Goal: Task Accomplishment & Management: Complete application form

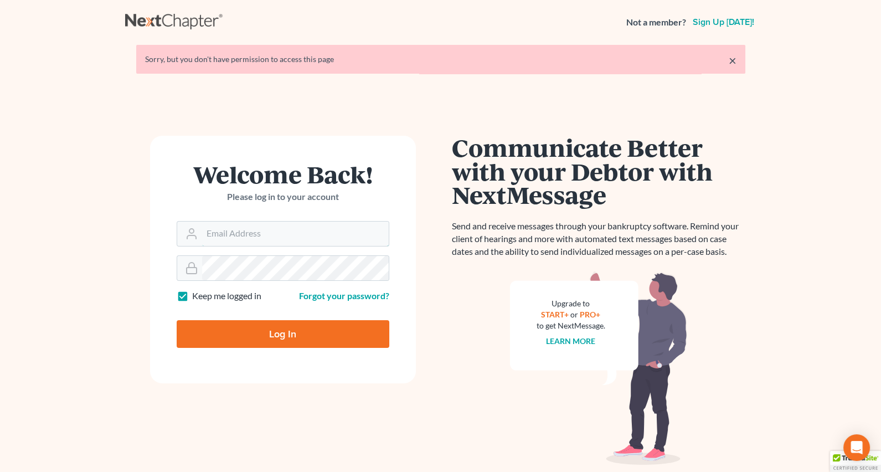
type input "[EMAIL_ADDRESS][PERSON_NAME][DOMAIN_NAME]"
click at [267, 329] on input "Log In" at bounding box center [283, 334] width 213 height 28
type input "Thinking..."
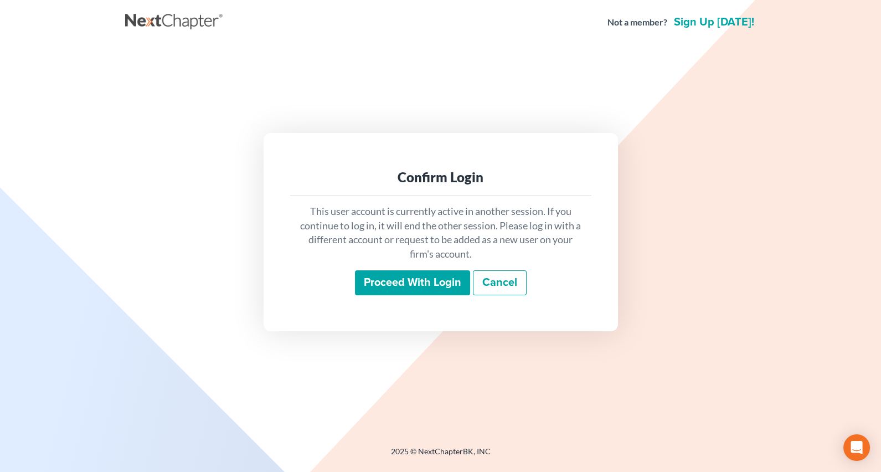
click at [422, 277] on input "Proceed with login" at bounding box center [412, 282] width 115 height 25
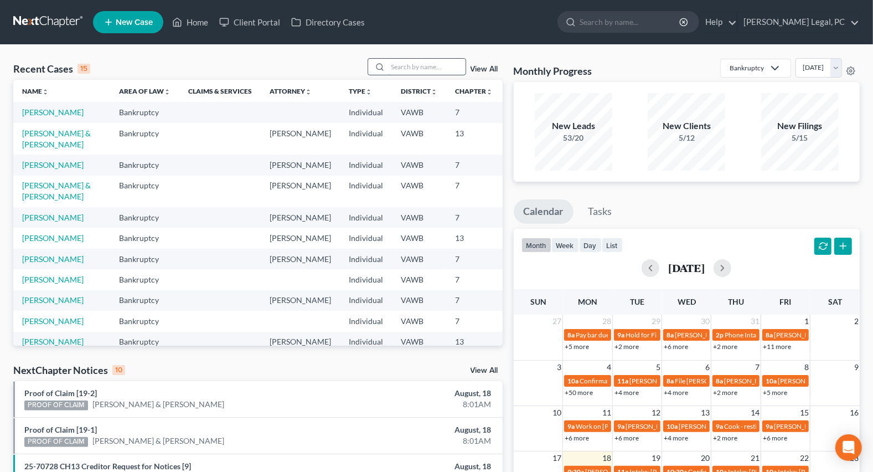
click at [399, 66] on input "search" at bounding box center [426, 67] width 77 height 16
type input "[PERSON_NAME]"
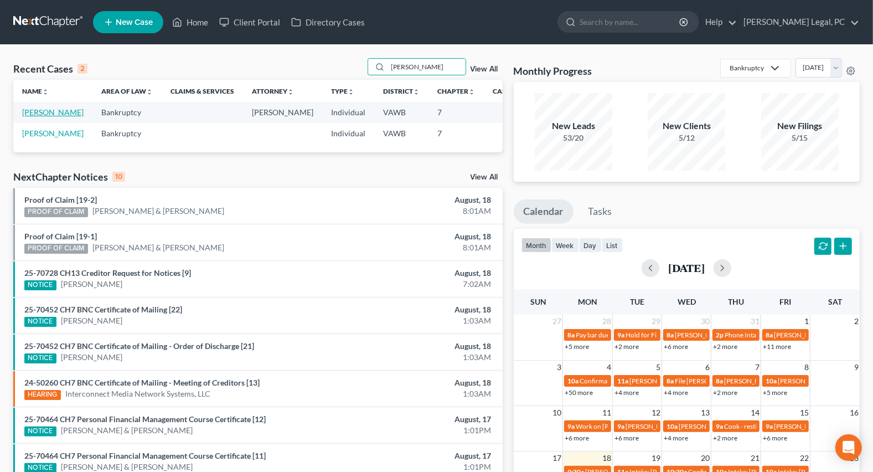
click at [28, 117] on link "[PERSON_NAME]" at bounding box center [52, 111] width 61 height 9
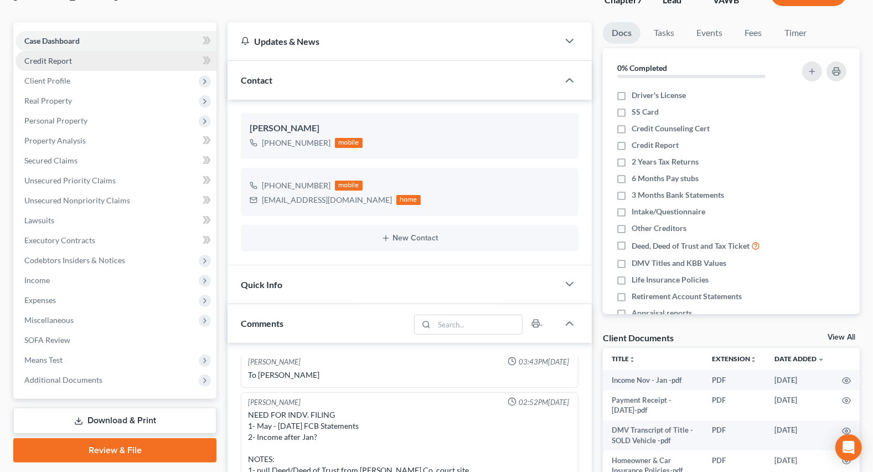
scroll to position [100, 0]
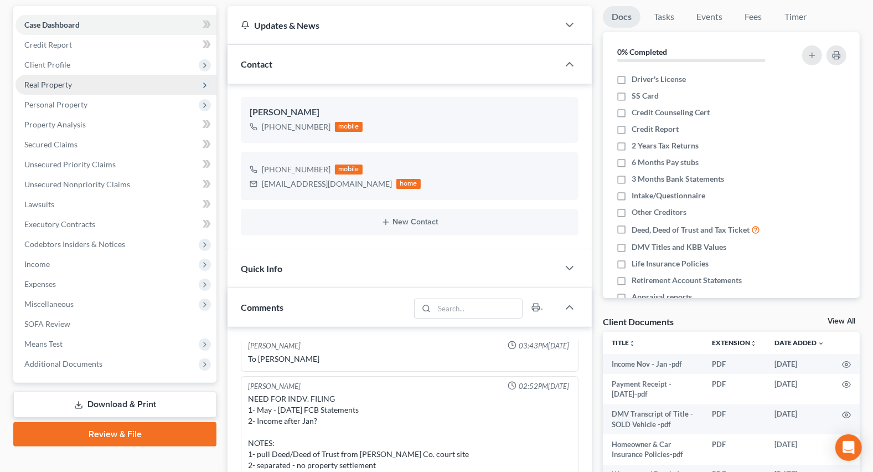
click at [53, 81] on span "Real Property" at bounding box center [48, 84] width 48 height 9
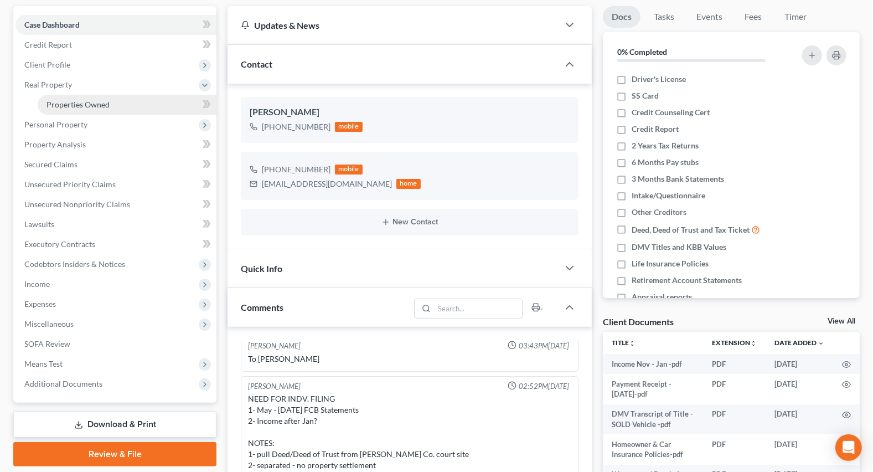
click at [83, 102] on span "Properties Owned" at bounding box center [77, 104] width 63 height 9
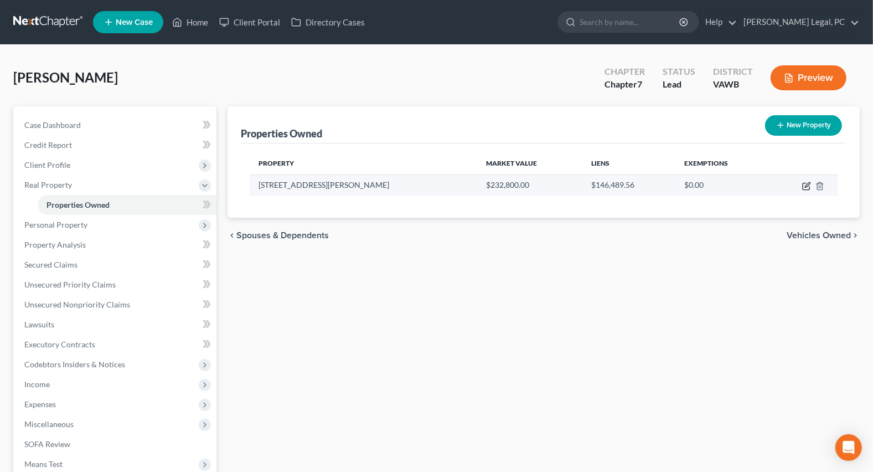
click at [807, 183] on icon "button" at bounding box center [806, 186] width 9 height 9
select select "48"
select select "3"
select select "5"
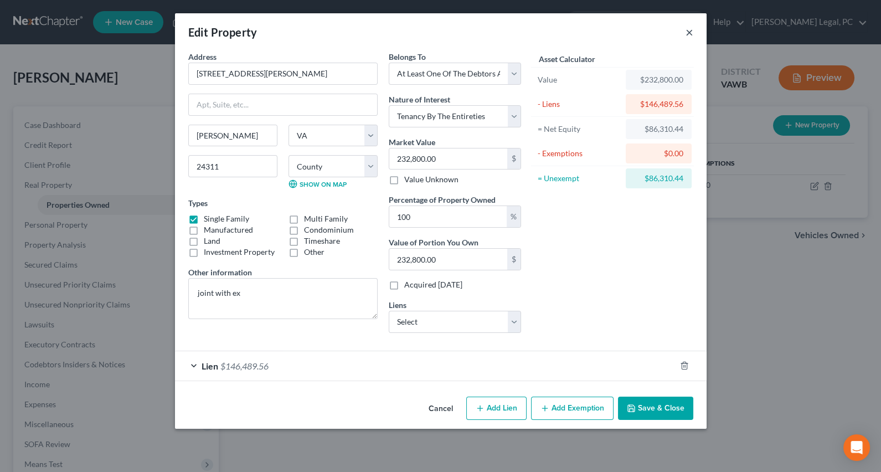
click at [686, 31] on button "×" at bounding box center [689, 31] width 8 height 13
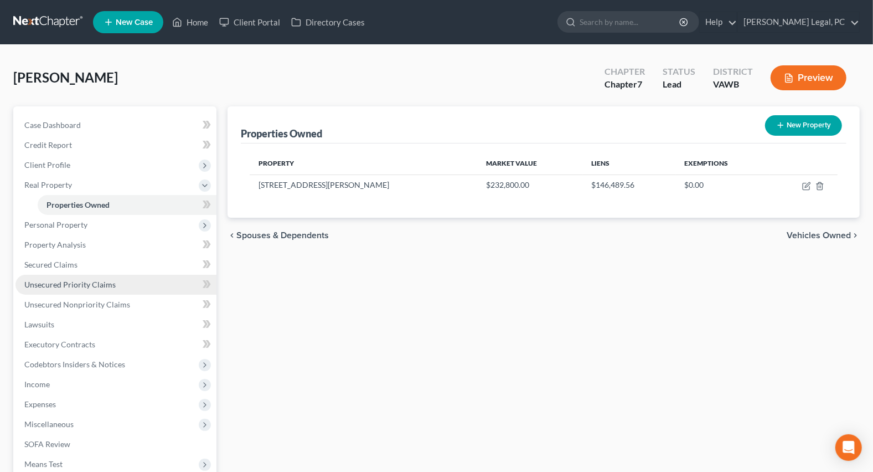
scroll to position [135, 0]
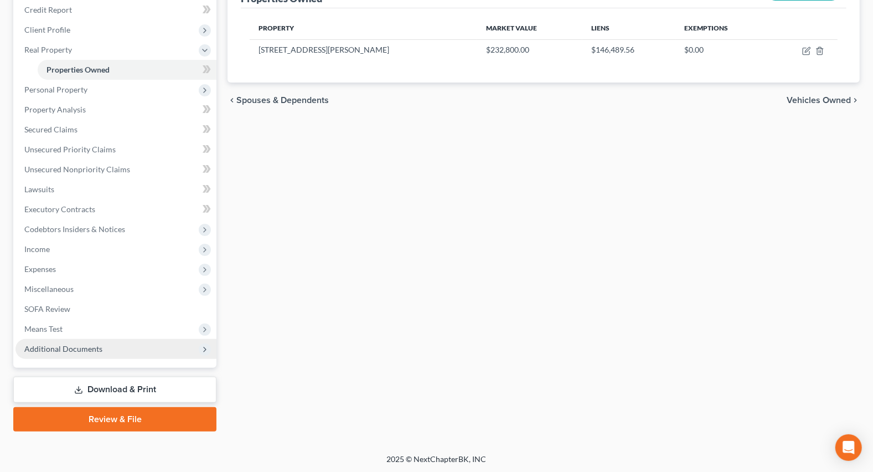
click at [63, 349] on span "Additional Documents" at bounding box center [63, 348] width 78 height 9
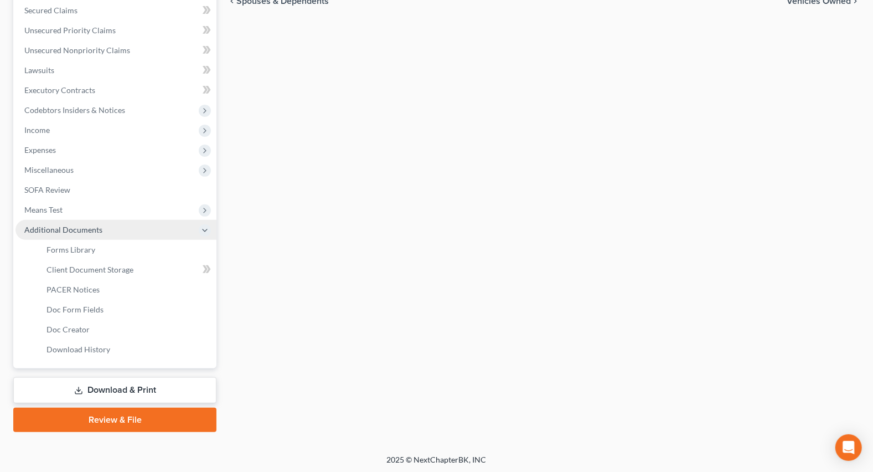
scroll to position [235, 0]
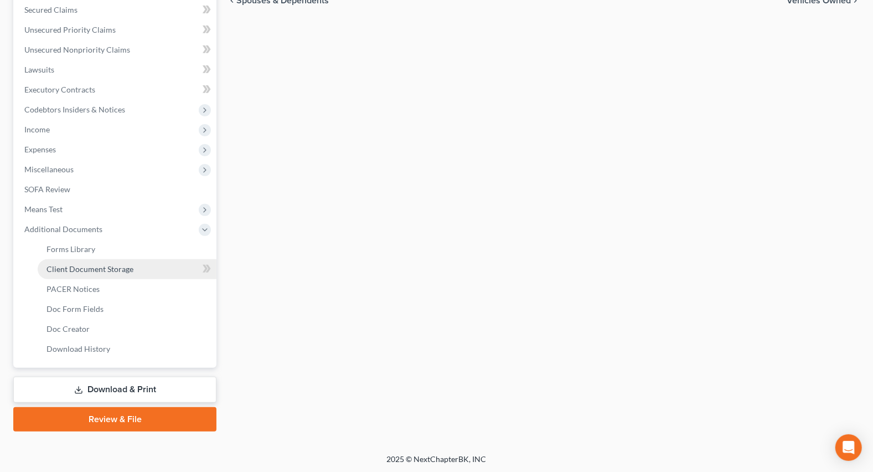
click at [77, 265] on span "Client Document Storage" at bounding box center [89, 268] width 87 height 9
select select "0"
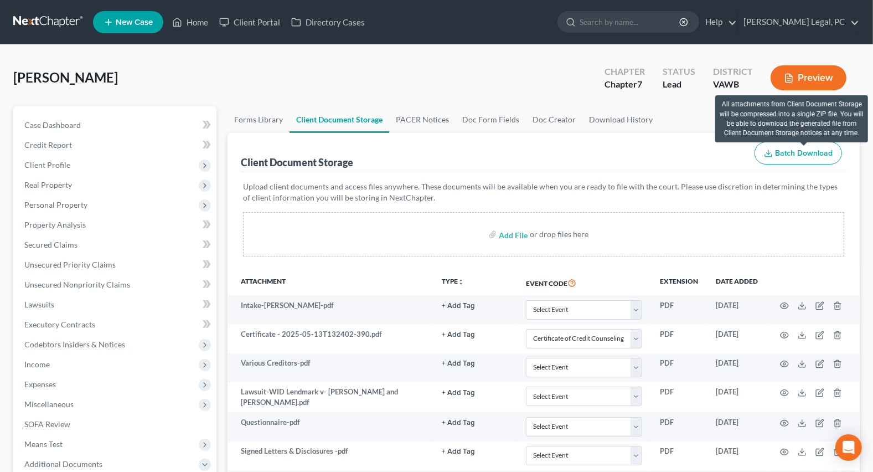
click at [795, 153] on span "Batch Download" at bounding box center [804, 152] width 58 height 9
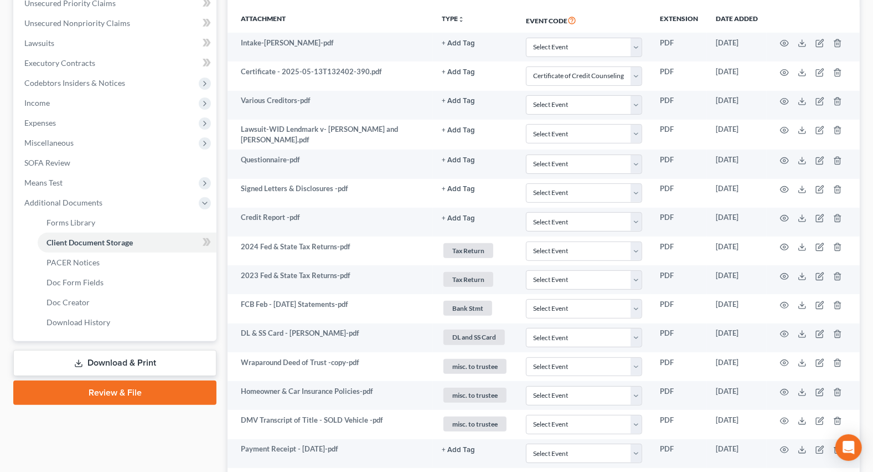
scroll to position [369, 0]
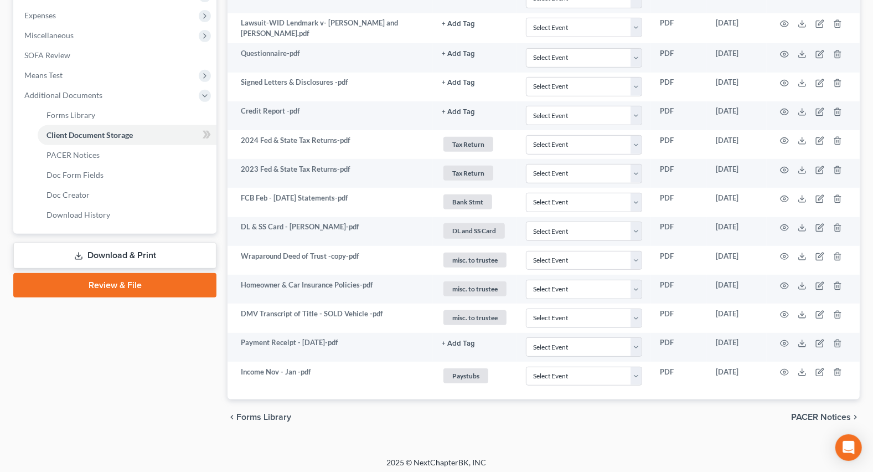
select select "0"
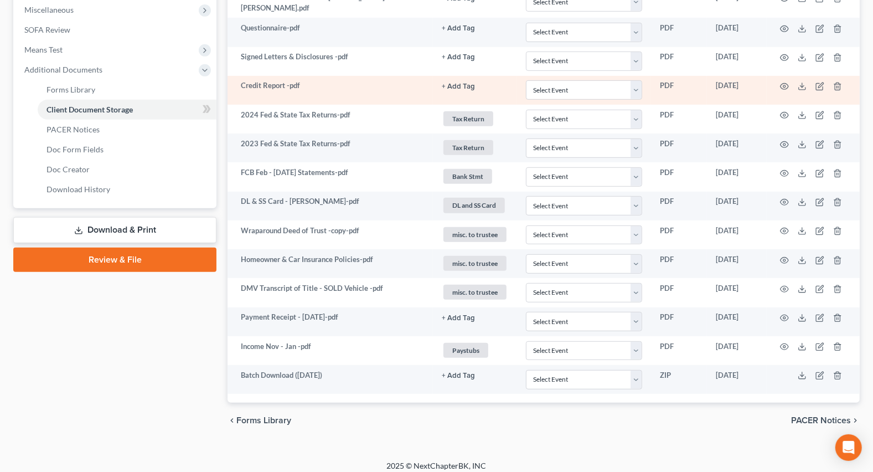
scroll to position [399, 0]
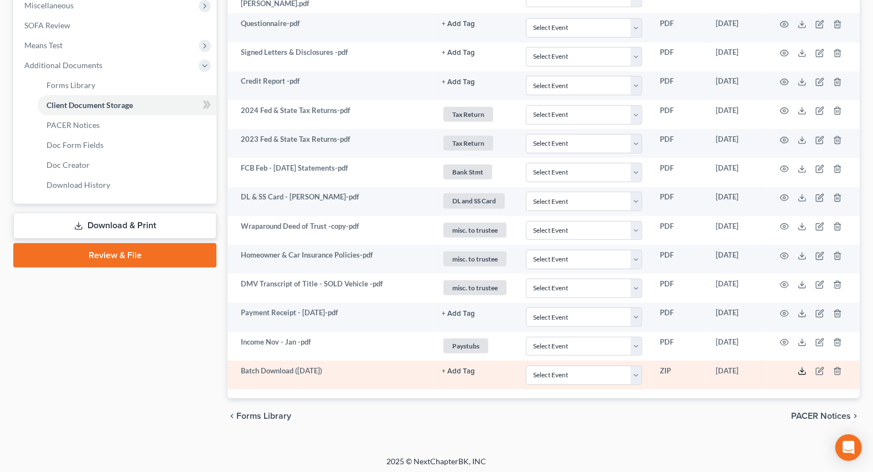
click at [800, 368] on icon at bounding box center [802, 370] width 9 height 9
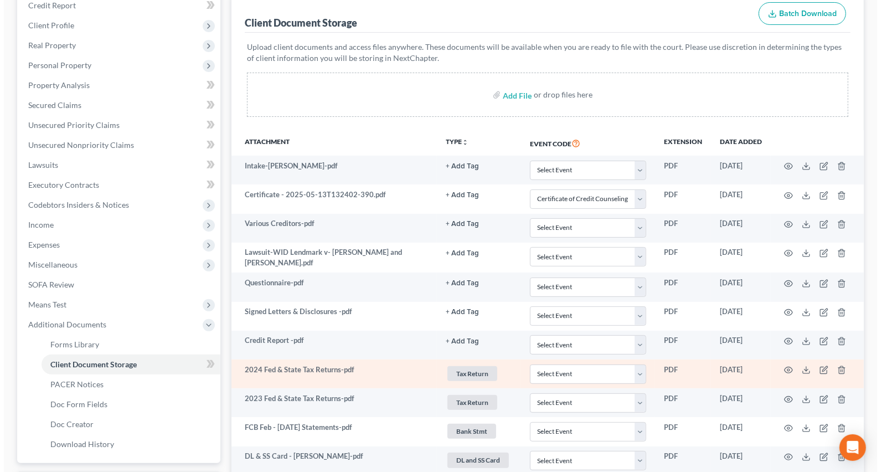
scroll to position [0, 0]
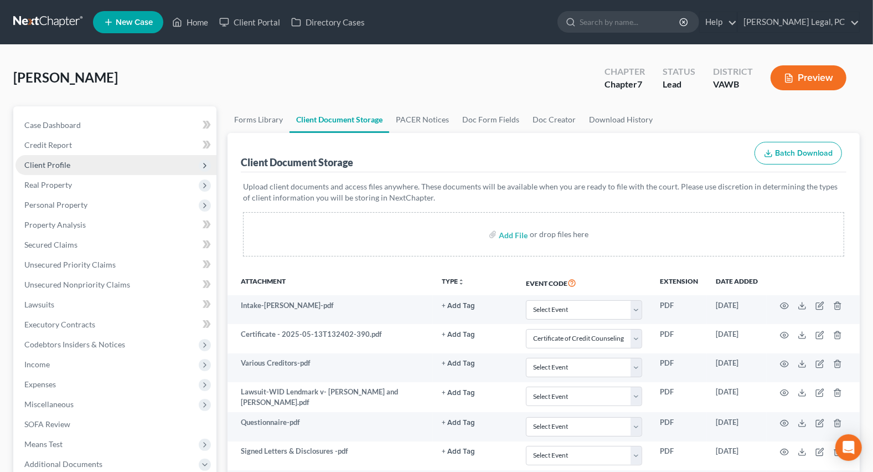
click at [55, 168] on span "Client Profile" at bounding box center [115, 165] width 201 height 20
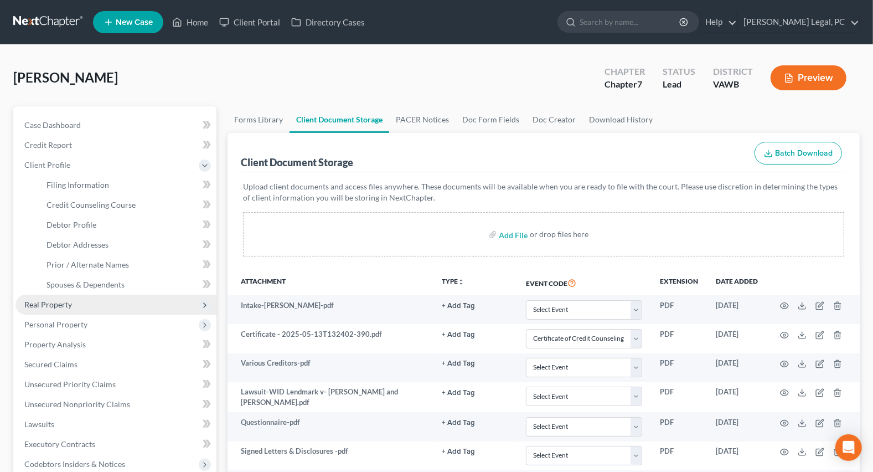
click at [42, 304] on span "Real Property" at bounding box center [48, 303] width 48 height 9
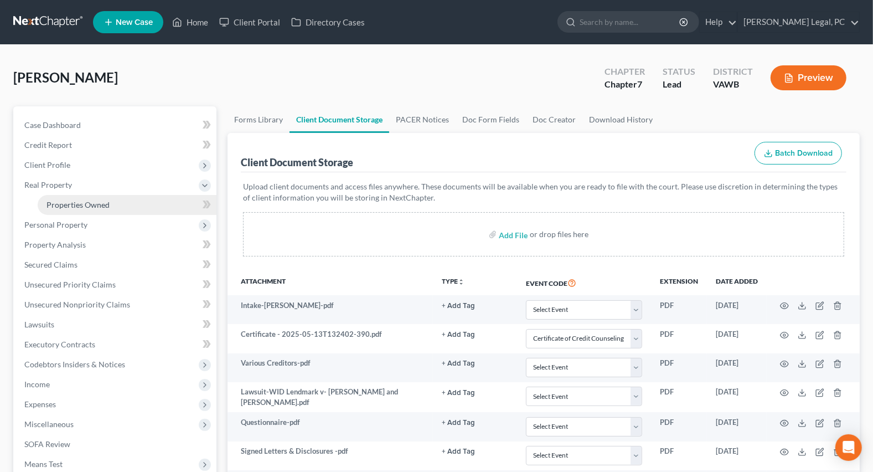
click at [86, 208] on span "Properties Owned" at bounding box center [77, 204] width 63 height 9
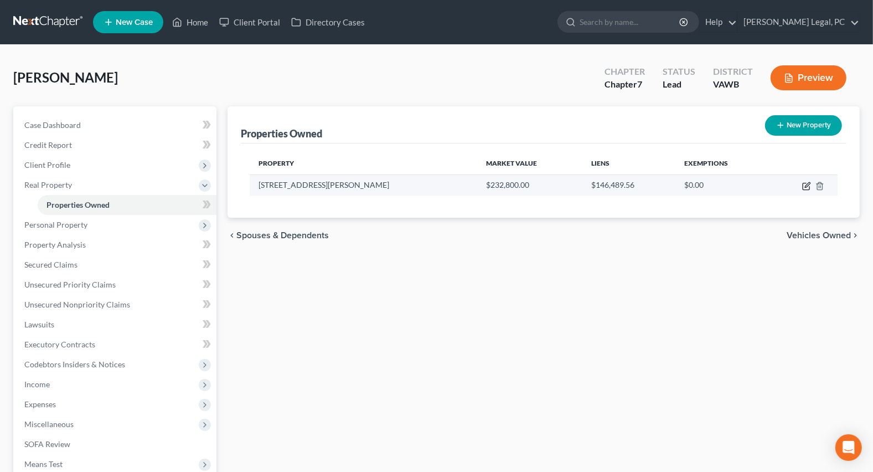
click at [807, 182] on icon "button" at bounding box center [806, 186] width 9 height 9
select select "48"
select select "115"
select select "3"
select select "5"
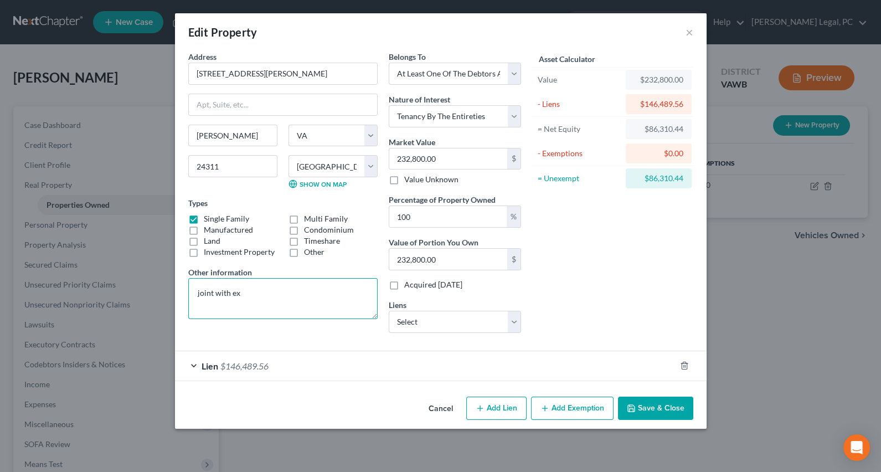
drag, startPoint x: 306, startPoint y: 291, endPoint x: 189, endPoint y: 282, distance: 116.6
click at [189, 282] on textarea "joint with ex" at bounding box center [282, 298] width 189 height 41
click at [425, 321] on select "Select Snap Finance - $1.00" at bounding box center [455, 322] width 132 height 22
click at [593, 286] on div "Asset Calculator Value $232,800.00 - Liens $146,489.56 = Net Equity $86,310.44 …" at bounding box center [612, 196] width 172 height 291
click at [563, 405] on button "Add Exemption" at bounding box center [572, 407] width 82 height 23
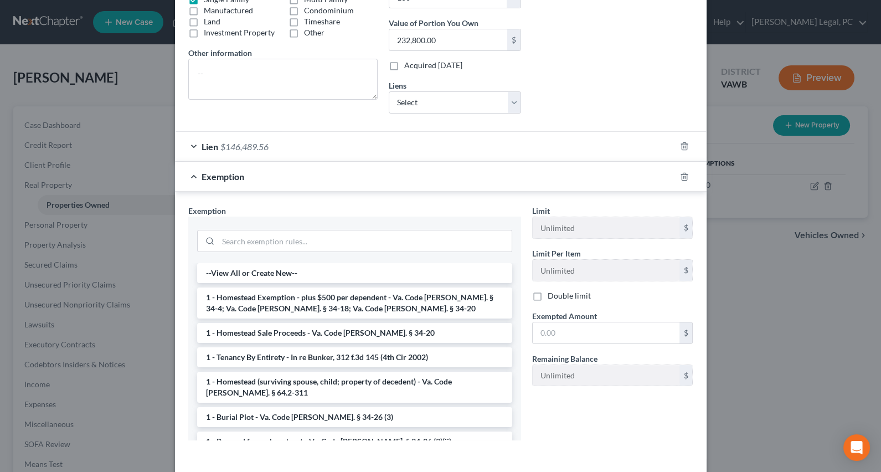
scroll to position [251, 0]
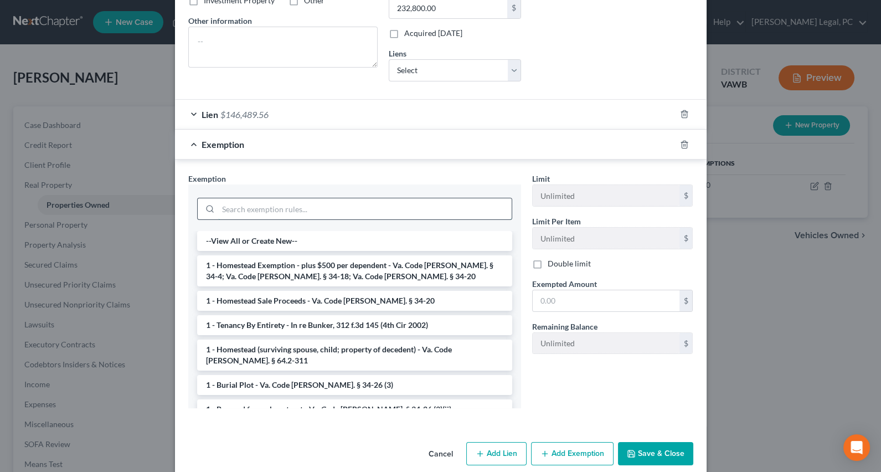
click at [294, 210] on input "search" at bounding box center [364, 208] width 293 height 21
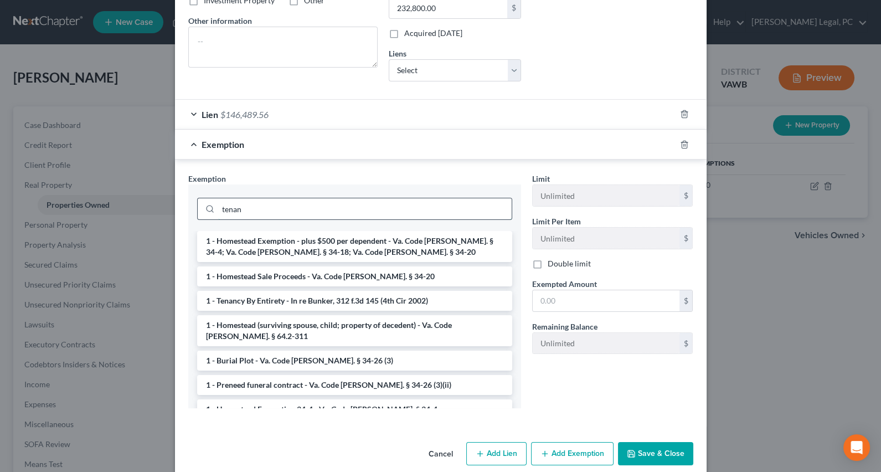
scroll to position [211, 0]
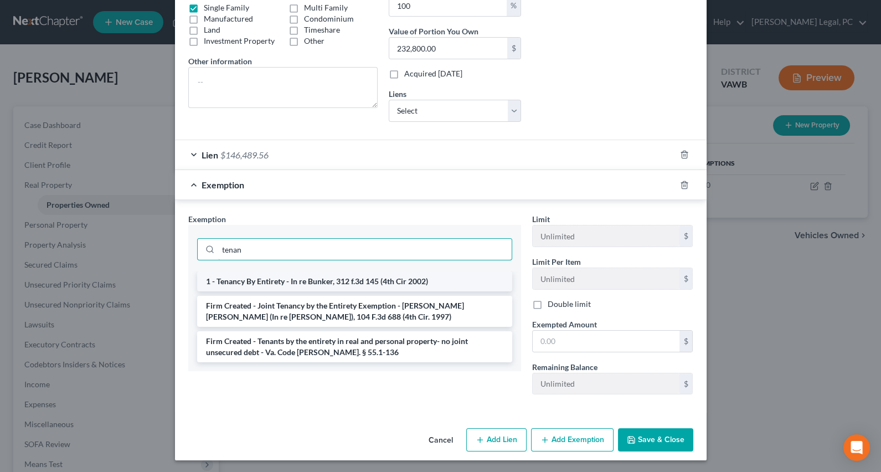
type input "tenan"
click at [339, 278] on li "1 - Tenancy By Entirety - In re Bunker, 312 f.3d 145 (4th Cir 2002)" at bounding box center [354, 281] width 315 height 20
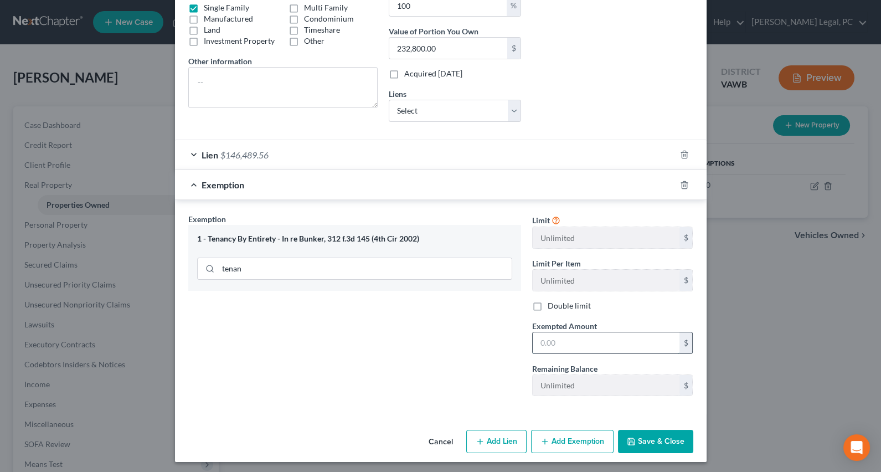
click at [561, 345] on input "text" at bounding box center [606, 342] width 147 height 21
type input "5"
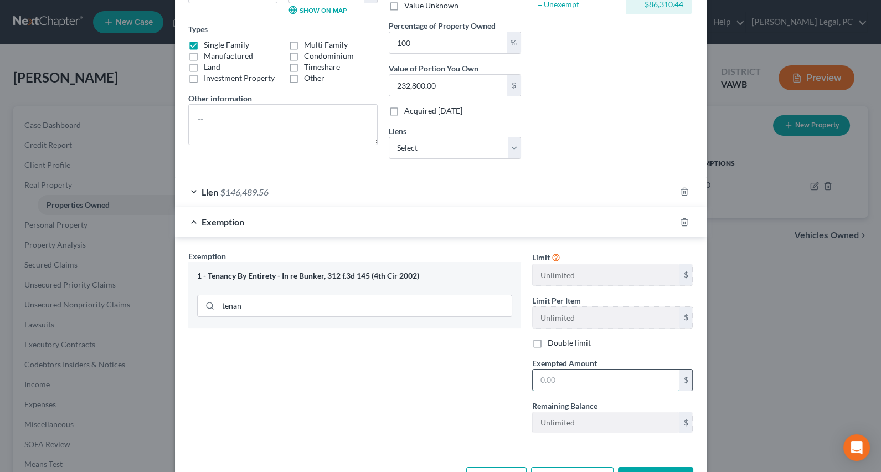
scroll to position [213, 0]
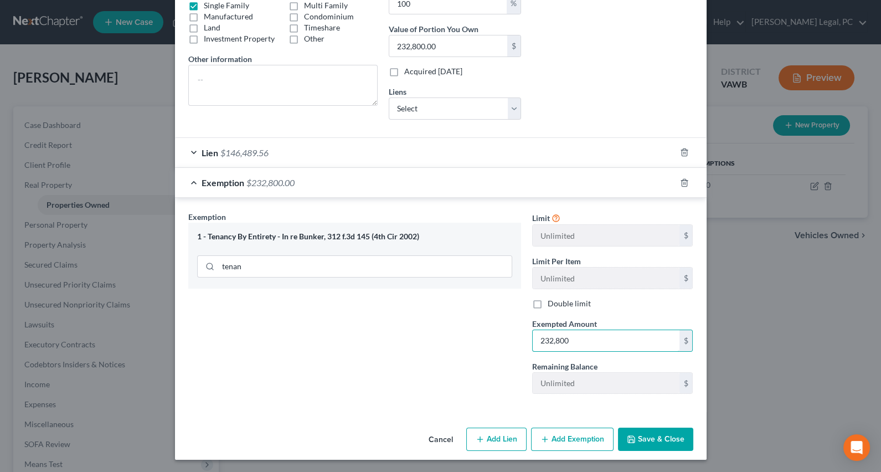
type input "232,800"
click at [581, 440] on button "Add Exemption" at bounding box center [572, 438] width 82 height 23
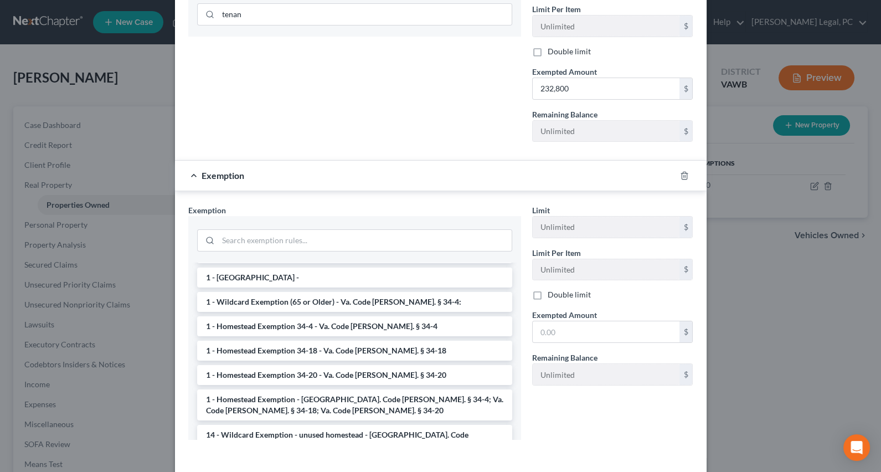
scroll to position [201, 0]
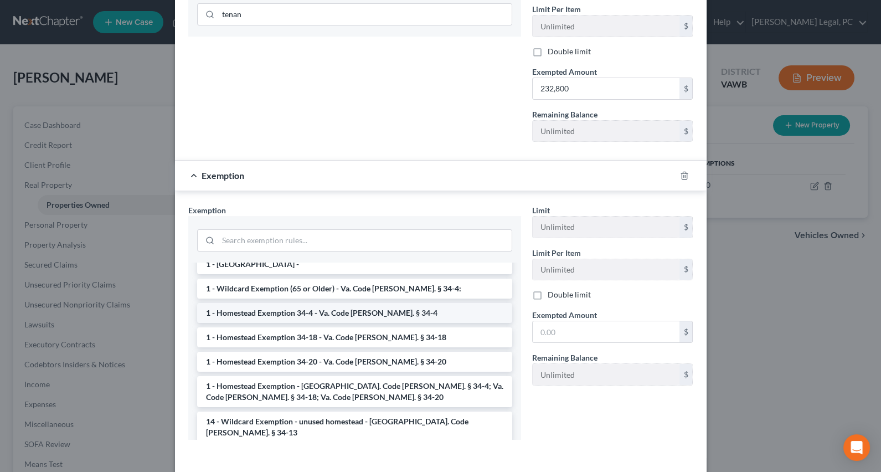
click at [393, 316] on li "1 - Homestead Exemption 34-4 - Va. Code [PERSON_NAME]. § 34-4" at bounding box center [354, 313] width 315 height 20
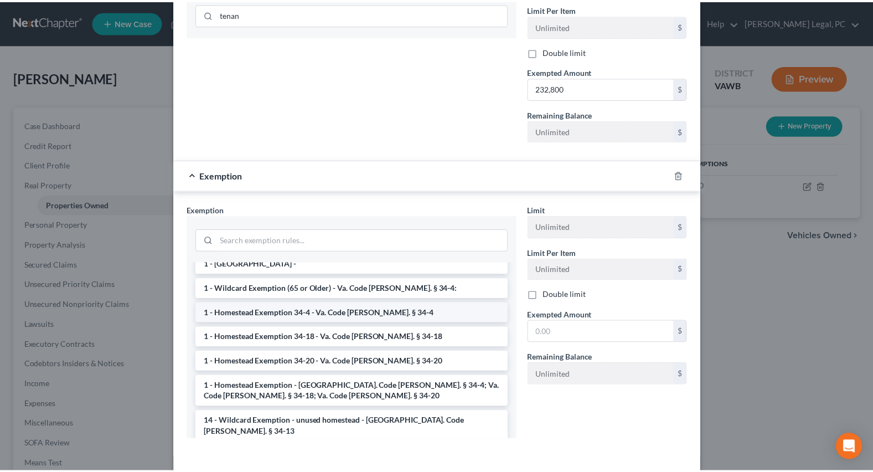
scroll to position [457, 0]
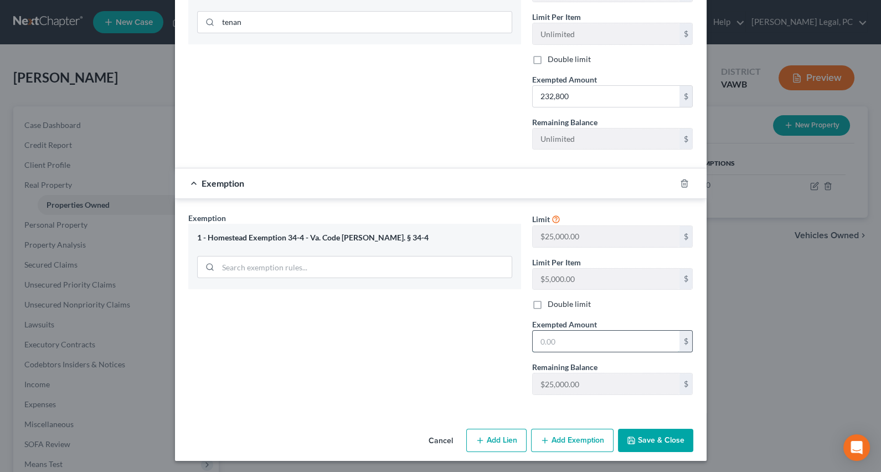
click at [545, 332] on input "text" at bounding box center [606, 340] width 147 height 21
type input "50,000"
click at [638, 437] on button "Save & Close" at bounding box center [655, 439] width 75 height 23
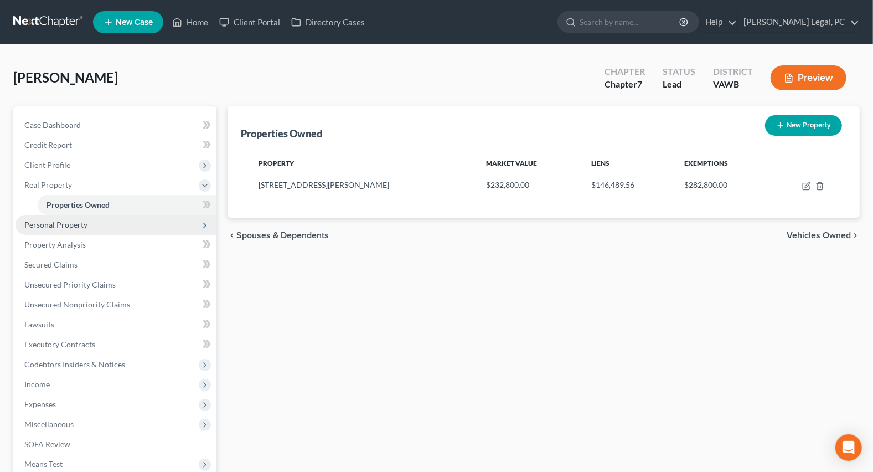
click at [85, 229] on span "Personal Property" at bounding box center [115, 225] width 201 height 20
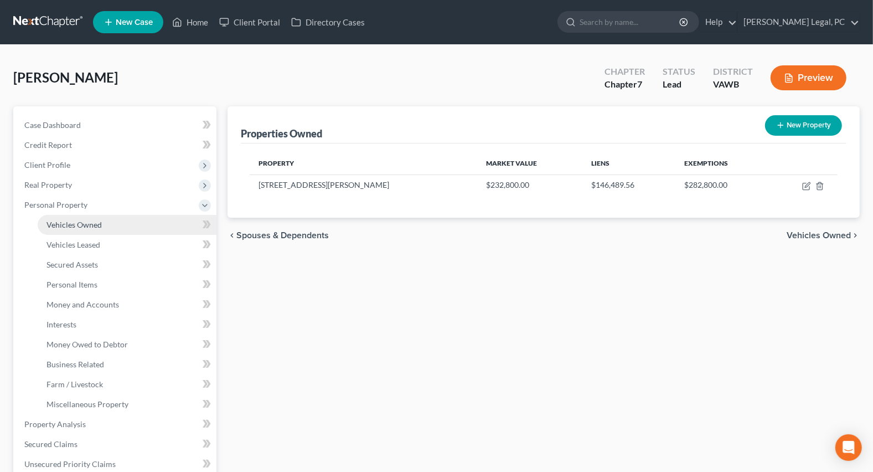
click at [94, 225] on span "Vehicles Owned" at bounding box center [73, 224] width 55 height 9
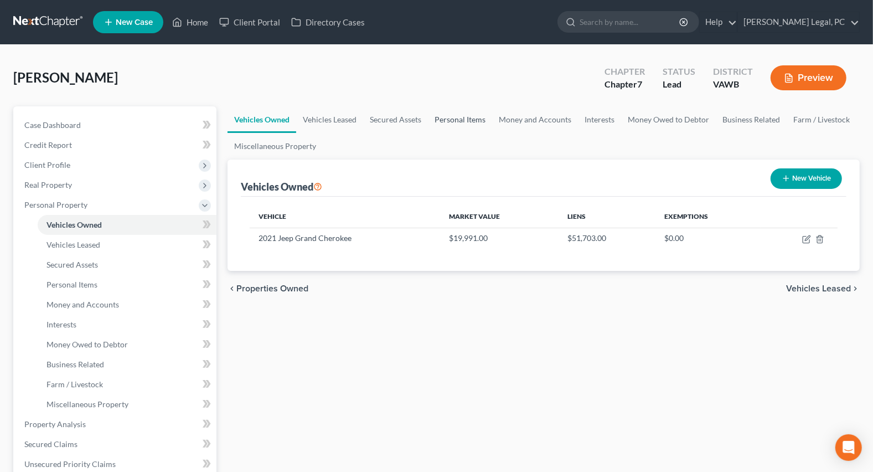
click at [437, 113] on link "Personal Items" at bounding box center [460, 119] width 64 height 27
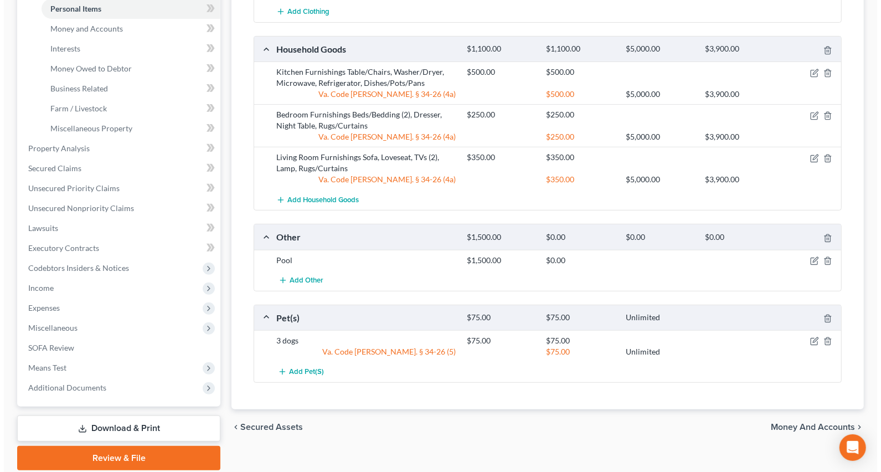
scroll to position [302, 0]
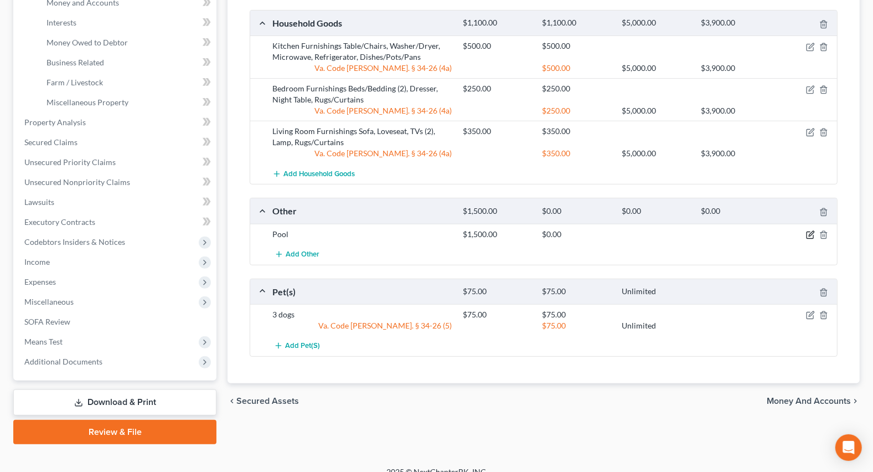
click at [808, 232] on icon "button" at bounding box center [810, 235] width 7 height 7
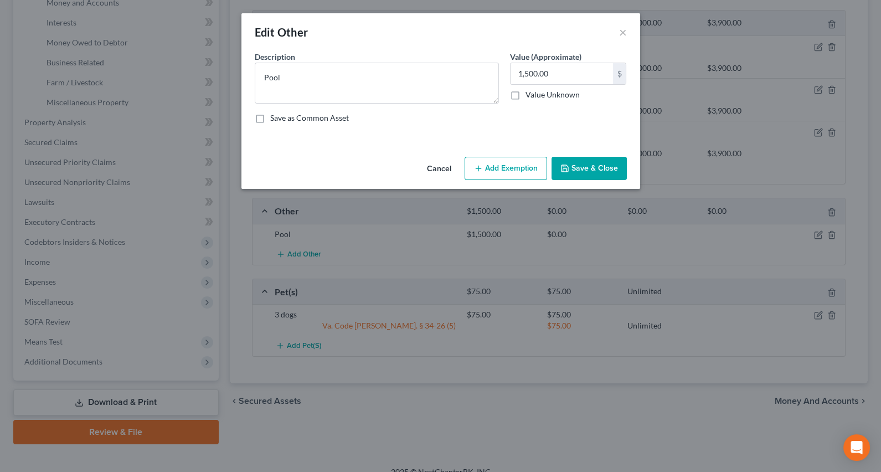
click at [529, 170] on button "Add Exemption" at bounding box center [505, 168] width 82 height 23
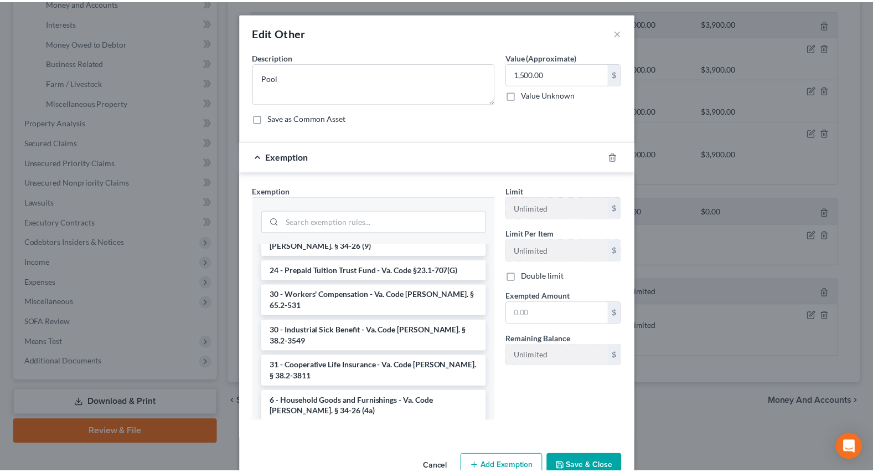
scroll to position [1680, 0]
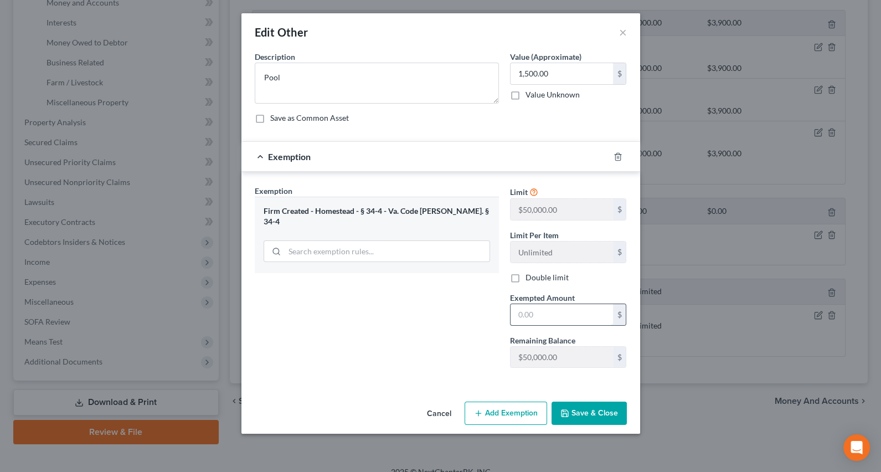
click at [533, 313] on input "text" at bounding box center [561, 314] width 102 height 21
type input "1,500"
click at [574, 407] on button "Save & Close" at bounding box center [588, 412] width 75 height 23
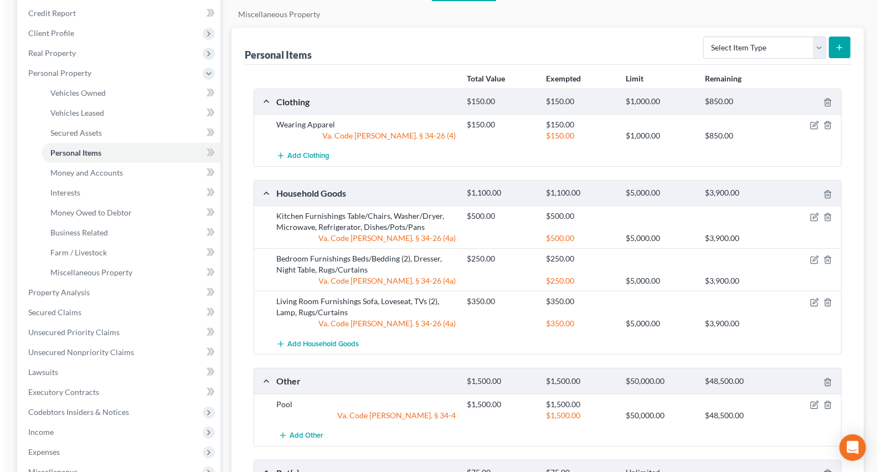
scroll to position [0, 0]
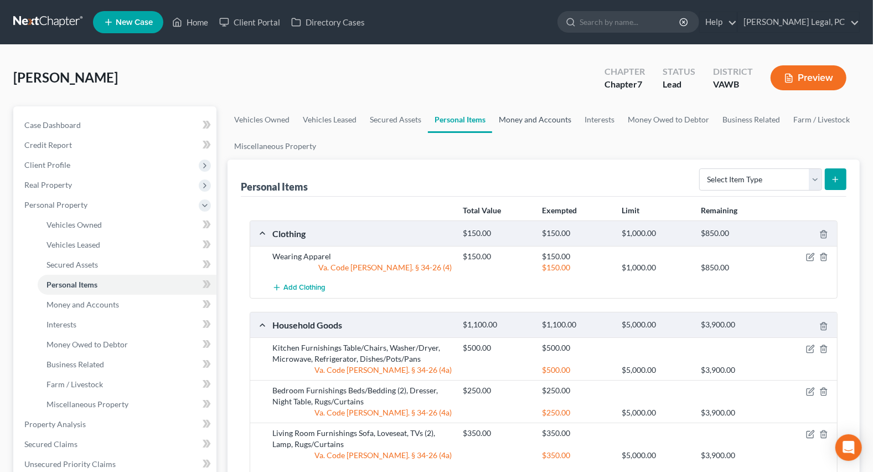
click at [520, 122] on link "Money and Accounts" at bounding box center [535, 119] width 86 height 27
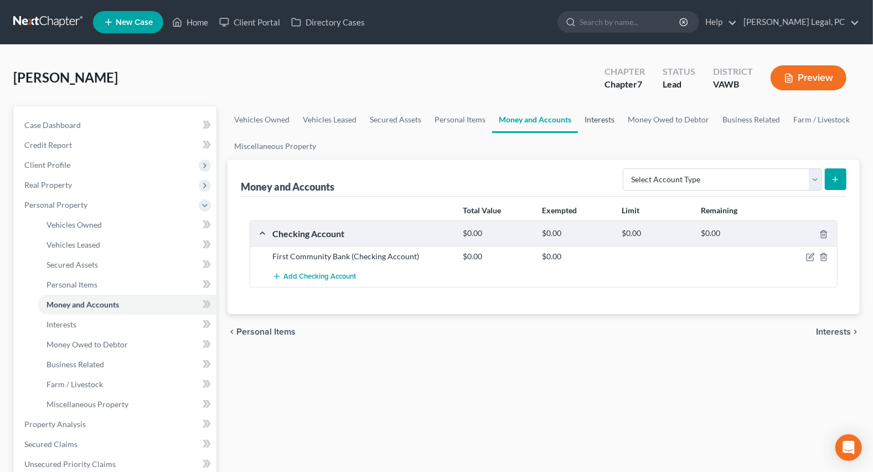
click at [604, 115] on link "Interests" at bounding box center [599, 119] width 43 height 27
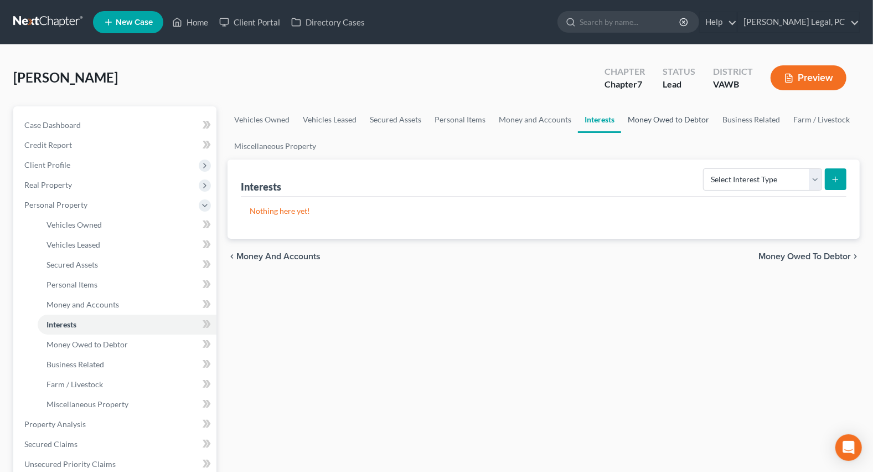
click at [653, 122] on link "Money Owed to Debtor" at bounding box center [668, 119] width 95 height 27
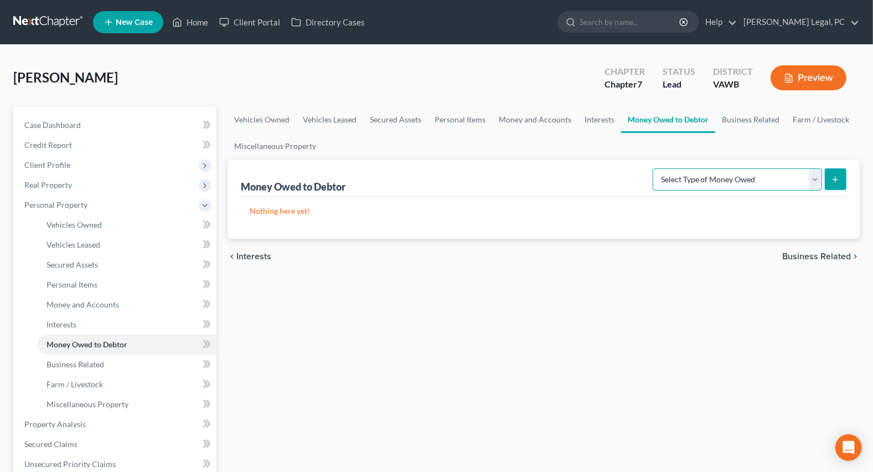
click at [732, 174] on select "Select Type of Money Owed Accounts Receivable Alimony Child Support Claims Agai…" at bounding box center [737, 179] width 169 height 22
select select "expected_tax_refund"
click at [655, 168] on select "Select Type of Money Owed Accounts Receivable Alimony Child Support Claims Agai…" at bounding box center [737, 179] width 169 height 22
click at [716, 185] on select "Select Type of Money Owed Accounts Receivable Alimony Child Support Claims Agai…" at bounding box center [737, 179] width 169 height 22
click at [640, 161] on div "Money Owed to Debtor (Net Operating Losses) Select Type of Money Owed Accounts …" at bounding box center [544, 177] width 606 height 37
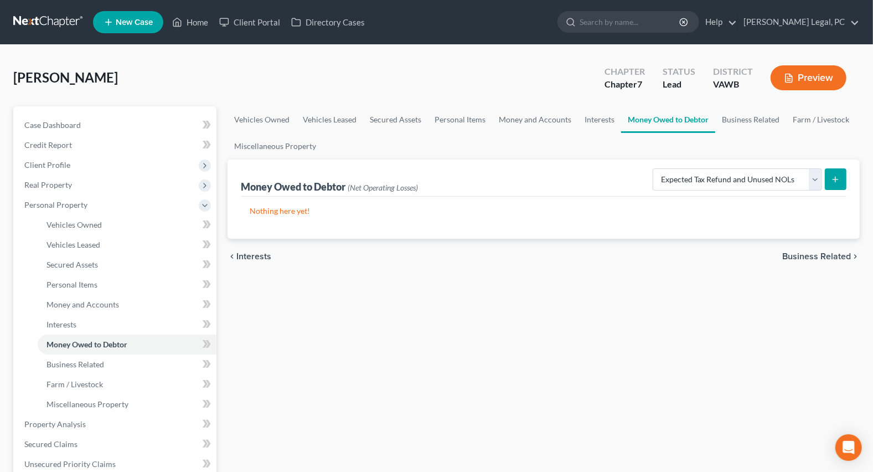
click at [833, 175] on icon "submit" at bounding box center [835, 179] width 9 height 9
select select "0"
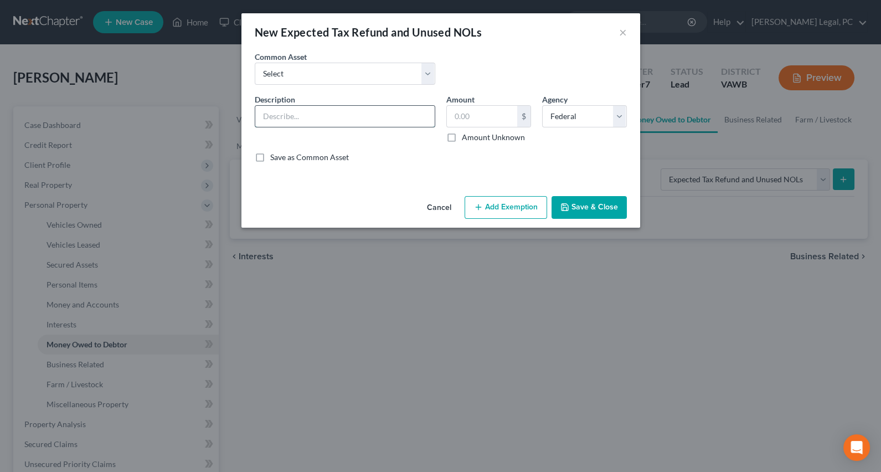
click at [395, 120] on input "text" at bounding box center [344, 116] width 179 height 21
type input "Potential 2025 Federal Tax Refund"
click at [485, 116] on input "text" at bounding box center [482, 116] width 70 height 21
type input "100"
click at [493, 209] on button "Add Exemption" at bounding box center [505, 207] width 82 height 23
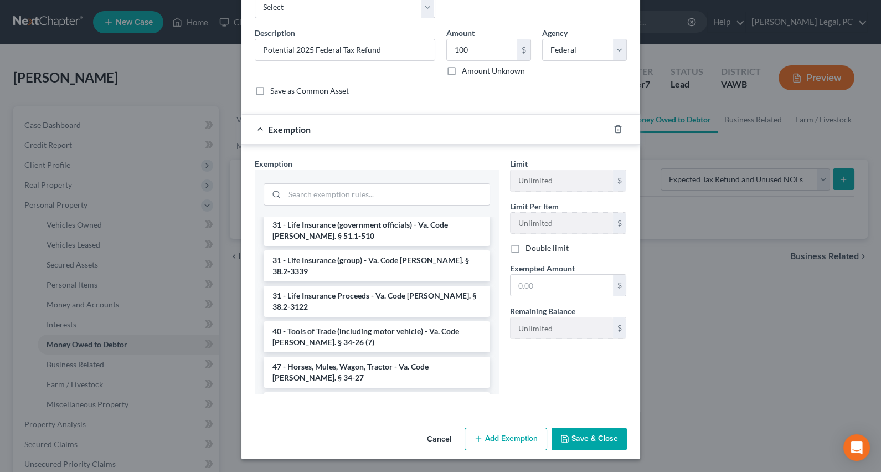
scroll to position [1680, 0]
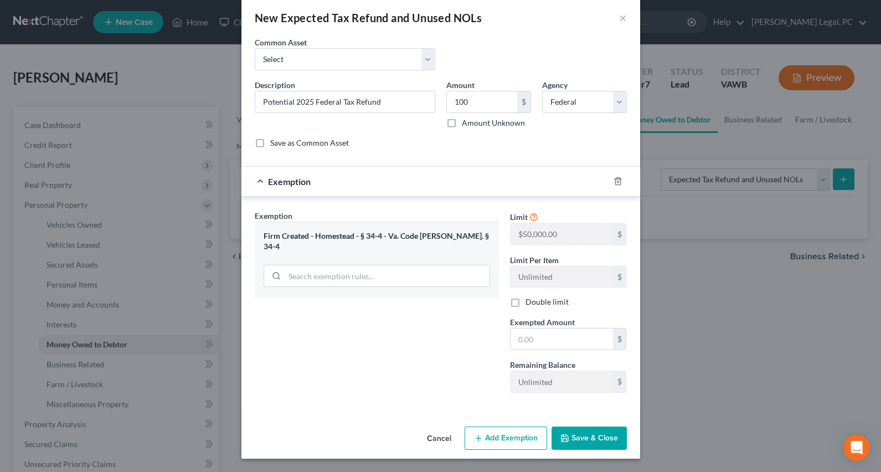
scroll to position [13, 0]
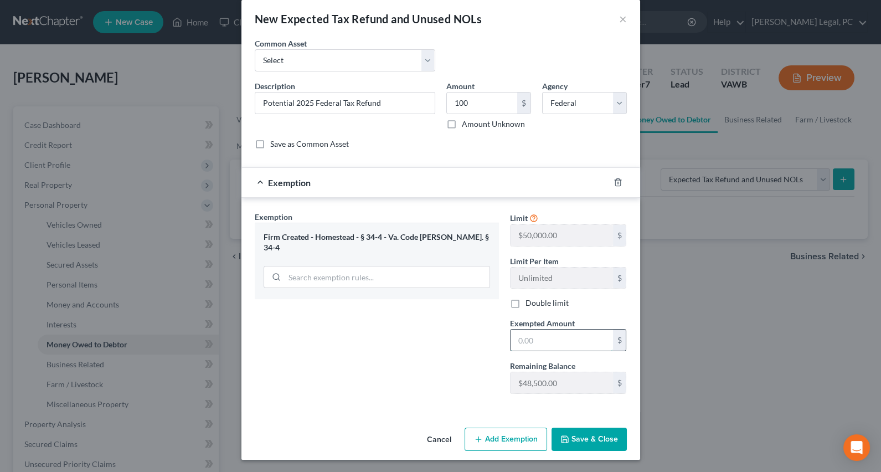
click at [535, 343] on input "text" at bounding box center [561, 339] width 102 height 21
type input "100"
click at [513, 408] on div "Exemption Set must be selected for CA. Exemption * Firm Created - Homestead - §…" at bounding box center [440, 305] width 399 height 214
click at [589, 433] on button "Save & Close" at bounding box center [588, 438] width 75 height 23
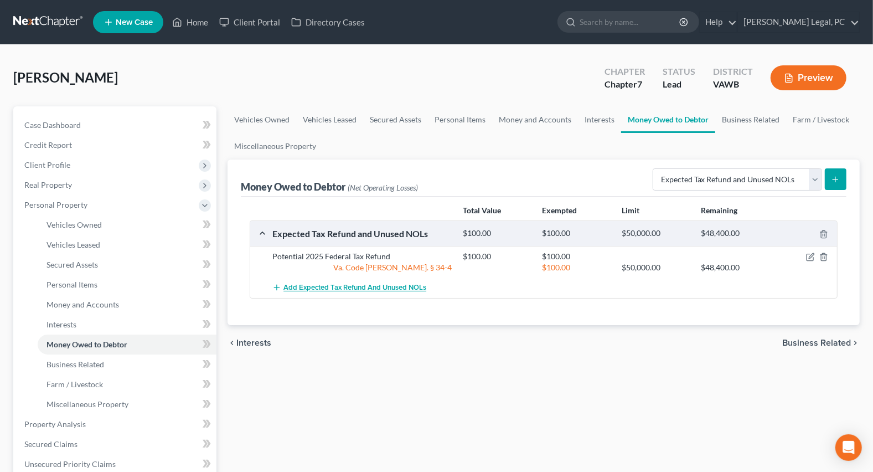
click at [334, 281] on button "Add Expected Tax Refund and Unused NOLs" at bounding box center [349, 287] width 154 height 20
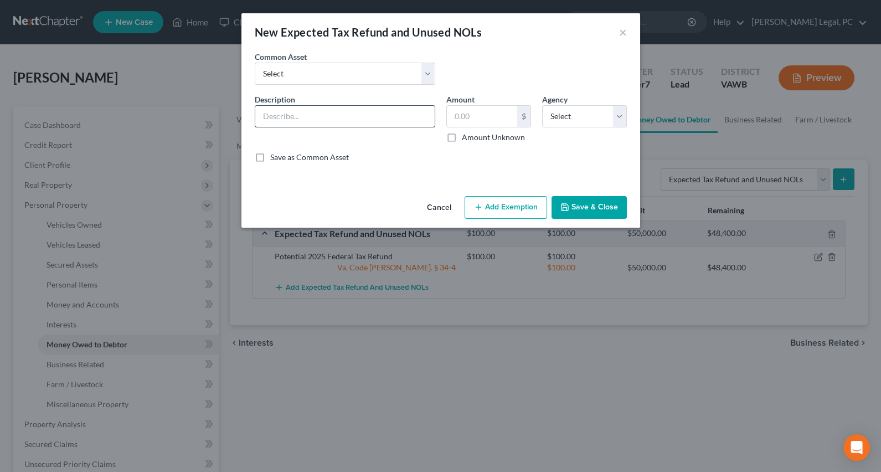
click at [314, 115] on input "text" at bounding box center [344, 116] width 179 height 21
type input "Potential 2025 State Tax Refund"
click at [457, 119] on input "text" at bounding box center [482, 116] width 70 height 21
type input "100"
click at [554, 108] on select "Select Federal State Local" at bounding box center [584, 116] width 85 height 22
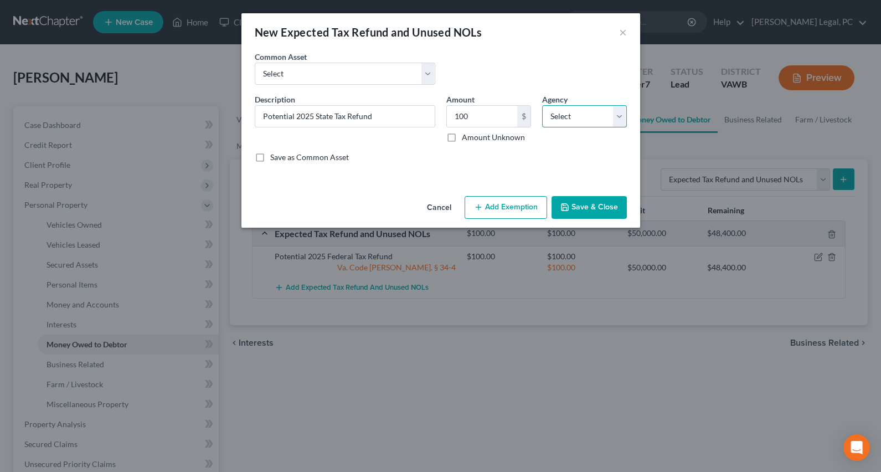
select select "1"
click at [542, 105] on select "Select Federal State Local" at bounding box center [584, 116] width 85 height 22
click at [509, 203] on button "Add Exemption" at bounding box center [505, 207] width 82 height 23
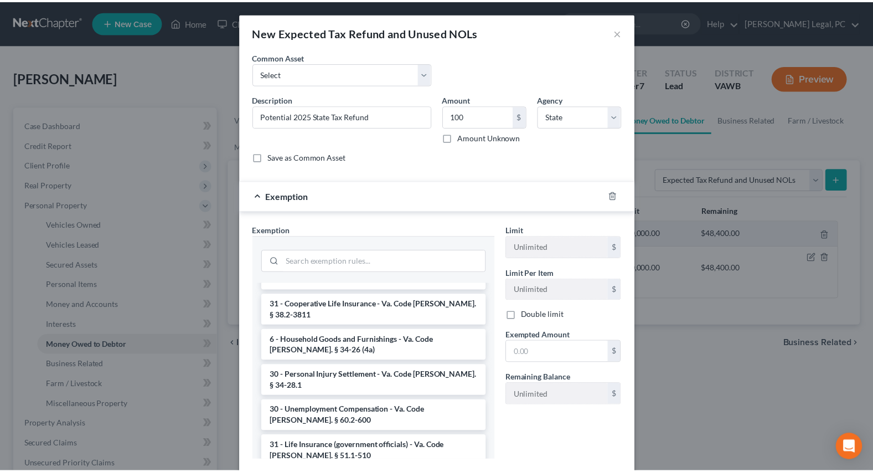
scroll to position [1680, 0]
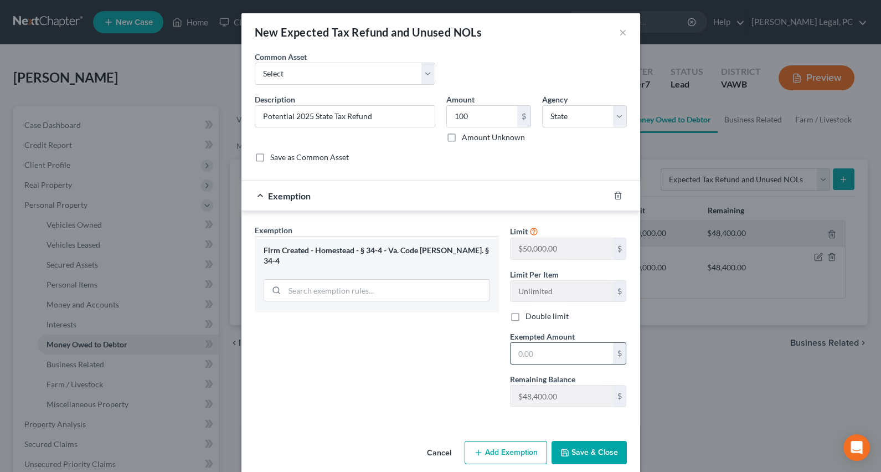
click at [516, 354] on input "text" at bounding box center [561, 353] width 102 height 21
type input "100"
click at [475, 374] on div "Exemption Set must be selected for CA. Exemption * Firm Created - Homestead - §…" at bounding box center [376, 320] width 255 height 192
click at [607, 449] on button "Save & Close" at bounding box center [588, 452] width 75 height 23
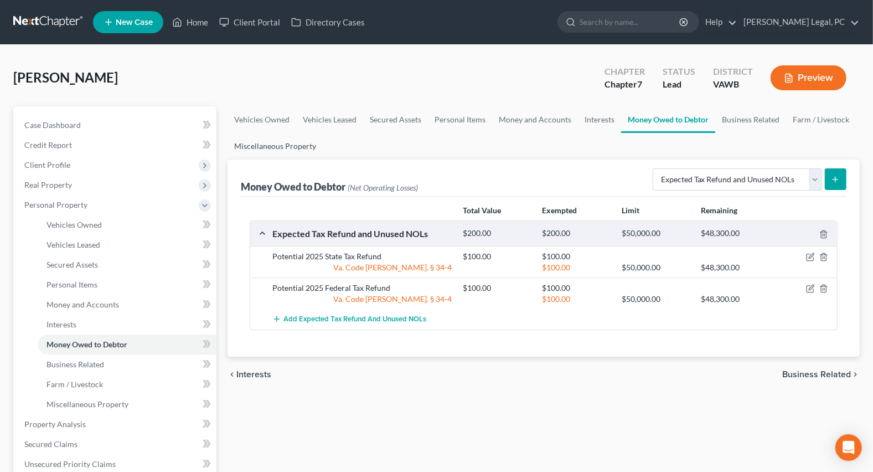
click at [299, 138] on link "Miscellaneous Property" at bounding box center [275, 146] width 95 height 27
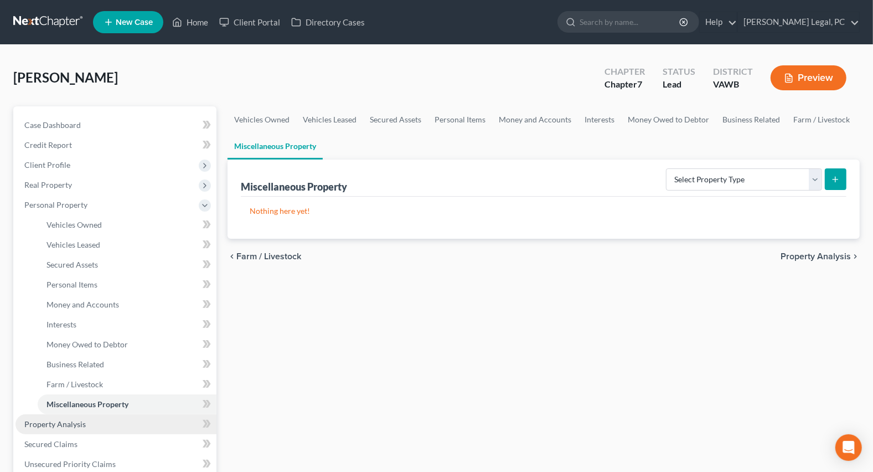
click at [56, 425] on span "Property Analysis" at bounding box center [54, 423] width 61 height 9
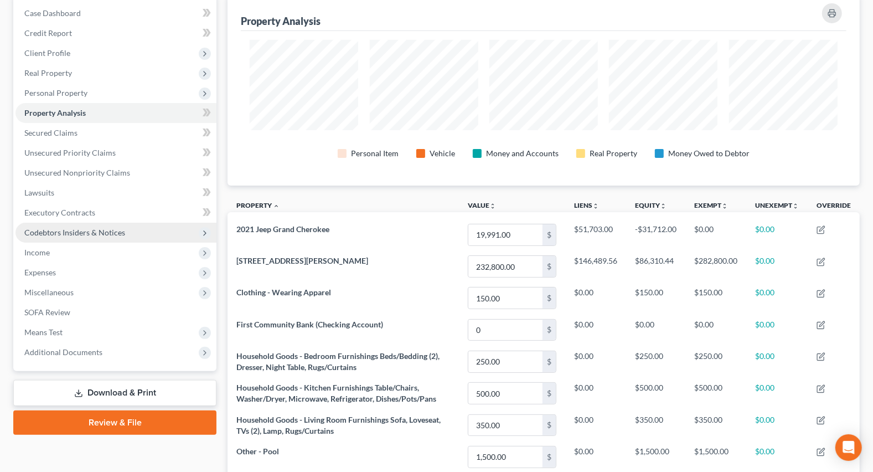
scroll to position [151, 0]
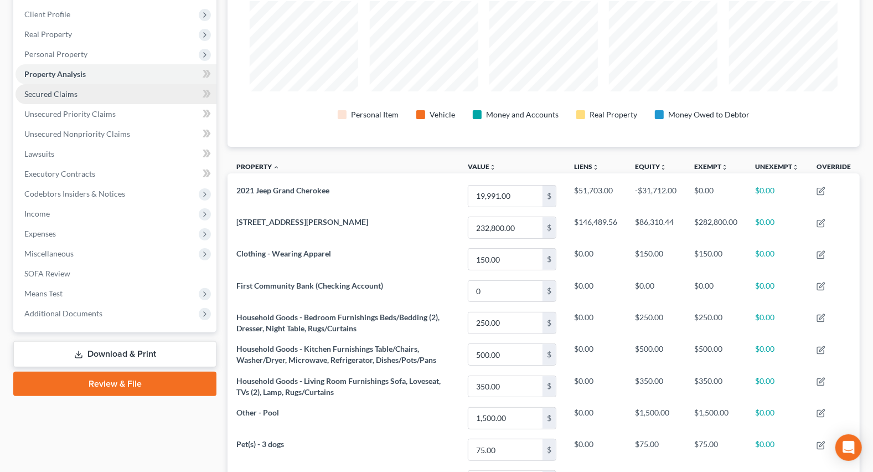
click at [39, 96] on span "Secured Claims" at bounding box center [50, 93] width 53 height 9
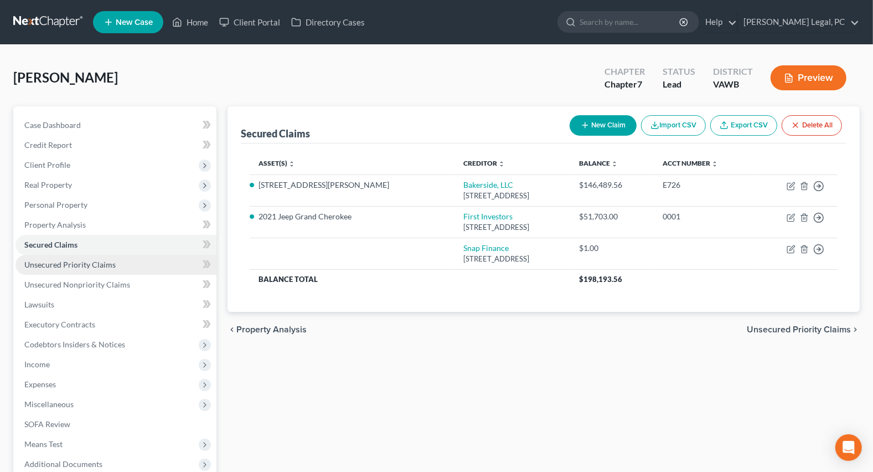
click at [92, 267] on span "Unsecured Priority Claims" at bounding box center [69, 264] width 91 height 9
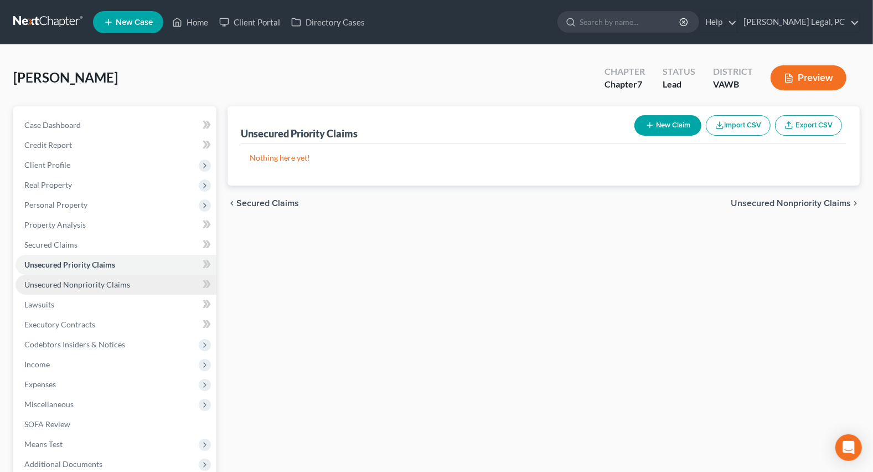
click at [90, 280] on span "Unsecured Nonpriority Claims" at bounding box center [77, 284] width 106 height 9
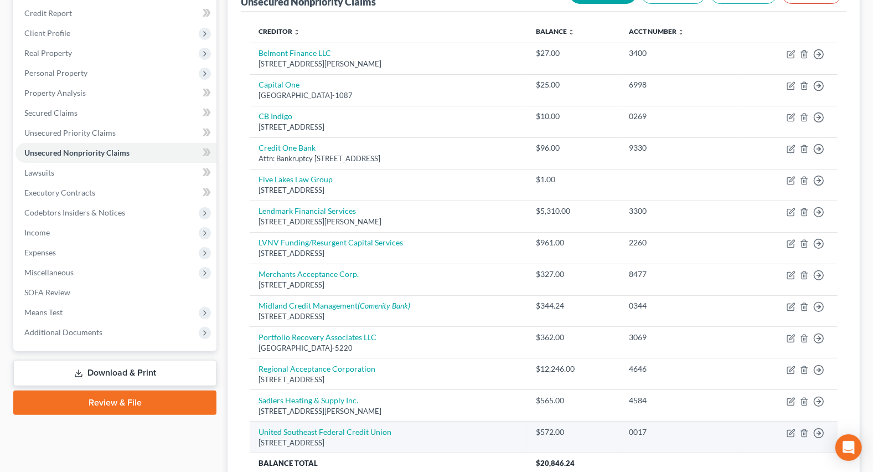
scroll to position [131, 0]
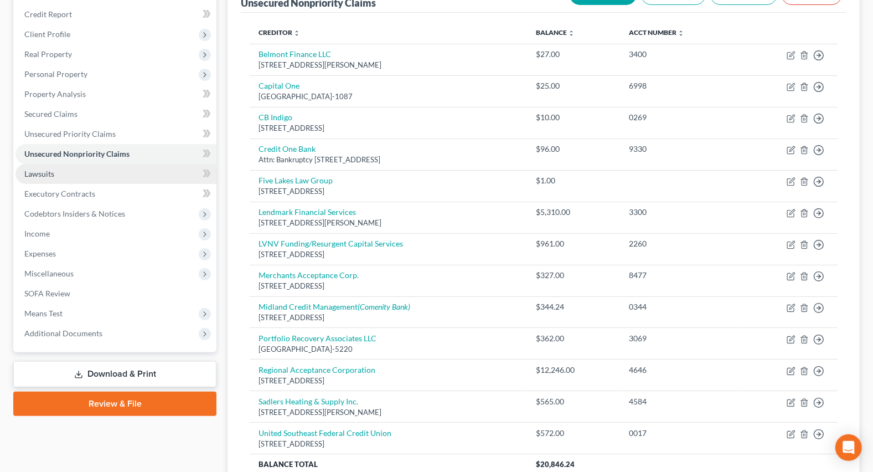
click at [54, 173] on link "Lawsuits" at bounding box center [115, 174] width 201 height 20
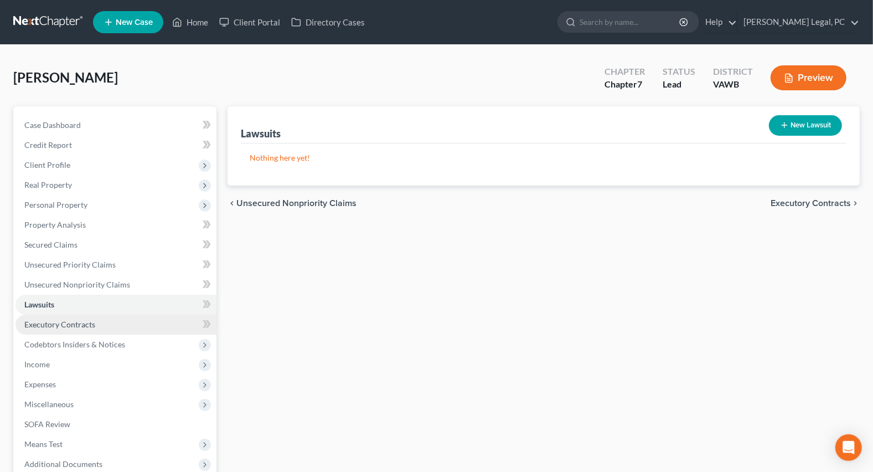
click at [63, 322] on span "Executory Contracts" at bounding box center [59, 323] width 71 height 9
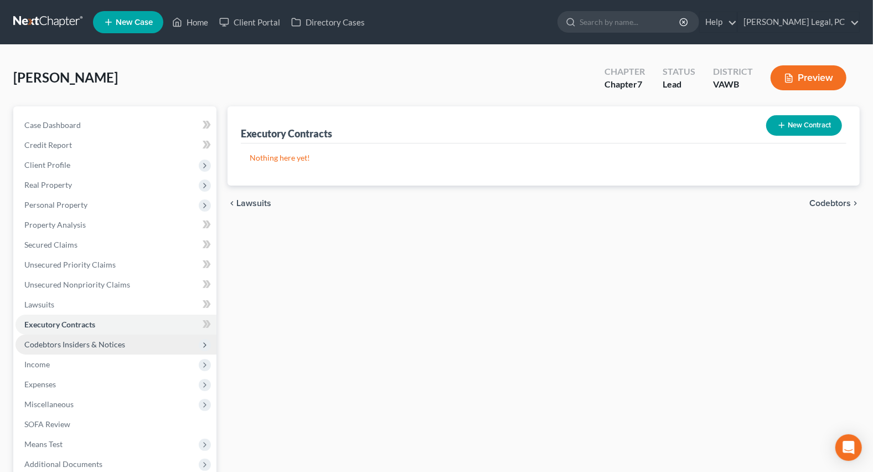
click at [87, 339] on span "Codebtors Insiders & Notices" at bounding box center [74, 343] width 101 height 9
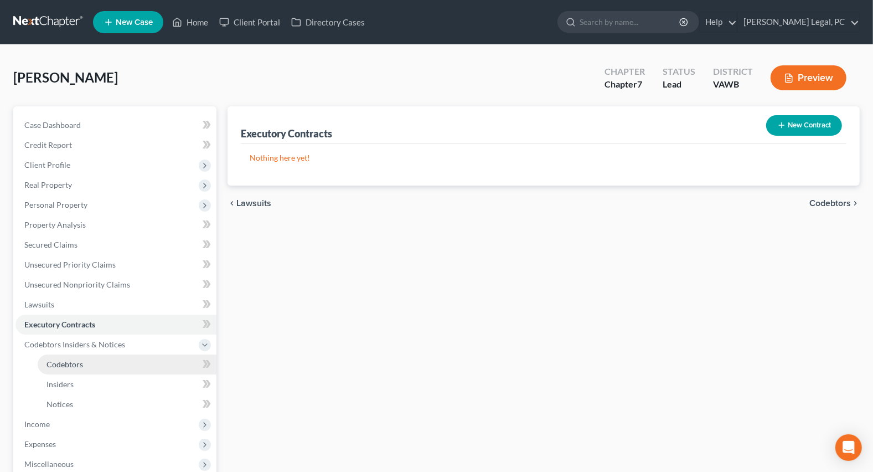
click at [65, 367] on span "Codebtors" at bounding box center [64, 363] width 37 height 9
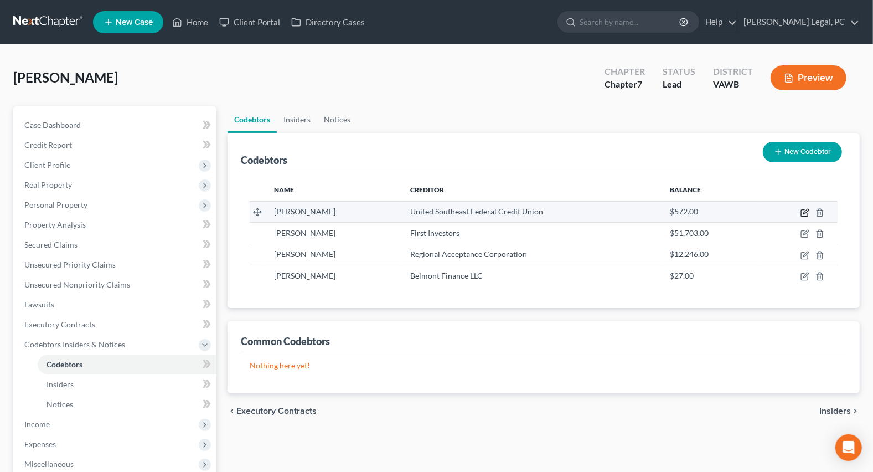
click at [804, 213] on icon "button" at bounding box center [805, 211] width 5 height 5
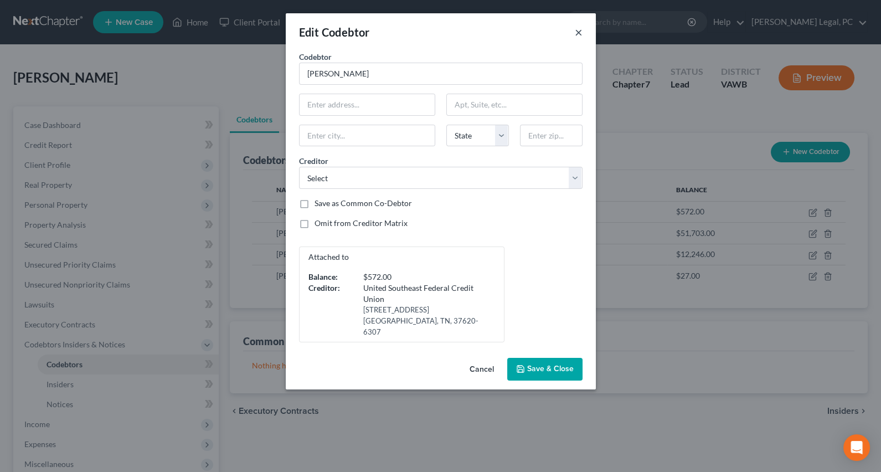
click at [575, 35] on button "×" at bounding box center [579, 31] width 8 height 13
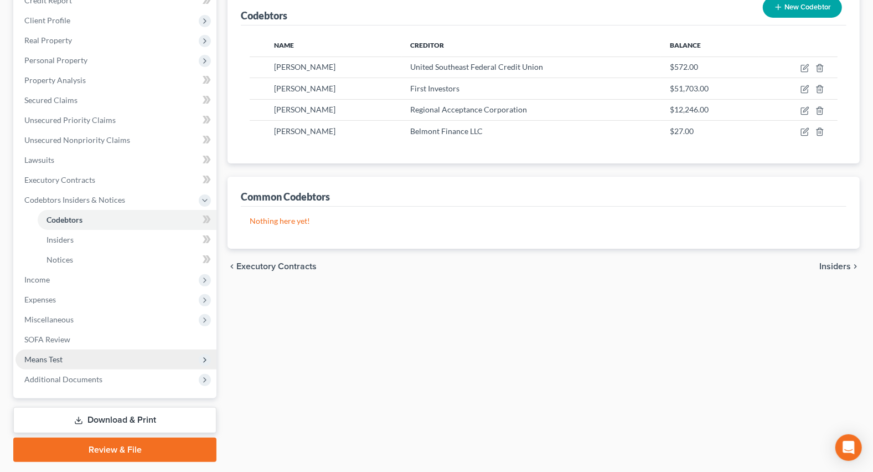
scroll to position [151, 0]
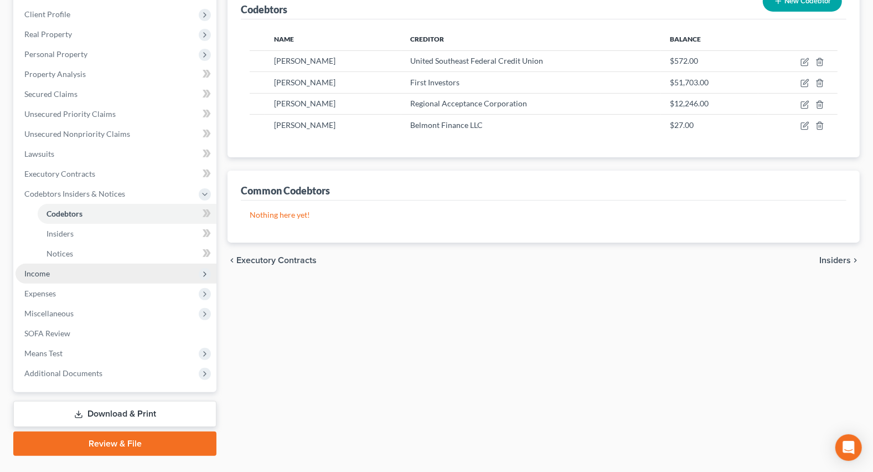
click at [55, 277] on span "Income" at bounding box center [115, 273] width 201 height 20
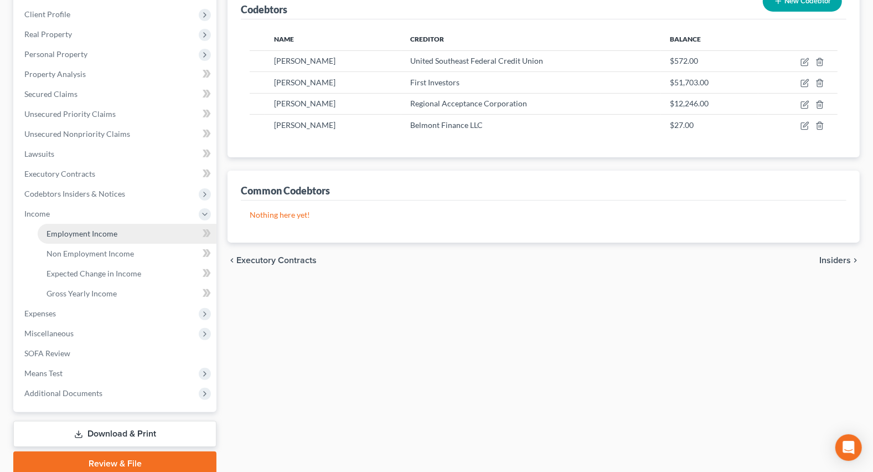
click at [81, 224] on link "Employment Income" at bounding box center [127, 234] width 179 height 20
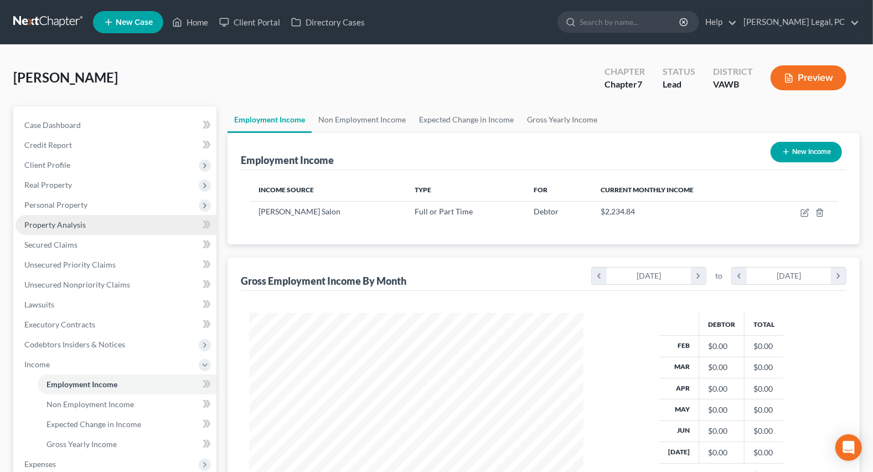
scroll to position [198, 355]
click at [329, 122] on link "Non Employment Income" at bounding box center [362, 119] width 101 height 27
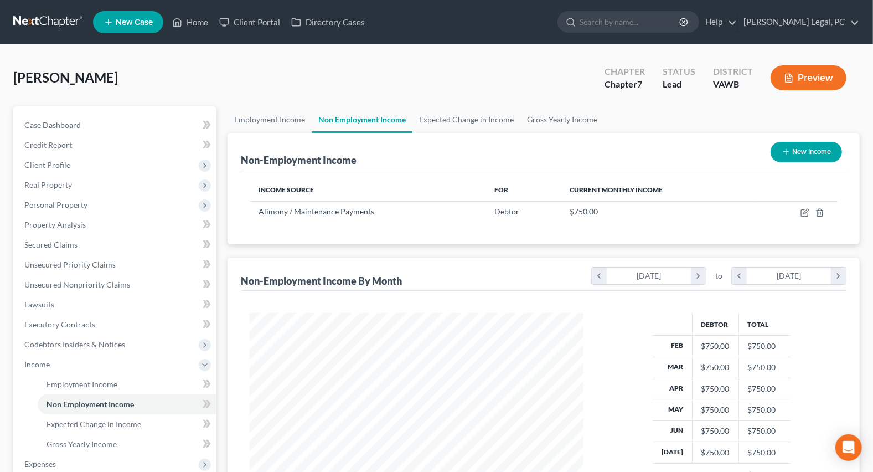
scroll to position [198, 355]
click at [537, 125] on link "Gross Yearly Income" at bounding box center [562, 119] width 84 height 27
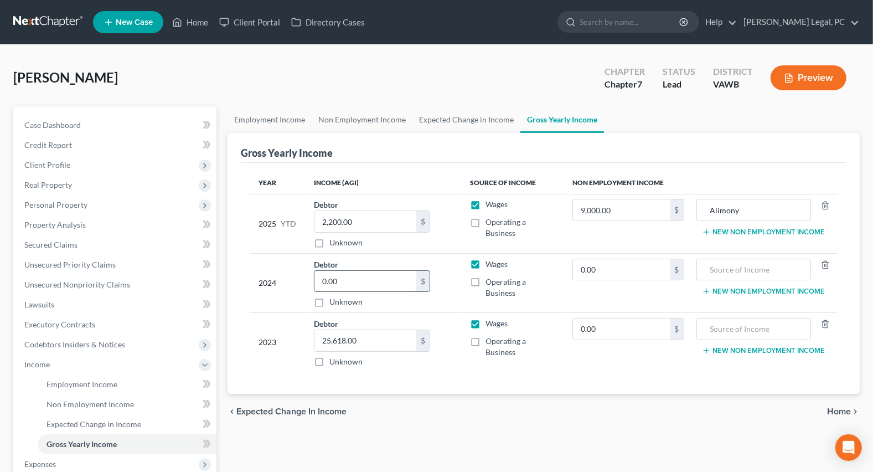
click at [330, 276] on input "0.00" at bounding box center [365, 281] width 102 height 21
type input "24,208"
click at [419, 380] on div "Year Income (AGI) Source of Income Non Employment Income 2025 YTD Debtor 2,200.…" at bounding box center [544, 278] width 606 height 231
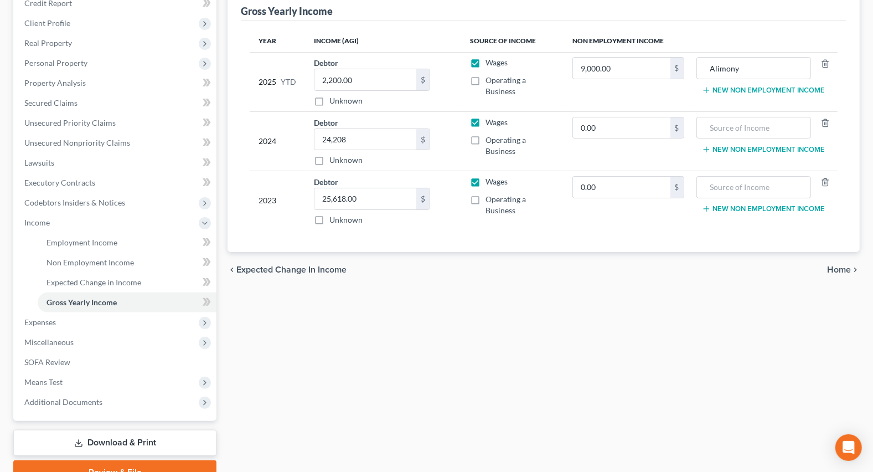
scroll to position [195, 0]
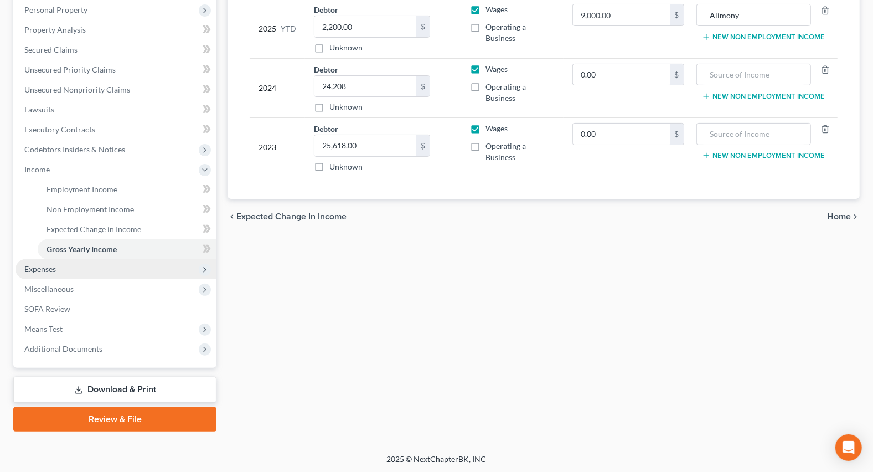
click at [73, 263] on span "Expenses" at bounding box center [115, 269] width 201 height 20
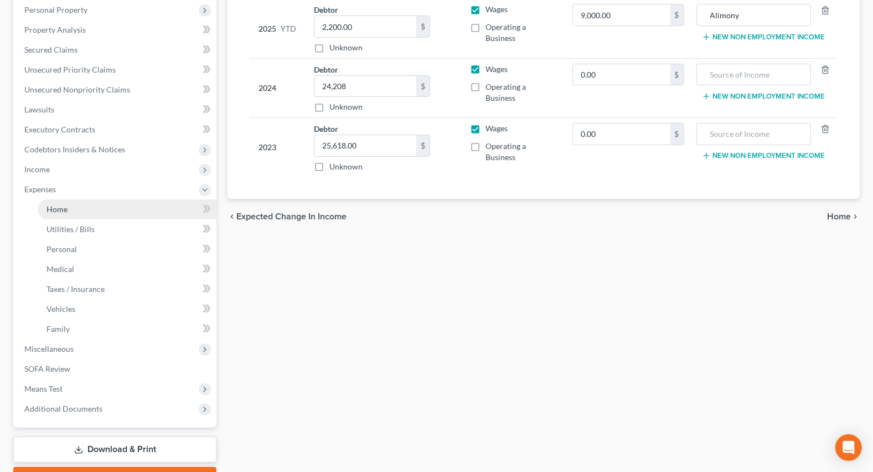
click at [79, 206] on link "Home" at bounding box center [127, 209] width 179 height 20
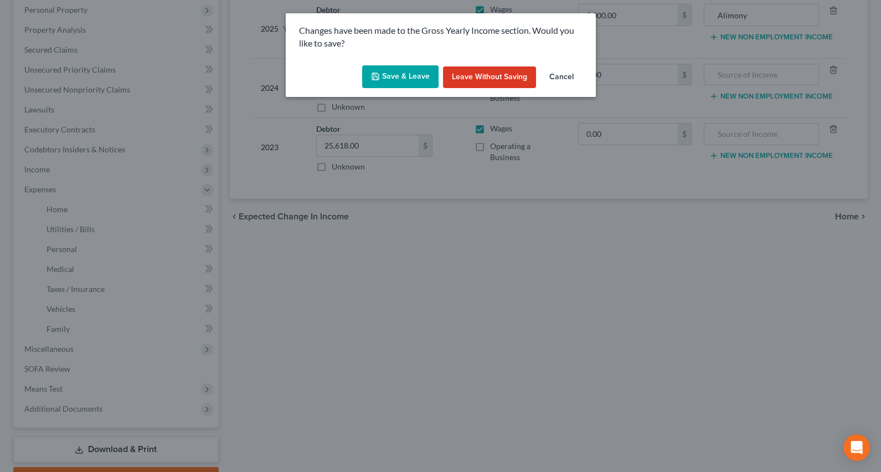
click at [375, 78] on icon "button" at bounding box center [375, 76] width 9 height 9
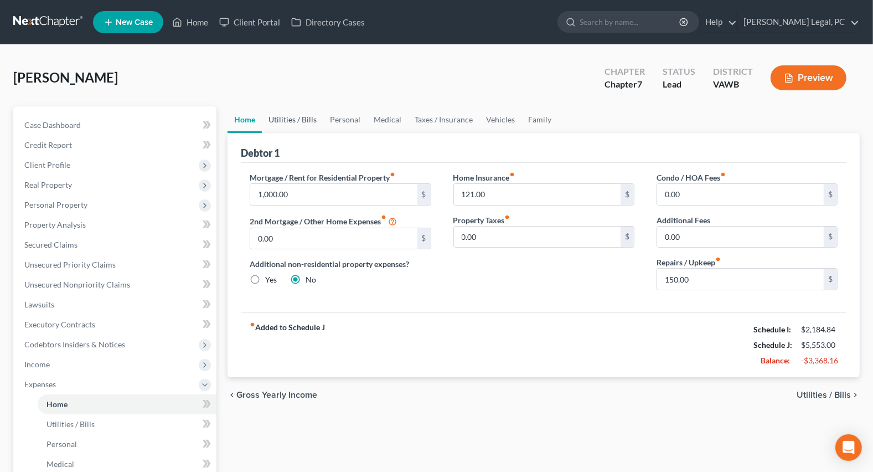
click at [288, 115] on link "Utilities / Bills" at bounding box center [292, 119] width 61 height 27
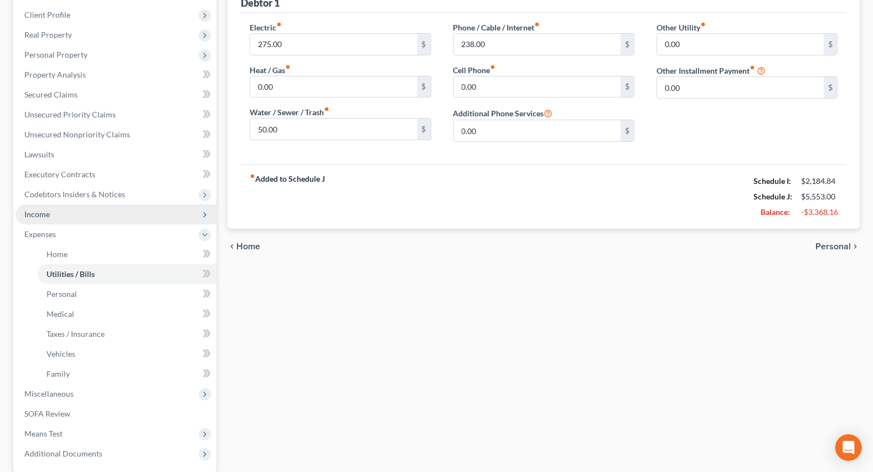
scroll to position [201, 0]
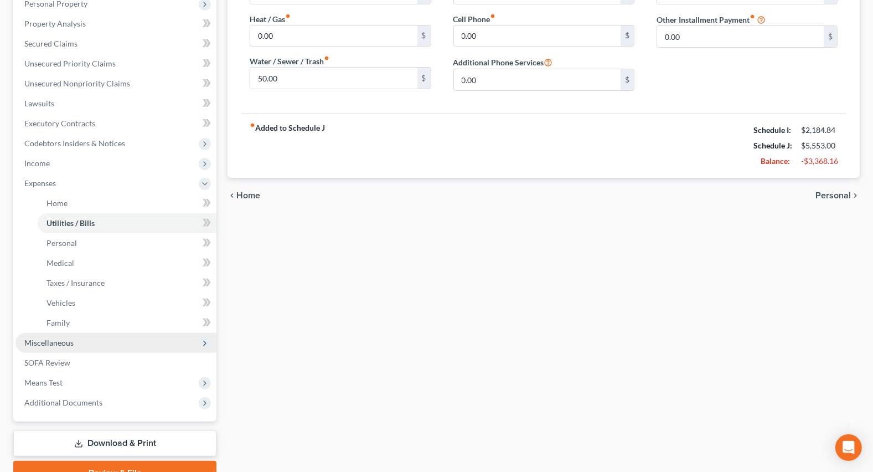
click at [51, 340] on span "Miscellaneous" at bounding box center [48, 342] width 49 height 9
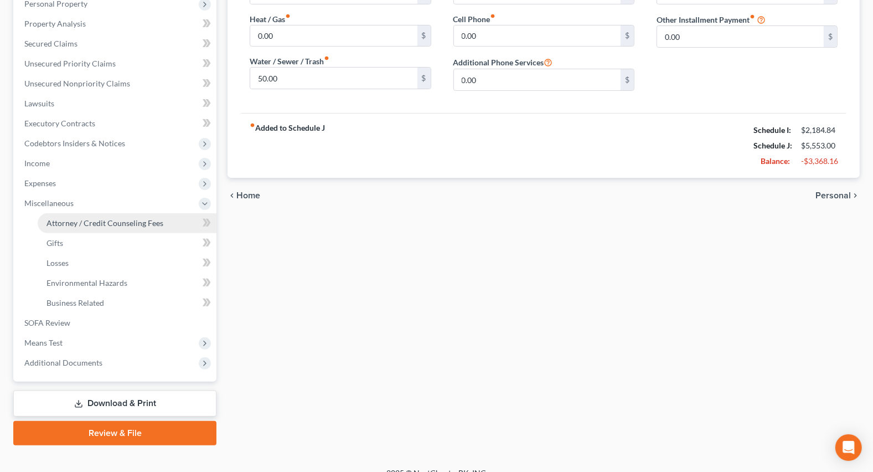
click at [86, 223] on span "Attorney / Credit Counseling Fees" at bounding box center [104, 222] width 117 height 9
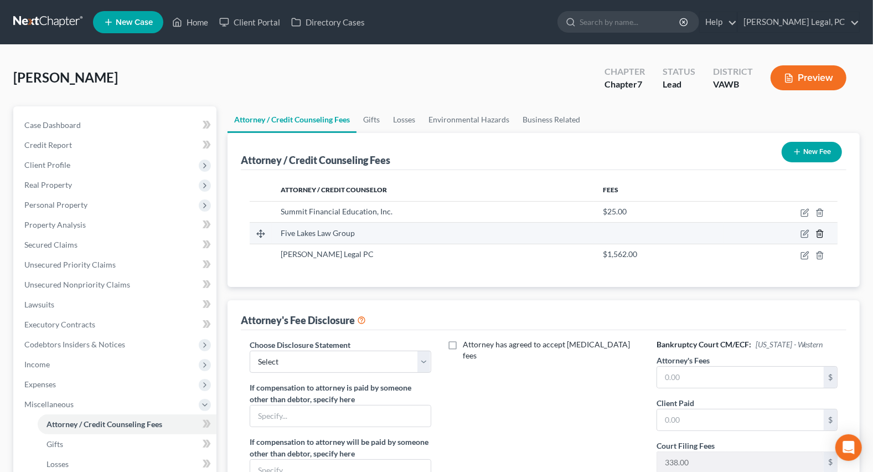
click at [821, 234] on icon "button" at bounding box center [819, 233] width 9 height 9
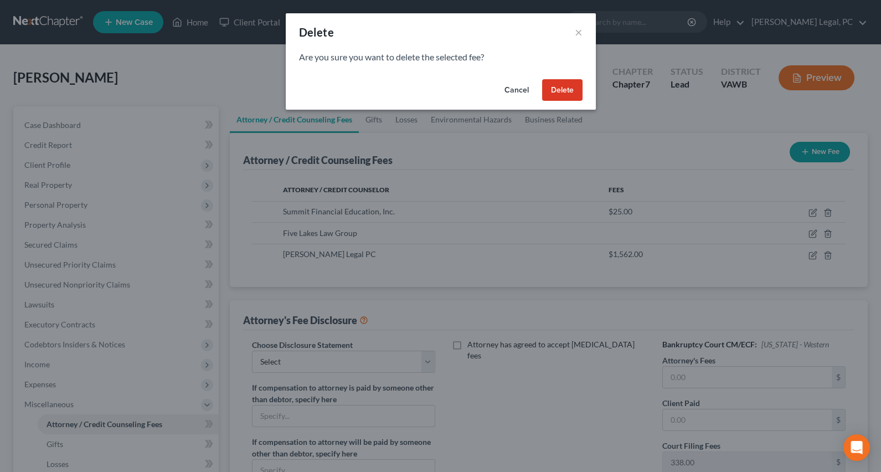
click at [554, 87] on button "Delete" at bounding box center [562, 90] width 40 height 22
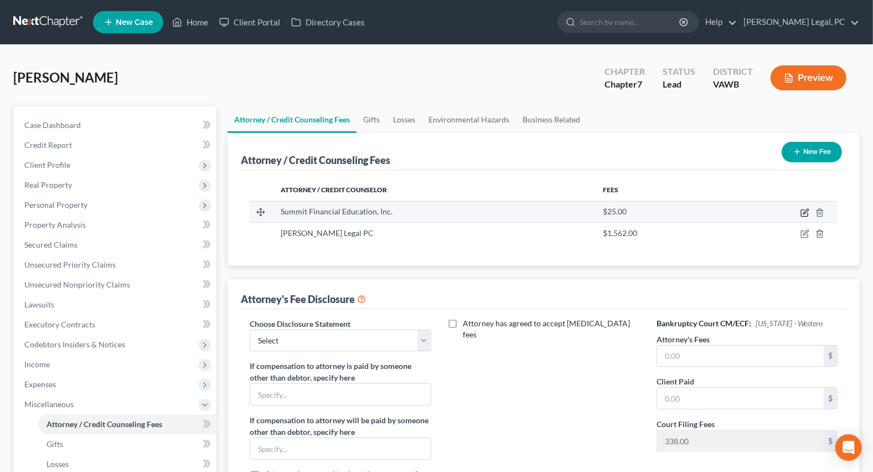
click at [804, 210] on icon "button" at bounding box center [804, 213] width 7 height 7
select select "3"
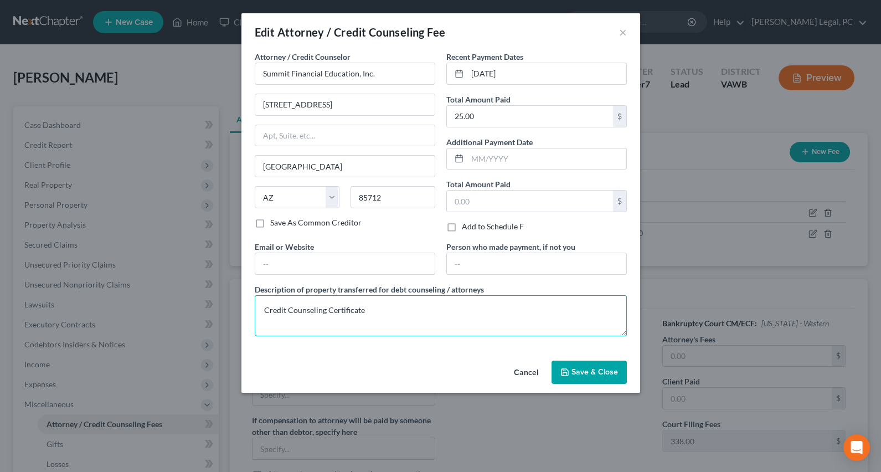
click at [368, 301] on textarea "Credit Counseling Certificate" at bounding box center [441, 315] width 372 height 41
type textarea "Credit Counseling"
click at [611, 375] on button "Save & Close" at bounding box center [588, 371] width 75 height 23
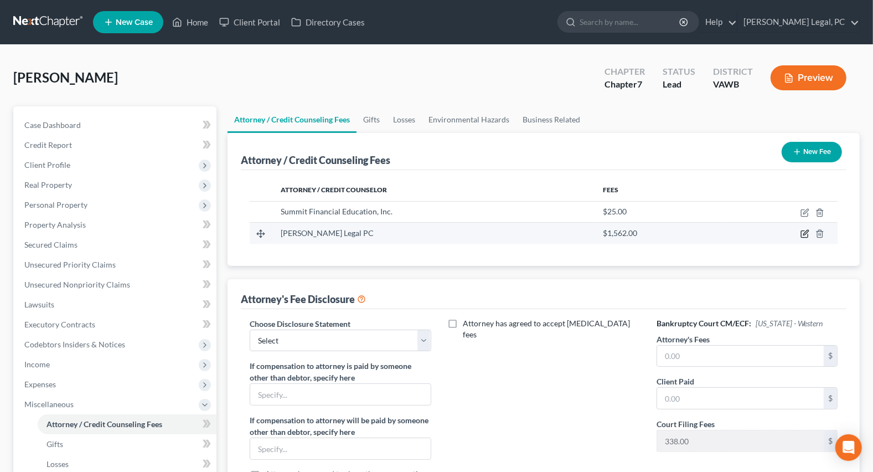
click at [803, 235] on icon "button" at bounding box center [804, 233] width 9 height 9
select select "48"
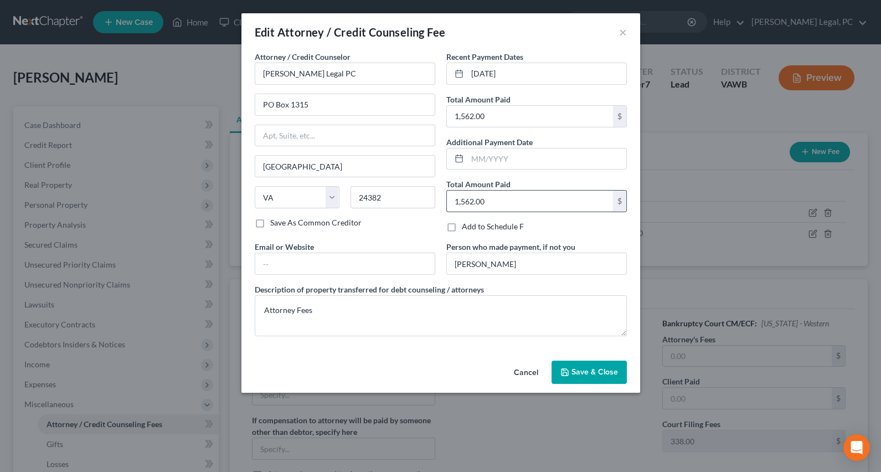
click at [520, 207] on input "1,562.00" at bounding box center [530, 200] width 166 height 21
click at [565, 371] on icon "button" at bounding box center [564, 372] width 9 height 9
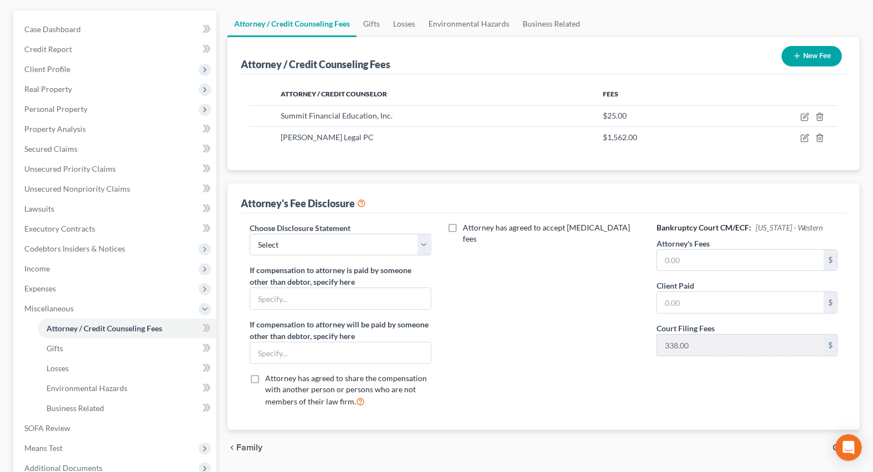
scroll to position [151, 0]
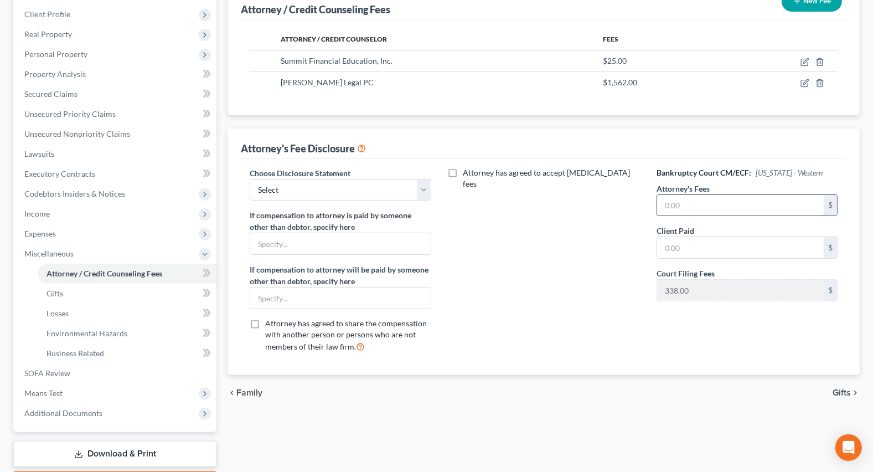
click at [694, 200] on input "text" at bounding box center [740, 205] width 167 height 21
type input "1,562"
click at [671, 252] on input "text" at bounding box center [740, 247] width 167 height 21
type input "1,562"
click at [422, 185] on select "Select Fee Disclosure" at bounding box center [340, 190] width 181 height 22
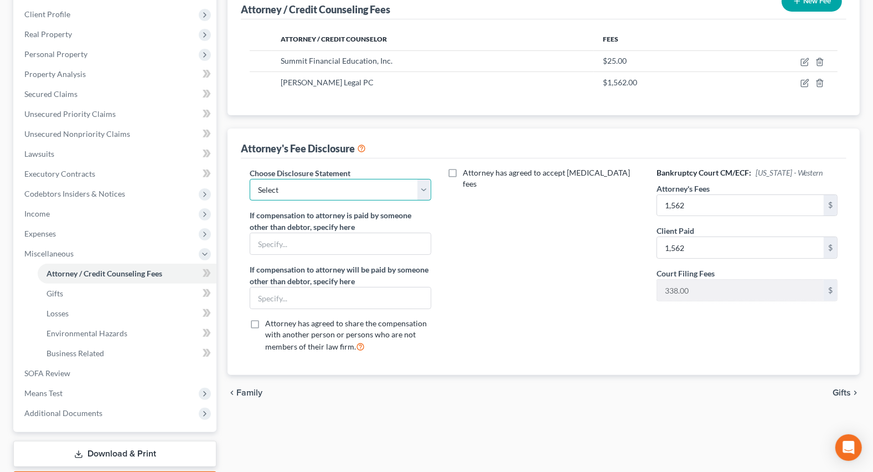
select select "0"
click at [250, 179] on select "Select Fee Disclosure" at bounding box center [340, 190] width 181 height 22
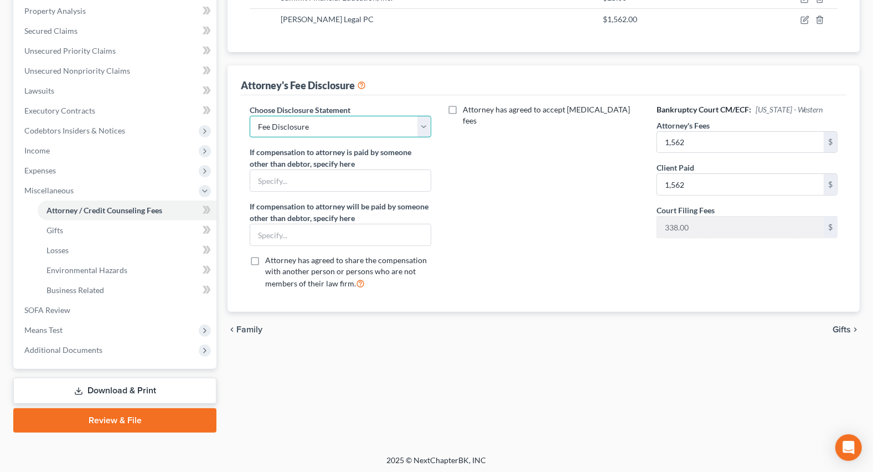
scroll to position [215, 0]
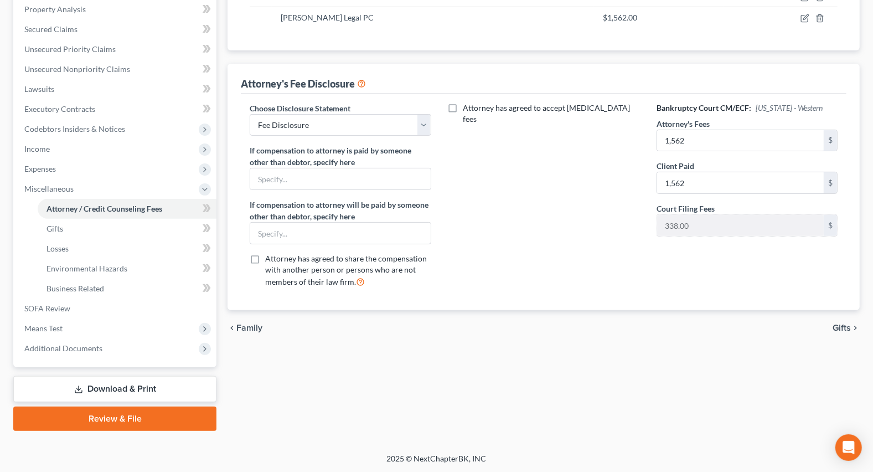
click at [838, 325] on span "Gifts" at bounding box center [842, 327] width 18 height 9
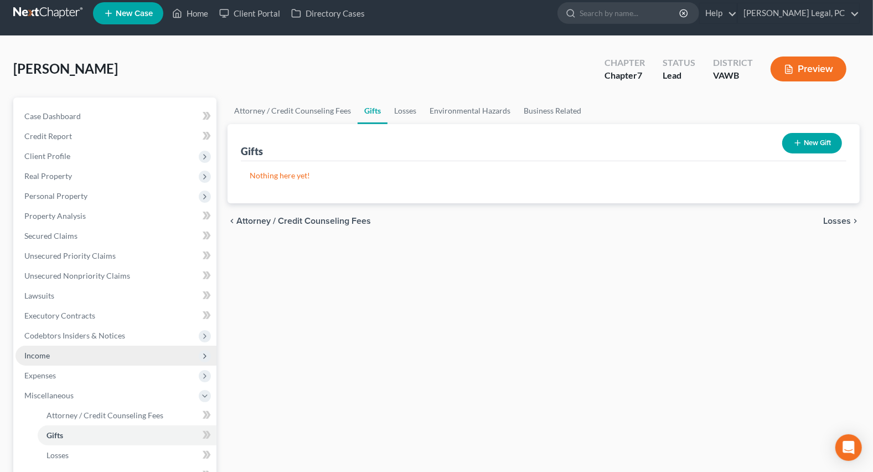
scroll to position [201, 0]
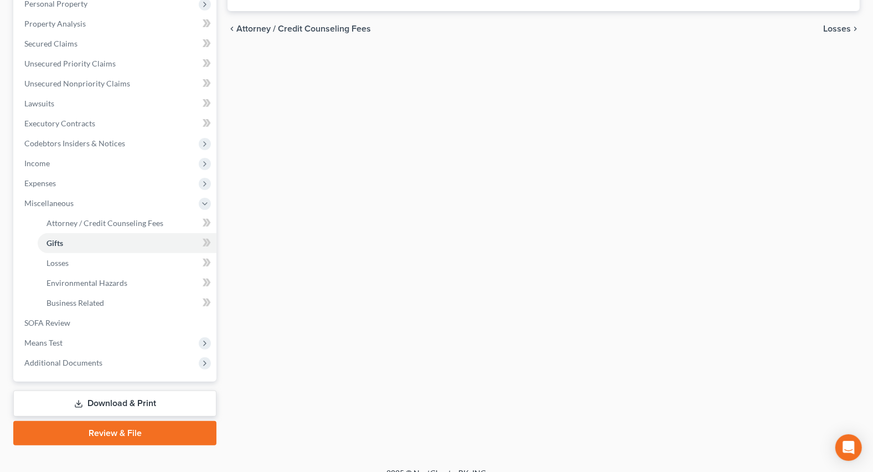
click at [71, 404] on link "Download & Print" at bounding box center [114, 403] width 203 height 26
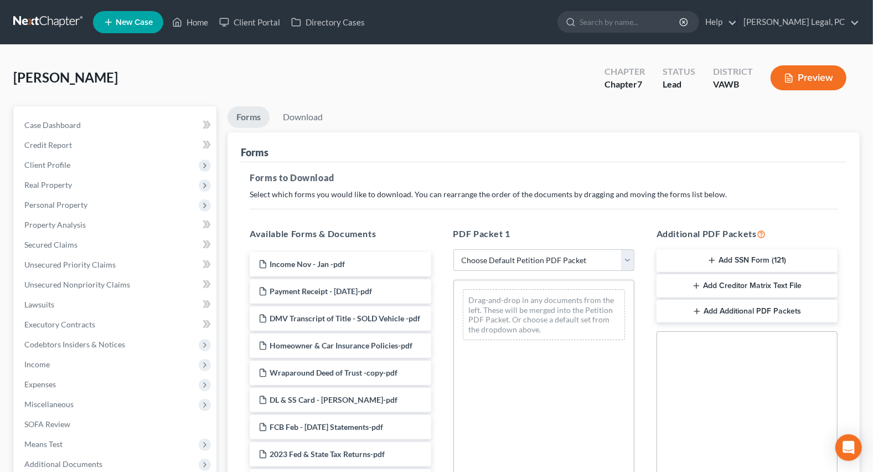
click at [534, 257] on select "Choose Default Petition PDF Packet Complete Bankruptcy Petition (all forms and …" at bounding box center [543, 260] width 181 height 22
select select "0"
click at [453, 249] on select "Choose Default Petition PDF Packet Complete Bankruptcy Petition (all forms and …" at bounding box center [543, 260] width 181 height 22
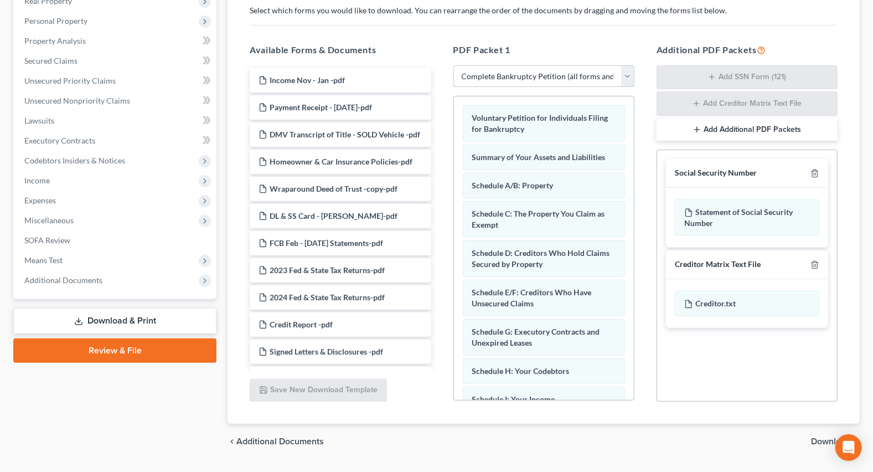
scroll to position [201, 0]
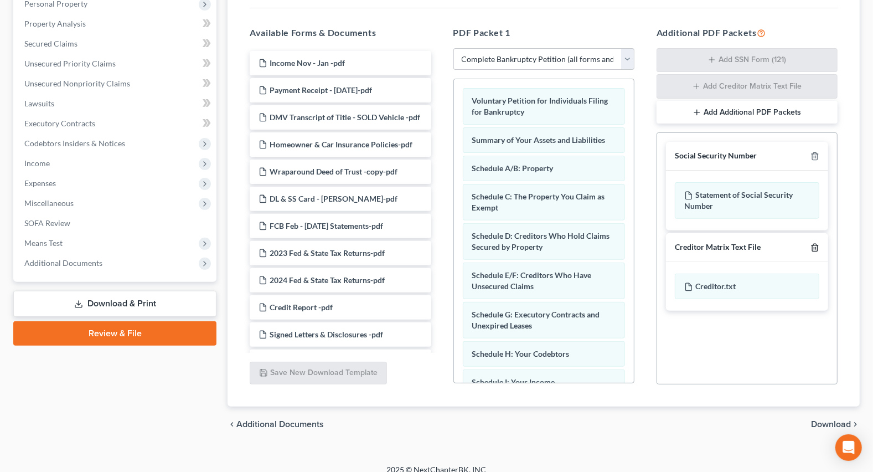
click at [816, 246] on icon "button" at bounding box center [814, 247] width 9 height 9
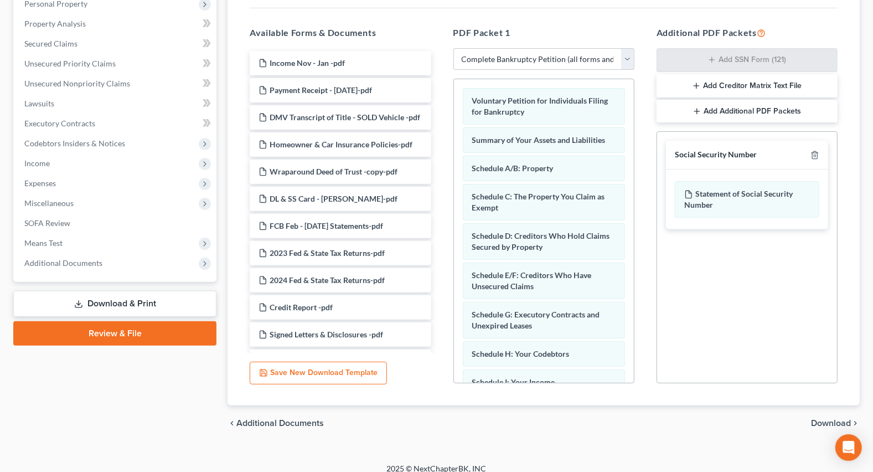
click at [823, 422] on span "Download" at bounding box center [831, 422] width 40 height 9
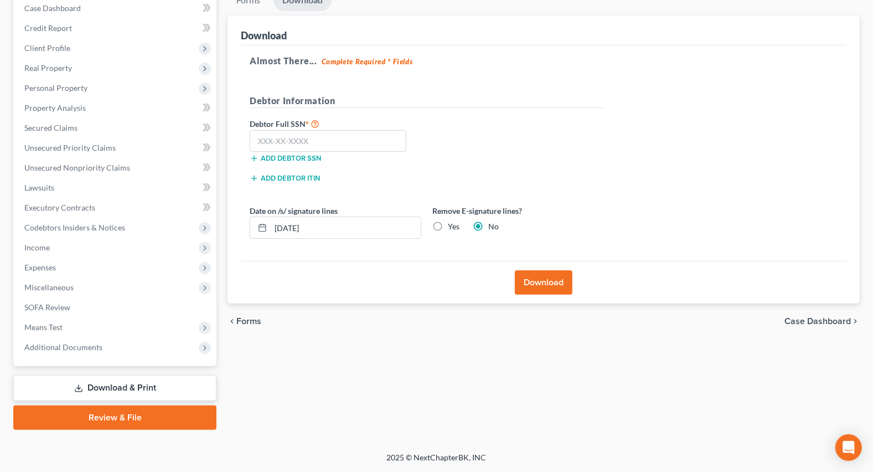
scroll to position [116, 0]
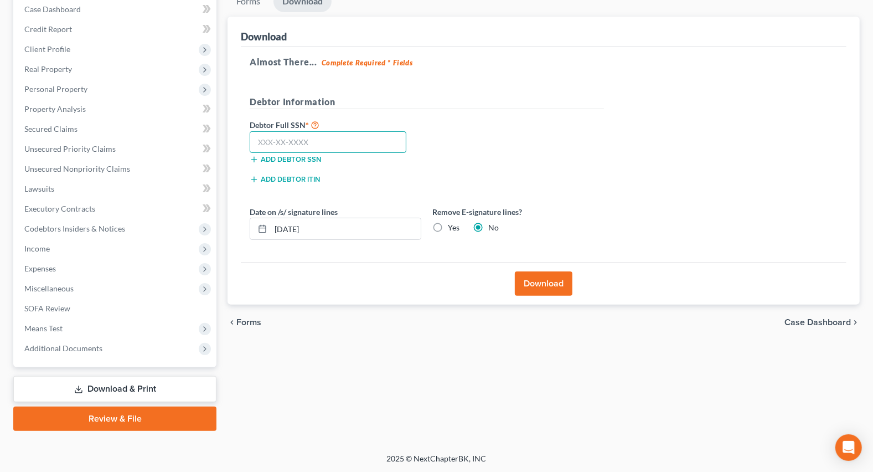
drag, startPoint x: 264, startPoint y: 147, endPoint x: 276, endPoint y: 132, distance: 19.3
click at [264, 147] on input "text" at bounding box center [328, 142] width 157 height 22
type input "223-38-7859"
click at [448, 229] on label "Yes" at bounding box center [454, 227] width 12 height 11
click at [452, 229] on input "Yes" at bounding box center [455, 225] width 7 height 7
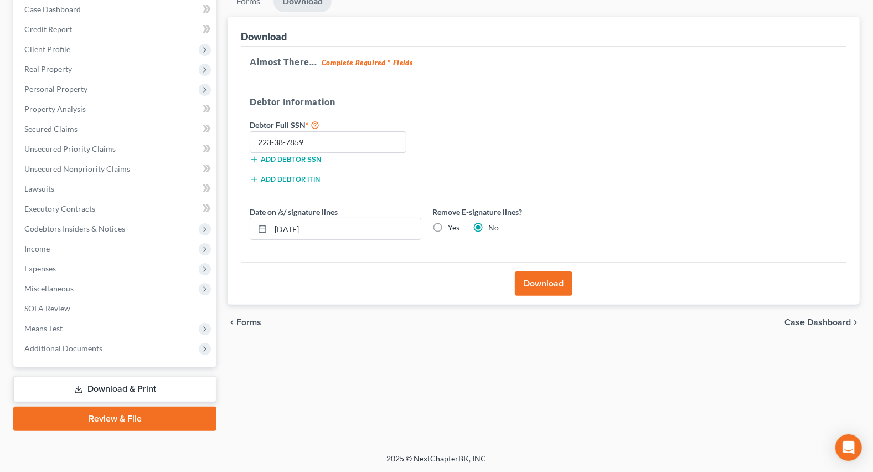
radio input "true"
radio input "false"
click at [283, 139] on input "223-38-7859" at bounding box center [328, 142] width 157 height 22
type input "223-37-8596"
click at [530, 283] on button "Download" at bounding box center [544, 283] width 58 height 24
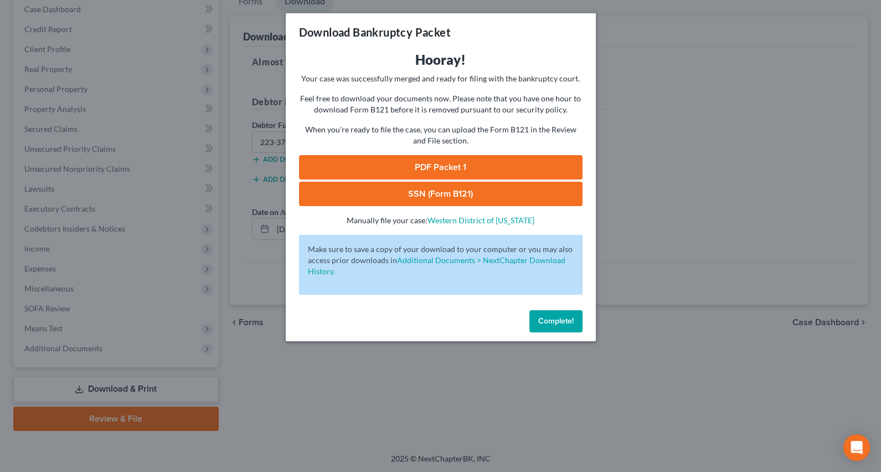
click at [453, 188] on link "SSN (Form B121)" at bounding box center [440, 194] width 283 height 24
click at [413, 163] on link "PDF Packet 1" at bounding box center [440, 167] width 283 height 24
click at [420, 417] on div "Download Bankruptcy Packet Hooray! Your case was successfully merged and ready …" at bounding box center [440, 236] width 881 height 472
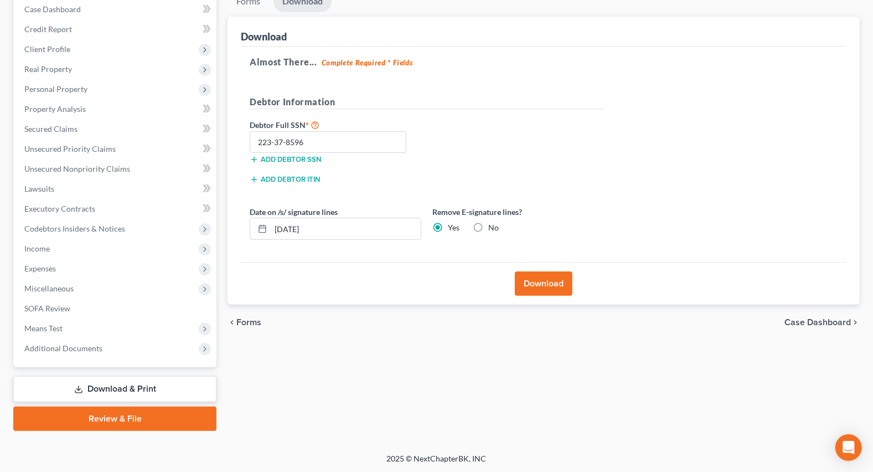
scroll to position [0, 0]
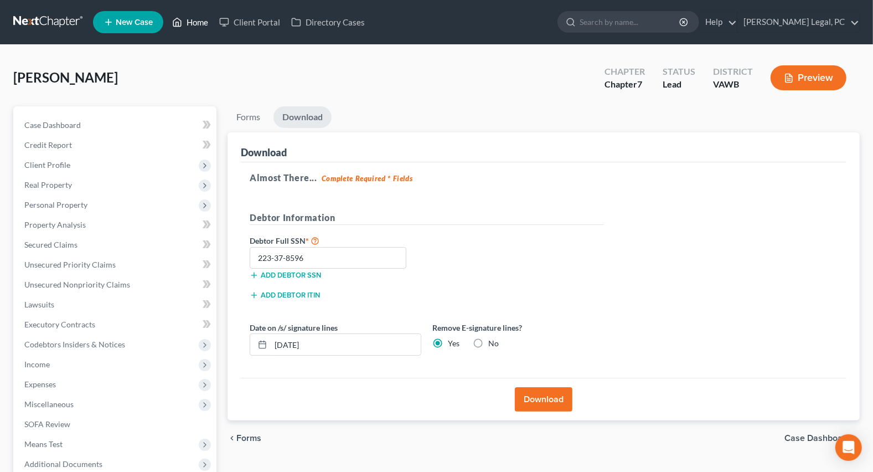
click at [187, 22] on link "Home" at bounding box center [190, 22] width 47 height 20
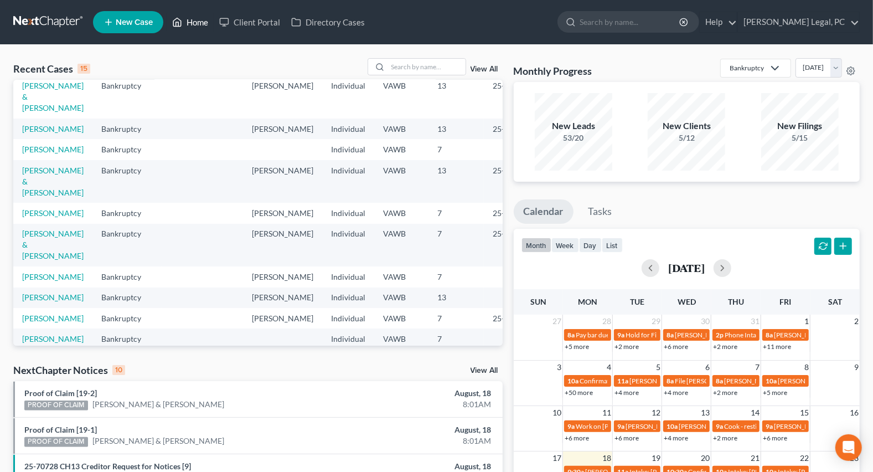
scroll to position [85, 0]
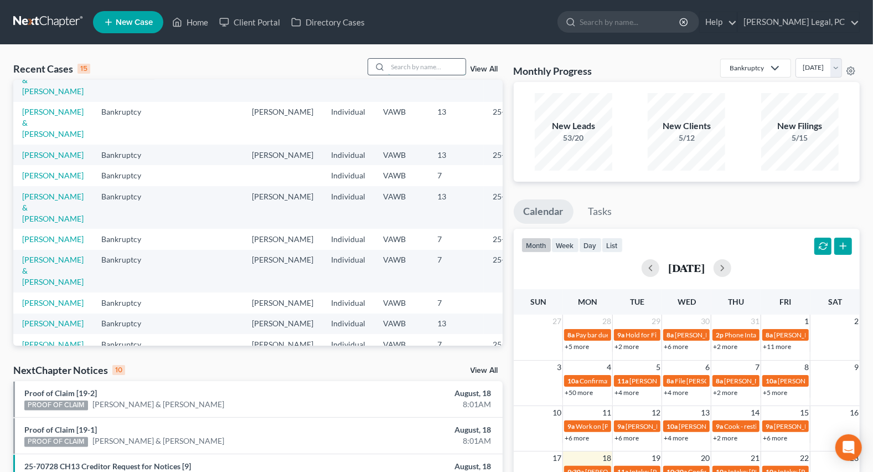
click at [420, 63] on input "search" at bounding box center [426, 67] width 77 height 16
type input "kent"
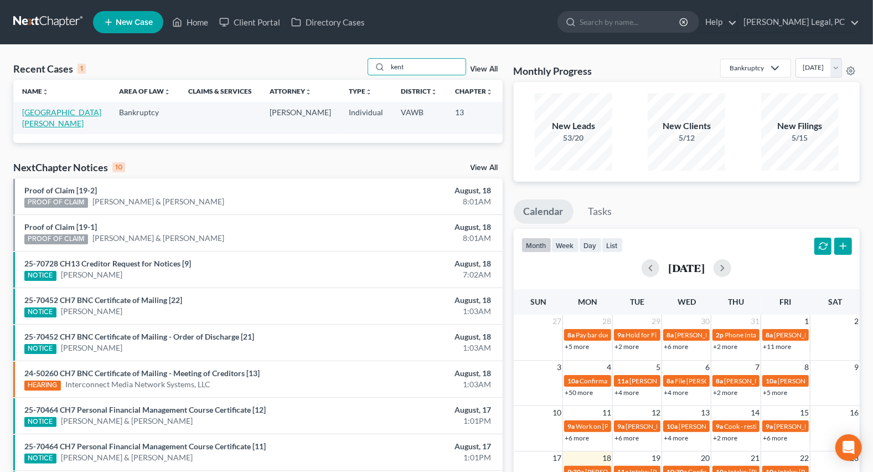
click at [43, 112] on link "[GEOGRAPHIC_DATA][PERSON_NAME]" at bounding box center [61, 117] width 79 height 20
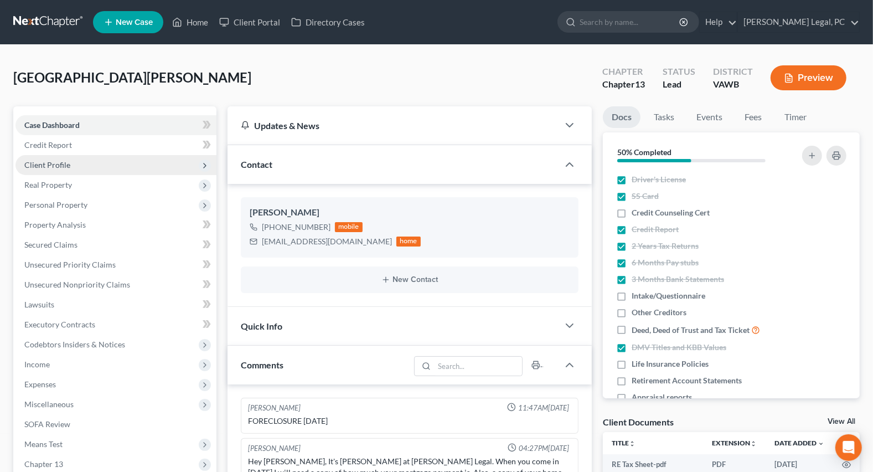
click at [38, 164] on span "Client Profile" at bounding box center [47, 164] width 46 height 9
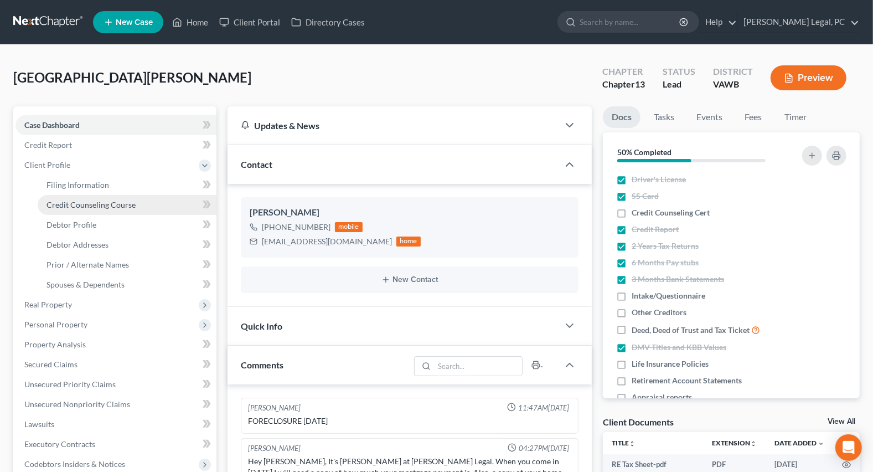
click at [66, 200] on span "Credit Counseling Course" at bounding box center [90, 204] width 89 height 9
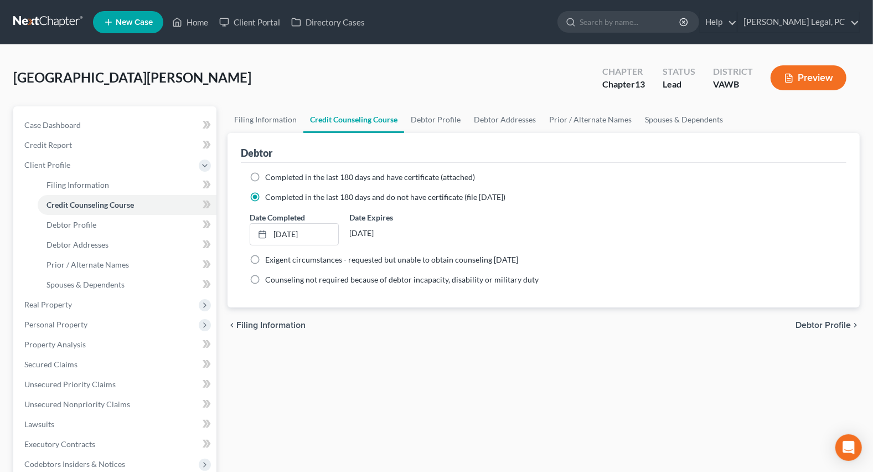
click at [265, 175] on label "Completed in the last 180 days and have certificate (attached)" at bounding box center [370, 177] width 210 height 11
click at [270, 175] on input "Completed in the last 180 days and have certificate (attached)" at bounding box center [273, 175] width 7 height 7
radio input "true"
radio input "false"
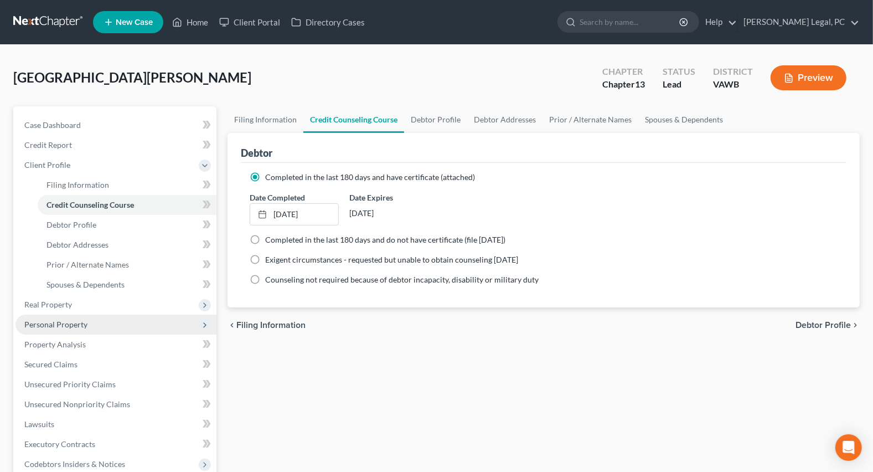
click at [45, 330] on span "Personal Property" at bounding box center [115, 324] width 201 height 20
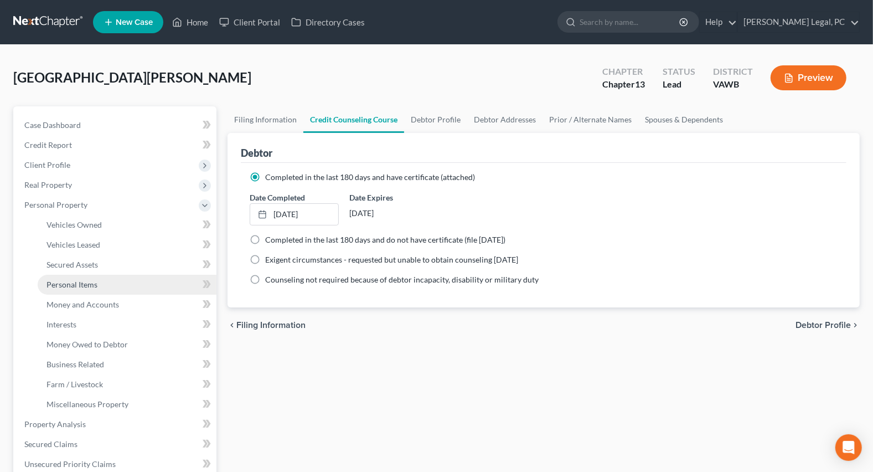
click at [75, 286] on span "Personal Items" at bounding box center [71, 284] width 51 height 9
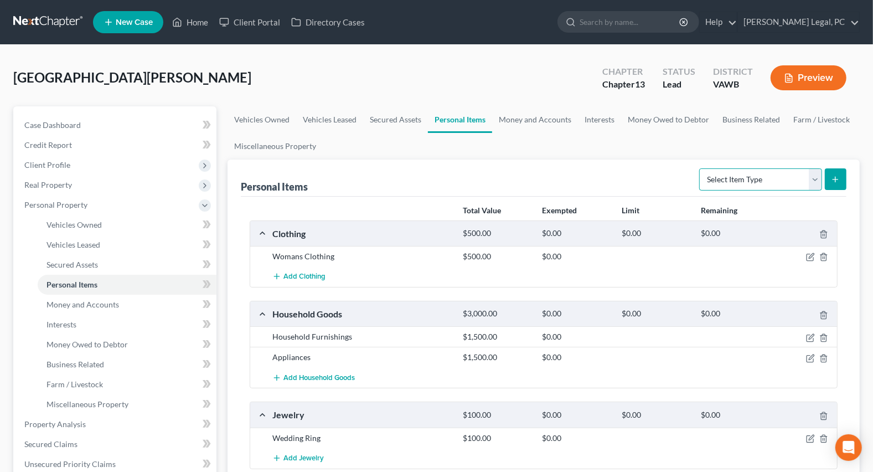
click at [731, 179] on select "Select Item Type Clothing Collectibles Of Value Electronics Firearms Household …" at bounding box center [760, 179] width 123 height 22
select select "pets"
click at [700, 168] on select "Select Item Type Clothing Collectibles Of Value Electronics Firearms Household …" at bounding box center [760, 179] width 123 height 22
click at [836, 183] on icon "submit" at bounding box center [835, 179] width 9 height 9
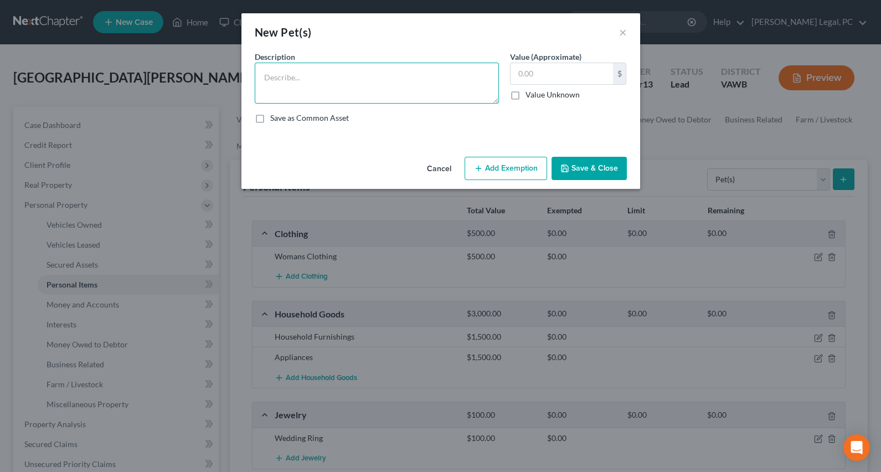
click at [383, 77] on textarea at bounding box center [377, 83] width 244 height 41
type textarea "3 dogs"
click at [558, 70] on input "text" at bounding box center [561, 73] width 102 height 21
type input "300"
click at [570, 172] on button "Save & Close" at bounding box center [588, 168] width 75 height 23
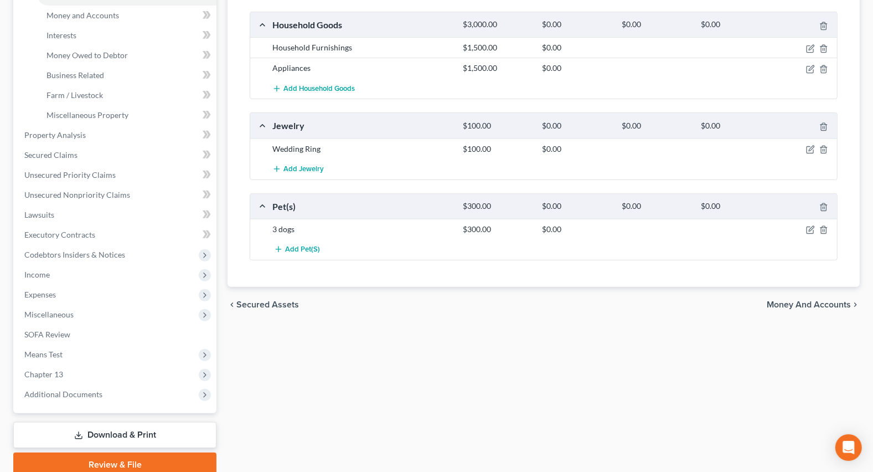
scroll to position [302, 0]
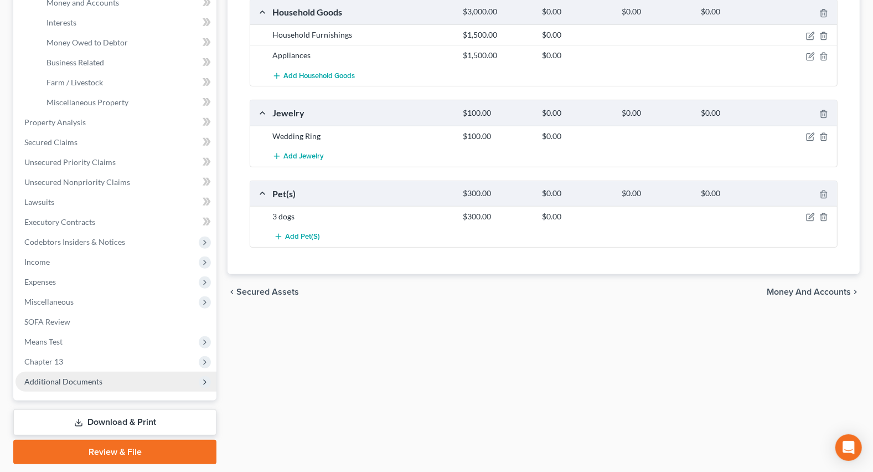
click at [42, 379] on span "Additional Documents" at bounding box center [63, 380] width 78 height 9
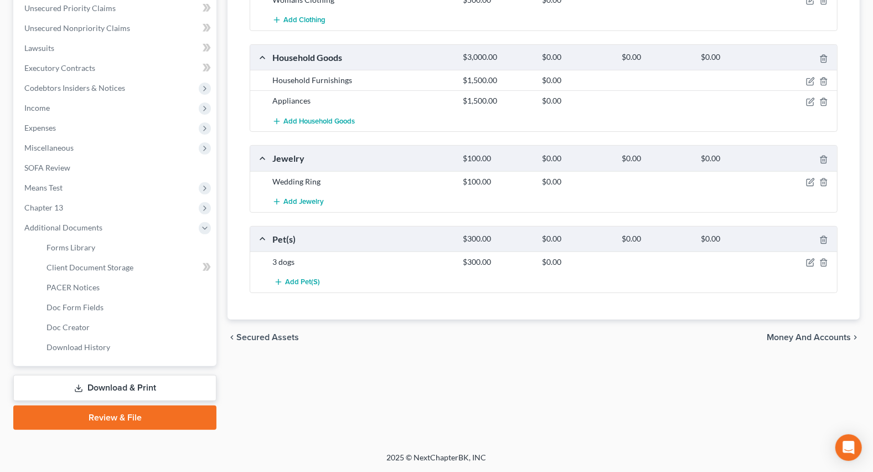
scroll to position [255, 0]
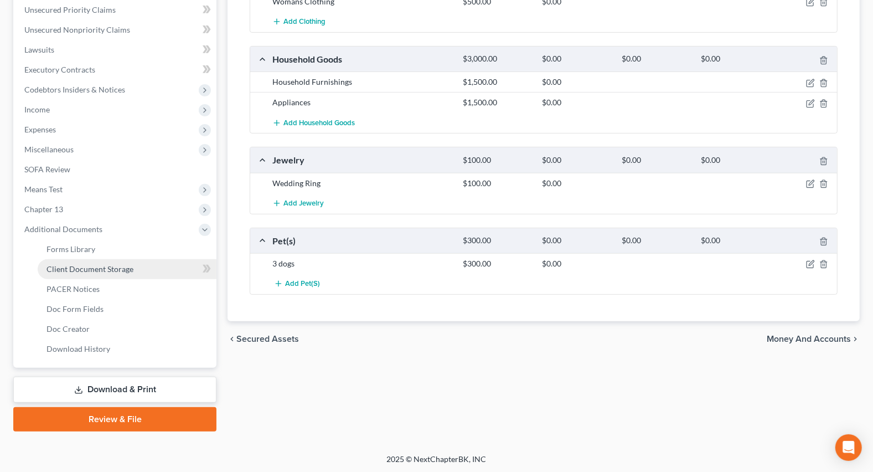
click at [100, 268] on span "Client Document Storage" at bounding box center [89, 268] width 87 height 9
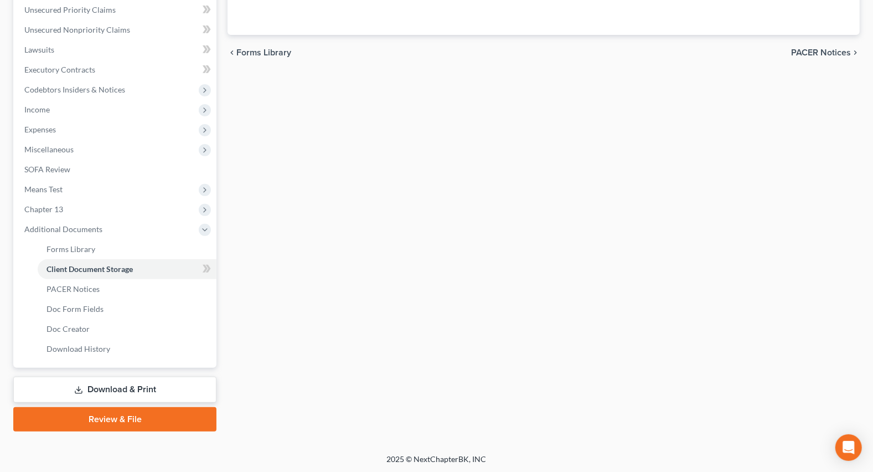
scroll to position [101, 0]
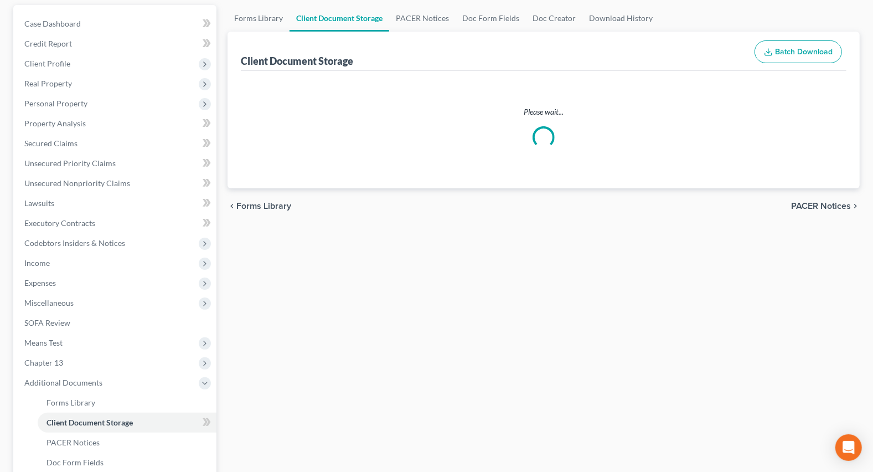
select select "0"
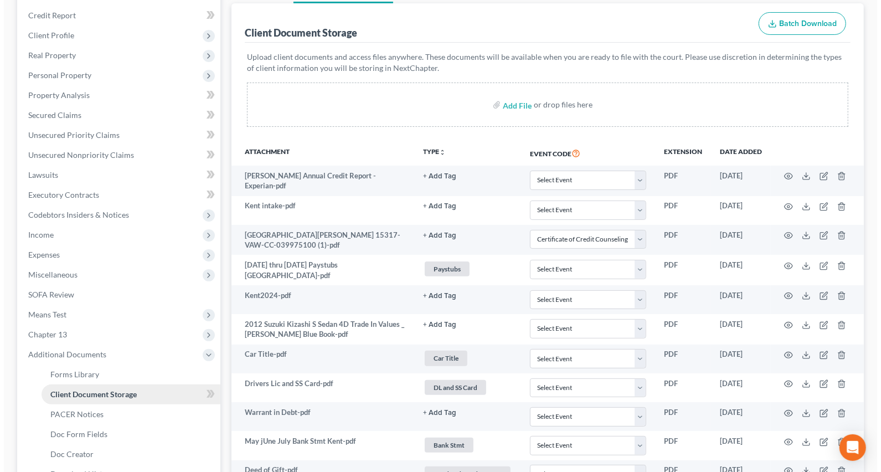
scroll to position [0, 0]
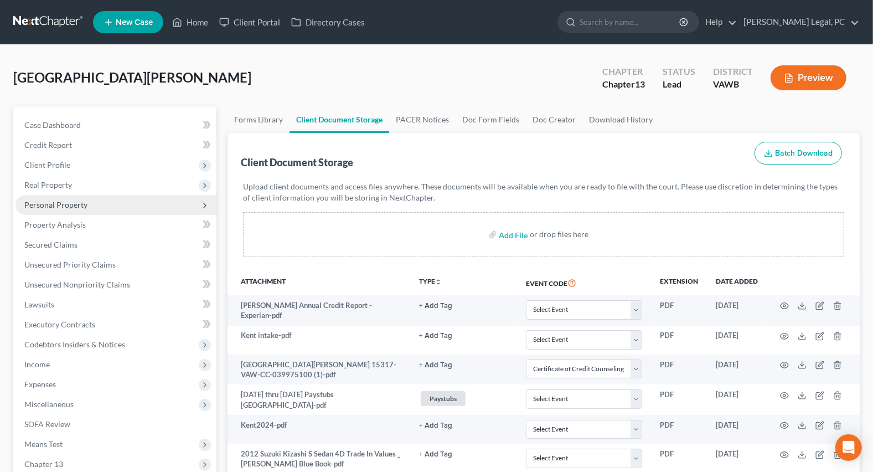
click at [65, 208] on span "Personal Property" at bounding box center [55, 204] width 63 height 9
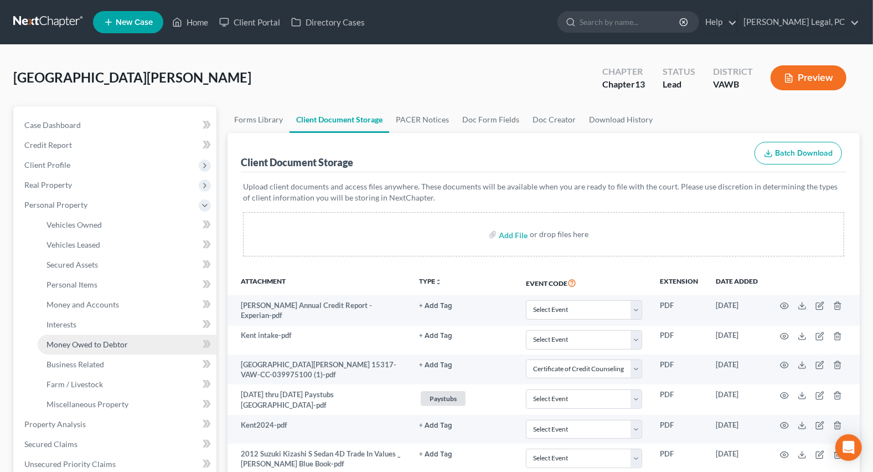
click at [72, 349] on link "Money Owed to Debtor" at bounding box center [127, 344] width 179 height 20
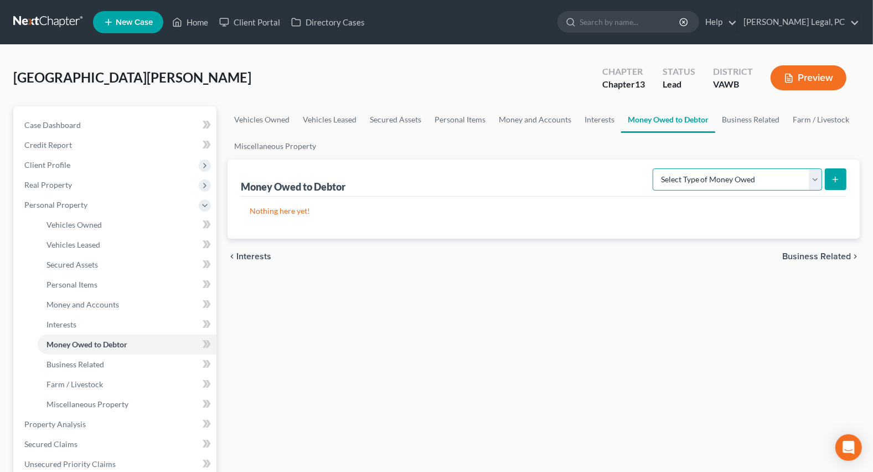
click at [701, 178] on select "Select Type of Money Owed Accounts Receivable Alimony Child Support Claims Agai…" at bounding box center [737, 179] width 169 height 22
select select "expected_tax_refund"
click at [655, 168] on select "Select Type of Money Owed Accounts Receivable Alimony Child Support Claims Agai…" at bounding box center [737, 179] width 169 height 22
click at [839, 183] on button "submit" at bounding box center [836, 179] width 22 height 22
select select "0"
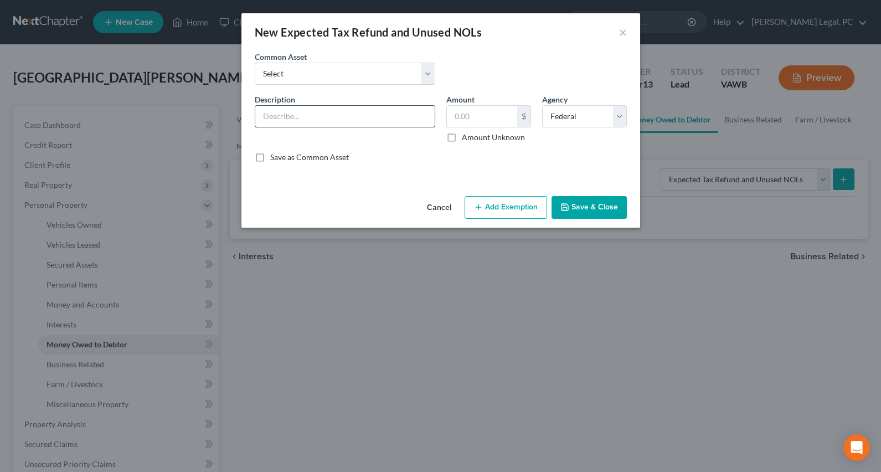
click at [368, 114] on input "text" at bounding box center [344, 116] width 179 height 21
type input "Potential 2025 Federal Tax Refund"
click at [498, 117] on input "text" at bounding box center [482, 116] width 70 height 21
type input "1"
click at [523, 210] on button "Add Exemption" at bounding box center [505, 207] width 82 height 23
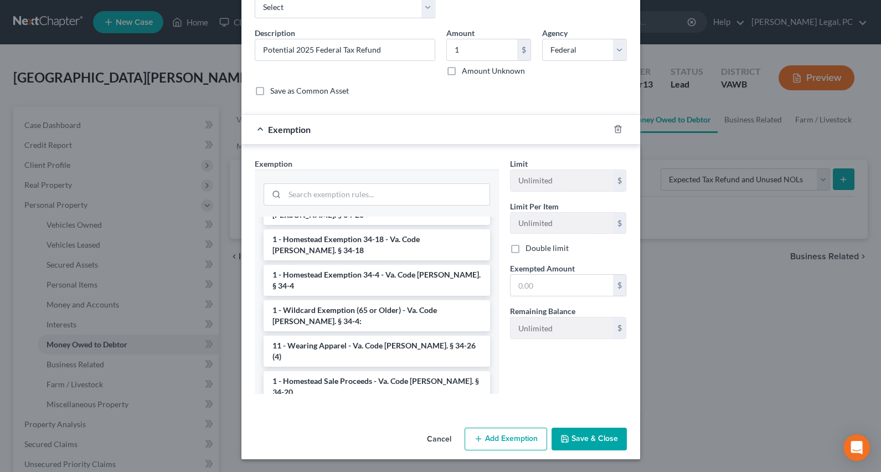
scroll to position [1680, 0]
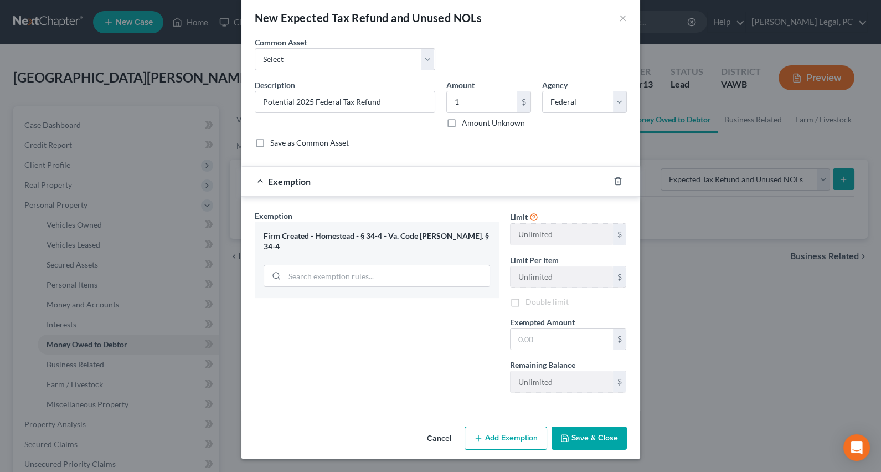
scroll to position [13, 0]
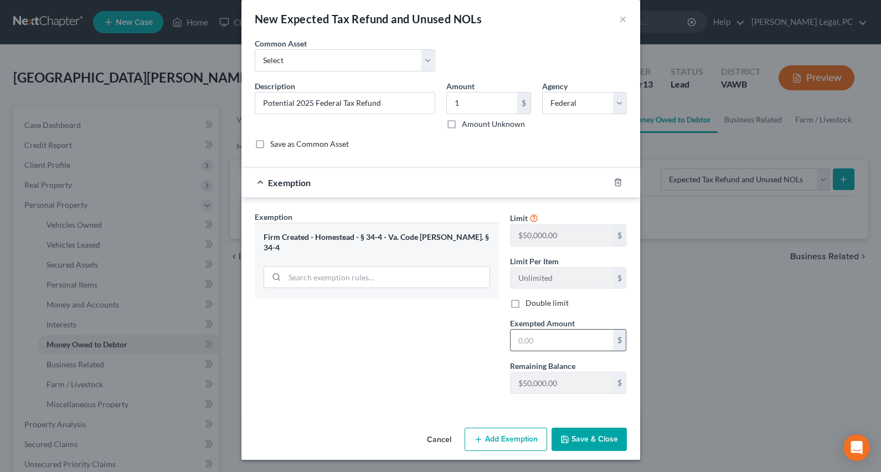
click at [518, 340] on input "text" at bounding box center [561, 339] width 102 height 21
type input "1"
click at [469, 356] on div "Exemption Set must be selected for CA. Exemption * Firm Created - Homestead - §…" at bounding box center [376, 307] width 255 height 192
click at [591, 441] on button "Save & Close" at bounding box center [588, 438] width 75 height 23
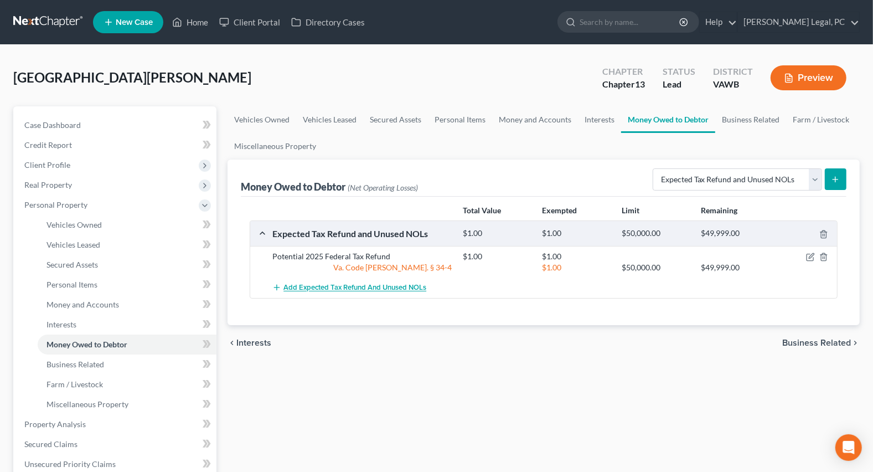
click at [366, 284] on span "Add Expected Tax Refund and Unused NOLs" at bounding box center [354, 287] width 143 height 9
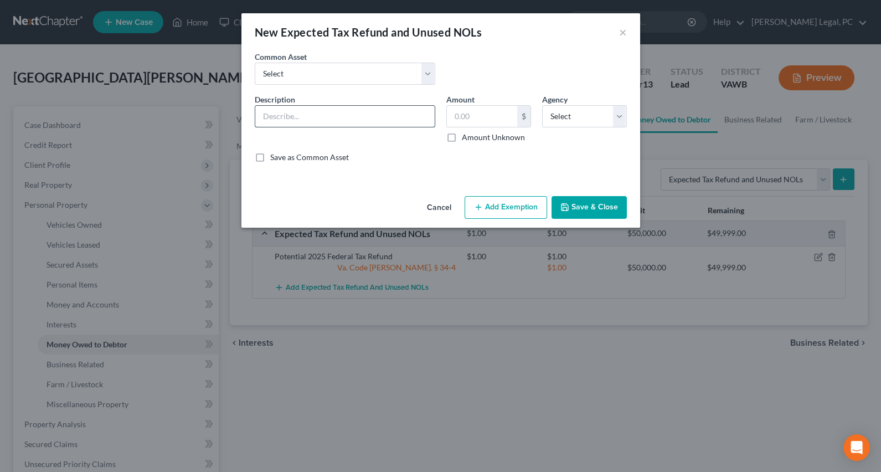
click at [350, 116] on input "text" at bounding box center [344, 116] width 179 height 21
type input "Potential 2025 State Tax Refund"
click at [488, 111] on input "text" at bounding box center [482, 116] width 70 height 21
type input "1"
click at [571, 118] on select "Select Federal State Local" at bounding box center [584, 116] width 85 height 22
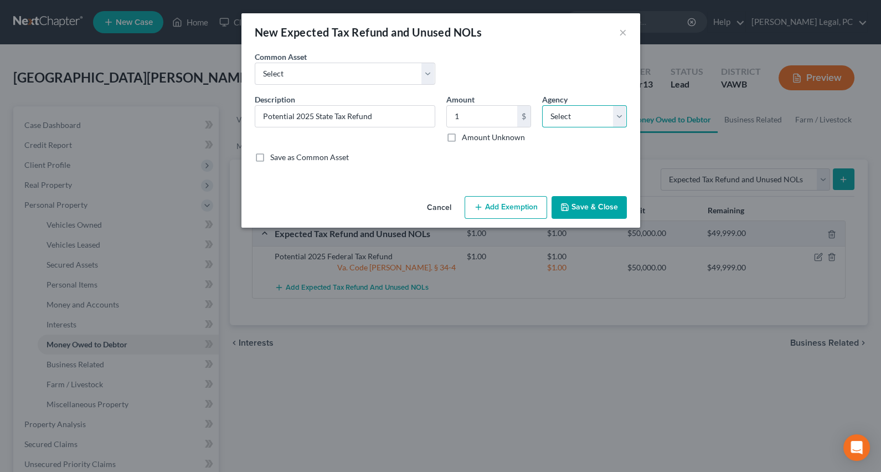
select select "1"
click at [542, 105] on select "Select Federal State Local" at bounding box center [584, 116] width 85 height 22
click at [500, 205] on button "Add Exemption" at bounding box center [505, 207] width 82 height 23
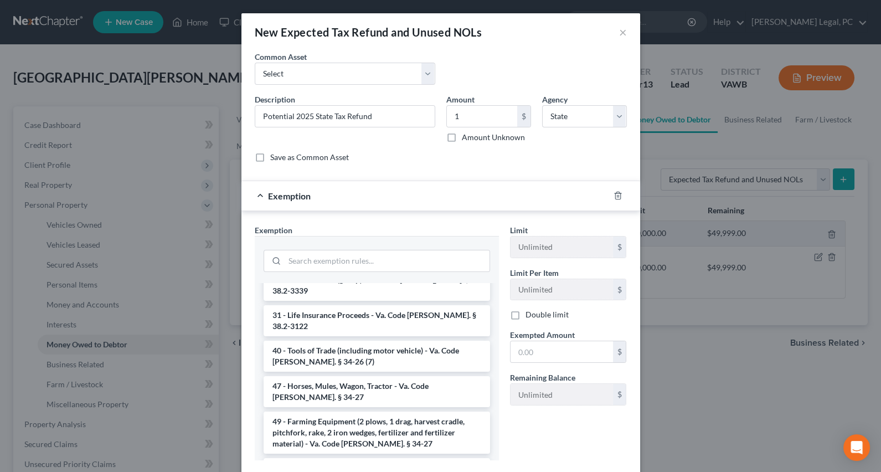
scroll to position [1680, 0]
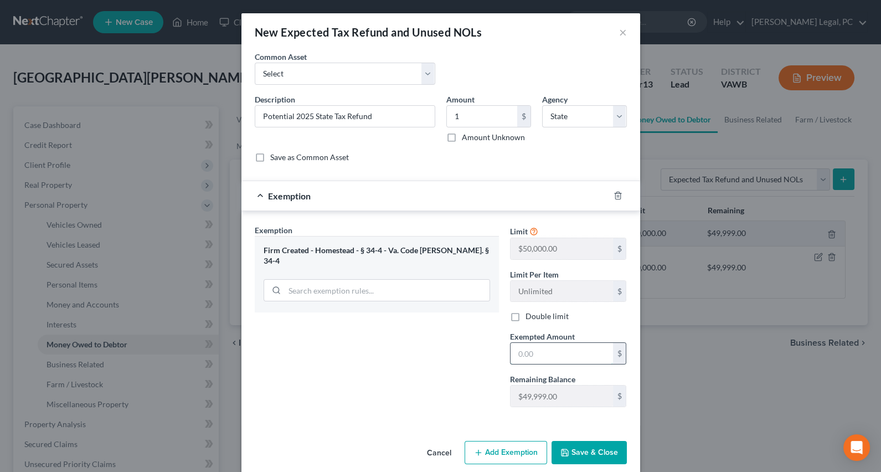
click at [515, 353] on input "text" at bounding box center [561, 353] width 102 height 21
type input "1"
click at [459, 361] on div "Exemption Set must be selected for CA. Exemption * Firm Created - Homestead - §…" at bounding box center [376, 320] width 255 height 192
click at [577, 448] on button "Save & Close" at bounding box center [588, 452] width 75 height 23
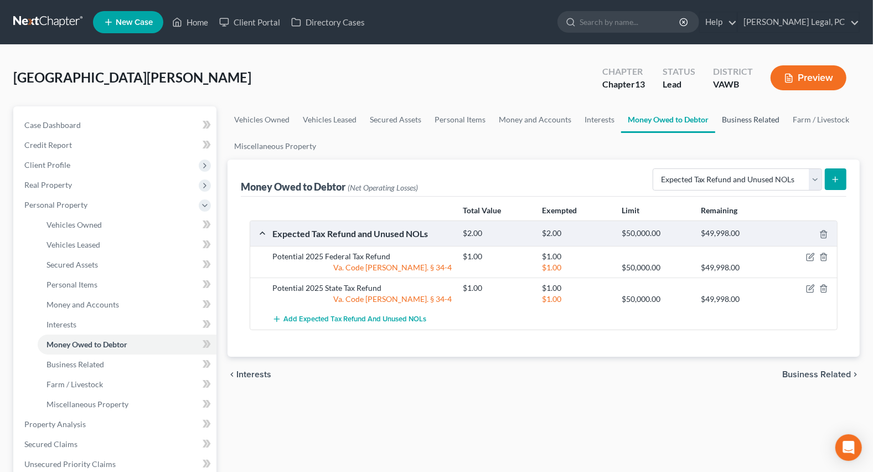
click at [735, 113] on link "Business Related" at bounding box center [750, 119] width 71 height 27
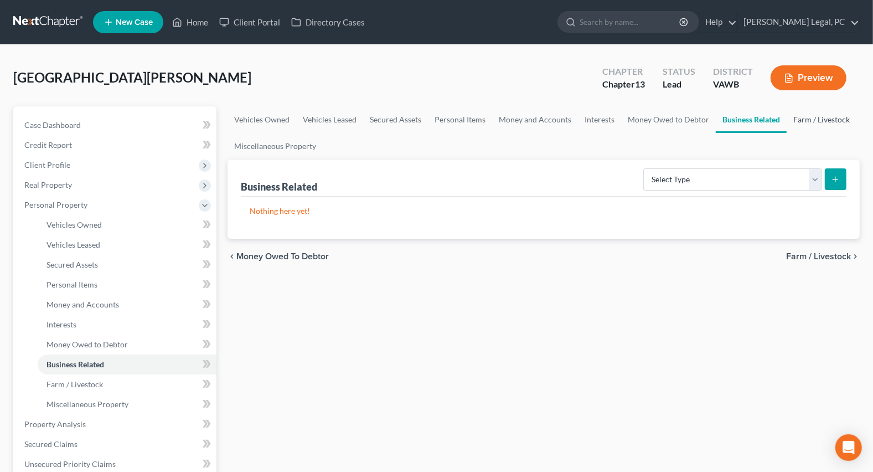
click at [809, 120] on link "Farm / Livestock" at bounding box center [822, 119] width 70 height 27
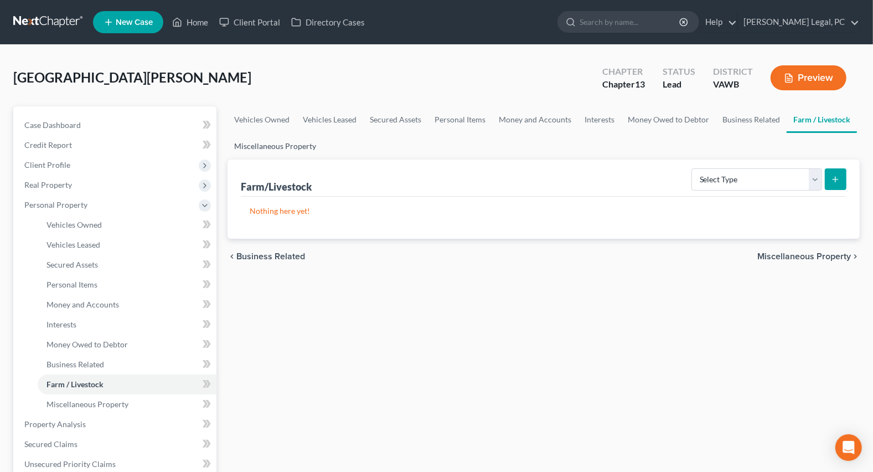
click at [267, 148] on link "Miscellaneous Property" at bounding box center [275, 146] width 95 height 27
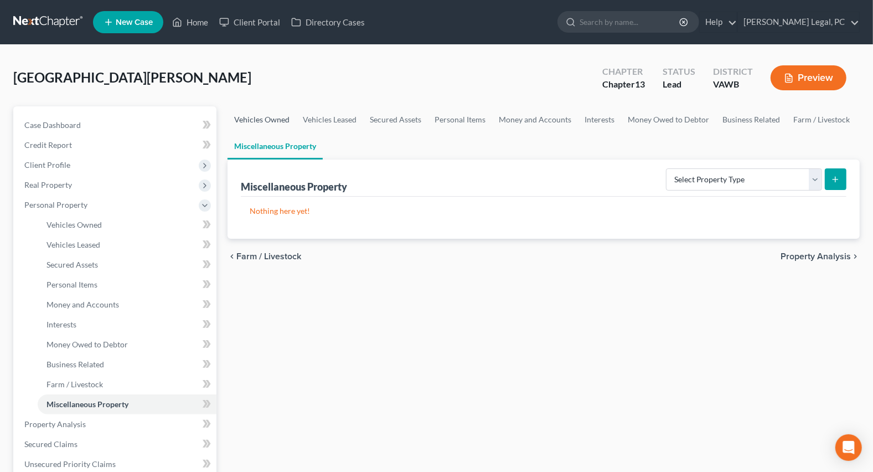
click at [276, 118] on link "Vehicles Owned" at bounding box center [262, 119] width 69 height 27
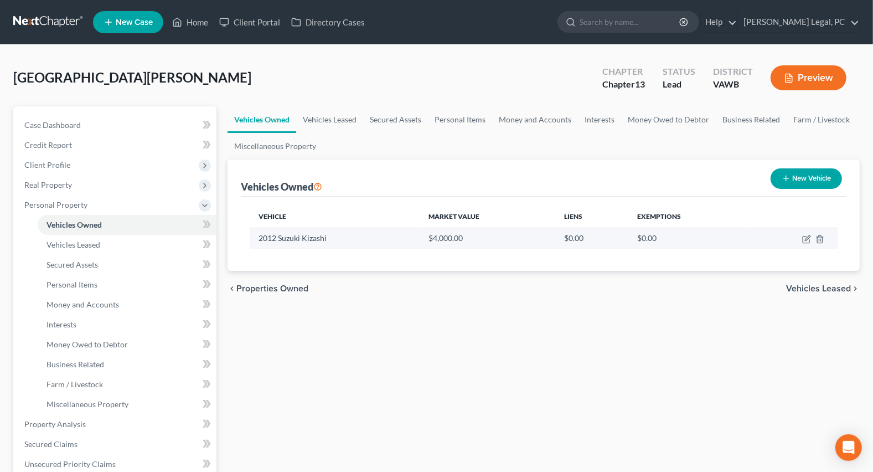
click at [808, 243] on td at bounding box center [793, 238] width 87 height 21
click at [805, 240] on icon "button" at bounding box center [807, 237] width 5 height 5
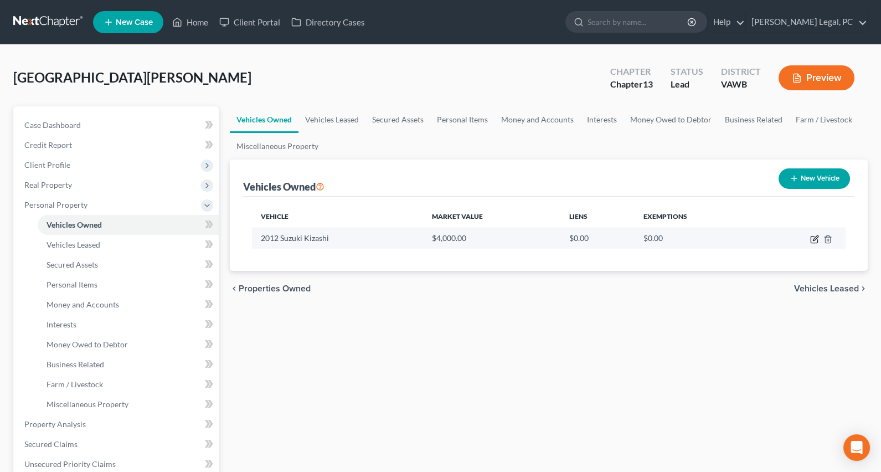
select select "0"
select select "14"
select select "2"
select select "0"
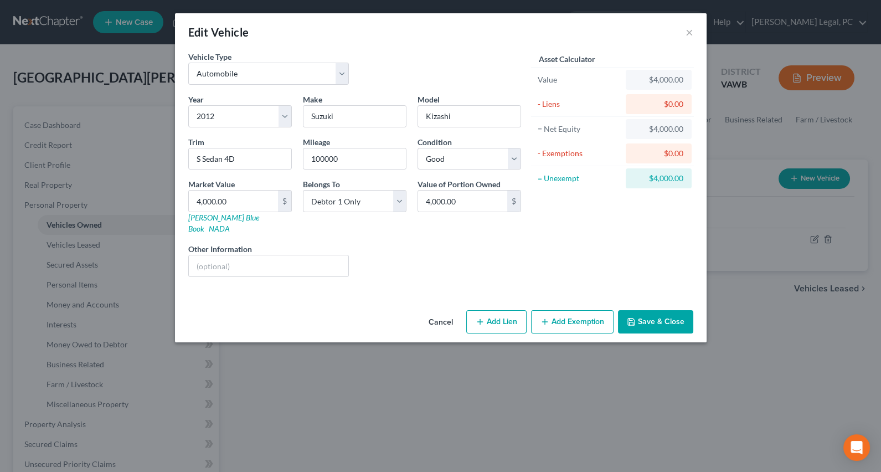
click at [571, 313] on button "Add Exemption" at bounding box center [572, 321] width 82 height 23
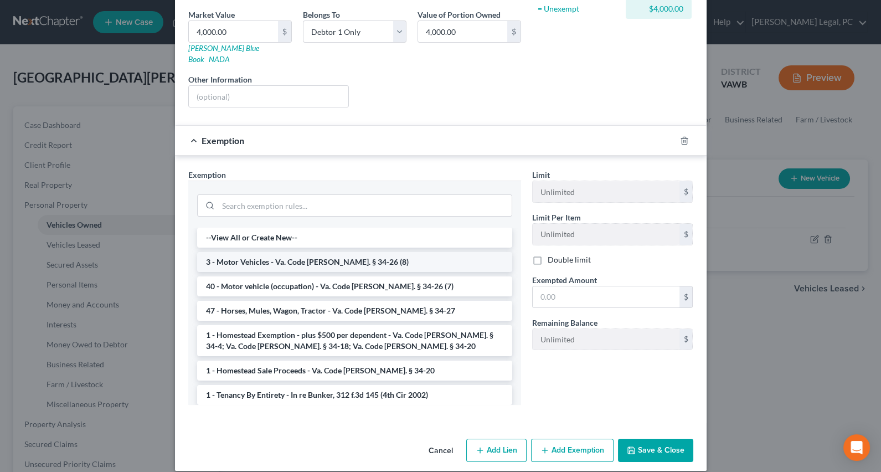
click at [411, 252] on li "3 - Motor Vehicles - Va. Code [PERSON_NAME]. § 34-26 (8)" at bounding box center [354, 262] width 315 height 20
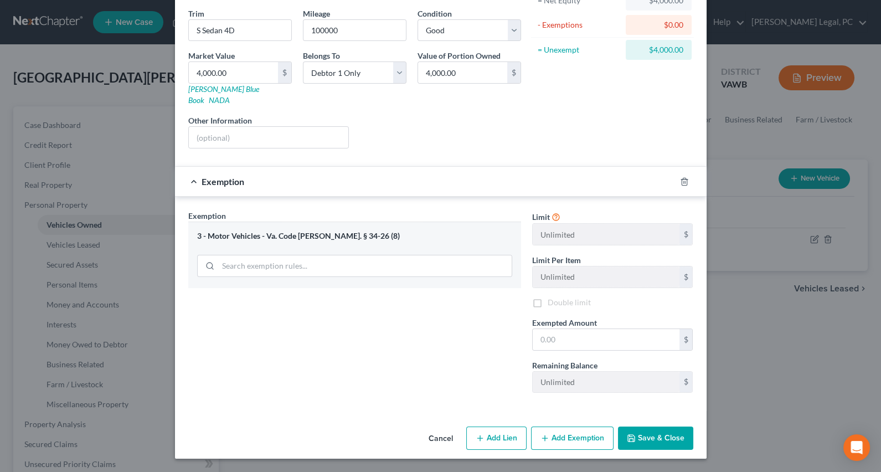
scroll to position [116, 0]
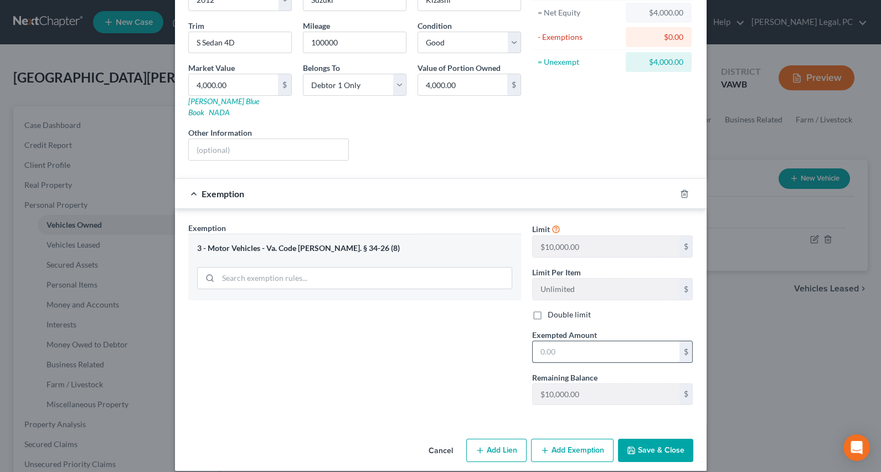
click at [570, 342] on input "text" at bounding box center [606, 351] width 147 height 21
type input "4,000"
click at [649, 438] on button "Save & Close" at bounding box center [655, 449] width 75 height 23
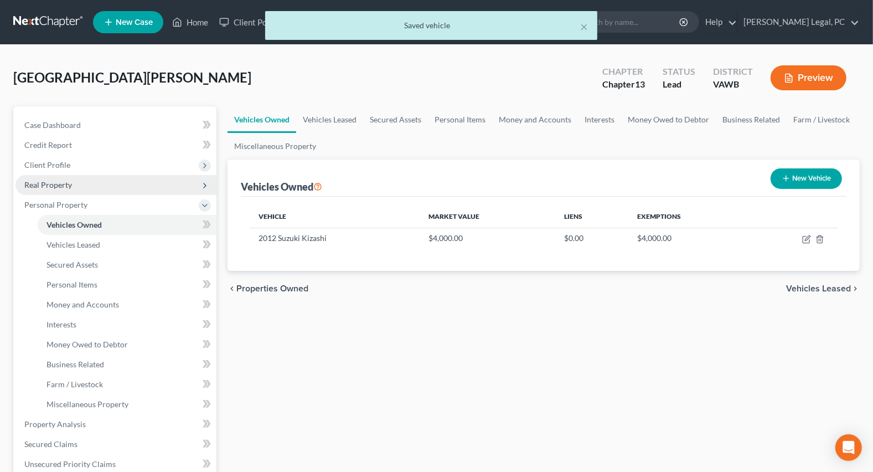
click at [37, 185] on span "Real Property" at bounding box center [48, 184] width 48 height 9
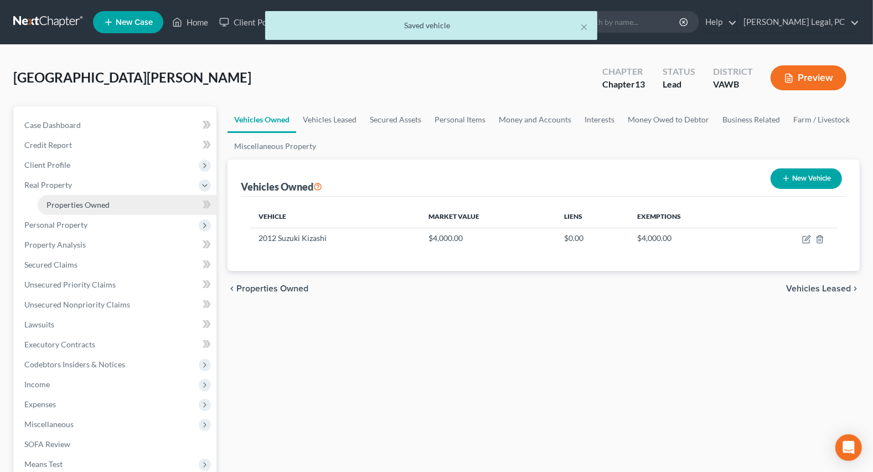
click at [50, 198] on link "Properties Owned" at bounding box center [127, 205] width 179 height 20
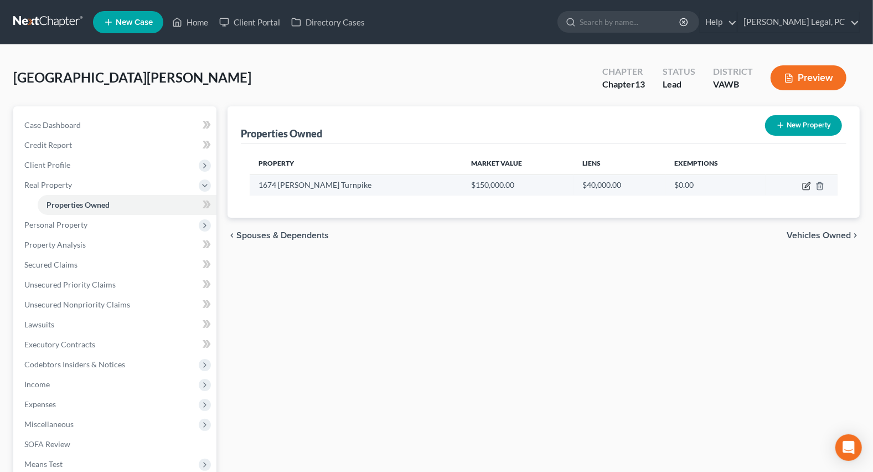
click at [808, 187] on icon "button" at bounding box center [806, 186] width 9 height 9
select select "48"
select select "132"
select select "0"
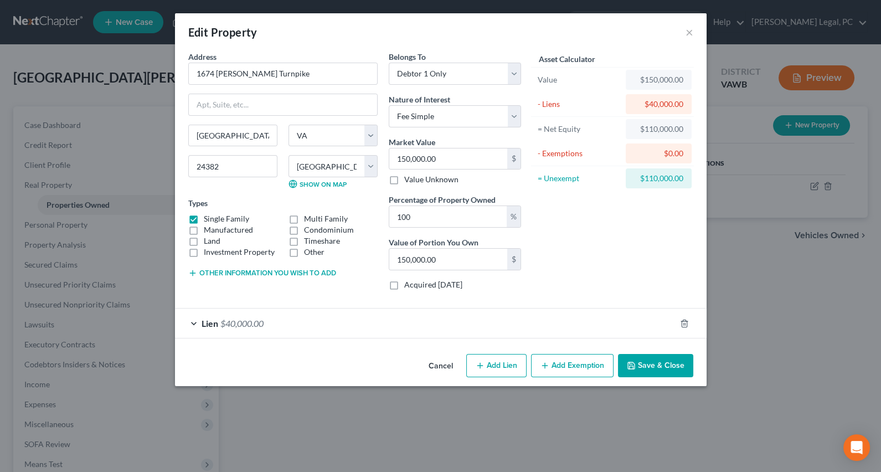
click at [567, 366] on button "Add Exemption" at bounding box center [572, 365] width 82 height 23
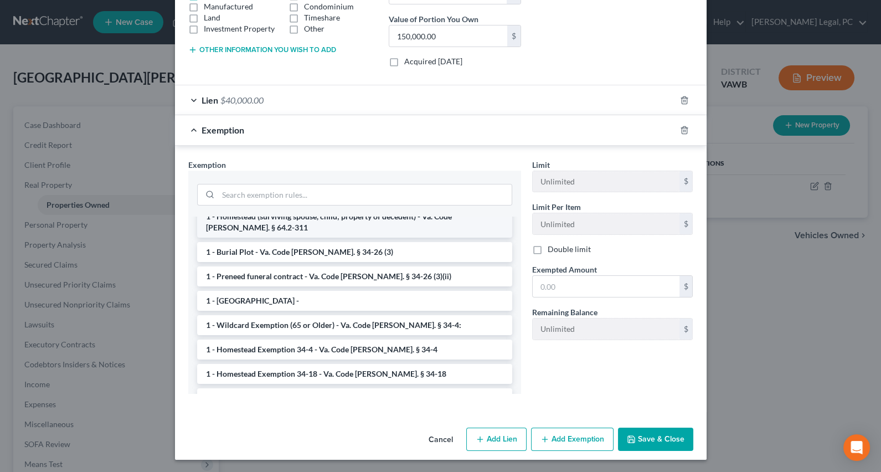
scroll to position [151, 0]
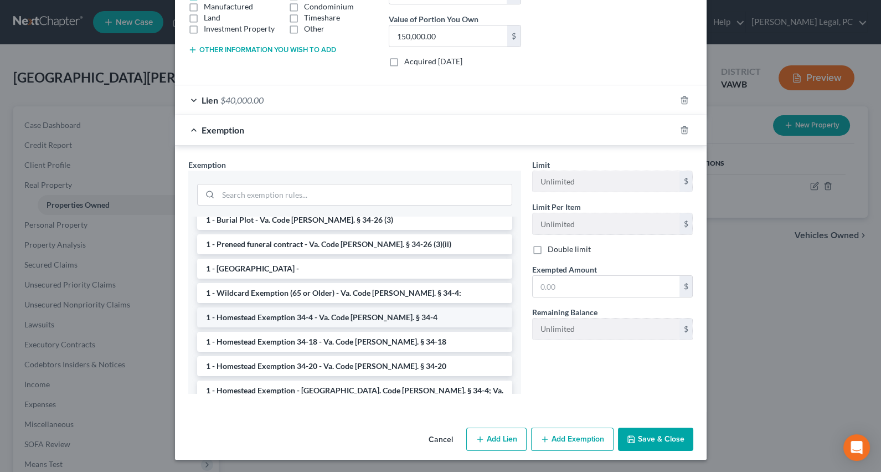
click at [391, 318] on li "1 - Homestead Exemption 34-4 - Va. Code [PERSON_NAME]. § 34-4" at bounding box center [354, 317] width 315 height 20
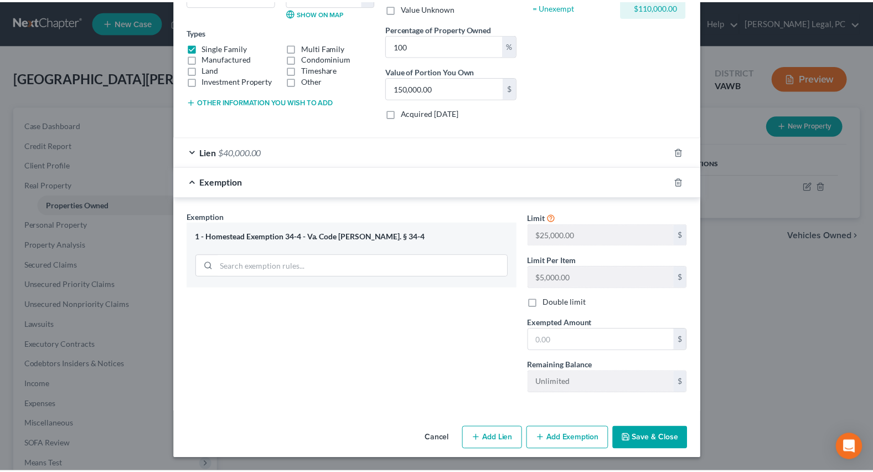
scroll to position [170, 0]
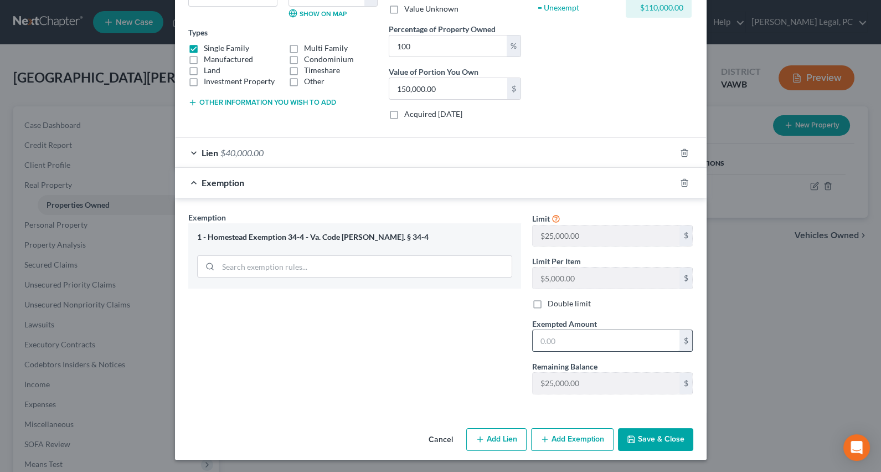
click at [580, 338] on input "text" at bounding box center [606, 340] width 147 height 21
type input "50,000"
click at [643, 441] on button "Save & Close" at bounding box center [655, 439] width 75 height 23
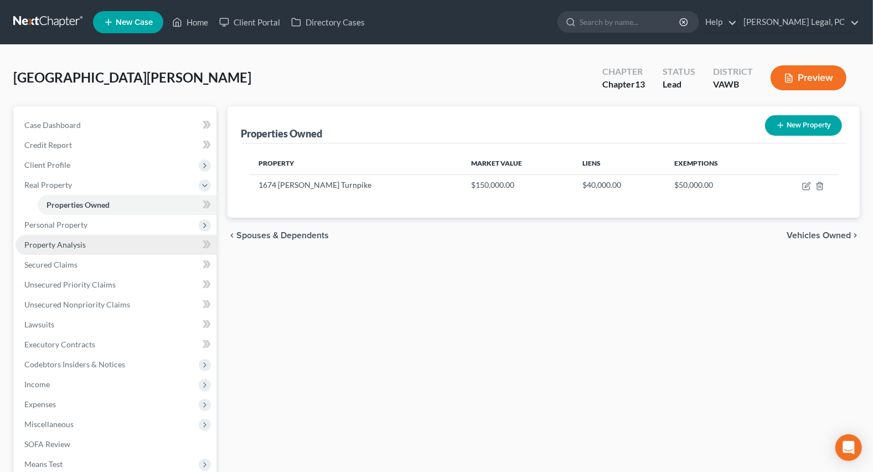
click at [66, 243] on span "Property Analysis" at bounding box center [54, 244] width 61 height 9
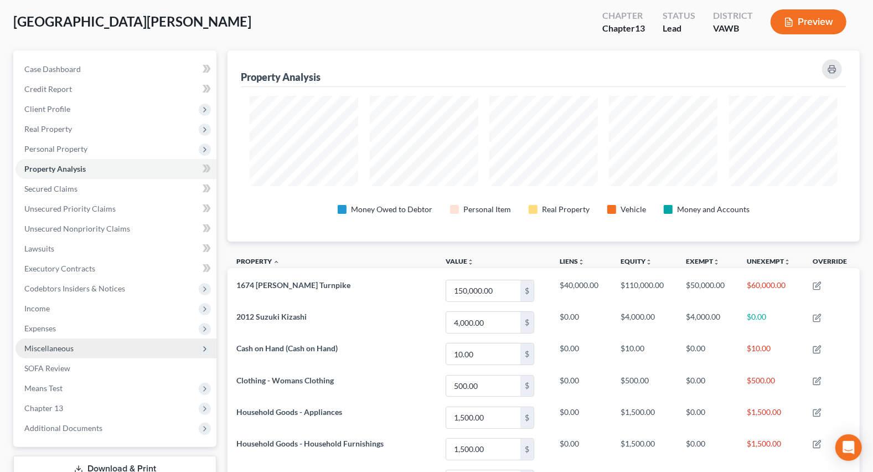
scroll to position [50, 0]
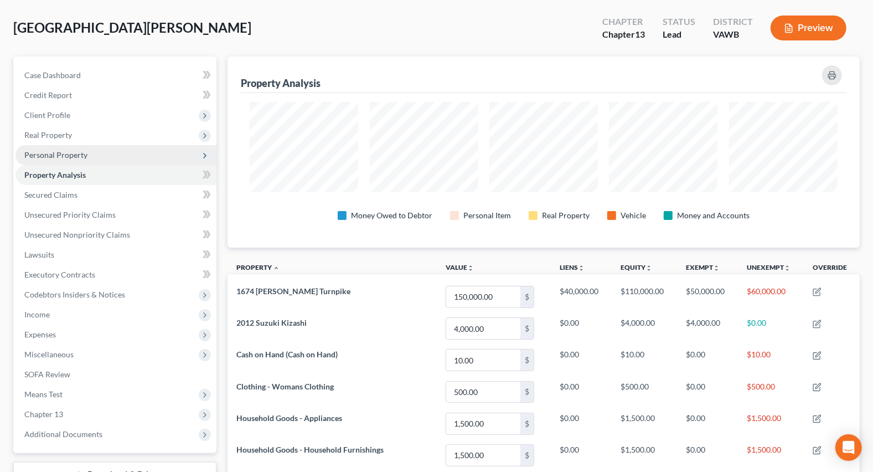
click at [45, 151] on span "Personal Property" at bounding box center [55, 154] width 63 height 9
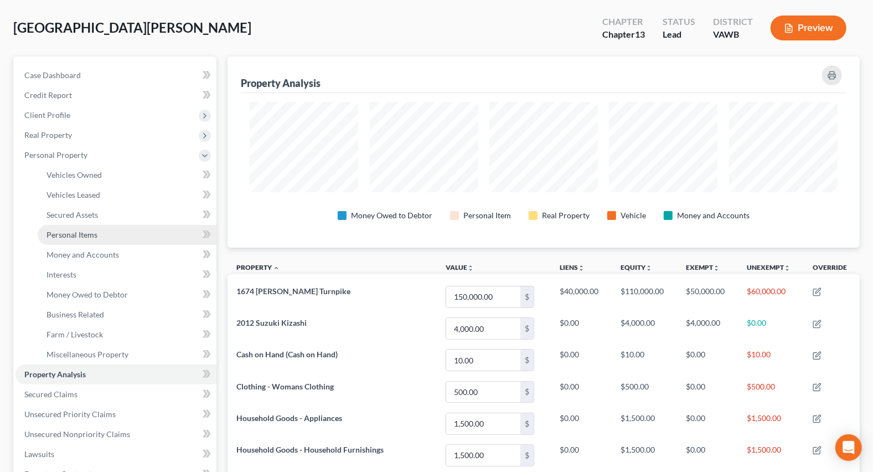
click at [85, 233] on span "Personal Items" at bounding box center [71, 234] width 51 height 9
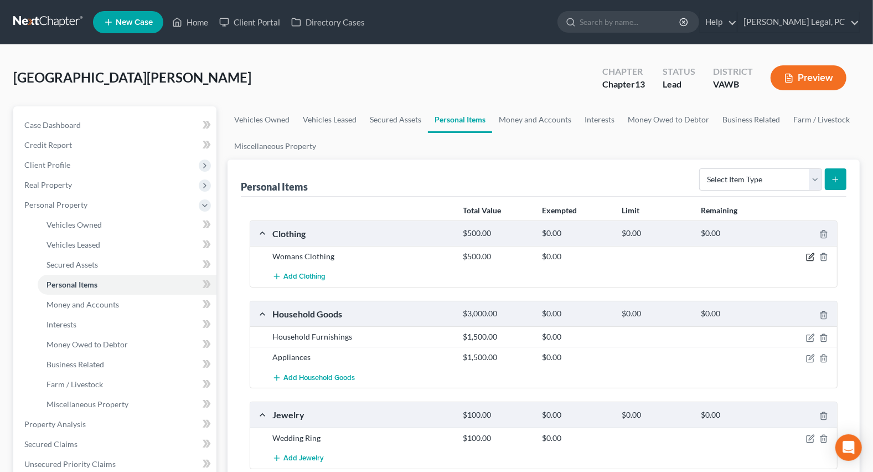
click at [809, 257] on icon "button" at bounding box center [811, 256] width 5 height 5
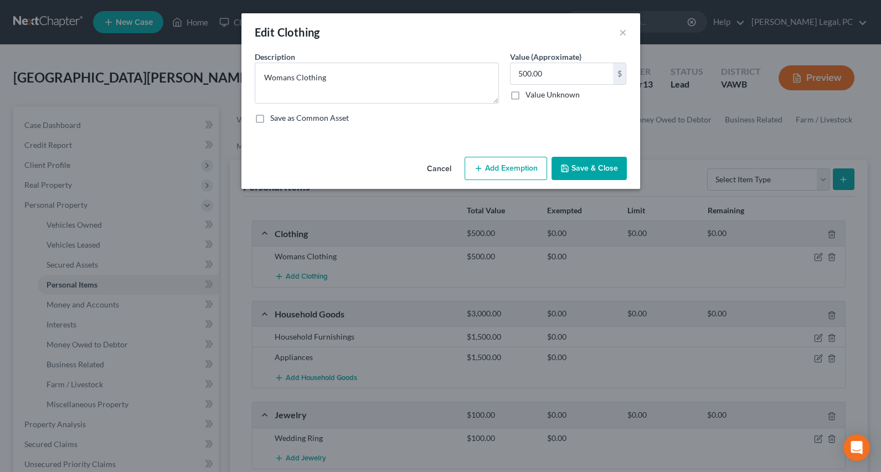
click at [487, 166] on button "Add Exemption" at bounding box center [505, 168] width 82 height 23
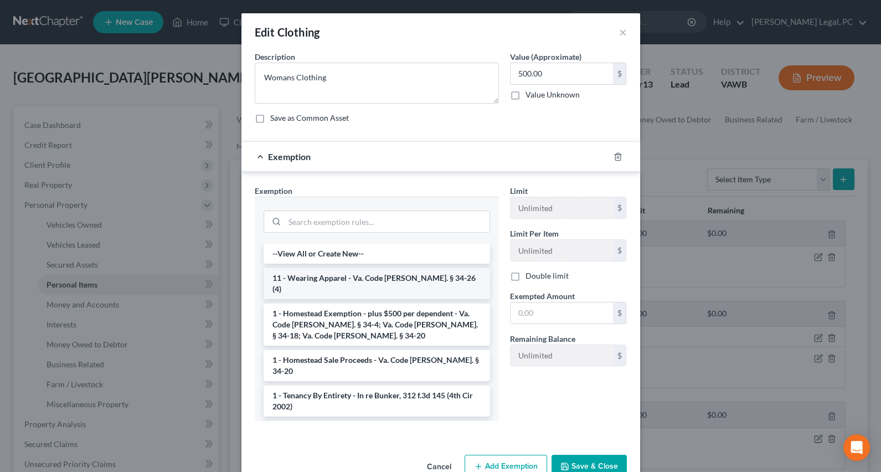
click at [427, 278] on li "11 - Wearing Apparel - Va. Code [PERSON_NAME]. § 34-26 (4)" at bounding box center [376, 283] width 226 height 31
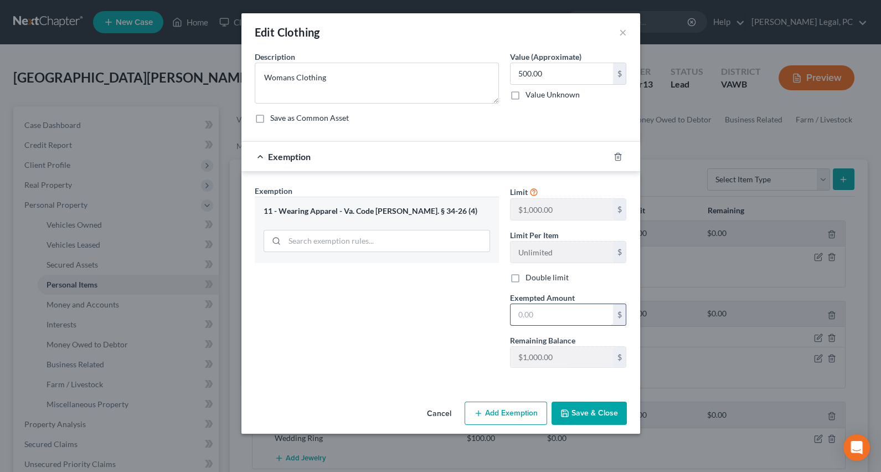
click at [561, 313] on input "text" at bounding box center [561, 314] width 102 height 21
type input "500"
click at [433, 339] on div "Exemption Set must be selected for CA. Exemption * 11 - Wearing Apparel - Va. C…" at bounding box center [376, 281] width 255 height 192
click at [571, 420] on button "Save & Close" at bounding box center [588, 412] width 75 height 23
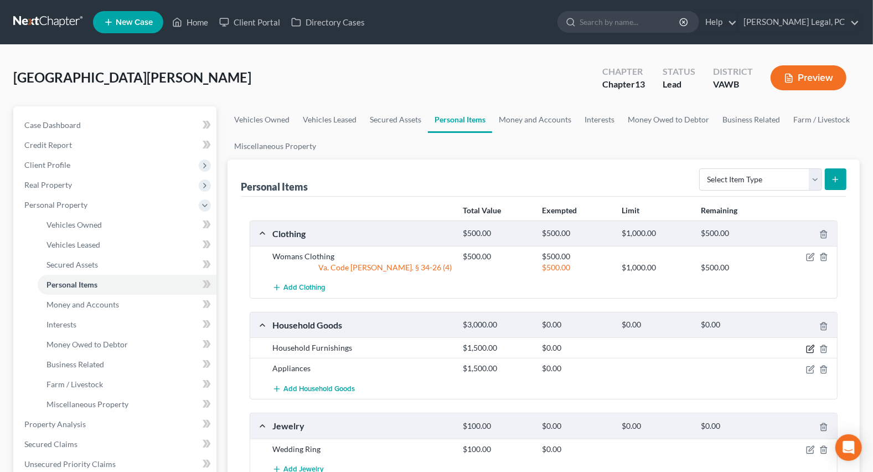
click at [809, 349] on icon "button" at bounding box center [811, 347] width 5 height 5
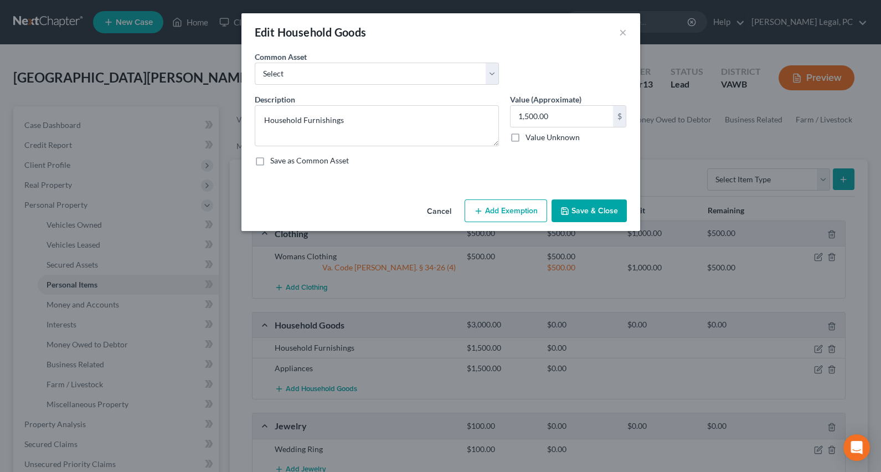
click at [500, 214] on button "Add Exemption" at bounding box center [505, 210] width 82 height 23
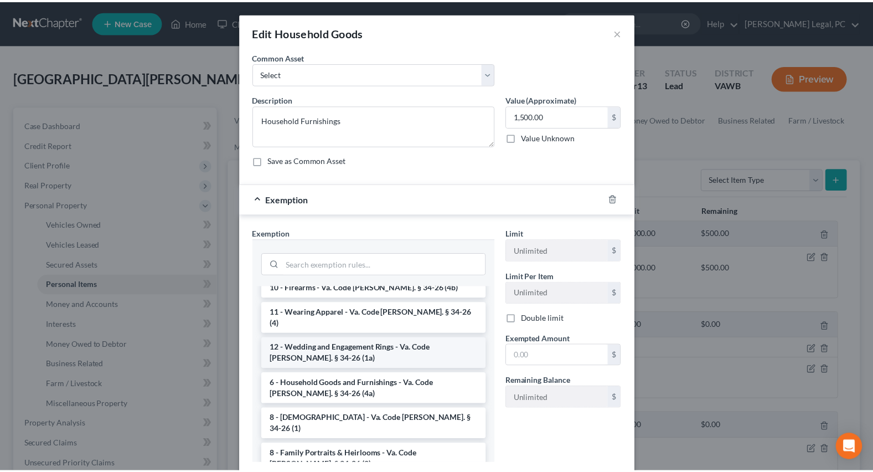
scroll to position [50, 0]
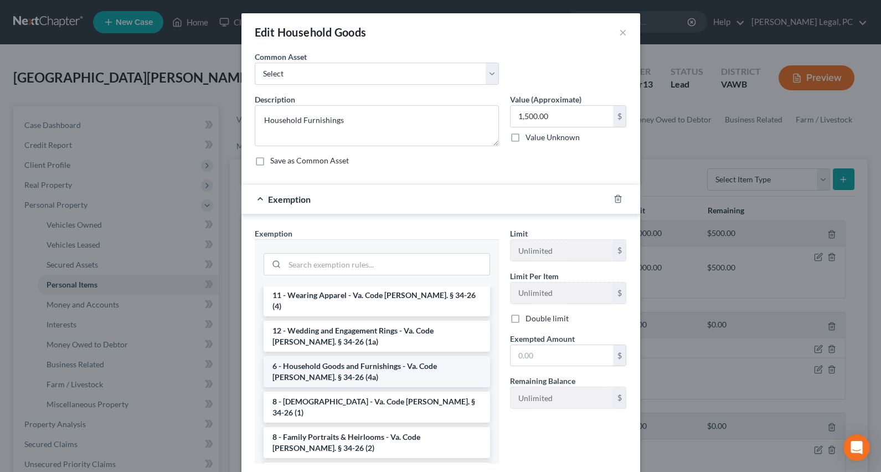
click at [359, 356] on li "6 - Household Goods and Furnishings - Va. Code [PERSON_NAME]. § 34-26 (4a)" at bounding box center [376, 371] width 226 height 31
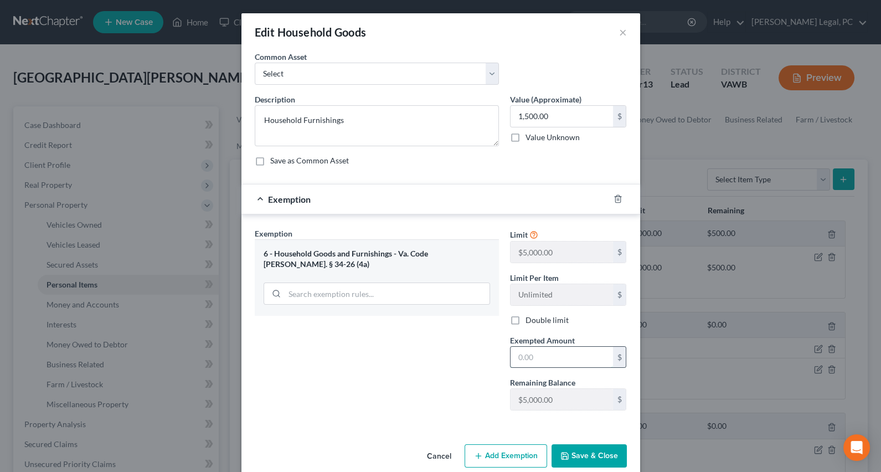
click at [521, 360] on input "text" at bounding box center [561, 357] width 102 height 21
type input "1,500"
click at [586, 454] on button "Save & Close" at bounding box center [588, 455] width 75 height 23
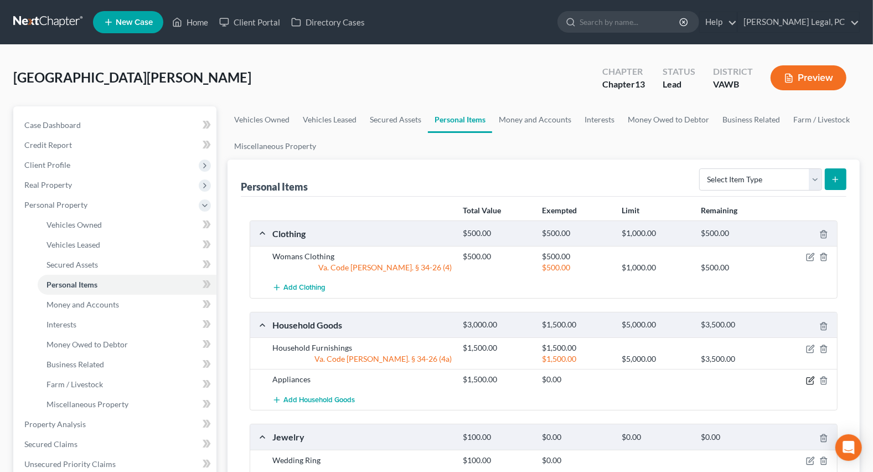
click at [810, 378] on icon "button" at bounding box center [810, 380] width 9 height 9
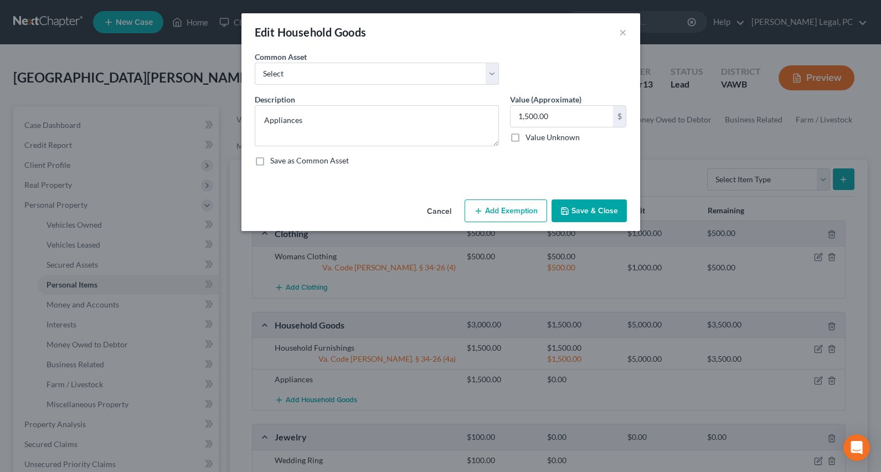
click at [474, 206] on icon "button" at bounding box center [478, 210] width 9 height 9
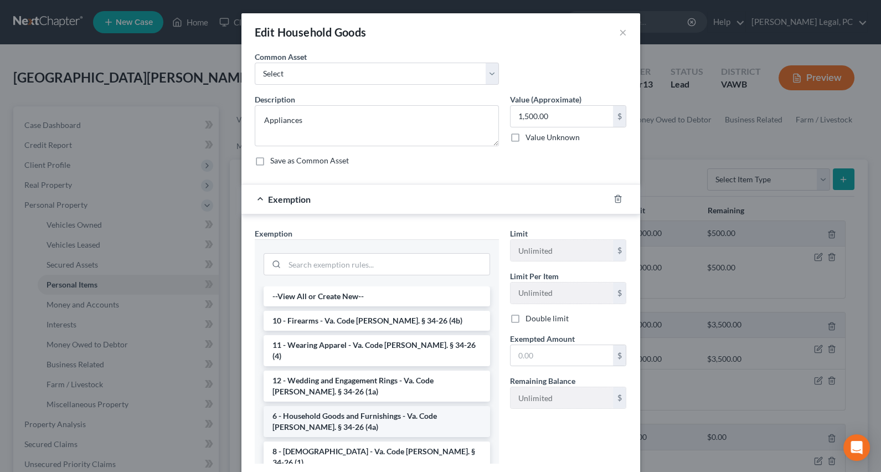
click at [322, 411] on li "6 - Household Goods and Furnishings - Va. Code [PERSON_NAME]. § 34-26 (4a)" at bounding box center [376, 421] width 226 height 31
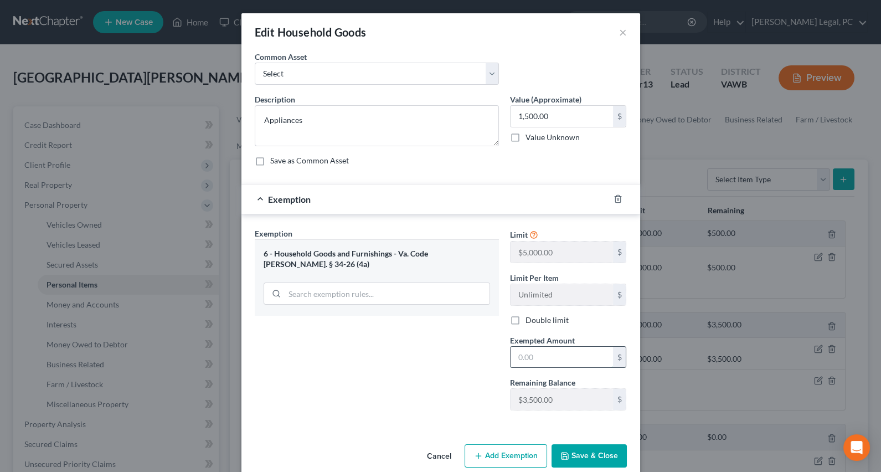
click at [545, 351] on input "text" at bounding box center [561, 357] width 102 height 21
type input "1,500"
click at [441, 358] on div "Exemption Set must be selected for CA. Exemption * 6 - Household Goods and Furn…" at bounding box center [376, 324] width 255 height 192
click at [572, 451] on button "Save & Close" at bounding box center [588, 455] width 75 height 23
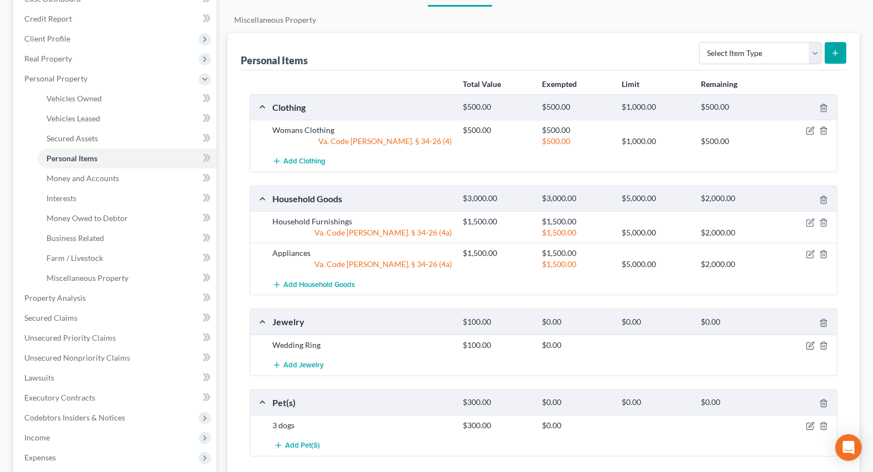
scroll to position [201, 0]
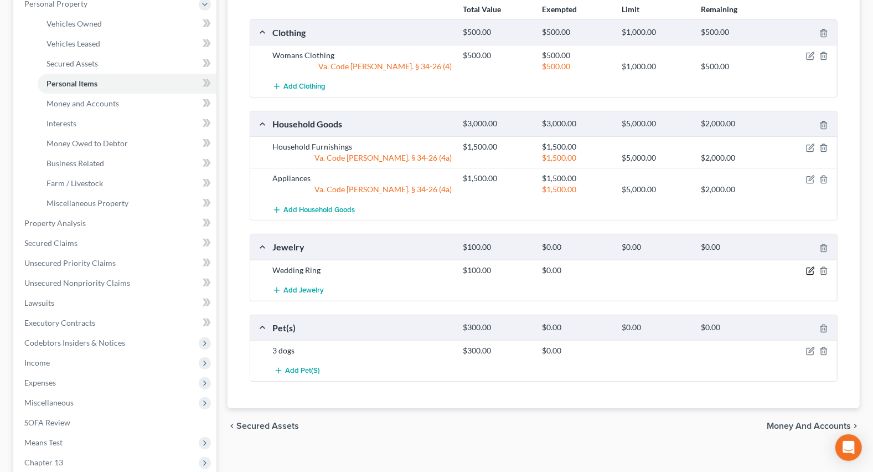
click at [811, 268] on icon "button" at bounding box center [810, 270] width 9 height 9
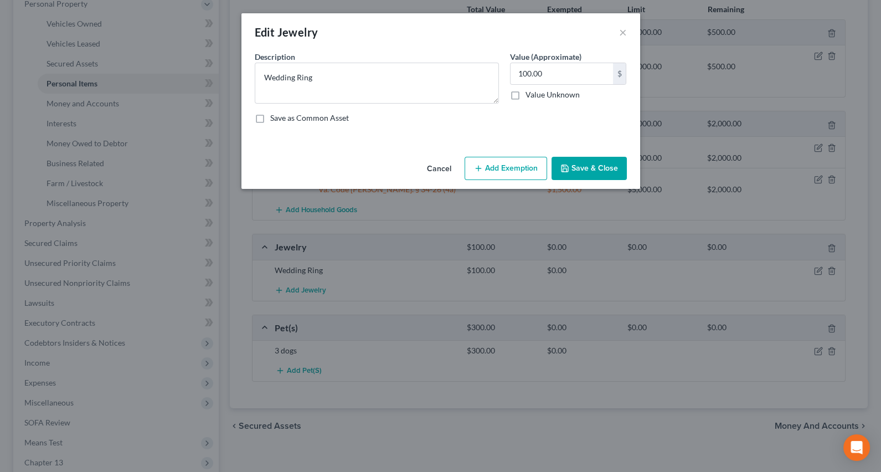
click at [500, 174] on button "Add Exemption" at bounding box center [505, 168] width 82 height 23
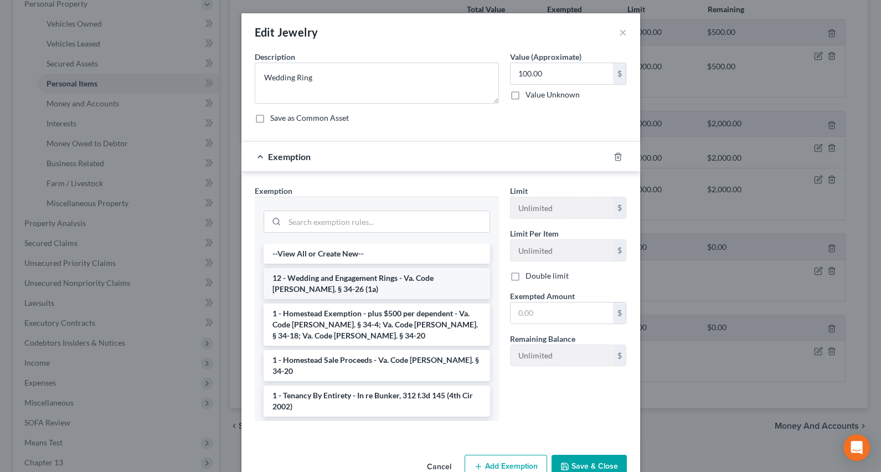
click at [373, 280] on li "12 - Wedding and Engagement Rings - Va. Code [PERSON_NAME]. § 34-26 (1a)" at bounding box center [376, 283] width 226 height 31
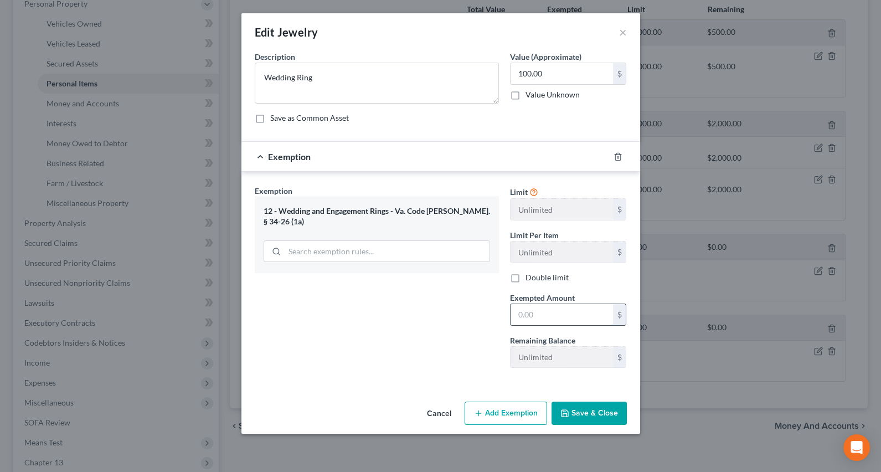
click at [541, 318] on input "text" at bounding box center [561, 314] width 102 height 21
type input "100"
click at [432, 329] on div "Exemption Set must be selected for CA. Exemption * 12 - Wedding and Engagement …" at bounding box center [376, 281] width 255 height 192
click at [576, 410] on button "Save & Close" at bounding box center [588, 412] width 75 height 23
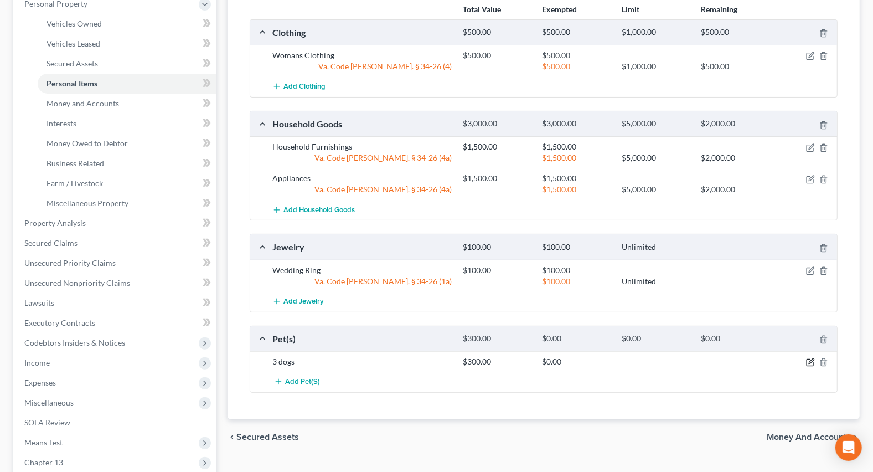
click at [810, 360] on icon "button" at bounding box center [810, 362] width 9 height 9
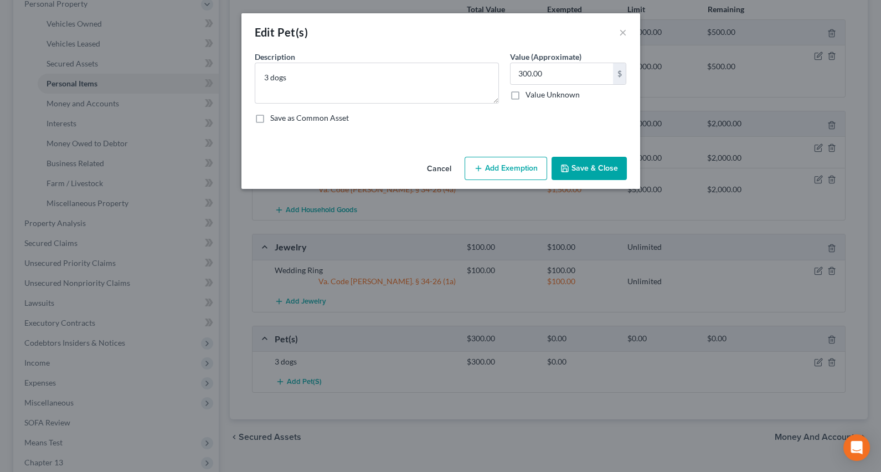
click at [472, 173] on button "Add Exemption" at bounding box center [505, 168] width 82 height 23
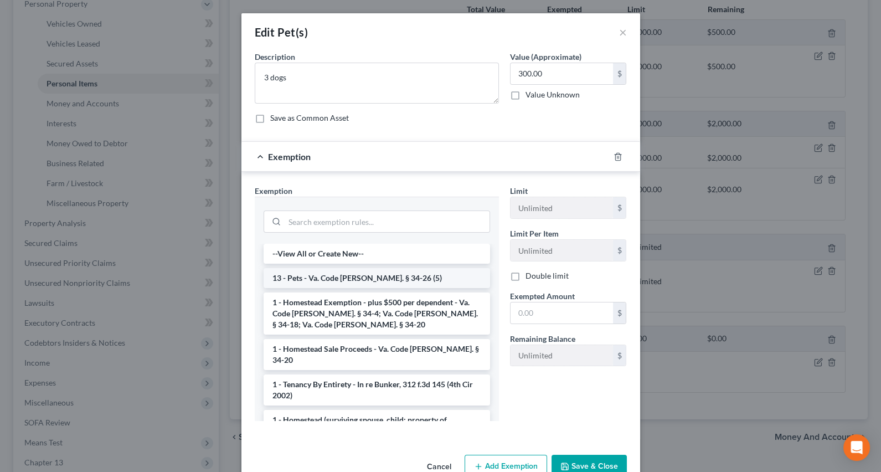
click at [387, 275] on li "13 - Pets - Va. Code [PERSON_NAME]. § 34-26 (5)" at bounding box center [376, 278] width 226 height 20
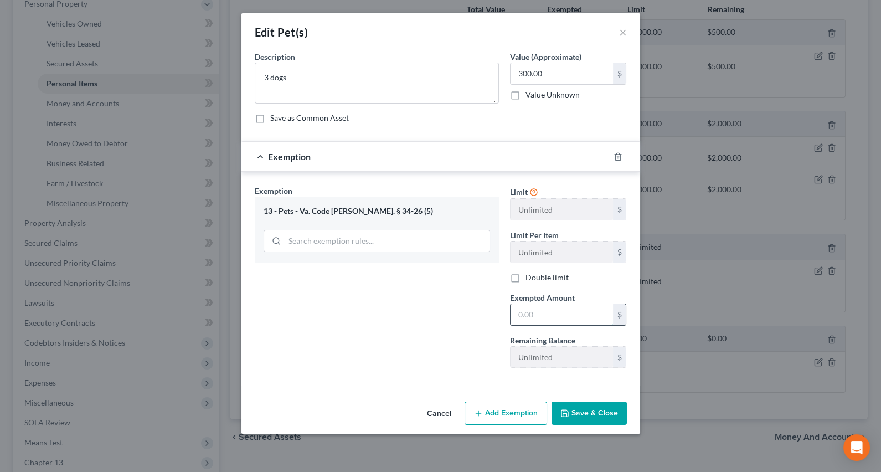
click at [561, 314] on input "text" at bounding box center [561, 314] width 102 height 21
type input "300"
click at [463, 319] on div "Exemption Set must be selected for CA. Exemption * 13 - Pets - Va. Code [PERSON…" at bounding box center [376, 281] width 255 height 192
click at [602, 405] on button "Save & Close" at bounding box center [588, 412] width 75 height 23
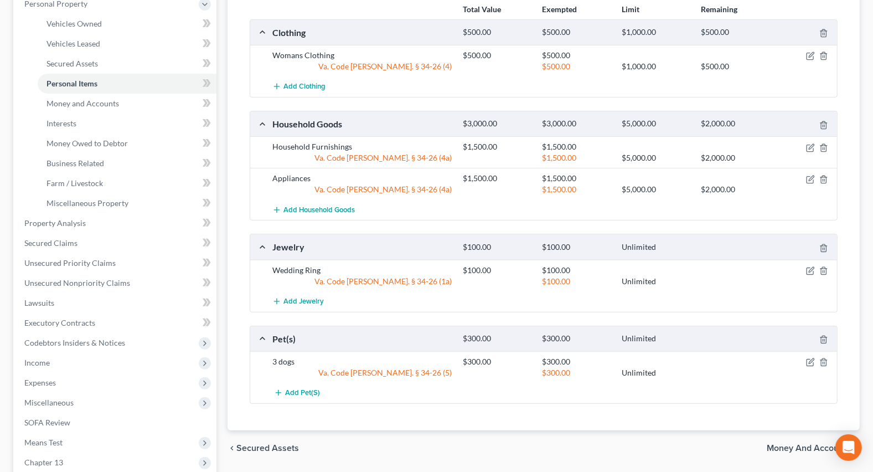
click at [778, 447] on span "Money and Accounts" at bounding box center [809, 447] width 84 height 9
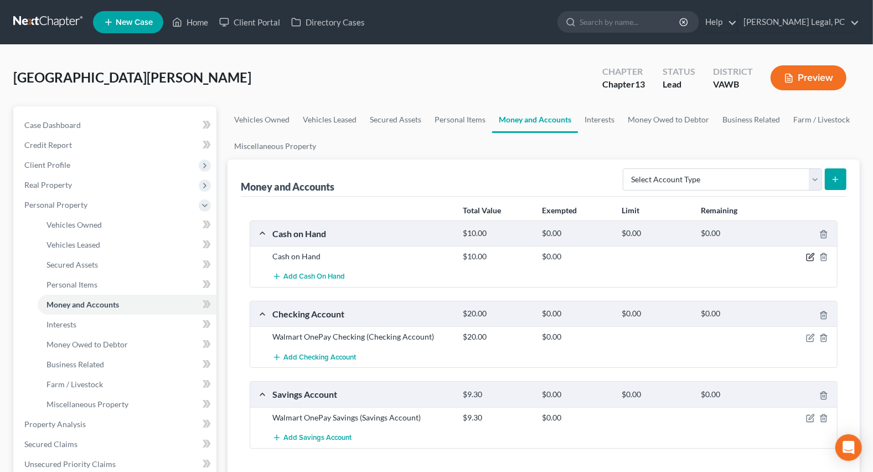
click at [808, 255] on icon "button" at bounding box center [810, 256] width 9 height 9
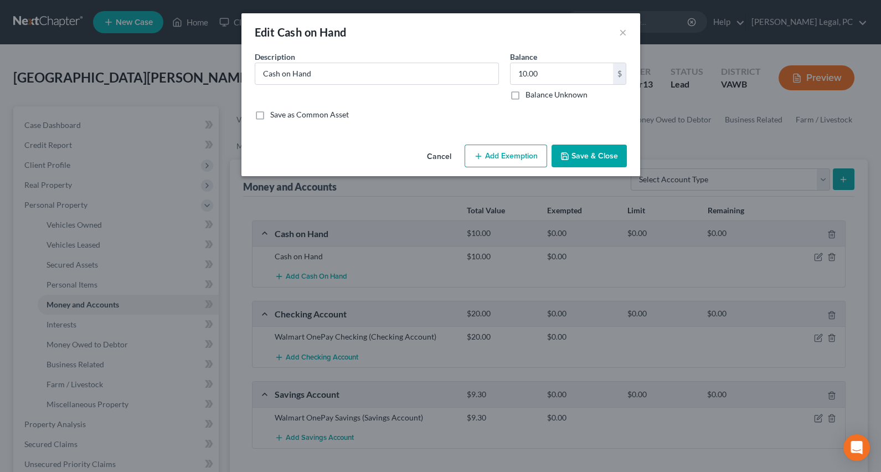
click at [503, 157] on button "Add Exemption" at bounding box center [505, 155] width 82 height 23
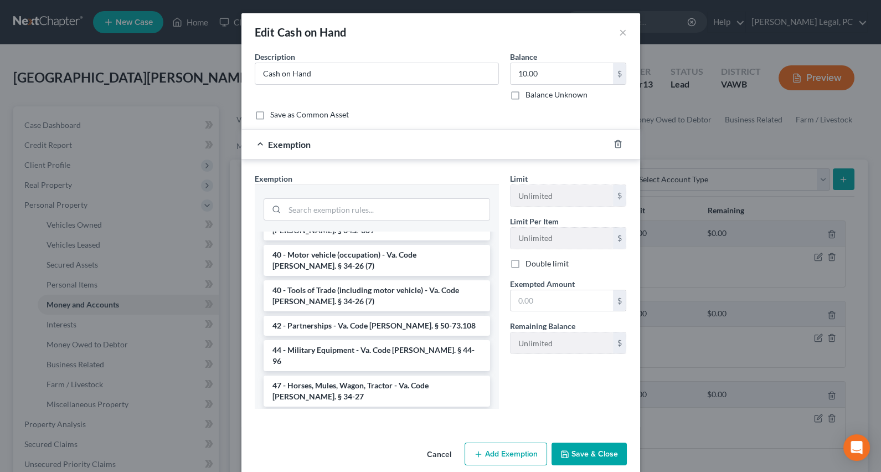
scroll to position [1680, 0]
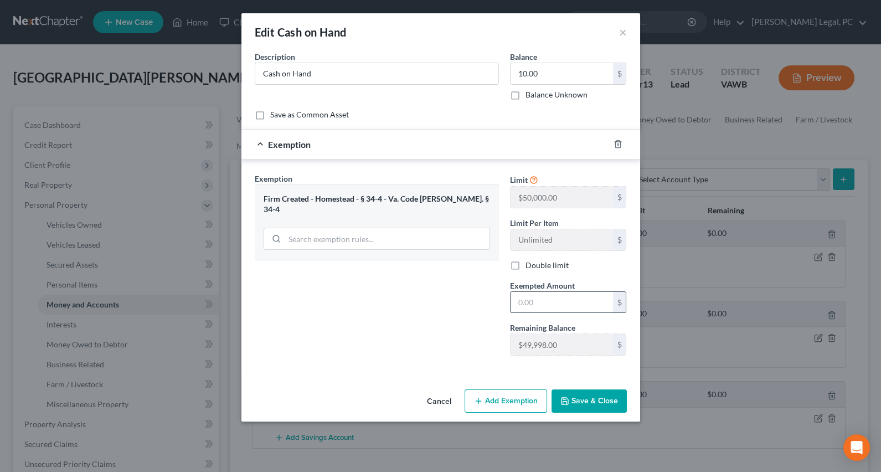
click at [544, 298] on input "text" at bounding box center [561, 302] width 102 height 21
type input "10"
click at [437, 314] on div "Exemption Set must be selected for CA. Exemption * Firm Created - Homestead - §…" at bounding box center [376, 269] width 255 height 192
click at [570, 404] on button "Save & Close" at bounding box center [588, 400] width 75 height 23
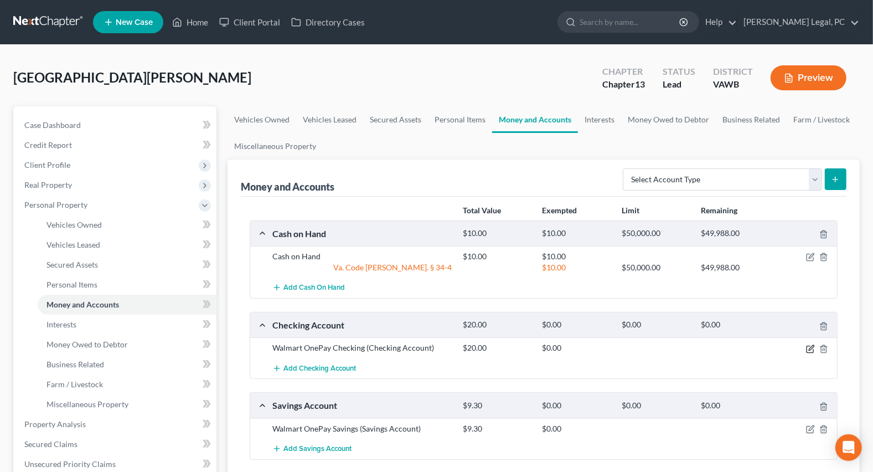
click at [810, 348] on icon "button" at bounding box center [811, 347] width 5 height 5
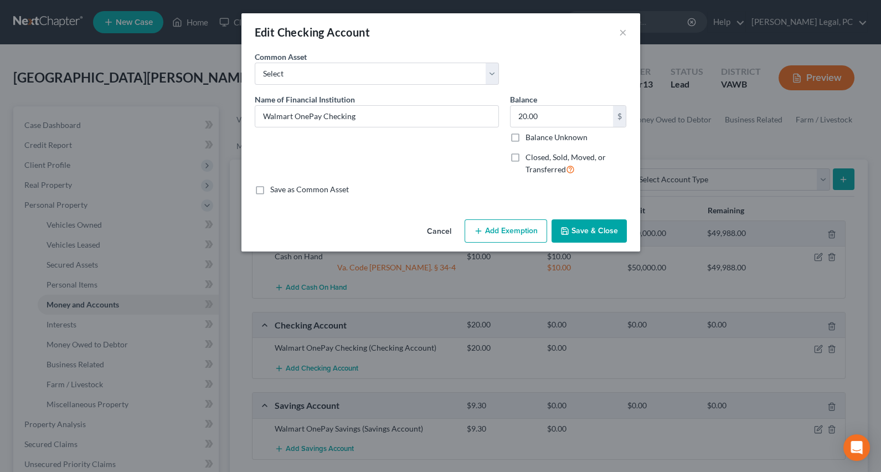
click at [510, 225] on button "Add Exemption" at bounding box center [505, 230] width 82 height 23
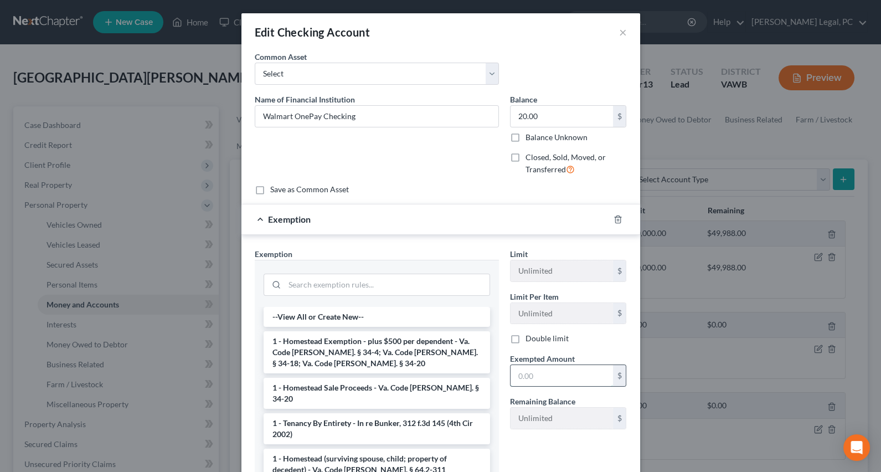
click at [543, 380] on input "text" at bounding box center [561, 375] width 102 height 21
type input "20"
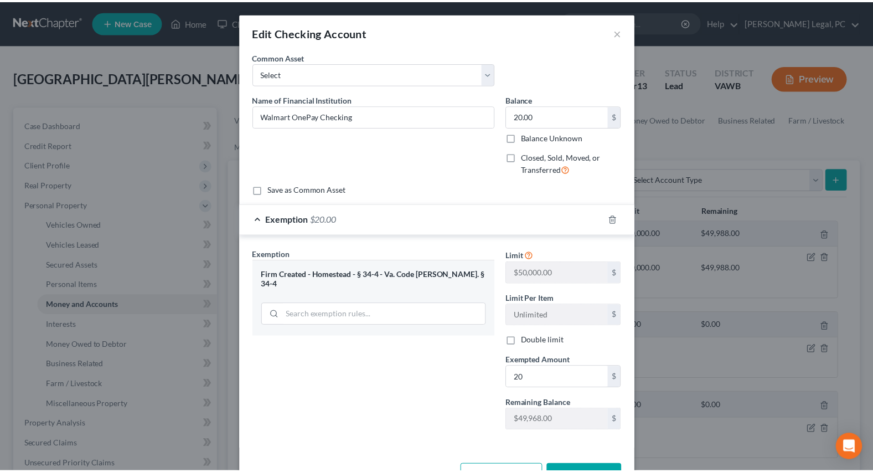
scroll to position [37, 0]
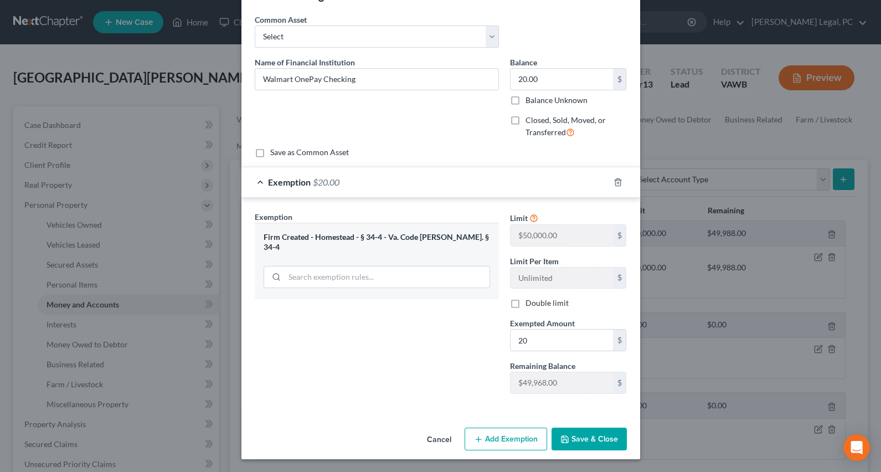
click at [582, 438] on button "Save & Close" at bounding box center [588, 438] width 75 height 23
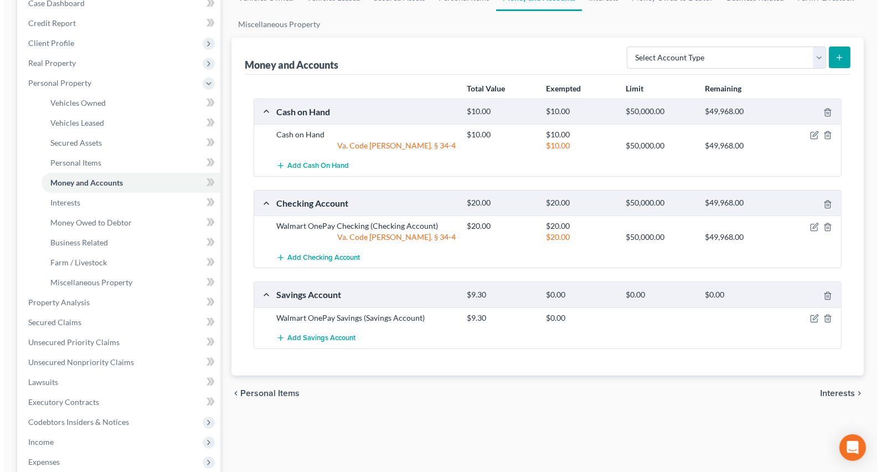
scroll to position [151, 0]
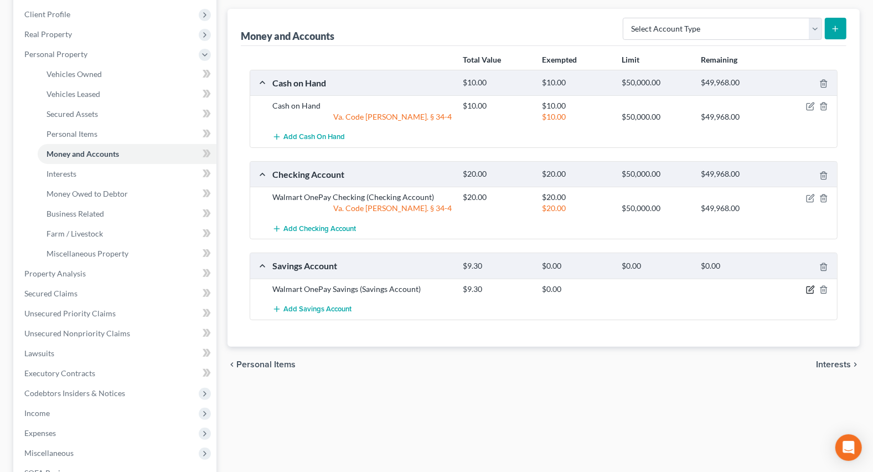
click at [810, 288] on icon "button" at bounding box center [811, 288] width 5 height 5
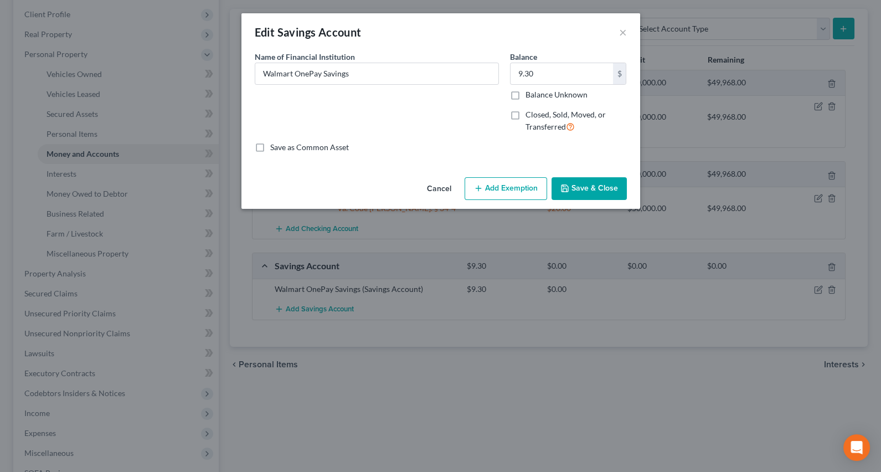
click at [508, 182] on button "Add Exemption" at bounding box center [505, 188] width 82 height 23
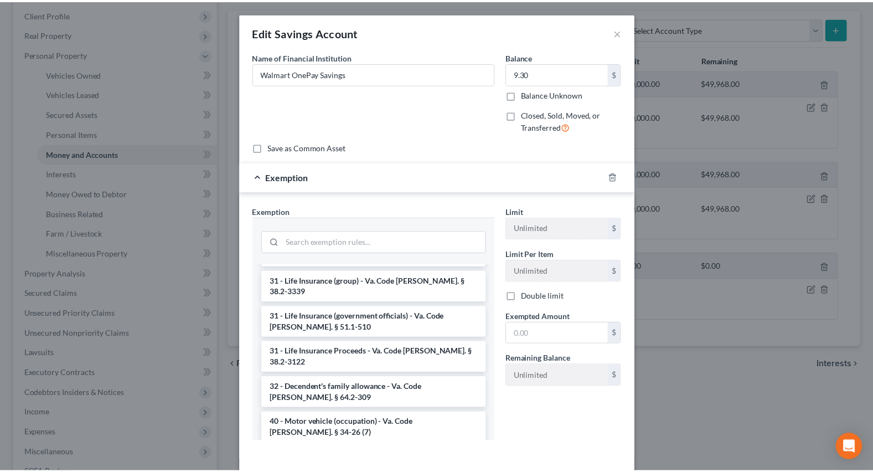
scroll to position [1680, 0]
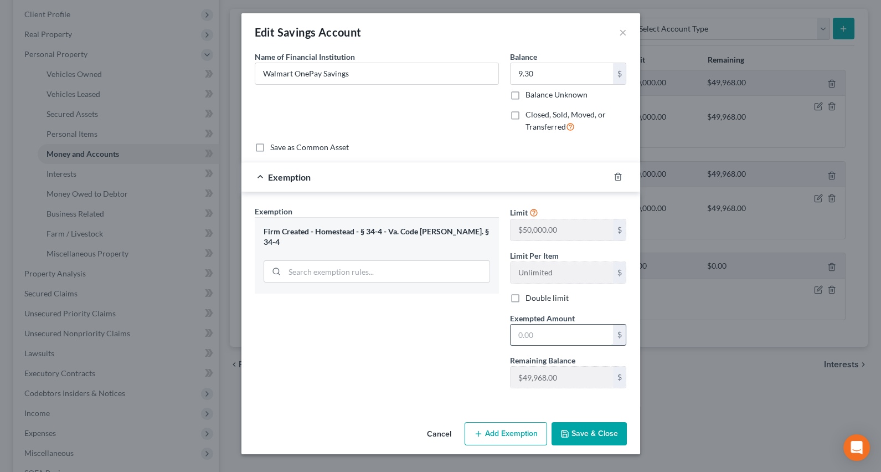
click at [529, 332] on input "text" at bounding box center [561, 334] width 102 height 21
type input "9.30"
click at [577, 432] on button "Save & Close" at bounding box center [588, 433] width 75 height 23
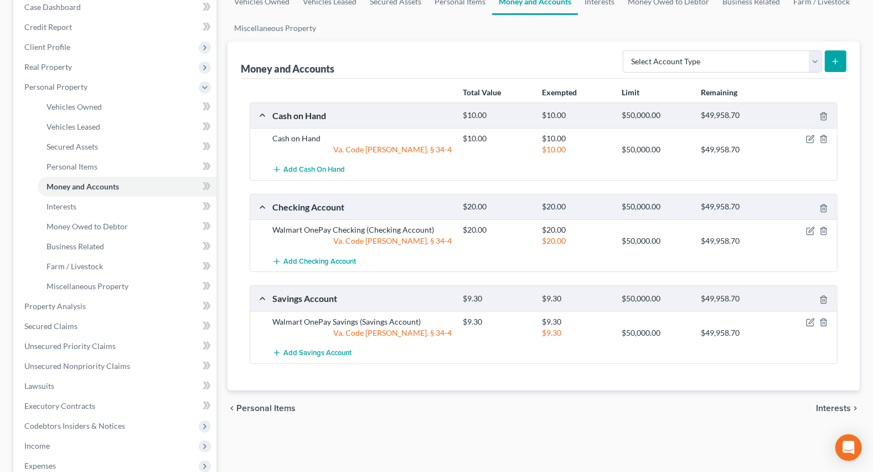
scroll to position [50, 0]
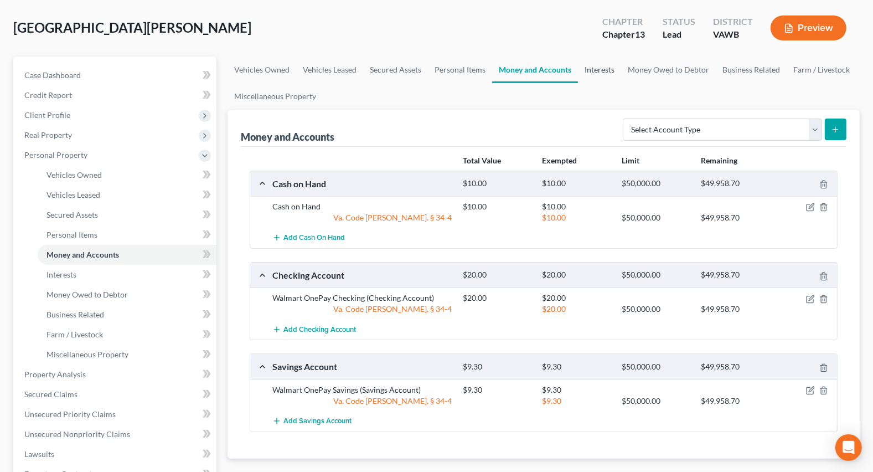
click at [609, 65] on link "Interests" at bounding box center [599, 69] width 43 height 27
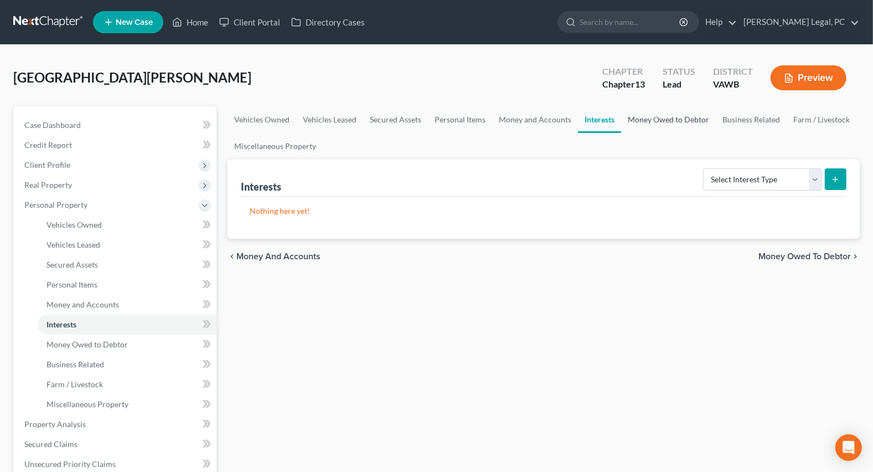
click at [652, 118] on link "Money Owed to Debtor" at bounding box center [668, 119] width 95 height 27
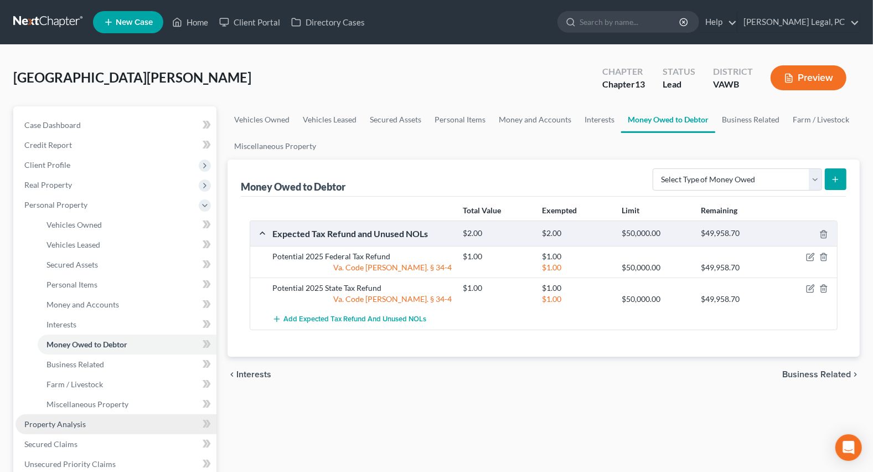
click at [56, 424] on span "Property Analysis" at bounding box center [54, 423] width 61 height 9
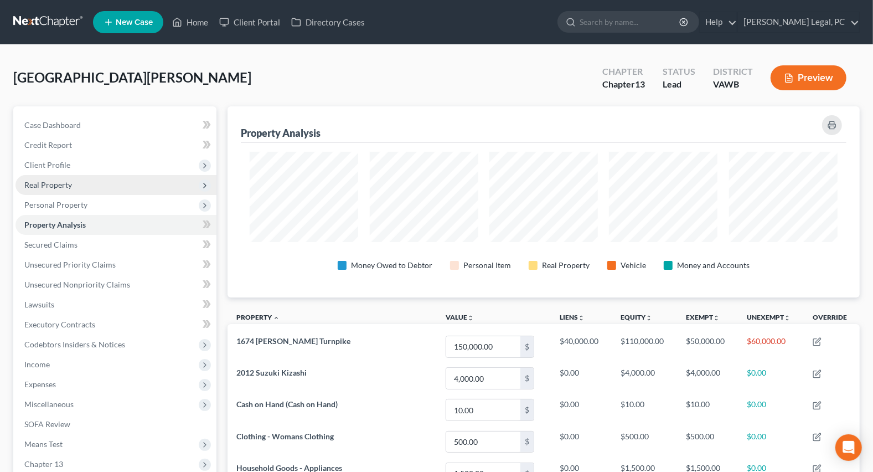
click at [54, 189] on span "Real Property" at bounding box center [115, 185] width 201 height 20
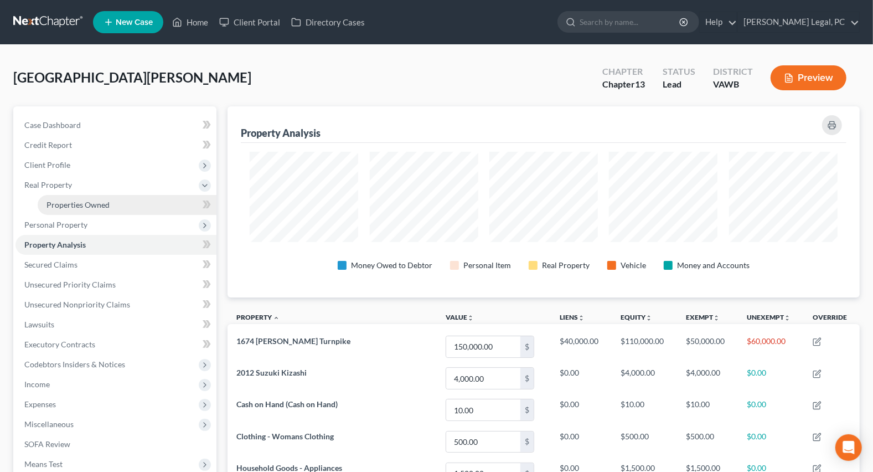
click at [71, 205] on span "Properties Owned" at bounding box center [77, 204] width 63 height 9
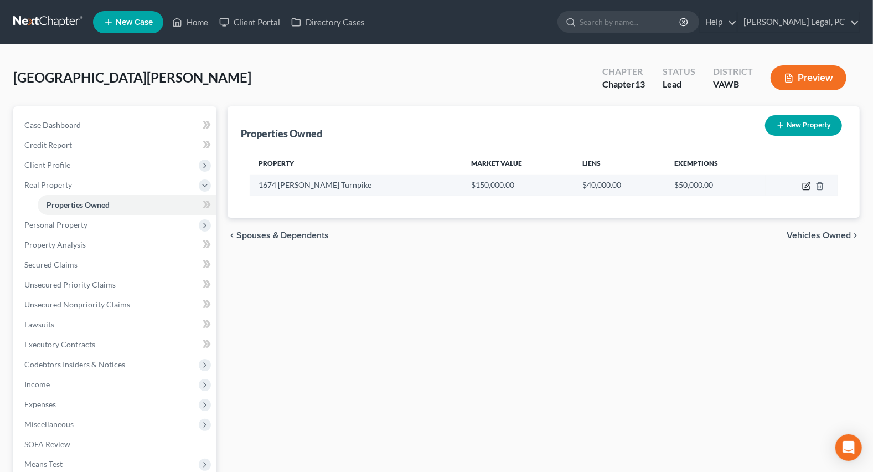
click at [808, 183] on icon "button" at bounding box center [806, 186] width 9 height 9
select select "48"
select select "132"
select select "0"
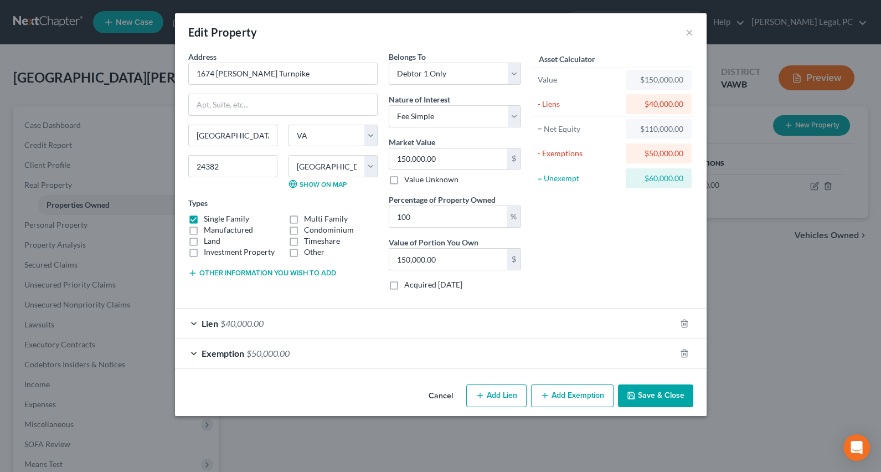
click at [571, 398] on button "Add Exemption" at bounding box center [572, 395] width 82 height 23
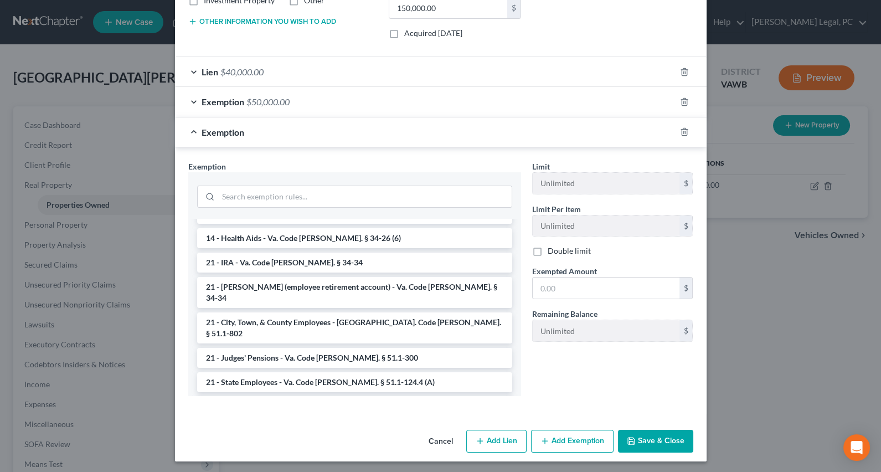
scroll to position [1439, 0]
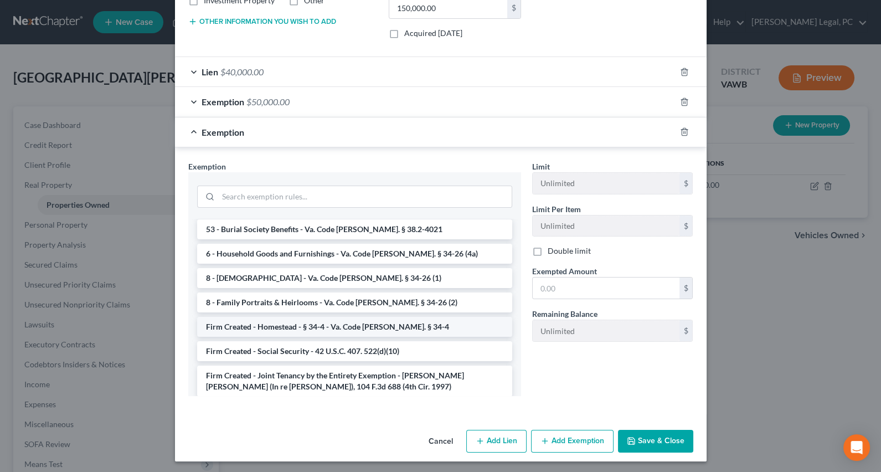
click at [371, 317] on li "Firm Created - Homestead - § 34-4 - Va. Code [PERSON_NAME]. § 34-4" at bounding box center [354, 327] width 315 height 20
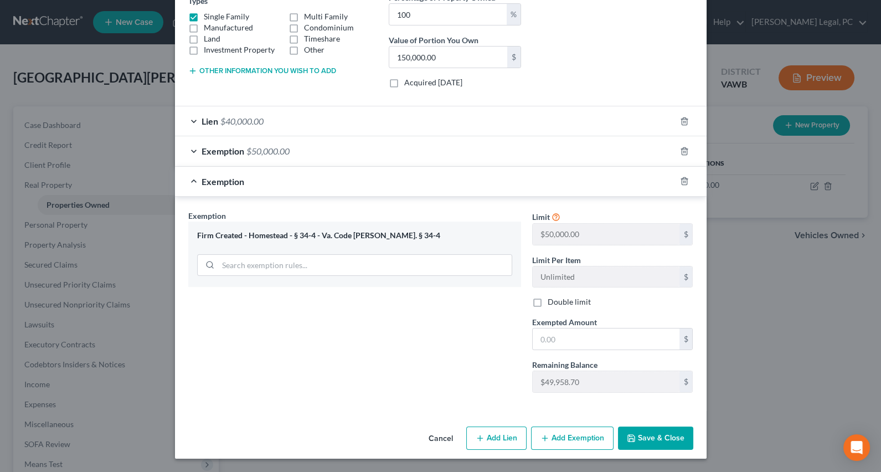
scroll to position [200, 0]
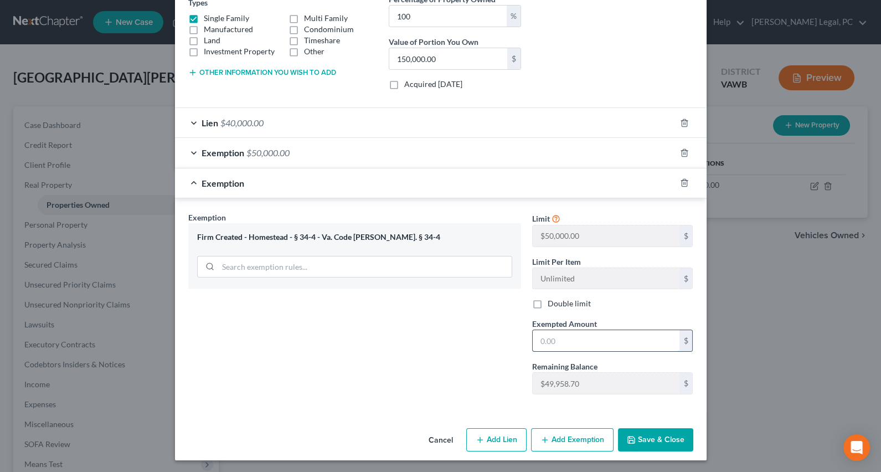
click at [568, 341] on input "text" at bounding box center [606, 340] width 147 height 21
type input "4,900"
click at [642, 440] on button "Save & Close" at bounding box center [655, 439] width 75 height 23
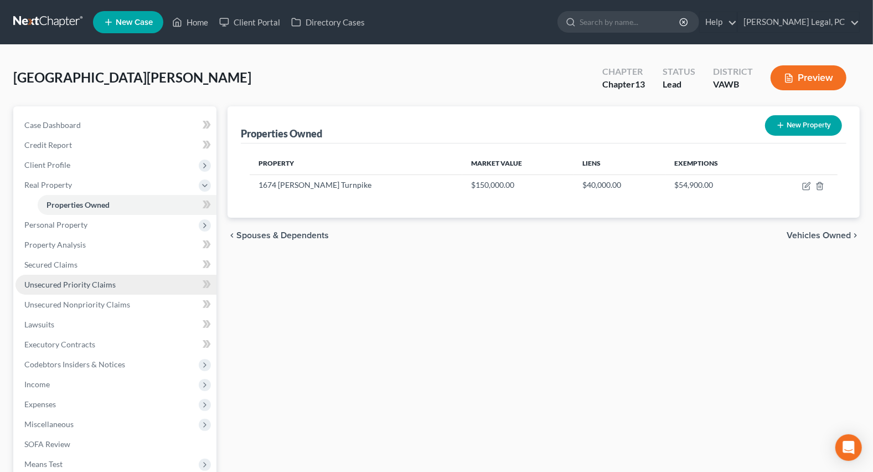
click at [57, 281] on span "Unsecured Priority Claims" at bounding box center [69, 284] width 91 height 9
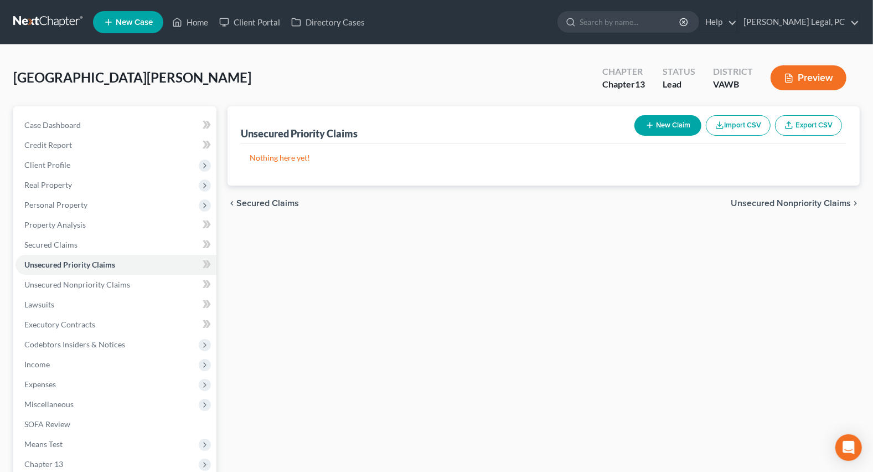
click at [666, 129] on button "New Claim" at bounding box center [667, 125] width 67 height 20
select select "0"
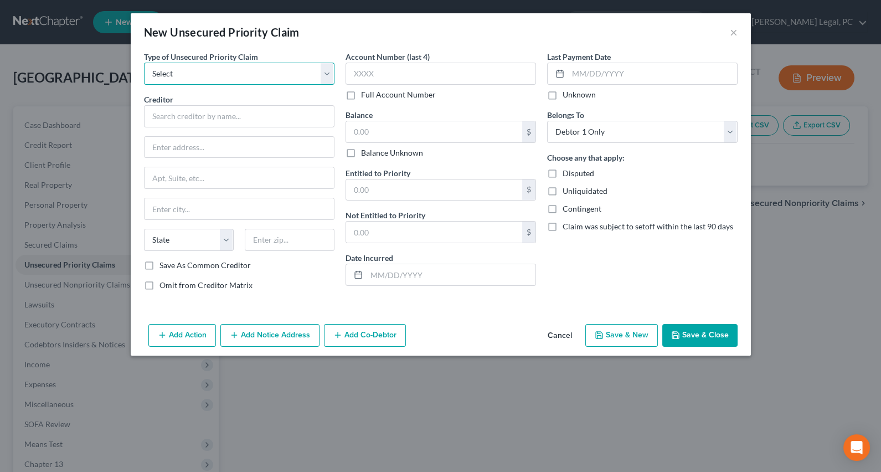
click at [218, 72] on select "Select Taxes & Other Government Units Domestic Support Obligations Extensions o…" at bounding box center [239, 74] width 190 height 22
select select "0"
click at [144, 63] on select "Select Taxes & Other Government Units Domestic Support Obligations Extensions o…" at bounding box center [239, 74] width 190 height 22
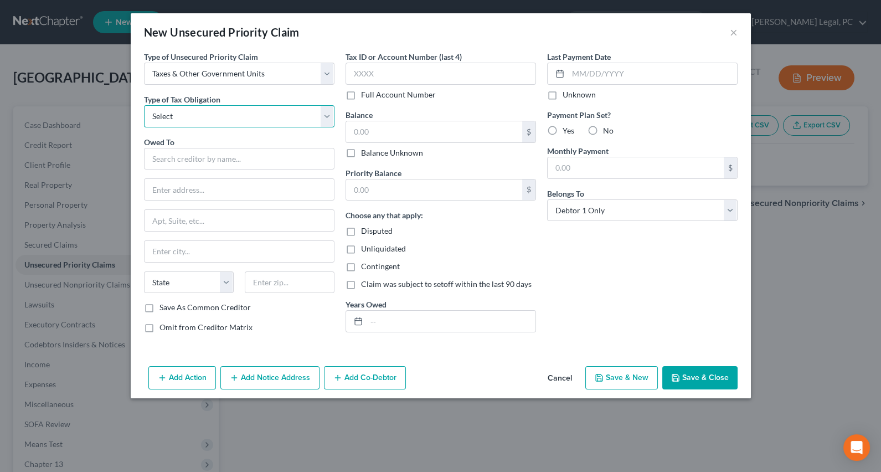
click at [198, 116] on select "Select Federal City State Franchise Tax Board Other" at bounding box center [239, 116] width 190 height 22
select select "1"
click at [144, 105] on select "Select Federal City State Franchise Tax Board Other" at bounding box center [239, 116] width 190 height 22
click at [184, 159] on input "text" at bounding box center [239, 159] width 190 height 22
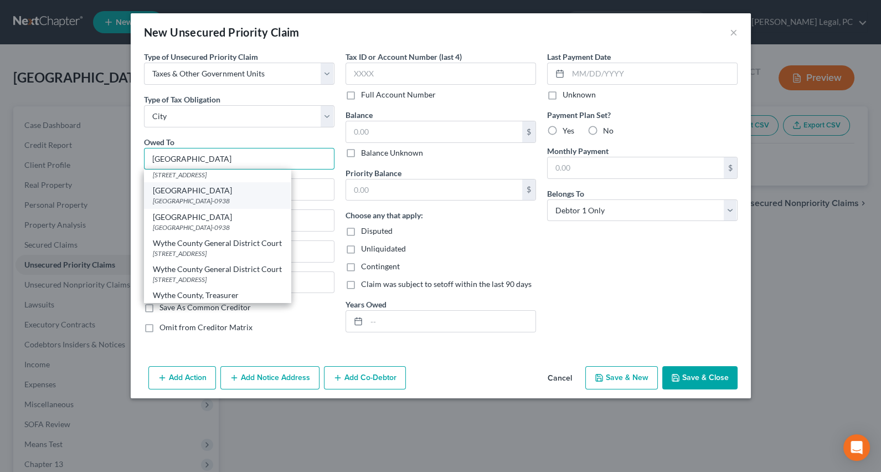
scroll to position [23, 0]
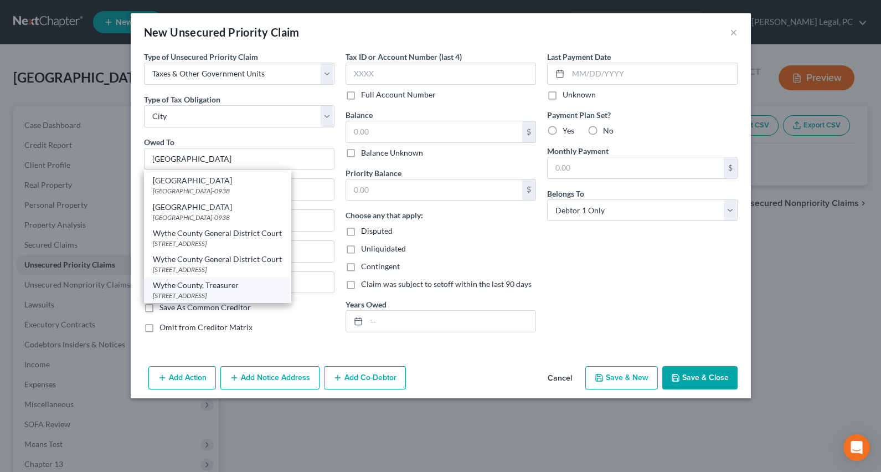
click at [201, 297] on div "[STREET_ADDRESS]" at bounding box center [217, 295] width 129 height 9
type input "Wythe County, Treasurer"
type input "[STREET_ADDRESS]"
type input "[GEOGRAPHIC_DATA]"
select select "48"
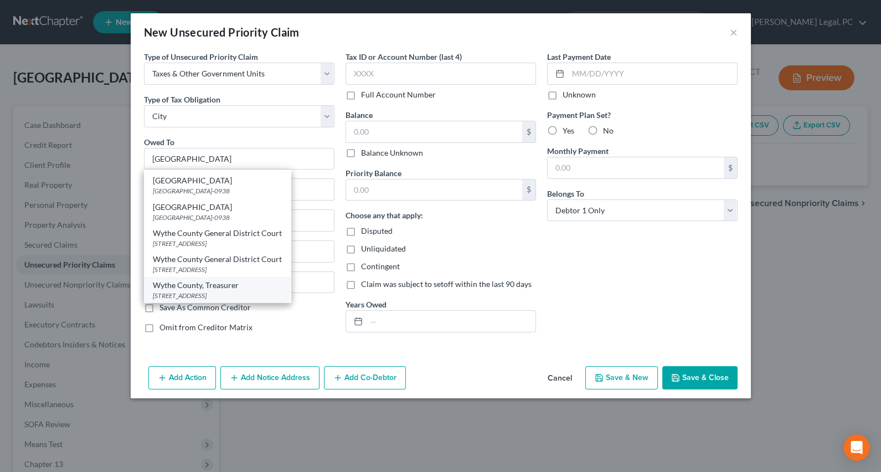
type input "24382"
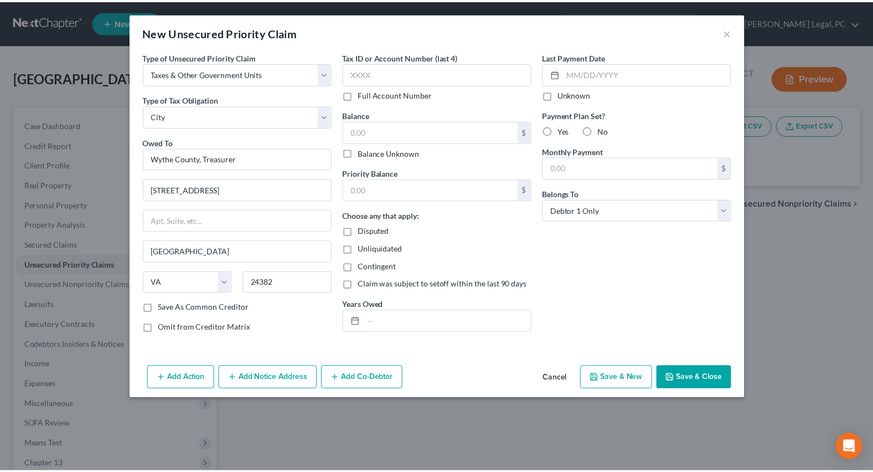
scroll to position [0, 0]
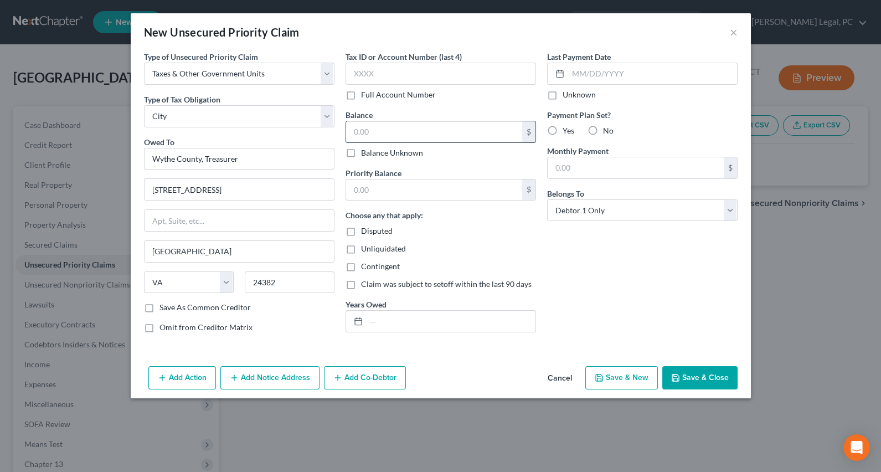
click at [400, 127] on input "text" at bounding box center [434, 131] width 176 height 21
type input "600"
click at [395, 201] on div "Priority Balance $ Choose any that apply: Disputed Unliquidated Contingent Clai…" at bounding box center [440, 250] width 190 height 166
click at [395, 190] on input "text" at bounding box center [434, 189] width 176 height 21
type input "600"
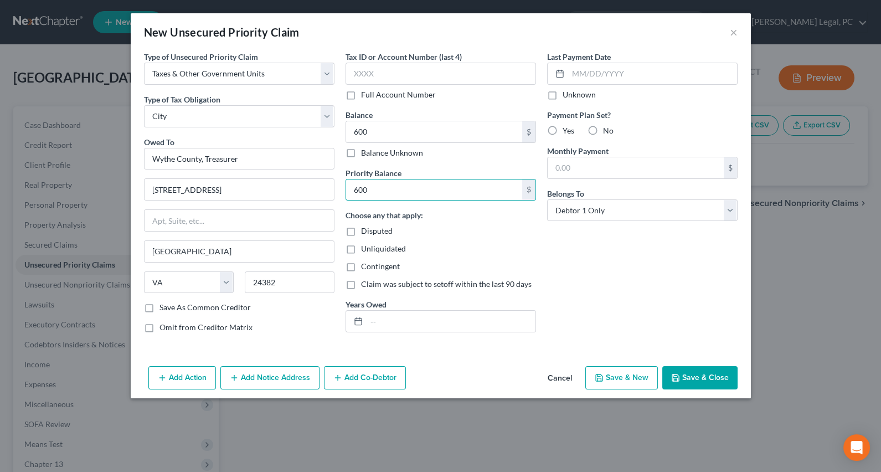
click at [608, 239] on div "Last Payment Date Unknown Payment Plan Set? Yes No Monthly Payment $ Belongs To…" at bounding box center [641, 196] width 201 height 291
click at [692, 378] on button "Save & Close" at bounding box center [699, 377] width 75 height 23
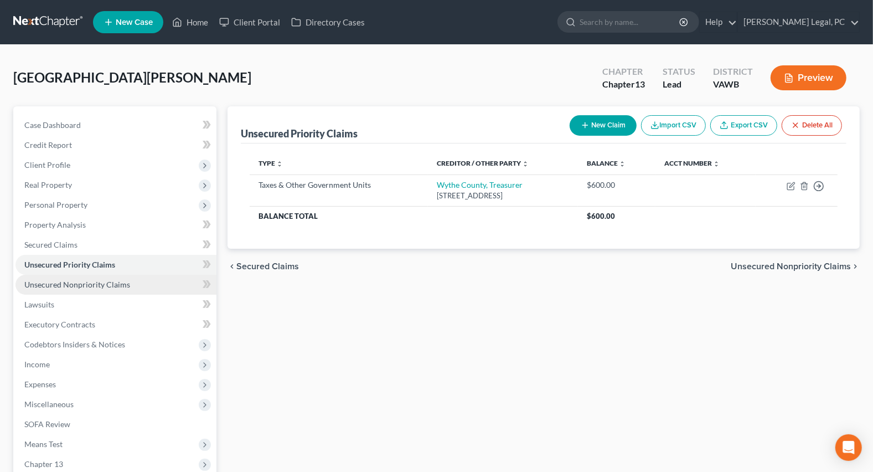
click at [101, 287] on span "Unsecured Nonpriority Claims" at bounding box center [77, 284] width 106 height 9
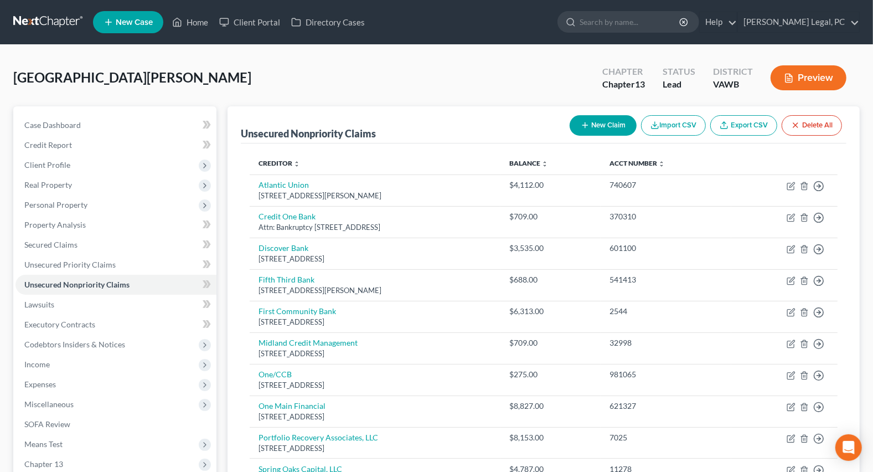
click at [598, 123] on button "New Claim" at bounding box center [603, 125] width 67 height 20
select select "0"
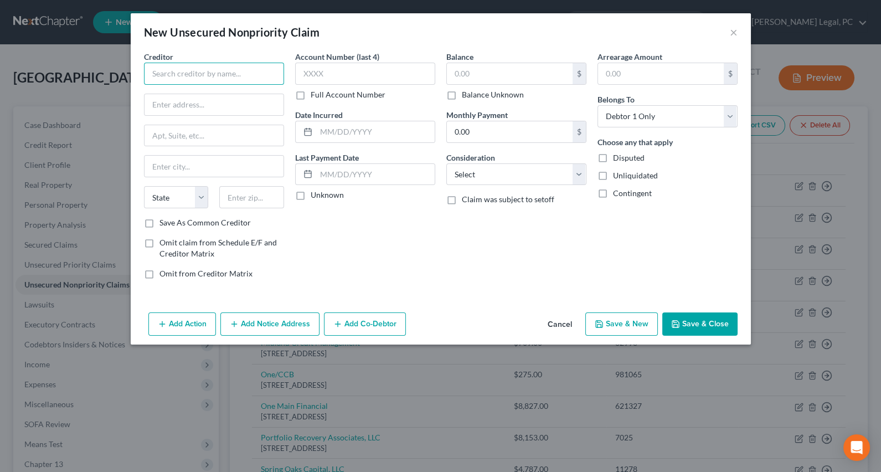
click at [172, 74] on input "text" at bounding box center [214, 74] width 140 height 22
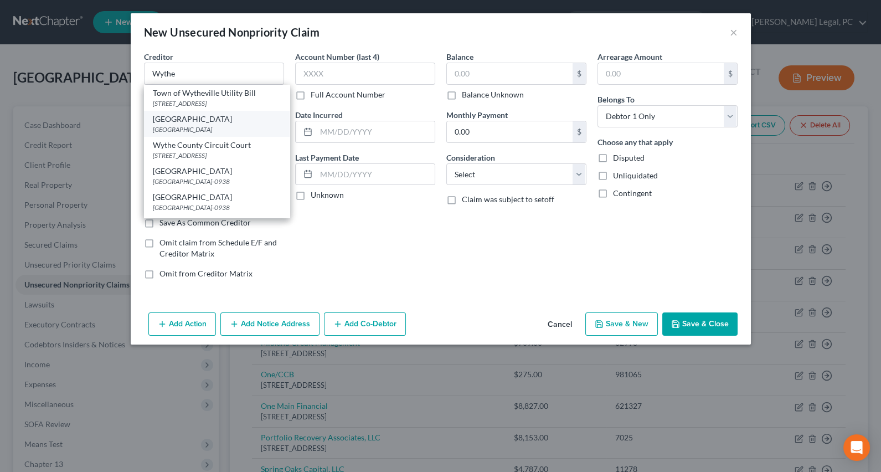
click at [167, 126] on div "[GEOGRAPHIC_DATA]" at bounding box center [217, 129] width 128 height 9
type input "[GEOGRAPHIC_DATA]"
type input "PO Box 290669"
type input "[GEOGRAPHIC_DATA]"
select select "44"
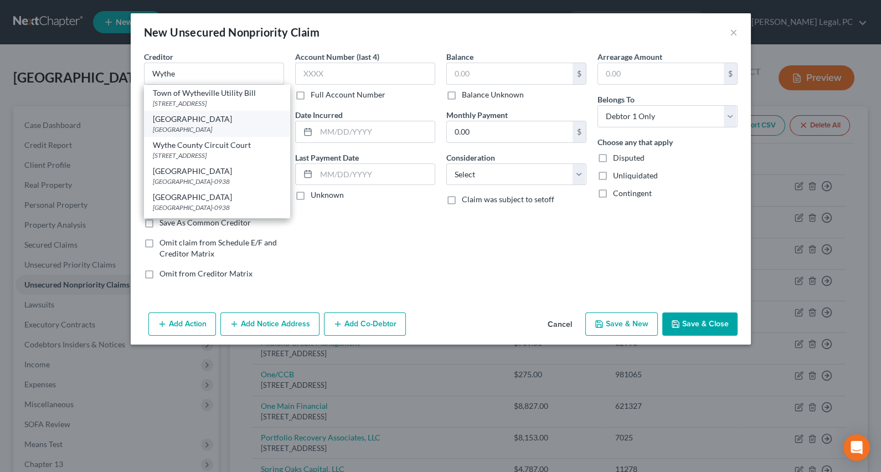
type input "37229"
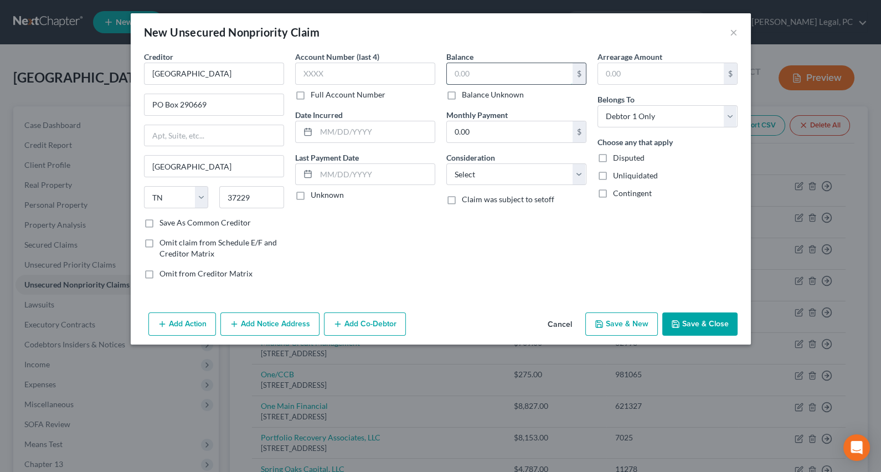
click at [488, 70] on input "text" at bounding box center [510, 73] width 126 height 21
type input "1"
click at [497, 181] on select "Select Cable / Satellite Services Collection Agency Credit Card Debt Debt Couns…" at bounding box center [516, 174] width 140 height 22
select select "9"
click at [446, 163] on select "Select Cable / Satellite Services Collection Agency Credit Card Debt Debt Couns…" at bounding box center [516, 174] width 140 height 22
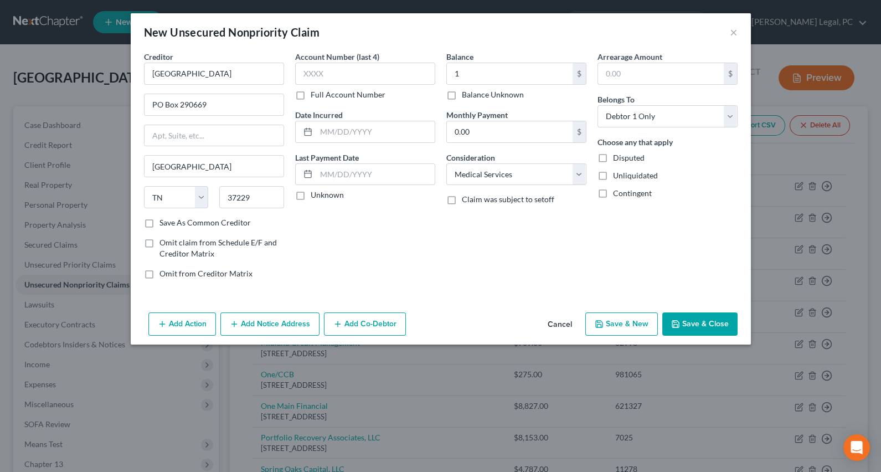
click at [681, 324] on button "Save & Close" at bounding box center [699, 323] width 75 height 23
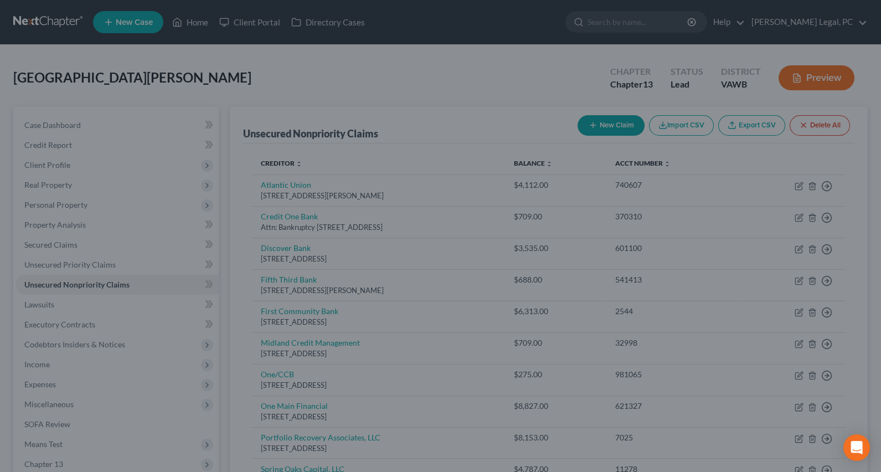
type input "1.00"
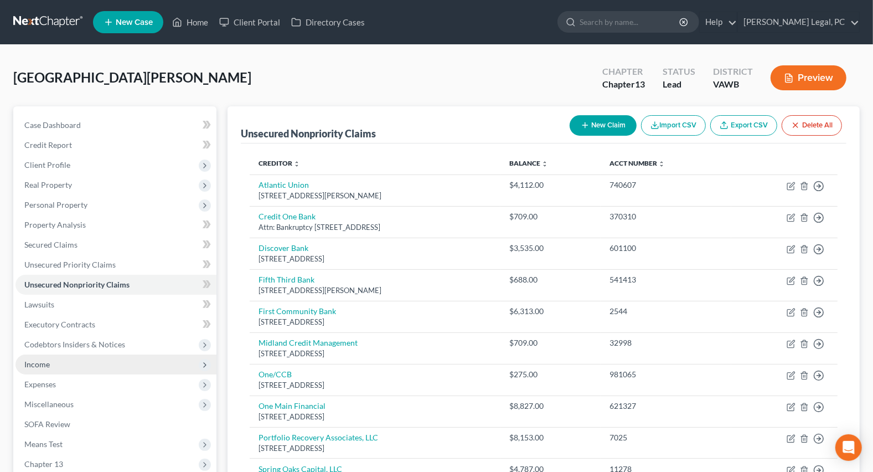
click at [72, 361] on span "Income" at bounding box center [115, 364] width 201 height 20
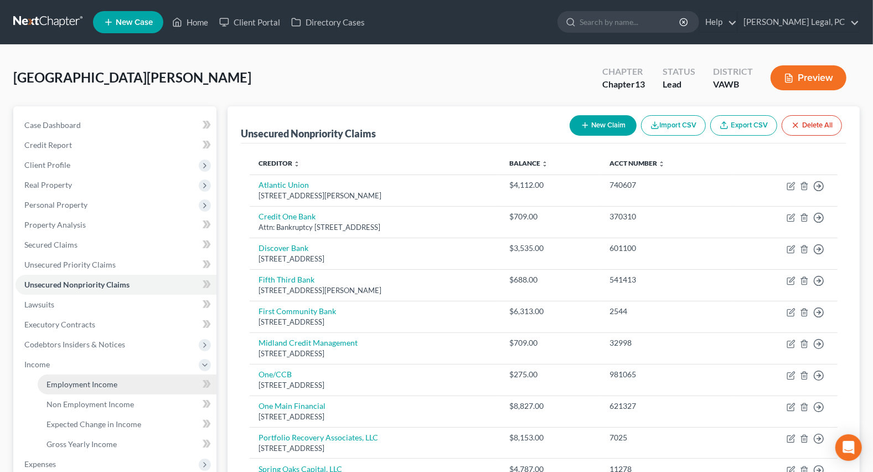
click at [91, 380] on span "Employment Income" at bounding box center [81, 383] width 71 height 9
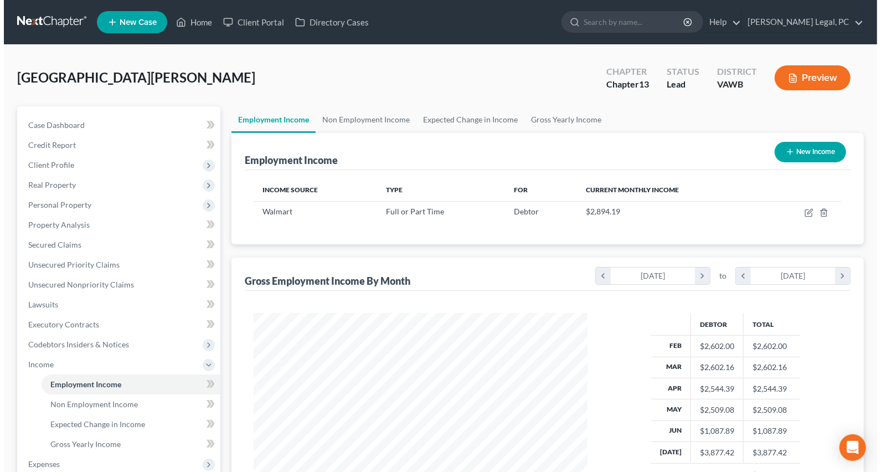
scroll to position [198, 355]
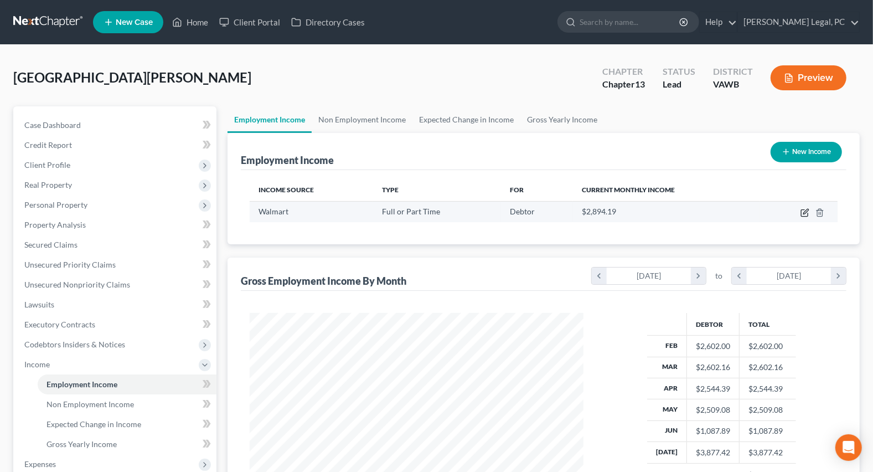
click at [805, 208] on icon "button" at bounding box center [804, 212] width 9 height 9
select select "0"
select select "48"
select select "2"
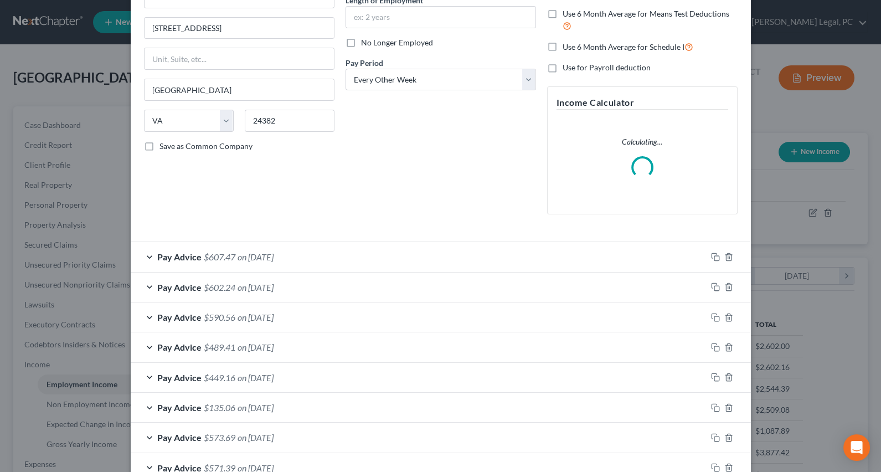
scroll to position [151, 0]
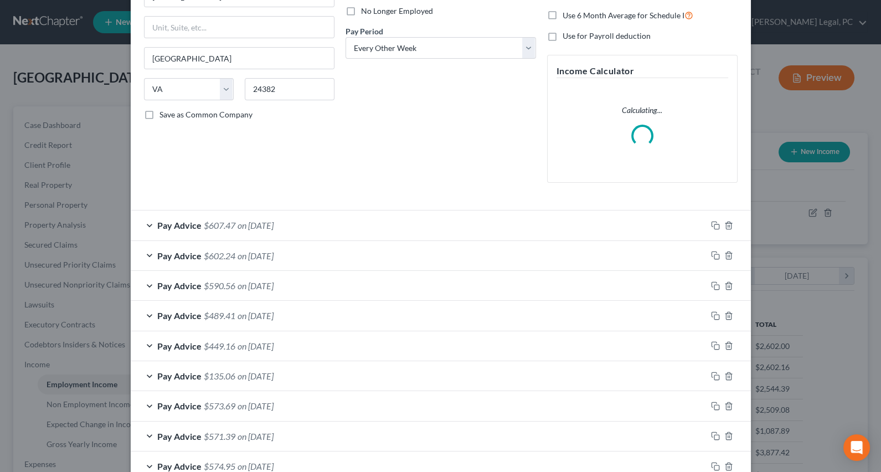
click at [244, 223] on span "on [DATE]" at bounding box center [255, 225] width 36 height 11
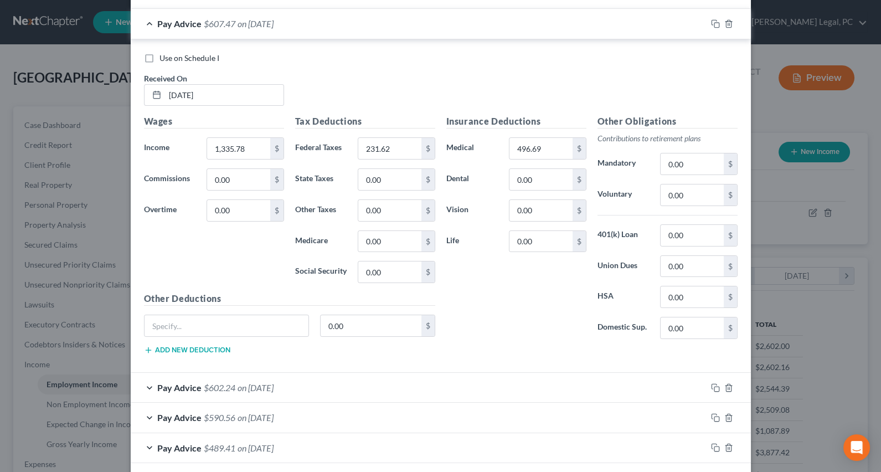
scroll to position [387, 0]
click at [492, 280] on div "Insurance Deductions Medical $ Dental 0.00 $ Vision 0.00 $ Life 0.00 $" at bounding box center [516, 231] width 151 height 233
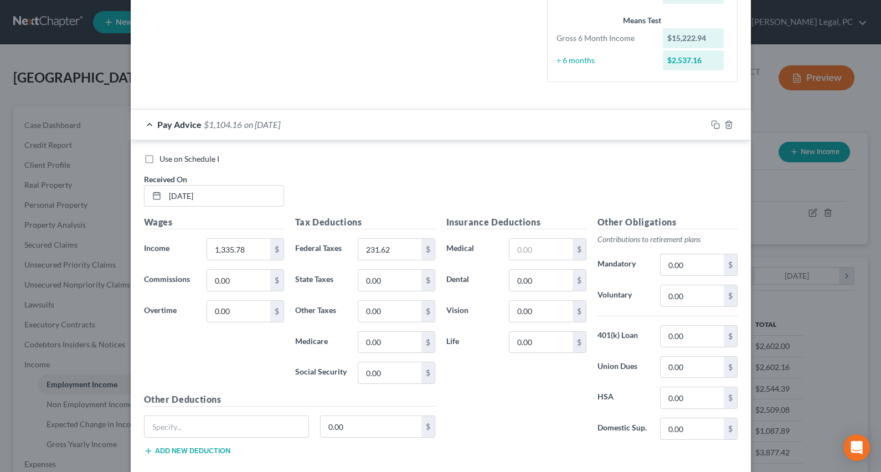
click at [159, 156] on label "Use on Schedule I" at bounding box center [189, 158] width 60 height 11
click at [164, 156] on input "Use on Schedule I" at bounding box center [167, 156] width 7 height 7
checkbox input "true"
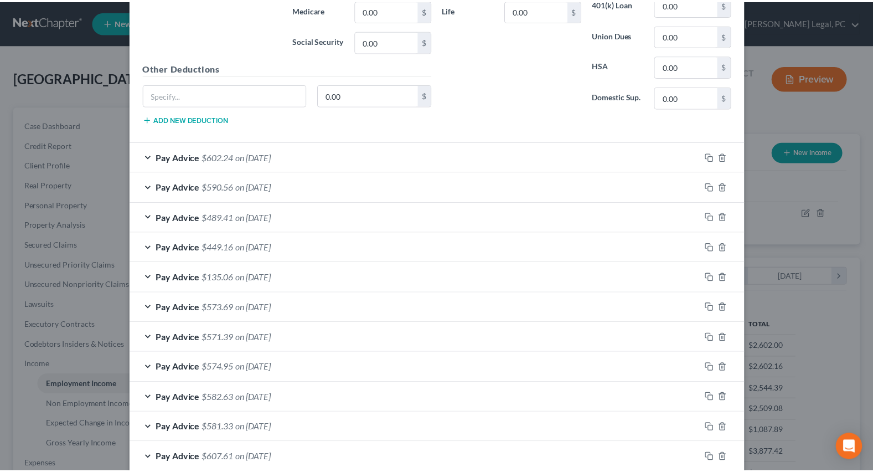
scroll to position [708, 0]
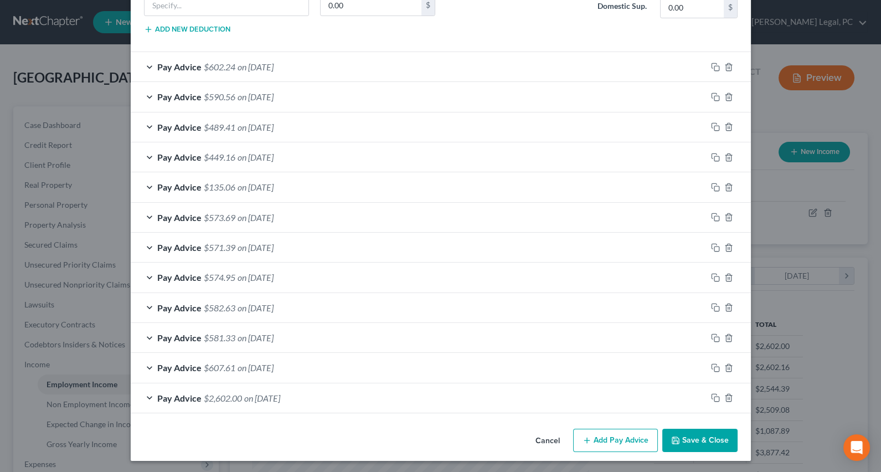
click at [691, 445] on button "Save & Close" at bounding box center [699, 439] width 75 height 23
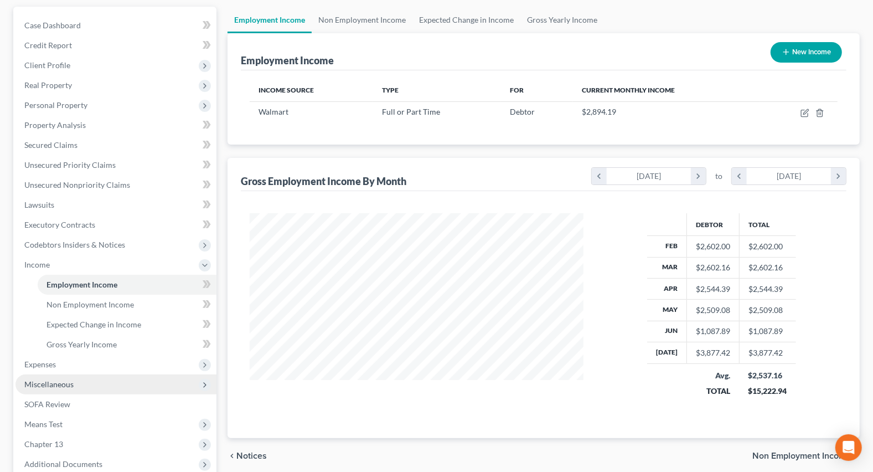
scroll to position [100, 0]
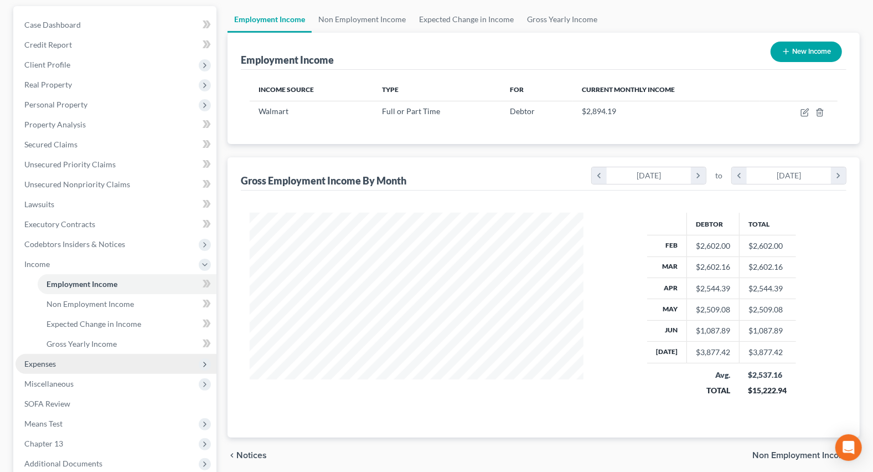
click at [44, 363] on span "Expenses" at bounding box center [40, 363] width 32 height 9
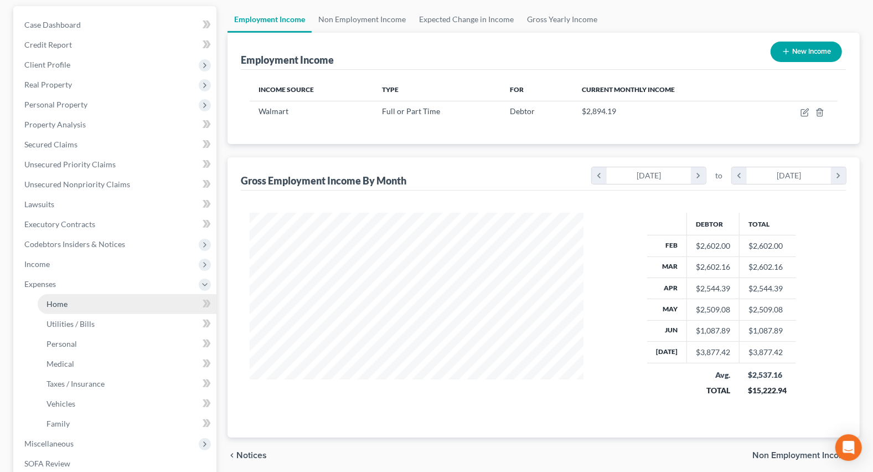
click at [69, 302] on link "Home" at bounding box center [127, 304] width 179 height 20
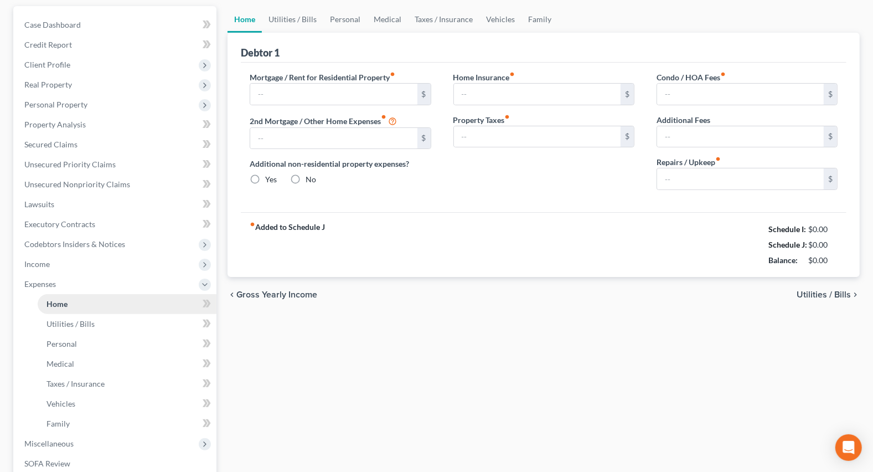
scroll to position [31, 0]
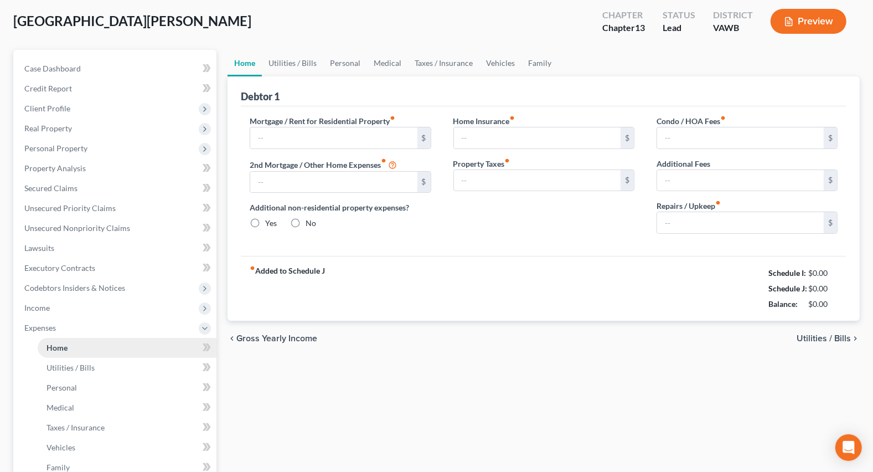
type input "291.00"
type input "0.00"
radio input "true"
type input "55.00"
type input "0.00"
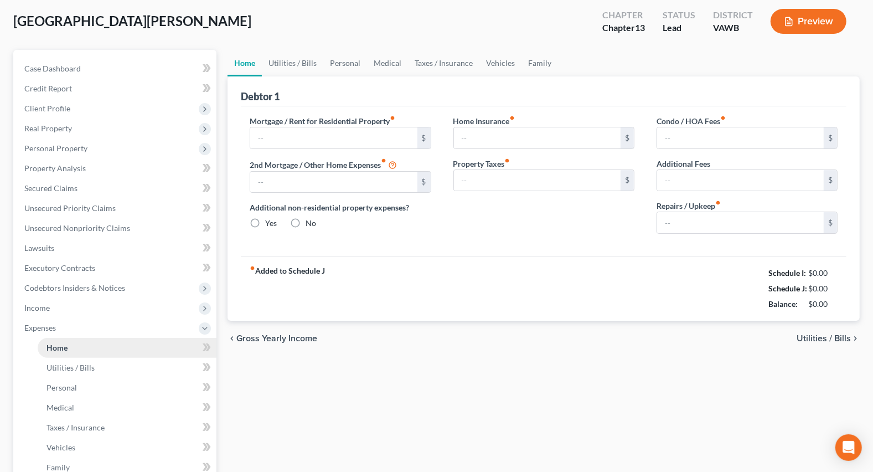
type input "0.00"
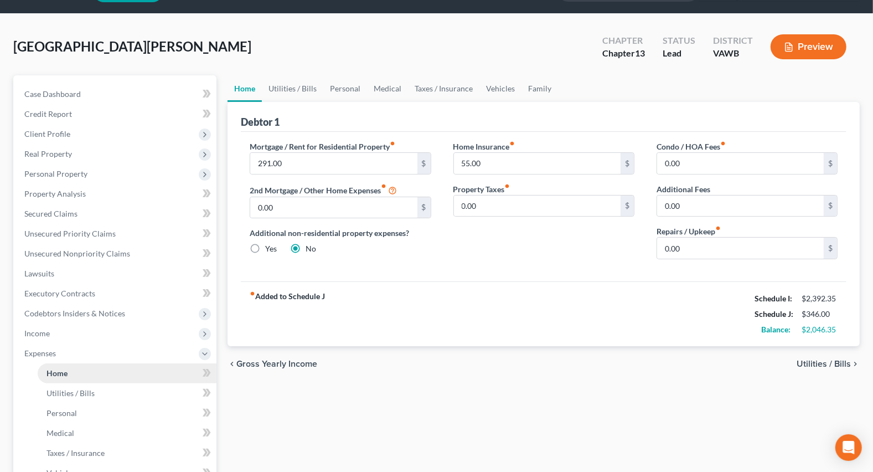
scroll to position [0, 0]
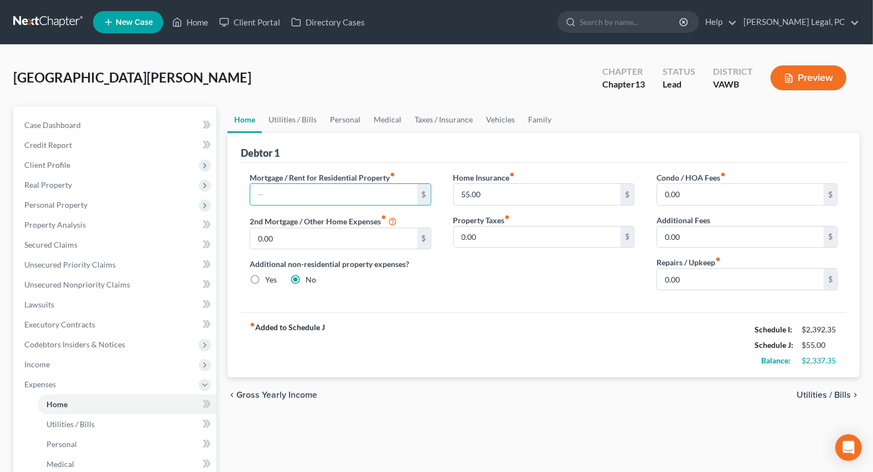
click at [397, 329] on div "fiber_manual_record Added to Schedule J Schedule I: $2,392.35 Schedule J: $55.0…" at bounding box center [544, 344] width 606 height 65
click at [304, 118] on link "Utilities / Bills" at bounding box center [292, 119] width 61 height 27
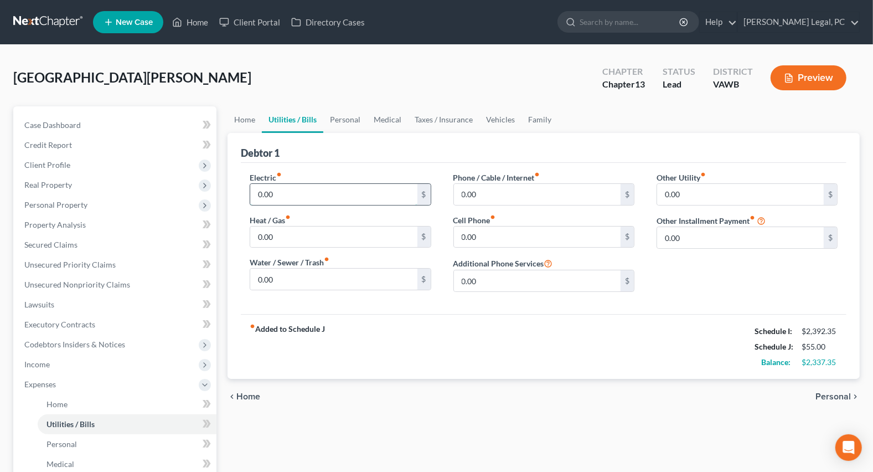
click at [305, 192] on input "0.00" at bounding box center [333, 194] width 167 height 21
type input "200"
click at [549, 196] on input "0.00" at bounding box center [537, 194] width 167 height 21
click at [312, 278] on input "0.00" at bounding box center [333, 278] width 167 height 21
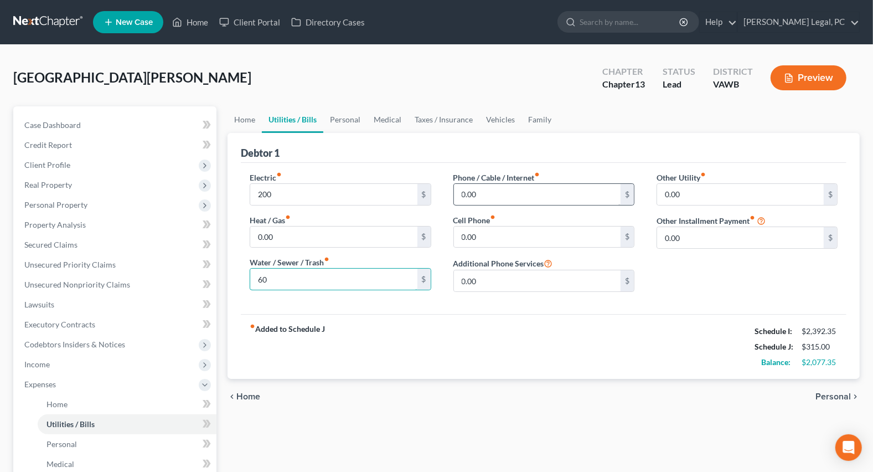
type input "60"
click at [512, 187] on input "0.00" at bounding box center [537, 194] width 167 height 21
type input "40"
click at [200, 20] on link "Home" at bounding box center [190, 22] width 47 height 20
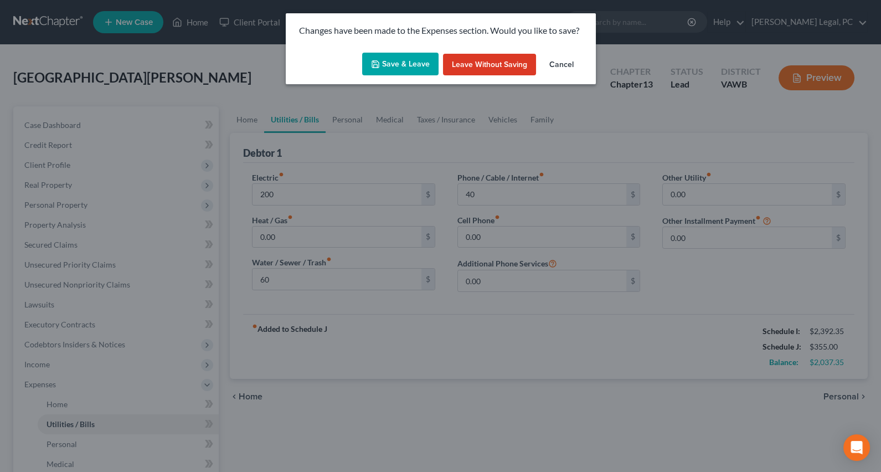
click at [408, 63] on button "Save & Leave" at bounding box center [400, 64] width 76 height 23
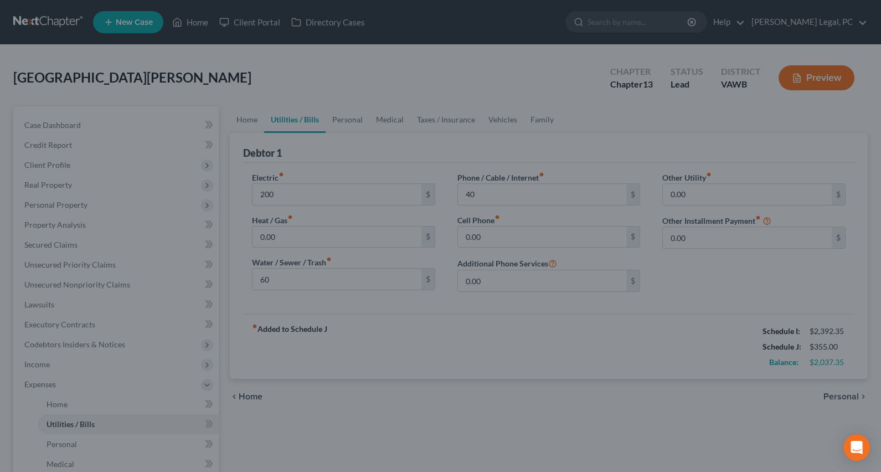
type input "200.00"
type input "60.00"
type input "40.00"
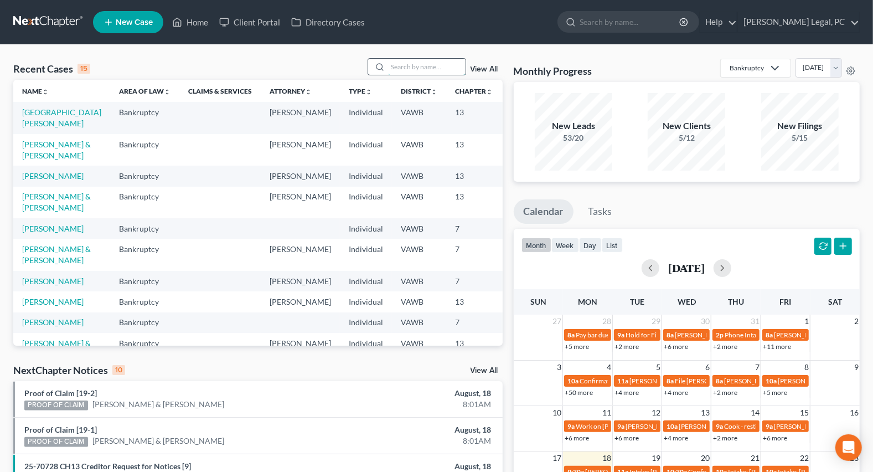
click at [414, 65] on input "search" at bounding box center [426, 67] width 77 height 16
click at [402, 61] on input "search" at bounding box center [426, 67] width 77 height 16
click at [428, 63] on input "search" at bounding box center [426, 67] width 77 height 16
type input "[PERSON_NAME]"
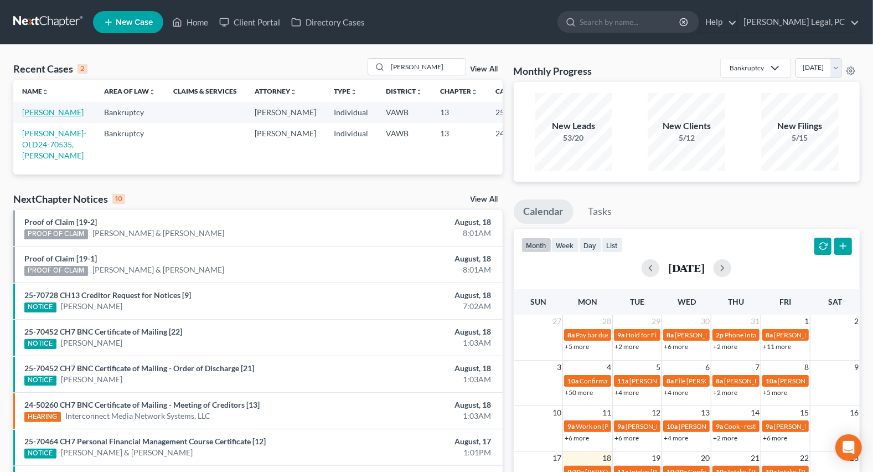
click at [30, 117] on link "[PERSON_NAME]" at bounding box center [52, 111] width 61 height 9
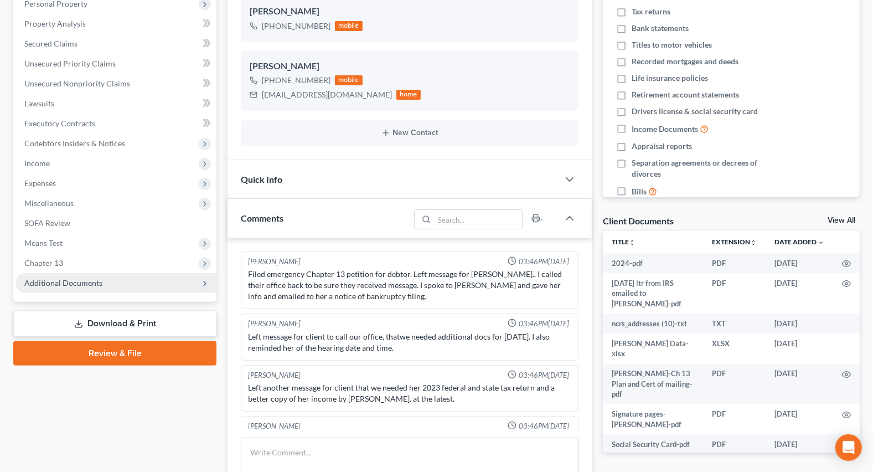
scroll to position [767, 0]
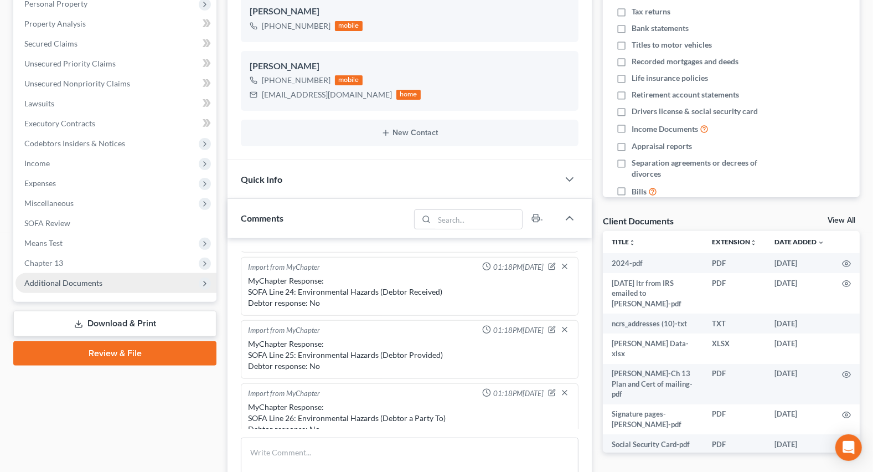
click at [58, 283] on span "Additional Documents" at bounding box center [63, 282] width 78 height 9
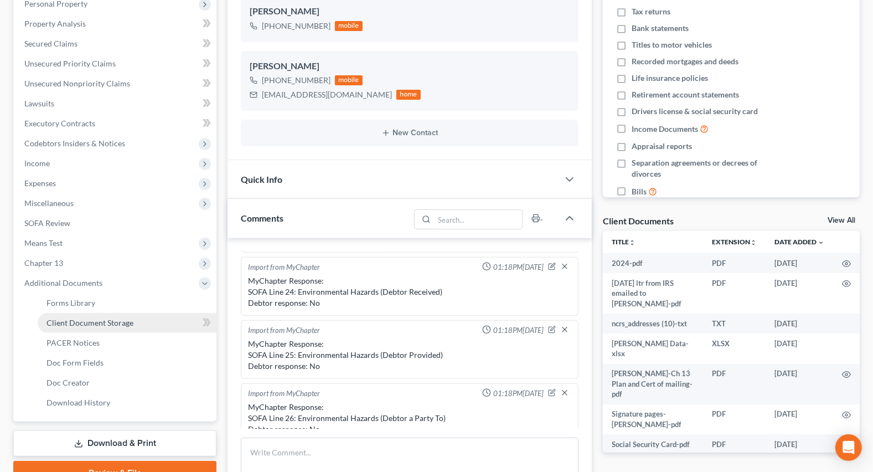
click at [64, 321] on span "Client Document Storage" at bounding box center [89, 322] width 87 height 9
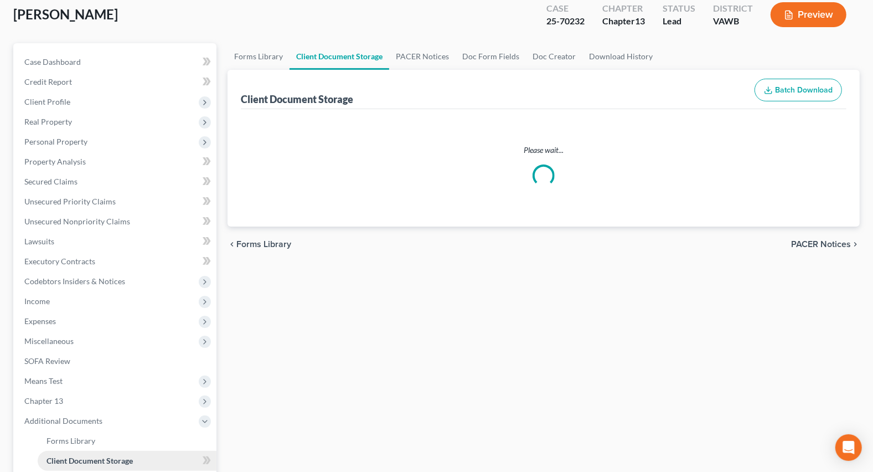
scroll to position [21, 0]
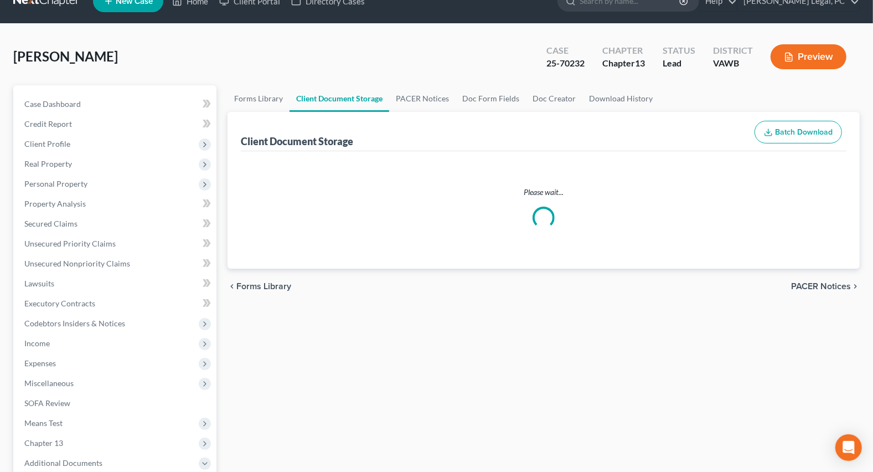
select select "0"
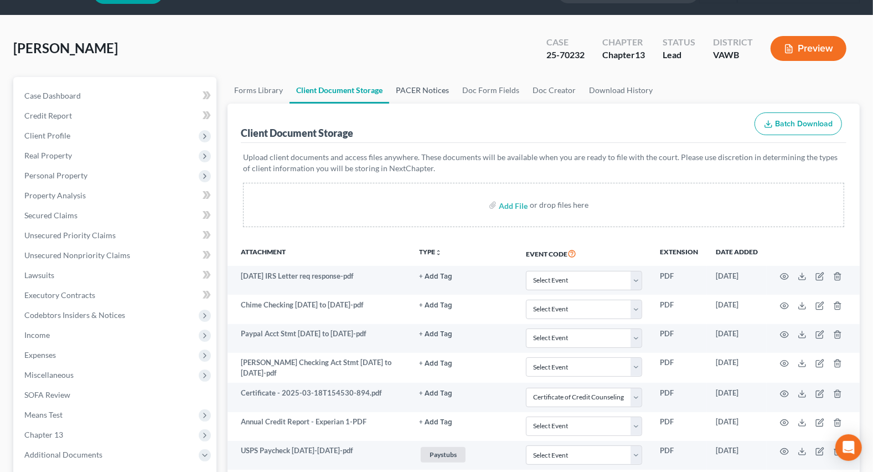
scroll to position [29, 0]
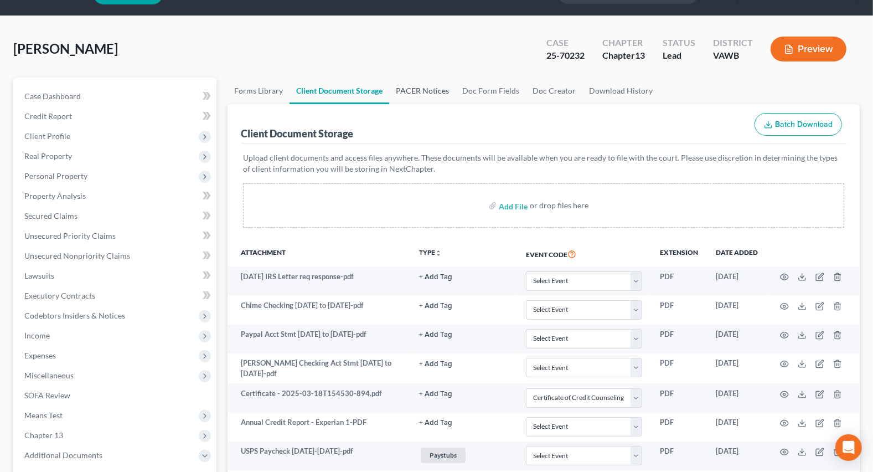
click at [419, 85] on link "PACER Notices" at bounding box center [422, 90] width 66 height 27
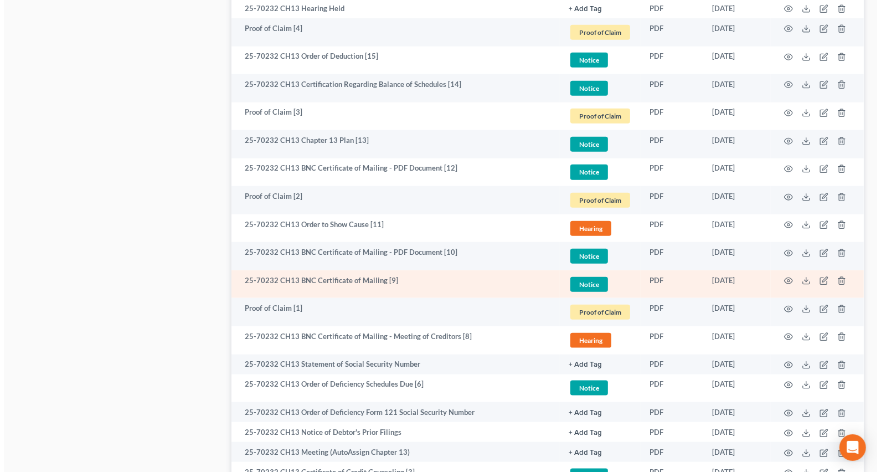
scroll to position [855, 0]
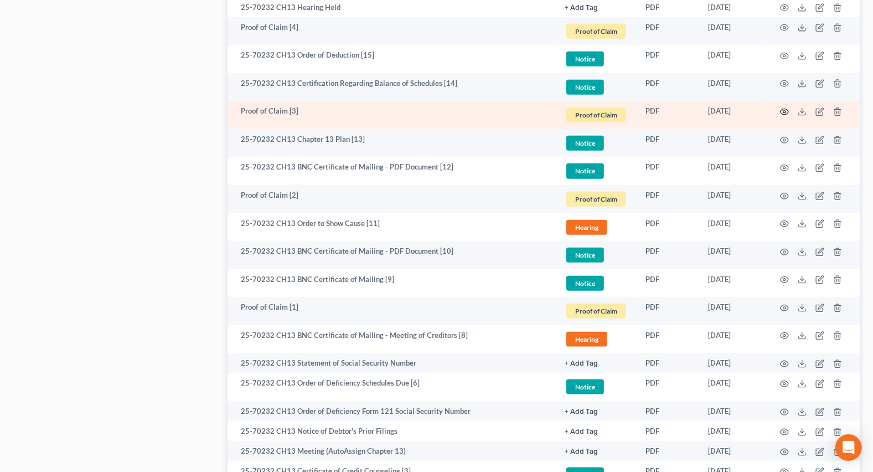
click at [784, 112] on icon "button" at bounding box center [784, 111] width 9 height 9
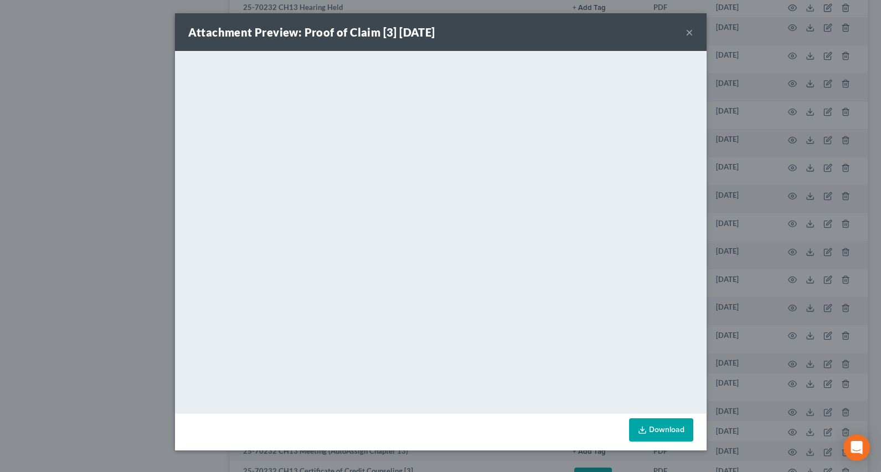
click at [91, 133] on div "Attachment Preview: Proof of Claim [3] [DATE] × <object ng-attr-data='[URL][DOM…" at bounding box center [440, 236] width 881 height 472
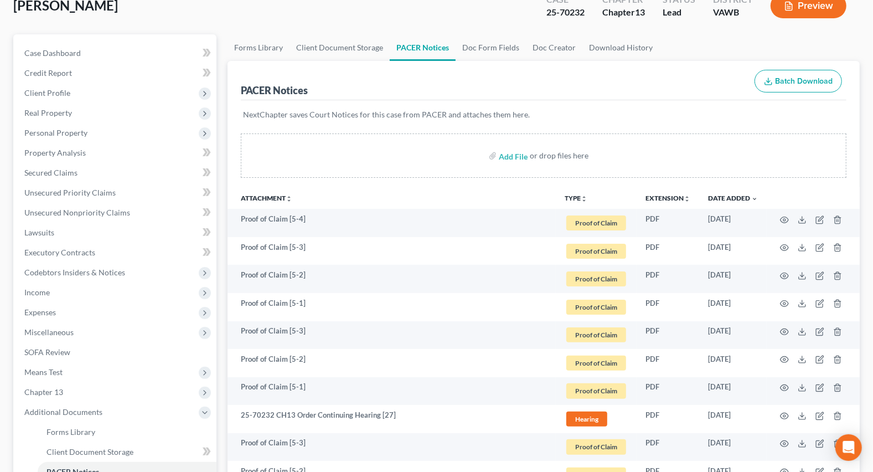
scroll to position [0, 0]
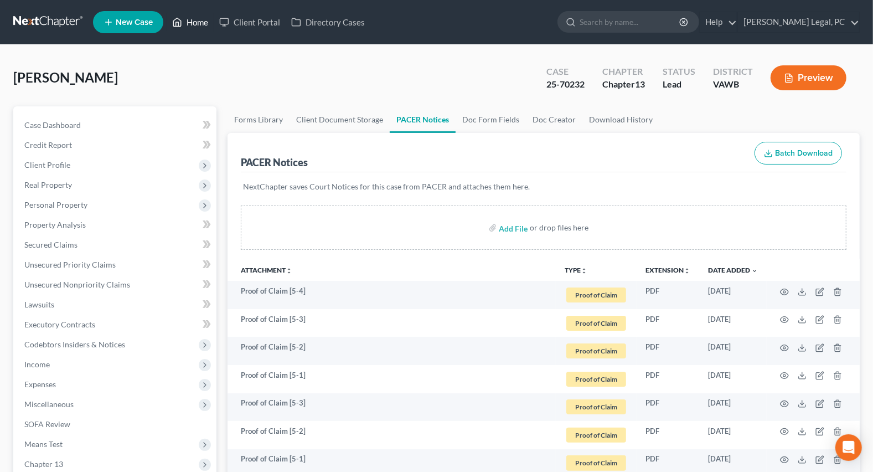
click at [194, 25] on link "Home" at bounding box center [190, 22] width 47 height 20
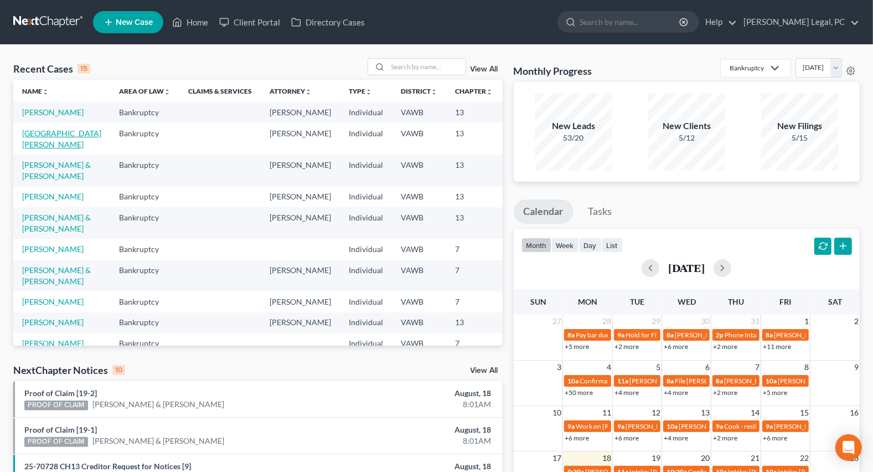
click at [50, 145] on link "[GEOGRAPHIC_DATA][PERSON_NAME]" at bounding box center [61, 138] width 79 height 20
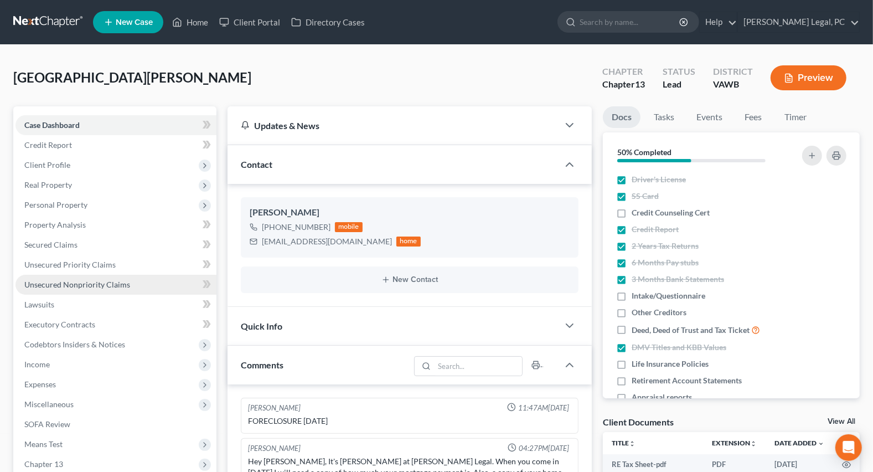
click at [64, 275] on link "Unsecured Nonpriority Claims" at bounding box center [115, 285] width 201 height 20
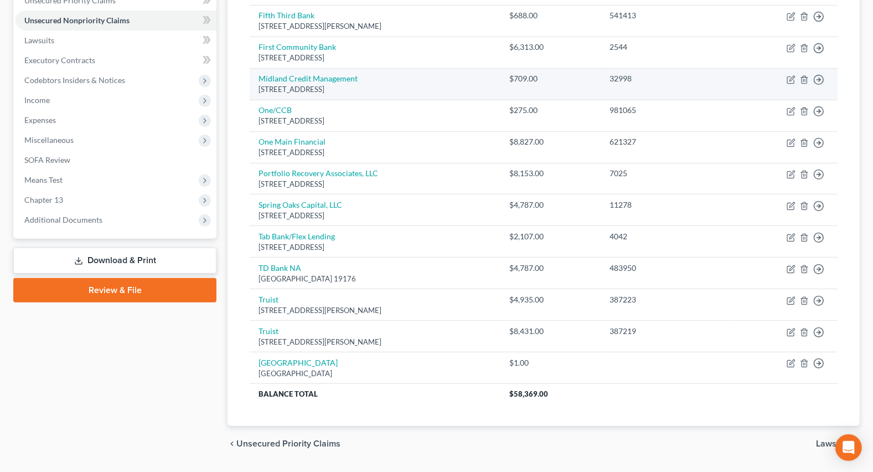
scroll to position [294, 0]
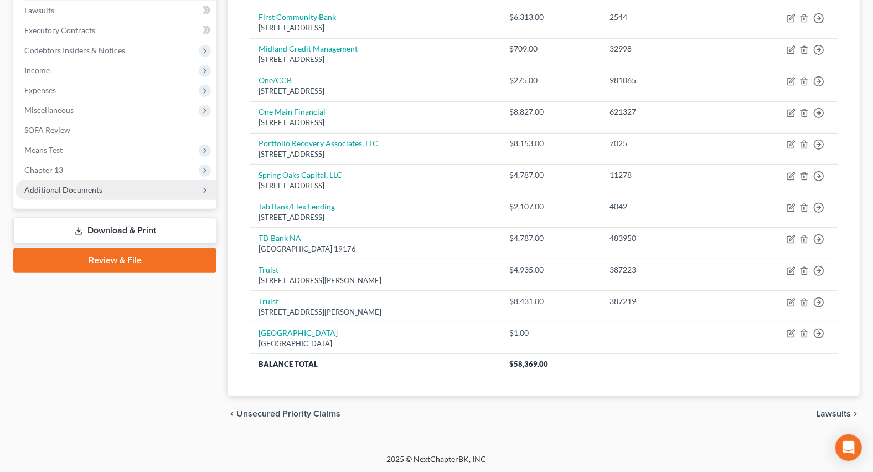
click at [71, 193] on span "Additional Documents" at bounding box center [115, 190] width 201 height 20
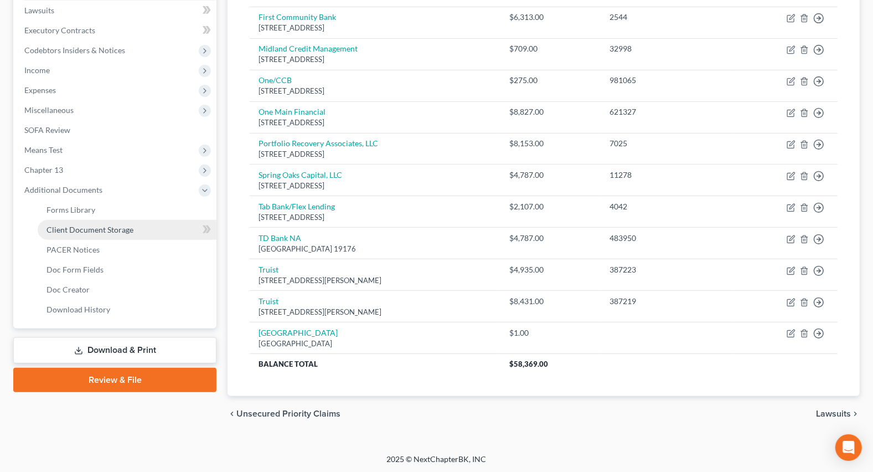
click at [89, 230] on span "Client Document Storage" at bounding box center [89, 229] width 87 height 9
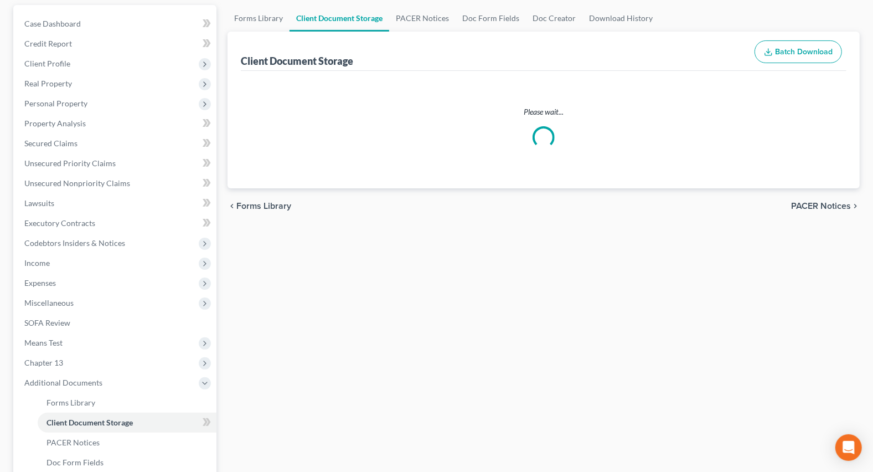
scroll to position [22, 0]
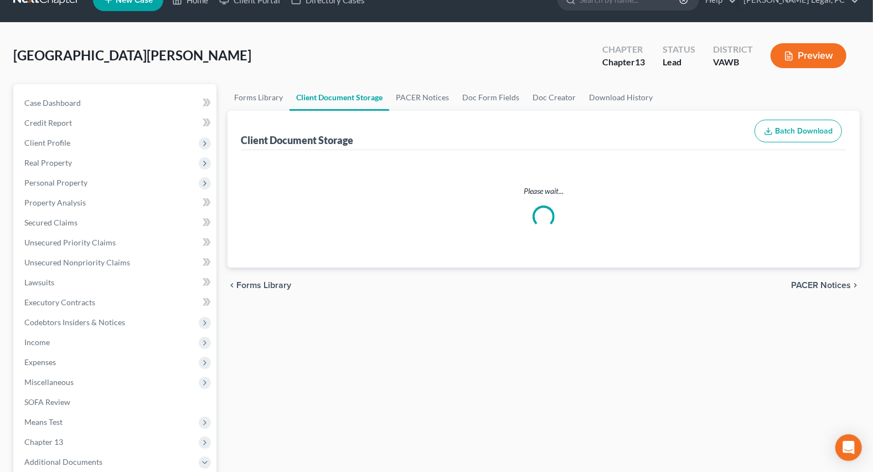
select select "0"
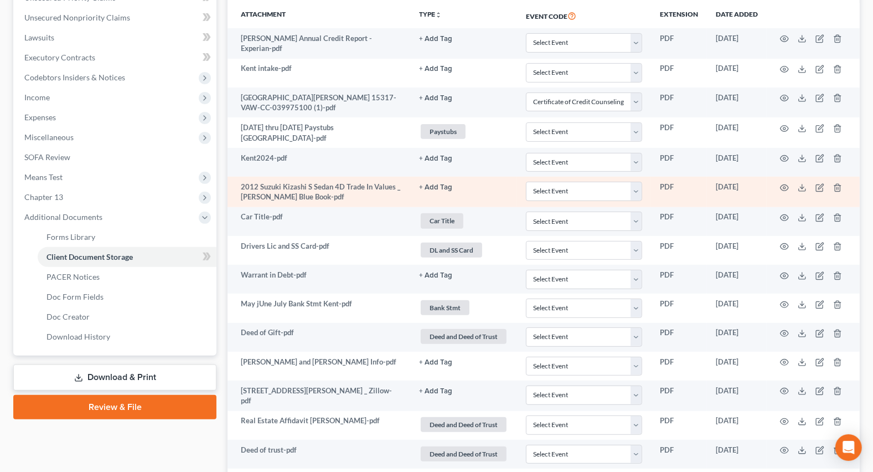
scroll to position [302, 0]
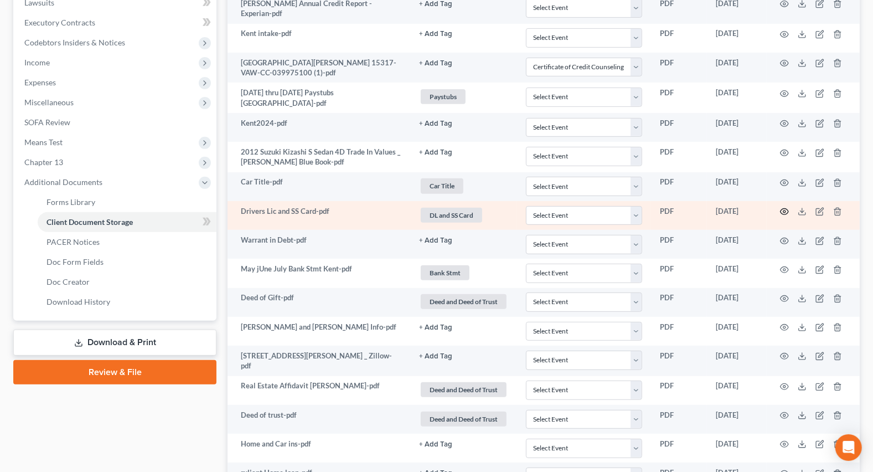
click at [784, 207] on icon "button" at bounding box center [784, 211] width 9 height 9
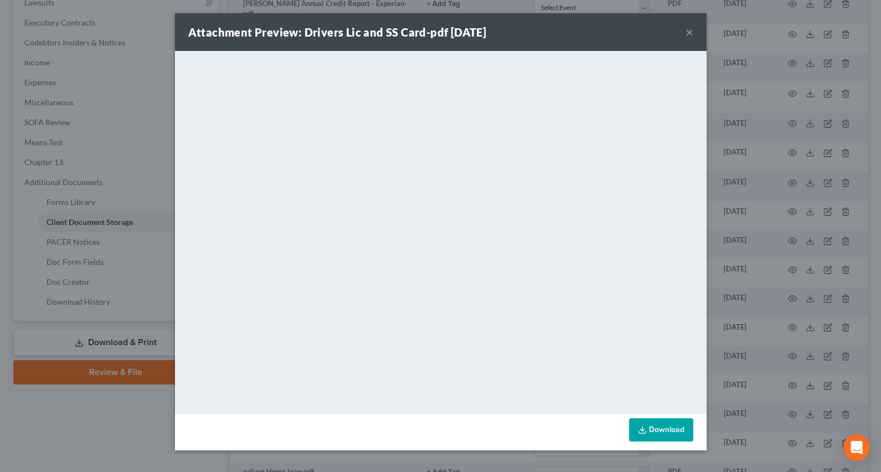
click at [688, 37] on button "×" at bounding box center [689, 31] width 8 height 13
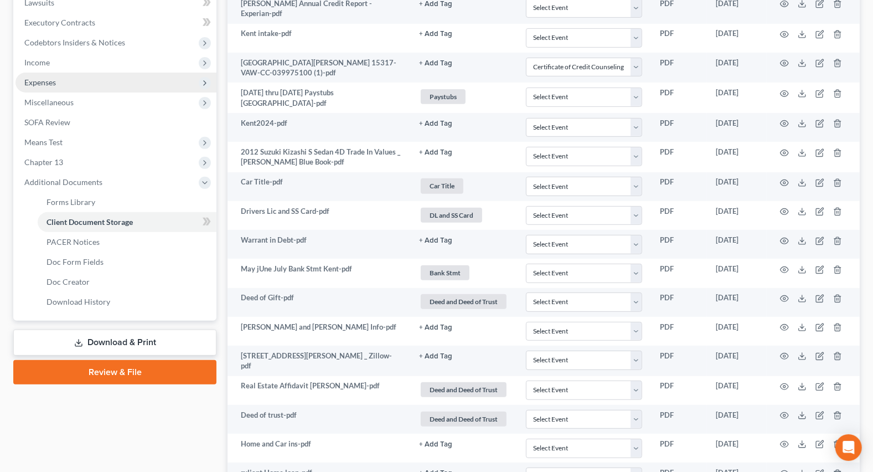
click at [44, 83] on span "Expenses" at bounding box center [40, 81] width 32 height 9
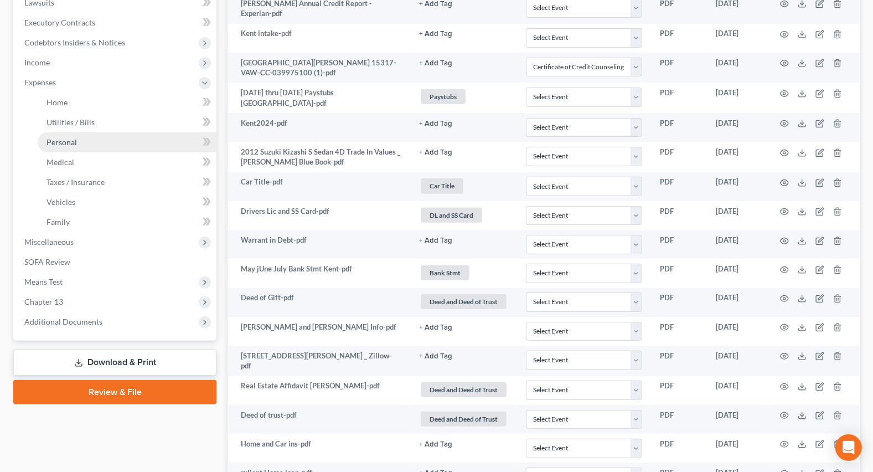
click at [64, 138] on span "Personal" at bounding box center [61, 141] width 30 height 9
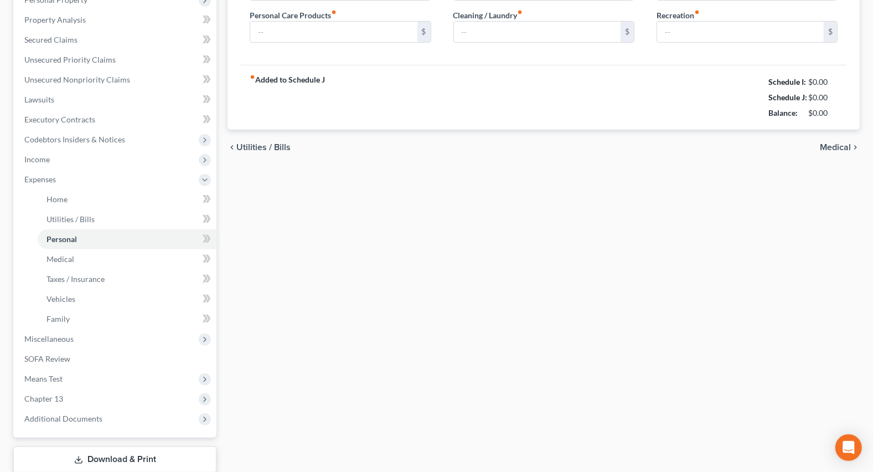
type input "0.00"
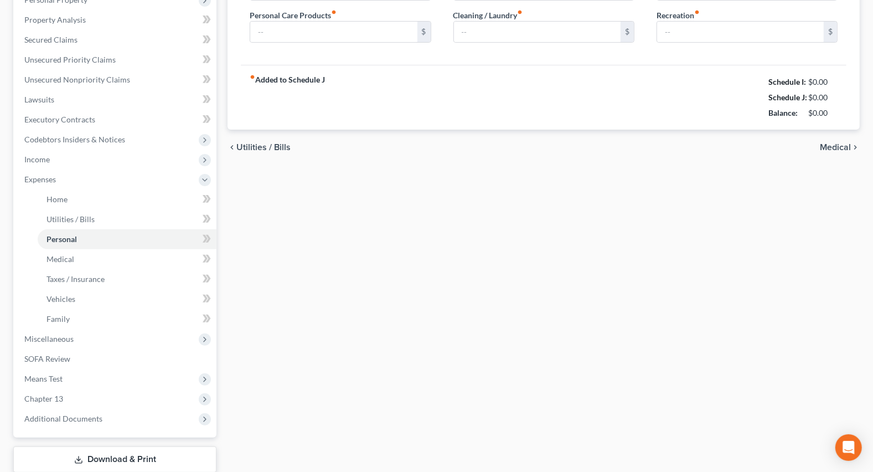
type input "0.00"
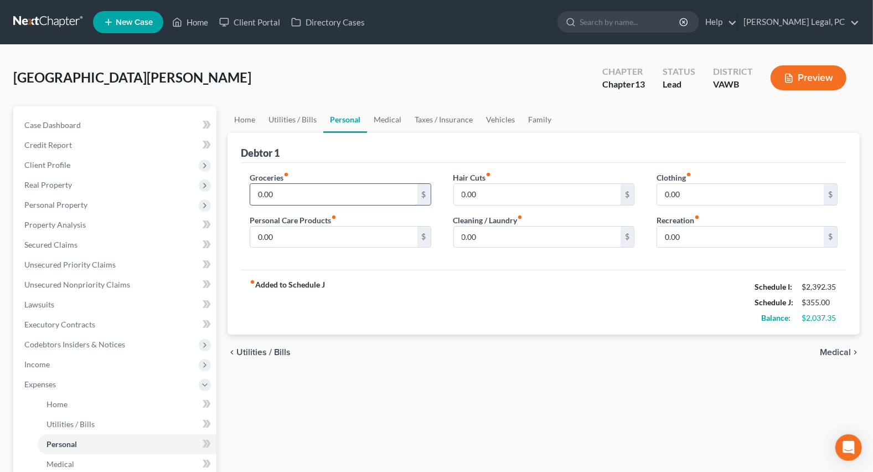
click at [337, 198] on input "0.00" at bounding box center [333, 194] width 167 height 21
type input "350"
click at [688, 203] on input "0.00" at bounding box center [740, 194] width 167 height 21
type input "25"
click at [297, 230] on input "0.00" at bounding box center [333, 236] width 167 height 21
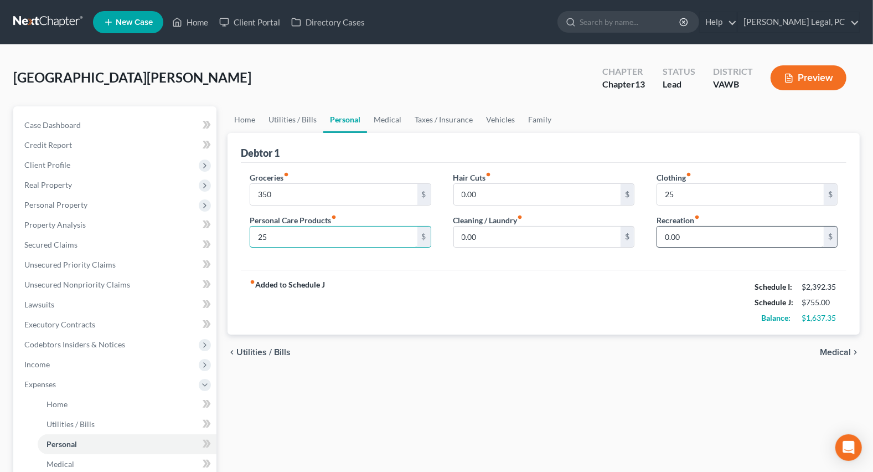
type input "25"
click at [720, 234] on input "0.00" at bounding box center [740, 236] width 167 height 21
type input "25"
click at [383, 118] on link "Medical" at bounding box center [387, 119] width 41 height 27
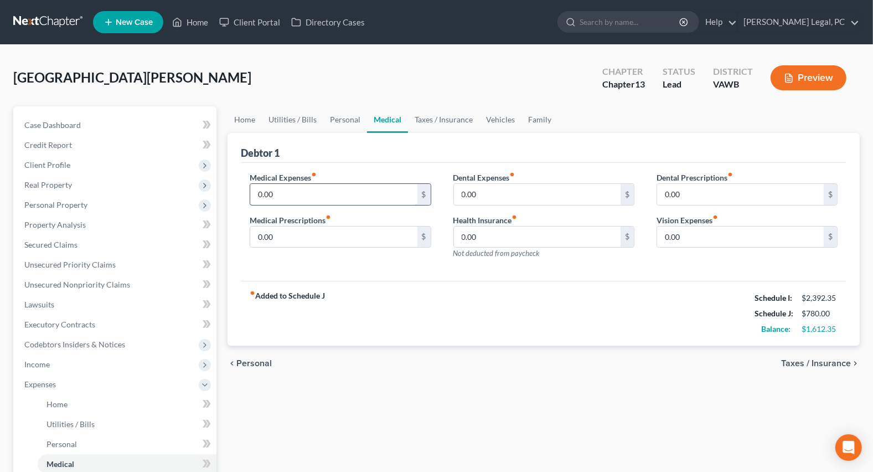
click at [336, 187] on input "0.00" at bounding box center [333, 194] width 167 height 21
type input "50"
click at [427, 121] on link "Taxes / Insurance" at bounding box center [443, 119] width 71 height 27
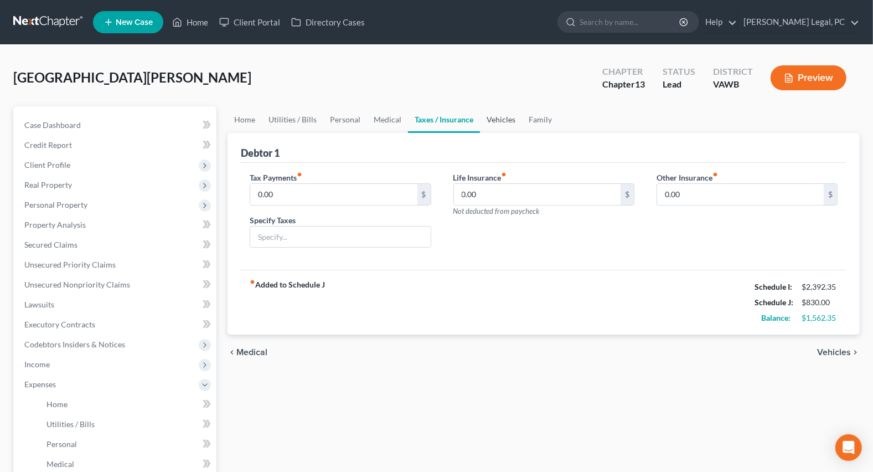
click at [492, 117] on link "Vehicles" at bounding box center [501, 119] width 42 height 27
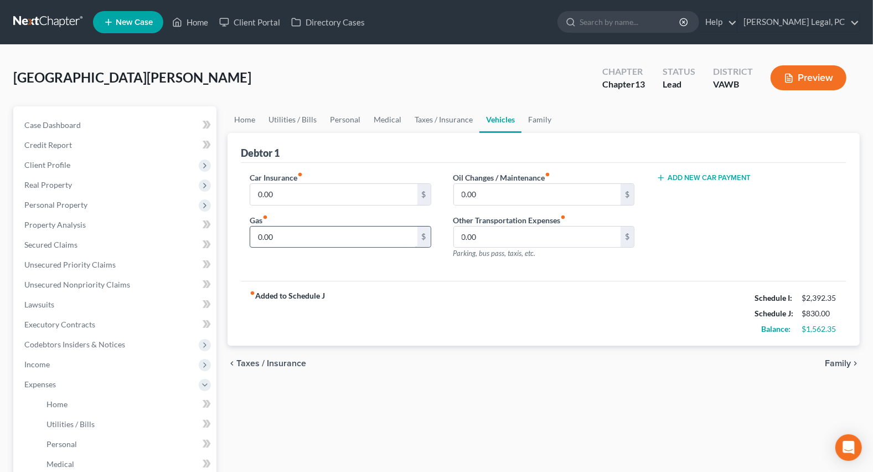
click at [293, 235] on input "0.00" at bounding box center [333, 236] width 167 height 21
type input "75"
click at [297, 194] on input "0.00" at bounding box center [333, 194] width 167 height 21
type input "75"
click at [282, 233] on input "75" at bounding box center [333, 236] width 167 height 21
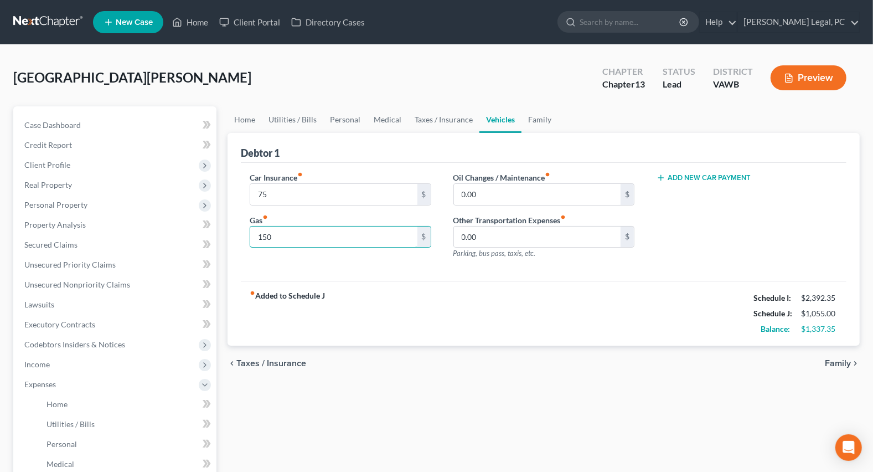
type input "150"
click at [443, 279] on div "Car Insurance fiber_manual_record 75 $ Gas fiber_manual_record 150 $ Oil Change…" at bounding box center [544, 222] width 606 height 118
drag, startPoint x: 527, startPoint y: 121, endPoint x: 577, endPoint y: 130, distance: 50.6
click at [527, 121] on link "Family" at bounding box center [539, 119] width 37 height 27
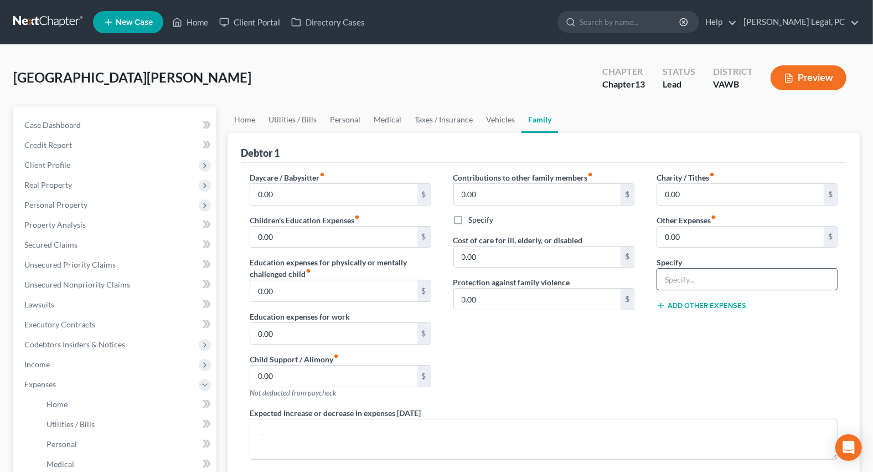
click at [680, 273] on input "text" at bounding box center [747, 278] width 180 height 21
click at [358, 114] on link "Personal" at bounding box center [345, 119] width 44 height 27
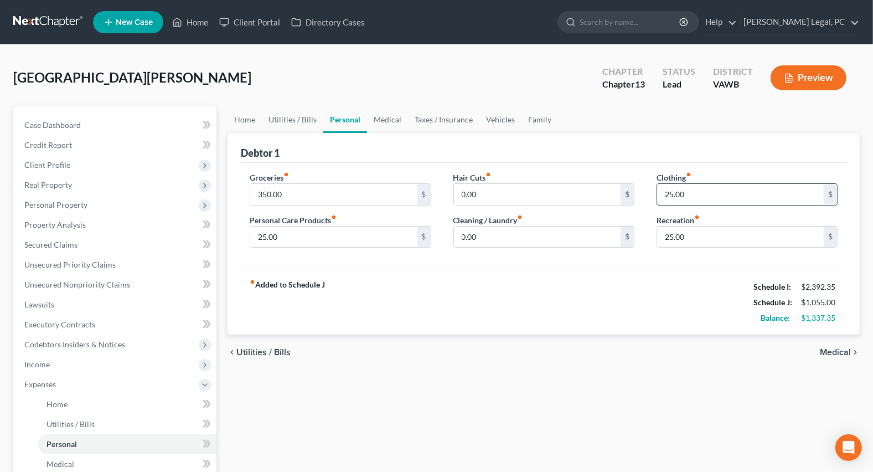
click at [686, 192] on input "25.00" at bounding box center [740, 194] width 167 height 21
type input "50"
click at [356, 232] on input "25.00" at bounding box center [333, 236] width 167 height 21
type input "50"
click at [479, 257] on div "Groceries fiber_manual_record 350.00 $ Personal Care Products fiber_manual_reco…" at bounding box center [544, 216] width 606 height 107
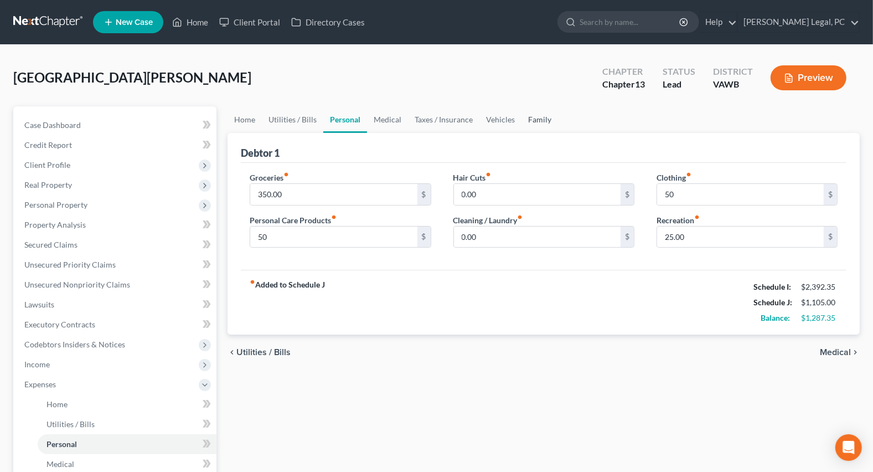
click at [533, 115] on link "Family" at bounding box center [539, 119] width 37 height 27
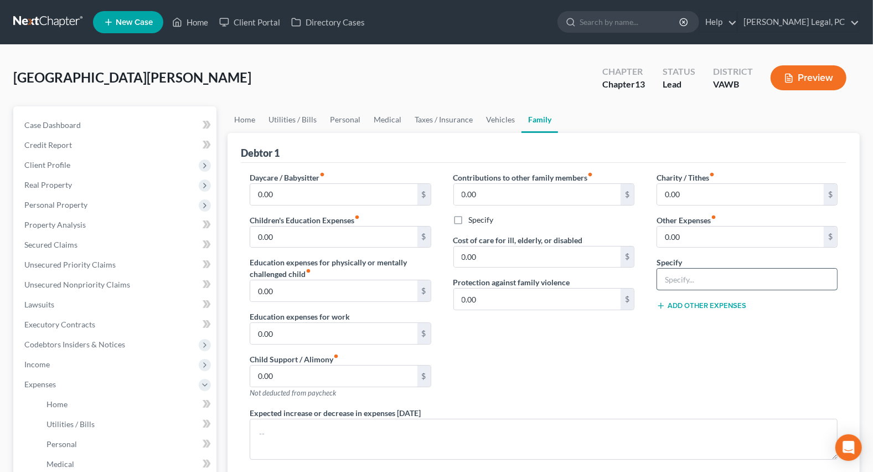
click at [676, 271] on input "text" at bounding box center [747, 278] width 180 height 21
type input "Misc. Emergency Expenses"
click at [682, 236] on input "0.00" at bounding box center [740, 236] width 167 height 21
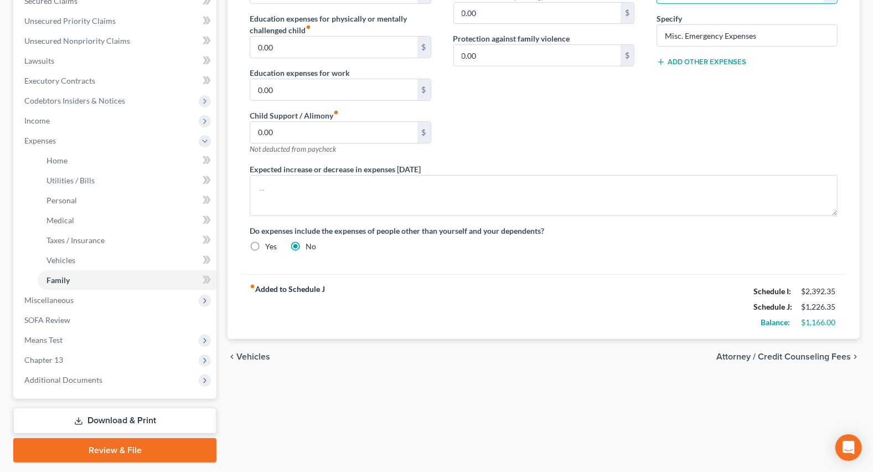
scroll to position [275, 0]
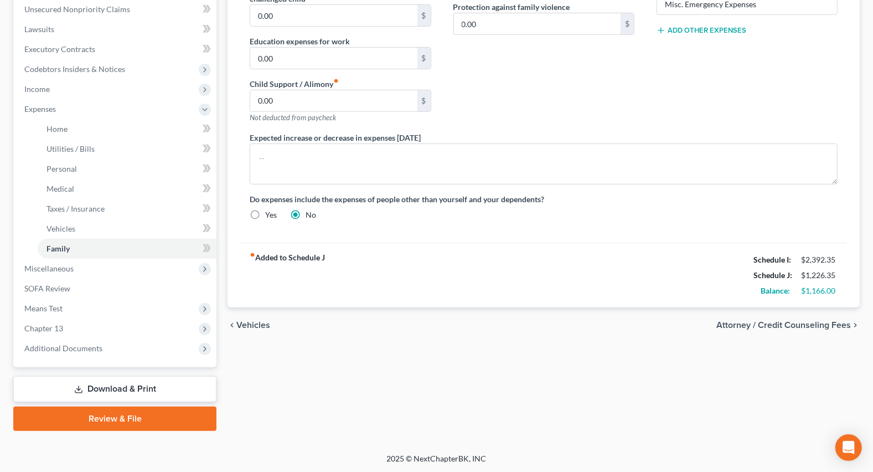
type input "121.35"
click at [740, 321] on span "Attorney / Credit Counseling Fees" at bounding box center [783, 325] width 135 height 9
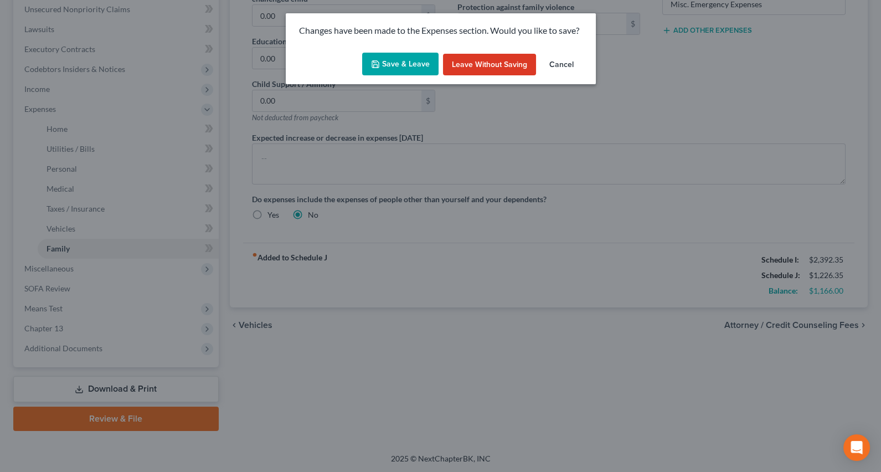
click at [394, 63] on button "Save & Leave" at bounding box center [400, 64] width 76 height 23
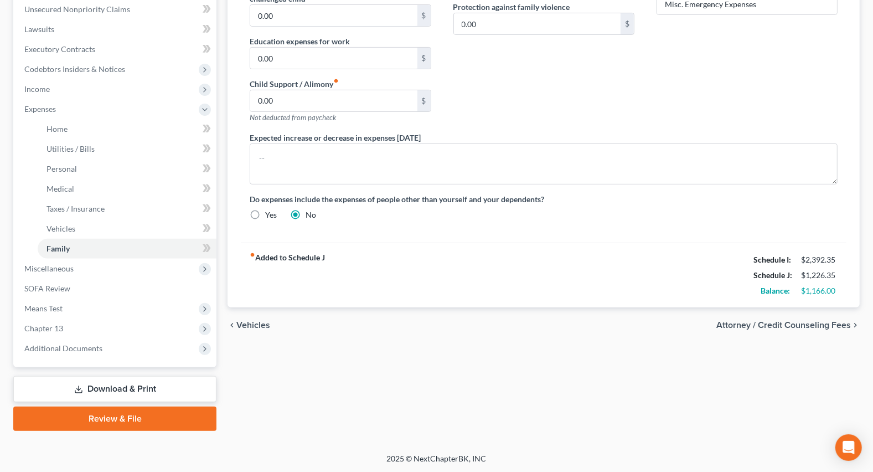
select select "0"
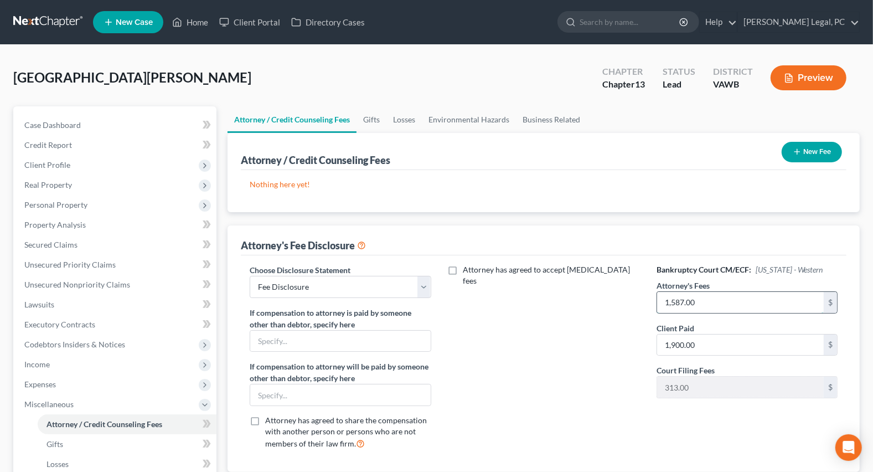
click at [709, 301] on input "1,587.00" at bounding box center [740, 302] width 167 height 21
type input "4,750"
click at [718, 338] on input "1,900.00" at bounding box center [740, 344] width 167 height 21
type input "1,587"
click at [810, 152] on button "New Fee" at bounding box center [812, 152] width 60 height 20
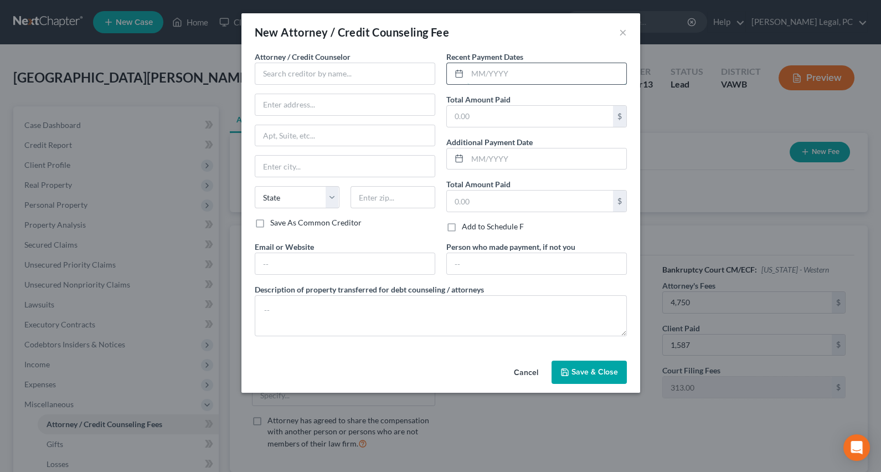
click at [514, 77] on input "text" at bounding box center [546, 73] width 159 height 21
type input "08/2025"
click at [319, 72] on input "text" at bounding box center [345, 74] width 180 height 22
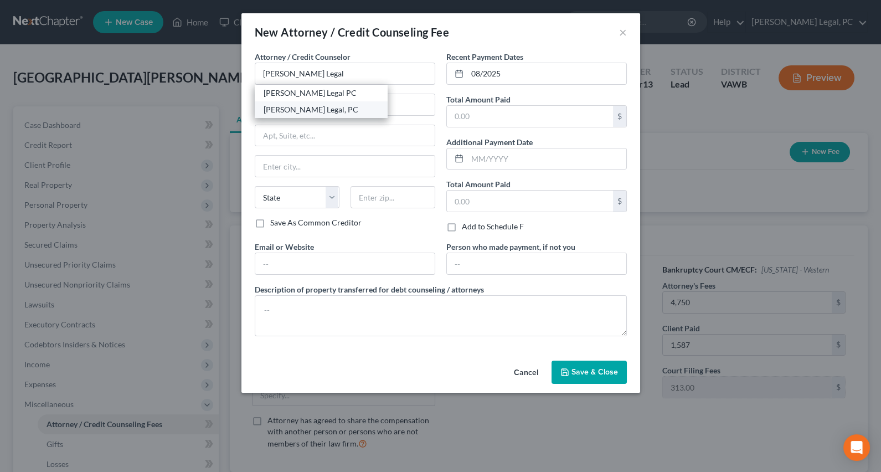
click at [299, 107] on div "[PERSON_NAME] Legal, PC" at bounding box center [320, 109] width 115 height 11
type input "[PERSON_NAME] Legal, PC"
type input "[STREET_ADDRESS]"
type input "[GEOGRAPHIC_DATA]"
select select "48"
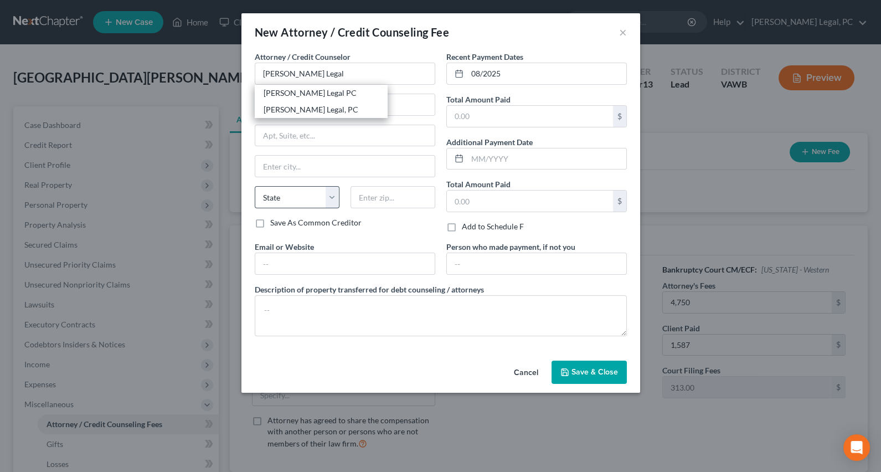
type input "24382"
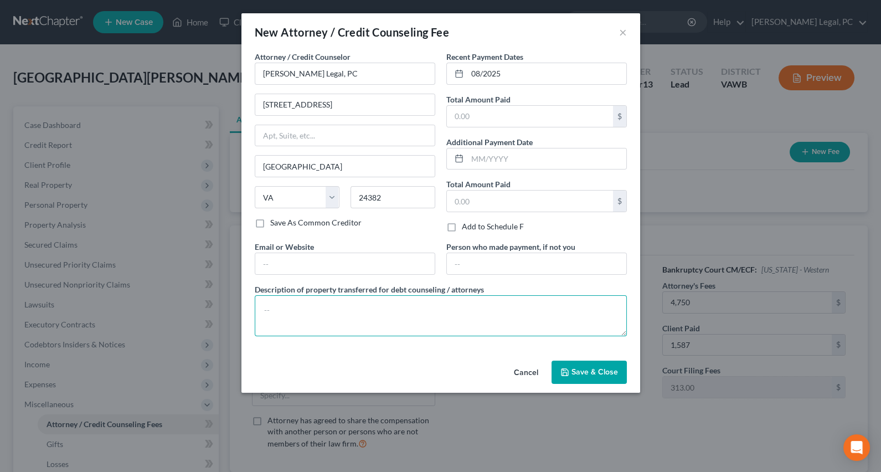
click at [290, 299] on textarea at bounding box center [441, 315] width 372 height 41
type textarea "Bankruptcy attorney fee"
click at [606, 368] on span "Save & Close" at bounding box center [594, 371] width 46 height 9
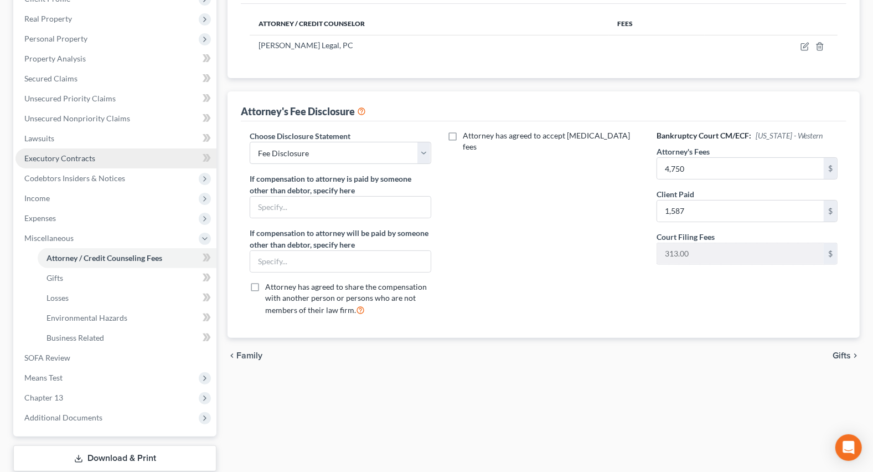
scroll to position [201, 0]
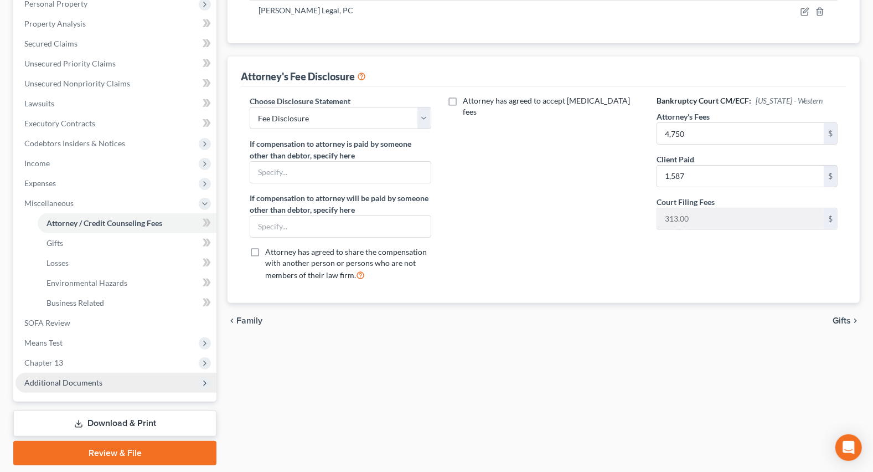
click at [57, 388] on span "Additional Documents" at bounding box center [115, 383] width 201 height 20
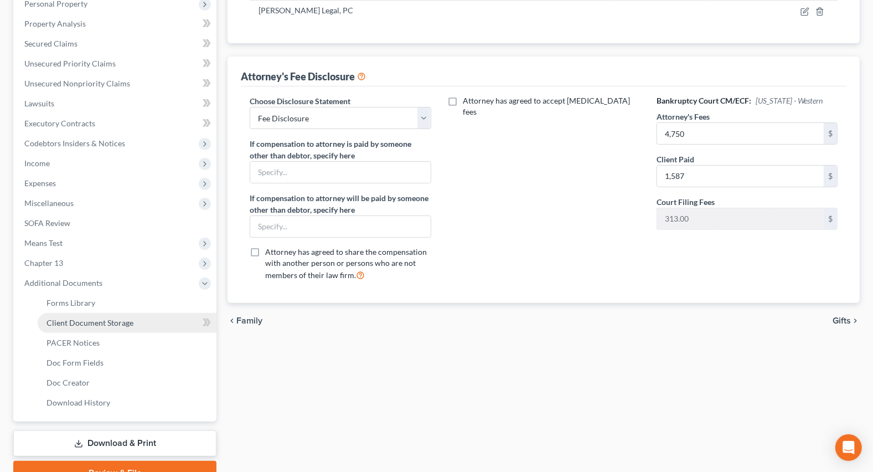
click at [82, 321] on span "Client Document Storage" at bounding box center [89, 322] width 87 height 9
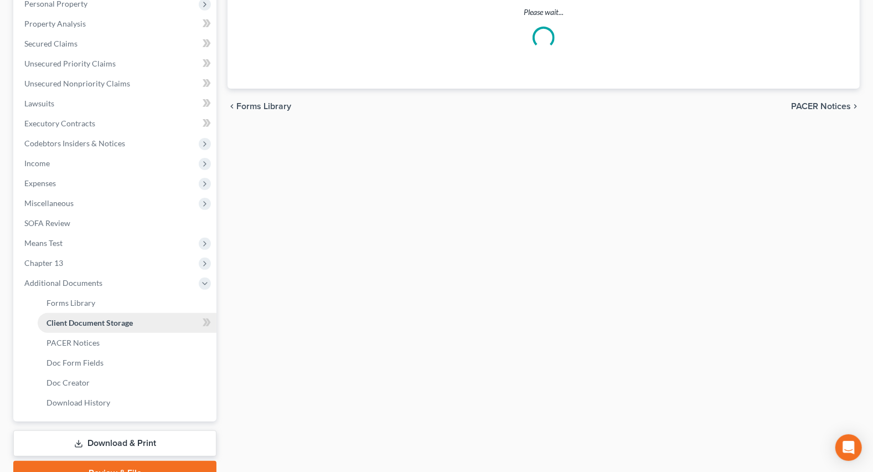
scroll to position [63, 0]
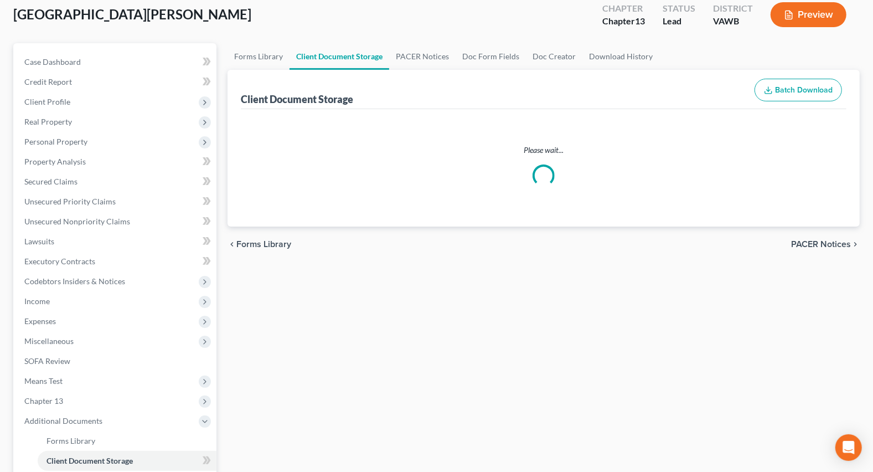
select select "0"
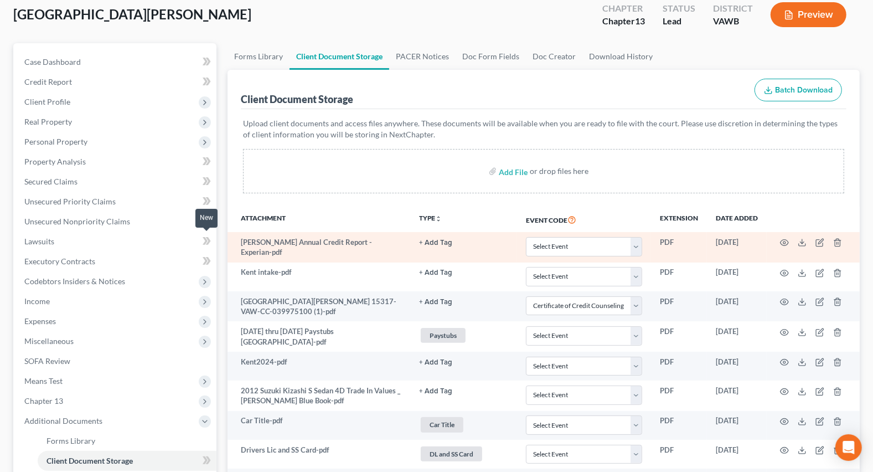
scroll to position [0, 0]
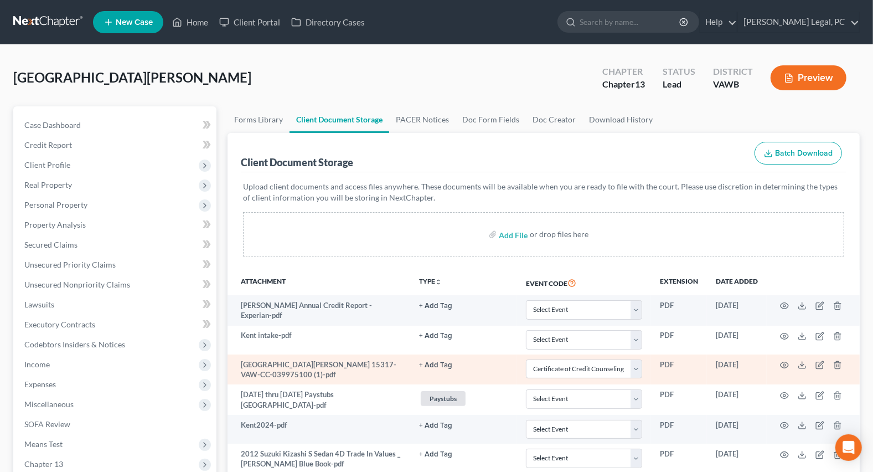
click at [800, 366] on td at bounding box center [813, 369] width 93 height 30
click at [800, 363] on icon at bounding box center [802, 364] width 9 height 9
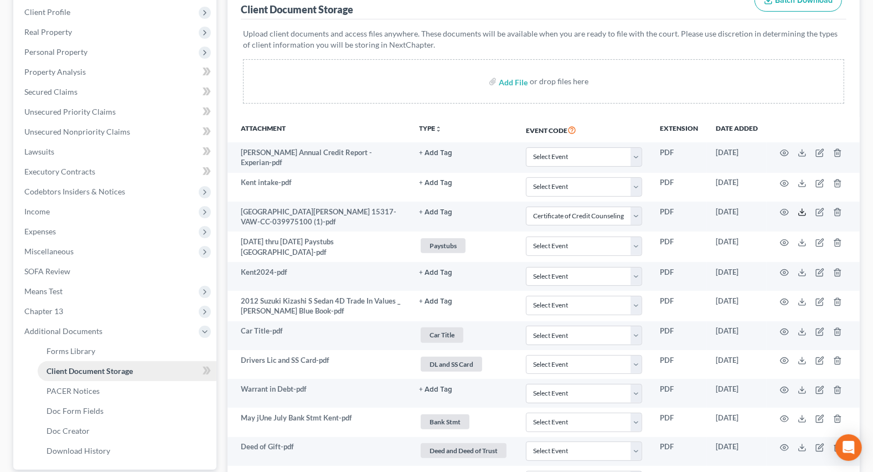
scroll to position [201, 0]
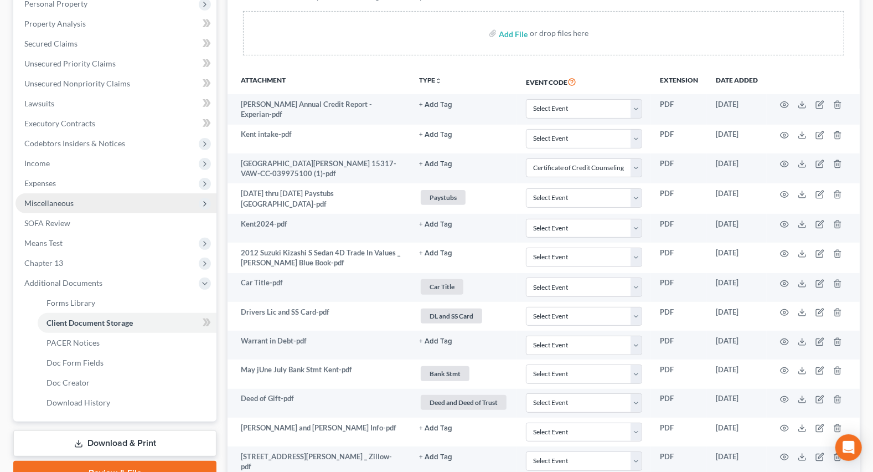
click at [51, 199] on span "Miscellaneous" at bounding box center [48, 202] width 49 height 9
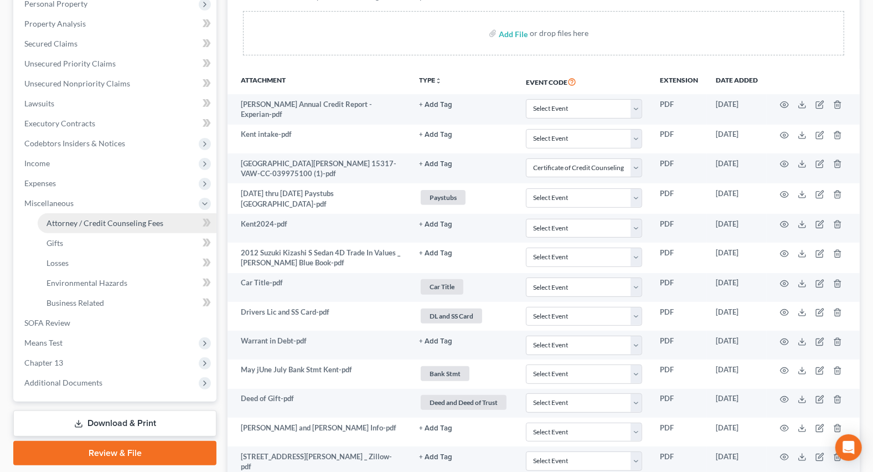
click at [94, 225] on span "Attorney / Credit Counseling Fees" at bounding box center [104, 222] width 117 height 9
select select "0"
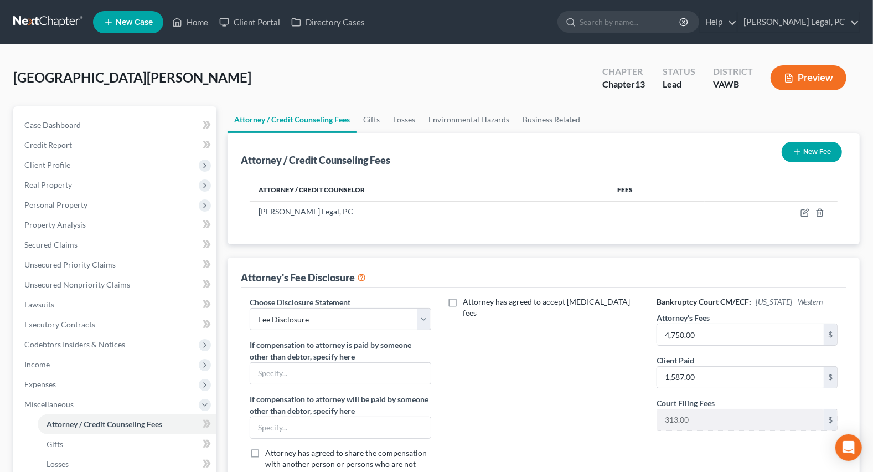
click at [805, 152] on button "New Fee" at bounding box center [812, 152] width 60 height 20
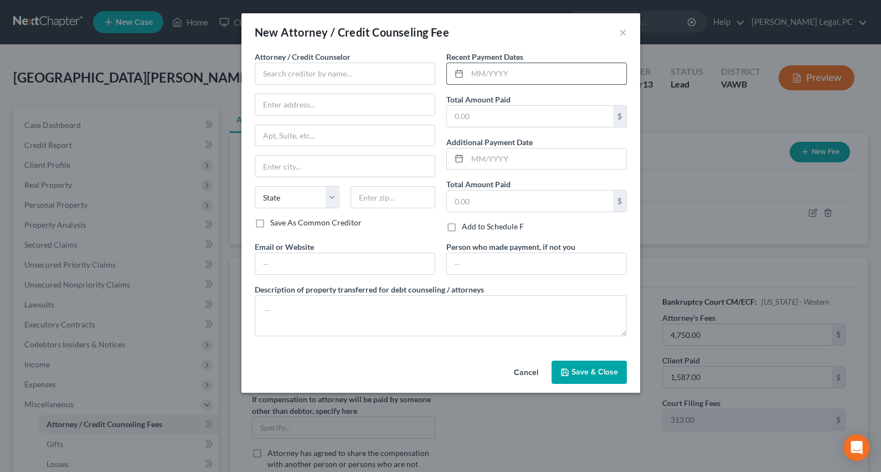
click at [505, 74] on input "text" at bounding box center [546, 73] width 159 height 21
type input "[DATE]"
click at [376, 69] on input "text" at bounding box center [345, 74] width 180 height 22
click at [276, 67] on input "text" at bounding box center [345, 74] width 180 height 22
click at [304, 91] on div "Access Counseling" at bounding box center [320, 92] width 115 height 11
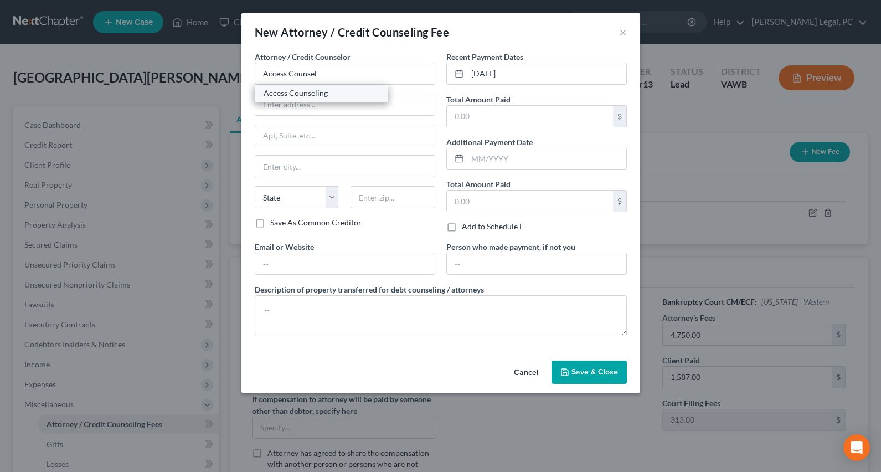
type input "Access Counseling"
type input "[STREET_ADDRESS]"
type input "Suite 26001"
type input "[GEOGRAPHIC_DATA]"
select select "4"
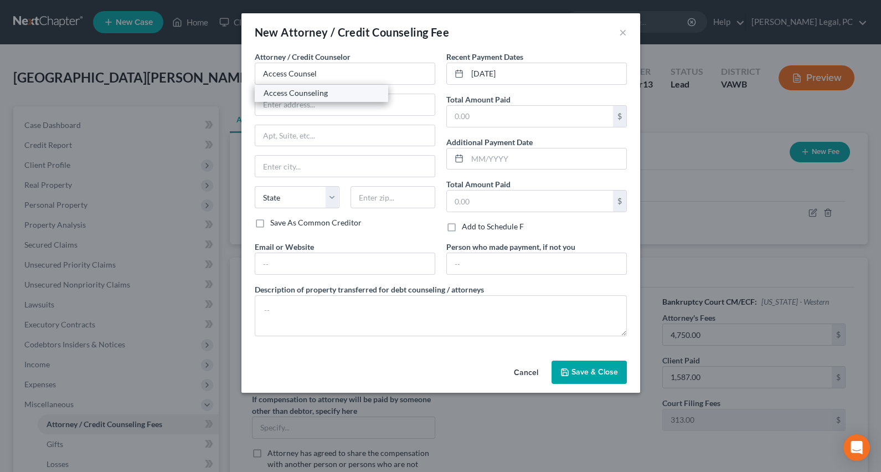
type input "90071"
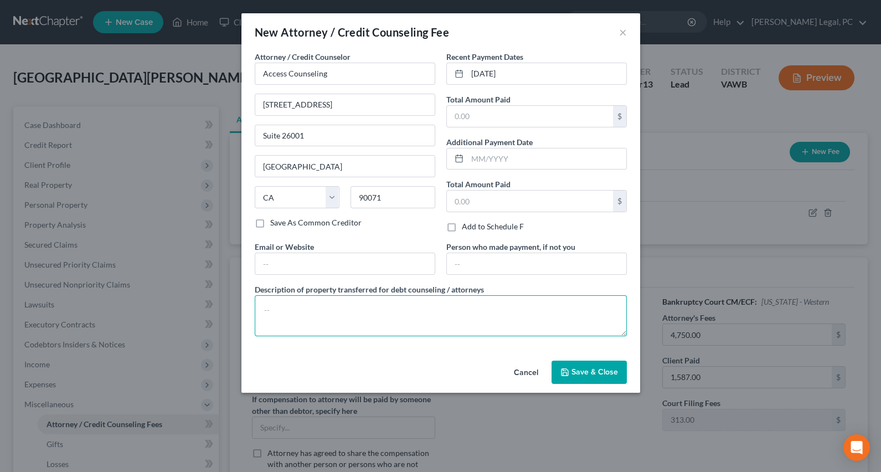
click at [316, 301] on textarea at bounding box center [441, 315] width 372 height 41
type textarea "Credit counseling"
click at [554, 365] on button "Save & Close" at bounding box center [588, 371] width 75 height 23
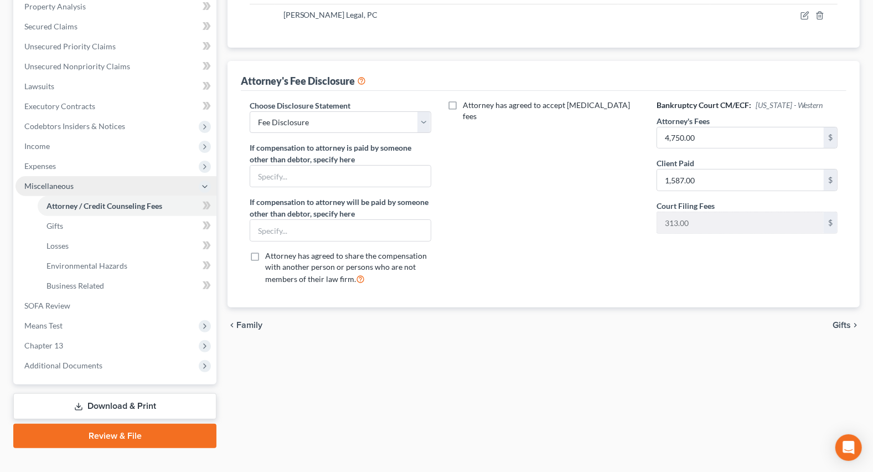
scroll to position [235, 0]
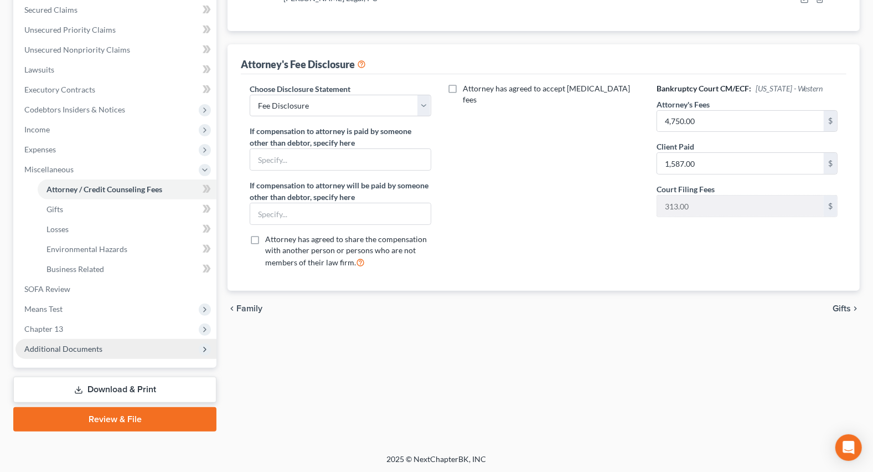
click at [42, 347] on span "Additional Documents" at bounding box center [63, 348] width 78 height 9
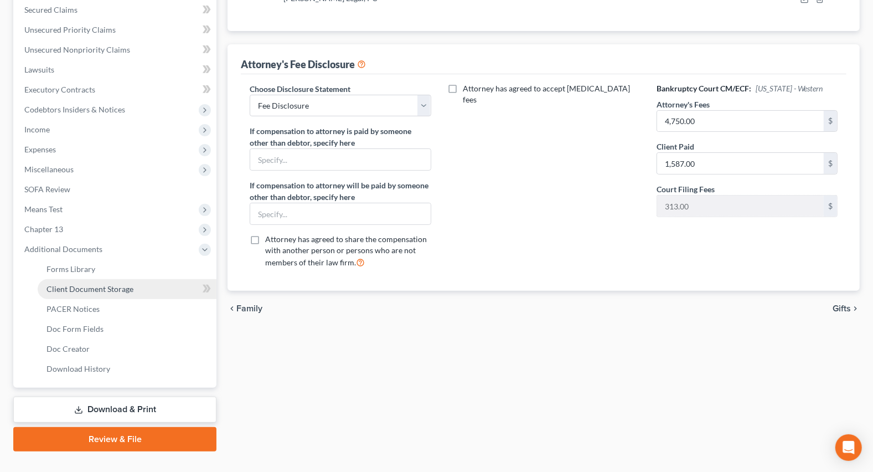
click at [101, 284] on span "Client Document Storage" at bounding box center [89, 288] width 87 height 9
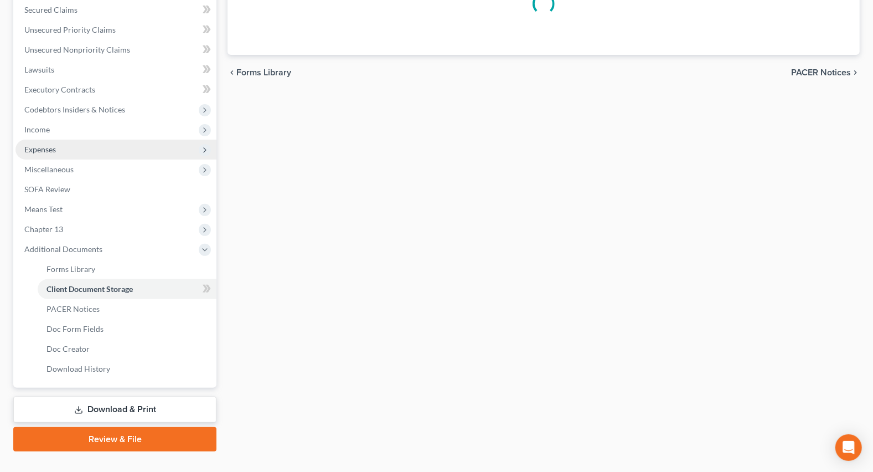
scroll to position [86, 0]
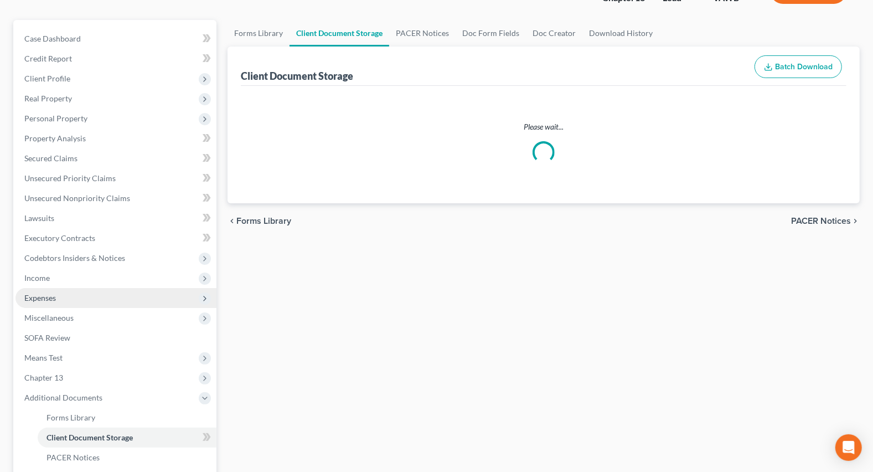
select select "0"
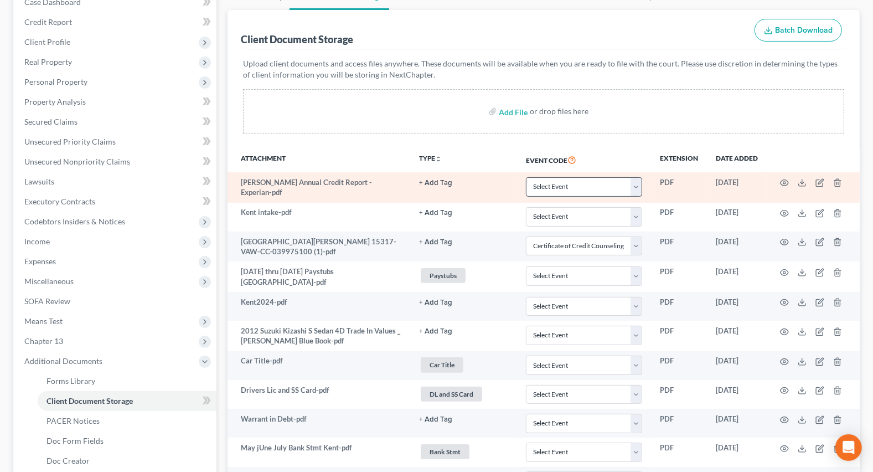
scroll to position [201, 0]
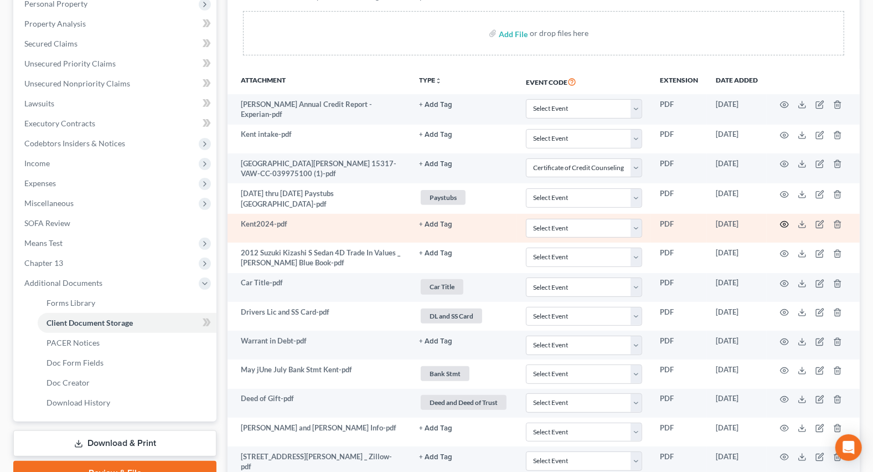
click at [783, 223] on circle "button" at bounding box center [784, 224] width 2 height 2
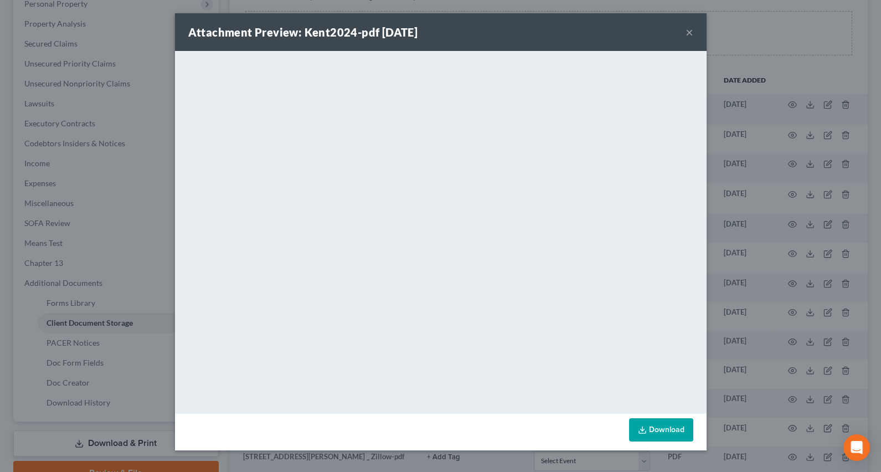
click at [687, 32] on button "×" at bounding box center [689, 31] width 8 height 13
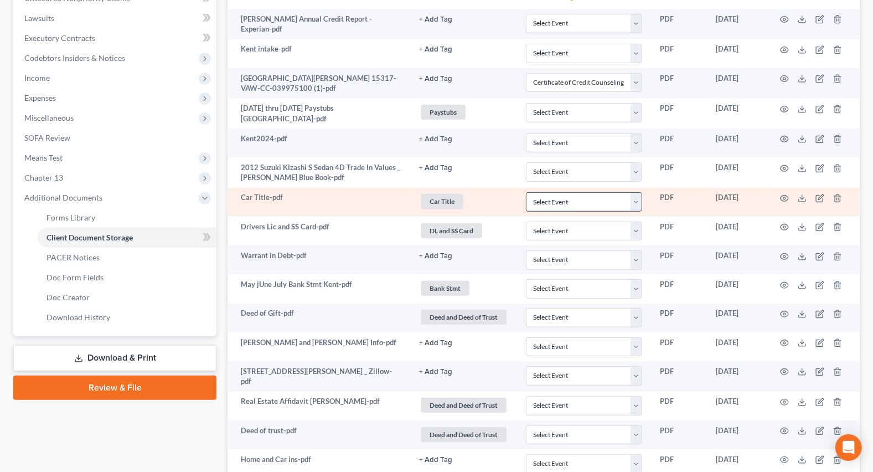
scroll to position [302, 0]
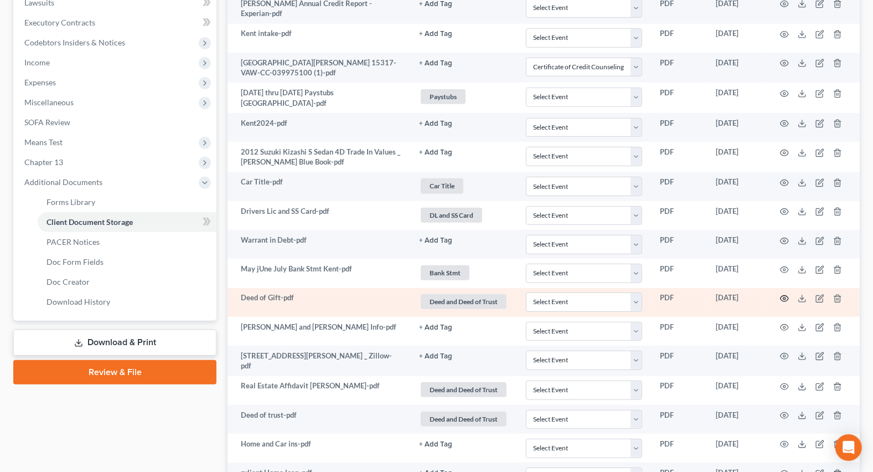
click at [787, 296] on icon "button" at bounding box center [784, 299] width 8 height 6
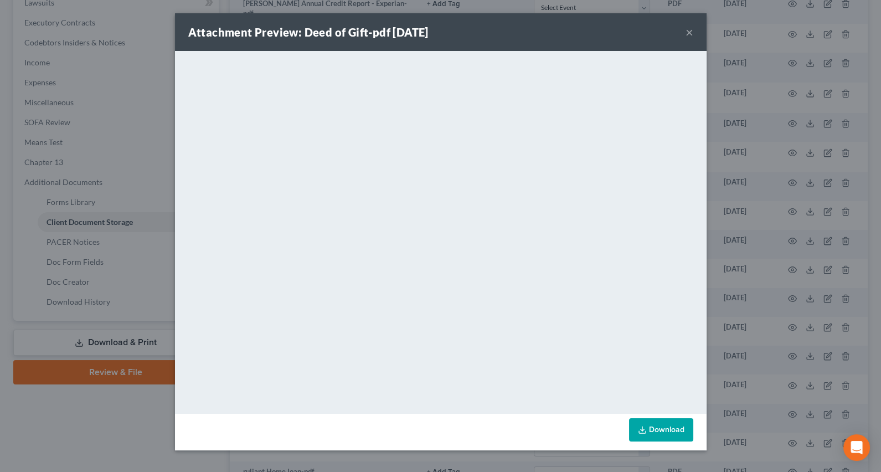
click at [685, 34] on button "×" at bounding box center [689, 31] width 8 height 13
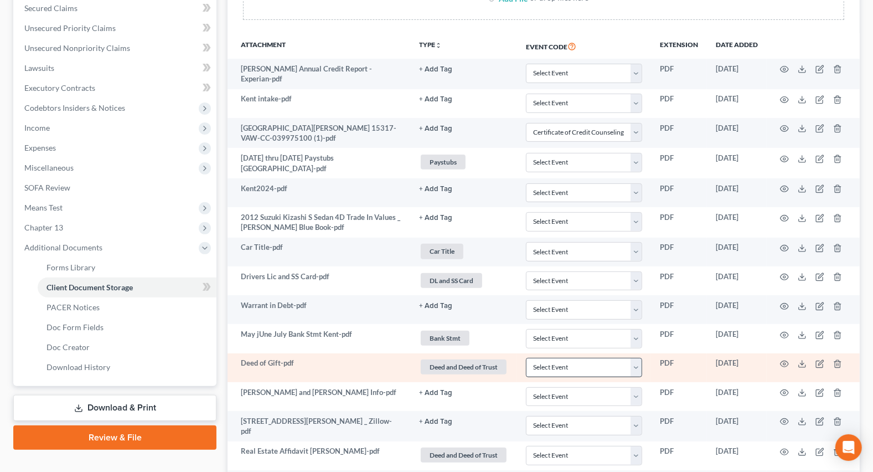
scroll to position [230, 0]
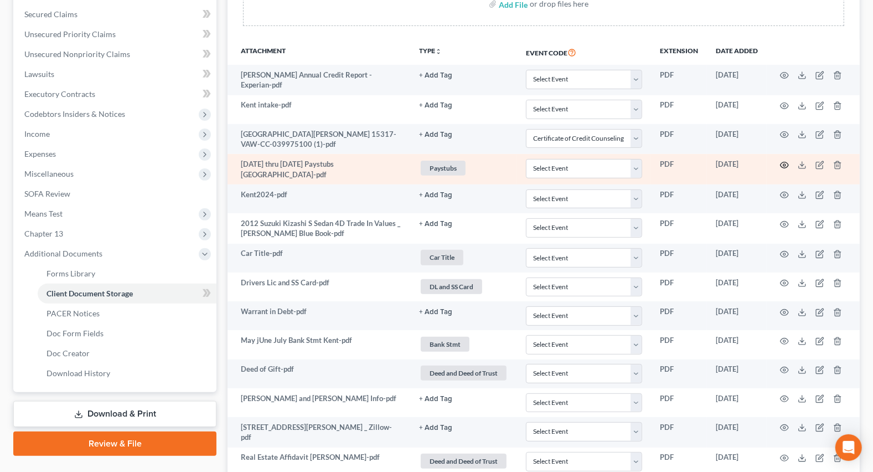
click at [780, 163] on icon "button" at bounding box center [784, 165] width 9 height 9
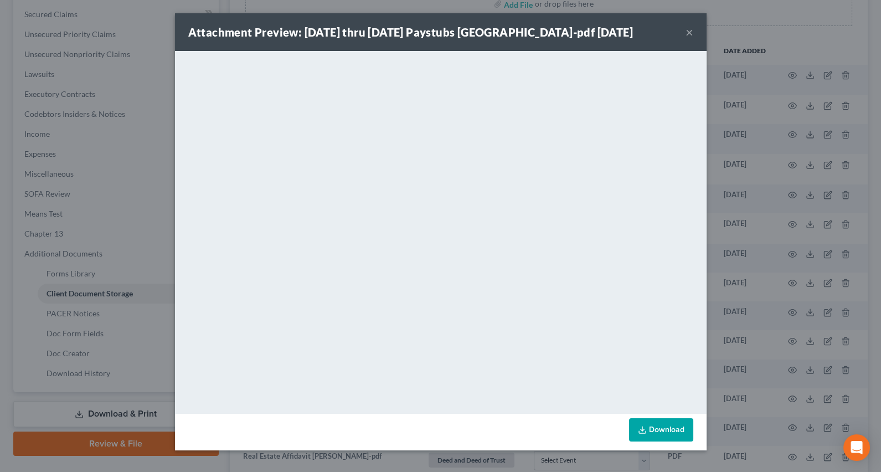
click at [690, 34] on button "×" at bounding box center [689, 31] width 8 height 13
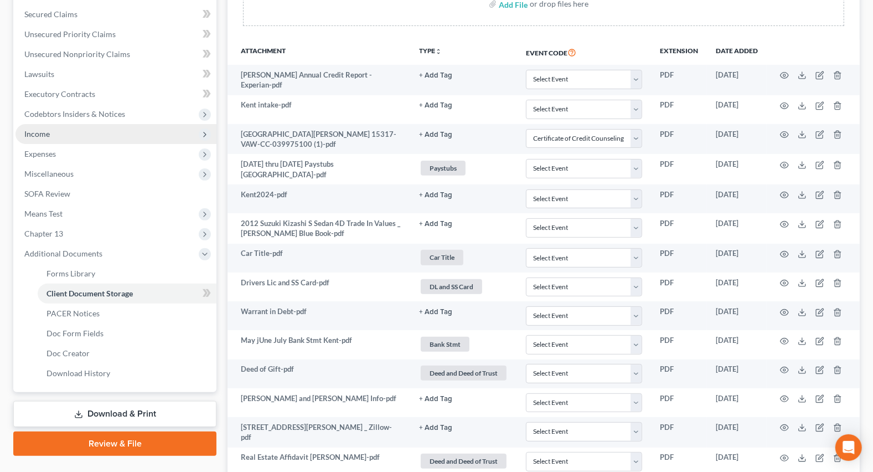
click at [47, 126] on span "Income" at bounding box center [115, 134] width 201 height 20
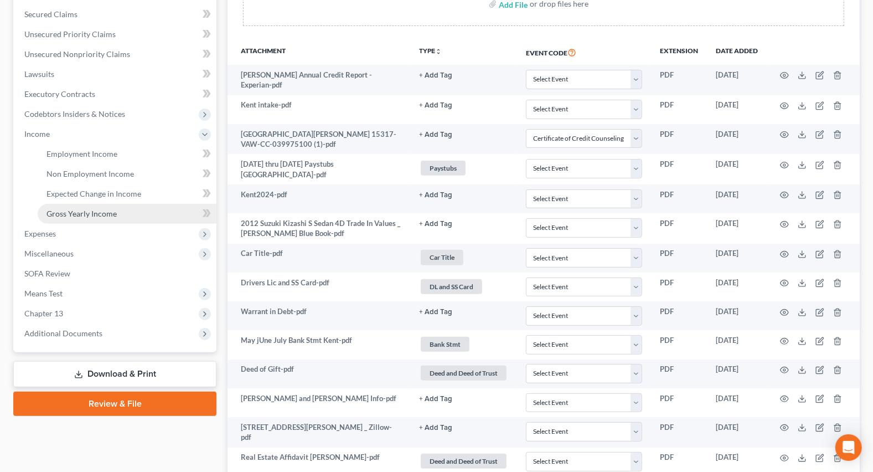
click at [86, 214] on span "Gross Yearly Income" at bounding box center [81, 213] width 70 height 9
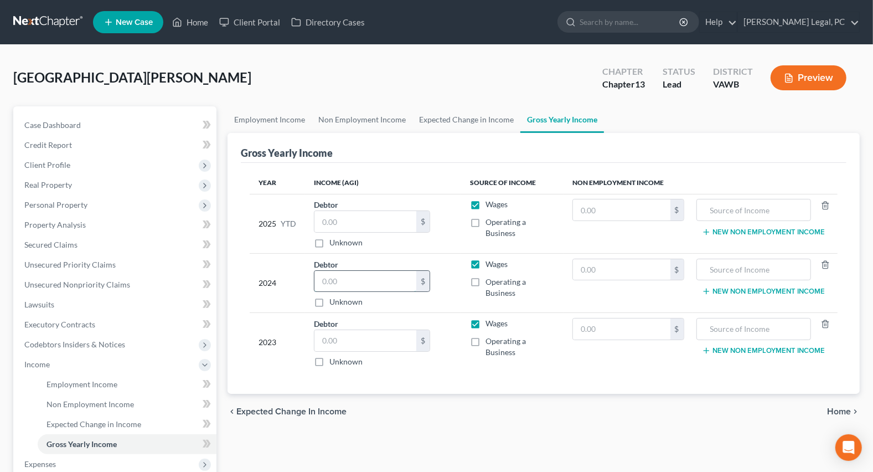
click at [330, 282] on input "text" at bounding box center [365, 281] width 102 height 21
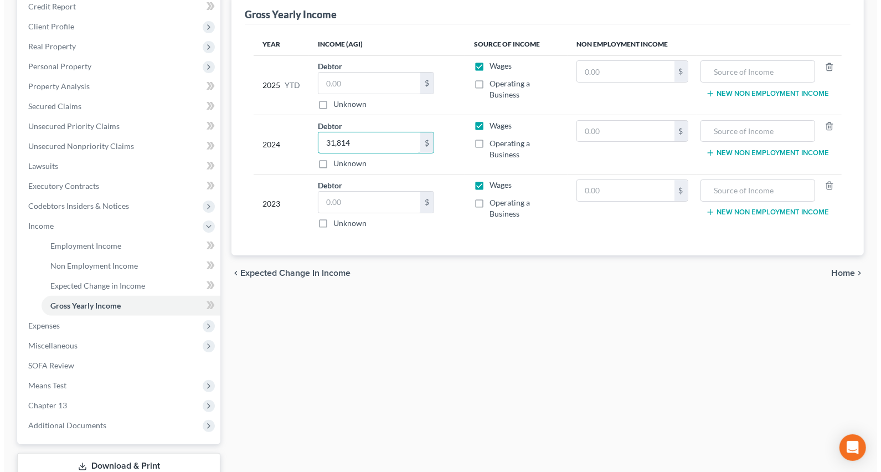
scroll to position [151, 0]
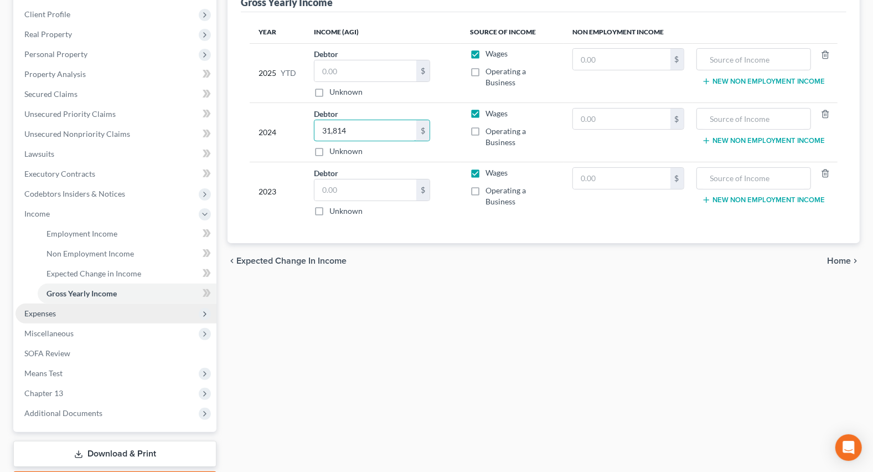
type input "31,814"
click at [25, 304] on span "Expenses" at bounding box center [115, 313] width 201 height 20
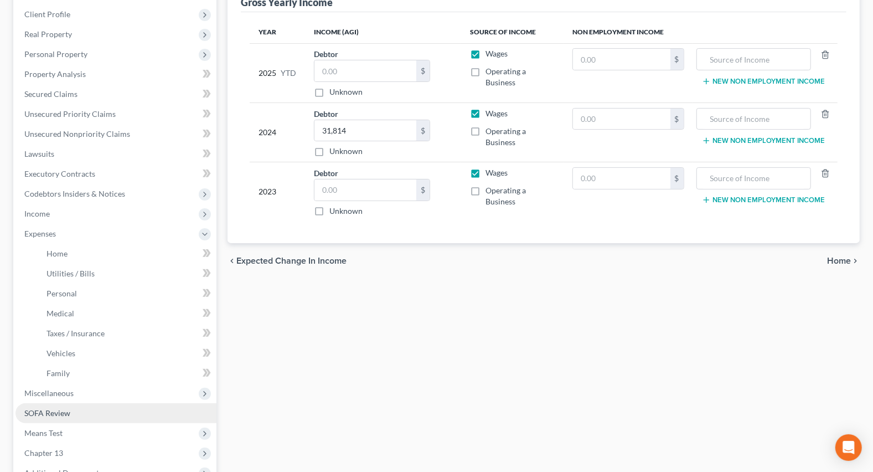
click at [59, 412] on span "SOFA Review" at bounding box center [47, 412] width 46 height 9
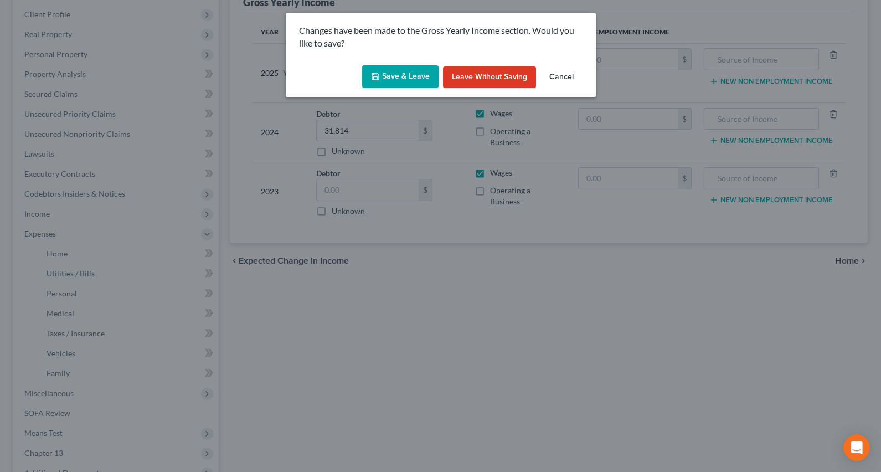
click at [402, 77] on button "Save & Leave" at bounding box center [400, 76] width 76 height 23
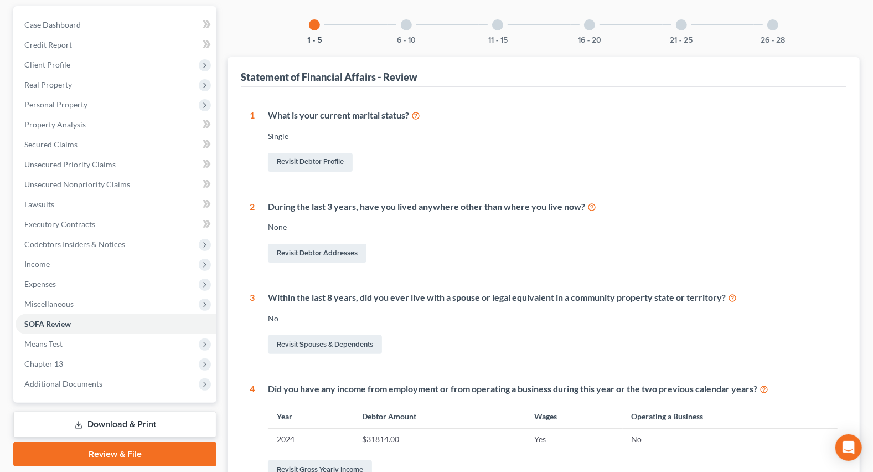
scroll to position [302, 0]
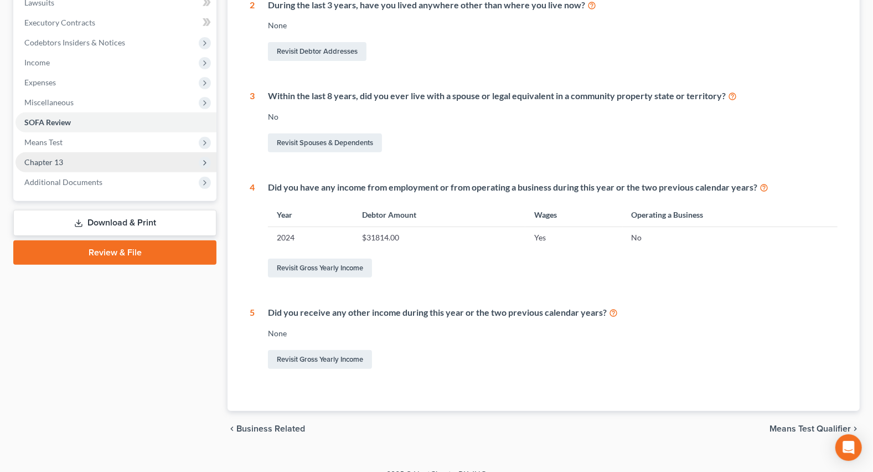
click at [65, 154] on span "Chapter 13" at bounding box center [115, 162] width 201 height 20
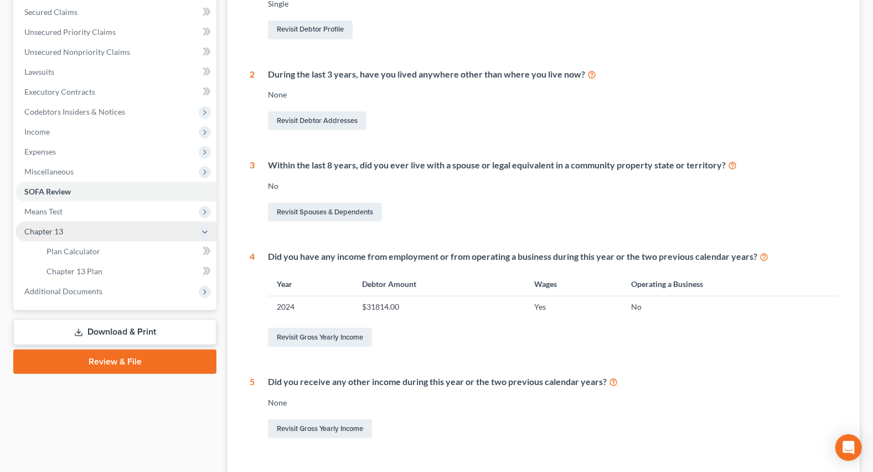
scroll to position [100, 0]
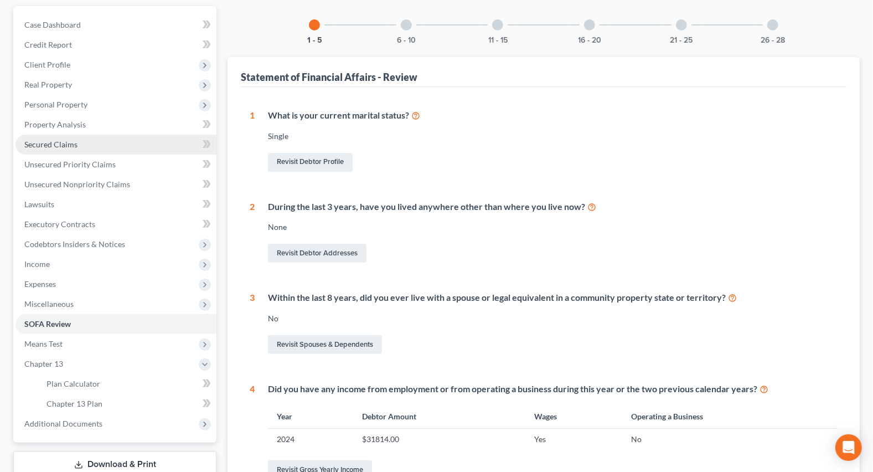
click at [45, 144] on span "Secured Claims" at bounding box center [50, 143] width 53 height 9
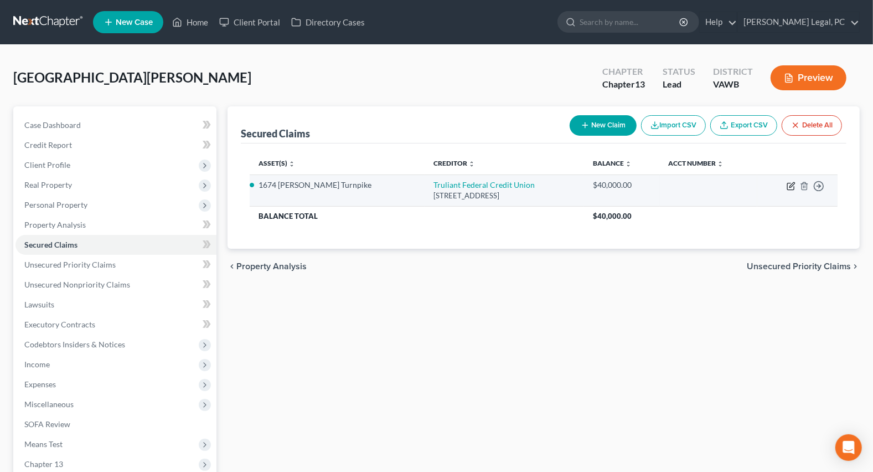
click at [792, 187] on icon "button" at bounding box center [791, 186] width 9 height 9
select select "28"
select select "5"
select select "2"
select select "0"
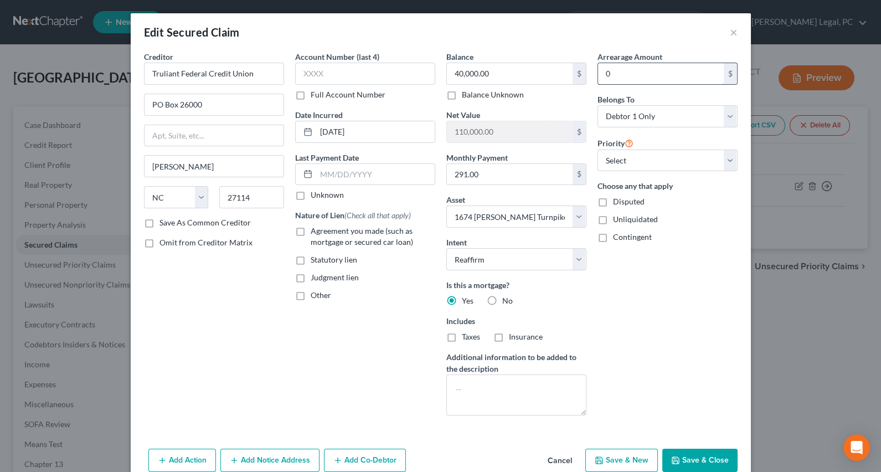
click at [649, 80] on input "0" at bounding box center [661, 73] width 126 height 21
type input "3,600"
click at [619, 160] on select "Select 1st 2nd 3rd 4th 5th 6th 7th 8th 9th 10th 11th 12th 13th 14th 15th 16th 1…" at bounding box center [667, 160] width 140 height 22
select select "0"
click at [597, 149] on select "Select 1st 2nd 3rd 4th 5th 6th 7th 8th 9th 10th 11th 12th 13th 14th 15th 16th 1…" at bounding box center [667, 160] width 140 height 22
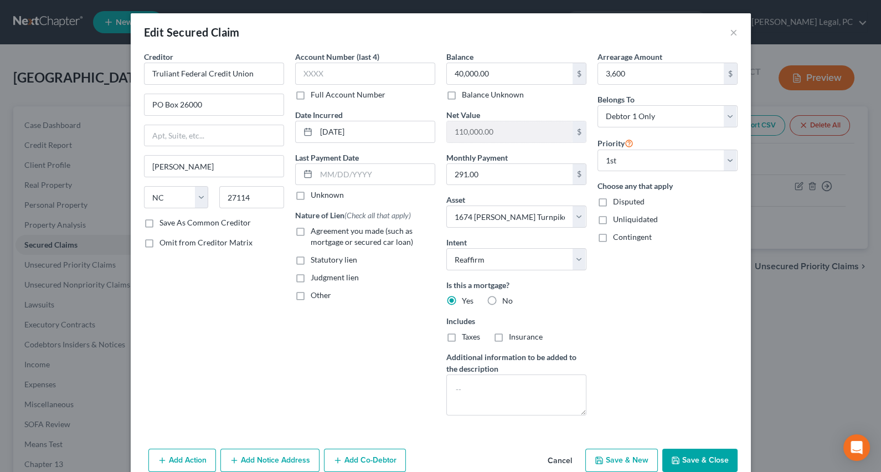
click at [311, 236] on label "Agreement you made (such as mortgage or secured car loan)" at bounding box center [373, 236] width 125 height 22
click at [315, 232] on input "Agreement you made (such as mortgage or secured car loan)" at bounding box center [318, 228] width 7 height 7
checkbox input "true"
click at [690, 462] on button "Save & Close" at bounding box center [699, 459] width 75 height 23
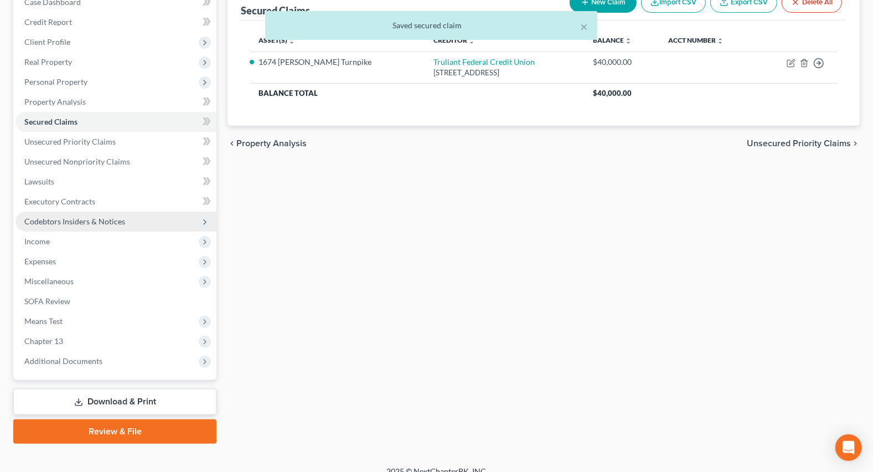
scroll to position [135, 0]
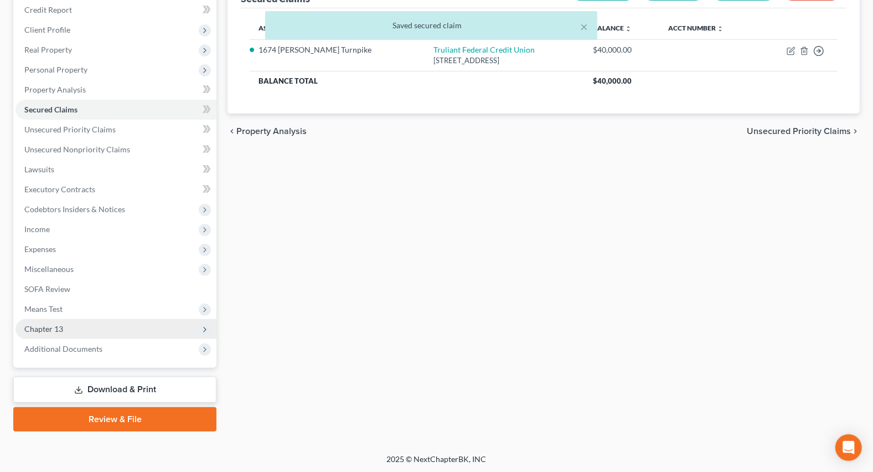
click at [71, 332] on span "Chapter 13" at bounding box center [115, 329] width 201 height 20
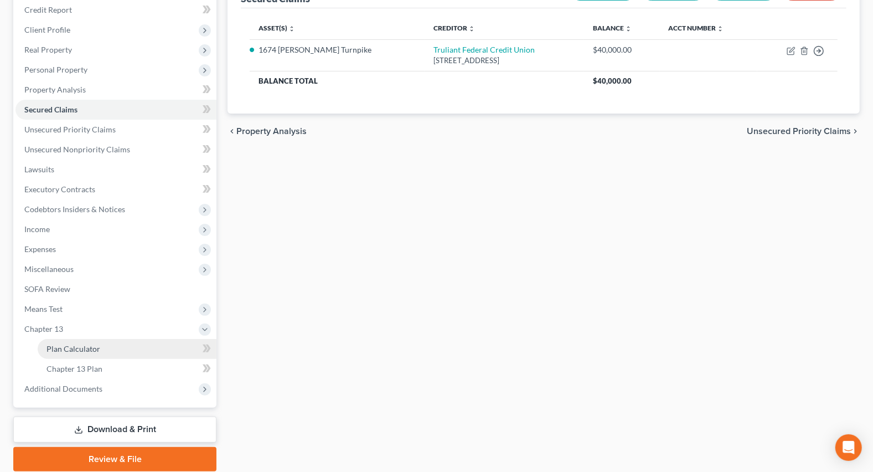
click at [81, 345] on span "Plan Calculator" at bounding box center [73, 348] width 54 height 9
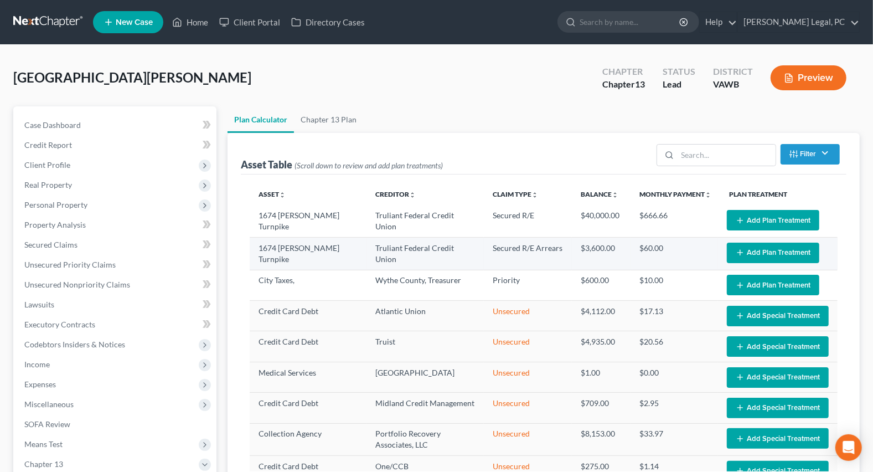
select select "59"
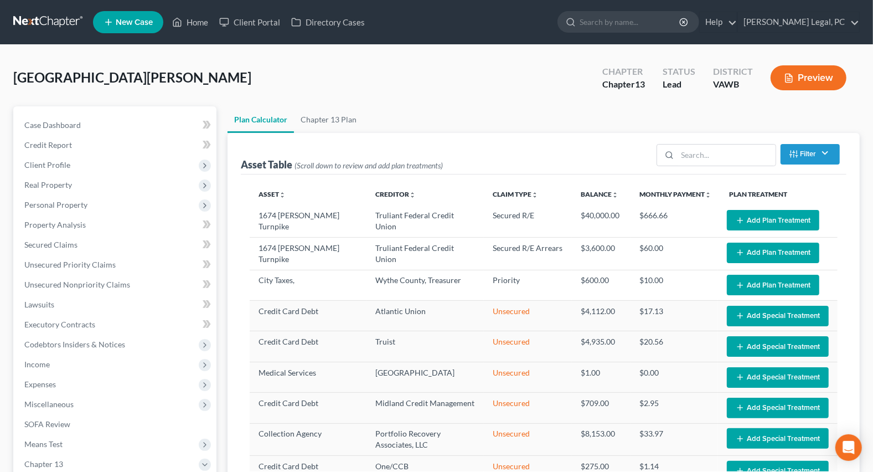
click at [750, 211] on button "Add Plan Treatment" at bounding box center [773, 220] width 92 height 20
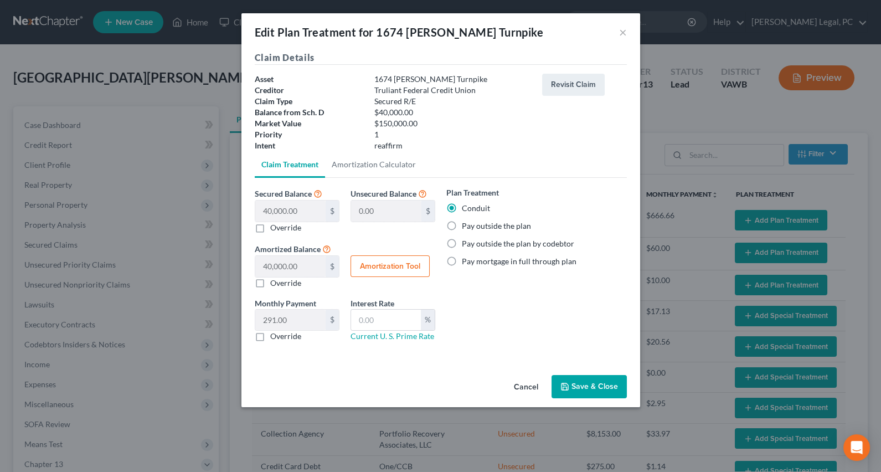
click at [565, 387] on icon "button" at bounding box center [564, 386] width 9 height 9
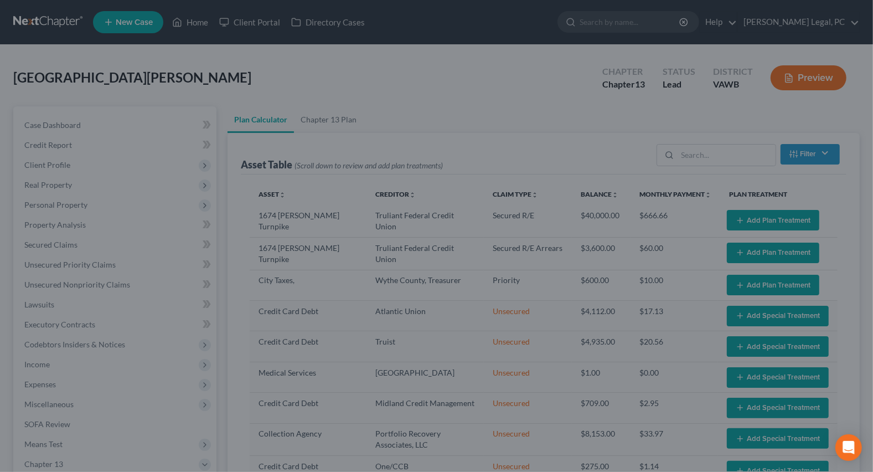
select select "59"
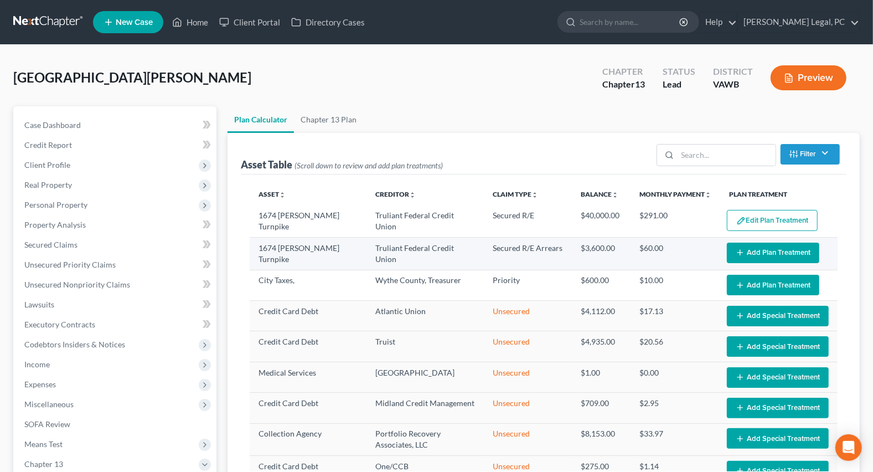
click at [745, 249] on button "Add Plan Treatment" at bounding box center [773, 252] width 92 height 20
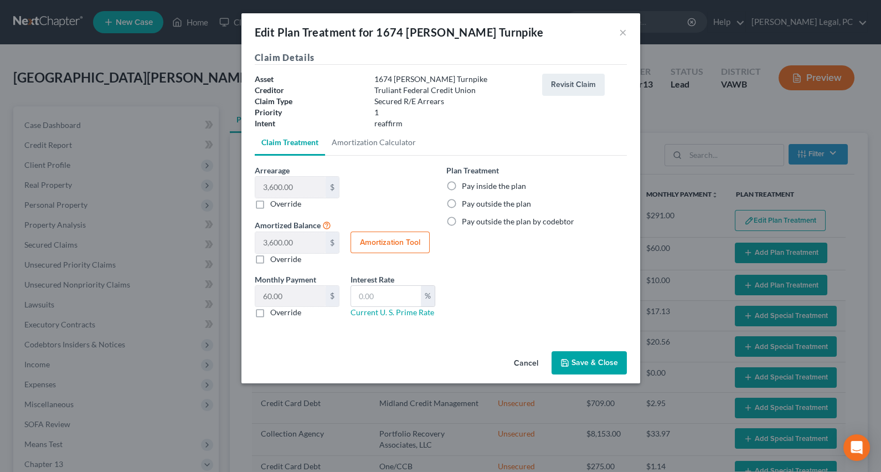
click at [462, 187] on label "Pay inside the plan" at bounding box center [494, 185] width 64 height 11
click at [466, 187] on input "Pay inside the plan" at bounding box center [469, 183] width 7 height 7
radio input "true"
click at [583, 365] on button "Save & Close" at bounding box center [588, 362] width 75 height 23
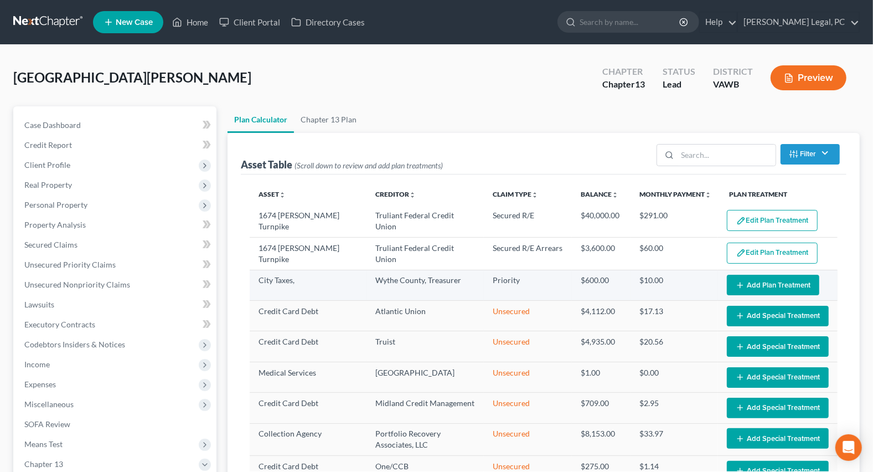
click at [755, 278] on button "Add Plan Treatment" at bounding box center [773, 285] width 92 height 20
select select "59"
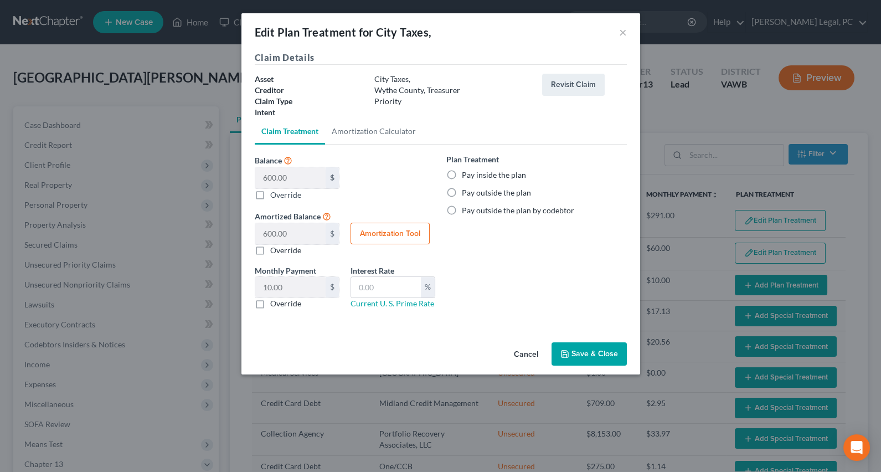
click at [462, 174] on label "Pay inside the plan" at bounding box center [494, 174] width 64 height 11
click at [466, 174] on input "Pay inside the plan" at bounding box center [469, 172] width 7 height 7
radio input "true"
click at [581, 352] on button "Save & Close" at bounding box center [588, 353] width 75 height 23
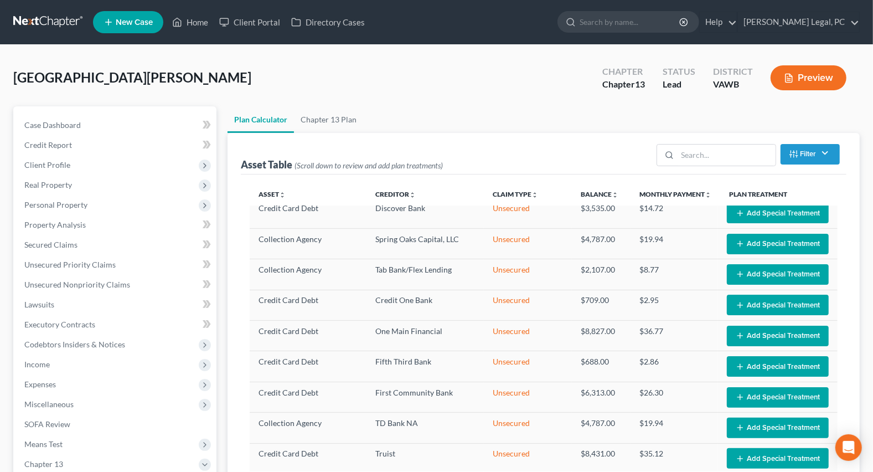
scroll to position [301, 0]
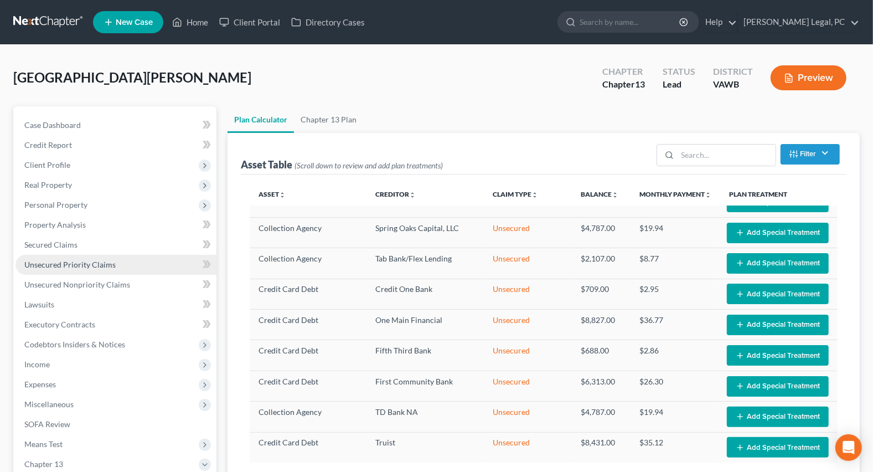
select select "59"
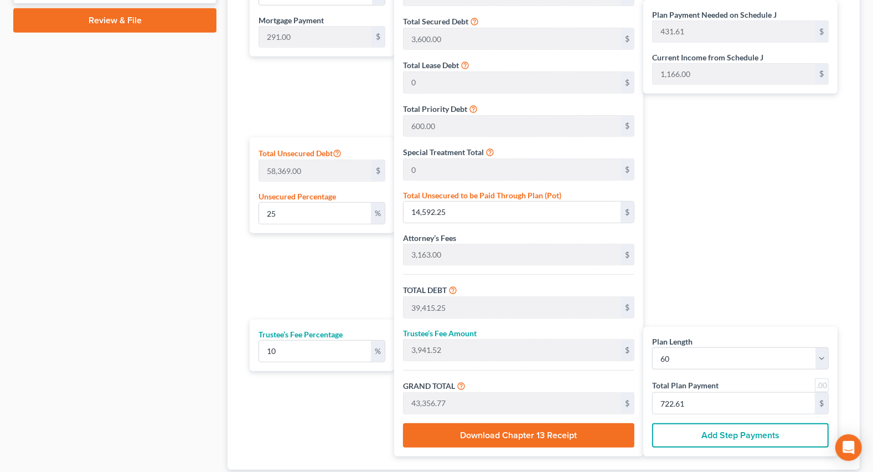
scroll to position [647, 0]
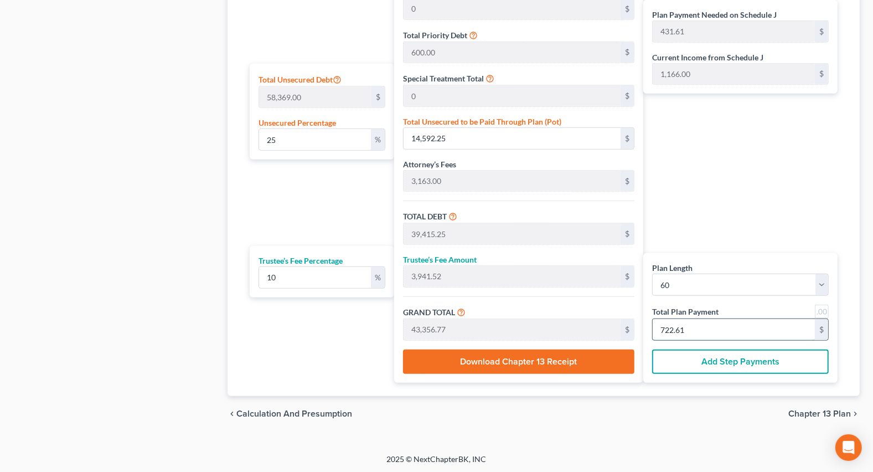
click at [697, 329] on input "722.61" at bounding box center [734, 329] width 162 height 21
type input "0"
type input "54.54"
type input "5.45"
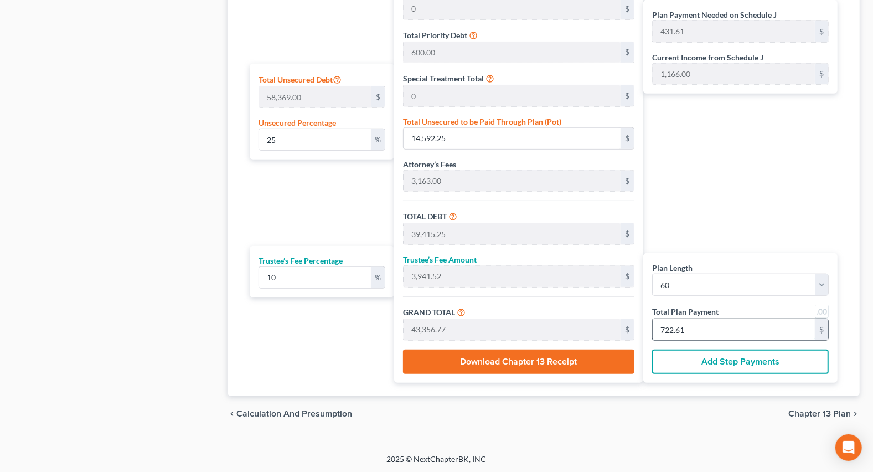
type input "60.00"
type input "1"
type input "600.00"
type input "60.00"
type input "660.00"
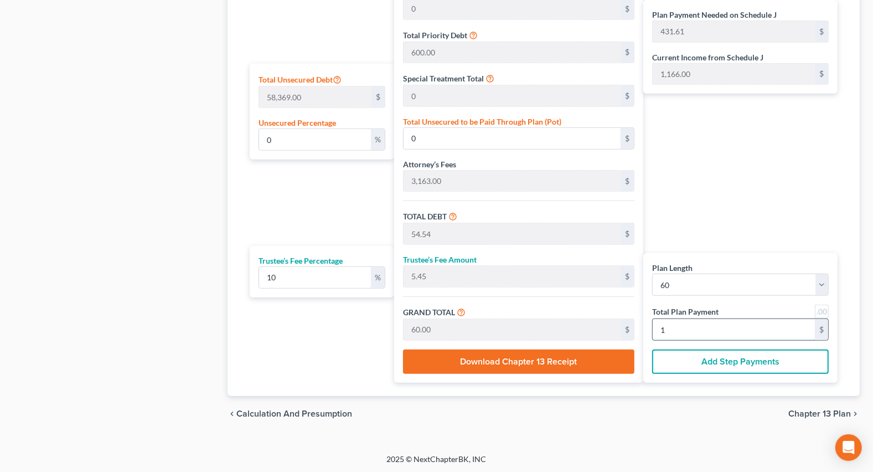
type input "11"
type input "6,327.27"
type input "632.72"
type input "6,960.00"
type input "116"
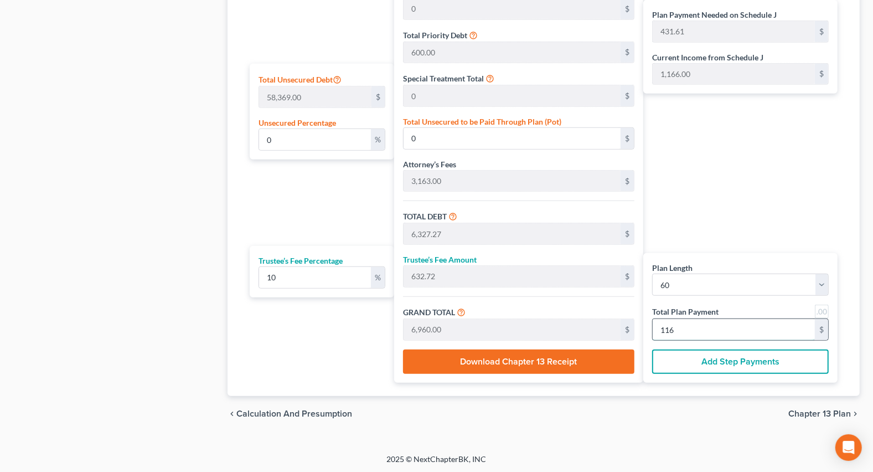
type input "66.43"
type input "38,777.00"
type input "63,600.00"
type input "6,360.00"
type input "69,960.00"
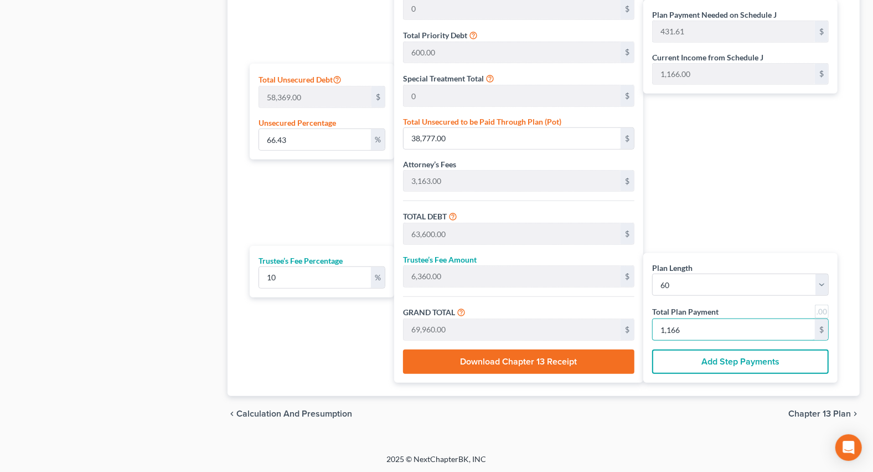
type input "1,166"
click at [822, 307] on link at bounding box center [822, 311] width 14 height 14
type input "875.00"
type input "1,166.00"
click at [807, 413] on span "Chapter 13 Plan" at bounding box center [819, 413] width 63 height 9
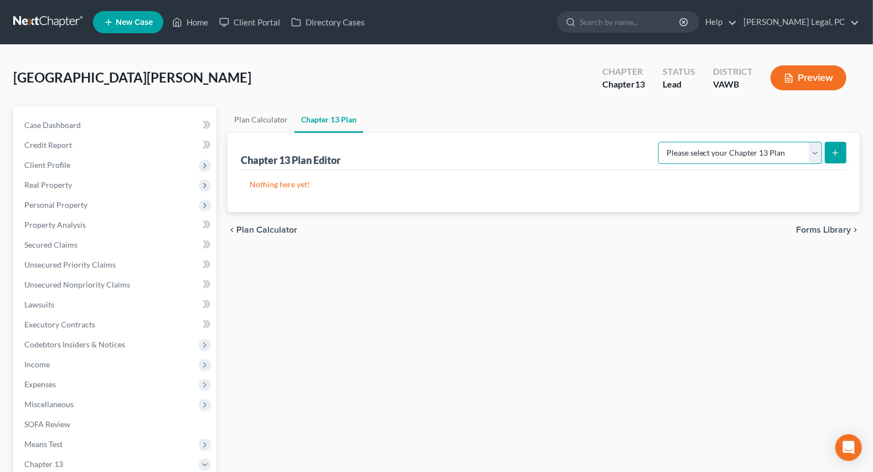
click at [691, 152] on select "Please select your Chapter 13 Plan National Form Plan - Official Form 113" at bounding box center [740, 153] width 164 height 22
select select "0"
click at [662, 142] on select "Please select your Chapter 13 Plan National Form Plan - Official Form 113" at bounding box center [740, 153] width 164 height 22
click at [831, 155] on icon "submit" at bounding box center [835, 152] width 9 height 9
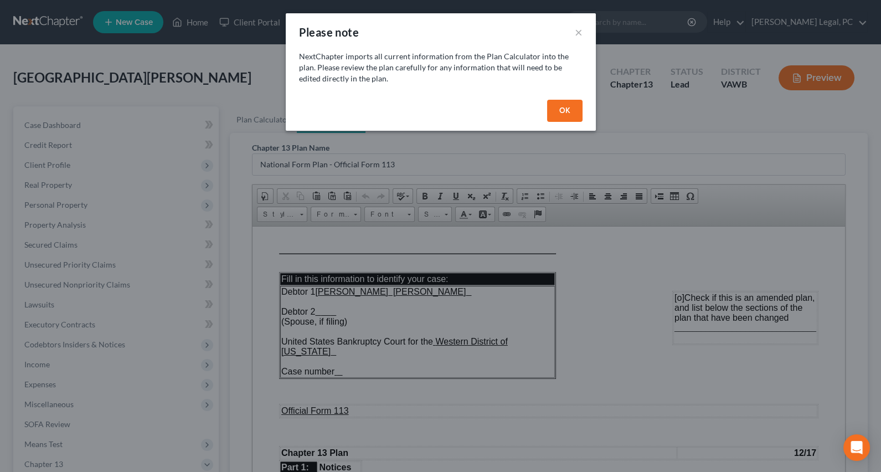
click at [562, 118] on button "OK" at bounding box center [564, 111] width 35 height 22
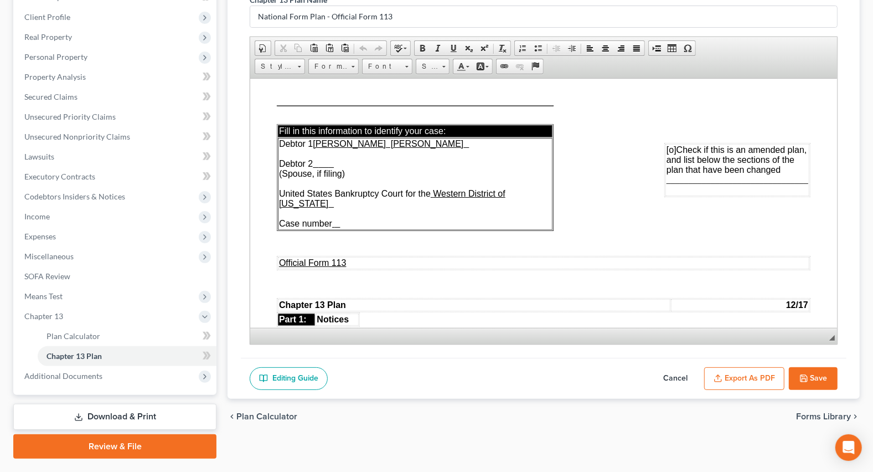
scroll to position [175, 0]
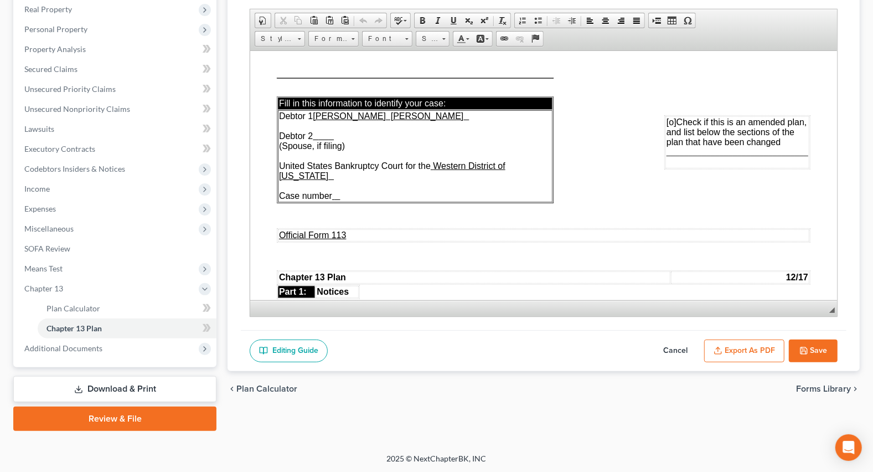
click at [812, 344] on button "Save" at bounding box center [813, 350] width 49 height 23
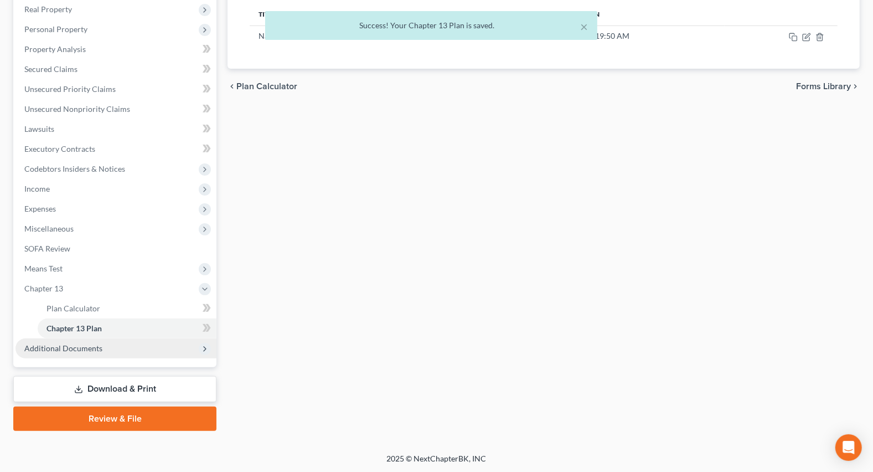
click at [84, 350] on span "Additional Documents" at bounding box center [63, 347] width 78 height 9
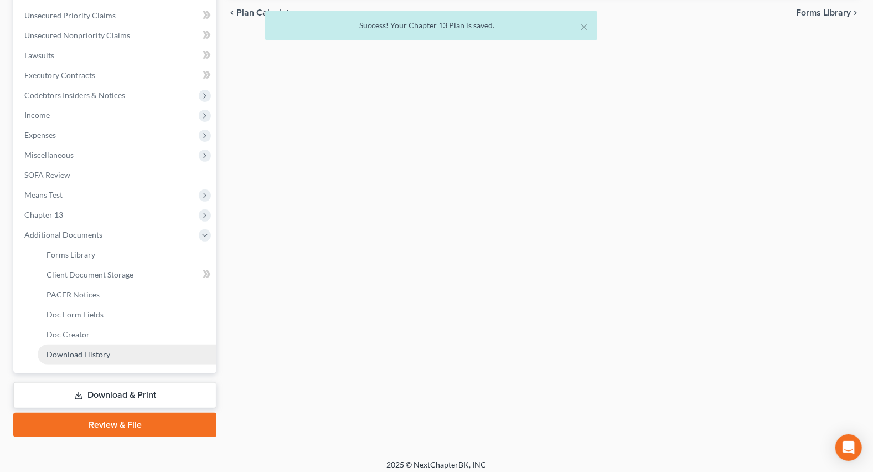
scroll to position [255, 0]
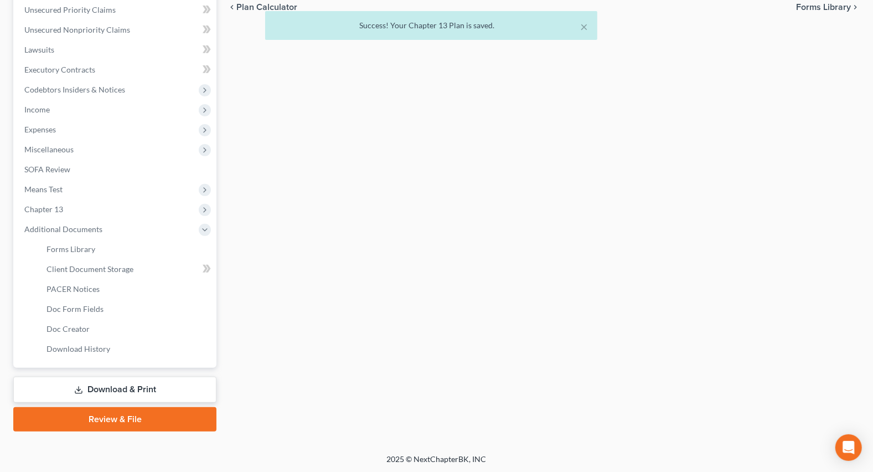
click at [126, 387] on link "Download & Print" at bounding box center [114, 389] width 203 height 26
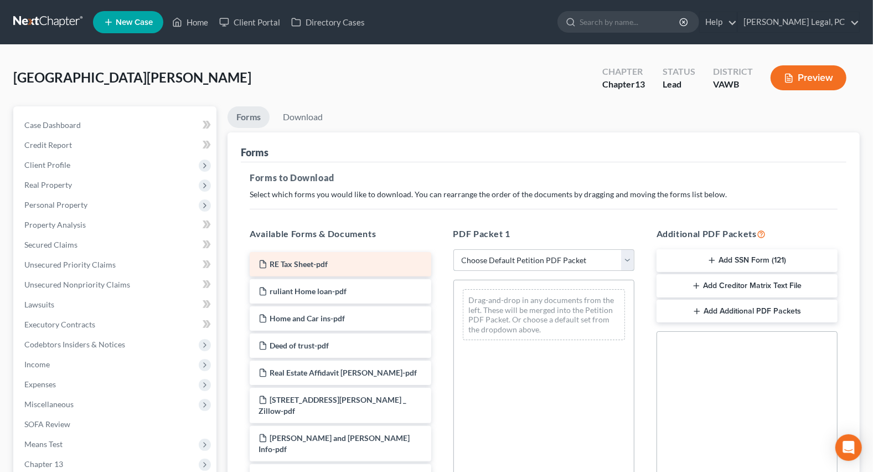
drag, startPoint x: 527, startPoint y: 257, endPoint x: 356, endPoint y: 259, distance: 170.5
click at [526, 257] on select "Choose Default Petition PDF Packet Complete Bankruptcy Petition (all forms and …" at bounding box center [543, 260] width 181 height 22
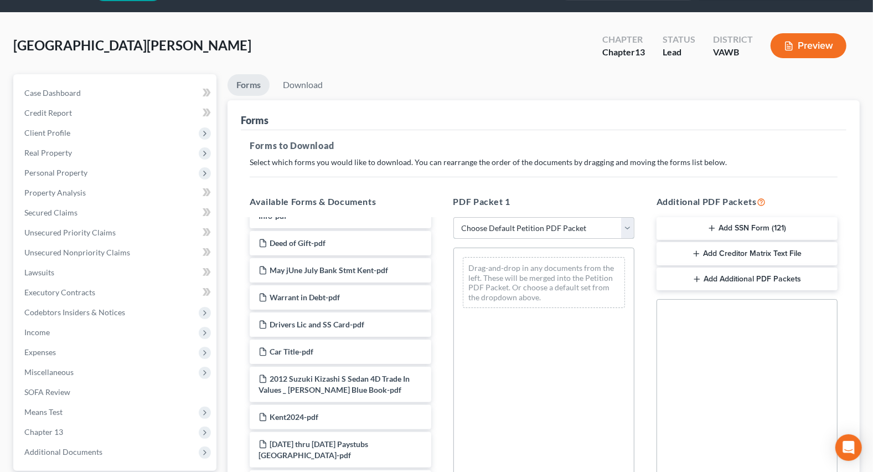
scroll to position [50, 0]
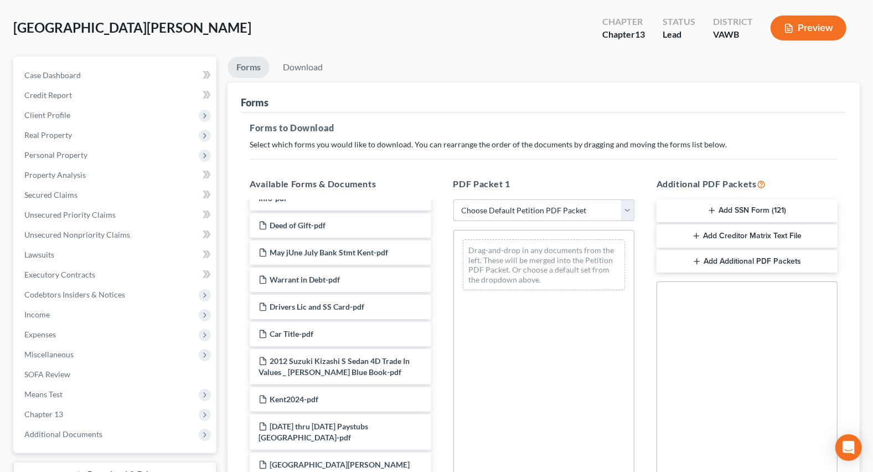
click at [528, 211] on select "Choose Default Petition PDF Packet Complete Bankruptcy Petition (all forms and …" at bounding box center [543, 210] width 181 height 22
click at [453, 199] on select "Choose Default Petition PDF Packet Complete Bankruptcy Petition (all forms and …" at bounding box center [543, 210] width 181 height 22
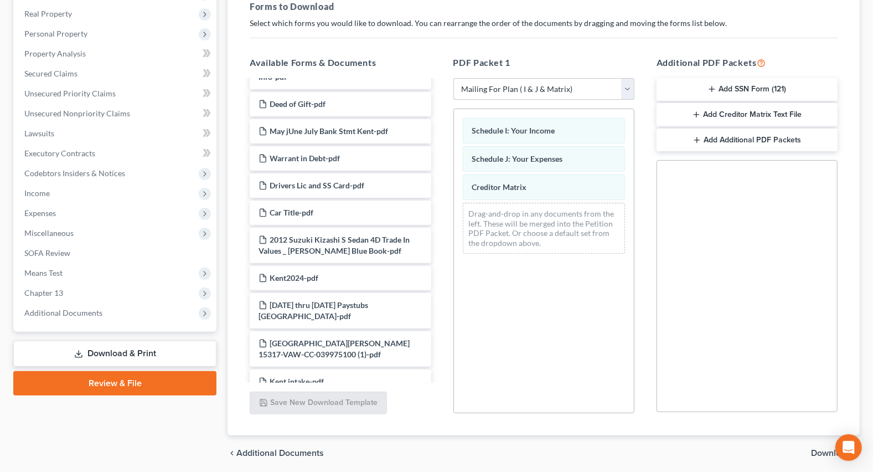
scroll to position [211, 0]
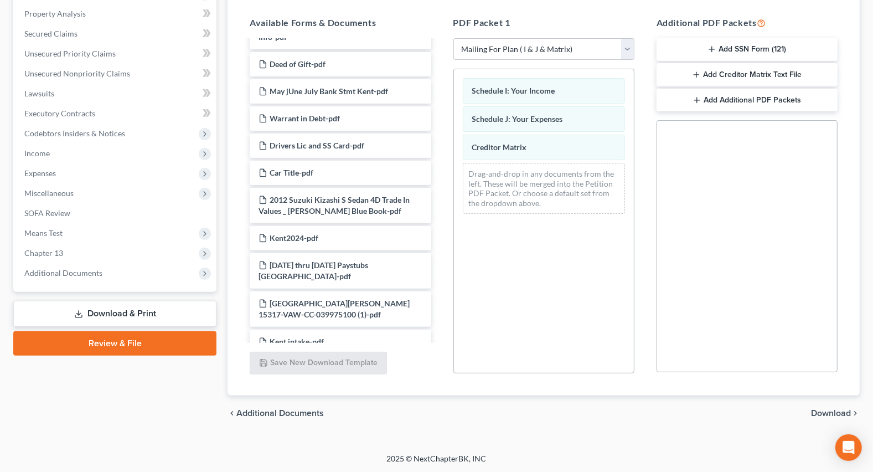
click at [824, 411] on span "Download" at bounding box center [831, 413] width 40 height 9
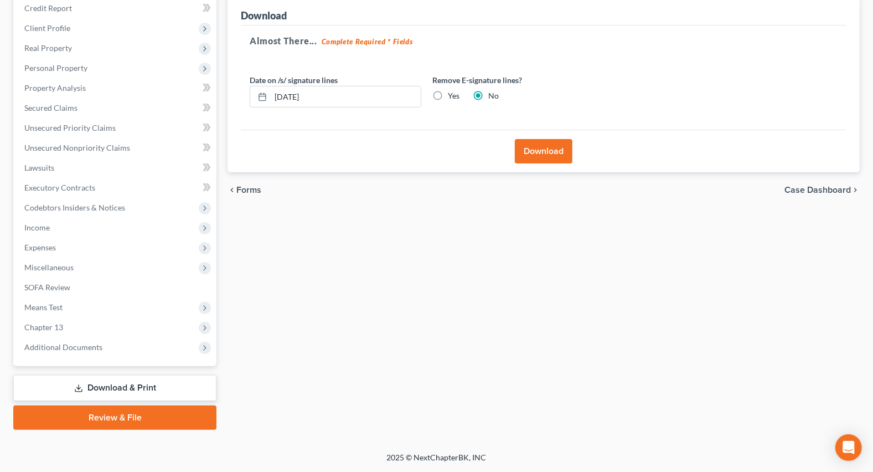
scroll to position [135, 0]
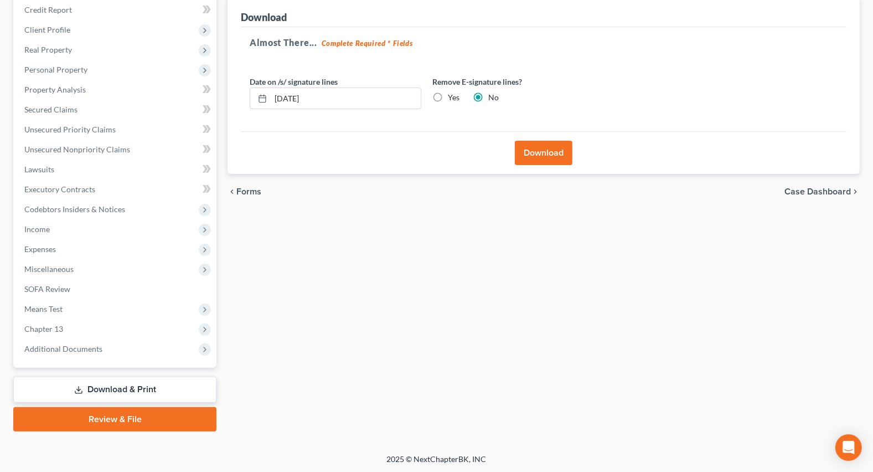
click at [561, 149] on button "Download" at bounding box center [544, 153] width 58 height 24
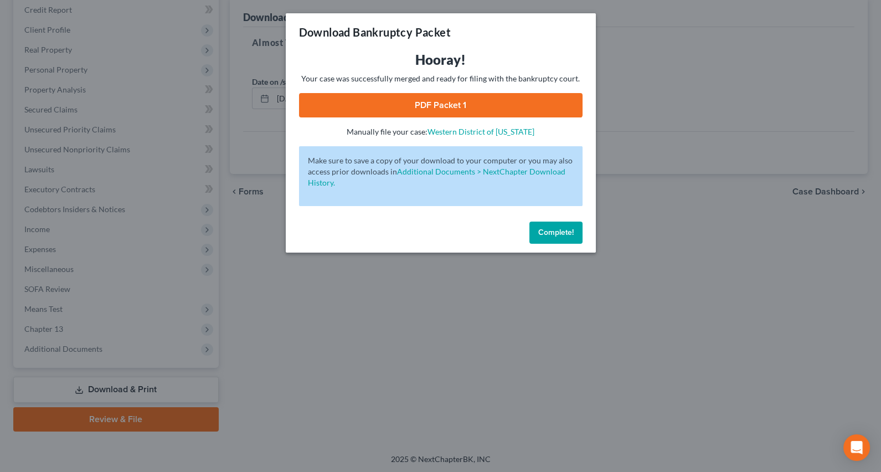
click at [466, 92] on div "Hooray! Your case was successfully merged and ready for filing with the bankrup…" at bounding box center [440, 94] width 283 height 86
click at [438, 107] on link "PDF Packet 1" at bounding box center [440, 105] width 283 height 24
click at [264, 229] on div "Download Bankruptcy Packet Hooray! Your case was successfully merged and ready …" at bounding box center [440, 236] width 881 height 472
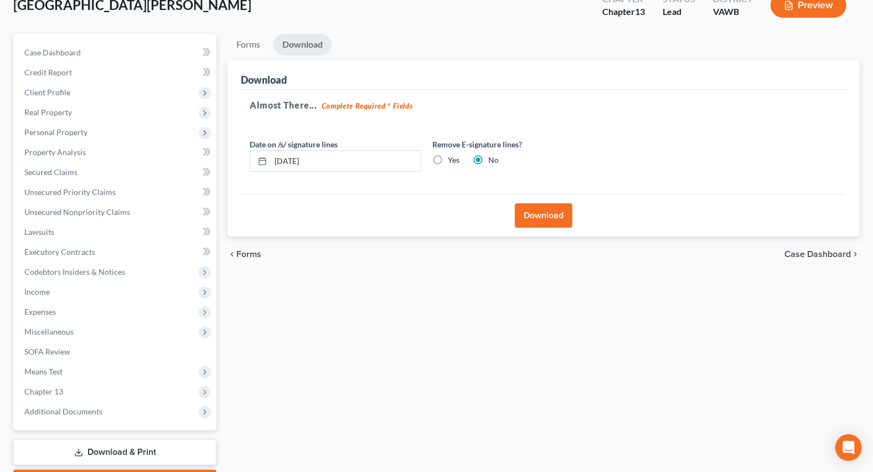
scroll to position [0, 0]
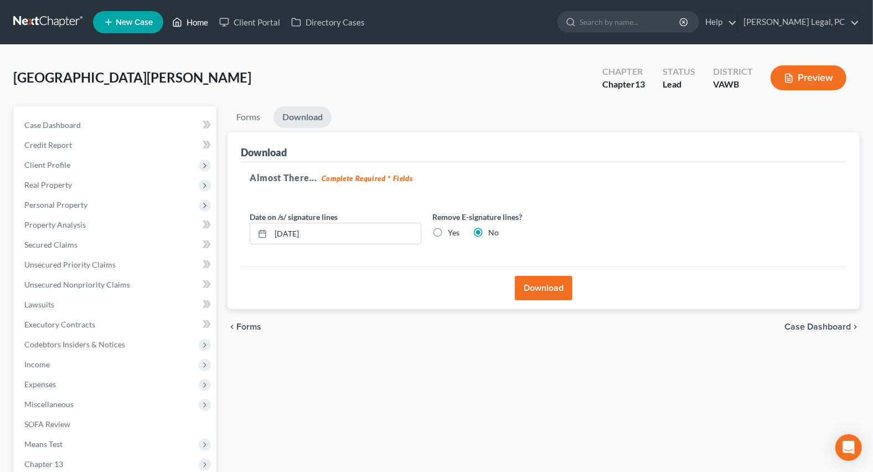
click at [198, 23] on link "Home" at bounding box center [190, 22] width 47 height 20
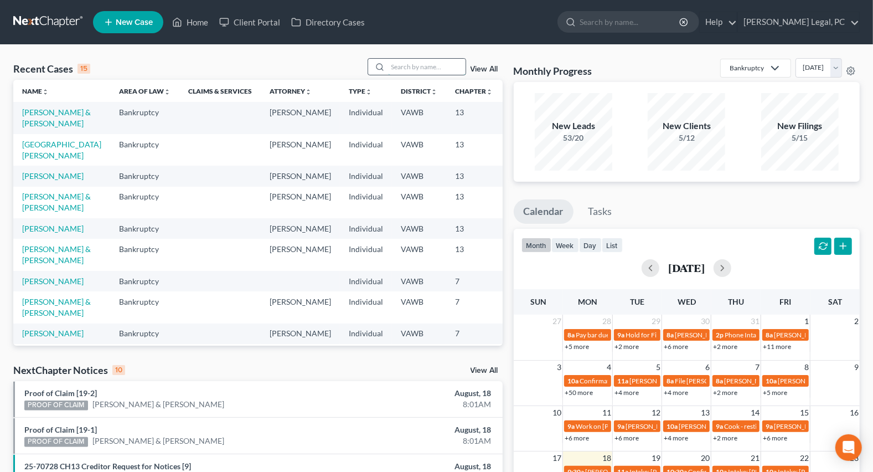
click at [407, 69] on input "search" at bounding box center [426, 67] width 77 height 16
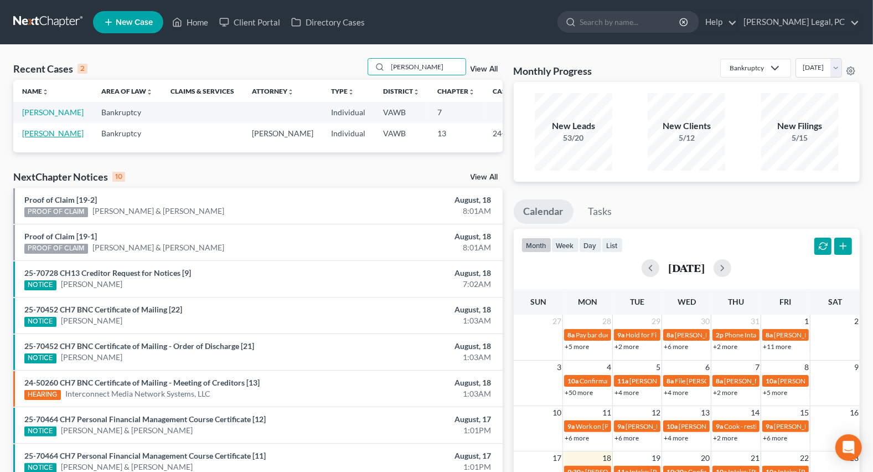
click at [33, 138] on link "[PERSON_NAME]" at bounding box center [52, 132] width 61 height 9
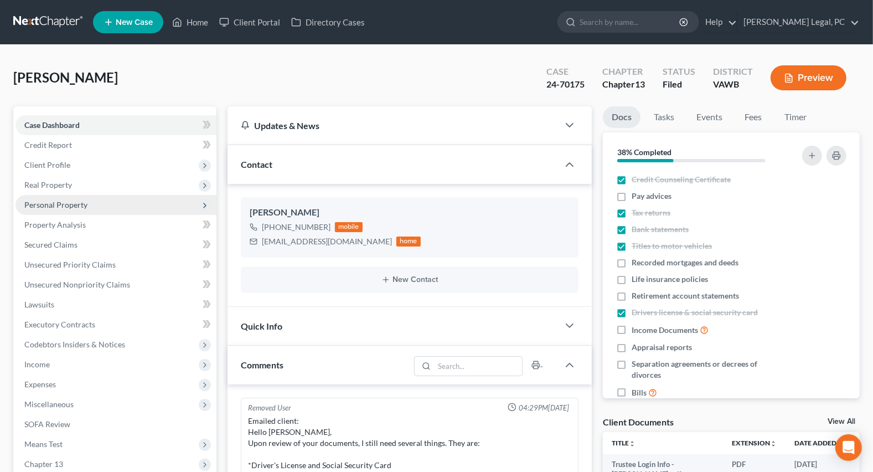
scroll to position [910, 0]
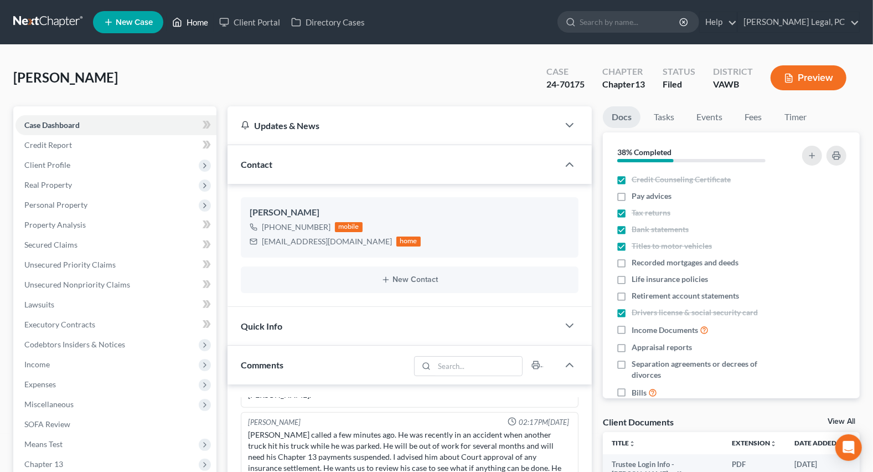
click at [200, 22] on link "Home" at bounding box center [190, 22] width 47 height 20
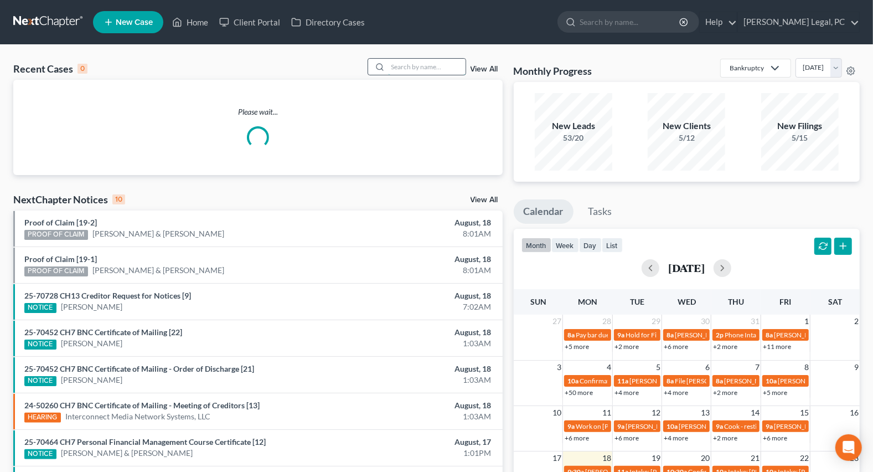
click at [409, 72] on input "search" at bounding box center [426, 67] width 77 height 16
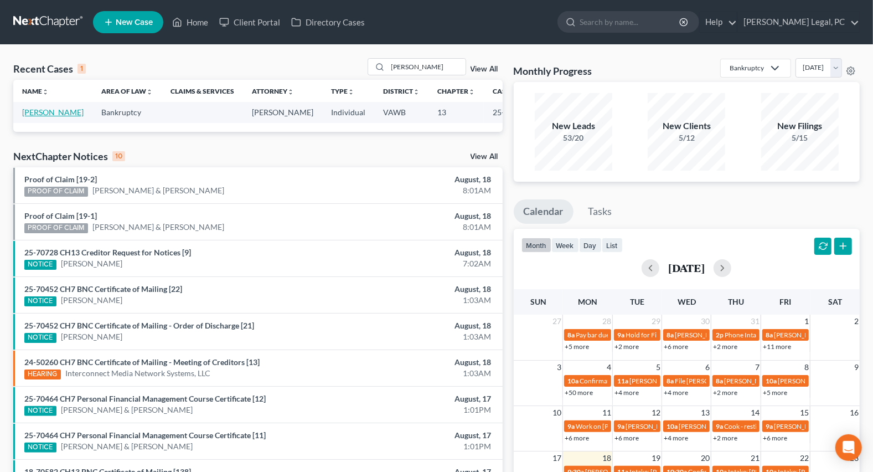
click at [45, 117] on link "[PERSON_NAME]" at bounding box center [52, 111] width 61 height 9
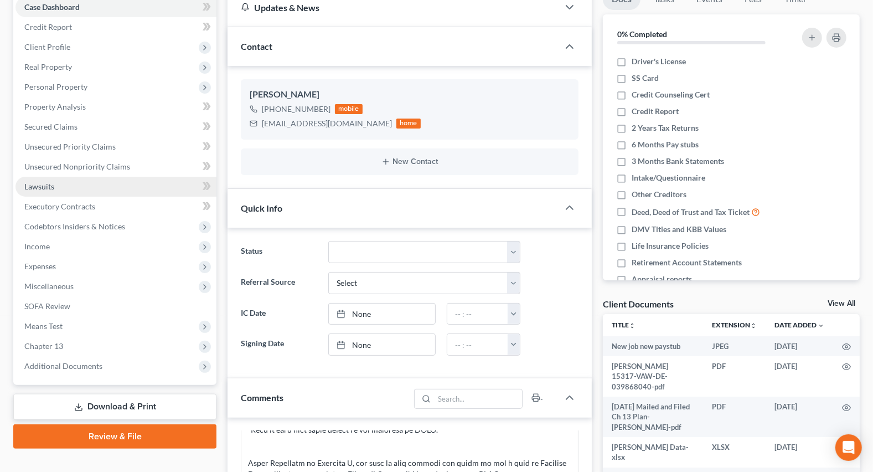
scroll to position [151, 0]
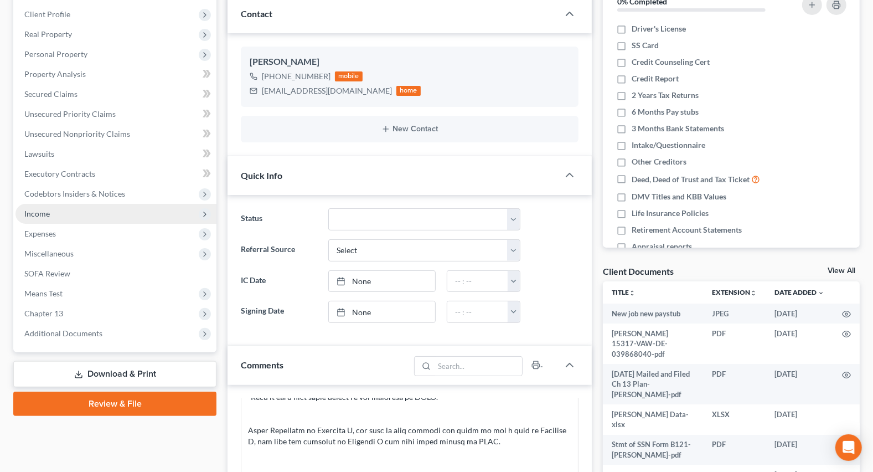
click at [36, 210] on span "Income" at bounding box center [36, 213] width 25 height 9
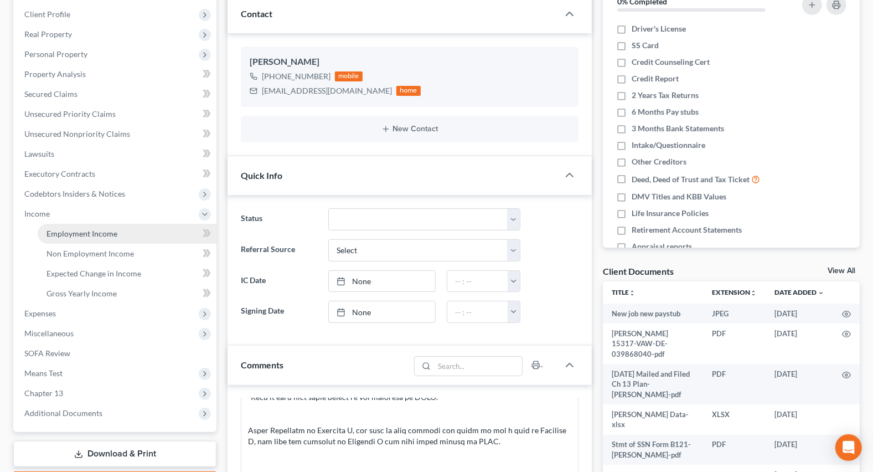
click at [75, 231] on span "Employment Income" at bounding box center [81, 233] width 71 height 9
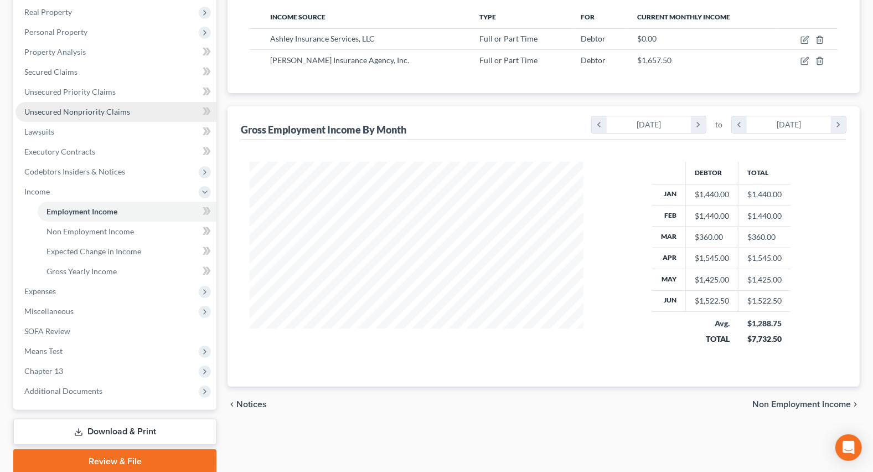
scroll to position [201, 0]
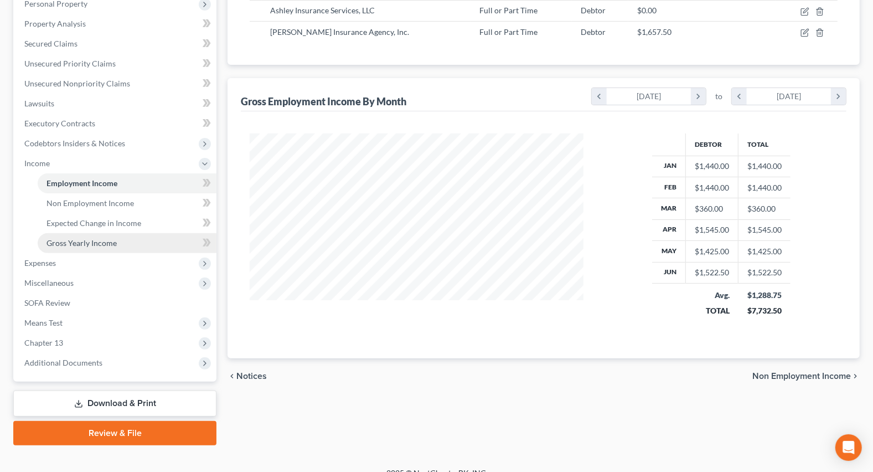
drag, startPoint x: 53, startPoint y: 268, endPoint x: 38, endPoint y: 238, distance: 33.9
click at [42, 250] on ul "Case Dashboard Payments Invoices Payments Payments Credit Report Client Profile" at bounding box center [115, 143] width 201 height 458
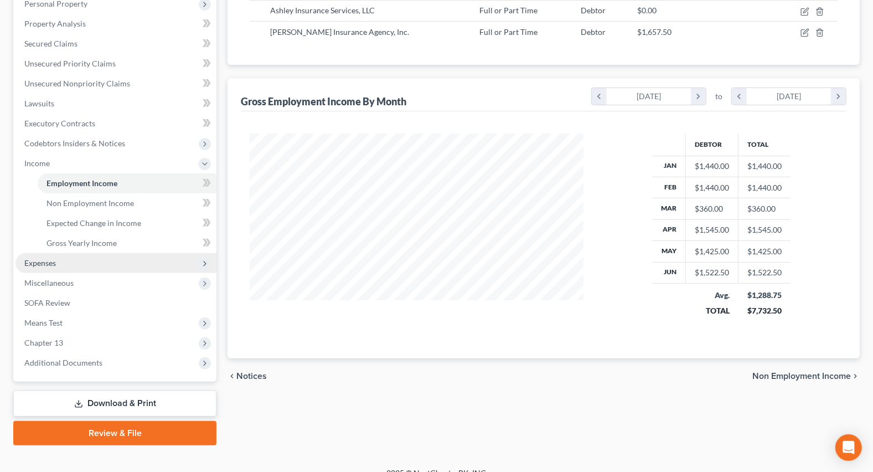
click at [69, 265] on span "Expenses" at bounding box center [115, 263] width 201 height 20
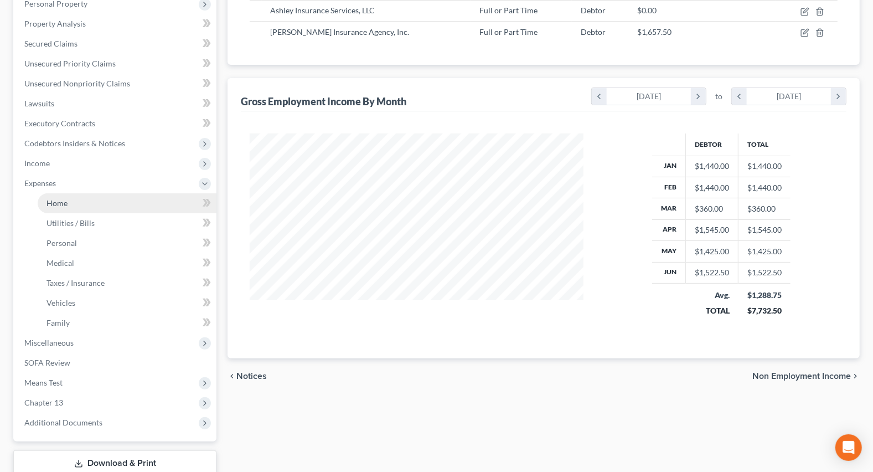
click at [61, 207] on link "Home" at bounding box center [127, 203] width 179 height 20
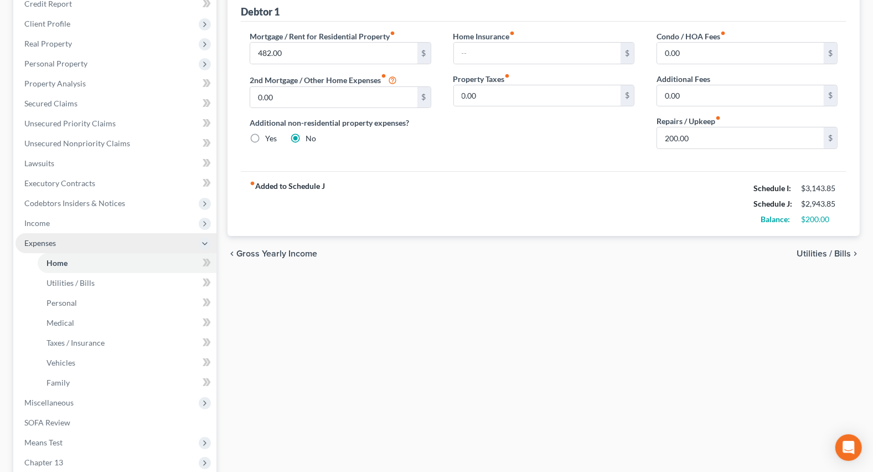
scroll to position [151, 0]
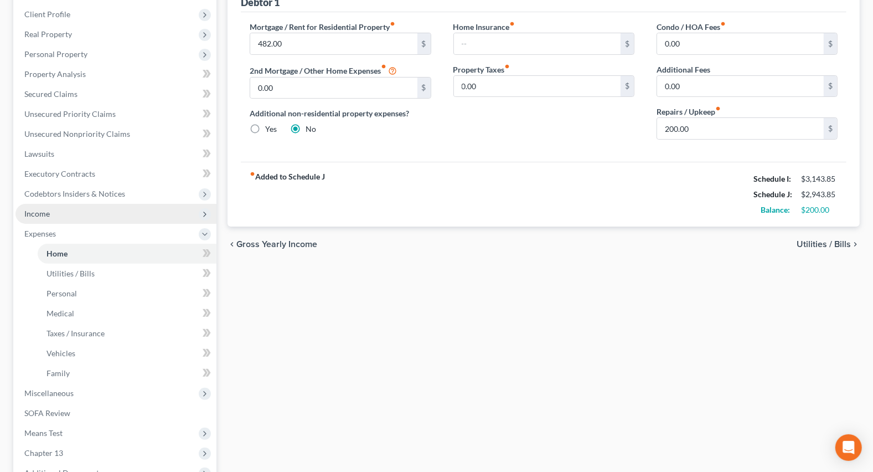
click at [51, 216] on span "Income" at bounding box center [115, 214] width 201 height 20
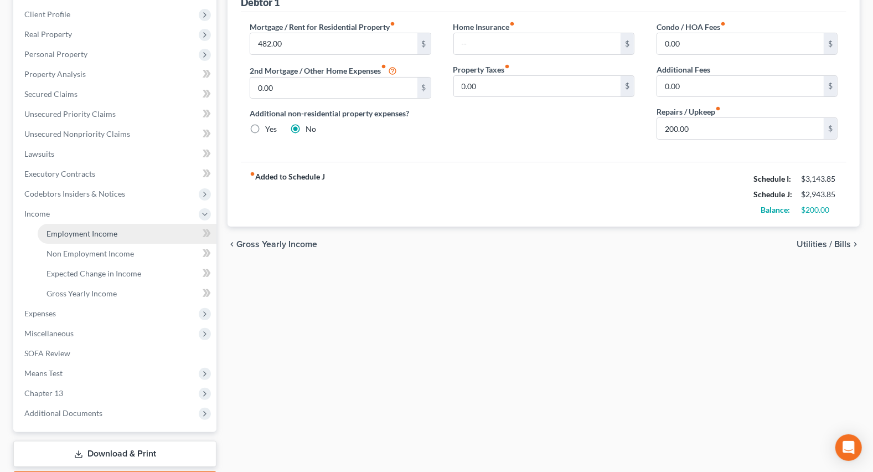
click at [62, 231] on span "Employment Income" at bounding box center [81, 233] width 71 height 9
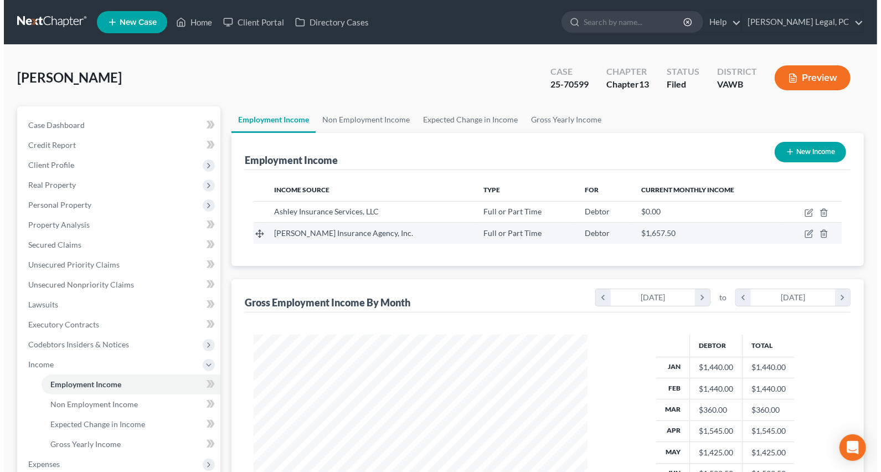
scroll to position [198, 355]
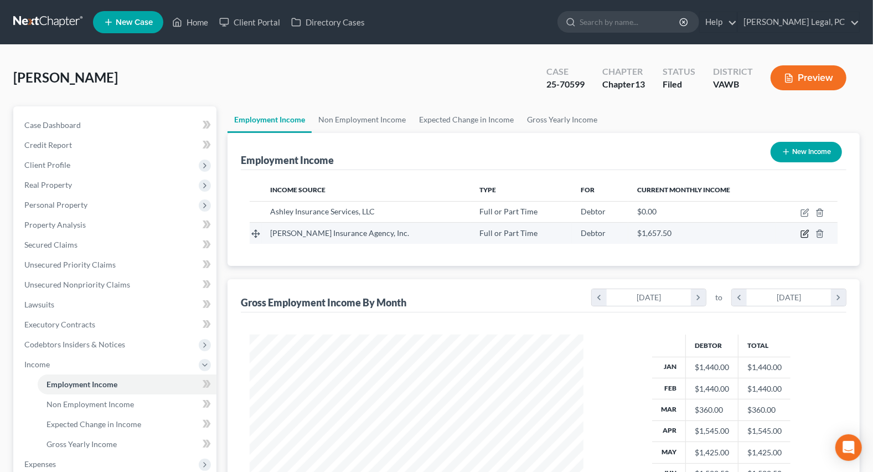
click at [805, 231] on icon "button" at bounding box center [805, 232] width 5 height 5
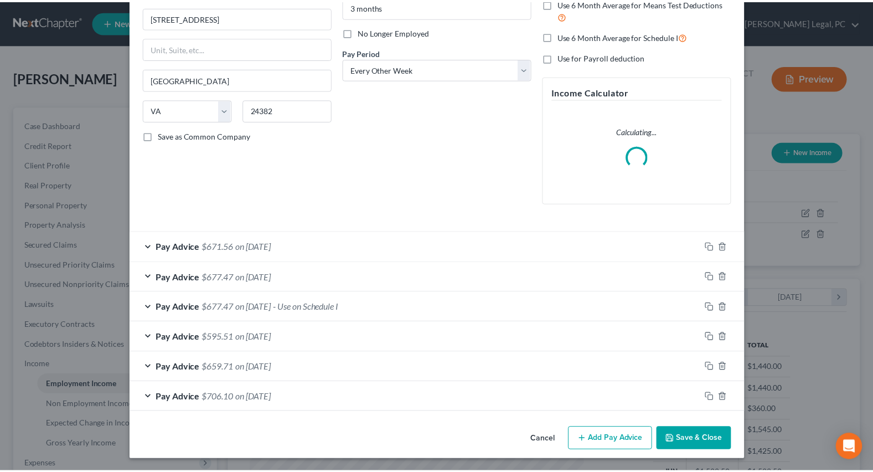
scroll to position [0, 0]
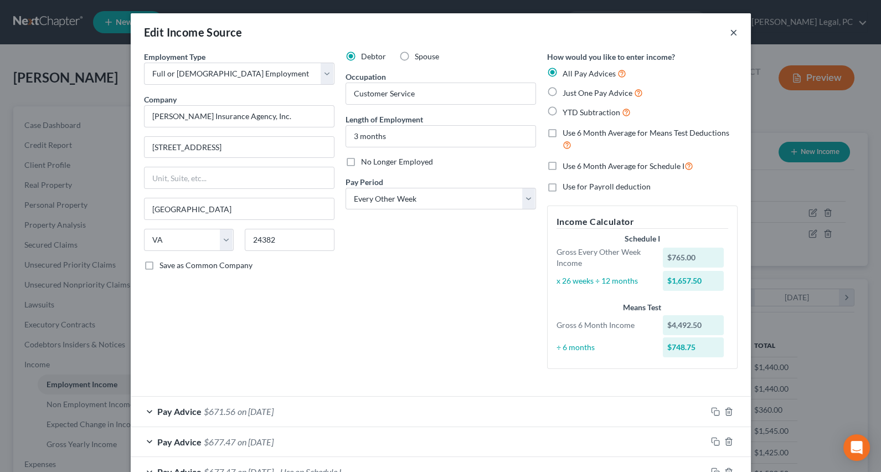
click at [730, 27] on button "×" at bounding box center [734, 31] width 8 height 13
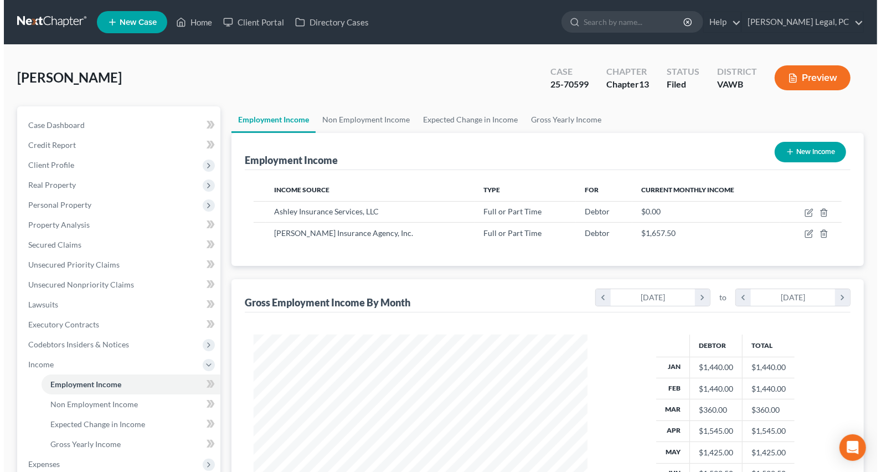
scroll to position [553344, 553186]
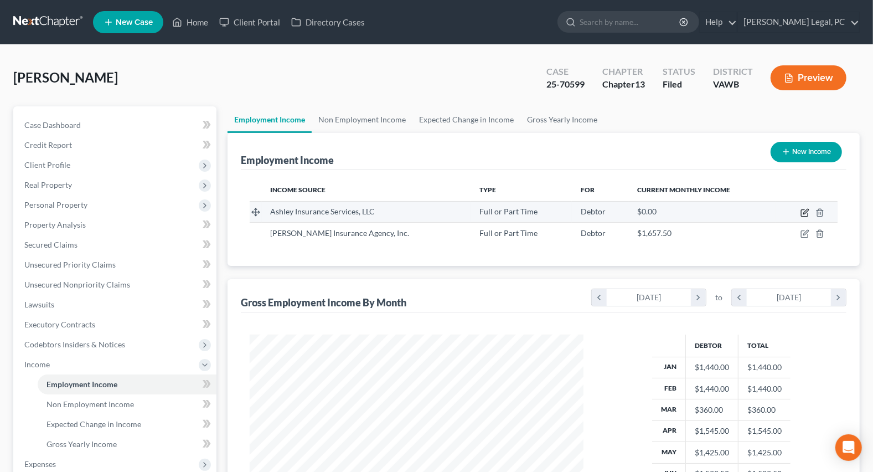
click at [808, 210] on icon "button" at bounding box center [804, 212] width 9 height 9
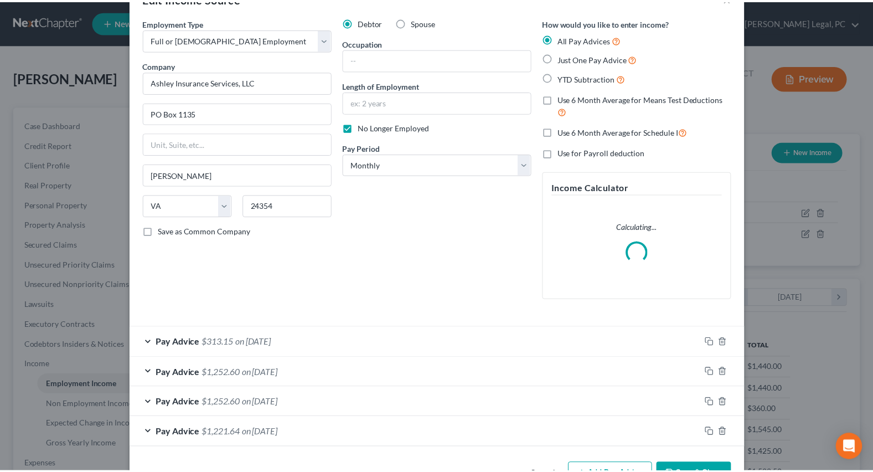
scroll to position [0, 0]
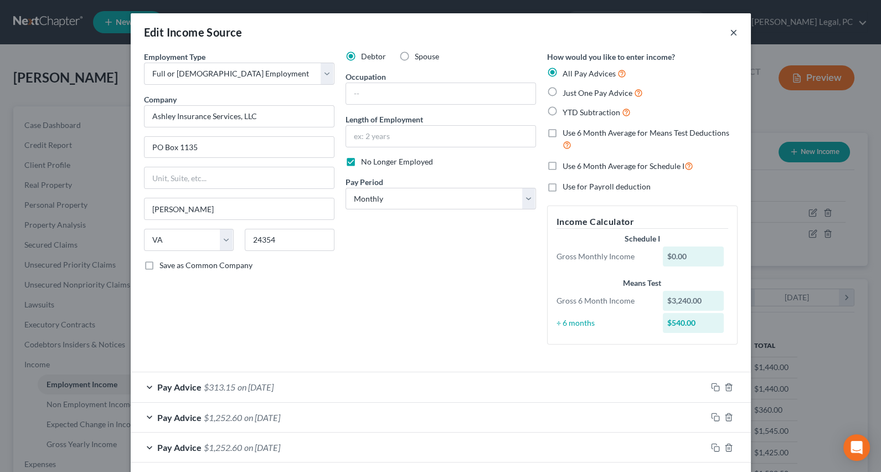
click at [730, 27] on button "×" at bounding box center [734, 31] width 8 height 13
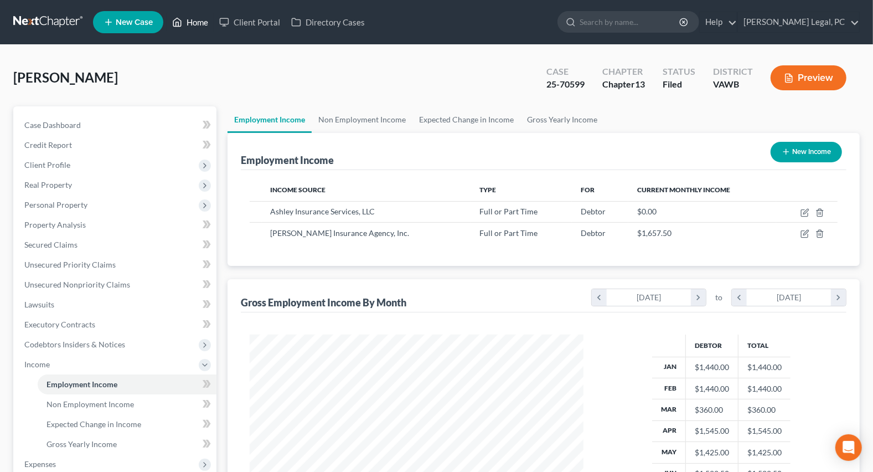
click at [198, 17] on link "Home" at bounding box center [190, 22] width 47 height 20
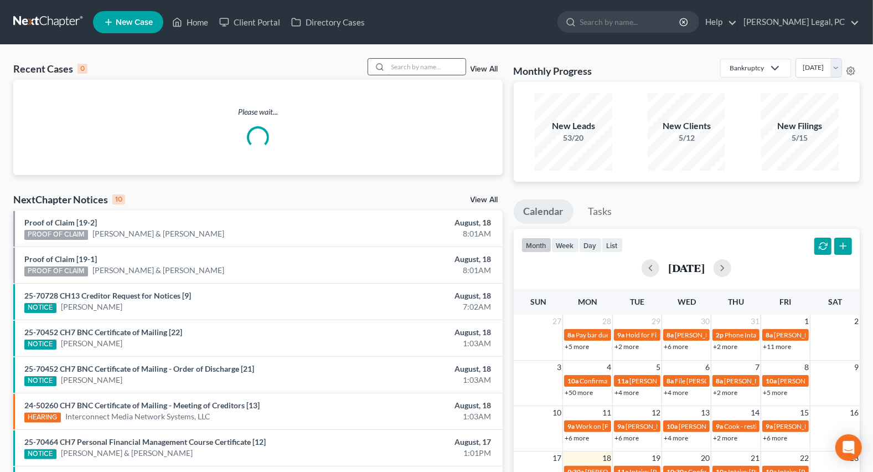
click at [399, 66] on input "search" at bounding box center [426, 67] width 77 height 16
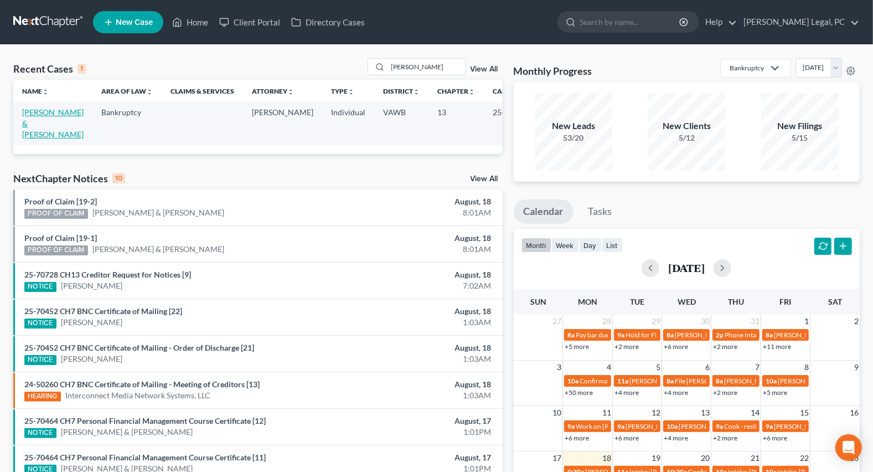
click at [43, 126] on link "[PERSON_NAME] & [PERSON_NAME]" at bounding box center [52, 123] width 61 height 32
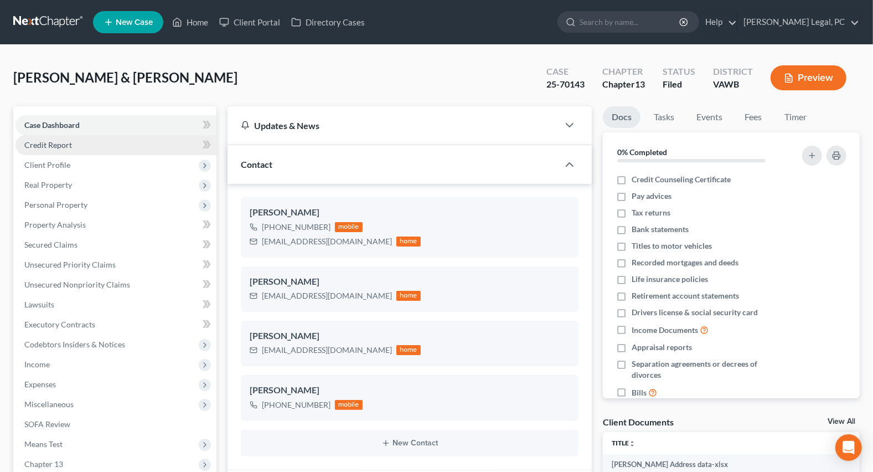
scroll to position [773, 0]
drag, startPoint x: 198, startPoint y: 23, endPoint x: 152, endPoint y: 119, distance: 107.0
click at [199, 23] on link "Home" at bounding box center [190, 22] width 47 height 20
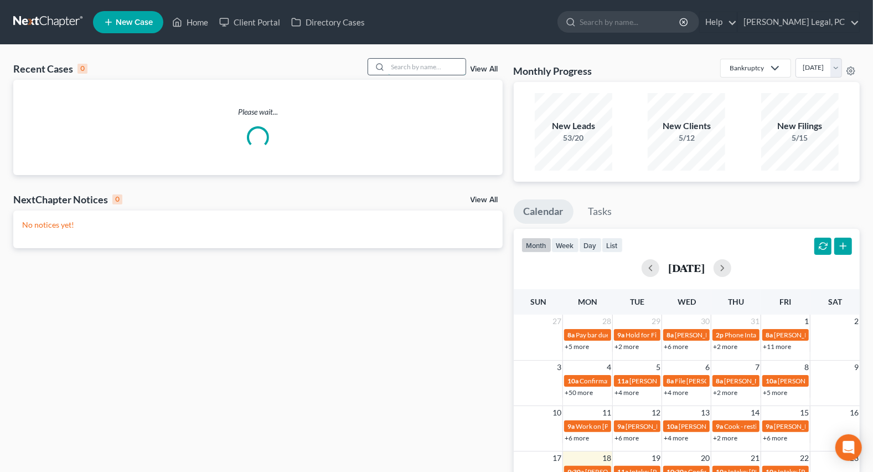
click at [407, 63] on input "search" at bounding box center [426, 67] width 77 height 16
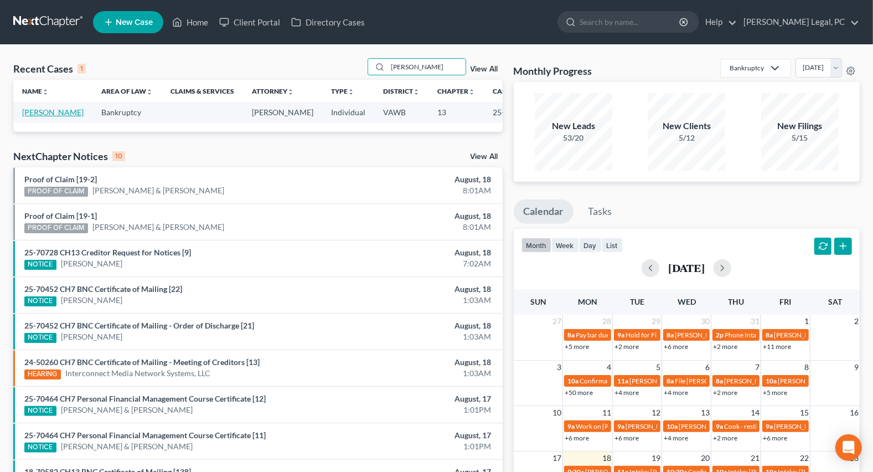
click at [39, 117] on link "[PERSON_NAME]" at bounding box center [52, 111] width 61 height 9
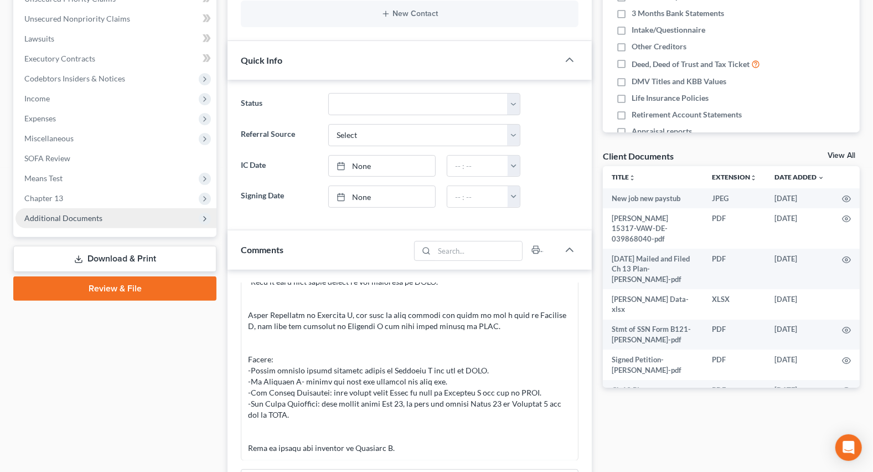
scroll to position [302, 0]
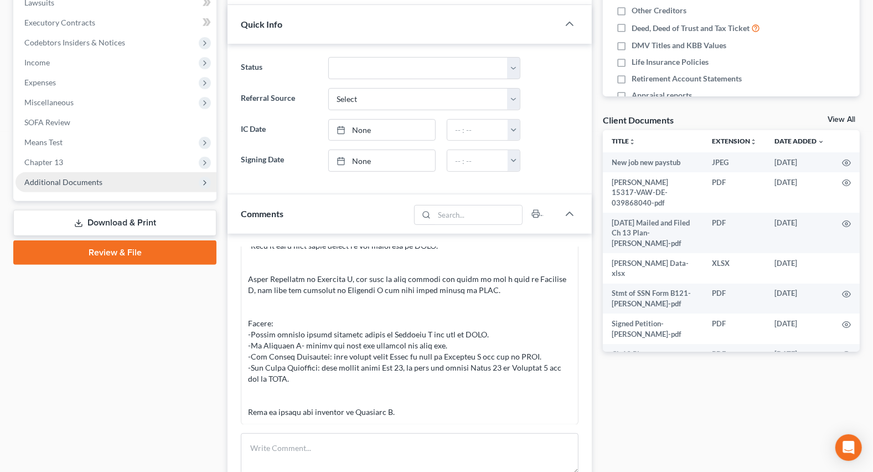
click at [61, 177] on span "Additional Documents" at bounding box center [63, 181] width 78 height 9
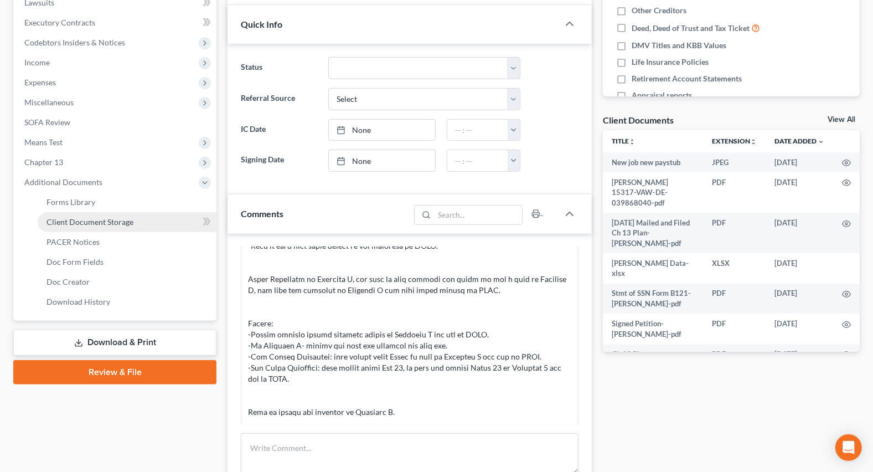
click at [77, 221] on span "Client Document Storage" at bounding box center [89, 221] width 87 height 9
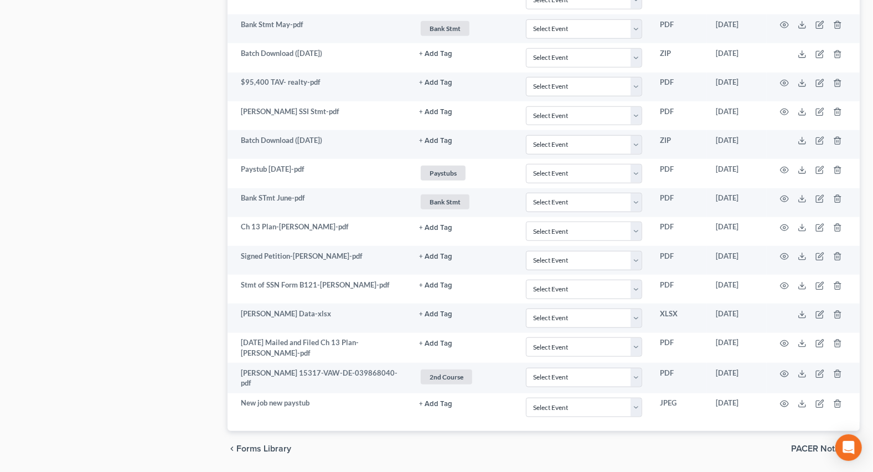
scroll to position [776, 0]
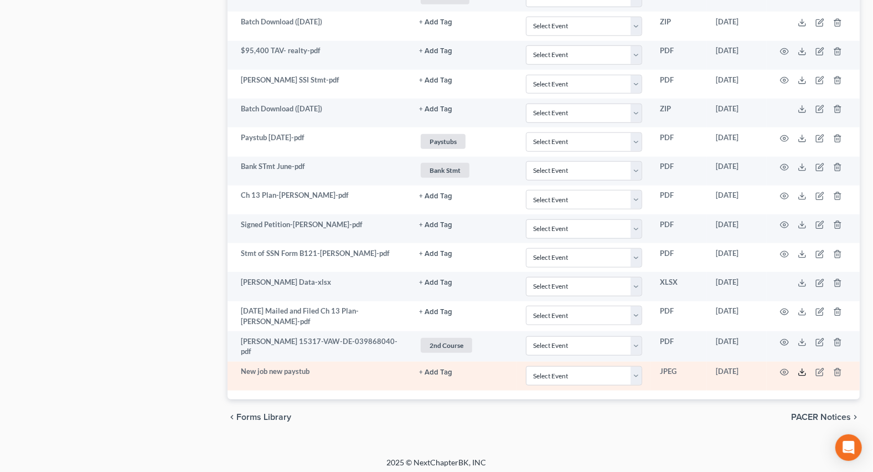
click at [802, 369] on icon at bounding box center [802, 372] width 9 height 9
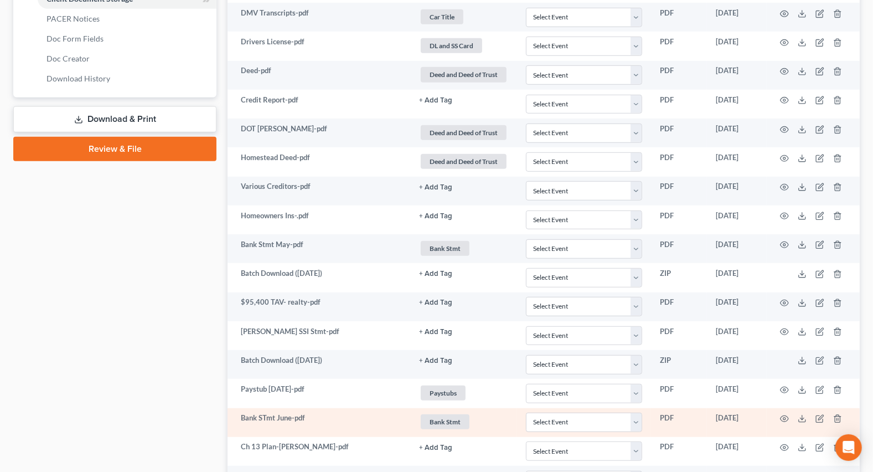
scroll to position [273, 0]
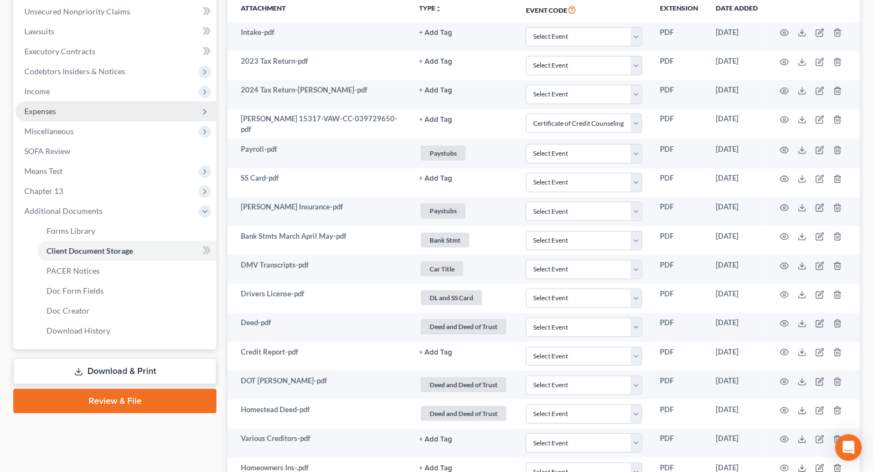
click at [41, 94] on span "Income" at bounding box center [115, 91] width 201 height 20
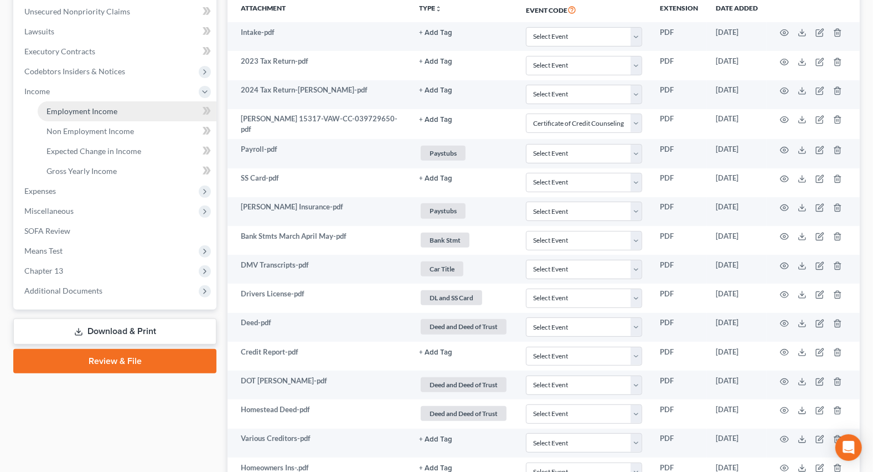
click at [80, 111] on span "Employment Income" at bounding box center [81, 110] width 71 height 9
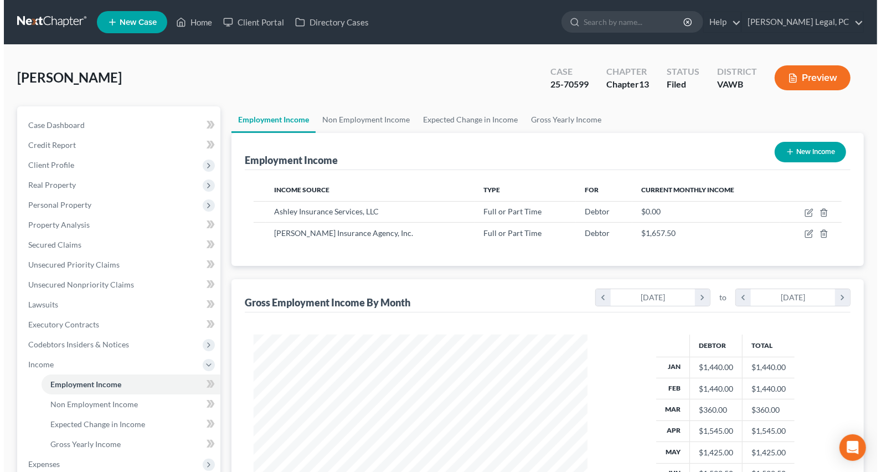
scroll to position [198, 355]
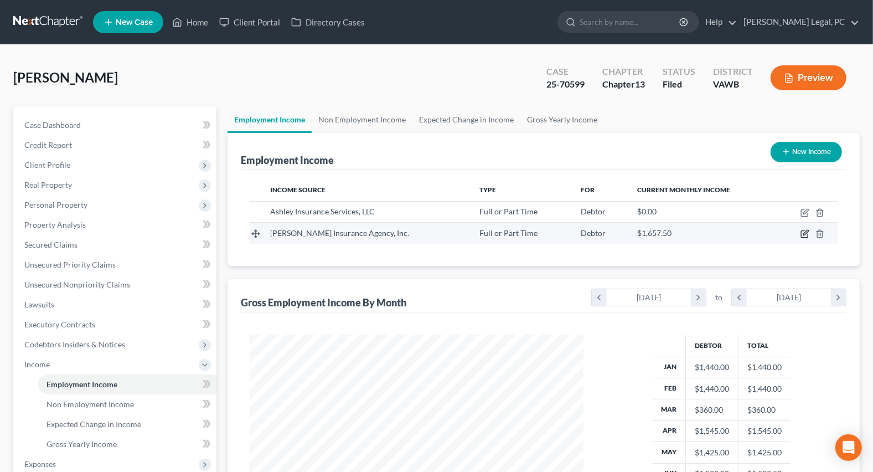
click at [804, 237] on icon "button" at bounding box center [804, 234] width 7 height 7
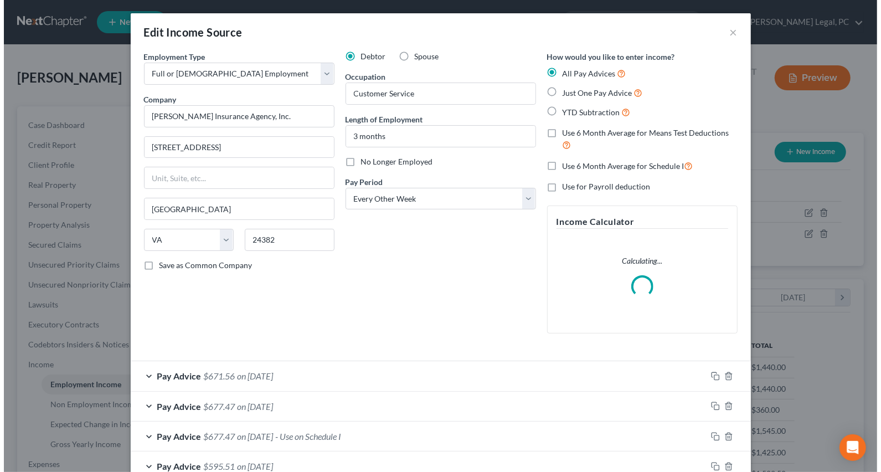
scroll to position [198, 359]
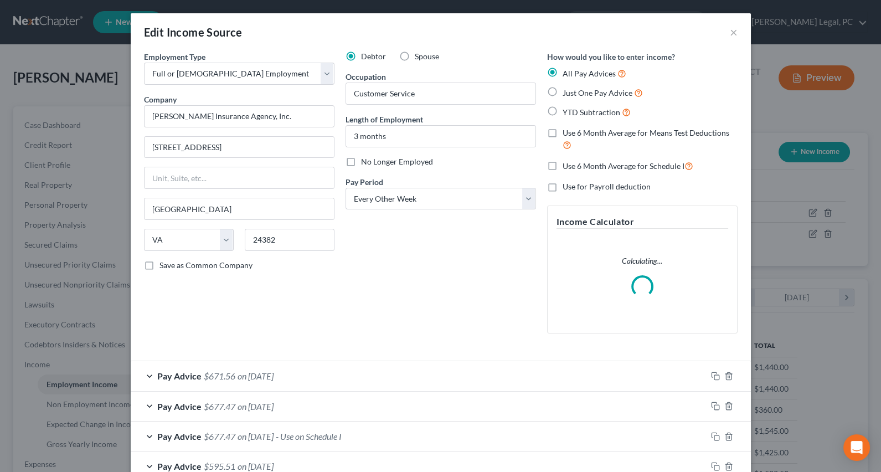
click at [361, 163] on label "No Longer Employed" at bounding box center [397, 161] width 72 height 11
click at [365, 163] on input "No Longer Employed" at bounding box center [368, 159] width 7 height 7
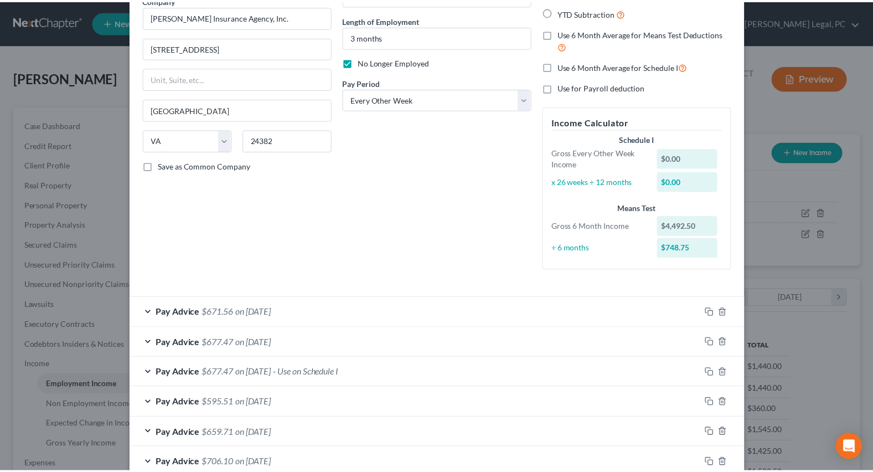
scroll to position [166, 0]
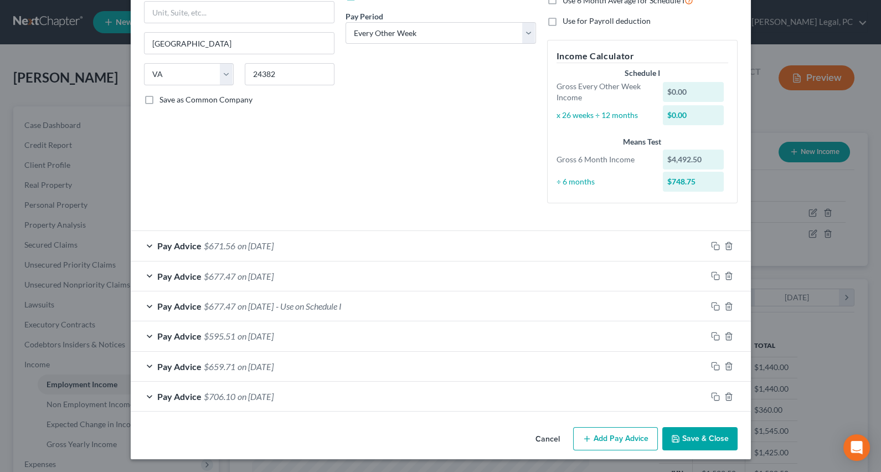
click at [685, 431] on button "Save & Close" at bounding box center [699, 438] width 75 height 23
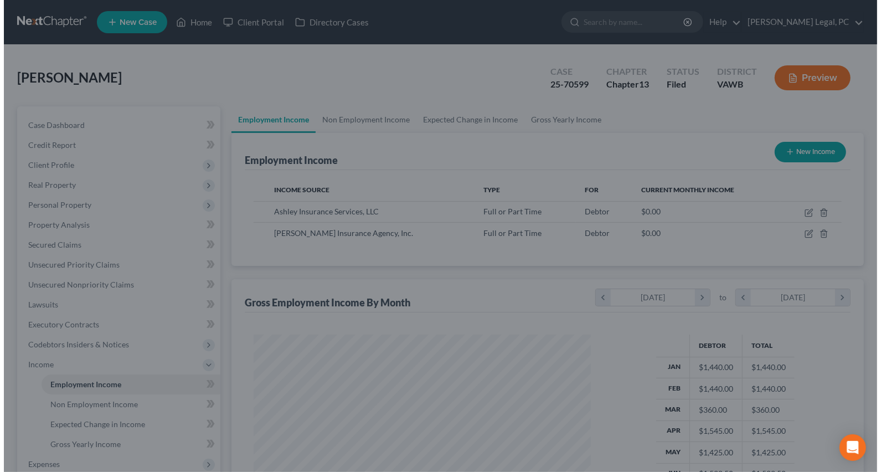
scroll to position [553344, 553186]
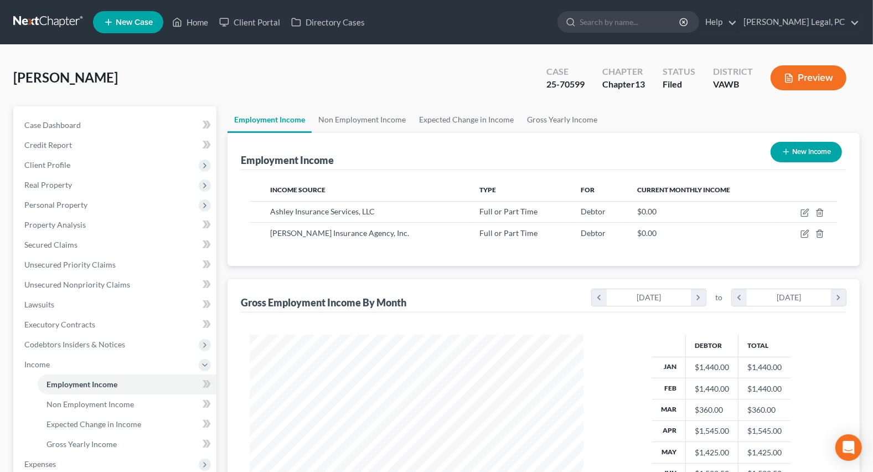
click at [799, 152] on button "New Income" at bounding box center [806, 152] width 71 height 20
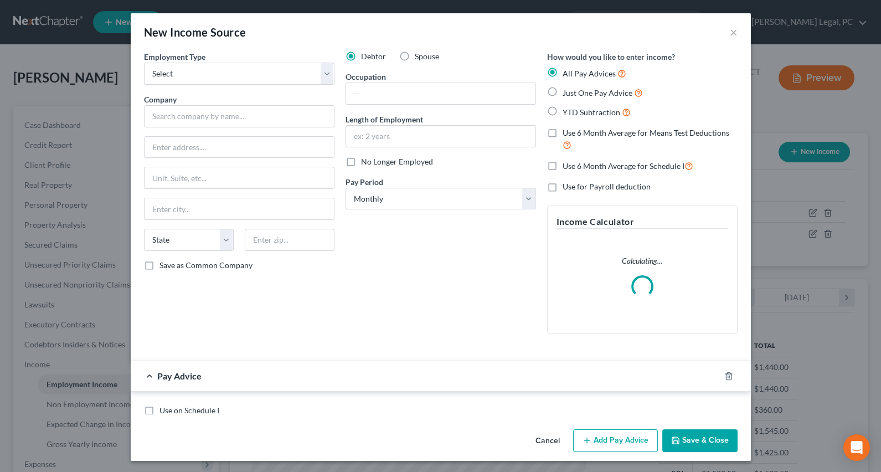
scroll to position [198, 359]
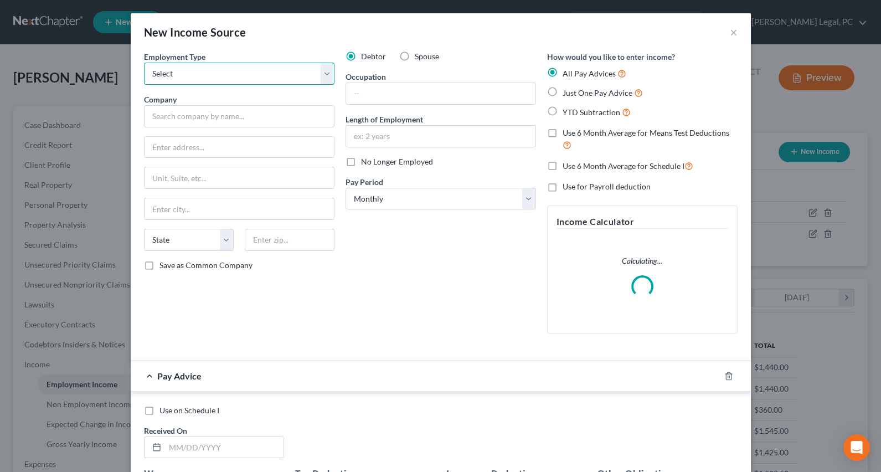
drag, startPoint x: 188, startPoint y: 75, endPoint x: 188, endPoint y: 83, distance: 7.7
click at [188, 75] on select "Select Full or [DEMOGRAPHIC_DATA] Employment Self Employment" at bounding box center [239, 74] width 190 height 22
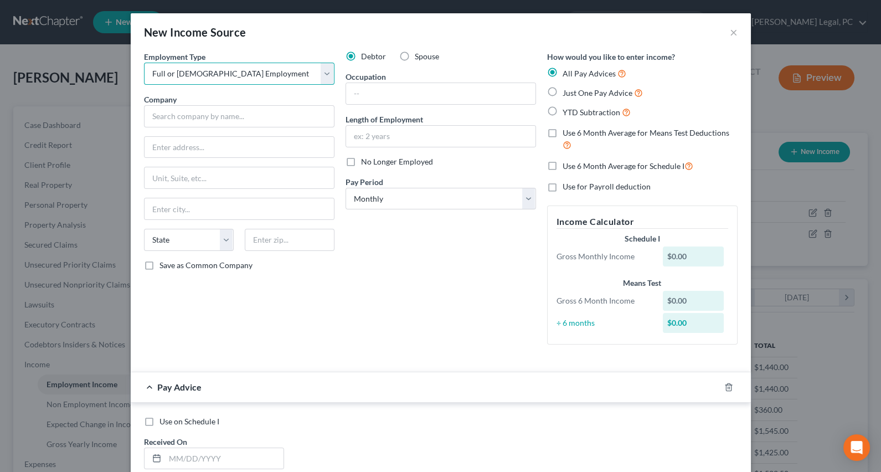
click at [144, 63] on select "Select Full or [DEMOGRAPHIC_DATA] Employment Self Employment" at bounding box center [239, 74] width 190 height 22
click at [188, 120] on input "text" at bounding box center [239, 116] width 190 height 22
click at [358, 139] on input "text" at bounding box center [440, 136] width 189 height 21
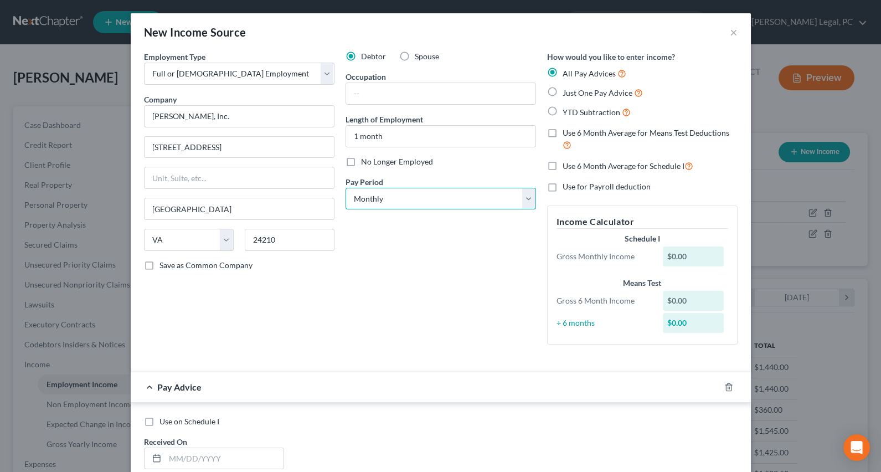
drag, startPoint x: 379, startPoint y: 192, endPoint x: 376, endPoint y: 208, distance: 15.7
click at [379, 192] on select "Select Monthly Twice Monthly Every Other Week Weekly" at bounding box center [440, 199] width 190 height 22
click at [345, 188] on select "Select Monthly Twice Monthly Every Other Week Weekly" at bounding box center [440, 199] width 190 height 22
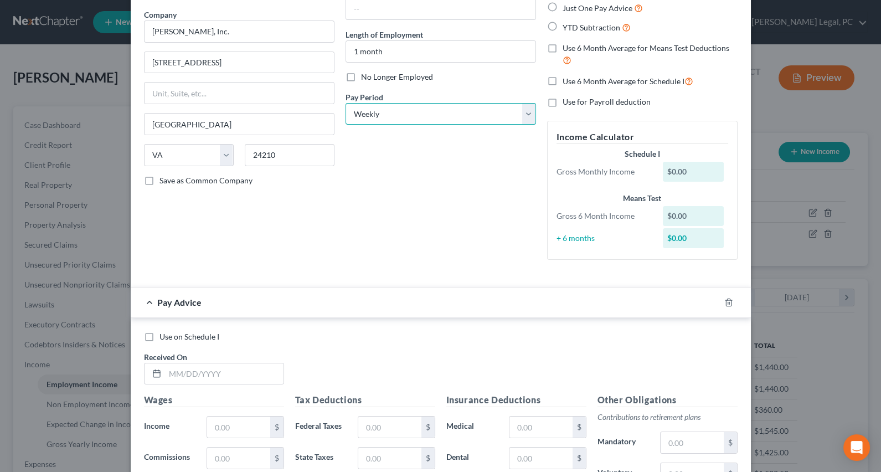
scroll to position [201, 0]
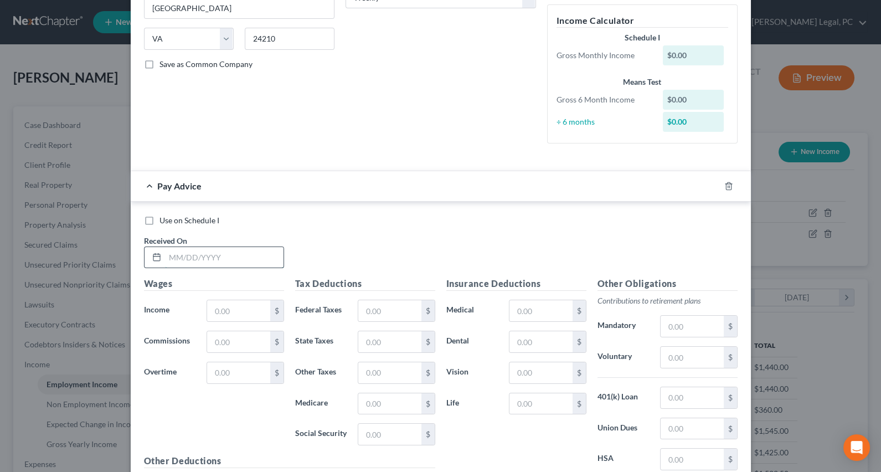
click at [166, 257] on input "text" at bounding box center [224, 257] width 118 height 21
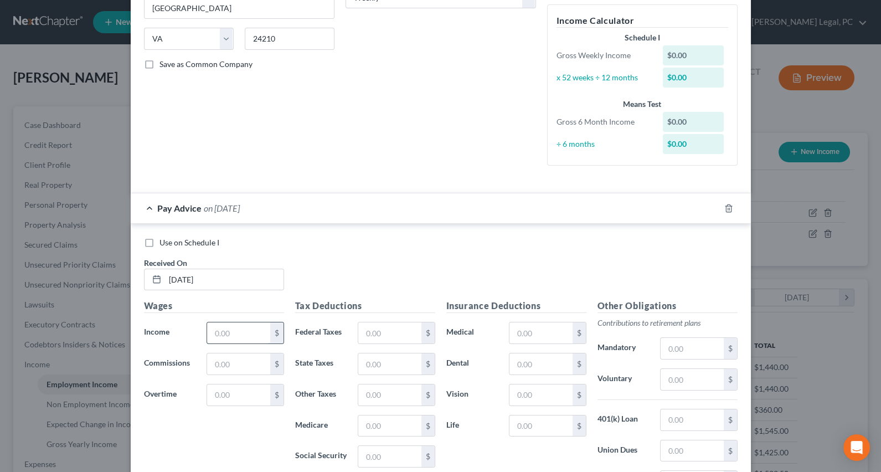
click at [234, 335] on input "text" at bounding box center [238, 332] width 63 height 21
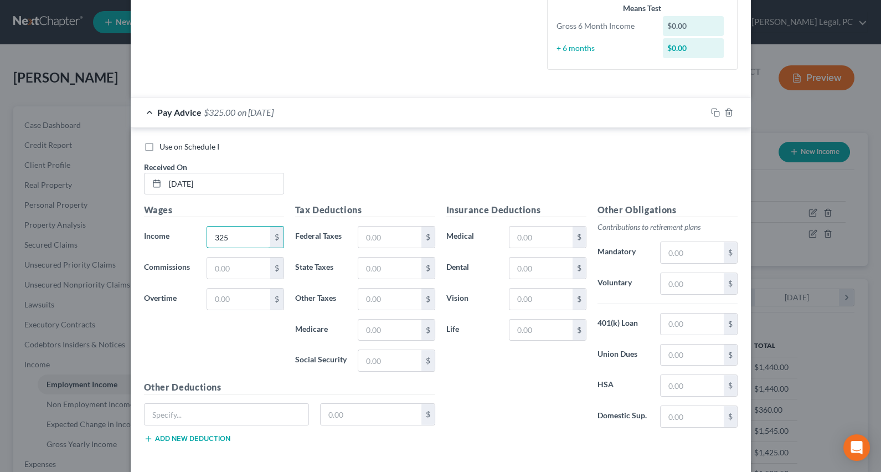
scroll to position [302, 0]
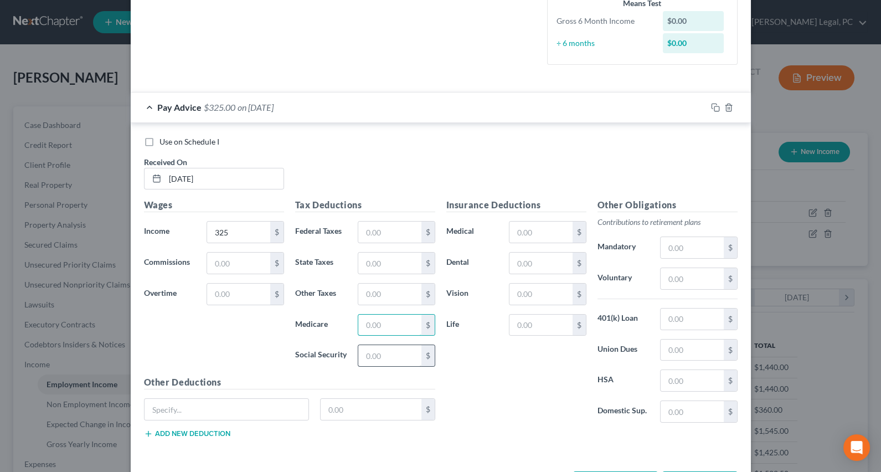
drag, startPoint x: 368, startPoint y: 333, endPoint x: 367, endPoint y: 353, distance: 19.9
click at [368, 333] on input "text" at bounding box center [389, 324] width 63 height 21
click at [367, 353] on input "text" at bounding box center [389, 355] width 63 height 21
click at [380, 321] on input "text" at bounding box center [389, 324] width 63 height 21
click at [471, 360] on div "Insurance Deductions Medical $ Dental $ Vision $ Life $" at bounding box center [516, 314] width 151 height 233
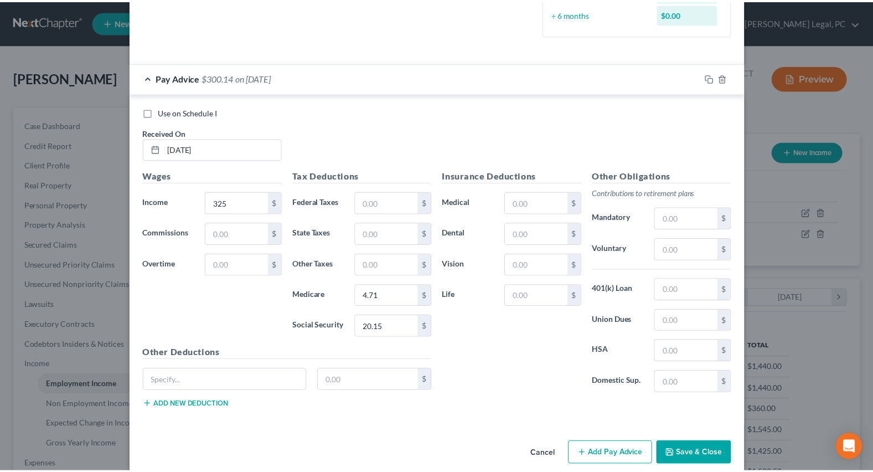
scroll to position [345, 0]
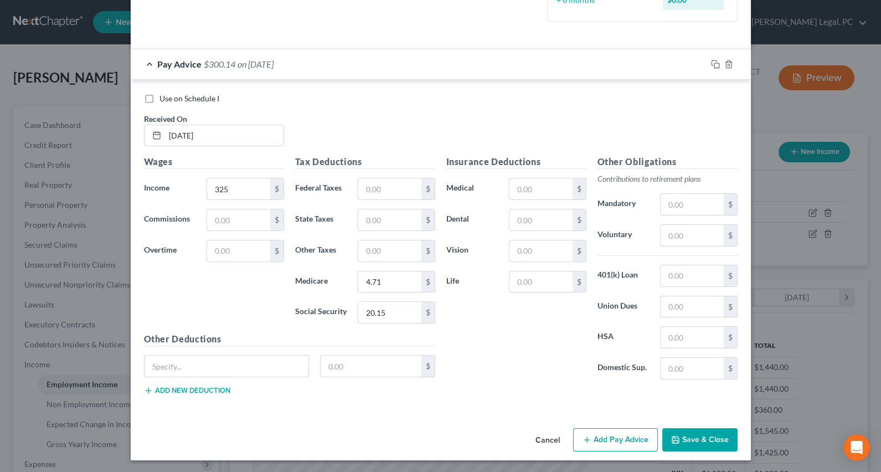
click at [675, 435] on icon "button" at bounding box center [675, 439] width 9 height 9
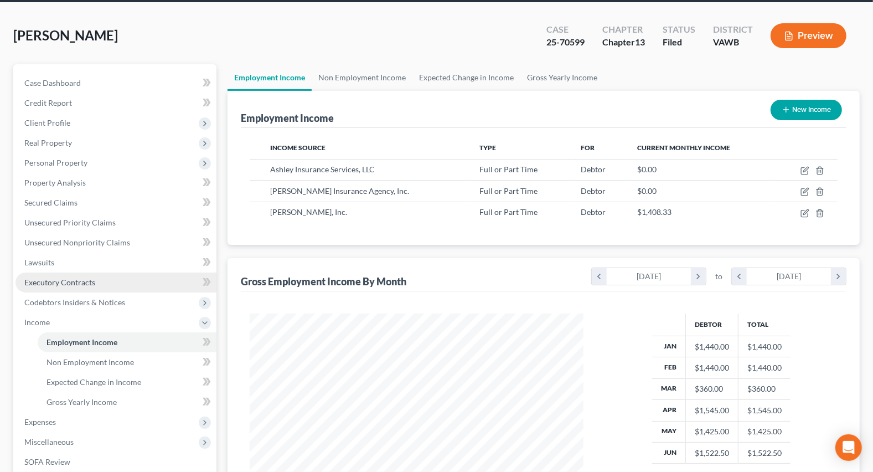
scroll to position [201, 0]
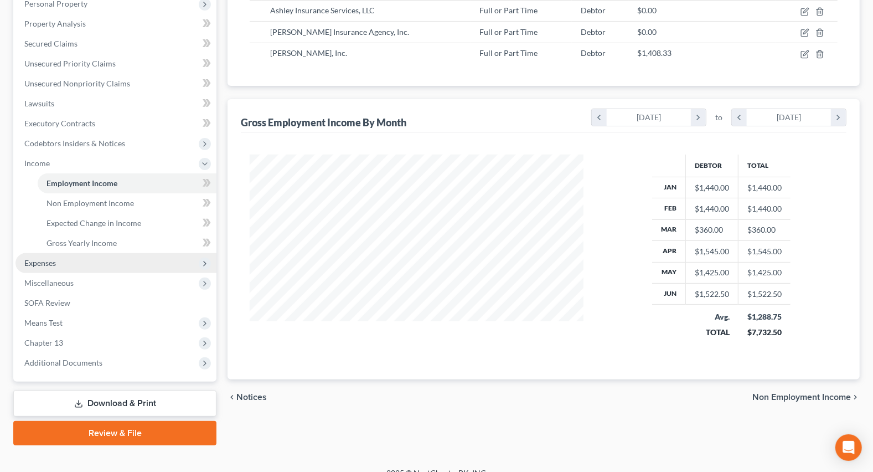
click at [39, 258] on span "Expenses" at bounding box center [40, 262] width 32 height 9
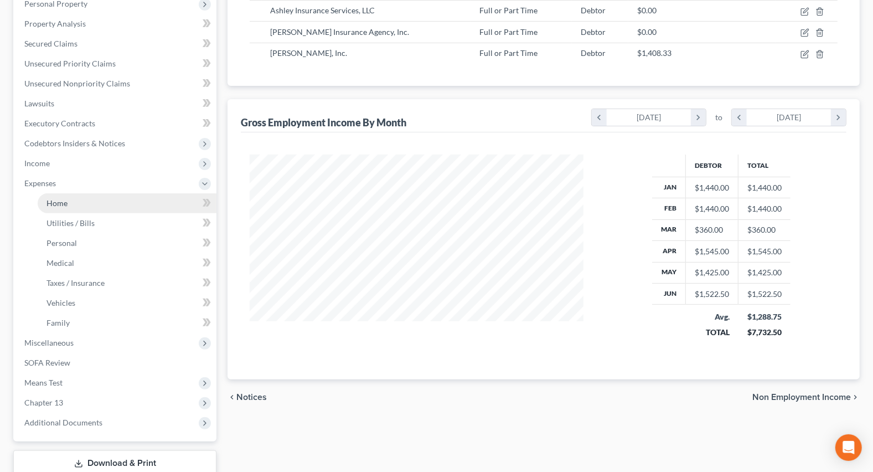
click at [79, 194] on link "Home" at bounding box center [127, 203] width 179 height 20
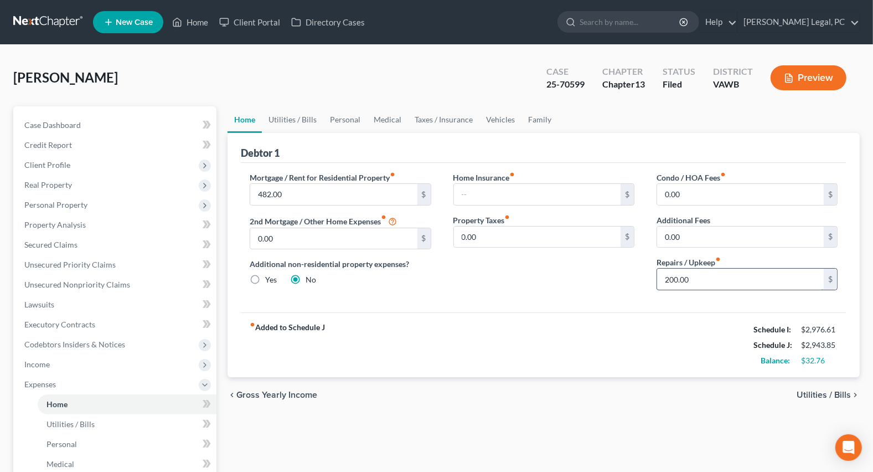
click at [758, 282] on input "200.00" at bounding box center [740, 278] width 167 height 21
click at [536, 301] on div "Mortgage / Rent for Residential Property fiber_manual_record 482.00 $ 2nd Mortg…" at bounding box center [544, 237] width 606 height 149
click at [273, 114] on link "Utilities / Bills" at bounding box center [292, 119] width 61 height 27
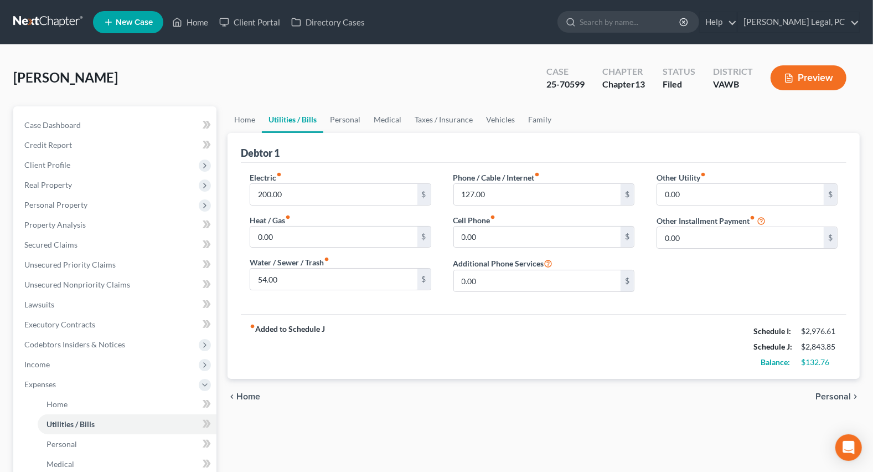
click at [321, 120] on link "Utilities / Bills" at bounding box center [292, 119] width 61 height 27
click at [338, 115] on link "Personal" at bounding box center [345, 119] width 44 height 27
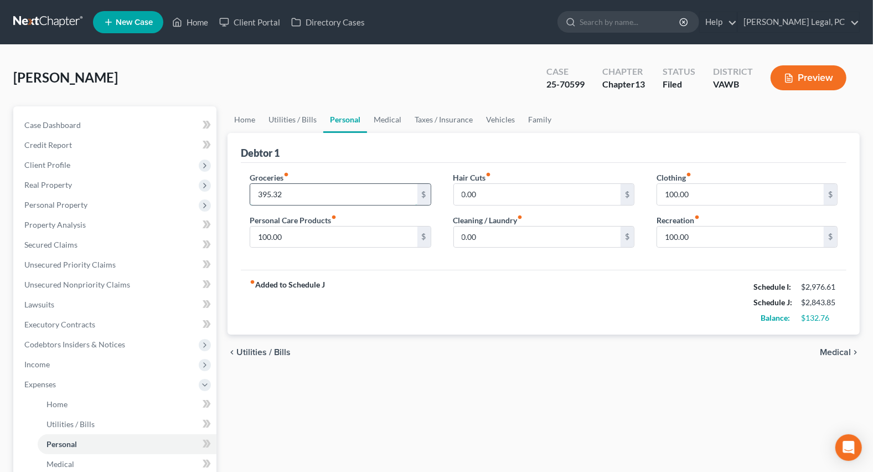
click at [310, 191] on input "395.32" at bounding box center [333, 194] width 167 height 21
drag, startPoint x: 323, startPoint y: 194, endPoint x: 233, endPoint y: 206, distance: 90.6
click at [233, 206] on div "Debtor 1 Groceries fiber_manual_record 328.08 $ Personal Care Products fiber_ma…" at bounding box center [544, 234] width 632 height 202
click at [732, 189] on input "100.00" at bounding box center [740, 194] width 167 height 21
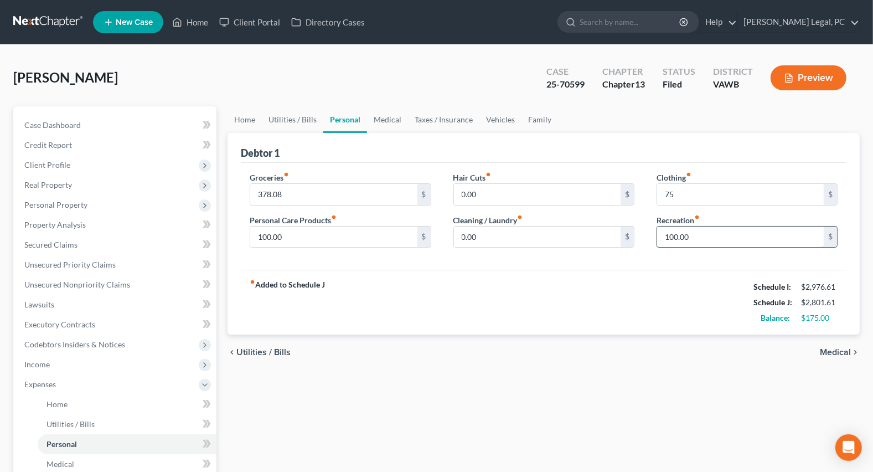
click at [697, 234] on input "100.00" at bounding box center [740, 236] width 167 height 21
click at [659, 293] on div "fiber_manual_record Added to Schedule J Schedule I: $2,976.61 Schedule J: $2,77…" at bounding box center [544, 302] width 606 height 65
click at [390, 111] on link "Medical" at bounding box center [387, 119] width 41 height 27
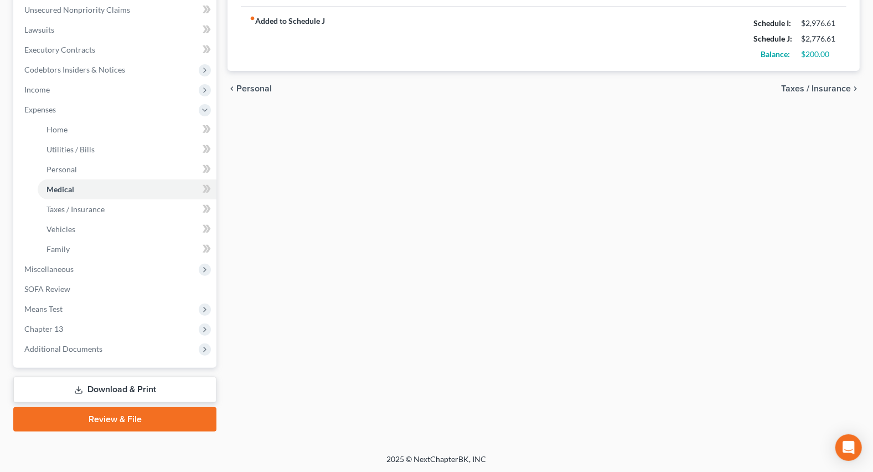
scroll to position [275, 0]
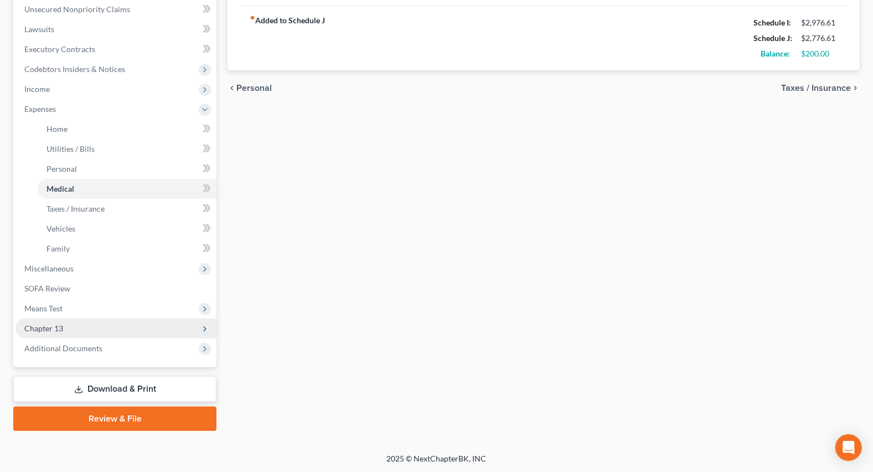
click at [58, 330] on span "Chapter 13" at bounding box center [43, 327] width 39 height 9
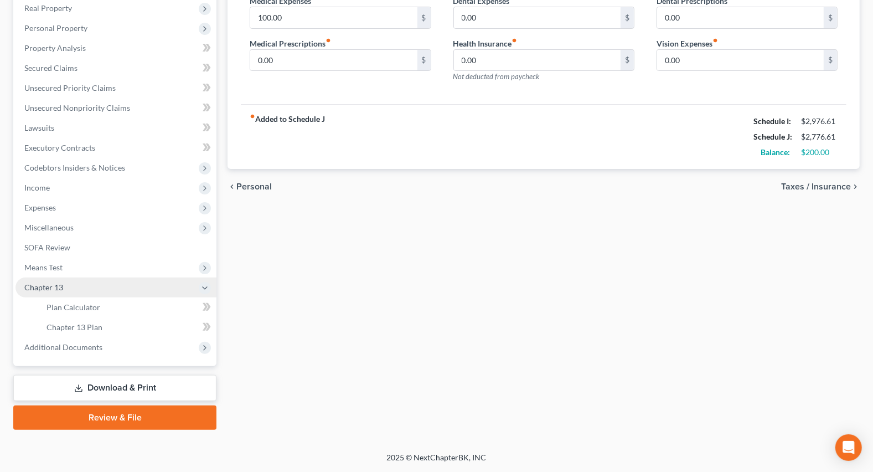
scroll to position [175, 0]
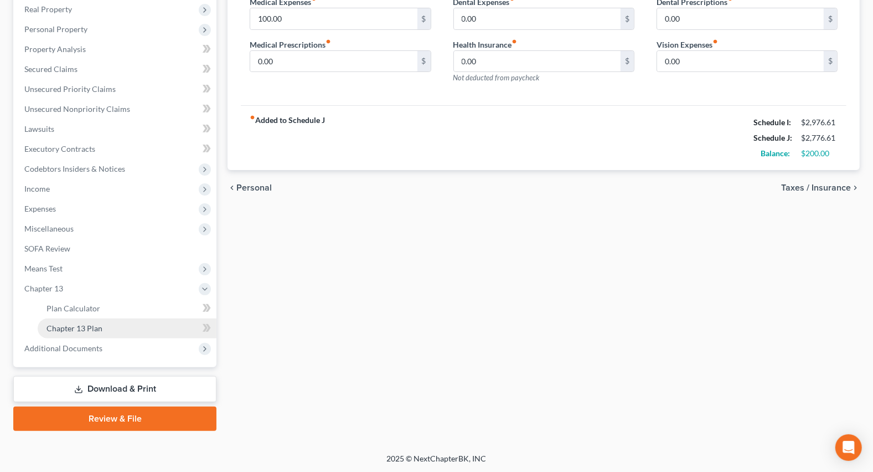
click at [62, 328] on span "Chapter 13 Plan" at bounding box center [74, 327] width 56 height 9
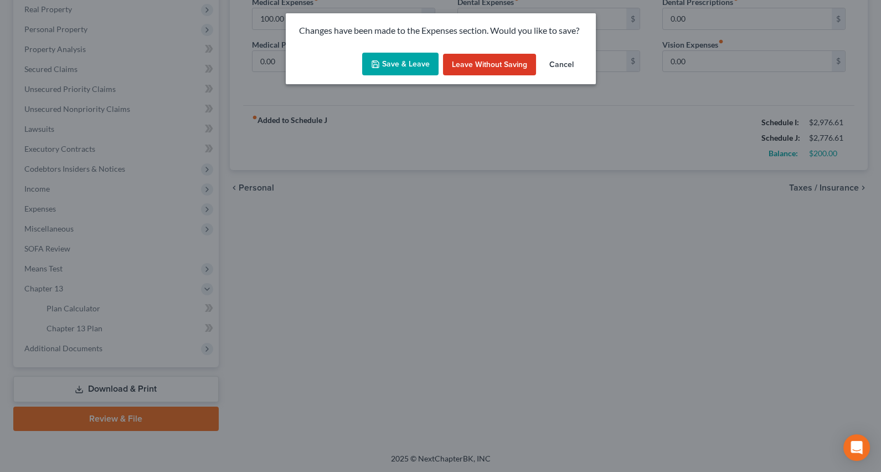
drag, startPoint x: 404, startPoint y: 60, endPoint x: 418, endPoint y: 89, distance: 31.4
click at [405, 60] on button "Save & Leave" at bounding box center [400, 64] width 76 height 23
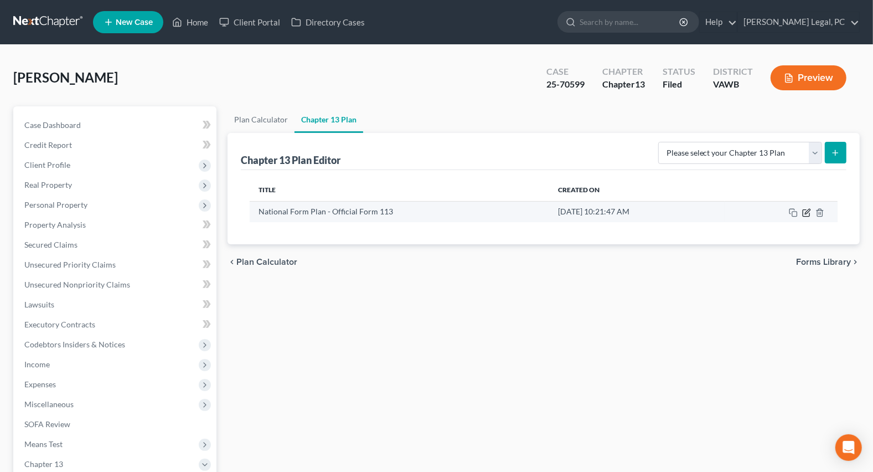
click at [807, 210] on icon "button" at bounding box center [806, 212] width 9 height 9
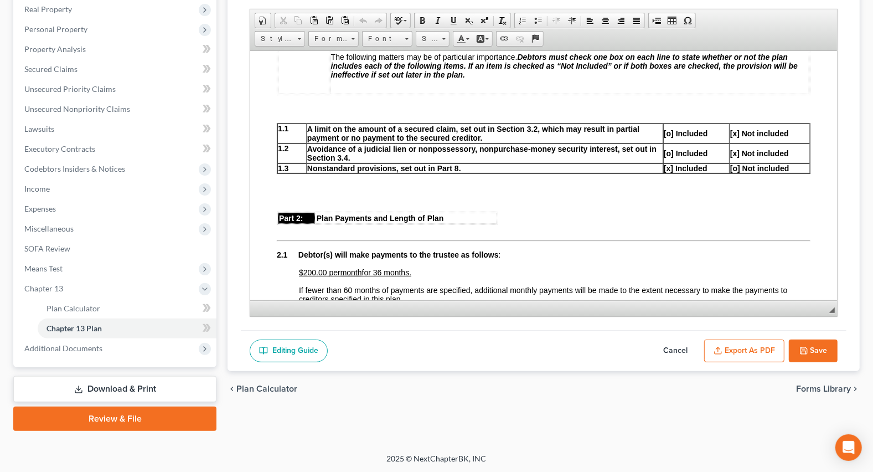
scroll to position [453, 0]
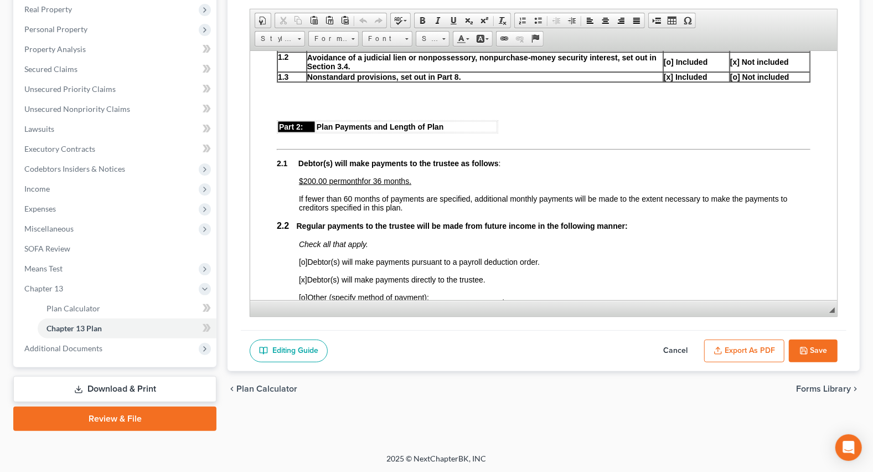
click at [86, 382] on link "Download & Print" at bounding box center [114, 389] width 203 height 26
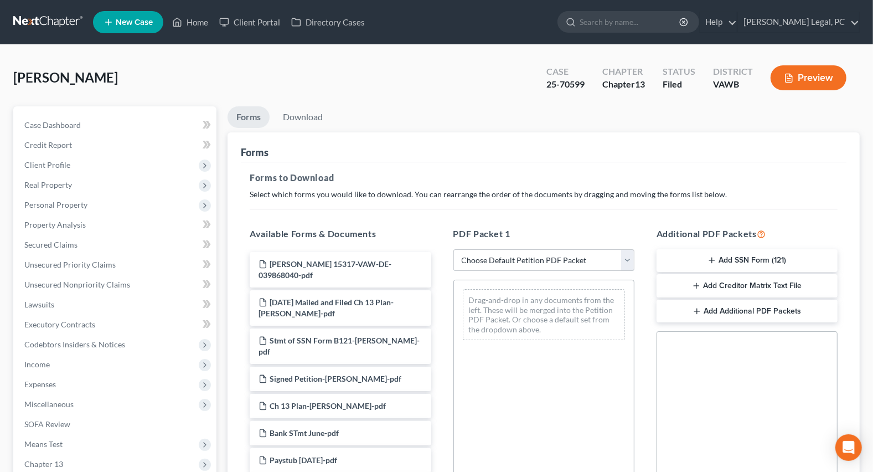
click at [526, 262] on select "Choose Default Petition PDF Packet Complete Bankruptcy Petition (all forms and …" at bounding box center [543, 260] width 181 height 22
click at [453, 249] on select "Choose Default Petition PDF Packet Complete Bankruptcy Petition (all forms and …" at bounding box center [543, 260] width 181 height 22
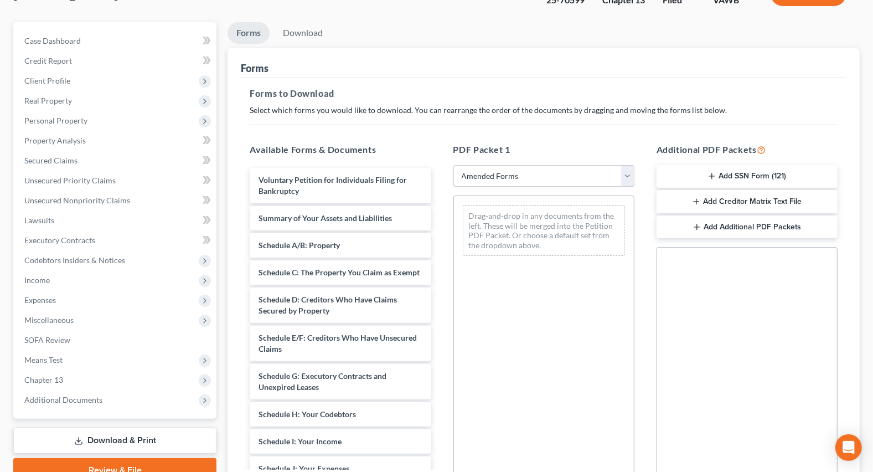
scroll to position [151, 0]
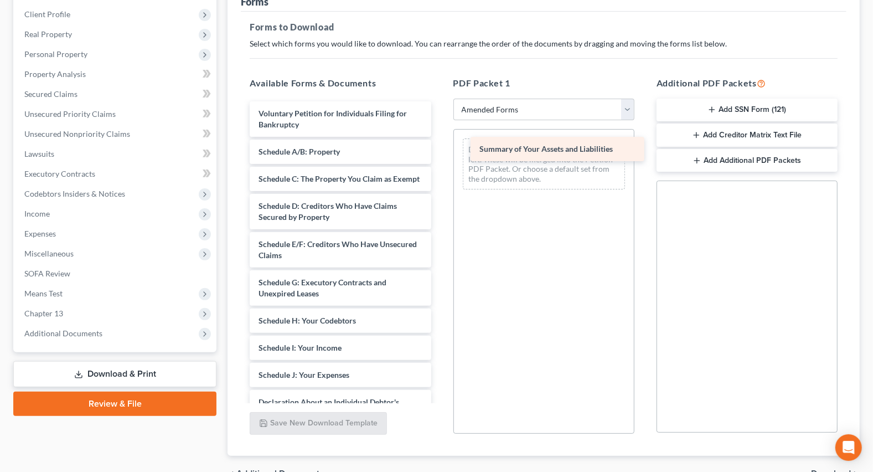
drag, startPoint x: 329, startPoint y: 151, endPoint x: 539, endPoint y: 149, distance: 209.2
click at [440, 149] on div "Summary of Your Assets and Liabilities Voluntary Petition for Individuals Filin…" at bounding box center [340, 361] width 199 height 520
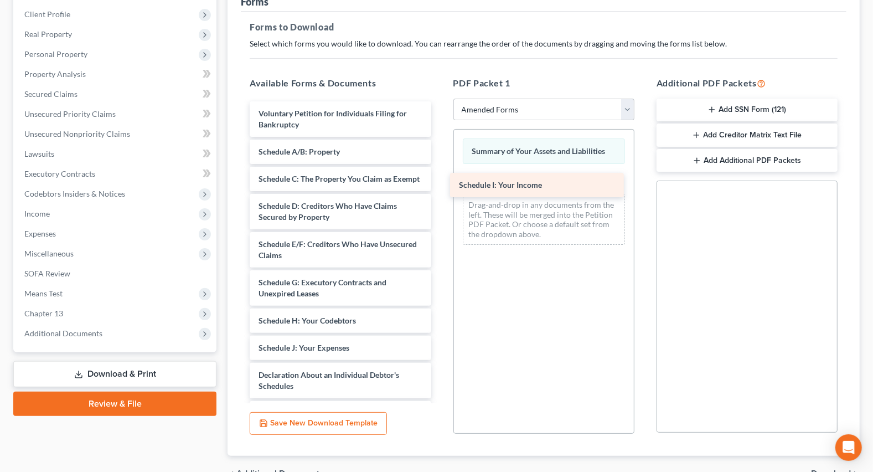
drag, startPoint x: 314, startPoint y: 355, endPoint x: 514, endPoint y: 183, distance: 264.2
click at [440, 183] on div "Schedule I: Your Income Voluntary Petition for Individuals Filing for Bankruptc…" at bounding box center [340, 347] width 199 height 493
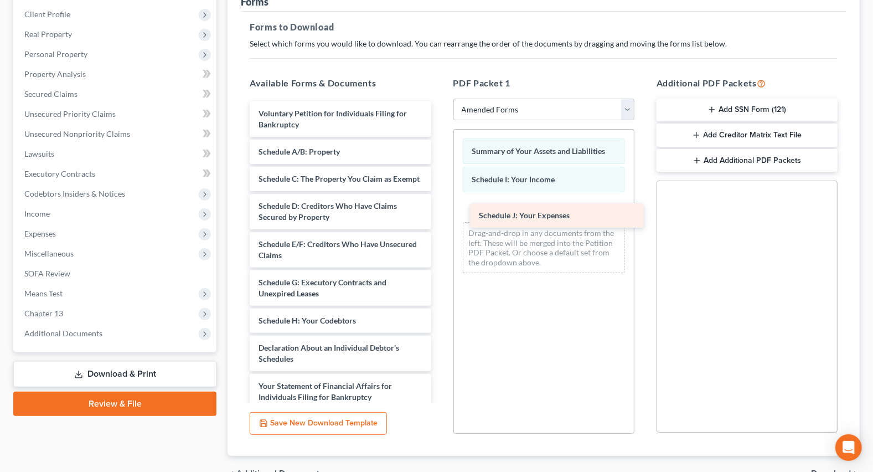
drag, startPoint x: 332, startPoint y: 363, endPoint x: 552, endPoint y: 221, distance: 261.9
click at [440, 221] on div "Schedule J: Your Expenses Voluntary Petition for Individuals Filing for Bankrup…" at bounding box center [340, 334] width 199 height 466
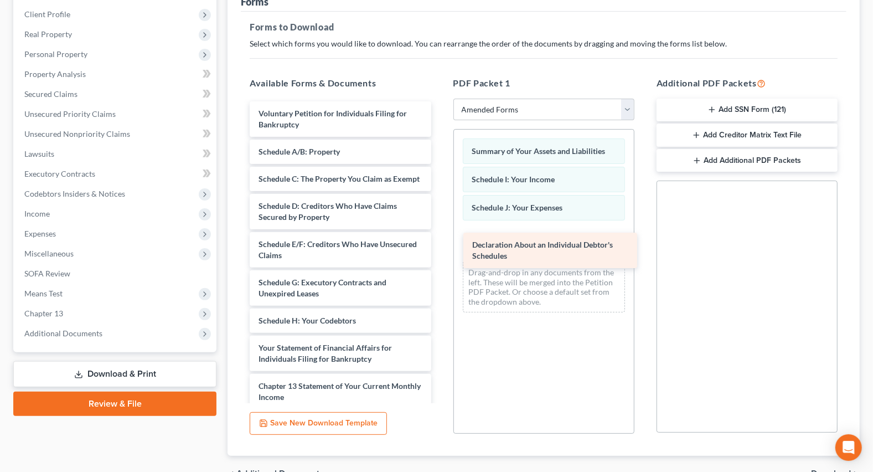
drag, startPoint x: 337, startPoint y: 365, endPoint x: 611, endPoint y: 254, distance: 295.2
click at [440, 251] on div "Declaration About an Individual Debtor's Schedules Voluntary Petition for Indiv…" at bounding box center [340, 314] width 199 height 427
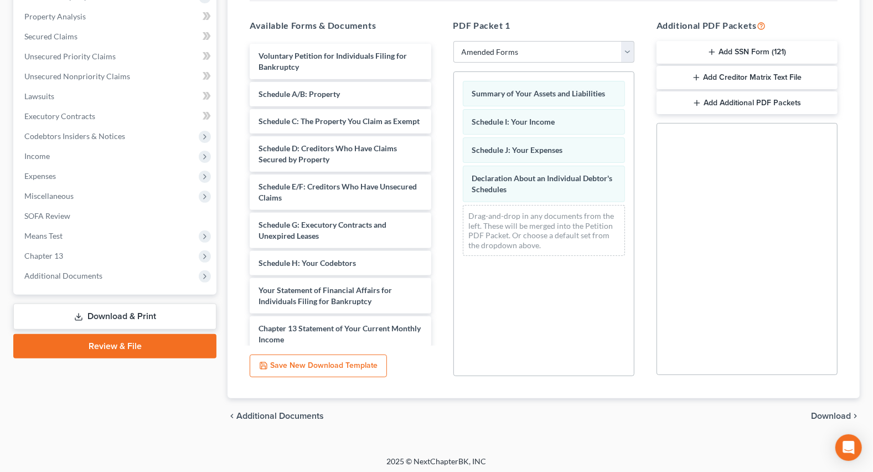
scroll to position [211, 0]
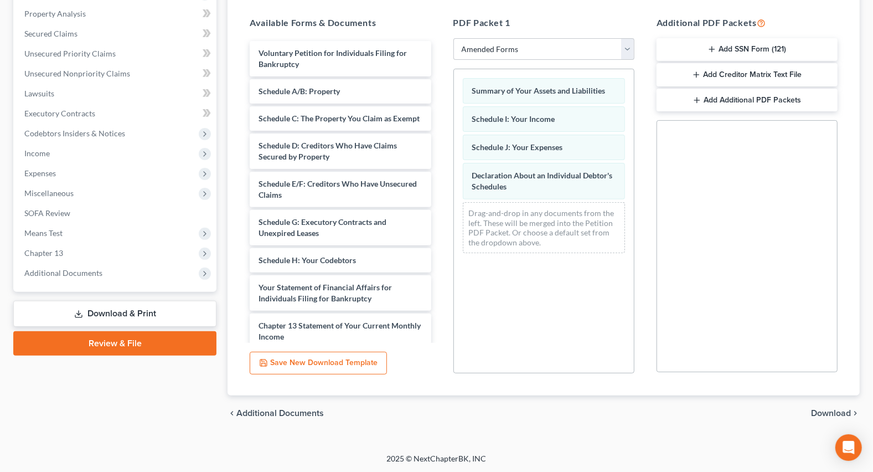
click at [831, 410] on span "Download" at bounding box center [831, 413] width 40 height 9
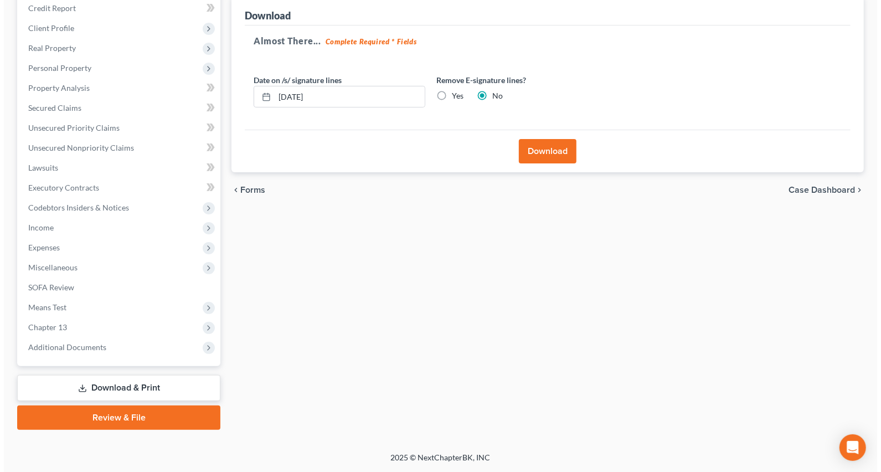
scroll to position [135, 0]
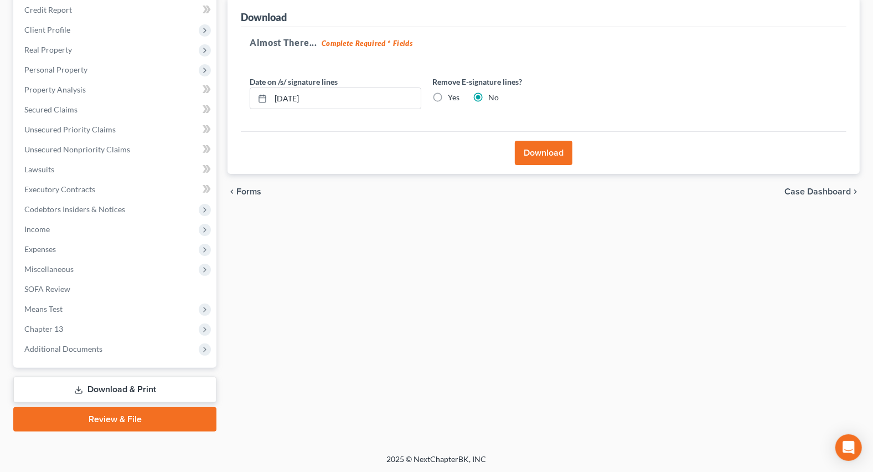
click at [542, 149] on button "Download" at bounding box center [544, 153] width 58 height 24
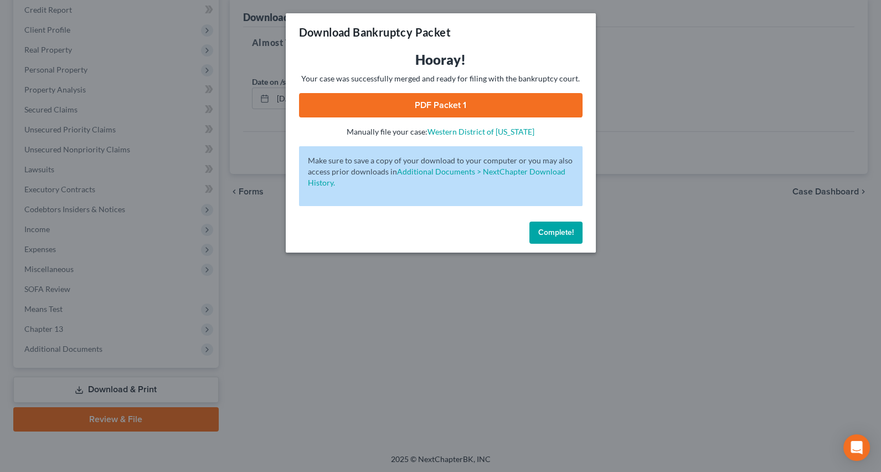
click at [504, 103] on link "PDF Packet 1" at bounding box center [440, 105] width 283 height 24
click at [488, 332] on div "Download Bankruptcy Packet Hooray! Your case was successfully merged and ready …" at bounding box center [440, 236] width 881 height 472
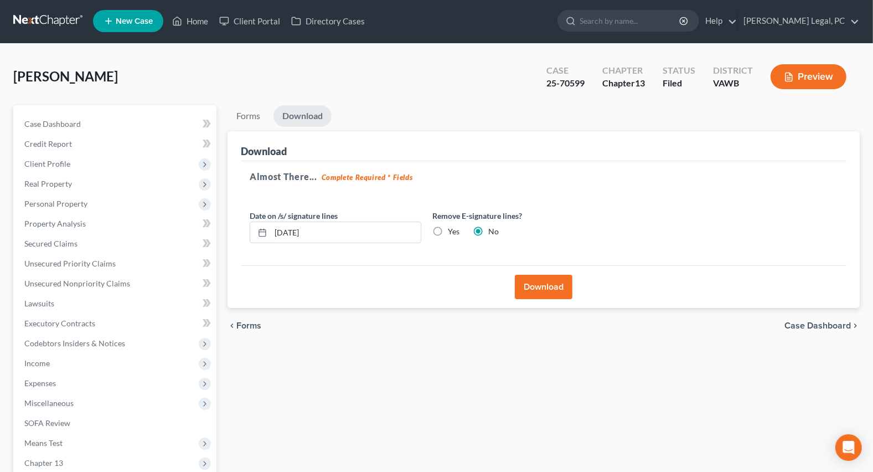
scroll to position [0, 0]
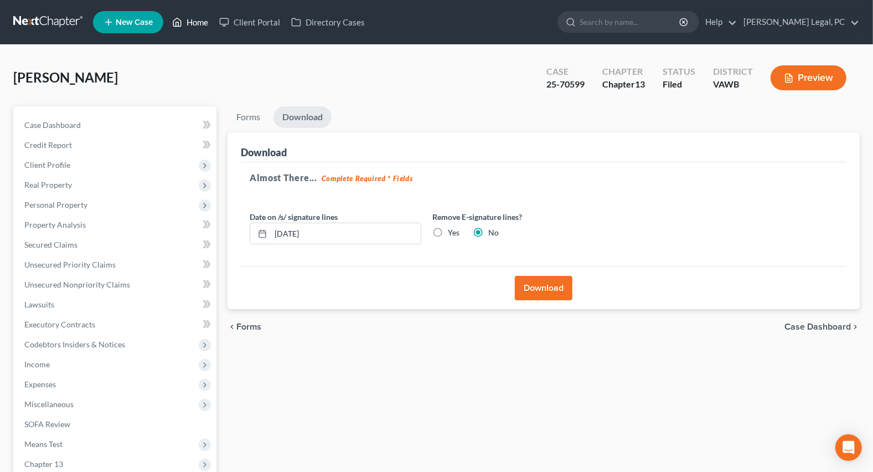
click at [191, 27] on link "Home" at bounding box center [190, 22] width 47 height 20
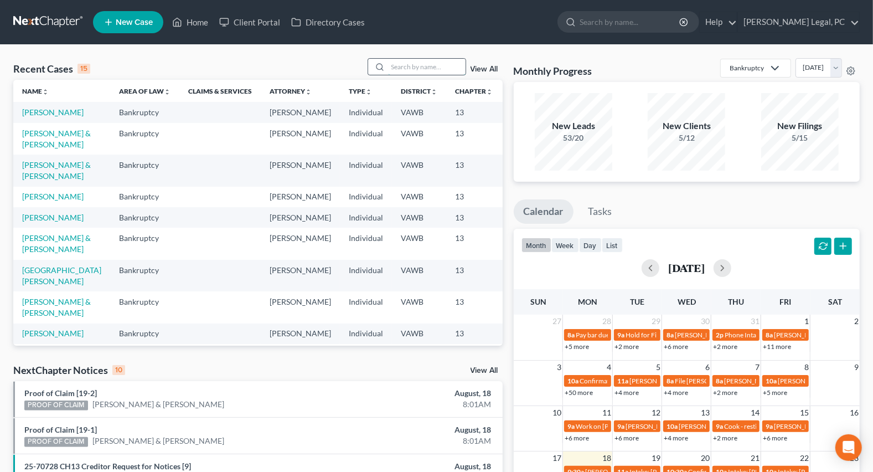
click at [403, 70] on input "search" at bounding box center [426, 67] width 77 height 16
click at [407, 70] on input "search" at bounding box center [426, 67] width 77 height 16
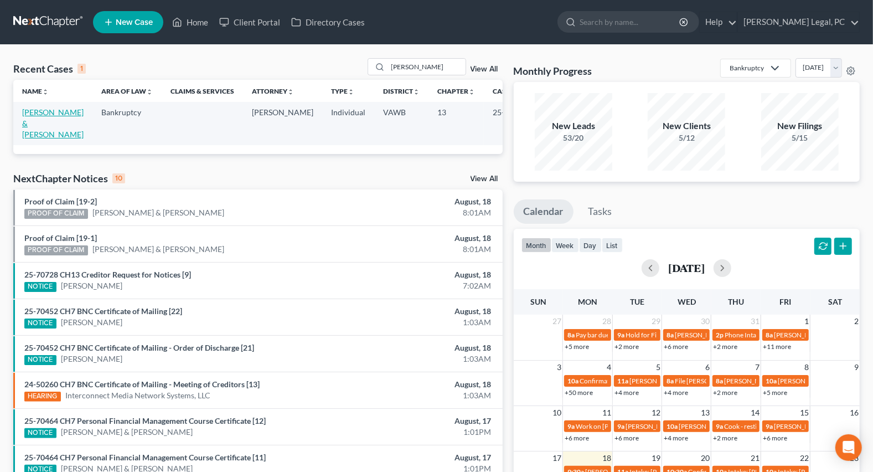
click at [37, 123] on link "[PERSON_NAME] & [PERSON_NAME]" at bounding box center [52, 123] width 61 height 32
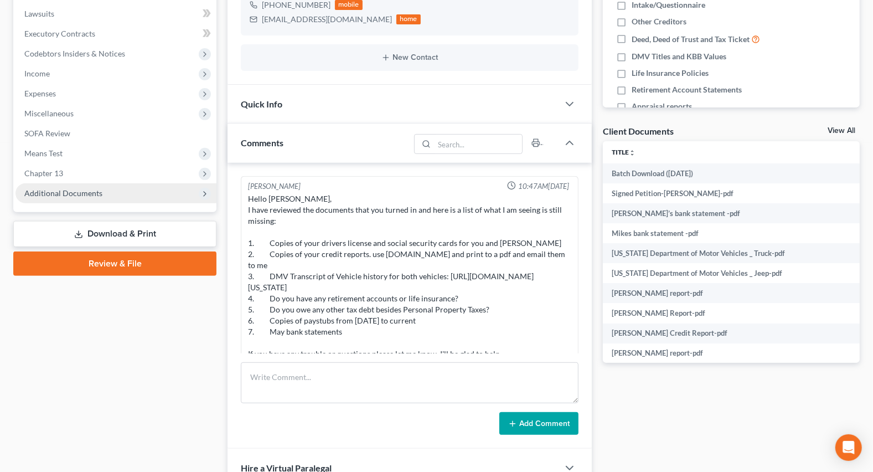
scroll to position [244, 0]
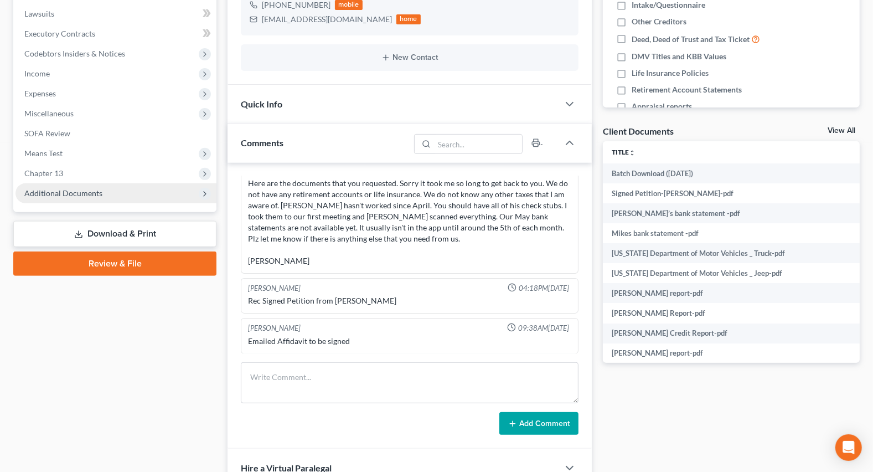
click at [45, 194] on span "Additional Documents" at bounding box center [63, 192] width 78 height 9
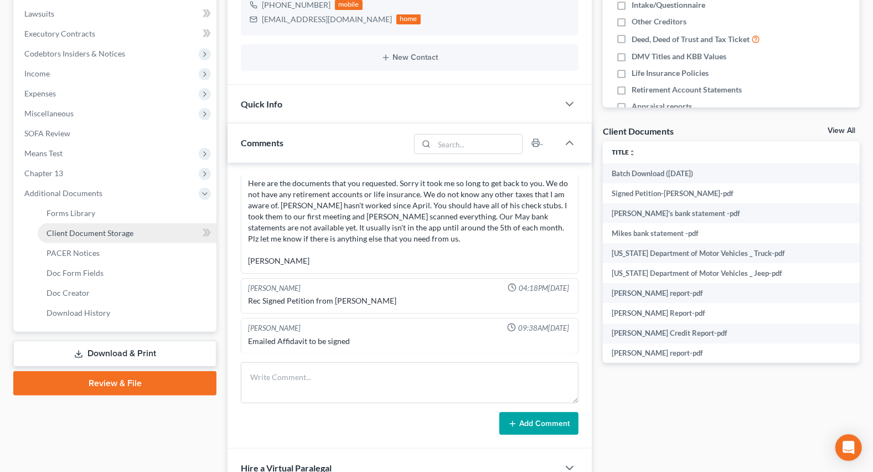
click at [89, 232] on span "Client Document Storage" at bounding box center [89, 232] width 87 height 9
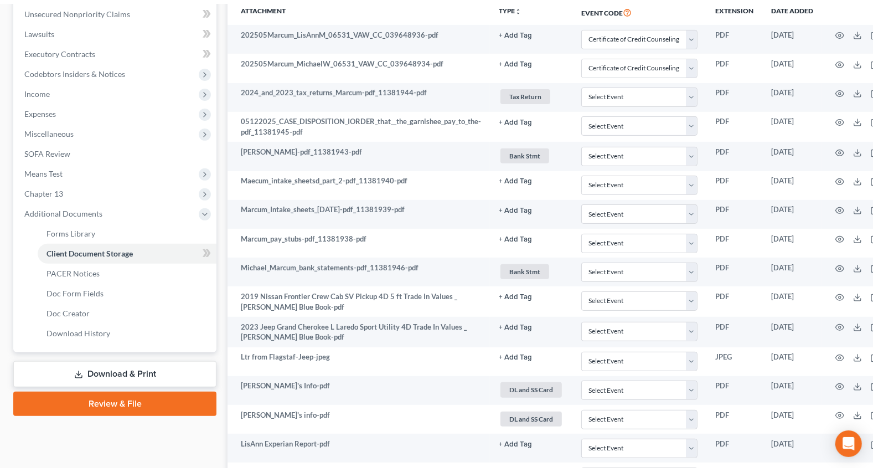
scroll to position [251, 0]
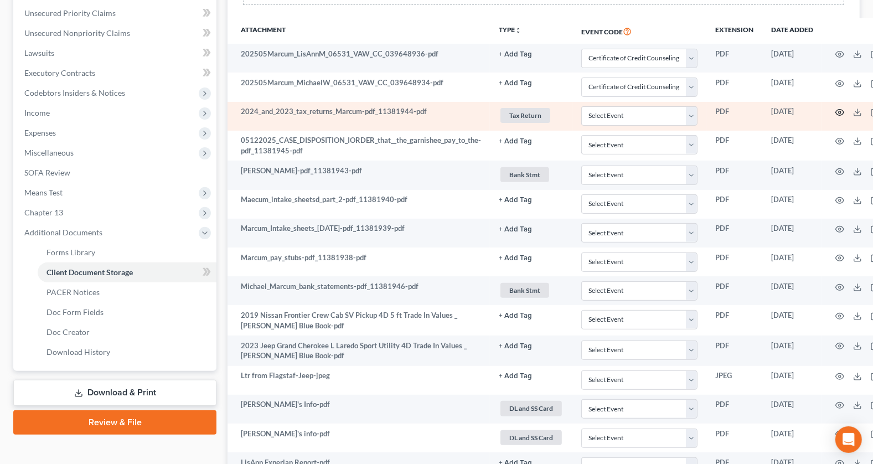
click at [840, 110] on icon "button" at bounding box center [839, 112] width 9 height 9
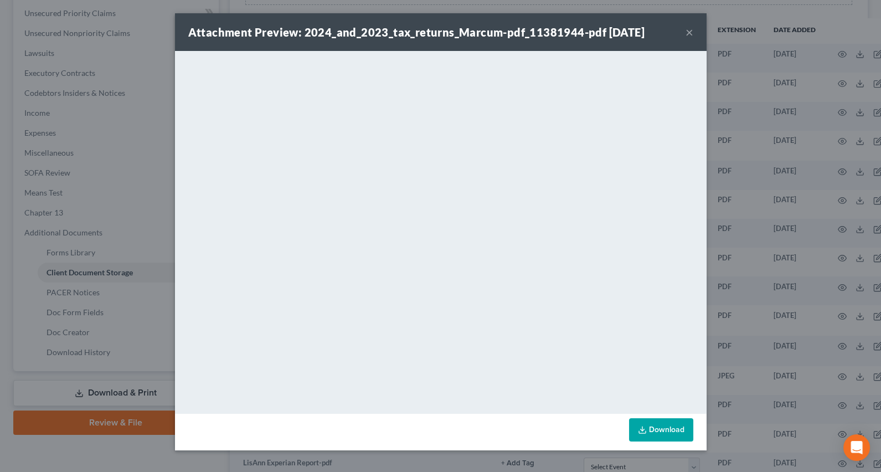
click at [689, 33] on button "×" at bounding box center [689, 31] width 8 height 13
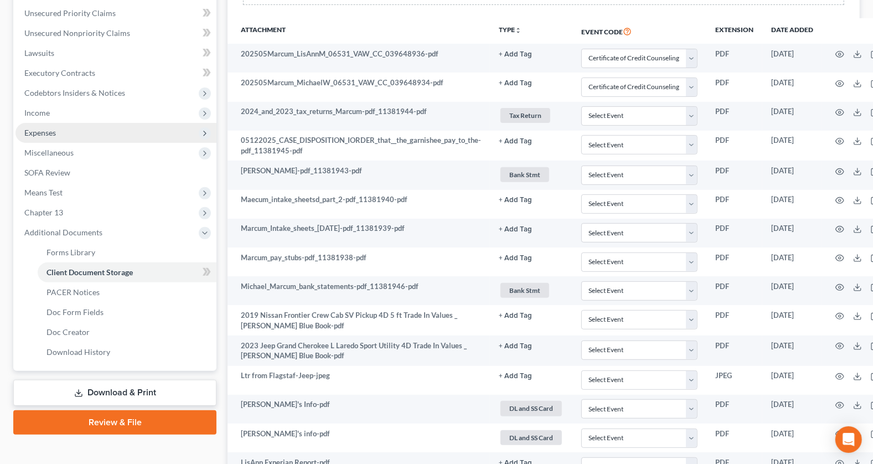
click at [30, 131] on span "Expenses" at bounding box center [40, 132] width 32 height 9
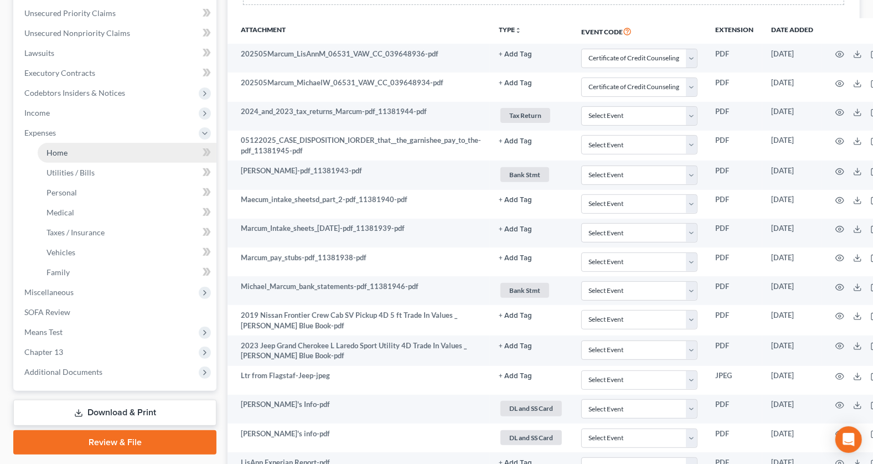
click at [75, 149] on link "Home" at bounding box center [127, 153] width 179 height 20
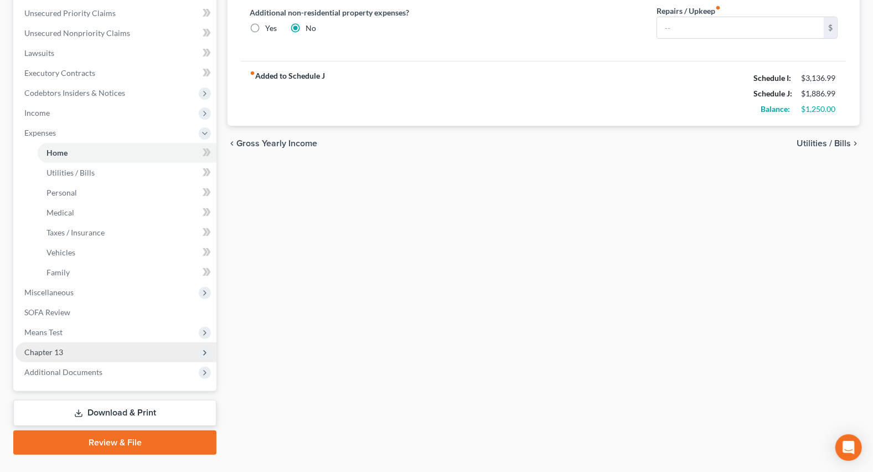
click at [46, 347] on span "Chapter 13" at bounding box center [43, 351] width 39 height 9
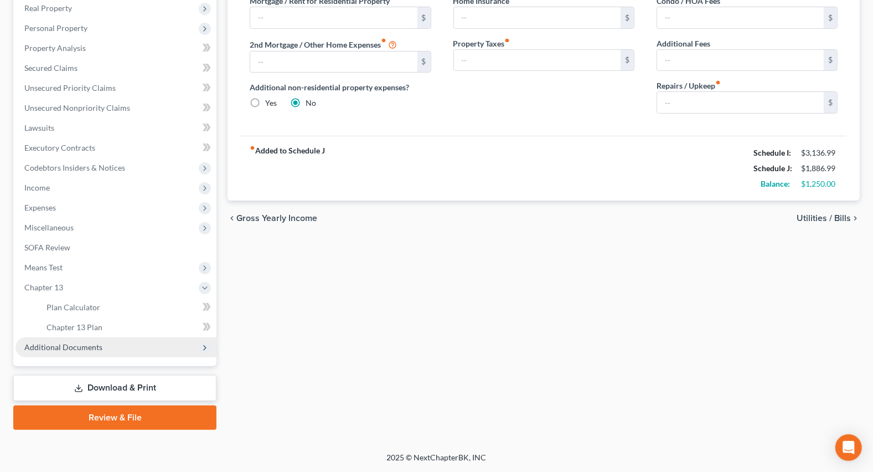
scroll to position [175, 0]
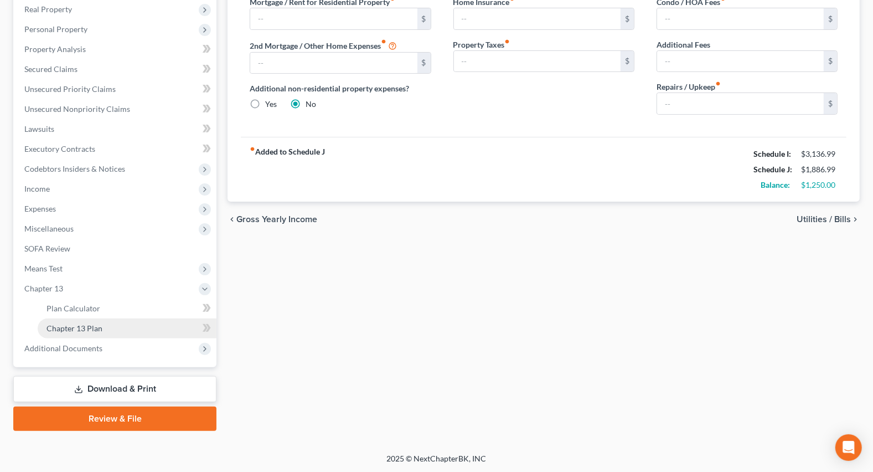
click at [72, 326] on span "Chapter 13 Plan" at bounding box center [74, 327] width 56 height 9
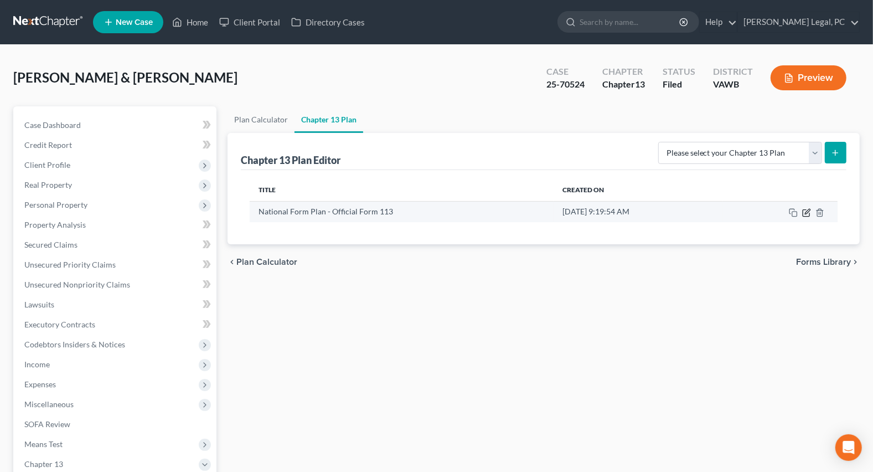
click at [806, 209] on icon "button" at bounding box center [806, 212] width 9 height 9
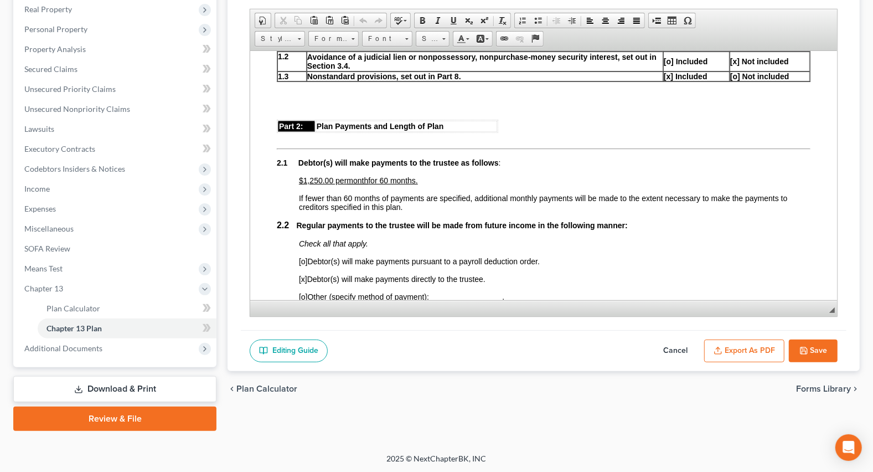
scroll to position [453, 0]
drag, startPoint x: 509, startPoint y: 409, endPoint x: 566, endPoint y: 372, distance: 67.7
click at [508, 409] on div "Plan Calculator Chapter 13 Plan Chapter 13 Plan Name National Form Plan - Offic…" at bounding box center [543, 181] width 643 height 500
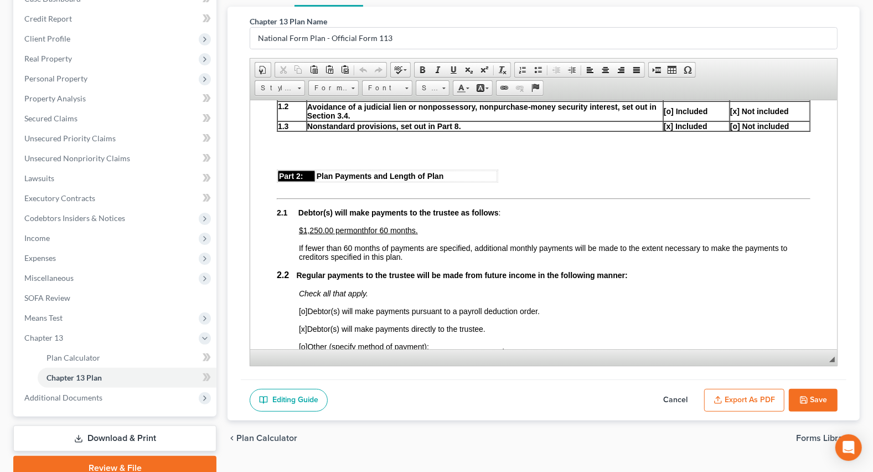
scroll to position [0, 0]
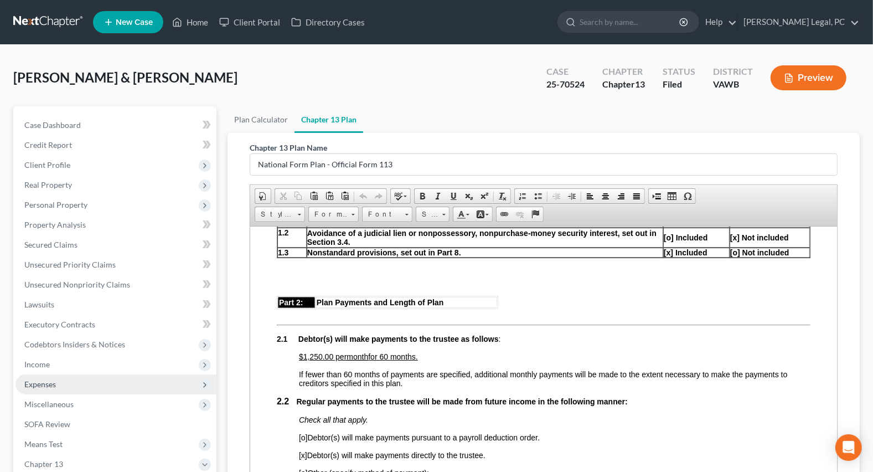
click at [38, 376] on span "Expenses" at bounding box center [115, 384] width 201 height 20
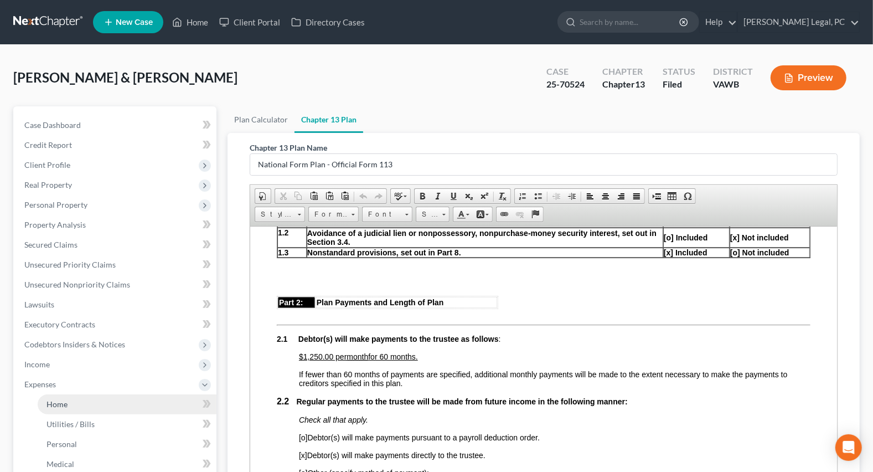
click at [59, 400] on span "Home" at bounding box center [56, 403] width 21 height 9
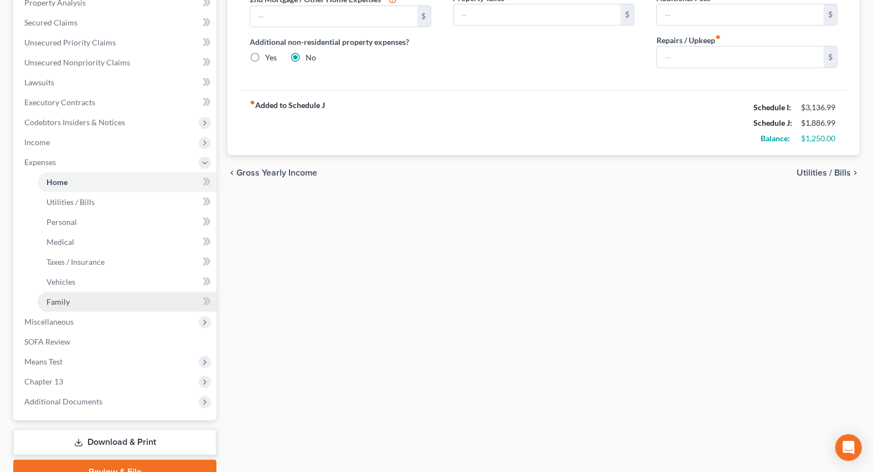
scroll to position [251, 0]
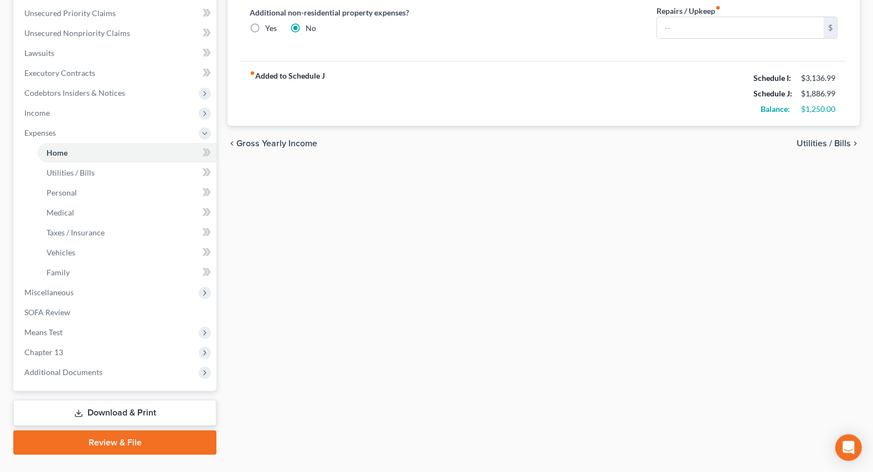
click at [95, 408] on link "Download & Print" at bounding box center [114, 413] width 203 height 26
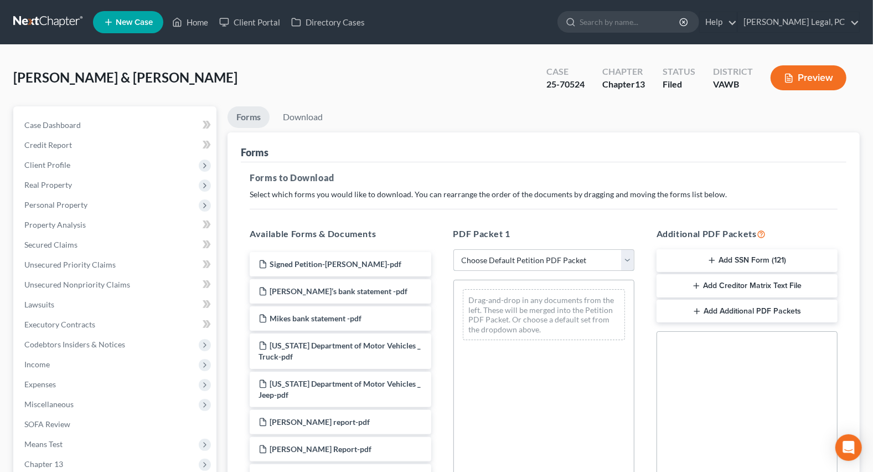
drag, startPoint x: 474, startPoint y: 263, endPoint x: 475, endPoint y: 268, distance: 5.6
click at [474, 263] on select "Choose Default Petition PDF Packet Complete Bankruptcy Petition (all forms and …" at bounding box center [543, 260] width 181 height 22
click at [453, 249] on select "Choose Default Petition PDF Packet Complete Bankruptcy Petition (all forms and …" at bounding box center [543, 260] width 181 height 22
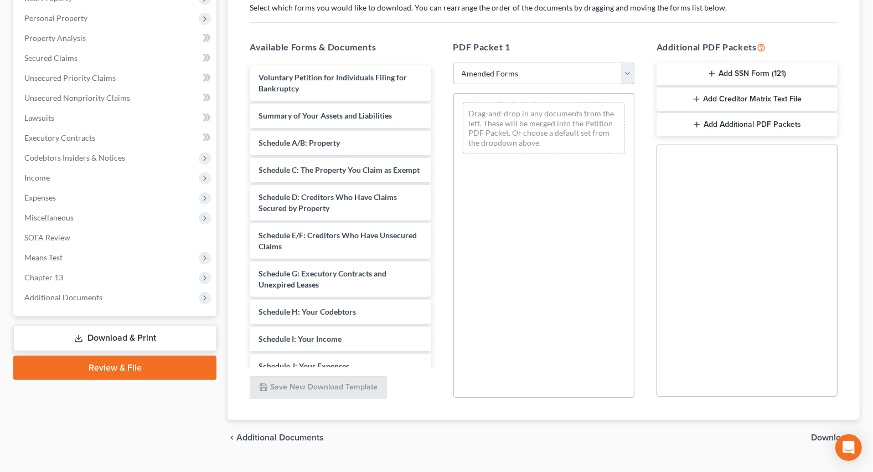
scroll to position [201, 0]
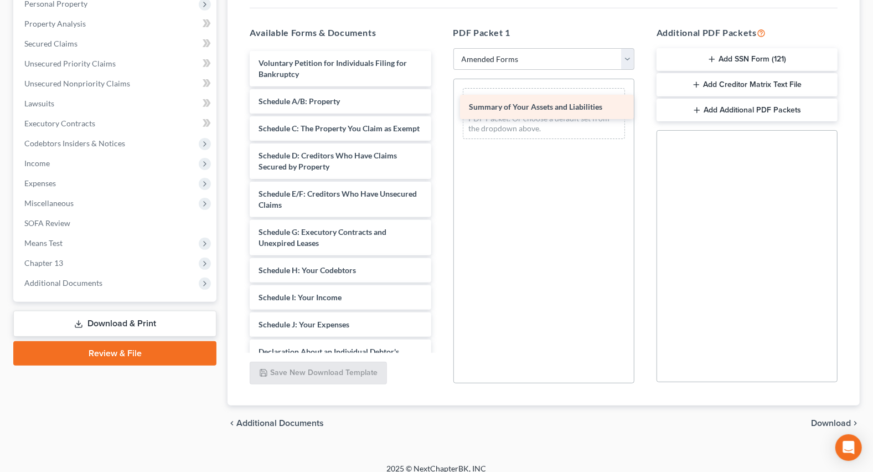
drag, startPoint x: 308, startPoint y: 95, endPoint x: 520, endPoint y: 102, distance: 212.1
click at [440, 102] on div "Summary of Your Assets and Liabilities Voluntary Petition for Individuals Filin…" at bounding box center [340, 311] width 199 height 520
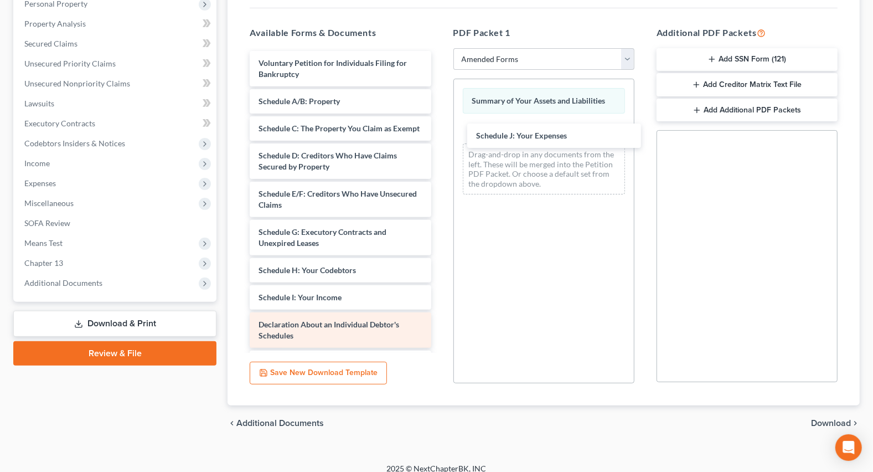
drag, startPoint x: 309, startPoint y: 331, endPoint x: 286, endPoint y: 321, distance: 24.8
click at [440, 133] on div "Schedule J: Your Expenses Voluntary Petition for Individuals Filing for Bankrup…" at bounding box center [340, 297] width 199 height 493
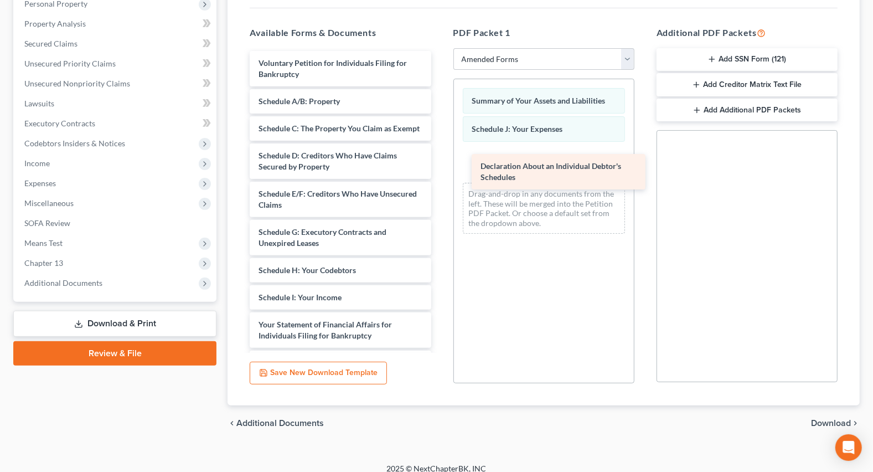
drag, startPoint x: 298, startPoint y: 341, endPoint x: 518, endPoint y: 172, distance: 277.0
click at [440, 172] on div "Declaration About an Individual Debtor's Schedules Voluntary Petition for Indiv…" at bounding box center [340, 278] width 199 height 454
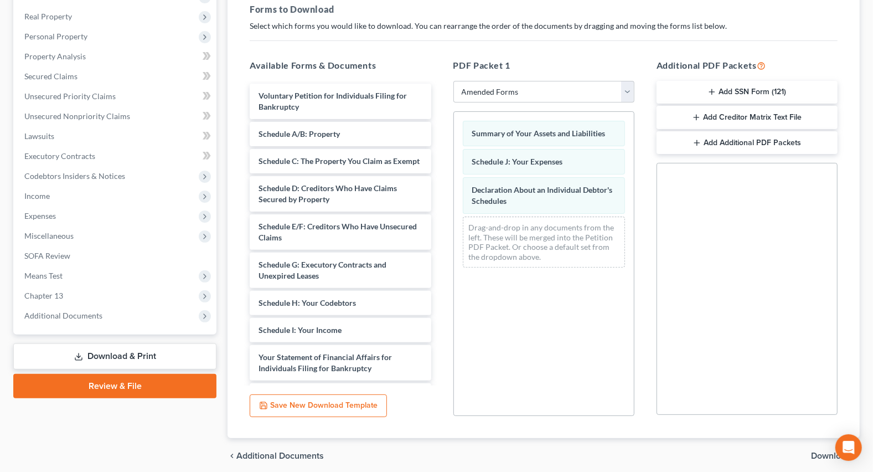
scroll to position [211, 0]
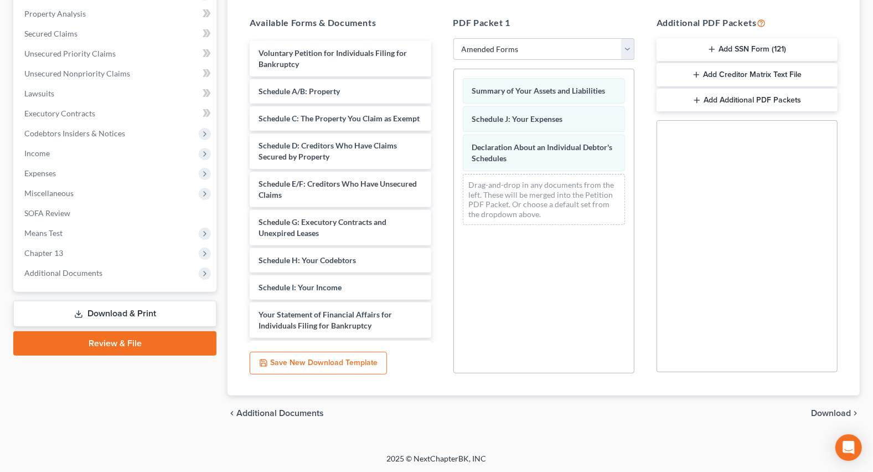
click at [847, 412] on span "Download" at bounding box center [831, 413] width 40 height 9
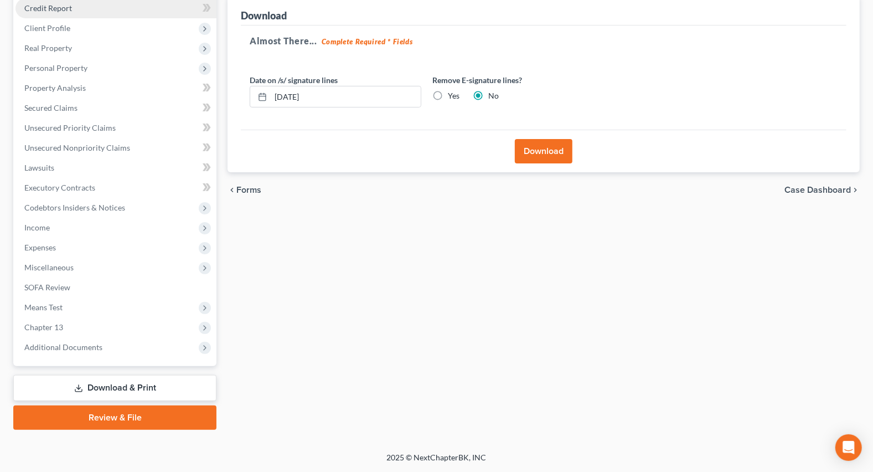
scroll to position [135, 0]
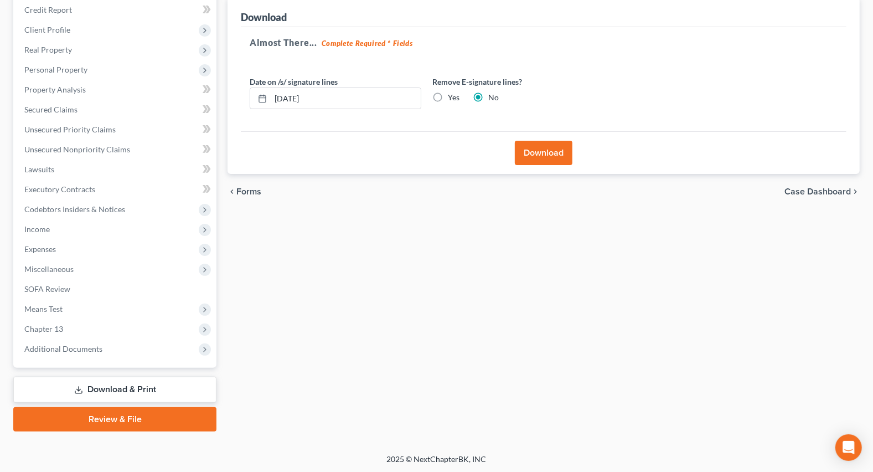
click at [531, 151] on button "Download" at bounding box center [544, 153] width 58 height 24
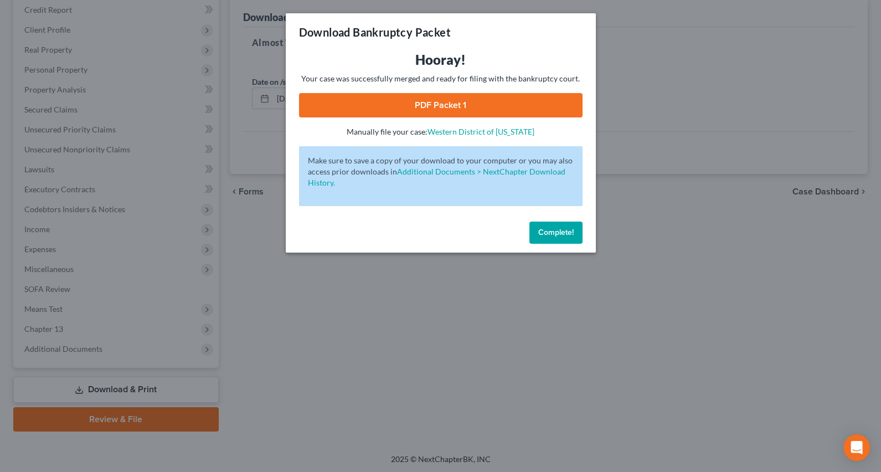
click at [504, 100] on link "PDF Packet 1" at bounding box center [440, 105] width 283 height 24
click at [350, 339] on div "Download Bankruptcy Packet Hooray! Your case was successfully merged and ready …" at bounding box center [440, 236] width 881 height 472
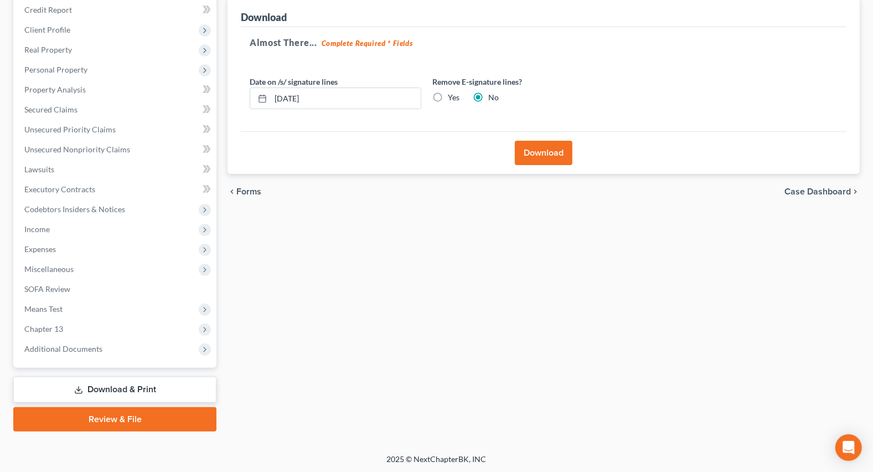
drag, startPoint x: 55, startPoint y: 227, endPoint x: 350, endPoint y: 269, distance: 298.0
click at [55, 226] on span "Income" at bounding box center [115, 229] width 201 height 20
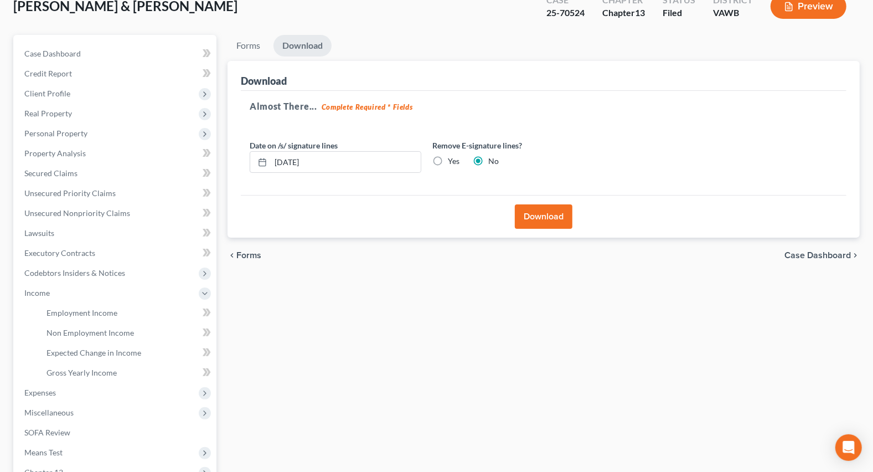
scroll to position [0, 0]
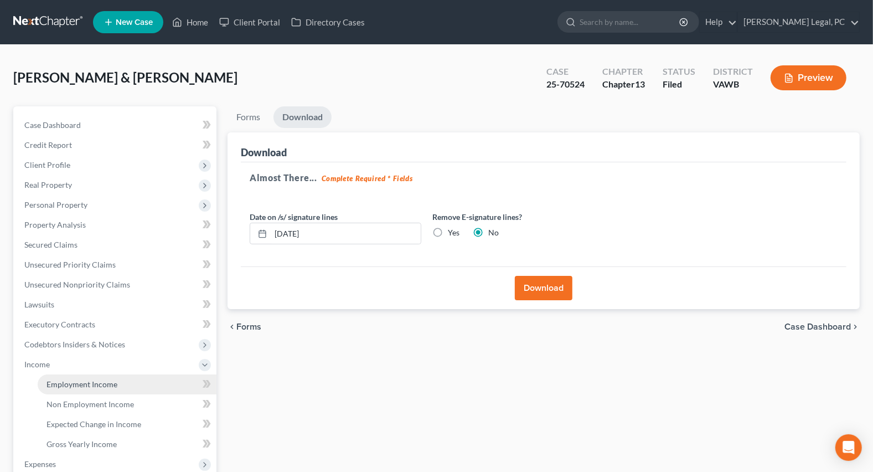
click at [83, 381] on span "Employment Income" at bounding box center [81, 383] width 71 height 9
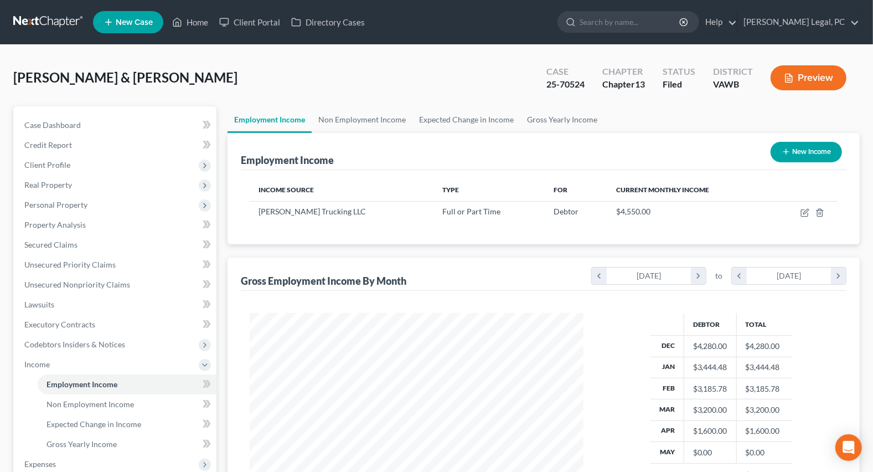
click at [808, 81] on button "Preview" at bounding box center [809, 77] width 76 height 25
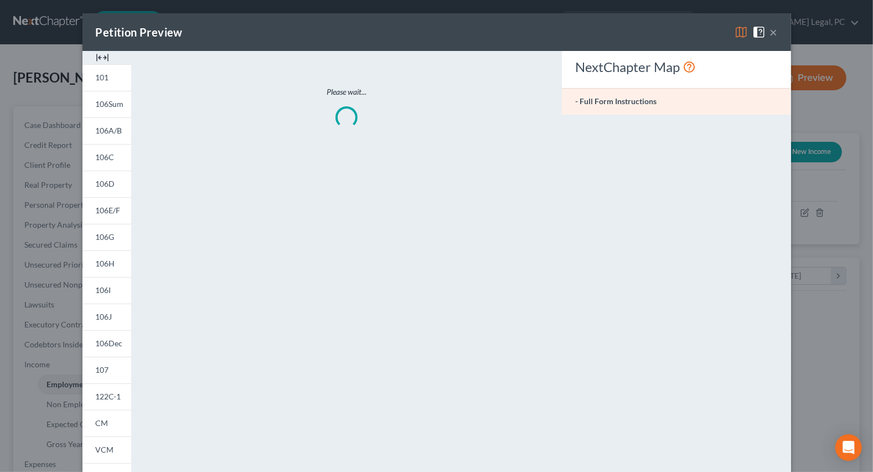
scroll to position [198, 359]
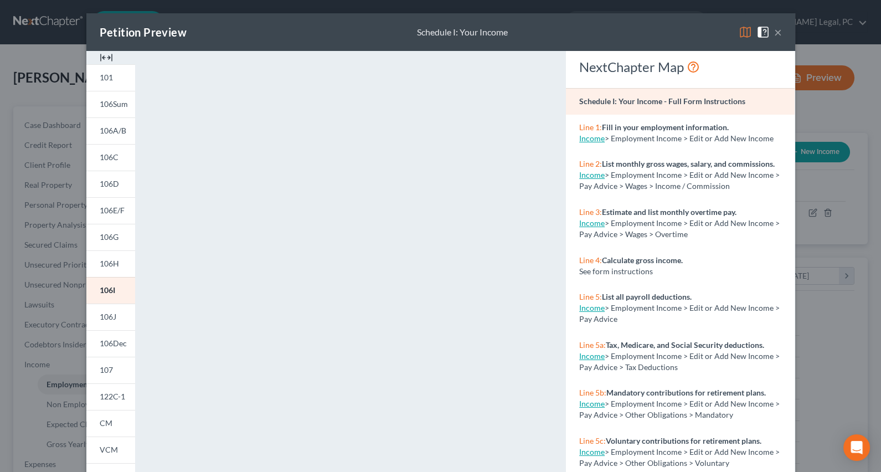
click at [774, 35] on button "×" at bounding box center [778, 31] width 8 height 13
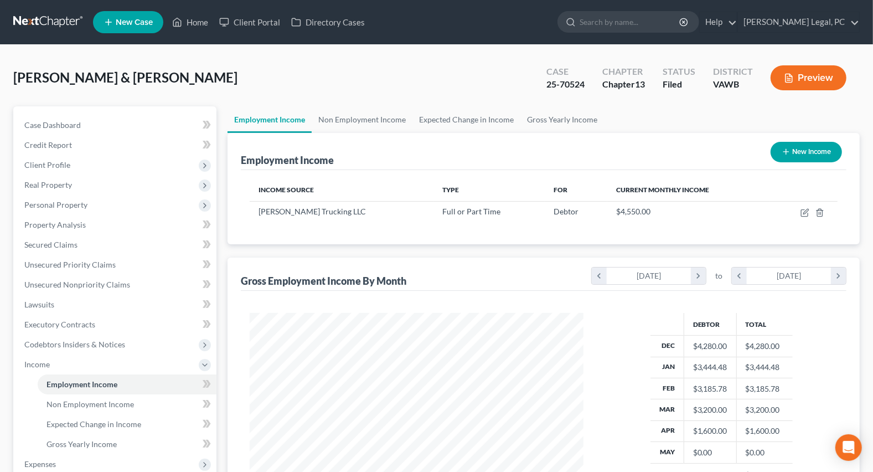
scroll to position [553344, 553186]
click at [82, 128] on link "Case Dashboard" at bounding box center [115, 125] width 201 height 20
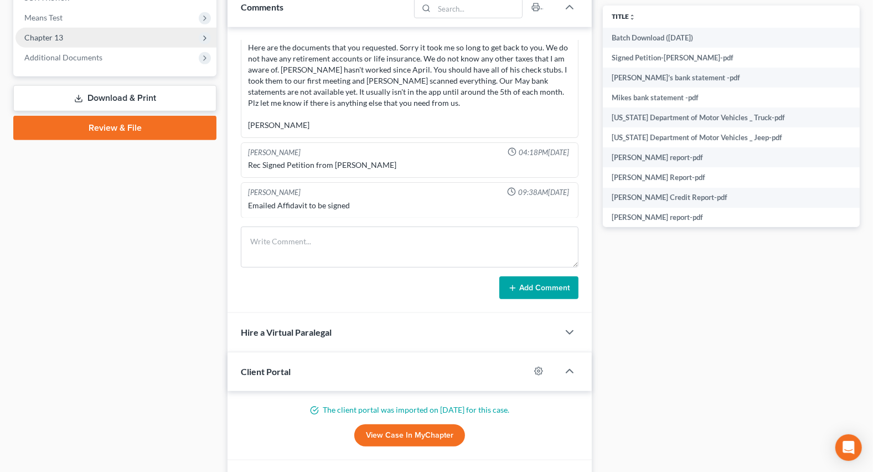
scroll to position [402, 0]
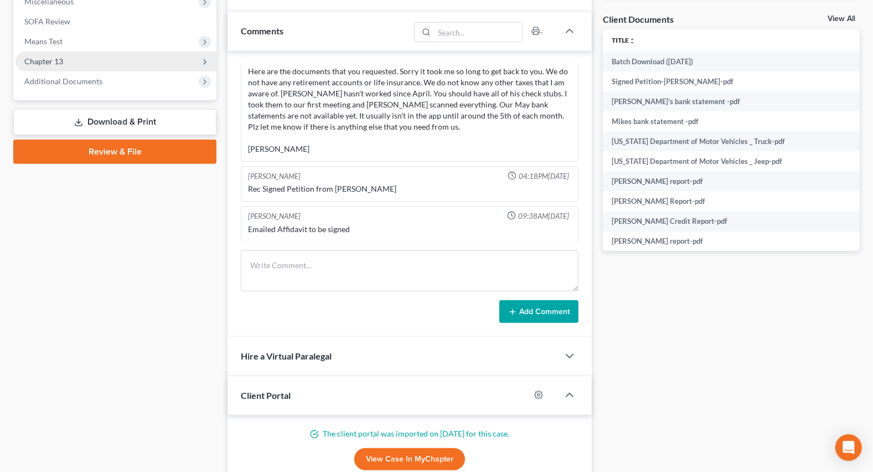
click at [55, 60] on span "Chapter 13" at bounding box center [43, 60] width 39 height 9
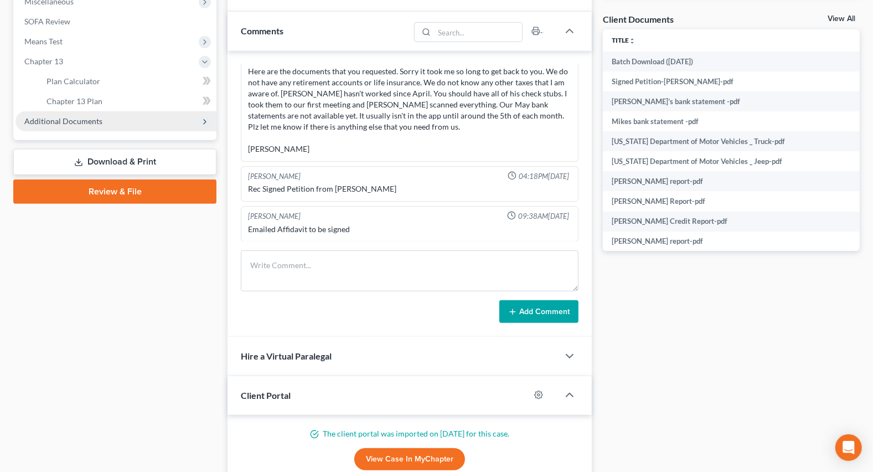
click at [79, 128] on span "Additional Documents" at bounding box center [115, 121] width 201 height 20
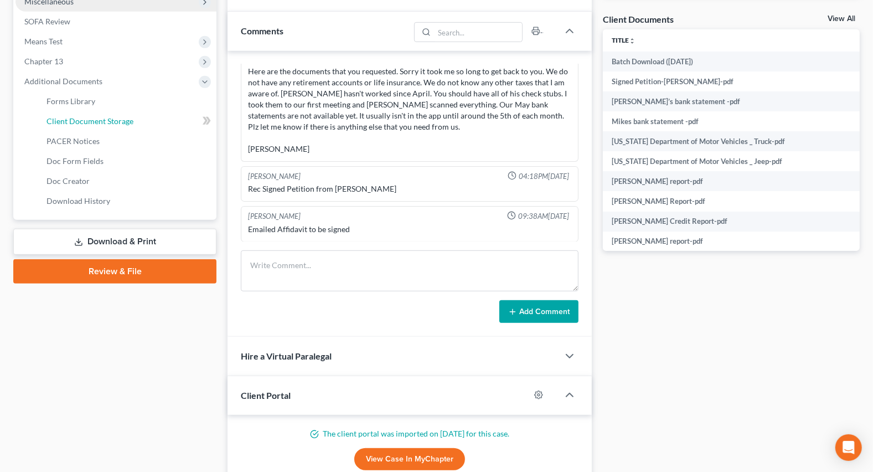
click at [97, 122] on span "Client Document Storage" at bounding box center [89, 120] width 87 height 9
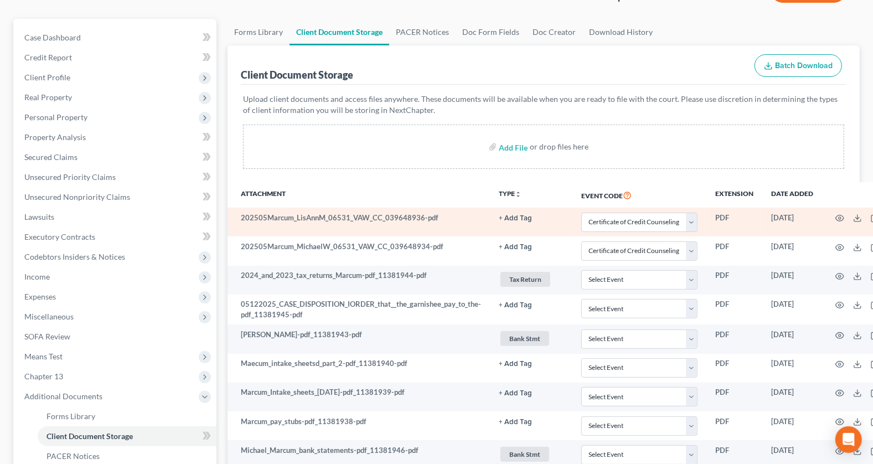
scroll to position [100, 0]
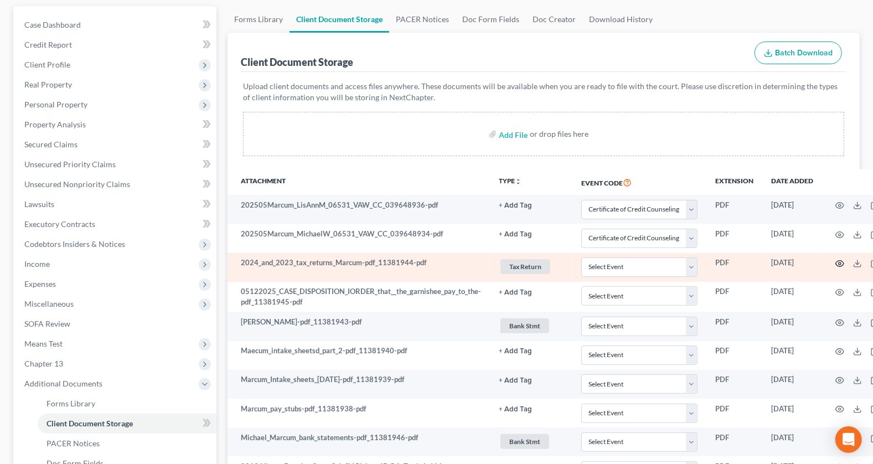
click at [844, 261] on icon "button" at bounding box center [840, 264] width 8 height 6
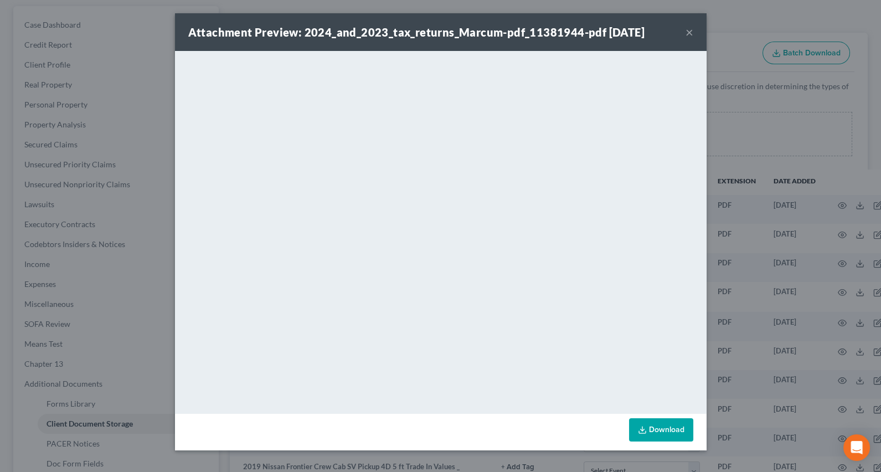
click at [692, 28] on button "×" at bounding box center [689, 31] width 8 height 13
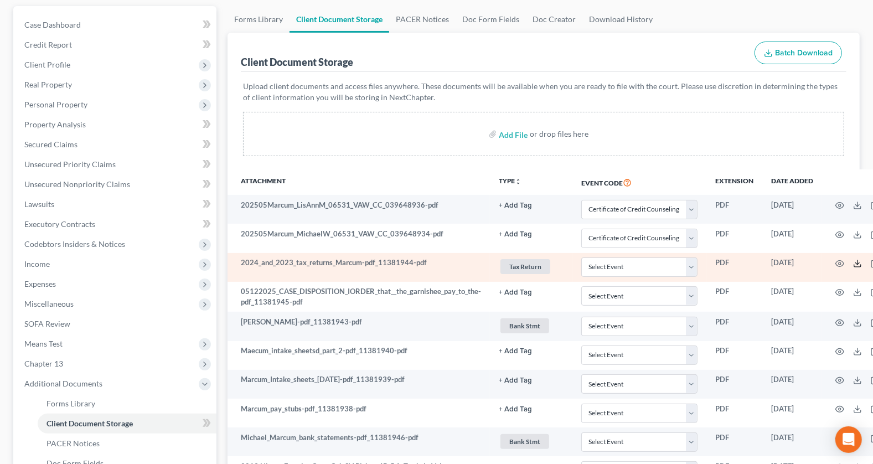
click at [860, 263] on polyline at bounding box center [858, 264] width 4 height 2
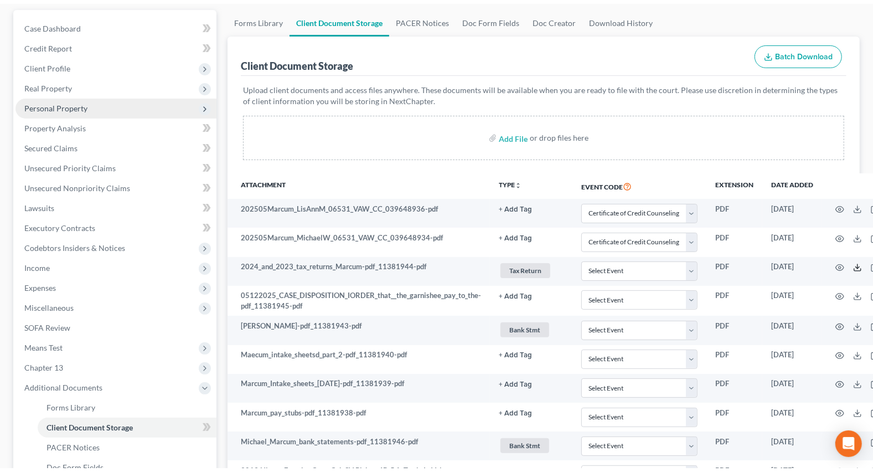
scroll to position [0, 0]
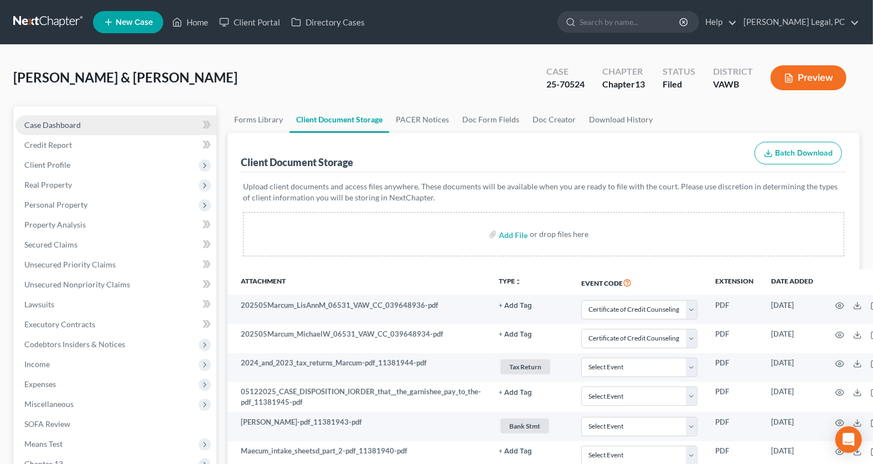
click at [71, 129] on link "Case Dashboard" at bounding box center [115, 125] width 201 height 20
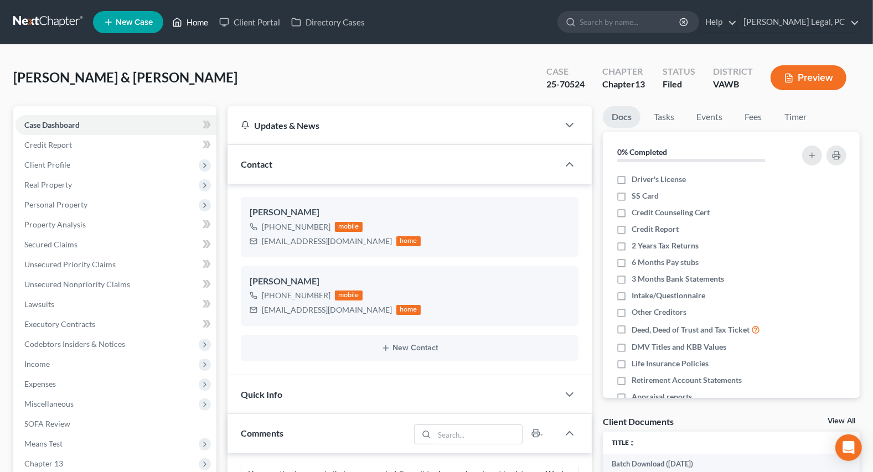
click at [196, 24] on link "Home" at bounding box center [190, 22] width 47 height 20
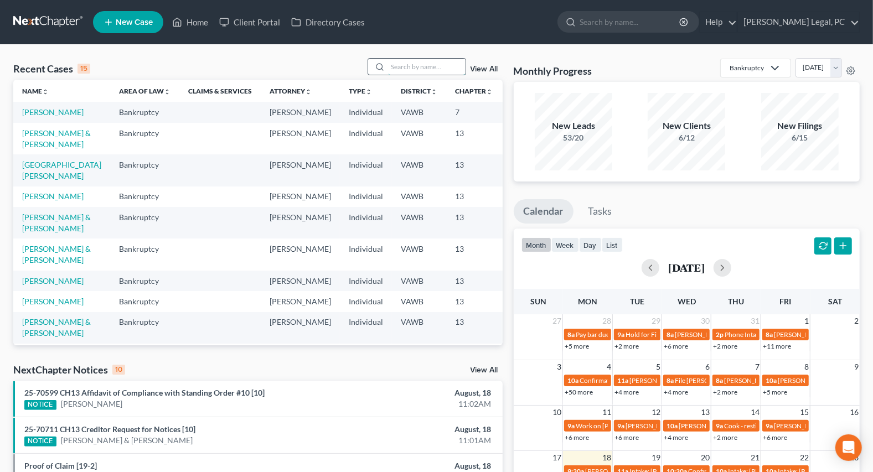
click at [421, 73] on input "search" at bounding box center [426, 67] width 77 height 16
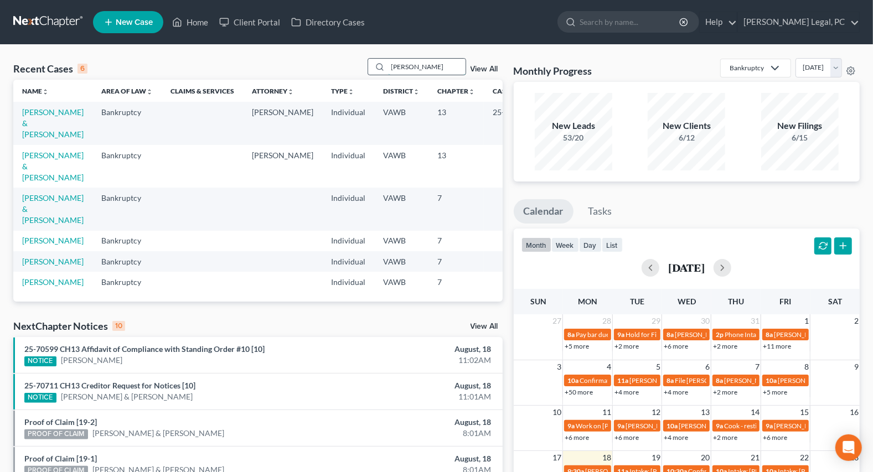
drag, startPoint x: 432, startPoint y: 64, endPoint x: 375, endPoint y: 61, distance: 56.6
click at [375, 61] on div "[PERSON_NAME]" at bounding box center [417, 66] width 99 height 17
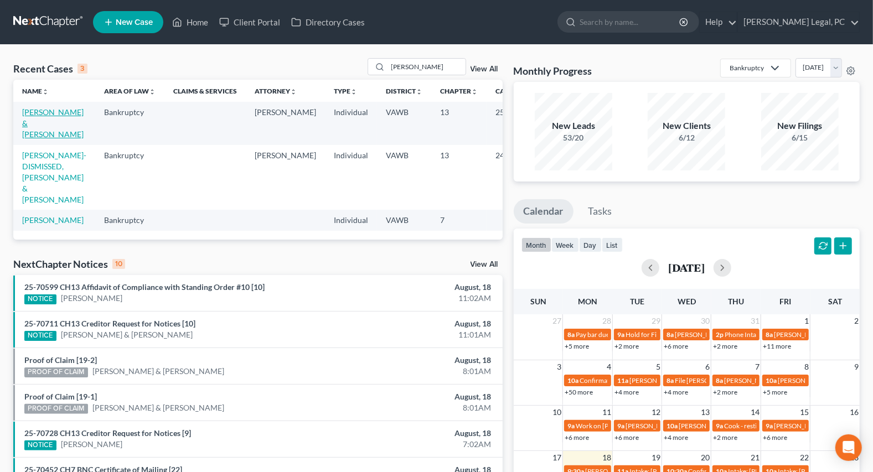
click at [44, 122] on link "[PERSON_NAME] & [PERSON_NAME]" at bounding box center [52, 123] width 61 height 32
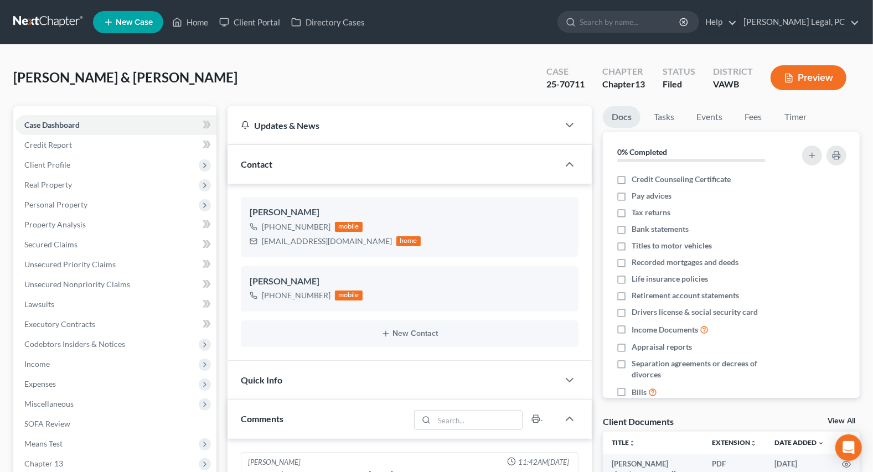
scroll to position [201, 0]
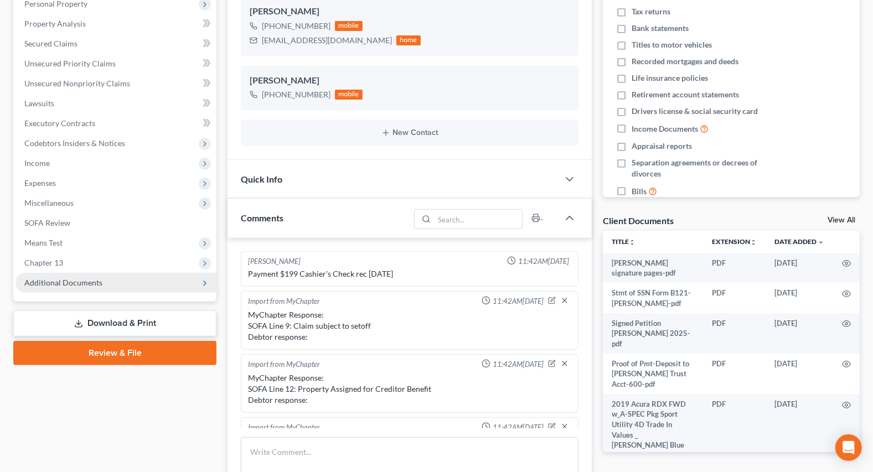
click at [63, 276] on span "Additional Documents" at bounding box center [115, 283] width 201 height 20
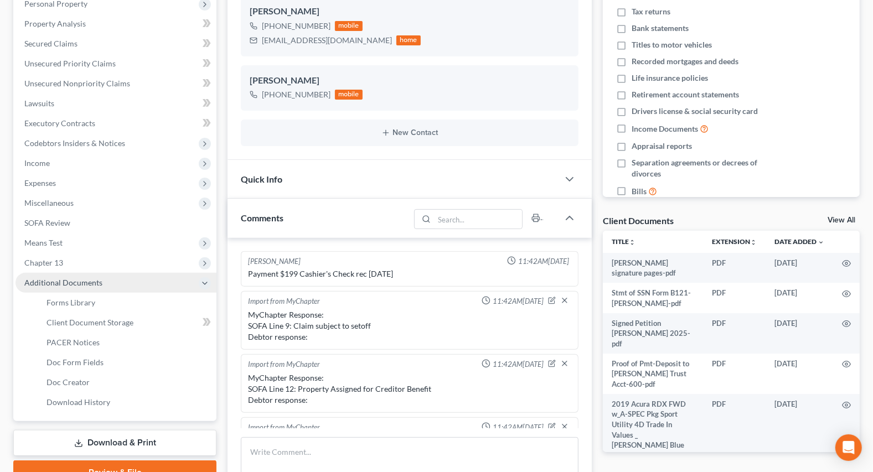
scroll to position [1541, 0]
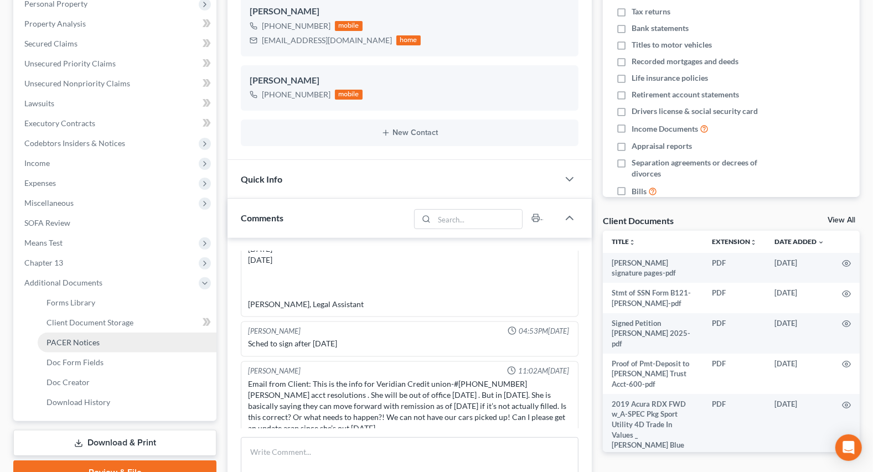
click at [80, 334] on link "PACER Notices" at bounding box center [127, 343] width 179 height 20
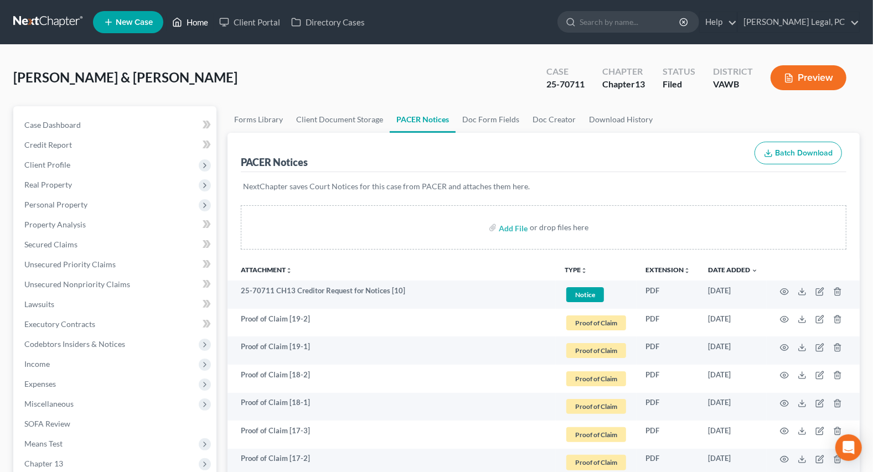
click at [195, 24] on link "Home" at bounding box center [190, 22] width 47 height 20
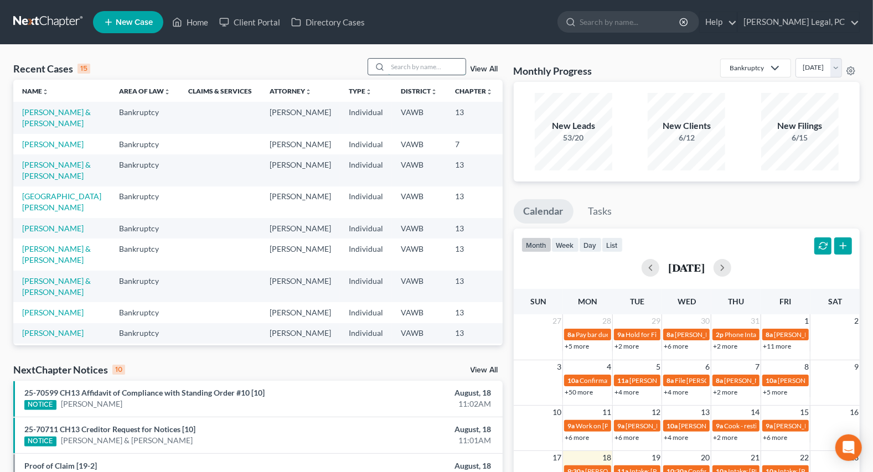
click at [407, 68] on input "search" at bounding box center [426, 67] width 77 height 16
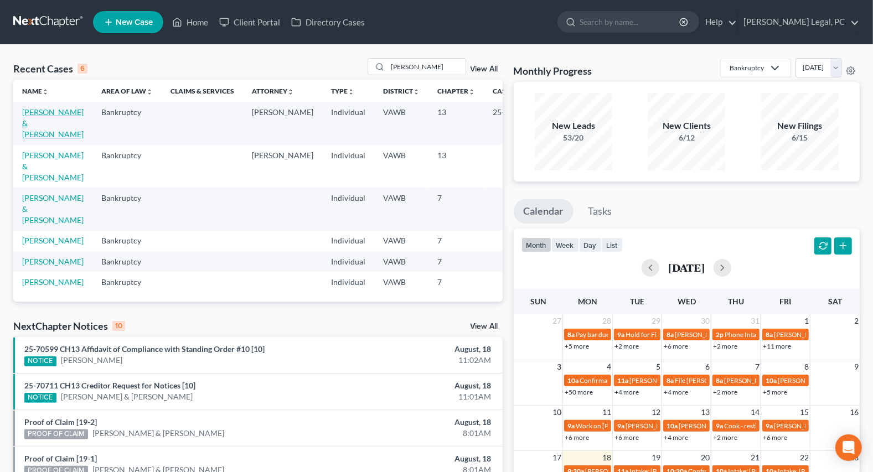
click at [54, 111] on link "[PERSON_NAME] & [PERSON_NAME]" at bounding box center [52, 123] width 61 height 32
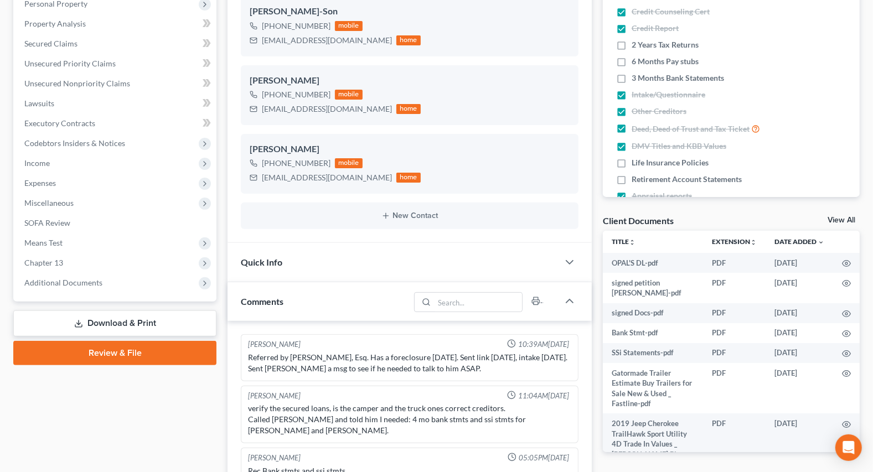
scroll to position [1, 0]
click at [70, 276] on span "Additional Documents" at bounding box center [115, 283] width 201 height 20
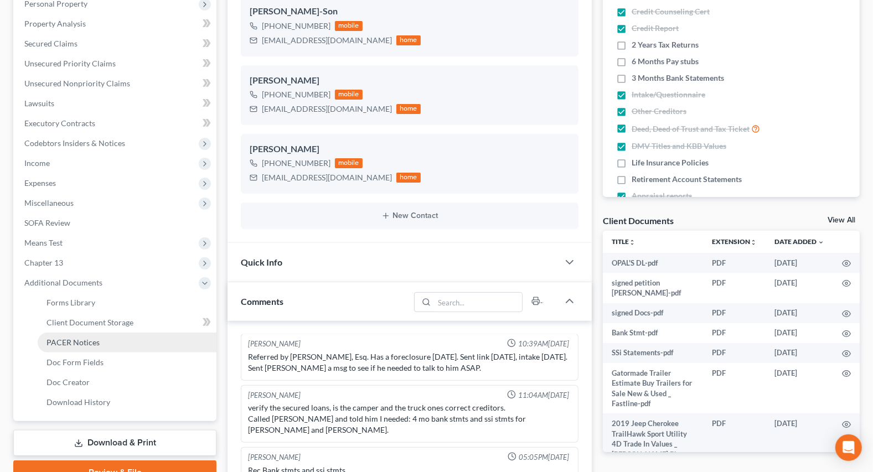
click at [77, 338] on span "PACER Notices" at bounding box center [72, 342] width 53 height 9
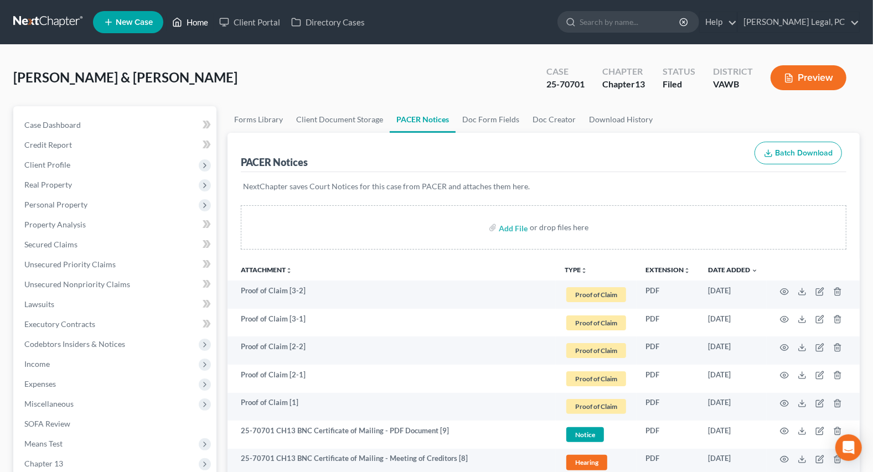
click at [196, 26] on link "Home" at bounding box center [190, 22] width 47 height 20
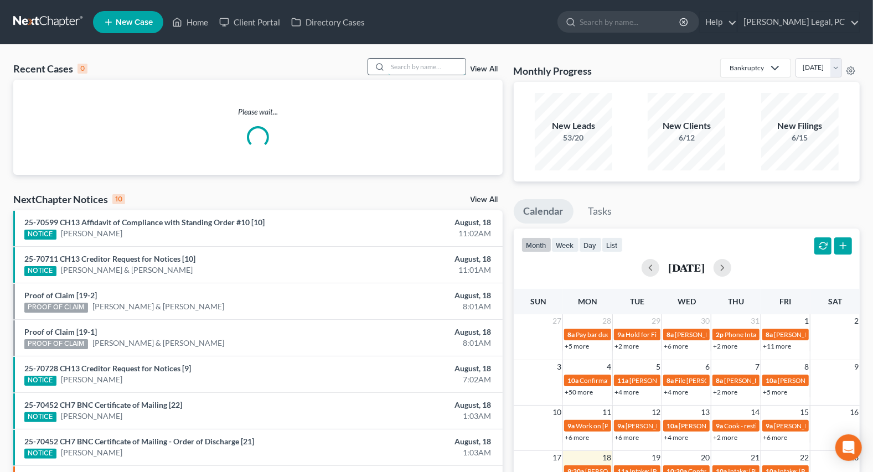
click at [409, 63] on input "search" at bounding box center [426, 67] width 77 height 16
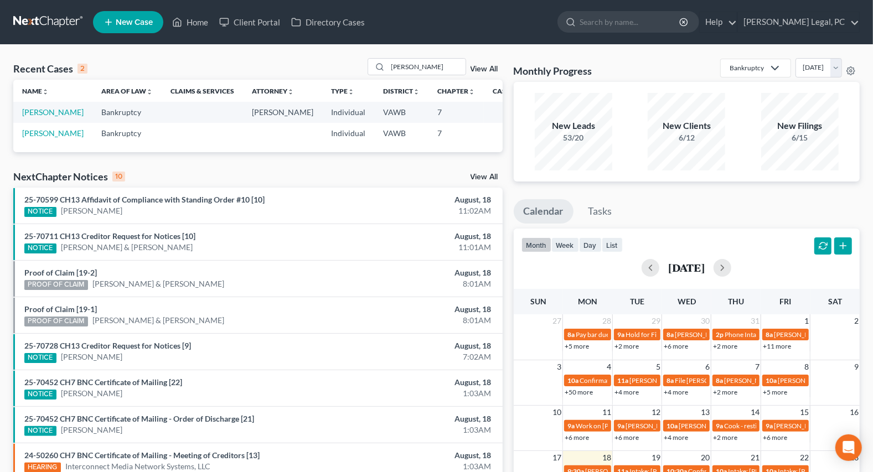
click at [31, 117] on td "[PERSON_NAME]" at bounding box center [52, 112] width 79 height 20
click at [36, 117] on link "[PERSON_NAME]" at bounding box center [52, 111] width 61 height 9
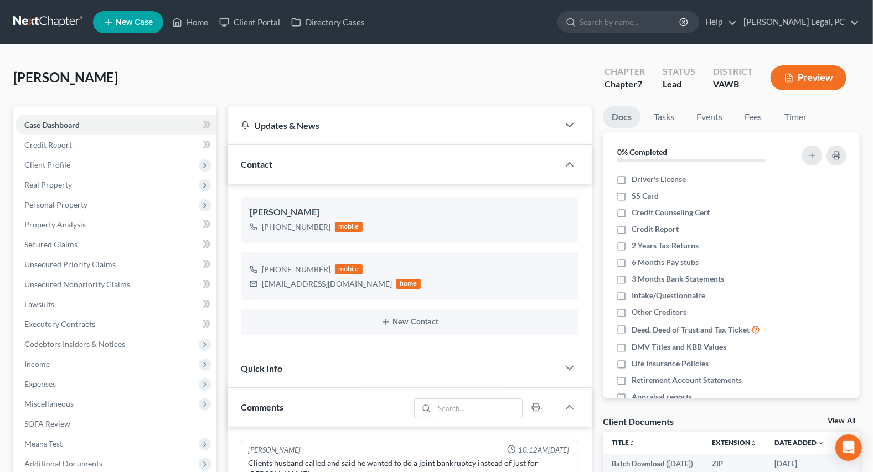
scroll to position [147, 0]
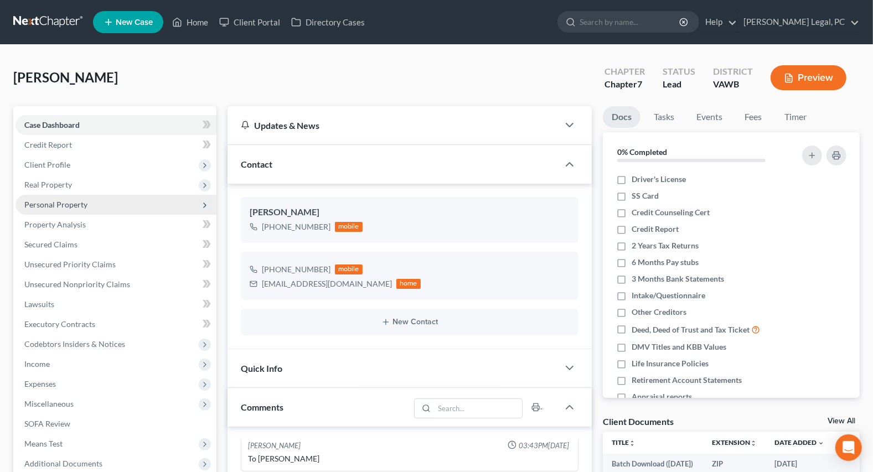
click at [43, 200] on span "Personal Property" at bounding box center [55, 204] width 63 height 9
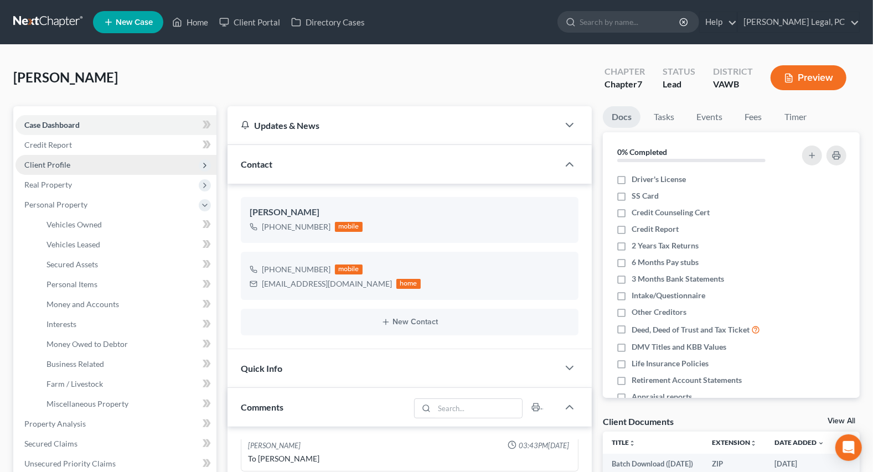
click at [50, 166] on span "Client Profile" at bounding box center [47, 164] width 46 height 9
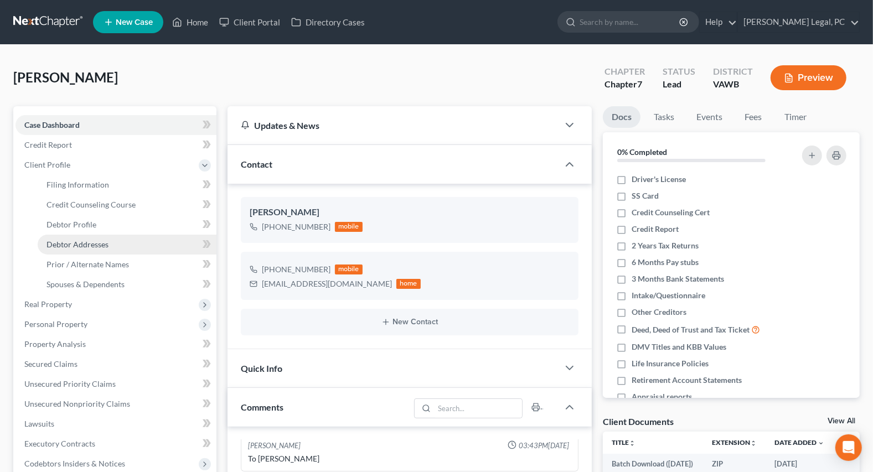
click at [86, 240] on span "Debtor Addresses" at bounding box center [77, 244] width 62 height 9
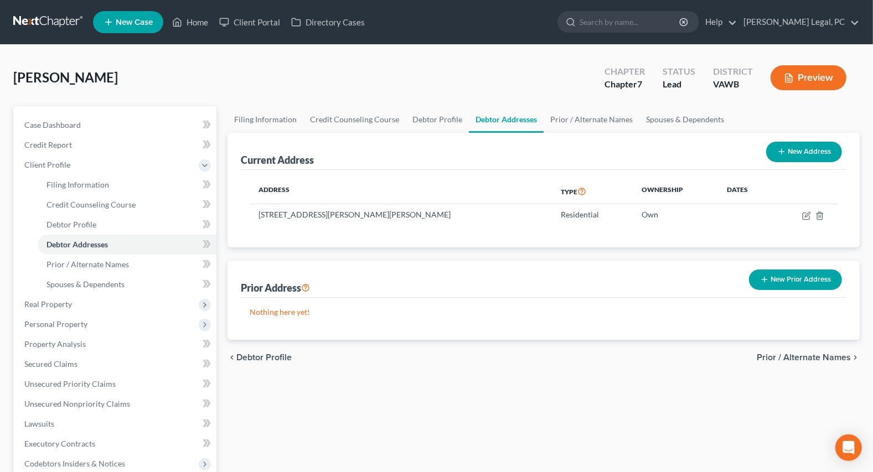
click at [800, 147] on button "New Address" at bounding box center [804, 152] width 76 height 20
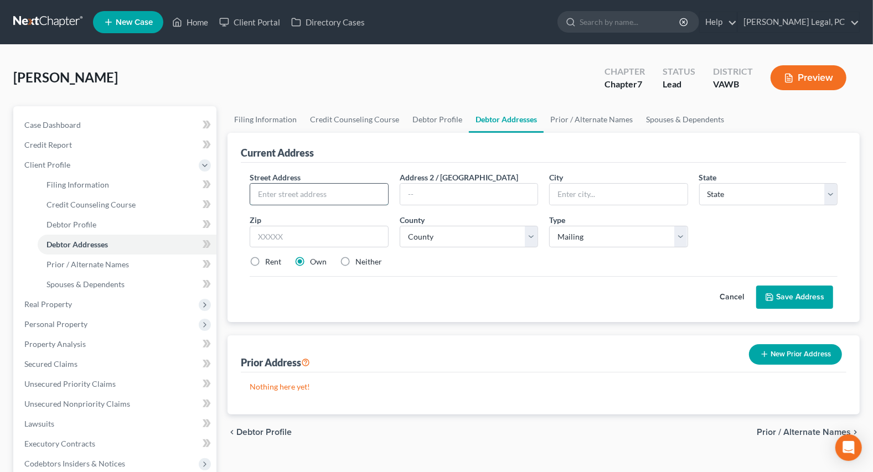
click at [288, 199] on input "text" at bounding box center [318, 194] width 137 height 21
drag, startPoint x: 414, startPoint y: 235, endPoint x: 412, endPoint y: 226, distance: 9.6
click at [414, 235] on select "County [GEOGRAPHIC_DATA] [GEOGRAPHIC_DATA] [GEOGRAPHIC_DATA] [GEOGRAPHIC_DATA] …" at bounding box center [469, 237] width 138 height 22
click at [400, 226] on select "County [GEOGRAPHIC_DATA] [GEOGRAPHIC_DATA] [GEOGRAPHIC_DATA] [GEOGRAPHIC_DATA] …" at bounding box center [469, 237] width 138 height 22
click at [792, 293] on button "Save Address" at bounding box center [794, 297] width 77 height 23
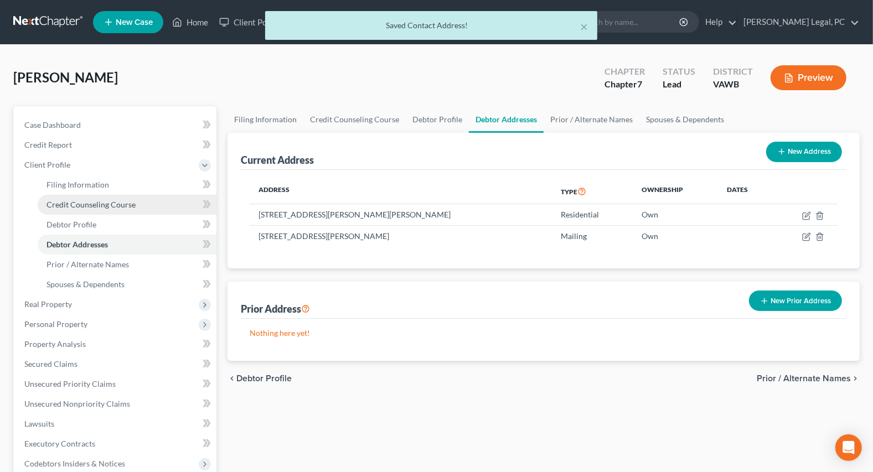
click at [133, 206] on span "Credit Counseling Course" at bounding box center [90, 204] width 89 height 9
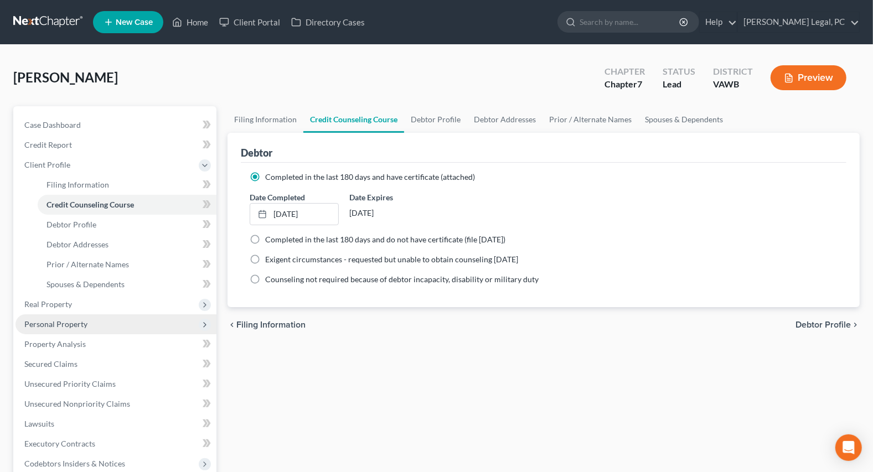
click at [44, 322] on span "Personal Property" at bounding box center [55, 323] width 63 height 9
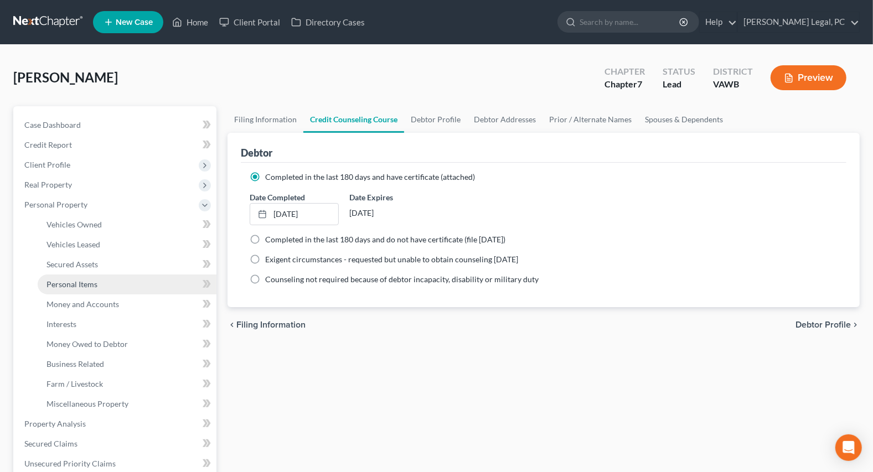
click at [77, 283] on span "Personal Items" at bounding box center [71, 284] width 51 height 9
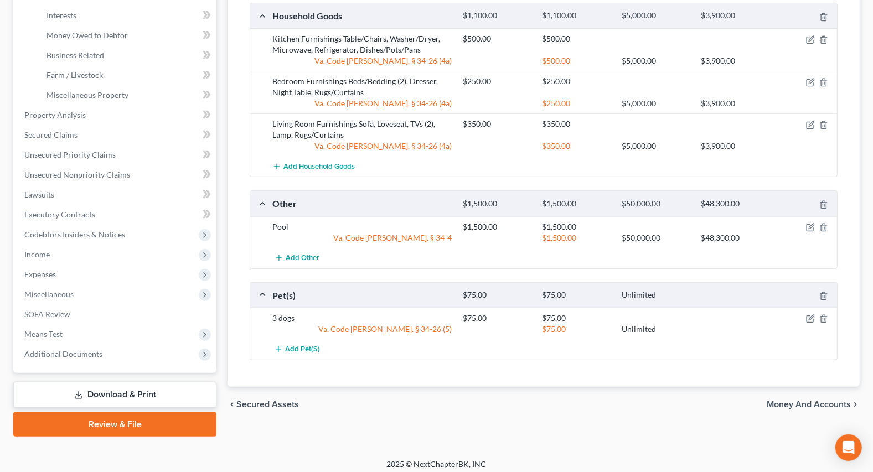
scroll to position [314, 0]
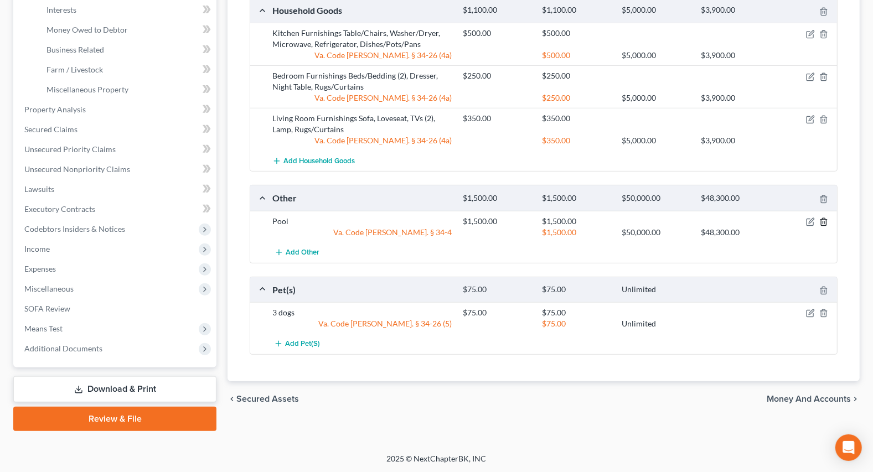
click at [820, 218] on icon "button" at bounding box center [823, 222] width 9 height 9
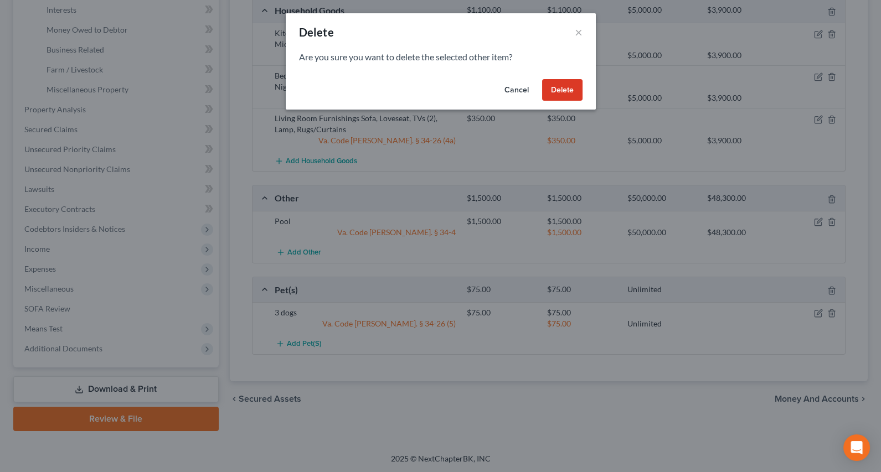
click at [571, 96] on button "Delete" at bounding box center [562, 90] width 40 height 22
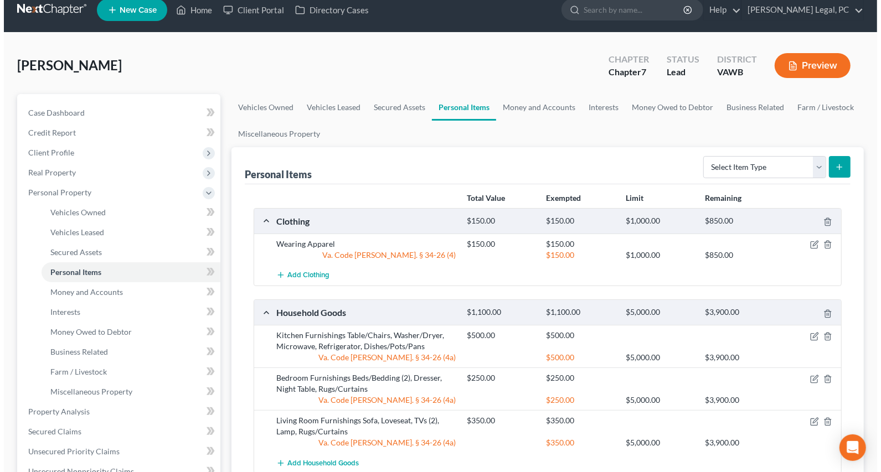
scroll to position [0, 0]
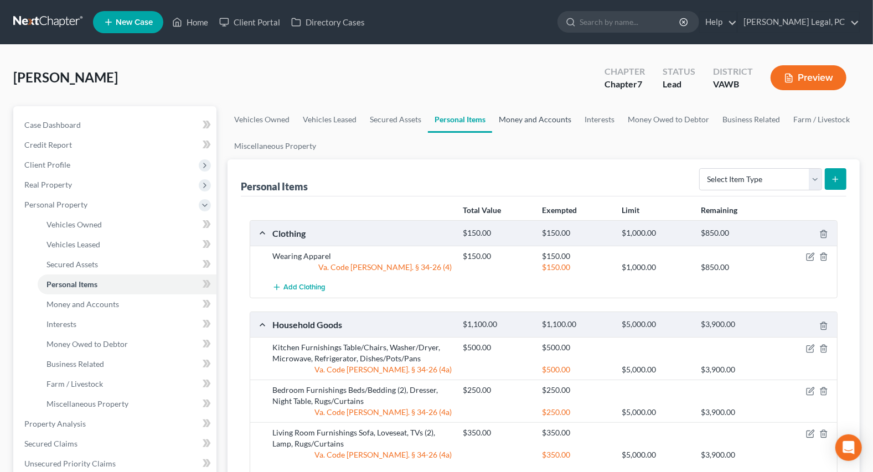
click at [542, 116] on link "Money and Accounts" at bounding box center [535, 119] width 86 height 27
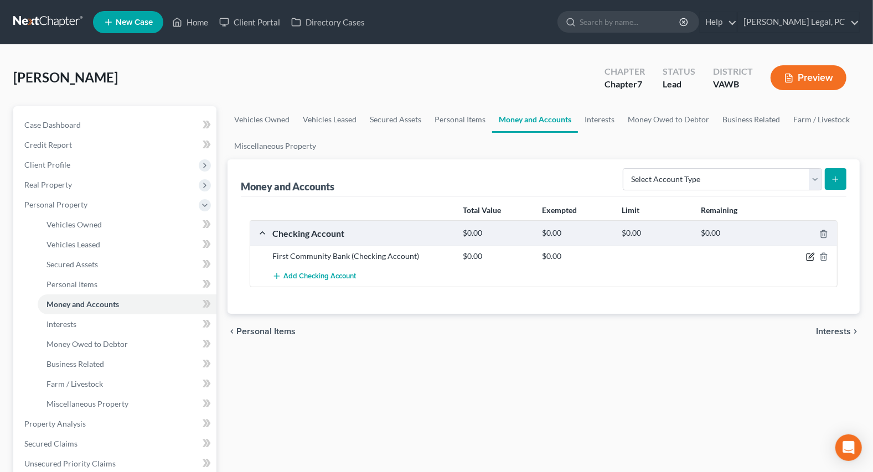
click at [808, 258] on icon "button" at bounding box center [810, 256] width 9 height 9
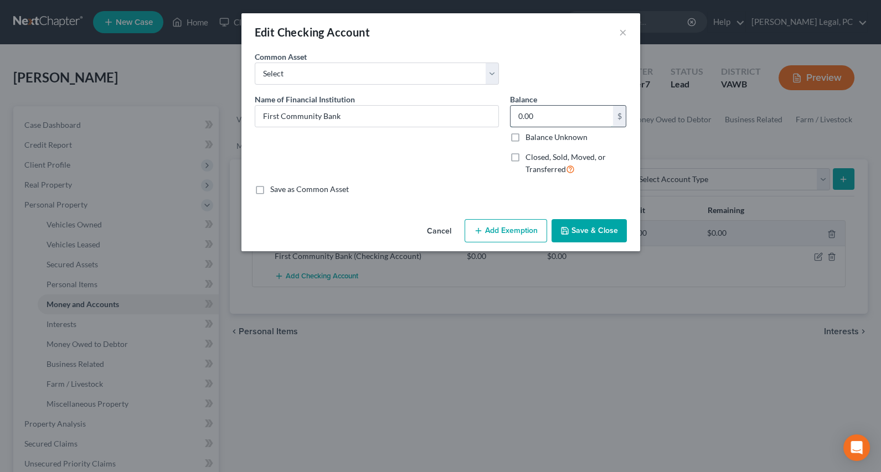
click at [552, 115] on input "0.00" at bounding box center [561, 116] width 102 height 21
click at [505, 230] on button "Add Exemption" at bounding box center [505, 230] width 82 height 23
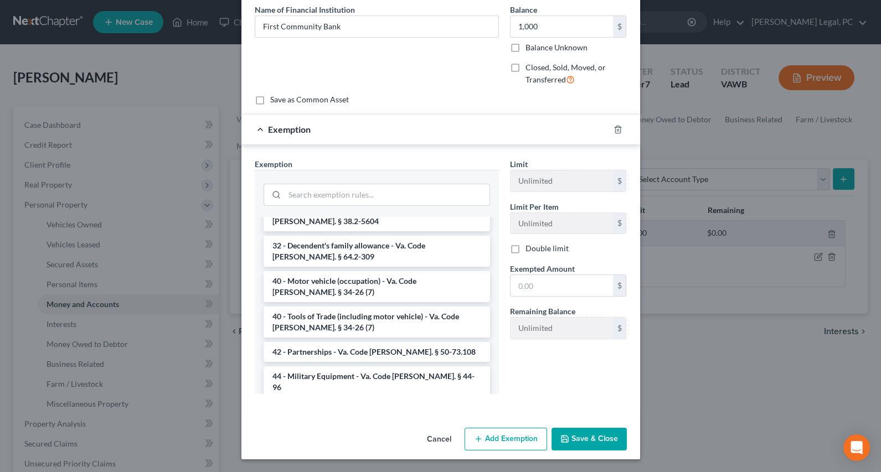
scroll to position [1680, 0]
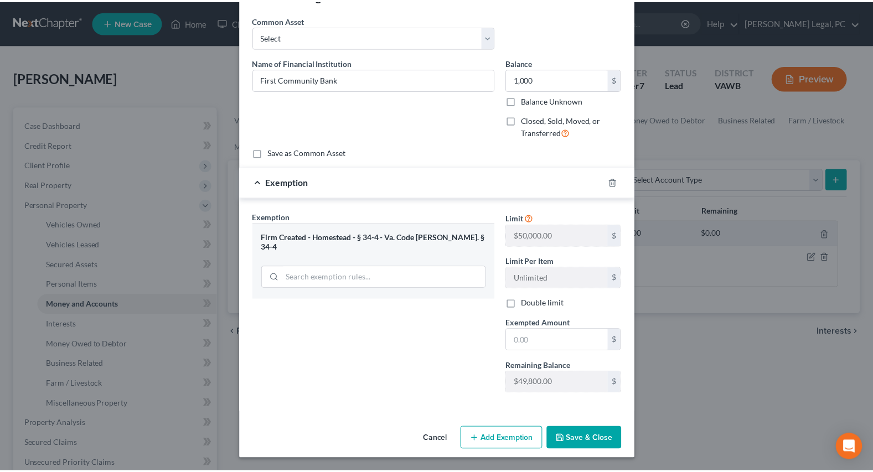
scroll to position [37, 0]
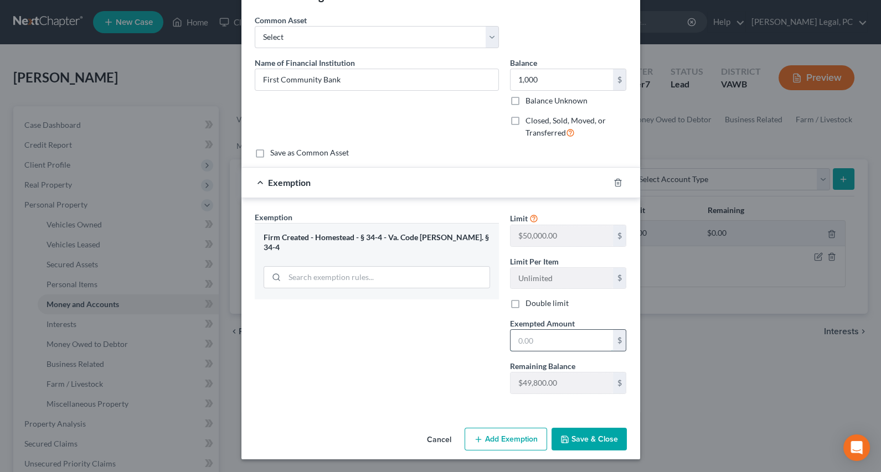
click at [540, 338] on input "text" at bounding box center [561, 340] width 102 height 21
click at [422, 388] on div "Exemption Set must be selected for CA. Exemption * Firm Created - Homestead - §…" at bounding box center [376, 307] width 255 height 192
click at [610, 438] on button "Save & Close" at bounding box center [588, 439] width 75 height 23
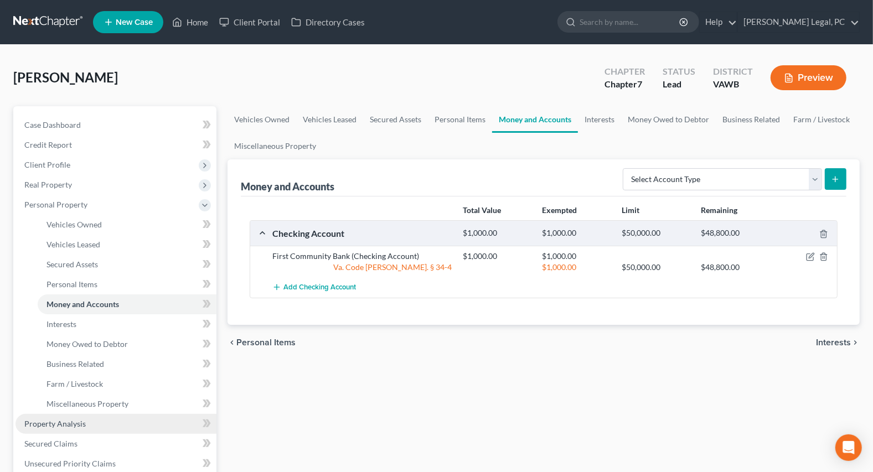
click at [55, 419] on span "Property Analysis" at bounding box center [54, 423] width 61 height 9
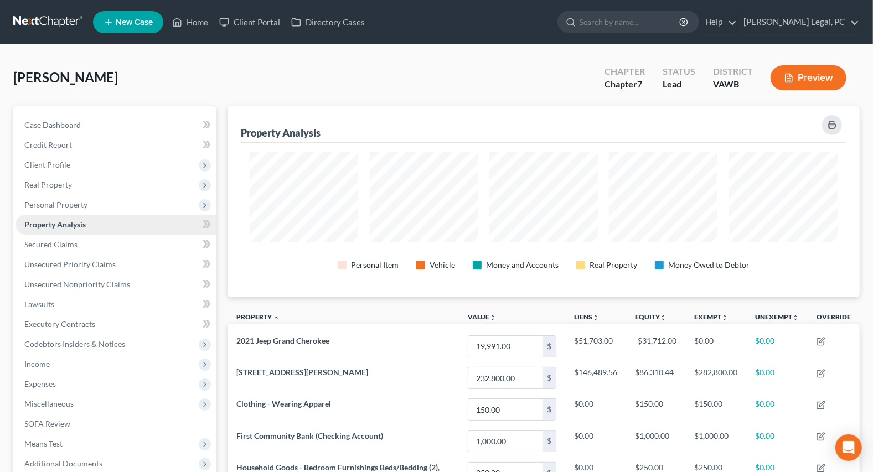
scroll to position [191, 632]
click at [65, 248] on link "Secured Claims" at bounding box center [115, 245] width 201 height 20
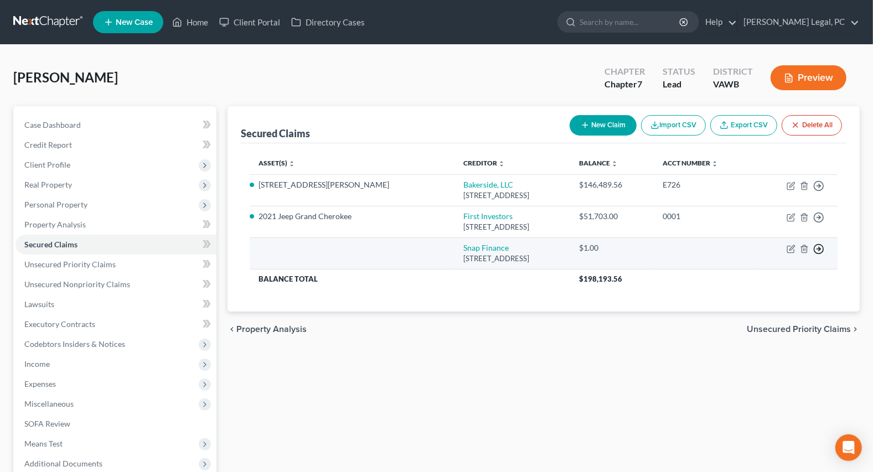
click at [818, 192] on icon "button" at bounding box center [818, 185] width 11 height 11
click at [752, 273] on link "Move to F" at bounding box center [768, 276] width 92 height 19
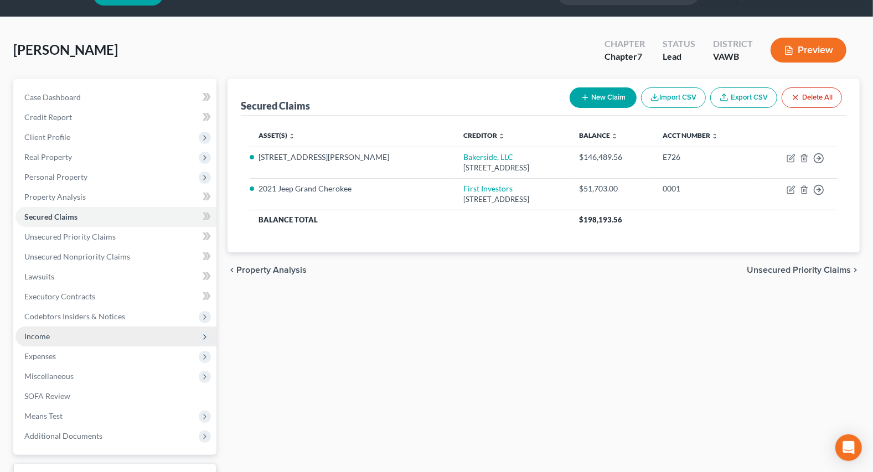
scroll to position [50, 0]
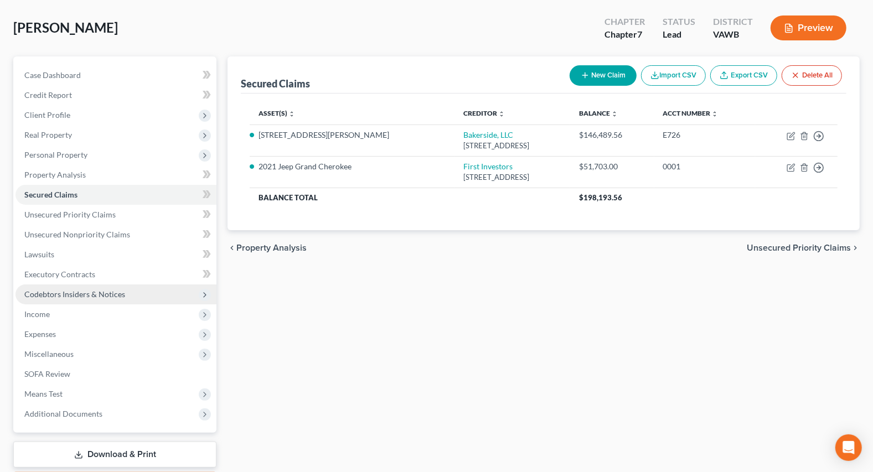
click at [48, 290] on span "Codebtors Insiders & Notices" at bounding box center [74, 294] width 101 height 9
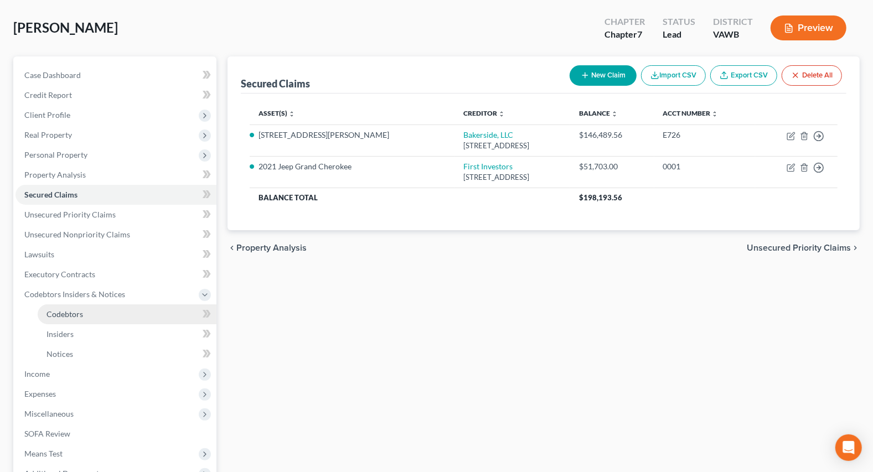
click at [57, 309] on span "Codebtors" at bounding box center [64, 313] width 37 height 9
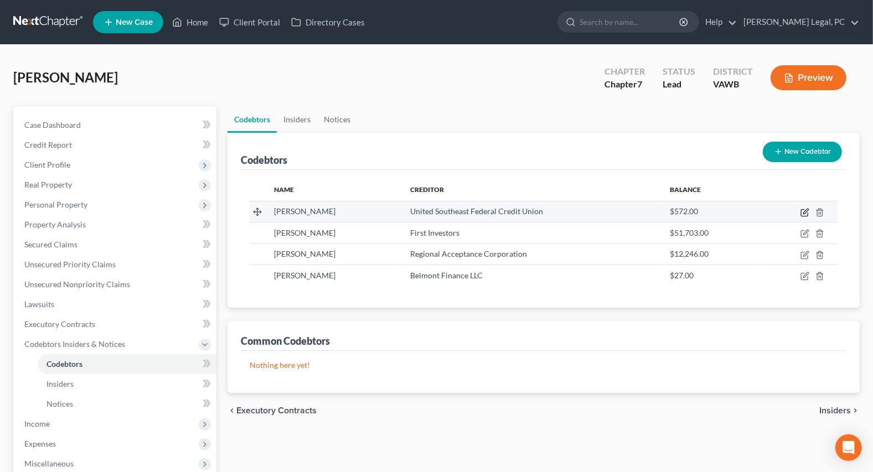
click at [805, 211] on icon "button" at bounding box center [804, 212] width 9 height 9
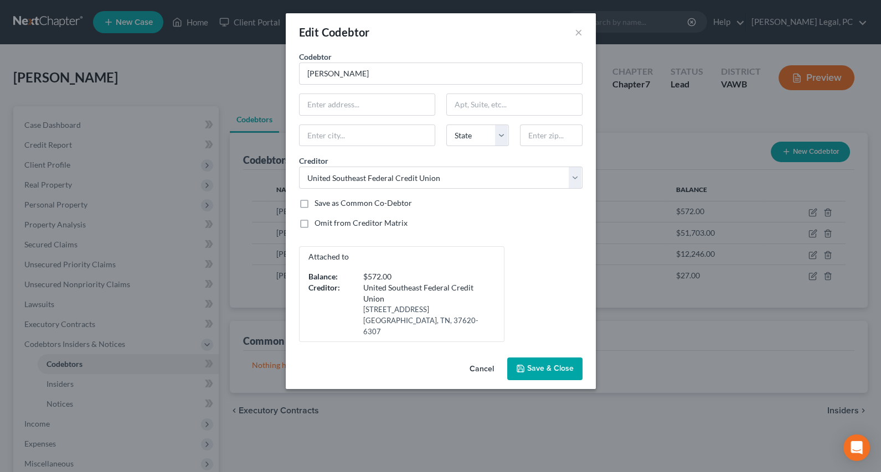
click at [314, 220] on label "Omit from Creditor Matrix" at bounding box center [360, 223] width 93 height 11
click at [319, 220] on input "Omit from Creditor Matrix" at bounding box center [322, 221] width 7 height 7
click at [536, 364] on span "Save & Close" at bounding box center [550, 368] width 46 height 9
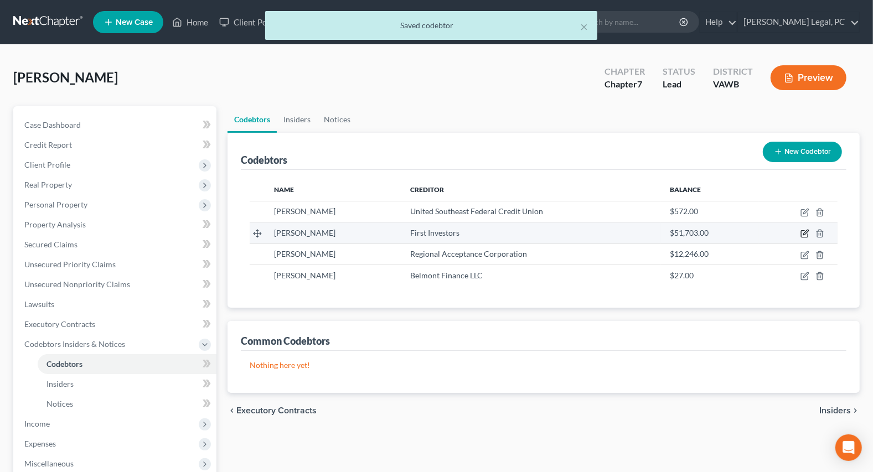
click at [802, 235] on icon "button" at bounding box center [804, 233] width 9 height 9
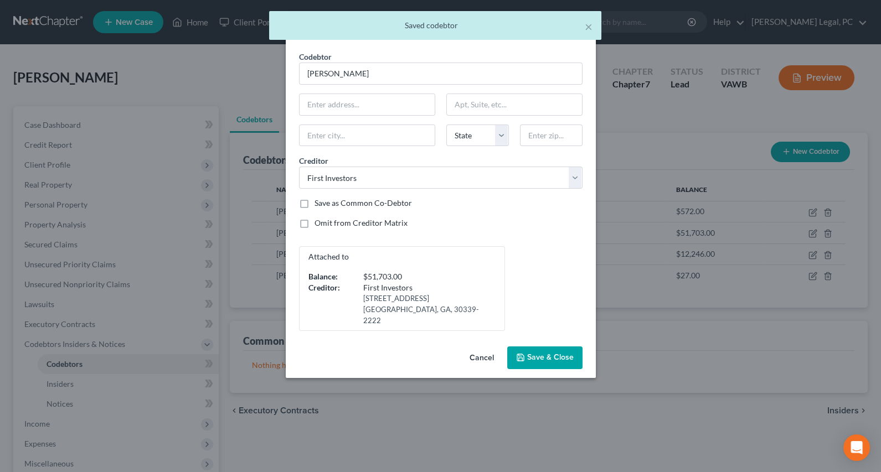
click at [314, 223] on label "Omit from Creditor Matrix" at bounding box center [360, 223] width 93 height 11
click at [319, 223] on input "Omit from Creditor Matrix" at bounding box center [322, 221] width 7 height 7
click at [534, 355] on button "Save & Close" at bounding box center [544, 358] width 75 height 23
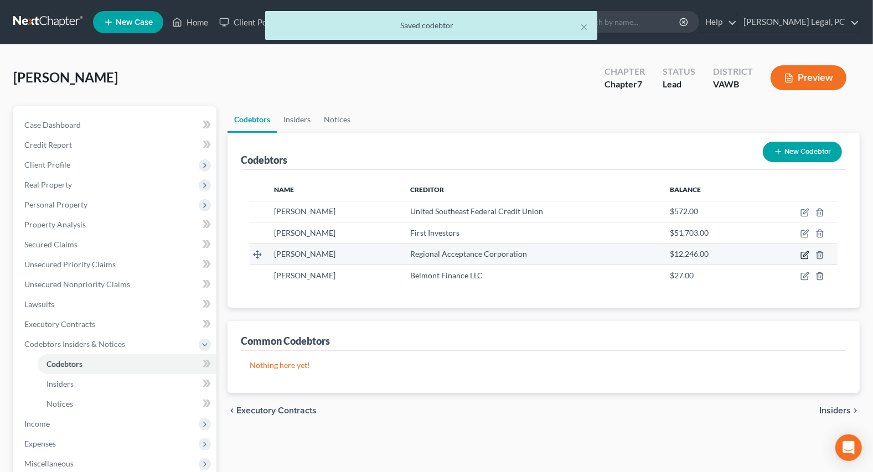
click at [807, 256] on icon "button" at bounding box center [804, 255] width 9 height 9
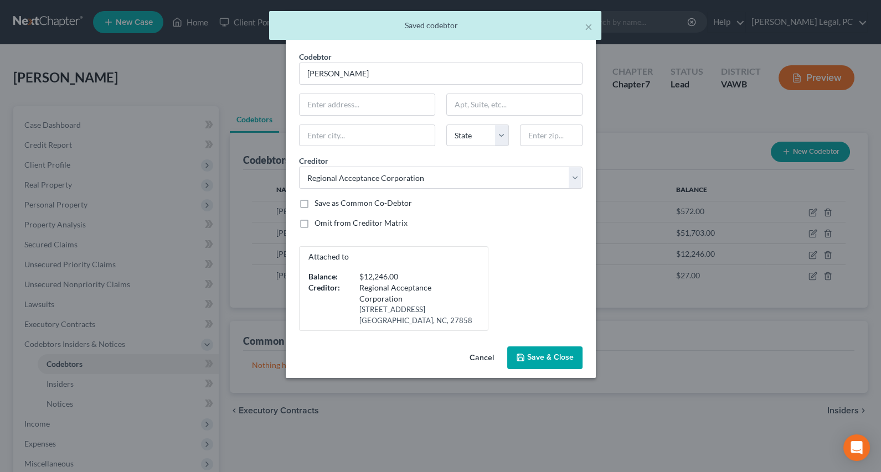
click at [314, 223] on label "Omit from Creditor Matrix" at bounding box center [360, 223] width 93 height 11
click at [319, 223] on input "Omit from Creditor Matrix" at bounding box center [322, 221] width 7 height 7
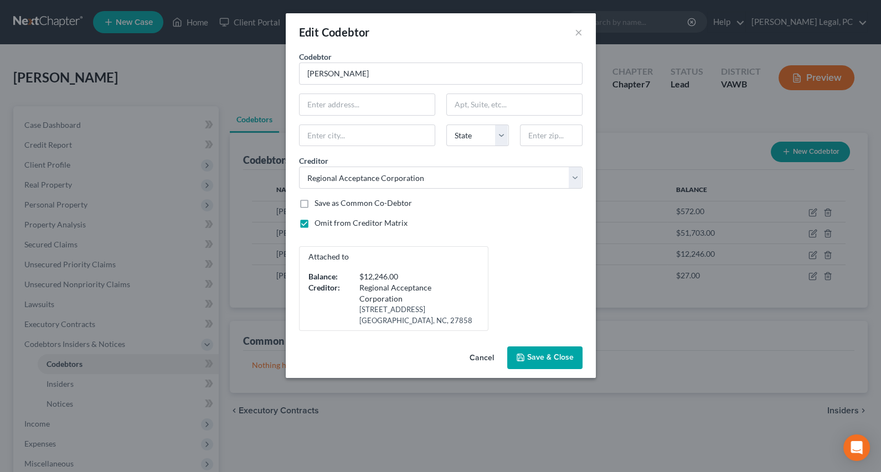
click at [537, 358] on span "Save & Close" at bounding box center [550, 357] width 46 height 9
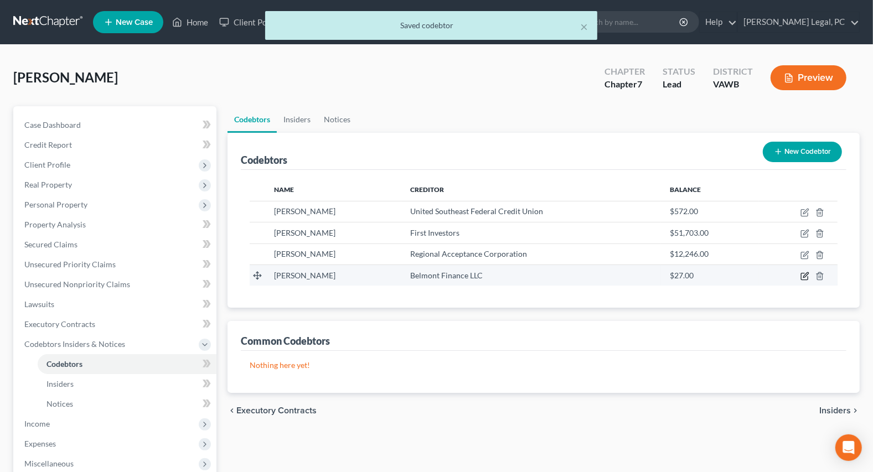
click at [804, 278] on icon "button" at bounding box center [804, 276] width 9 height 9
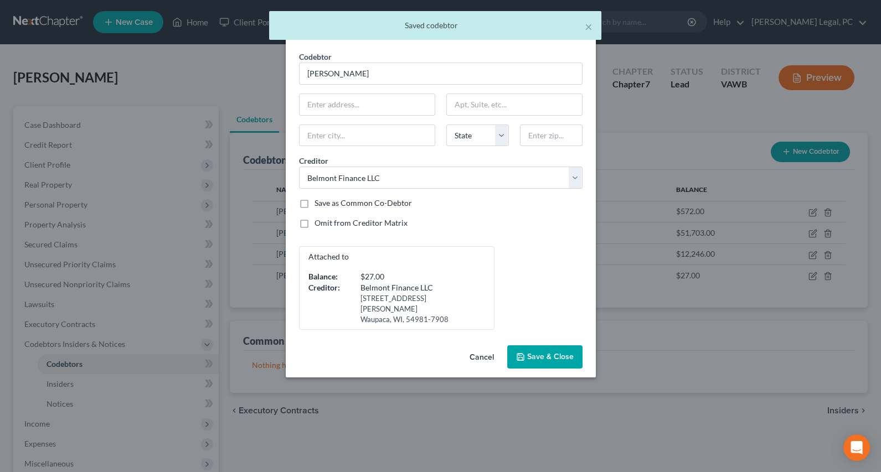
click at [314, 224] on label "Omit from Creditor Matrix" at bounding box center [360, 223] width 93 height 11
click at [319, 224] on input "Omit from Creditor Matrix" at bounding box center [322, 221] width 7 height 7
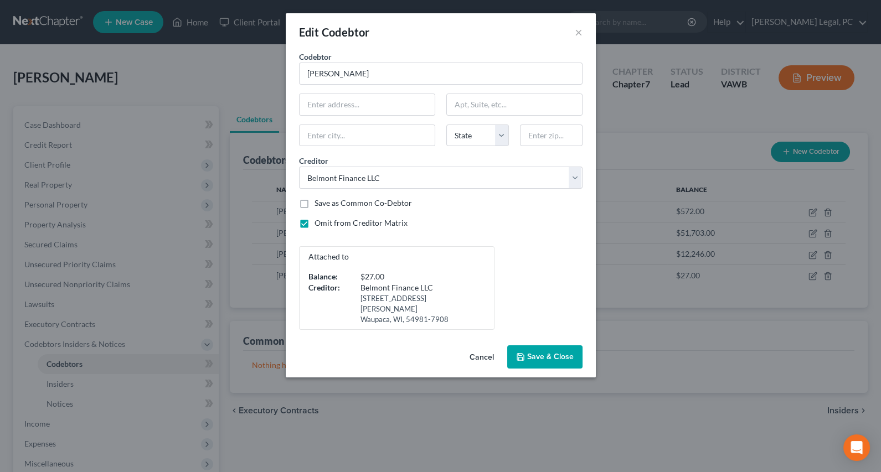
click at [539, 352] on span "Save & Close" at bounding box center [550, 356] width 46 height 9
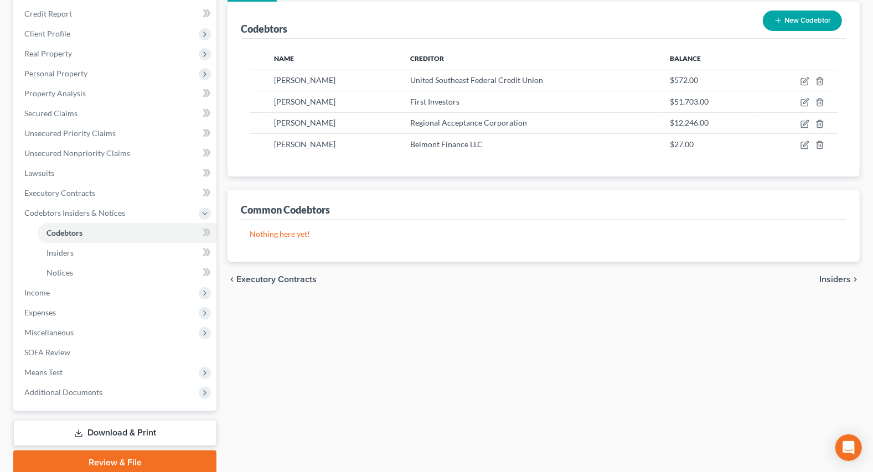
scroll to position [151, 0]
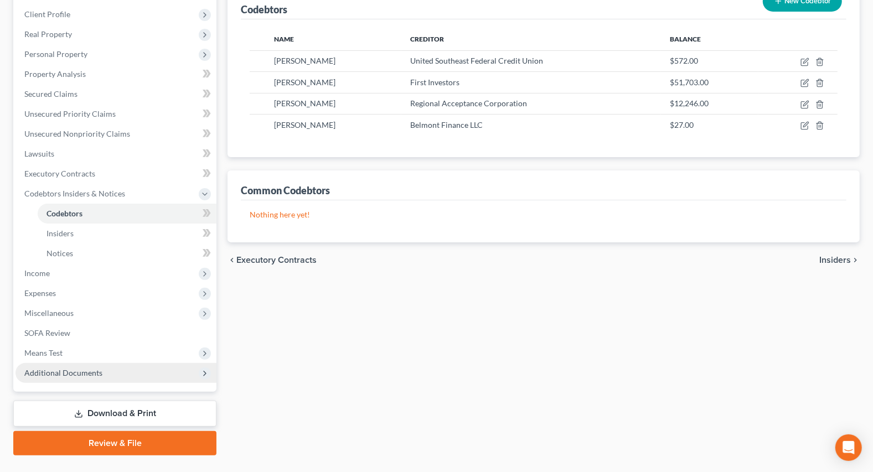
click at [60, 371] on span "Additional Documents" at bounding box center [63, 372] width 78 height 9
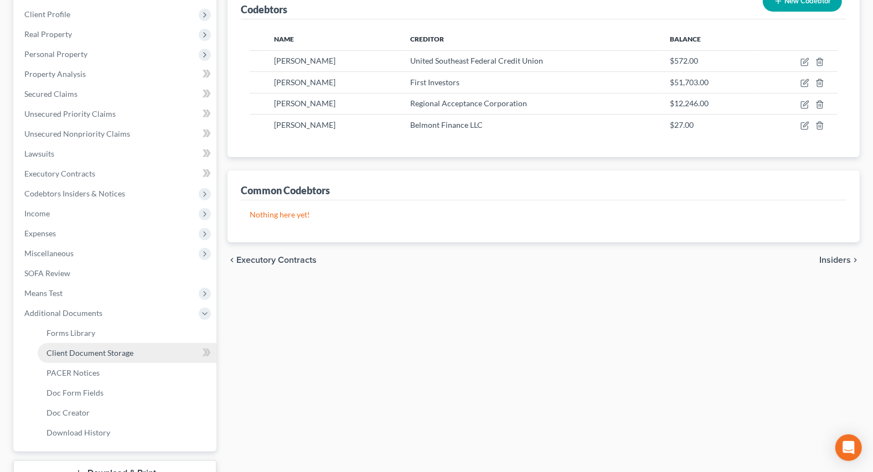
click at [82, 351] on span "Client Document Storage" at bounding box center [89, 352] width 87 height 9
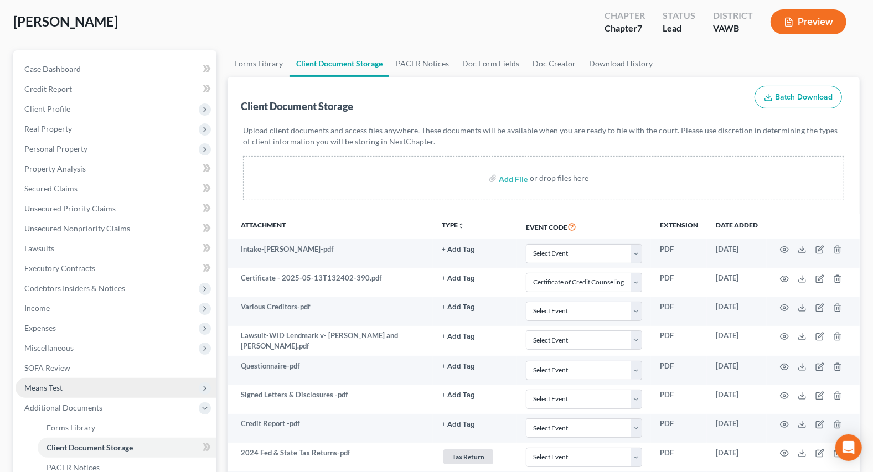
scroll to position [46, 0]
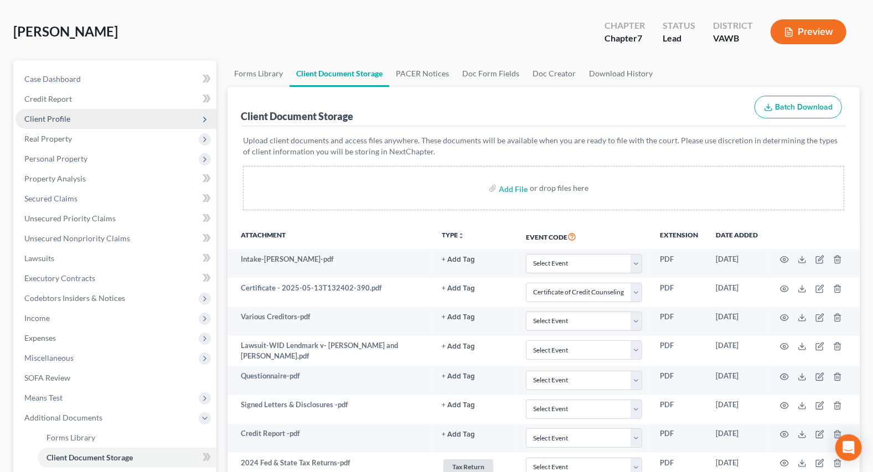
click at [55, 121] on span "Client Profile" at bounding box center [47, 118] width 46 height 9
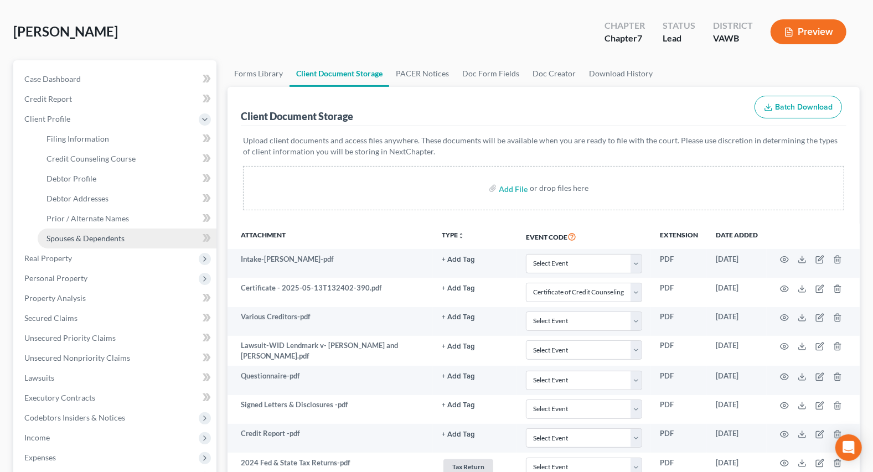
click at [99, 236] on span "Spouses & Dependents" at bounding box center [85, 238] width 78 height 9
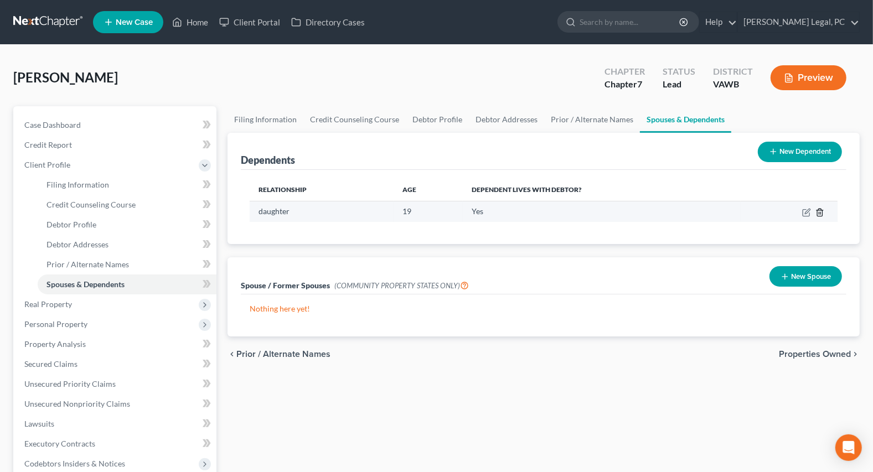
click at [821, 211] on icon "button" at bounding box center [819, 212] width 9 height 9
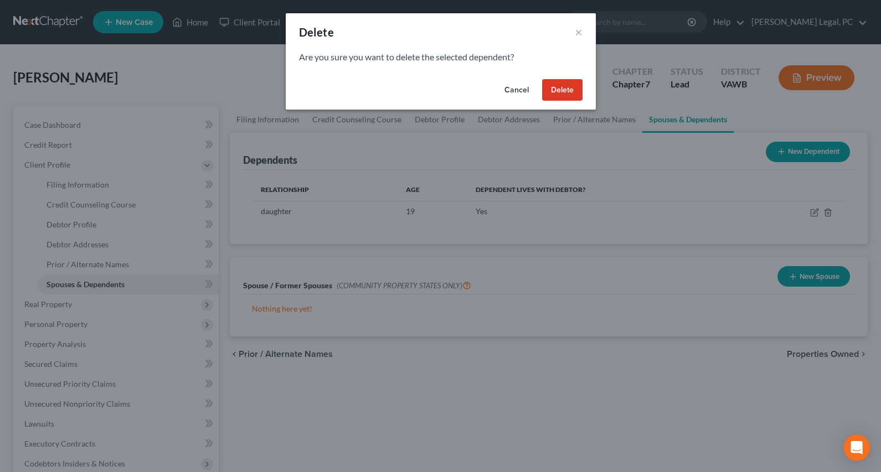
click at [554, 93] on button "Delete" at bounding box center [562, 90] width 40 height 22
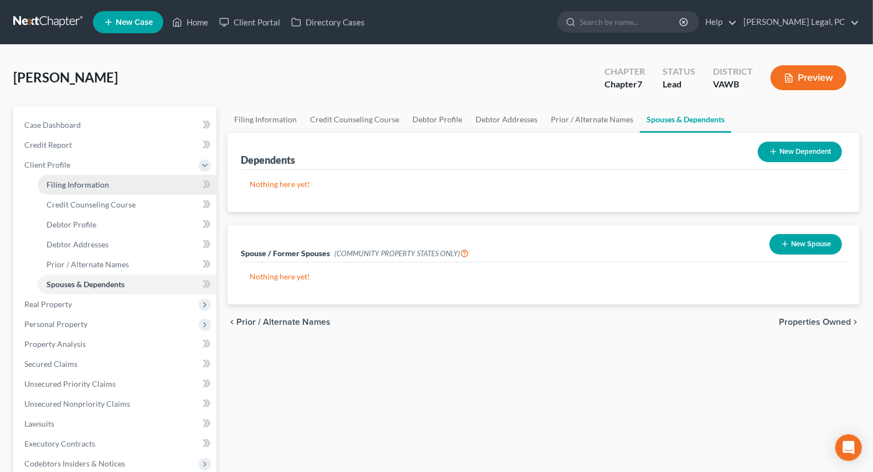
click at [80, 183] on span "Filing Information" at bounding box center [77, 184] width 63 height 9
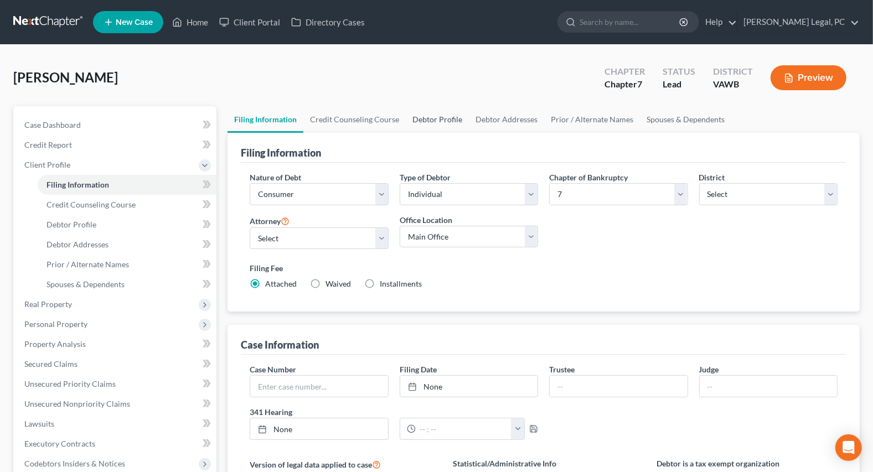
click at [425, 118] on link "Debtor Profile" at bounding box center [437, 119] width 63 height 27
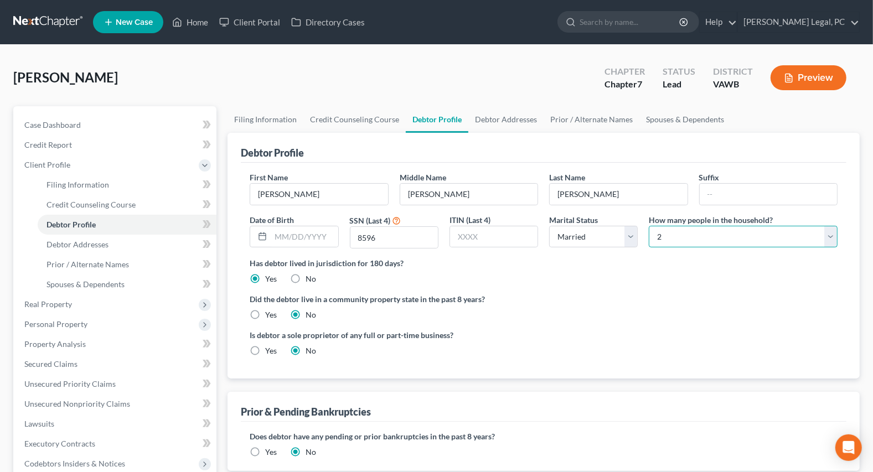
click at [683, 236] on select "Select 1 2 3 4 5 6 7 8 9 10 11 12 13 14 15 16 17 18 19 20" at bounding box center [743, 237] width 189 height 22
click at [649, 226] on select "Select 1 2 3 4 5 6 7 8 9 10 11 12 13 14 15 16 17 18 19 20" at bounding box center [743, 237] width 189 height 22
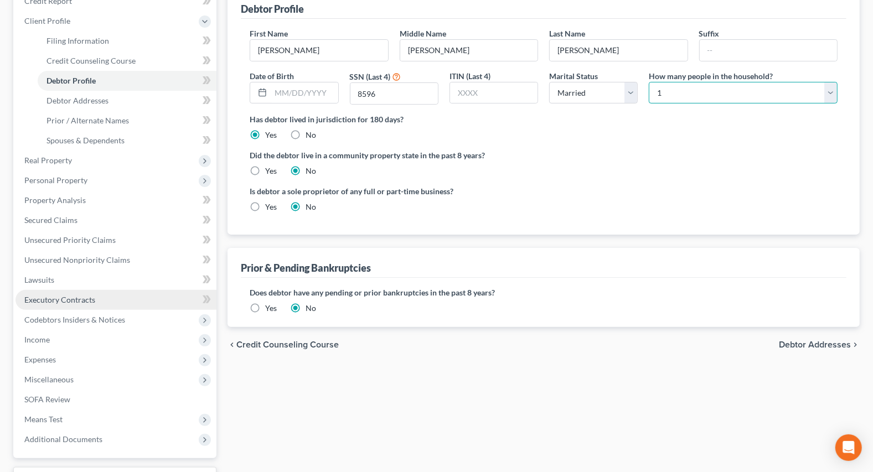
scroll to position [151, 0]
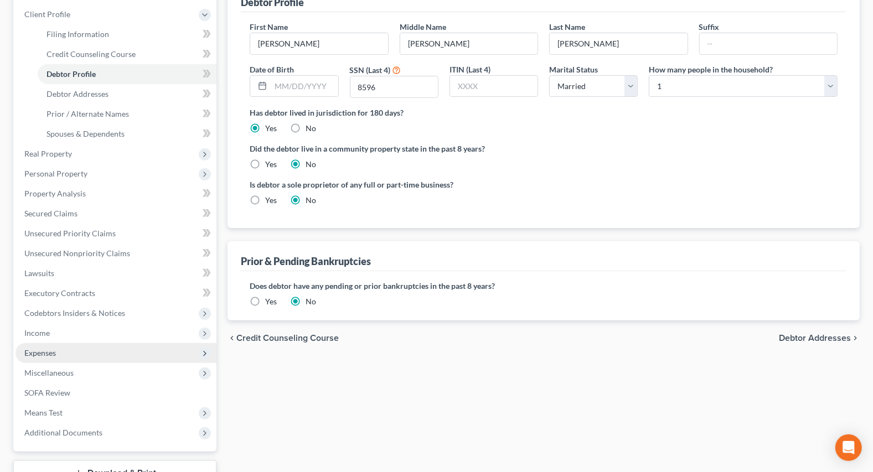
click at [44, 350] on span "Expenses" at bounding box center [40, 352] width 32 height 9
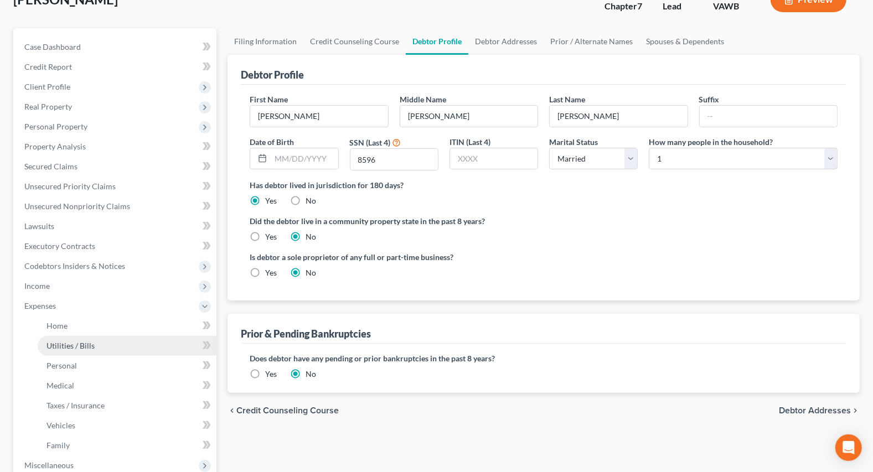
scroll to position [0, 0]
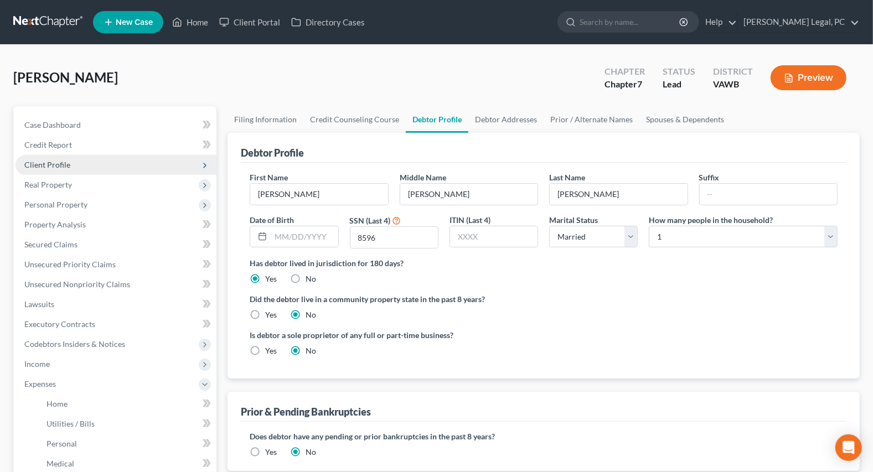
click at [53, 162] on span "Client Profile" at bounding box center [47, 164] width 46 height 9
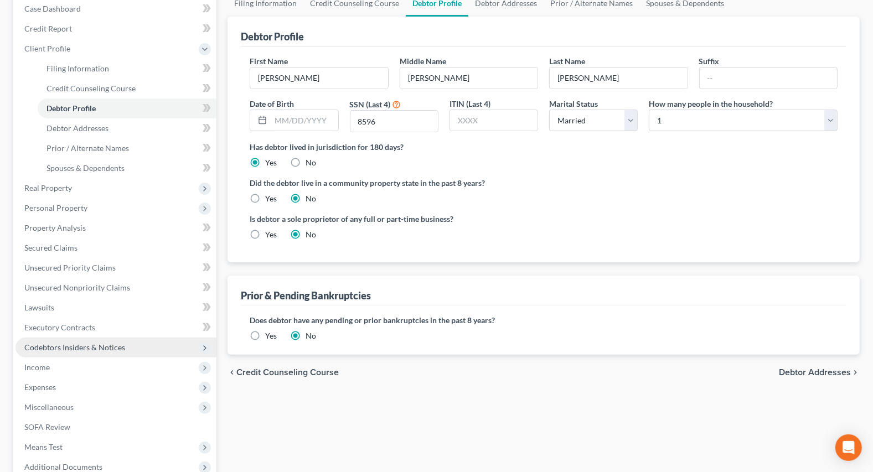
scroll to position [151, 0]
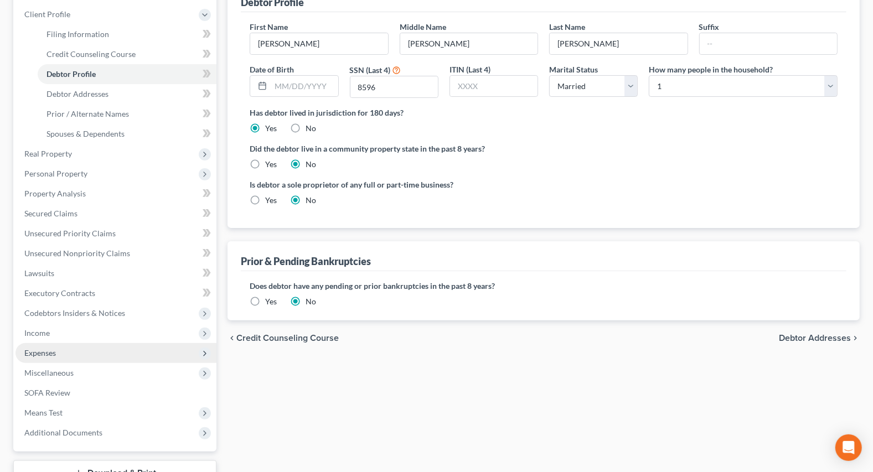
click at [55, 343] on span "Expenses" at bounding box center [115, 353] width 201 height 20
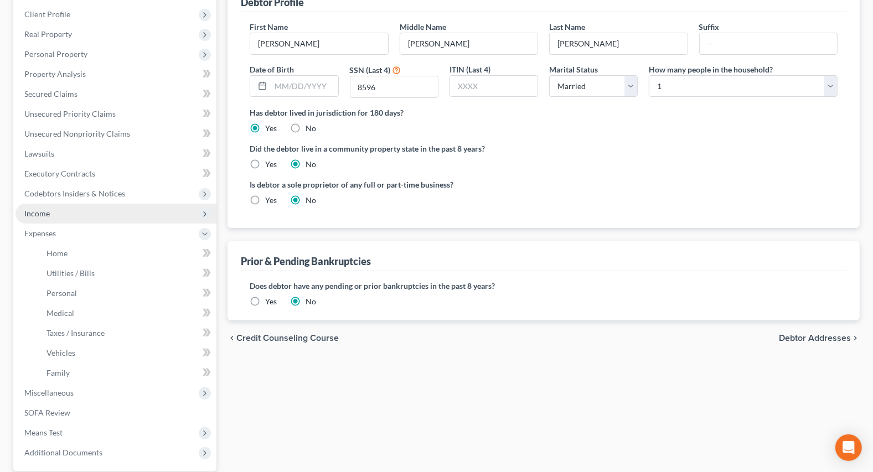
click at [46, 210] on span "Income" at bounding box center [36, 213] width 25 height 9
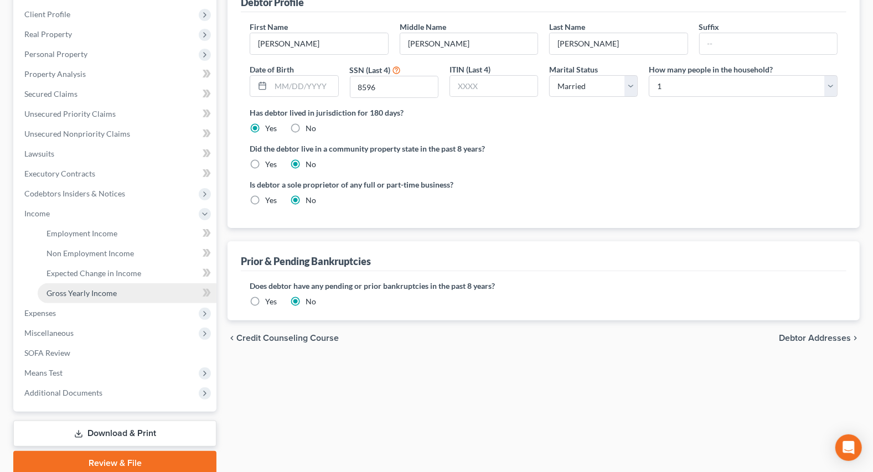
click at [81, 291] on span "Gross Yearly Income" at bounding box center [81, 292] width 70 height 9
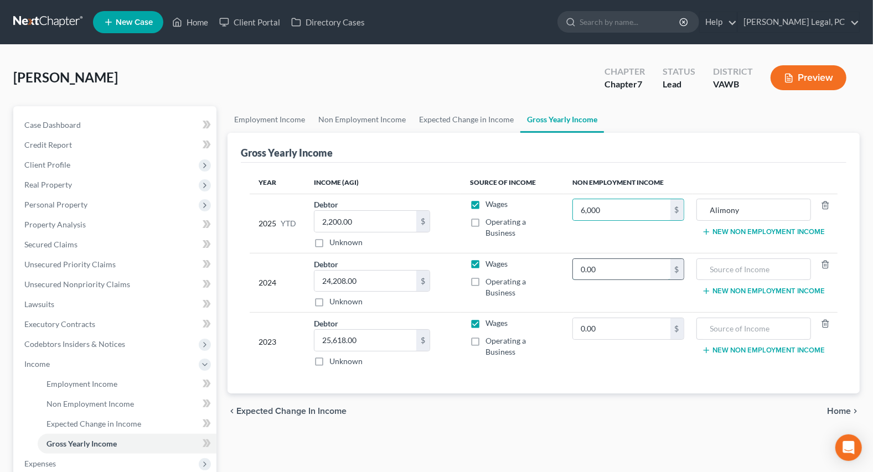
click at [610, 265] on input "0.00" at bounding box center [621, 269] width 97 height 21
click at [725, 272] on input "text" at bounding box center [753, 269] width 103 height 21
click at [835, 412] on span "Home" at bounding box center [839, 411] width 24 height 9
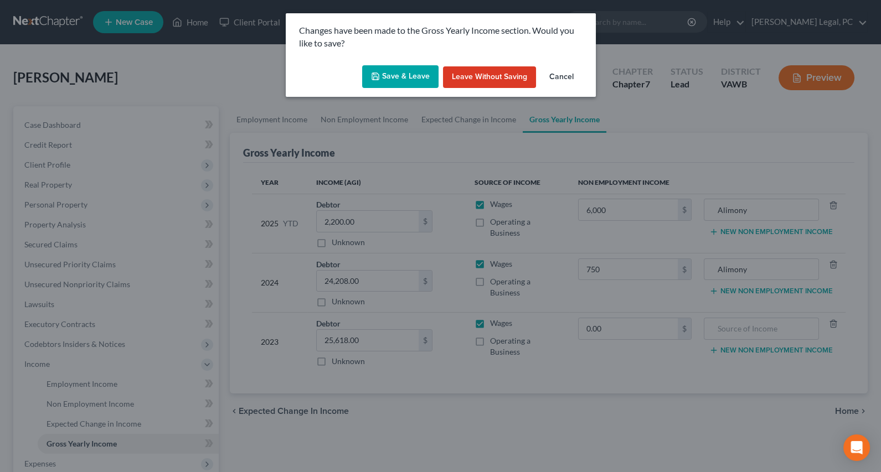
click at [401, 76] on button "Save & Leave" at bounding box center [400, 76] width 76 height 23
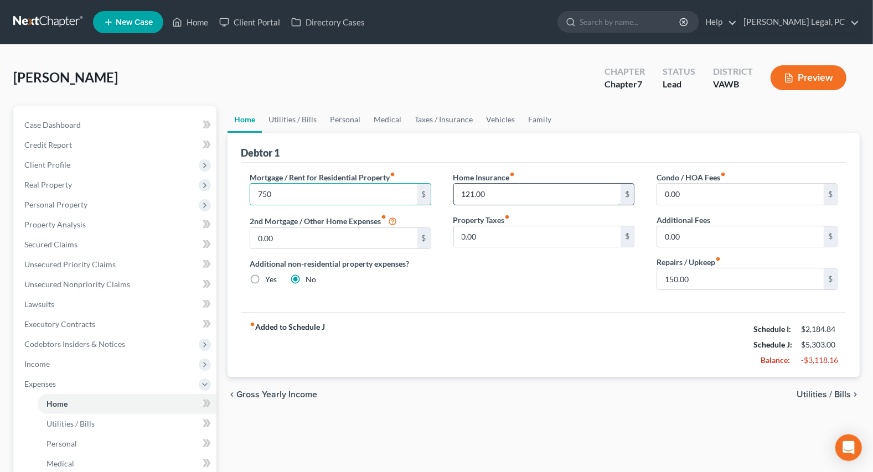
click at [494, 194] on input "121.00" at bounding box center [537, 194] width 167 height 21
click at [718, 277] on input "150.00" at bounding box center [740, 278] width 167 height 21
click at [307, 118] on link "Utilities / Bills" at bounding box center [292, 119] width 61 height 27
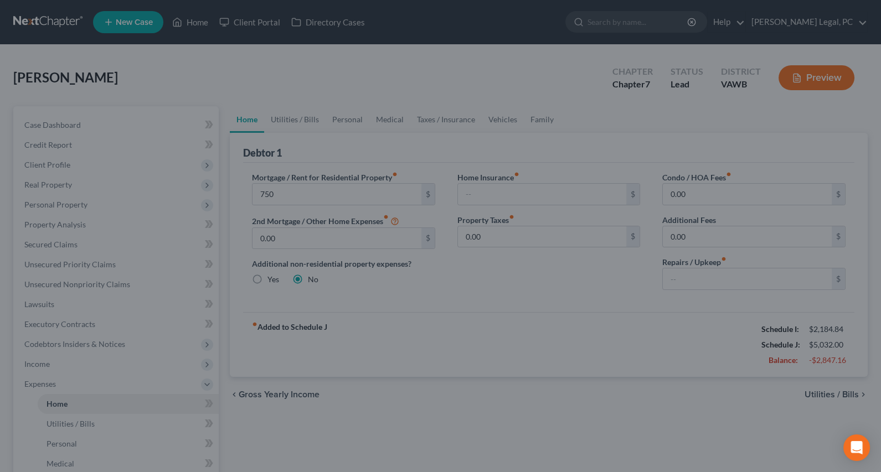
click at [376, 136] on div at bounding box center [440, 236] width 881 height 472
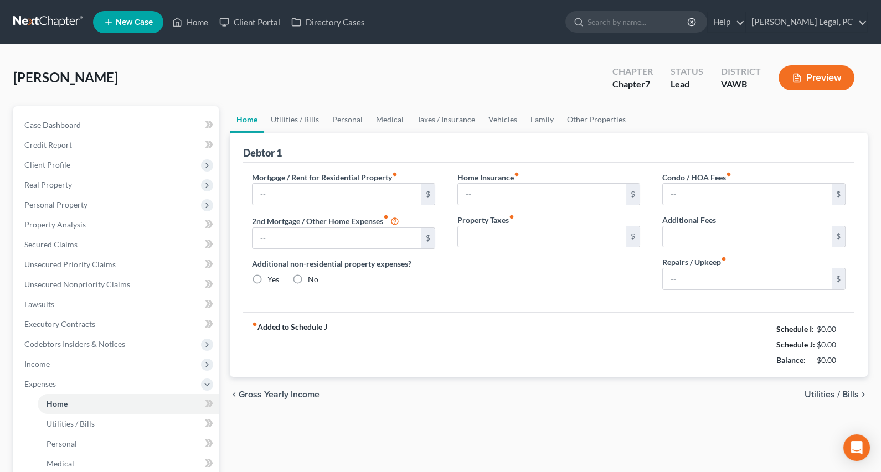
type input "1,000.00"
type input "0.00"
radio input "true"
type input "121.00"
type input "0.00"
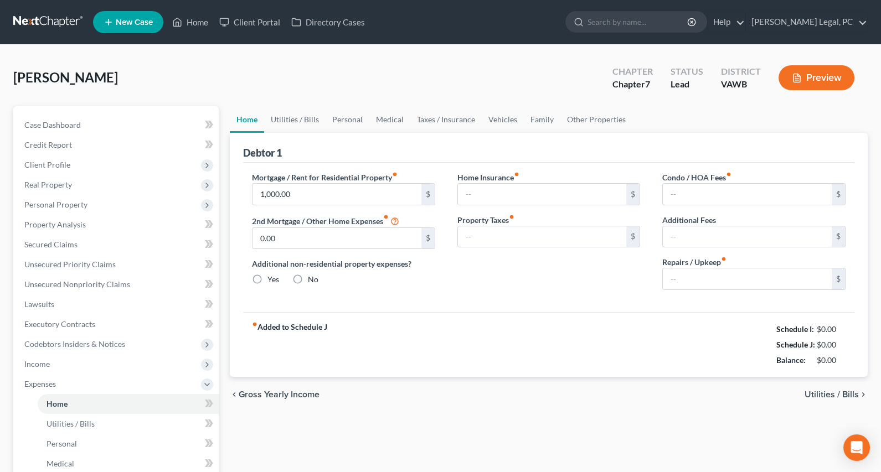
type input "0.00"
type input "150.00"
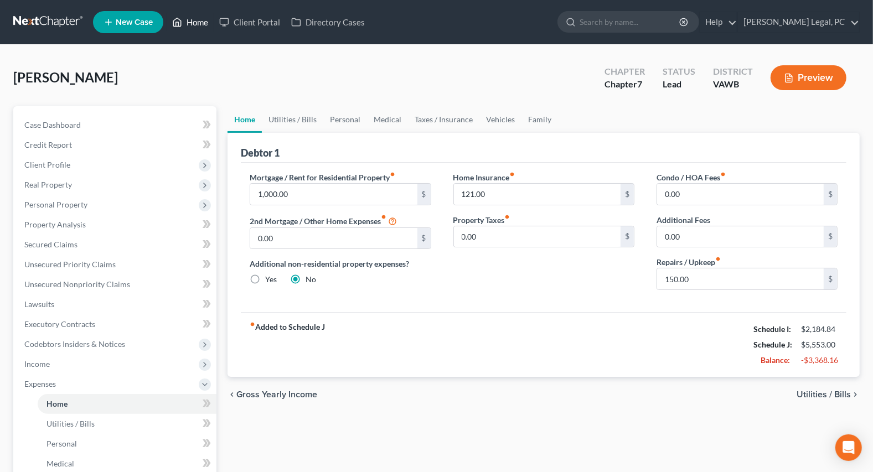
click at [197, 23] on link "Home" at bounding box center [190, 22] width 47 height 20
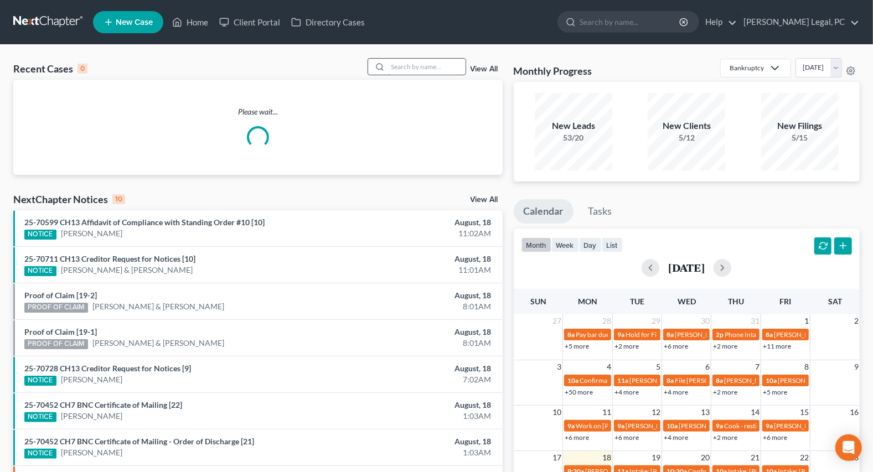
click at [408, 66] on input "search" at bounding box center [426, 67] width 77 height 16
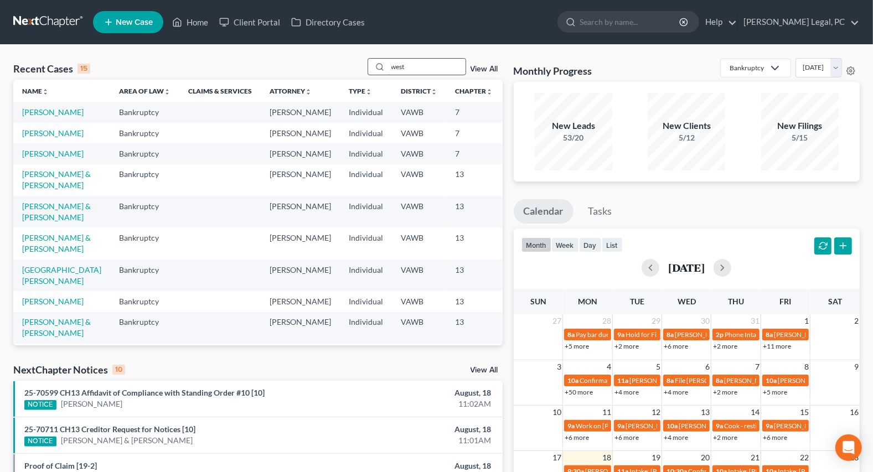
type input "west"
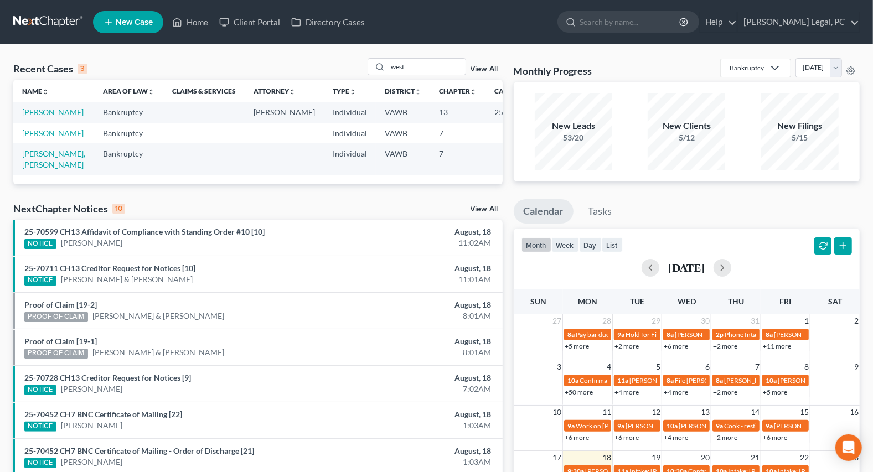
click at [28, 117] on link "[PERSON_NAME]" at bounding box center [52, 111] width 61 height 9
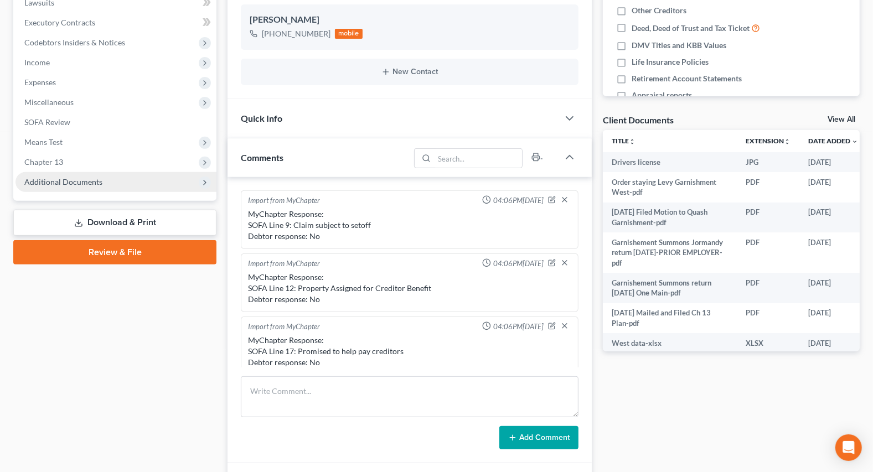
scroll to position [913, 0]
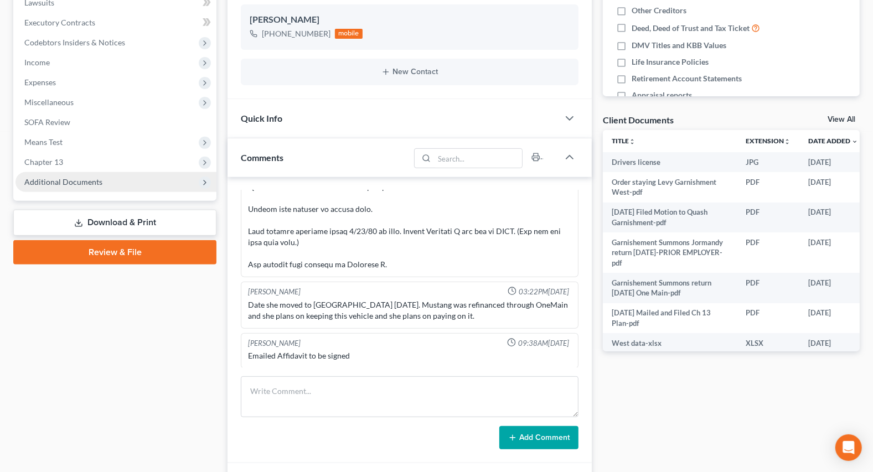
click at [55, 183] on span "Additional Documents" at bounding box center [63, 181] width 78 height 9
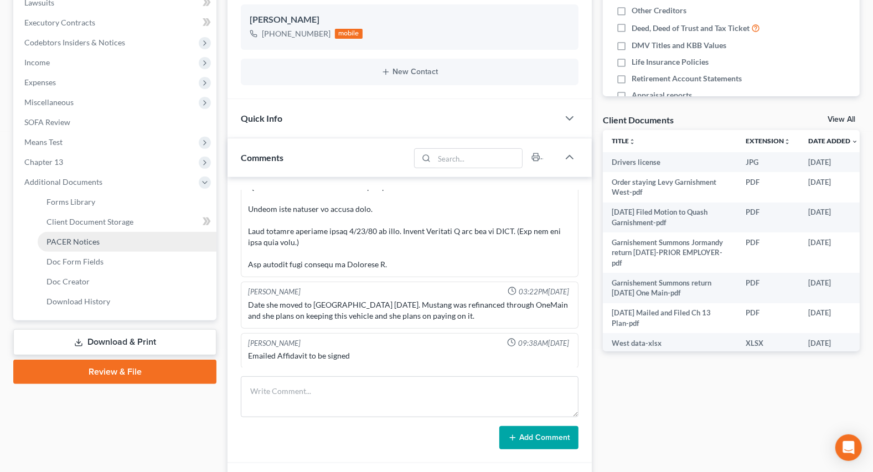
click at [65, 232] on link "PACER Notices" at bounding box center [127, 242] width 179 height 20
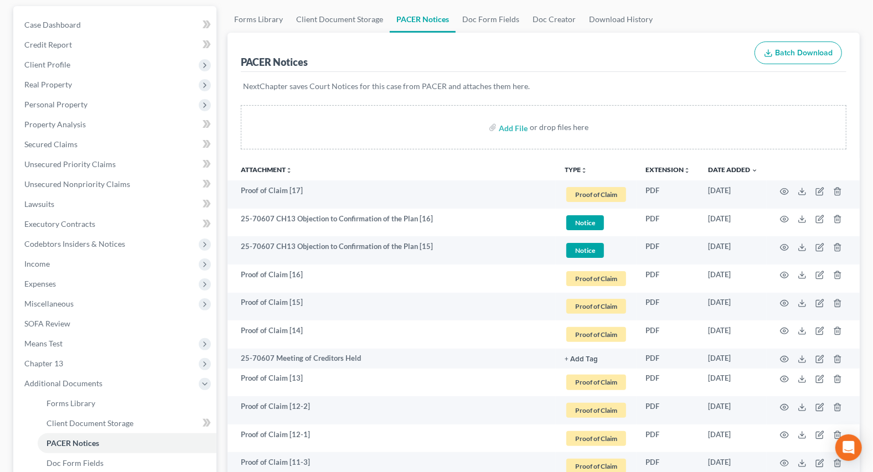
scroll to position [151, 0]
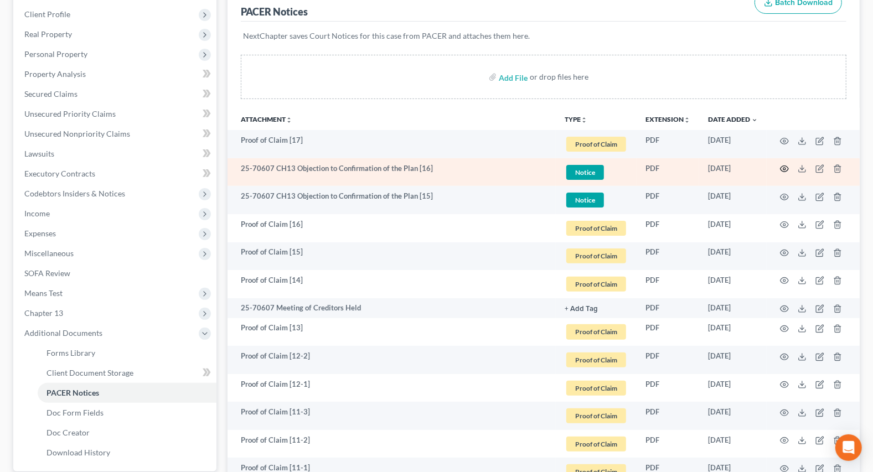
click at [784, 168] on circle "button" at bounding box center [784, 169] width 2 height 2
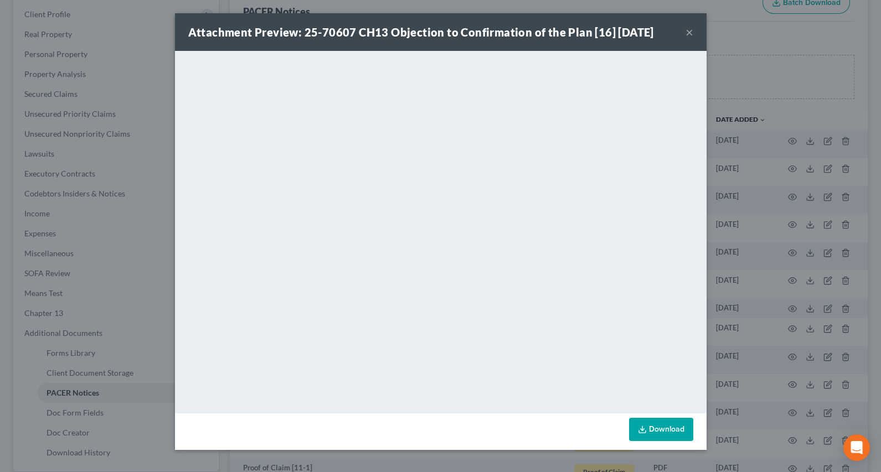
click at [688, 27] on button "×" at bounding box center [689, 31] width 8 height 13
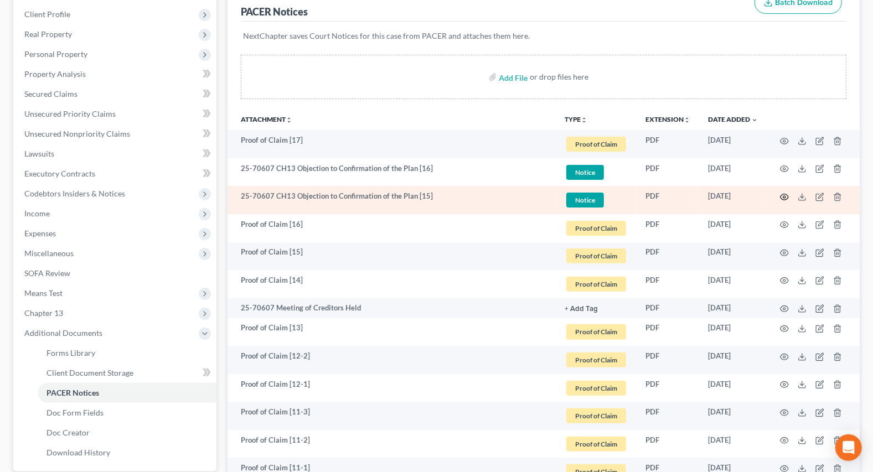
click at [784, 193] on icon "button" at bounding box center [784, 197] width 9 height 9
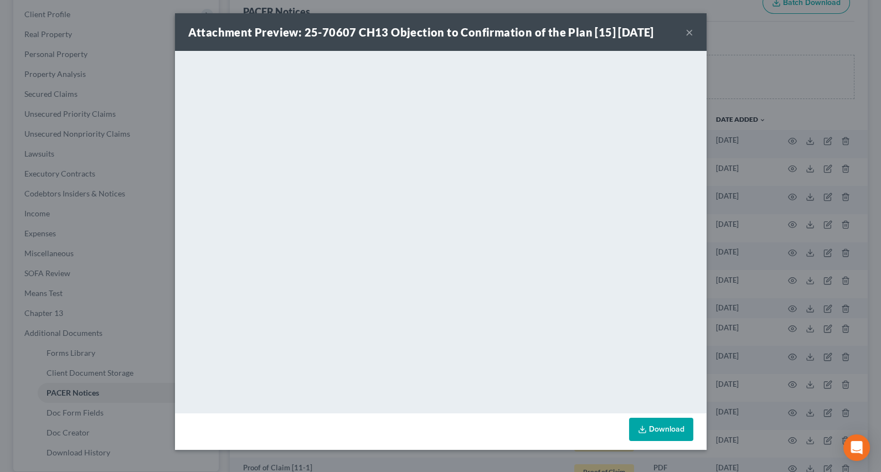
click at [691, 29] on button "×" at bounding box center [689, 31] width 8 height 13
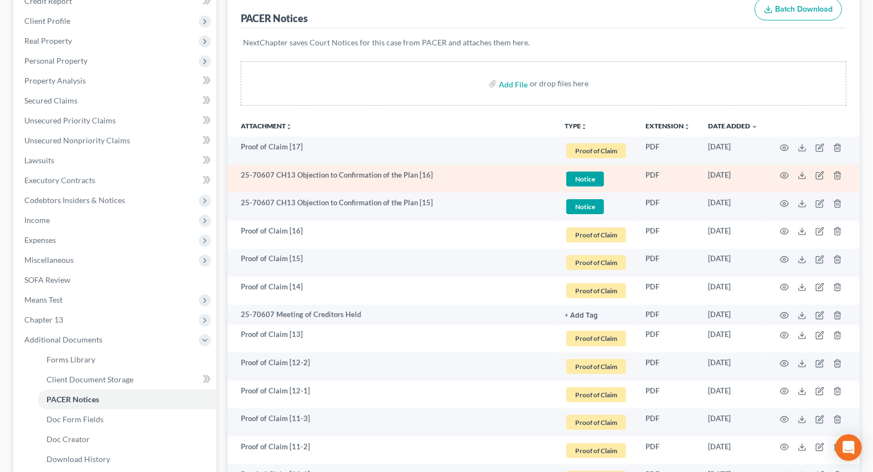
scroll to position [0, 0]
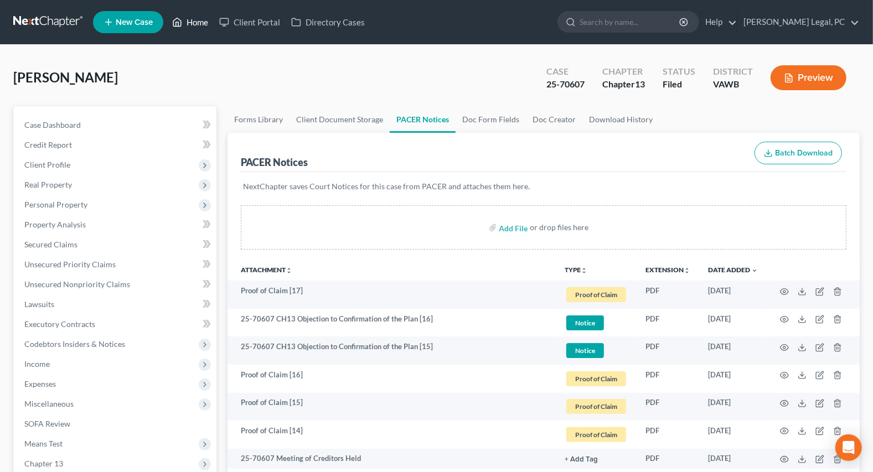
click at [196, 23] on link "Home" at bounding box center [190, 22] width 47 height 20
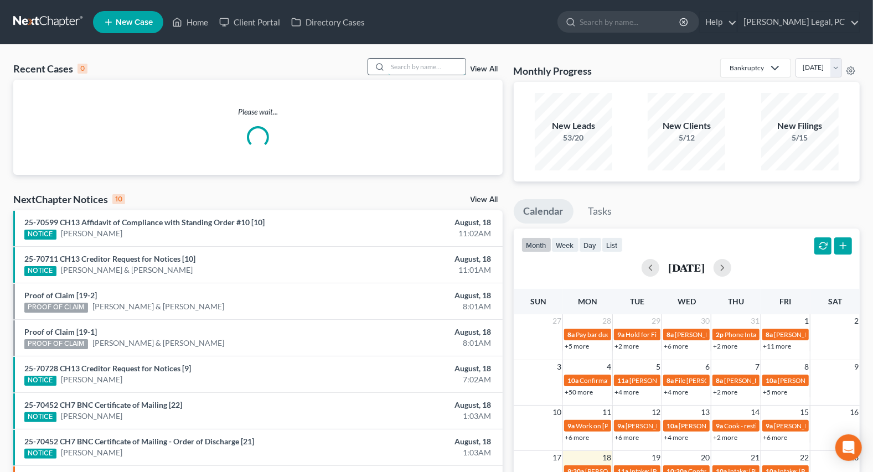
click at [398, 63] on input "search" at bounding box center [426, 67] width 77 height 16
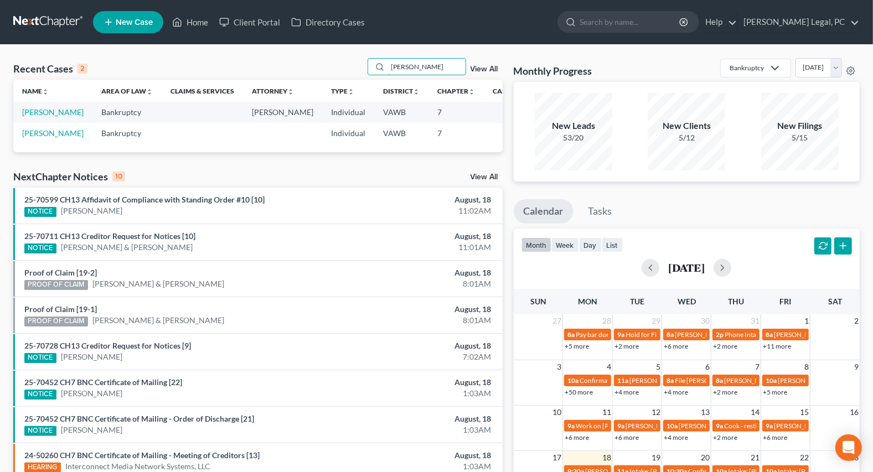
type input "[PERSON_NAME]"
click at [33, 116] on td "[PERSON_NAME]" at bounding box center [52, 112] width 79 height 20
click at [35, 117] on link "[PERSON_NAME]" at bounding box center [52, 111] width 61 height 9
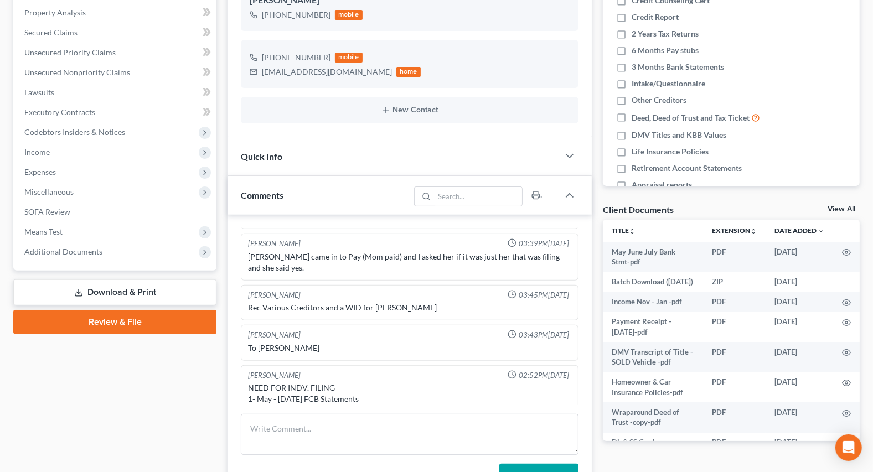
scroll to position [201, 0]
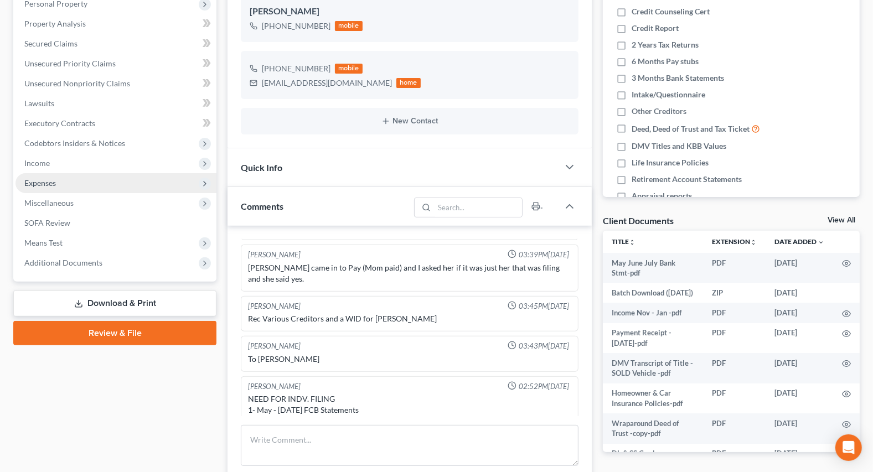
click at [49, 183] on span "Expenses" at bounding box center [40, 182] width 32 height 9
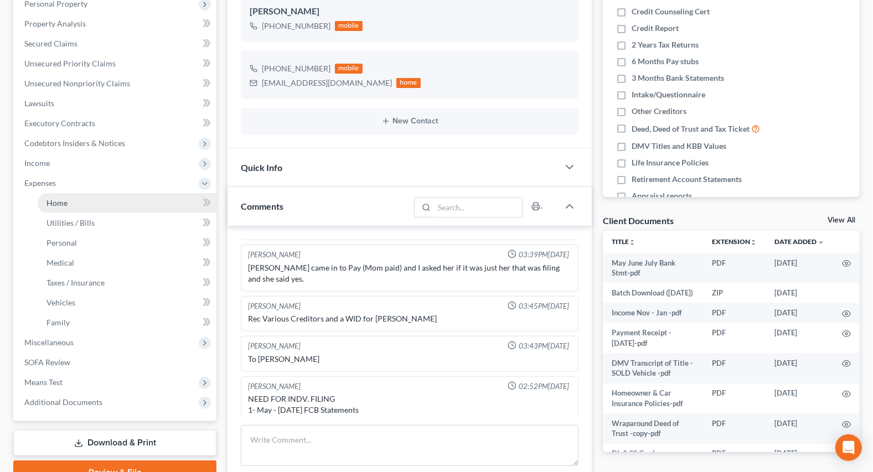
click at [60, 209] on link "Home" at bounding box center [127, 203] width 179 height 20
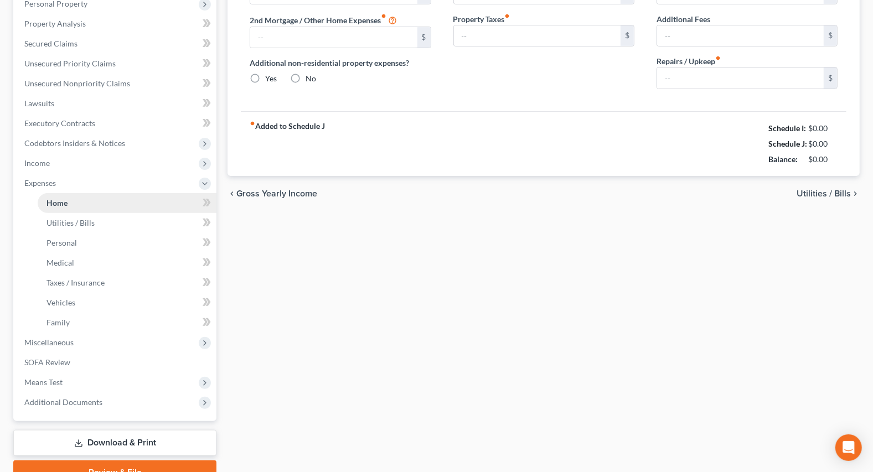
scroll to position [85, 0]
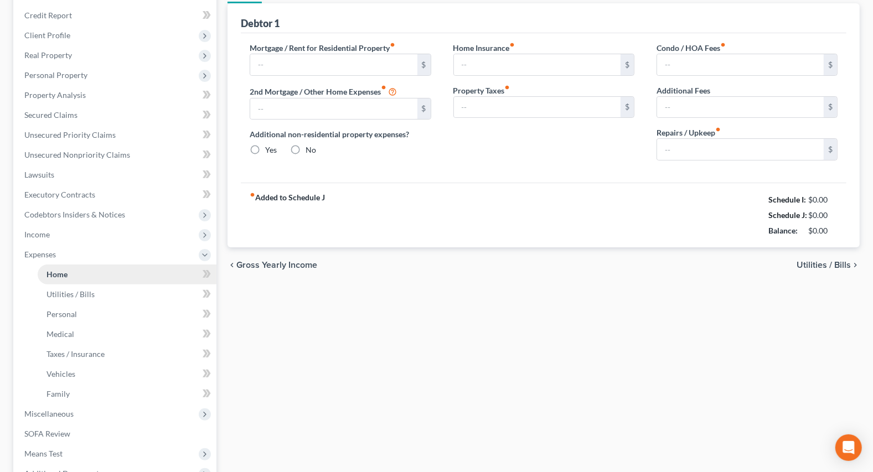
type input "1,000.00"
type input "0.00"
radio input "true"
type input "121.00"
type input "0.00"
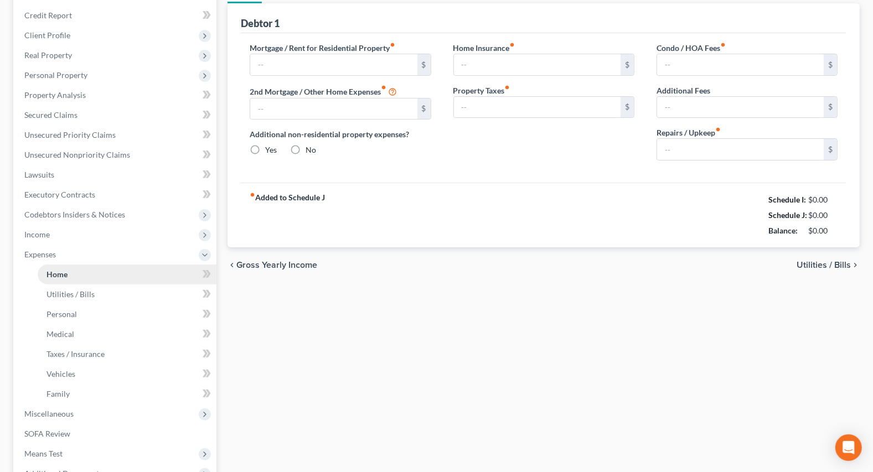
type input "0.00"
type input "150.00"
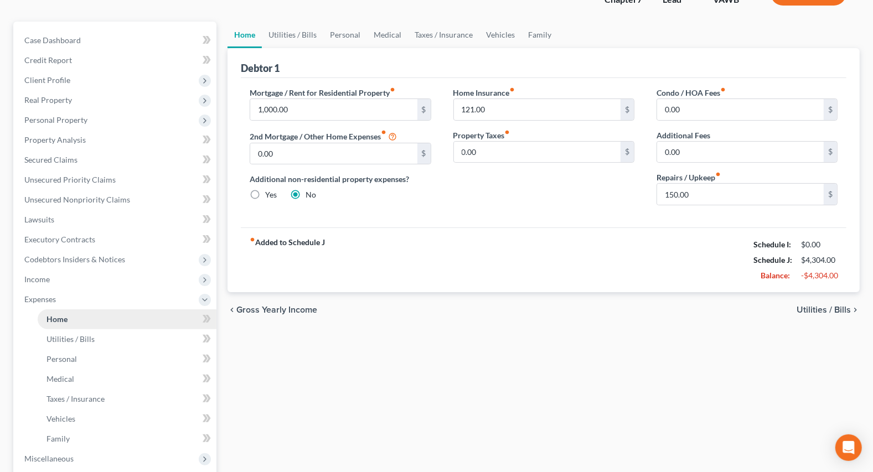
scroll to position [0, 0]
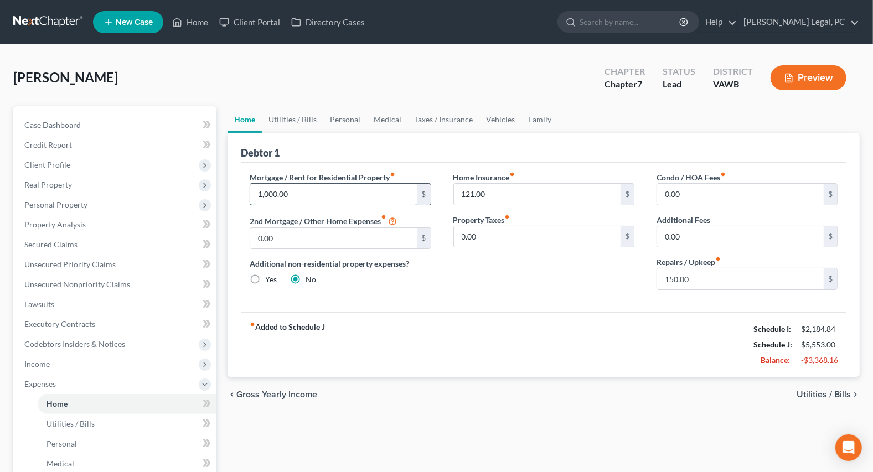
click at [307, 192] on input "1,000.00" at bounding box center [333, 194] width 167 height 21
type input "750"
click at [513, 188] on input "121.00" at bounding box center [537, 194] width 167 height 21
click at [716, 291] on div "Condo / HOA Fees fiber_manual_record 0.00 $ Additional Fees 0.00 $ Repairs / Up…" at bounding box center [746, 235] width 203 height 127
click at [718, 281] on input "150.00" at bounding box center [740, 278] width 167 height 21
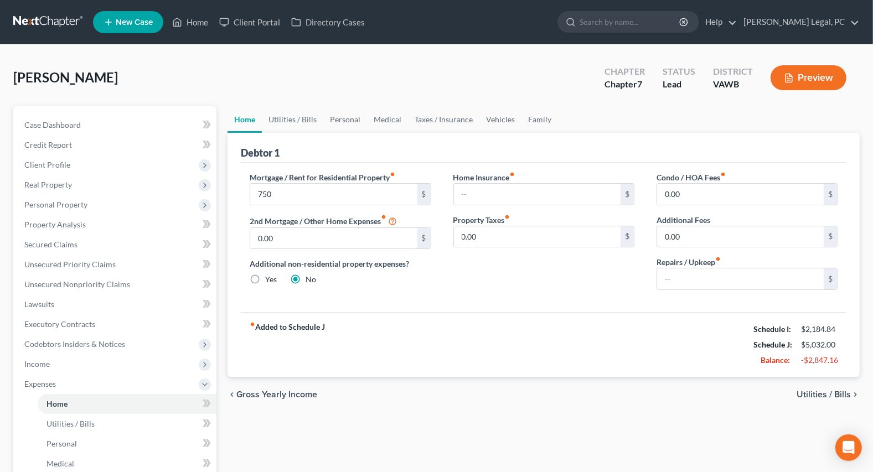
click at [623, 281] on div "Home Insurance fiber_manual_record $ Property Taxes fiber_manual_record 0.00 $" at bounding box center [543, 235] width 203 height 127
click at [307, 117] on link "Utilities / Bills" at bounding box center [292, 119] width 61 height 27
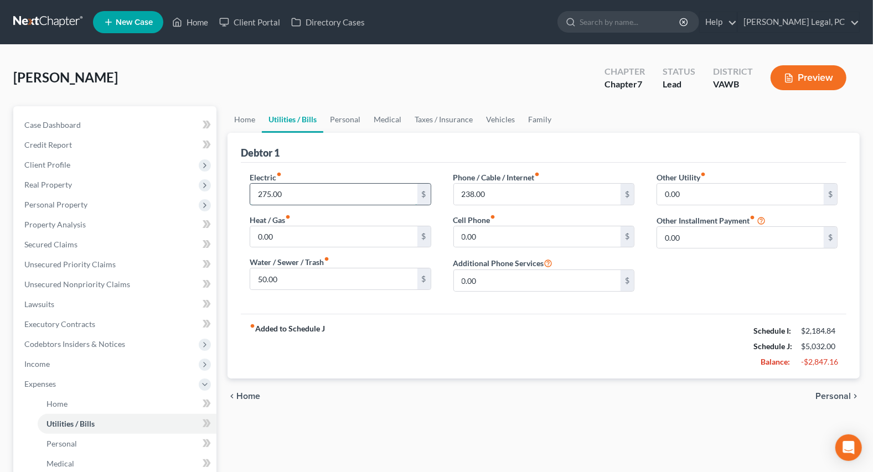
click at [311, 187] on input "275.00" at bounding box center [333, 194] width 167 height 21
type input "150"
click at [350, 113] on link "Personal" at bounding box center [345, 119] width 44 height 27
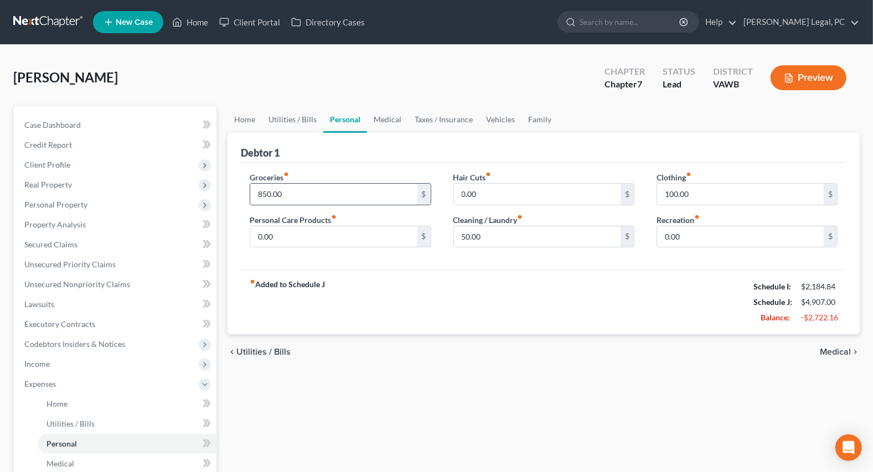
click at [318, 198] on input "850.00" at bounding box center [333, 194] width 167 height 21
type input "4"
type input "350"
click at [478, 276] on div "fiber_manual_record Added to Schedule J Schedule I: $2,184.84 Schedule J: $4,40…" at bounding box center [544, 302] width 606 height 65
click at [710, 194] on input "100.00" at bounding box center [740, 194] width 167 height 21
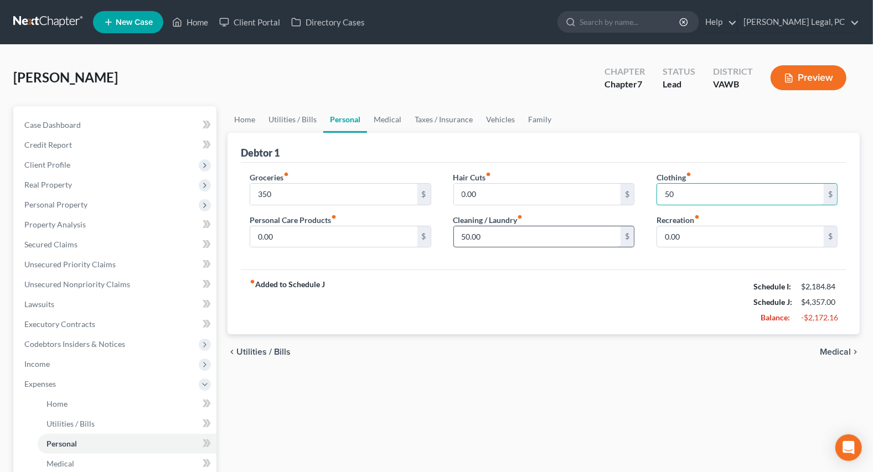
type input "50"
click at [500, 241] on input "50.00" at bounding box center [537, 236] width 167 height 21
click at [304, 235] on input "0.00" at bounding box center [333, 236] width 167 height 21
type input "50"
click at [499, 277] on div "fiber_manual_record Added to Schedule J Schedule I: $2,184.84 Schedule J: $4,35…" at bounding box center [544, 302] width 606 height 65
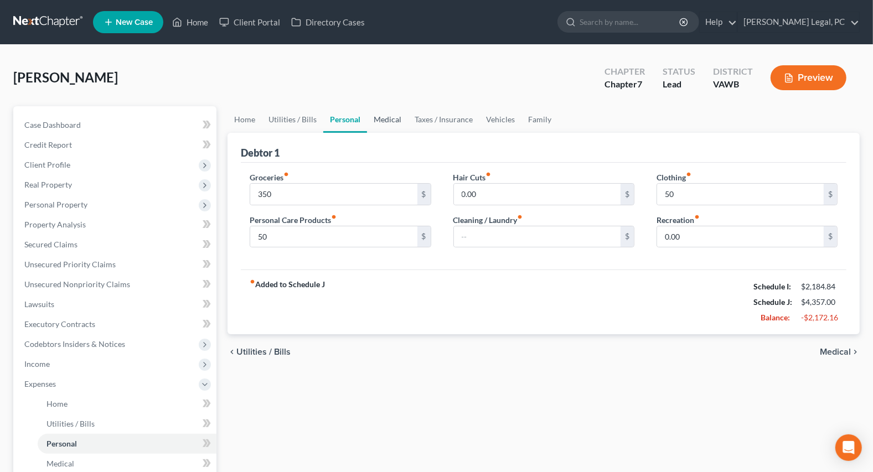
click at [381, 121] on link "Medical" at bounding box center [387, 119] width 41 height 27
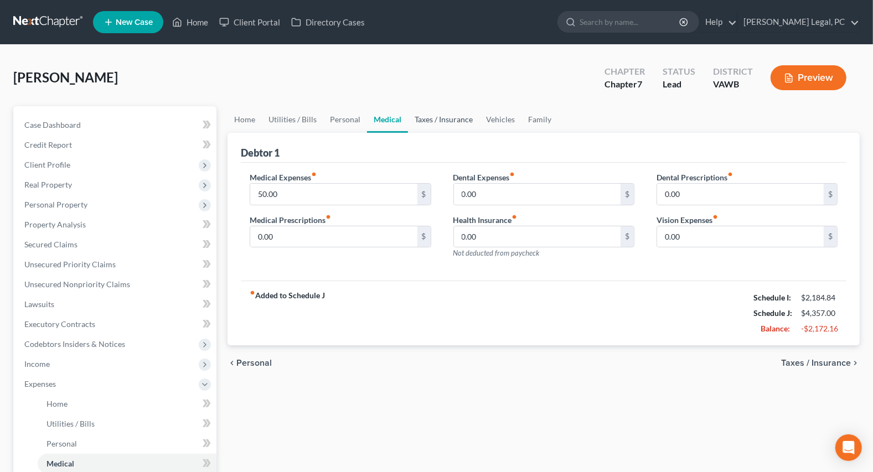
click at [432, 123] on link "Taxes / Insurance" at bounding box center [443, 119] width 71 height 27
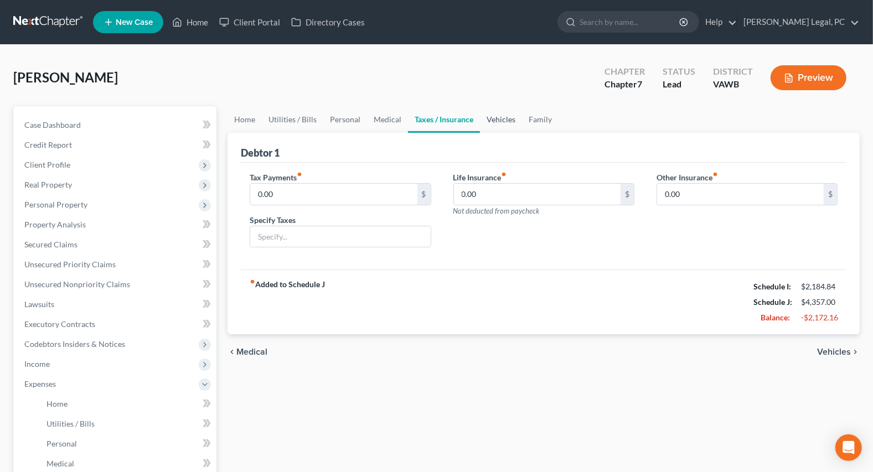
click at [497, 112] on link "Vehicles" at bounding box center [501, 119] width 42 height 27
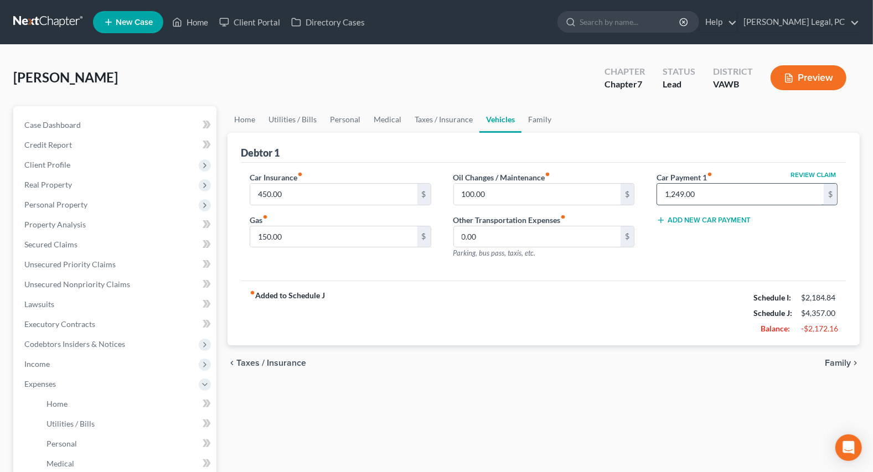
click at [714, 199] on input "1,249.00" at bounding box center [740, 194] width 167 height 21
type input "696"
click at [332, 197] on input "450.00" at bounding box center [333, 194] width 167 height 21
type input "90"
click at [477, 293] on div "fiber_manual_record Added to Schedule J Schedule I: $2,184.84 Schedule J: $3,44…" at bounding box center [544, 313] width 606 height 65
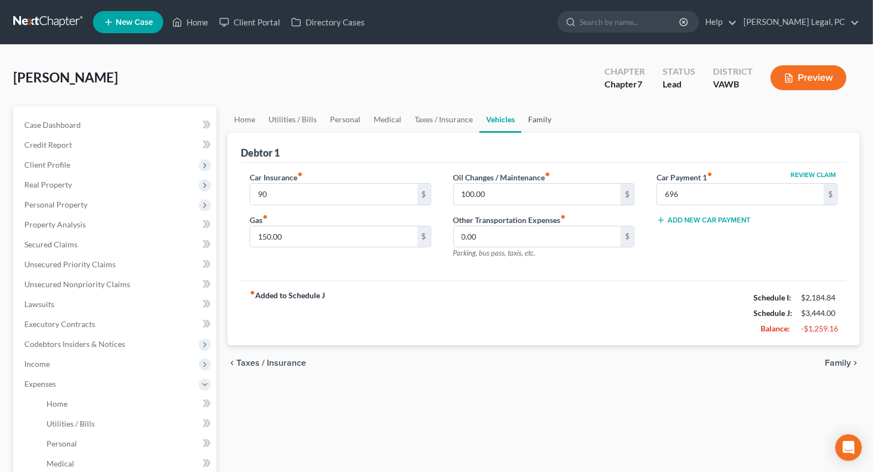
click at [531, 114] on link "Family" at bounding box center [539, 119] width 37 height 27
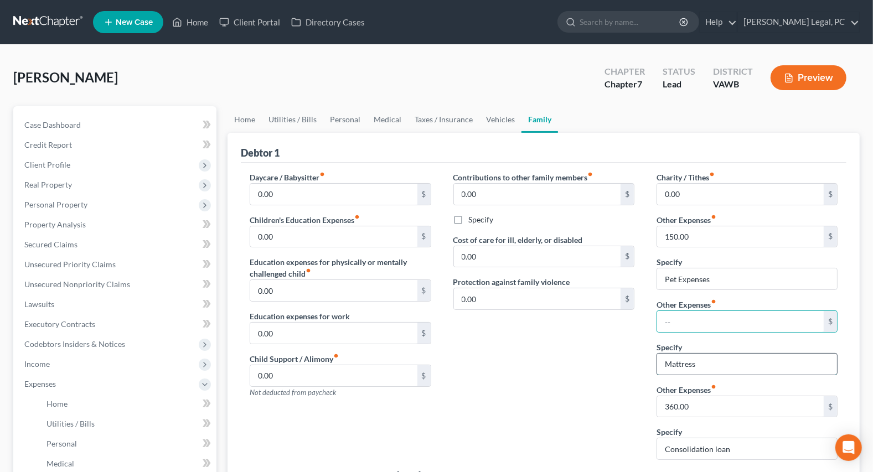
click at [701, 354] on input "Mattress" at bounding box center [747, 364] width 180 height 21
type input "M"
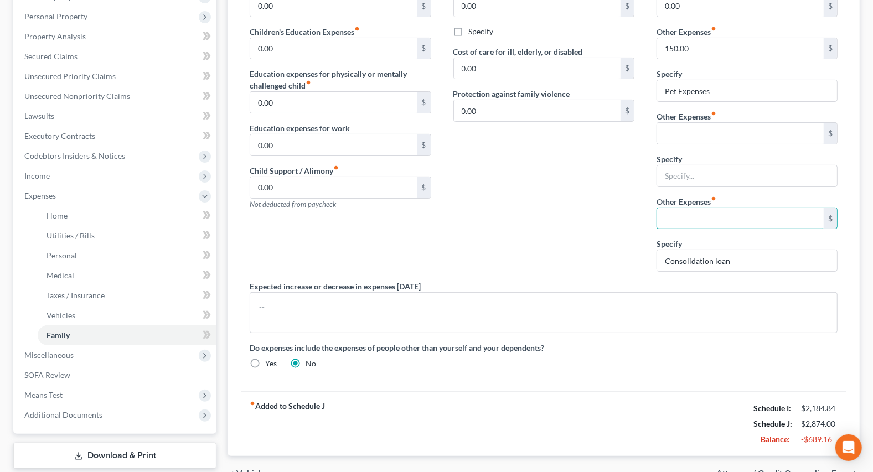
scroll to position [201, 0]
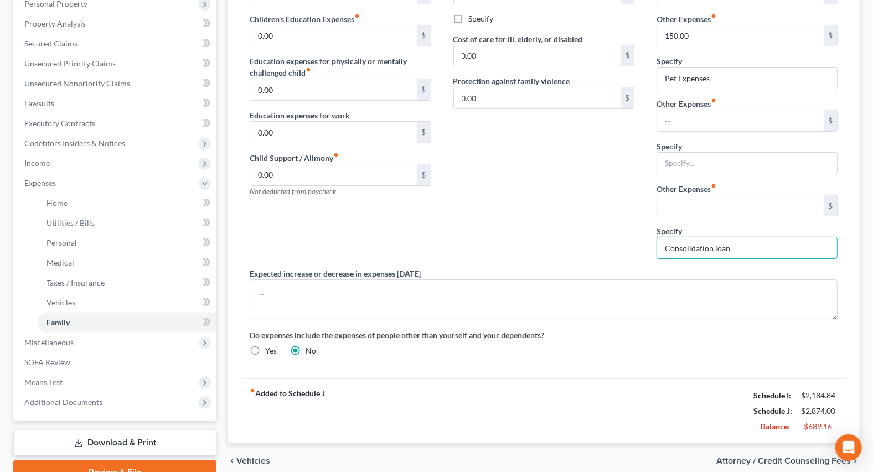
drag, startPoint x: 748, startPoint y: 245, endPoint x: 547, endPoint y: 225, distance: 201.3
click at [547, 225] on div "Daycare / Babysitter fiber_manual_record 0.00 $ Children's Education Expenses f…" at bounding box center [544, 168] width 610 height 395
click at [564, 185] on div "Contributions to other family members fiber_manual_record 0.00 $ Specify Cost o…" at bounding box center [543, 119] width 203 height 297
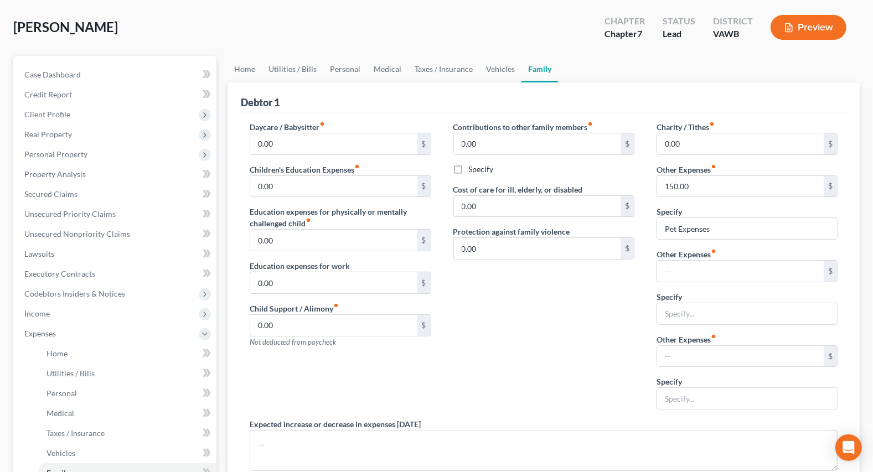
scroll to position [50, 0]
click at [722, 183] on input "150.00" at bounding box center [740, 187] width 167 height 21
click at [600, 265] on div "Contributions to other family members fiber_manual_record 0.00 $ Specify Cost o…" at bounding box center [543, 270] width 203 height 297
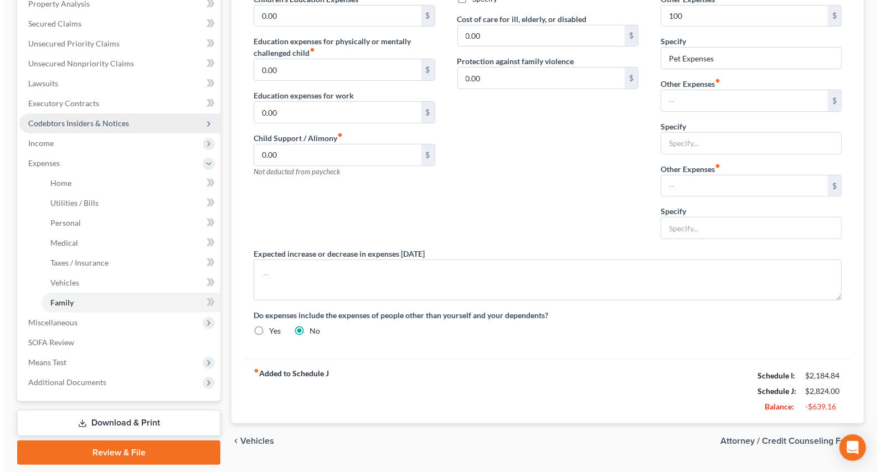
scroll to position [154, 0]
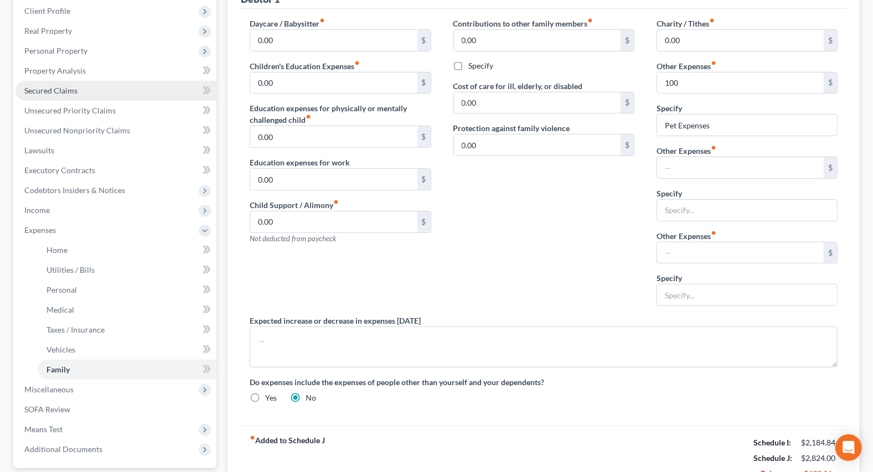
click at [59, 87] on span "Secured Claims" at bounding box center [50, 90] width 53 height 9
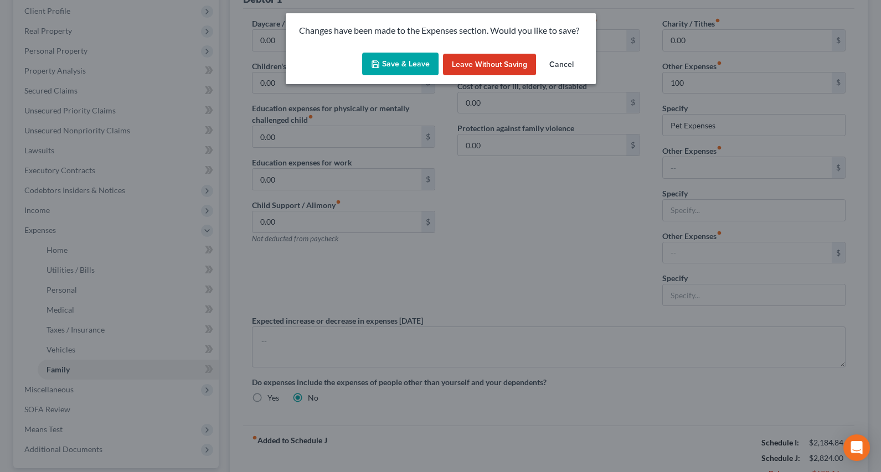
click at [400, 66] on button "Save & Leave" at bounding box center [400, 64] width 76 height 23
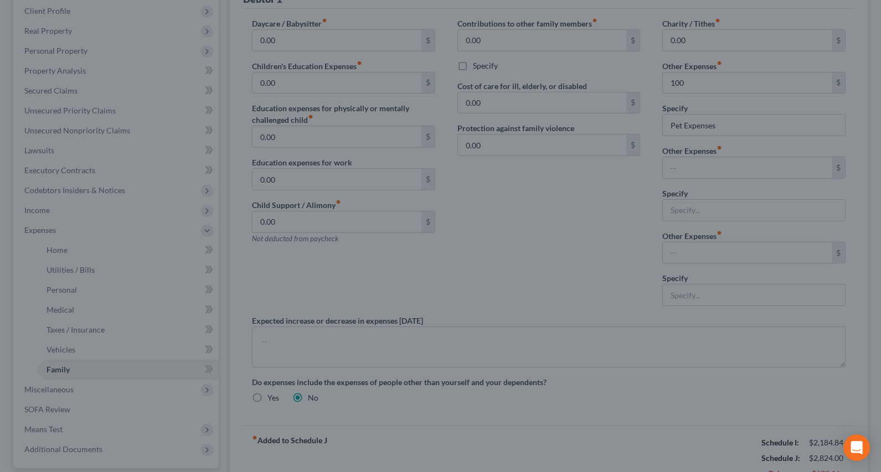
type input "100.00"
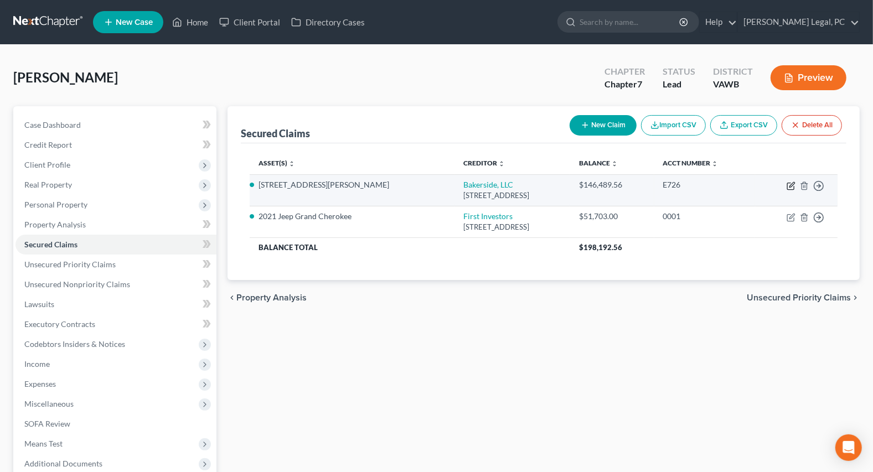
click at [788, 185] on icon "button" at bounding box center [791, 186] width 9 height 9
select select "48"
select select "9"
select select "4"
select select "3"
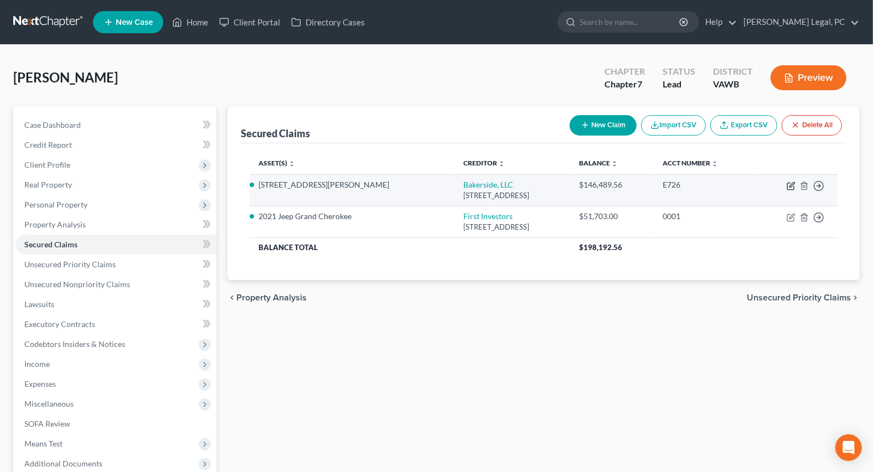
select select "0"
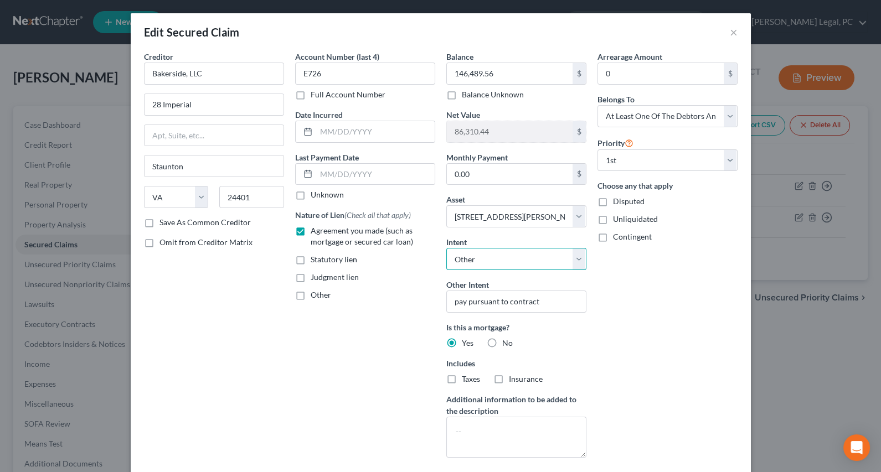
click at [503, 260] on select "Select Surrender Redeem Reaffirm Avoid Other" at bounding box center [516, 259] width 140 height 22
select select "0"
click at [446, 248] on select "Select Surrender Redeem Reaffirm Avoid Other" at bounding box center [516, 259] width 140 height 22
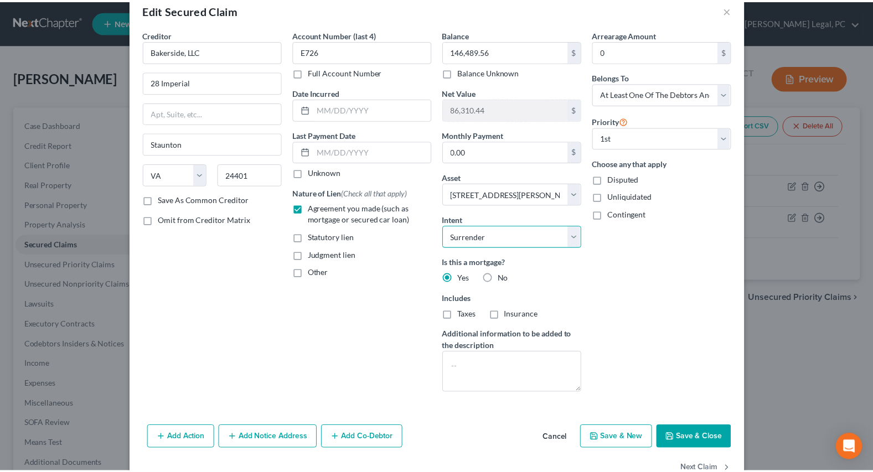
scroll to position [53, 0]
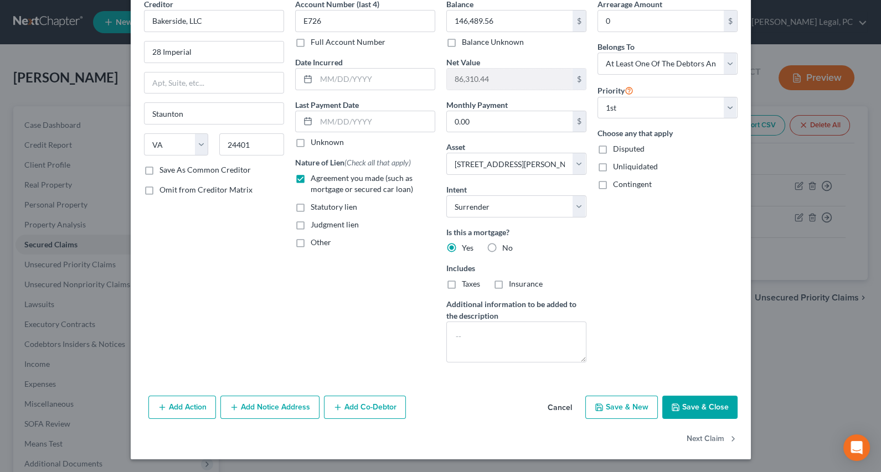
click at [679, 402] on button "Save & Close" at bounding box center [699, 407] width 75 height 23
select select
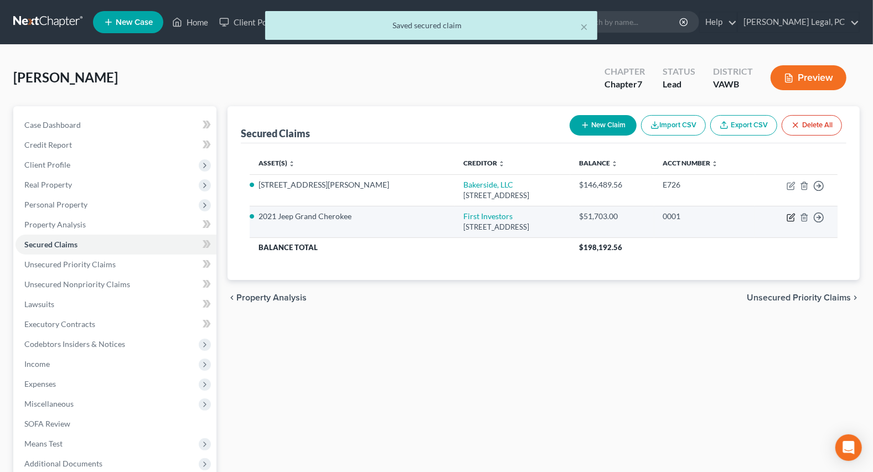
click at [790, 219] on icon "button" at bounding box center [791, 217] width 9 height 9
select select "10"
select select "5"
select select "4"
select select "3"
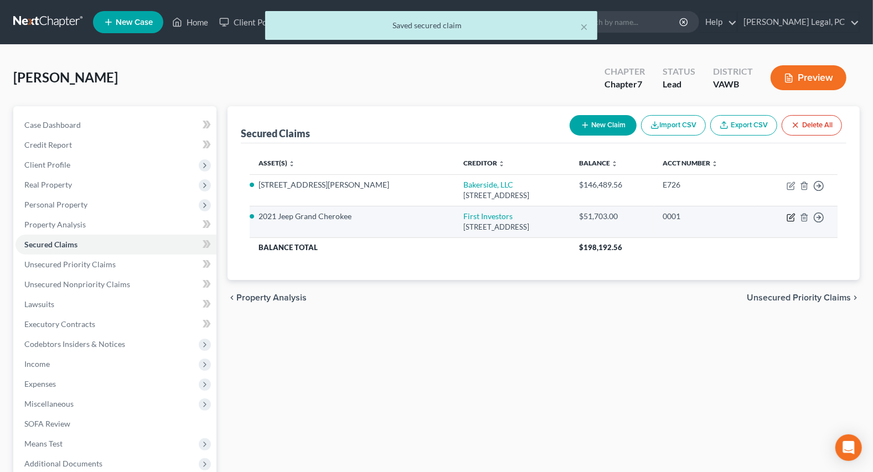
select select "0"
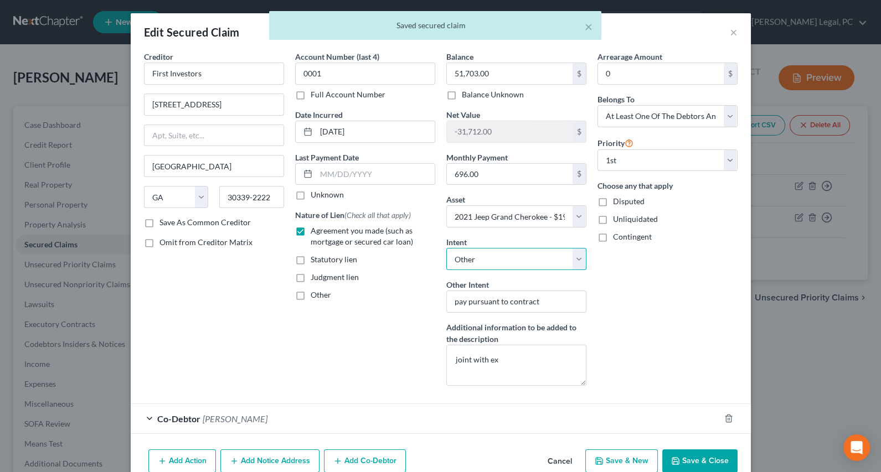
click at [492, 260] on select "Select Surrender Redeem Reaffirm Avoid Other" at bounding box center [516, 259] width 140 height 22
select select "0"
click at [446, 248] on select "Select Surrender Redeem Reaffirm Avoid Other" at bounding box center [516, 259] width 140 height 22
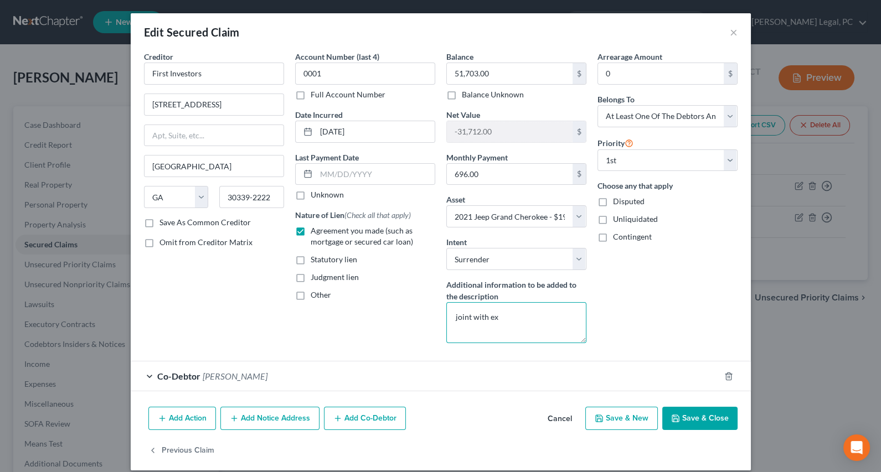
drag, startPoint x: 535, startPoint y: 321, endPoint x: 387, endPoint y: 333, distance: 147.7
click at [387, 333] on div "Creditor * First Investors 380 Interstate North Pkwy Atlanta State AL AK AR AZ …" at bounding box center [440, 201] width 604 height 301
click at [709, 422] on button "Save & Close" at bounding box center [699, 418] width 75 height 23
select select
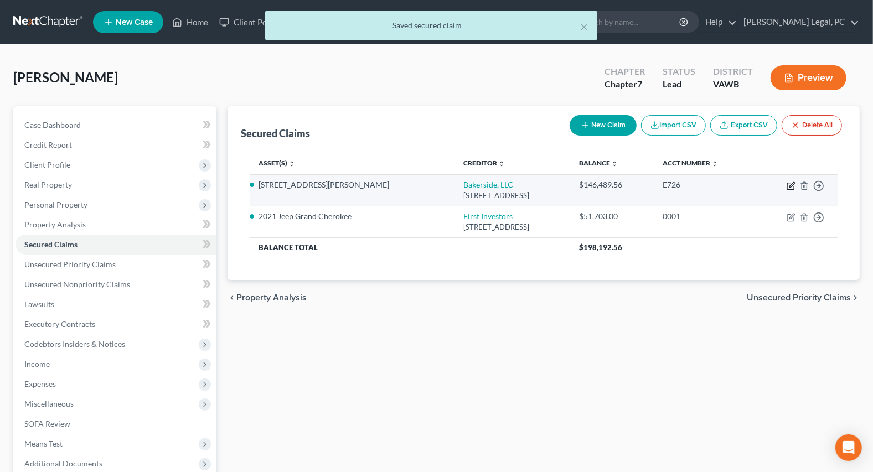
click at [788, 184] on icon "button" at bounding box center [791, 186] width 9 height 9
select select "48"
select select "9"
select select "0"
select select "3"
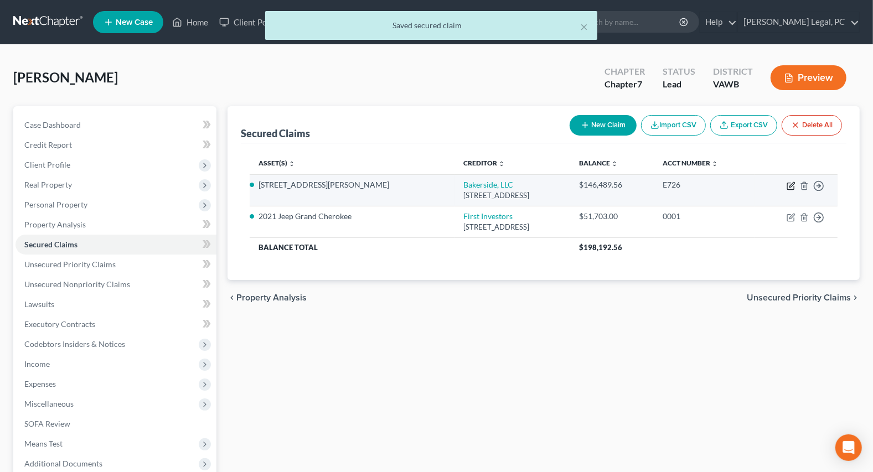
select select "0"
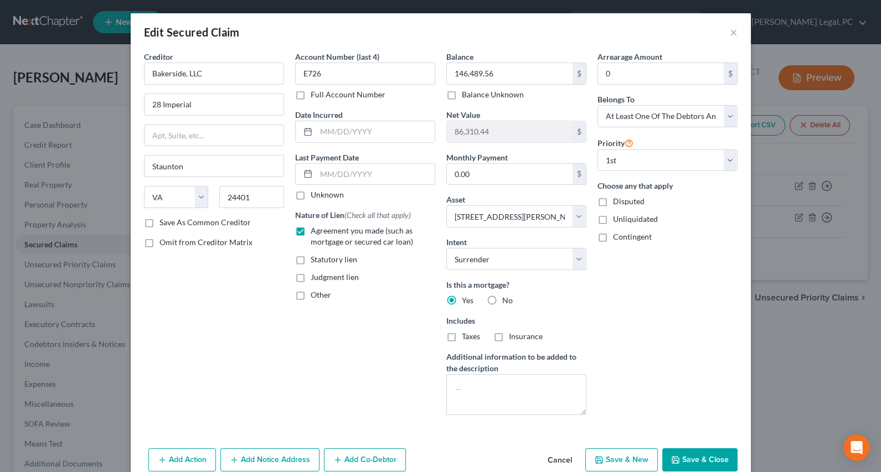
click at [691, 459] on button "Save & Close" at bounding box center [699, 459] width 75 height 23
select select
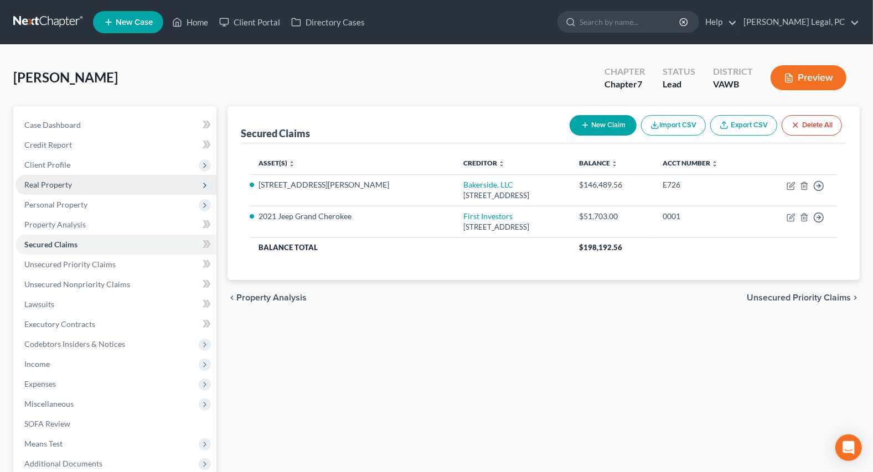
click at [53, 185] on span "Real Property" at bounding box center [48, 184] width 48 height 9
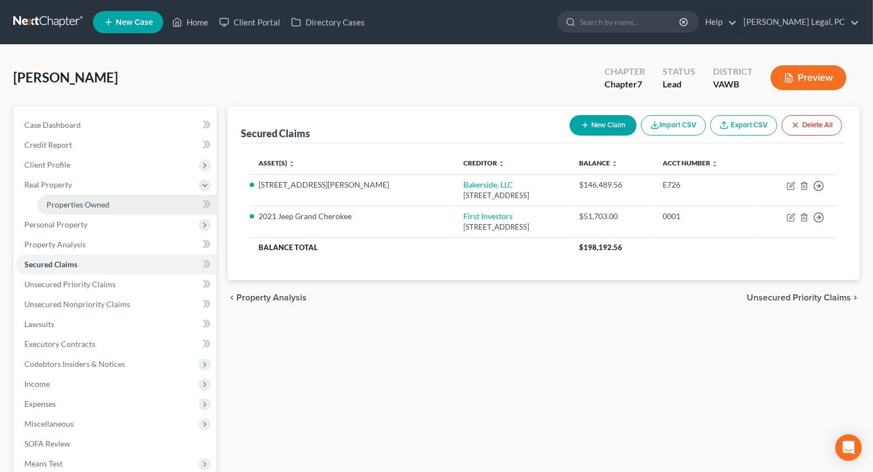
click at [106, 201] on span "Properties Owned" at bounding box center [77, 204] width 63 height 9
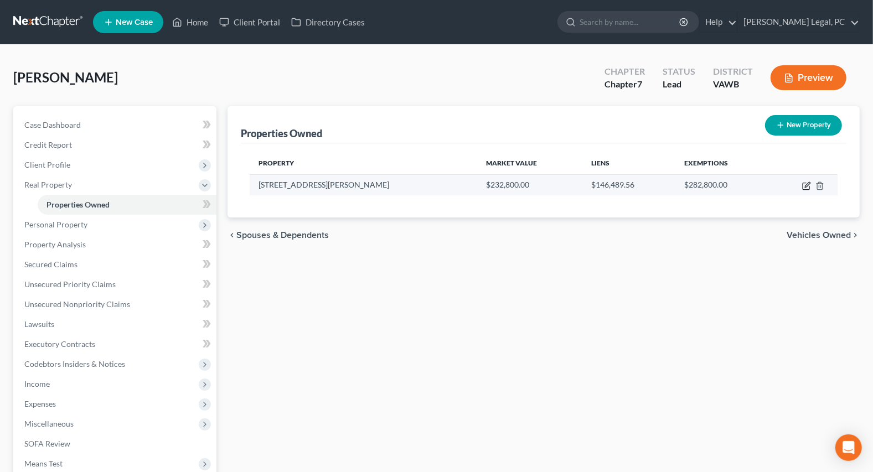
click at [804, 184] on icon "button" at bounding box center [806, 186] width 9 height 9
select select "48"
select select "3"
select select "5"
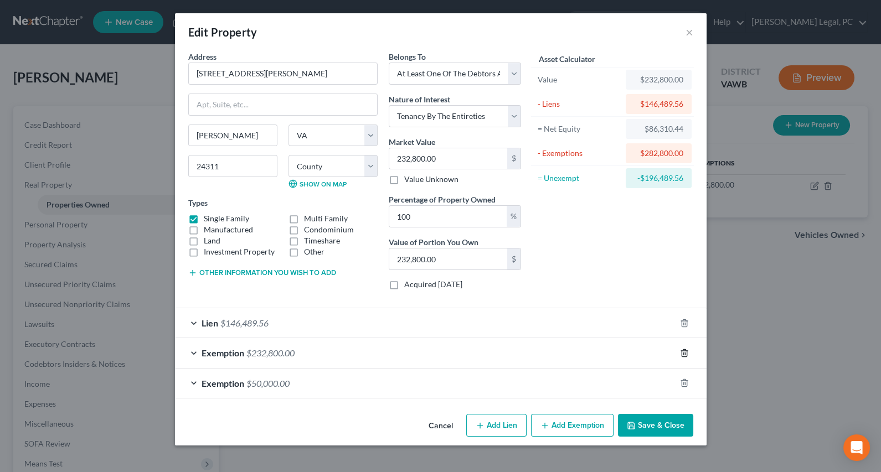
click at [684, 351] on icon "button" at bounding box center [684, 353] width 9 height 9
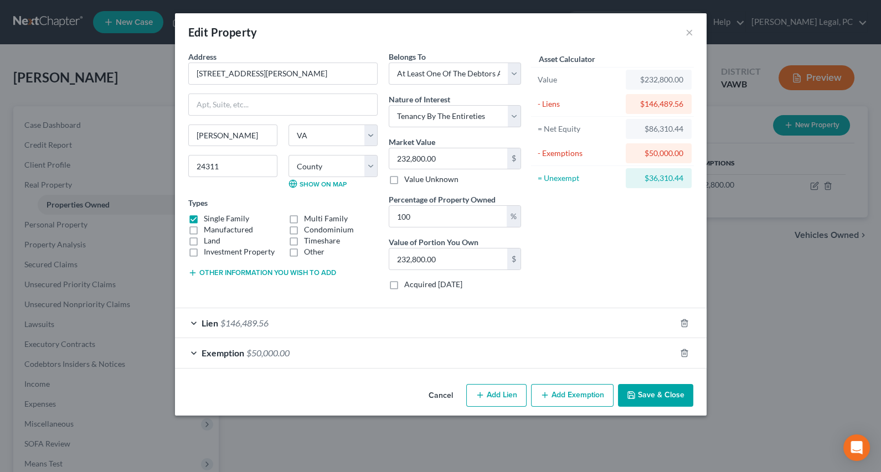
click at [669, 397] on button "Save & Close" at bounding box center [655, 395] width 75 height 23
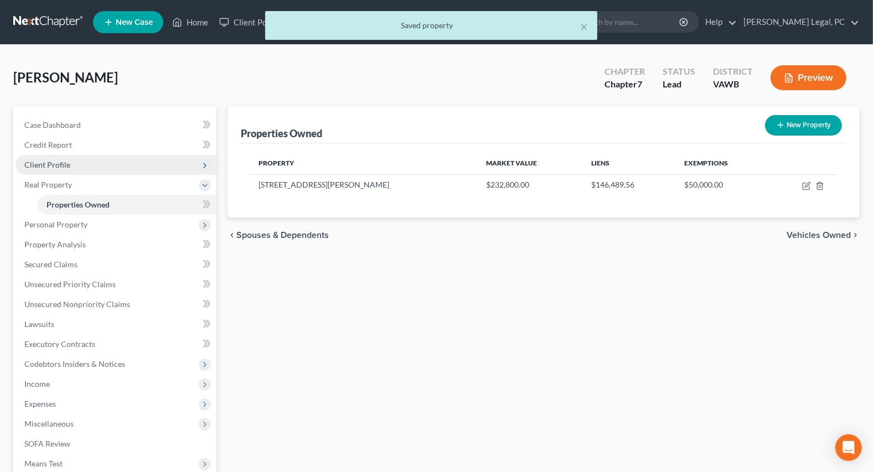
click at [48, 162] on span "Client Profile" at bounding box center [47, 164] width 46 height 9
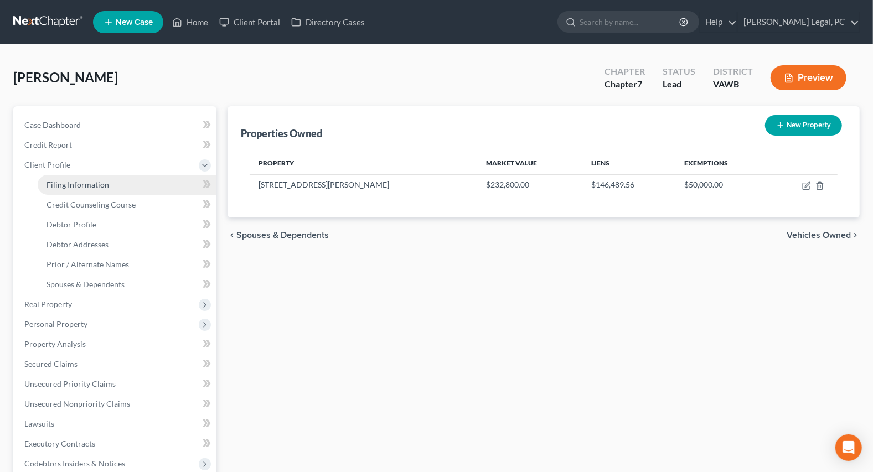
click at [73, 188] on span "Filing Information" at bounding box center [77, 184] width 63 height 9
select select "1"
select select "0"
select select "48"
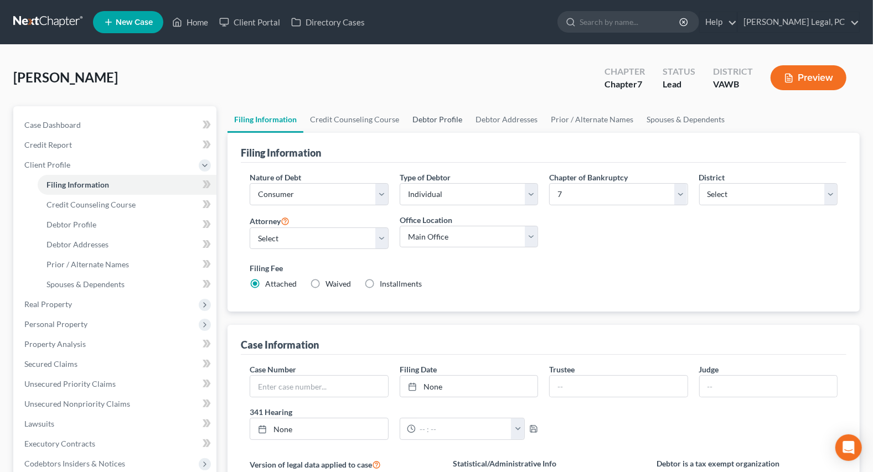
click at [420, 122] on link "Debtor Profile" at bounding box center [437, 119] width 63 height 27
select select "1"
select select "0"
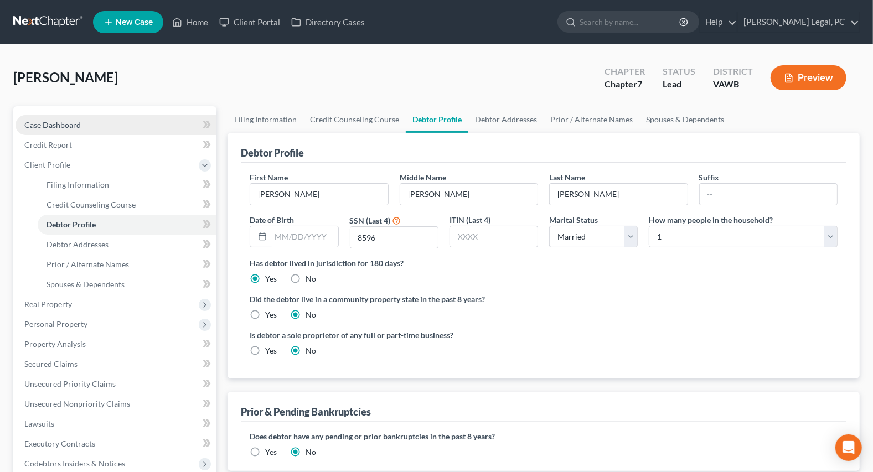
click at [44, 120] on span "Case Dashboard" at bounding box center [52, 124] width 56 height 9
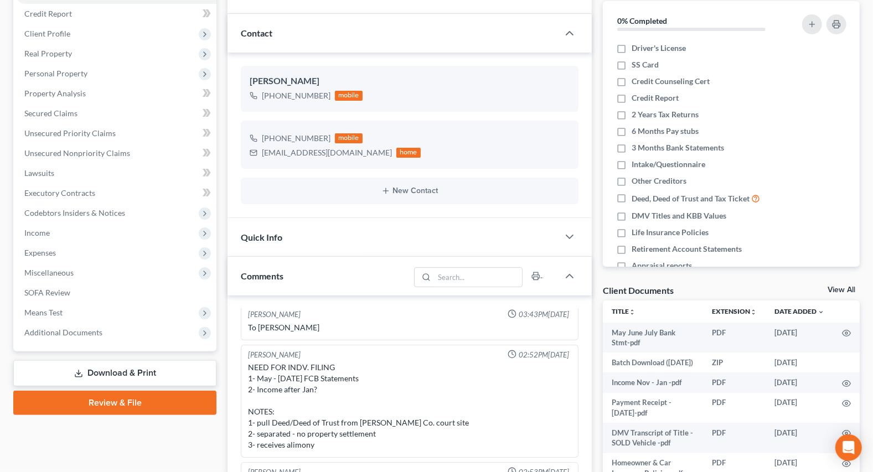
scroll to position [201, 0]
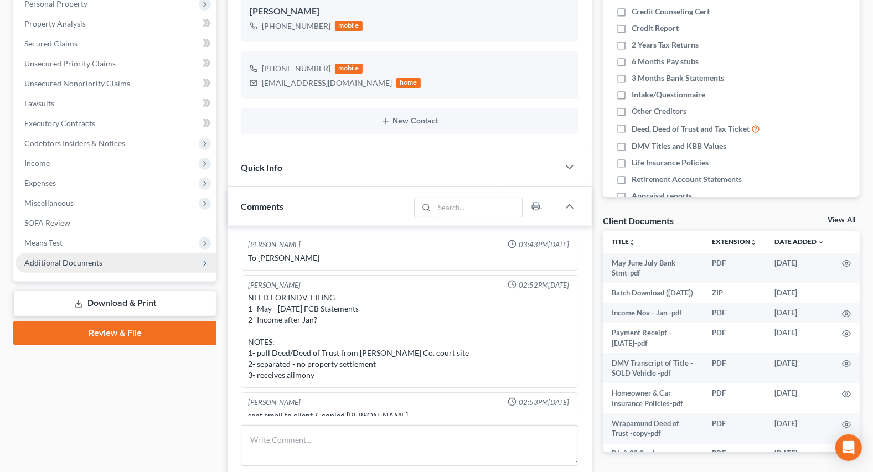
click at [56, 261] on span "Additional Documents" at bounding box center [63, 262] width 78 height 9
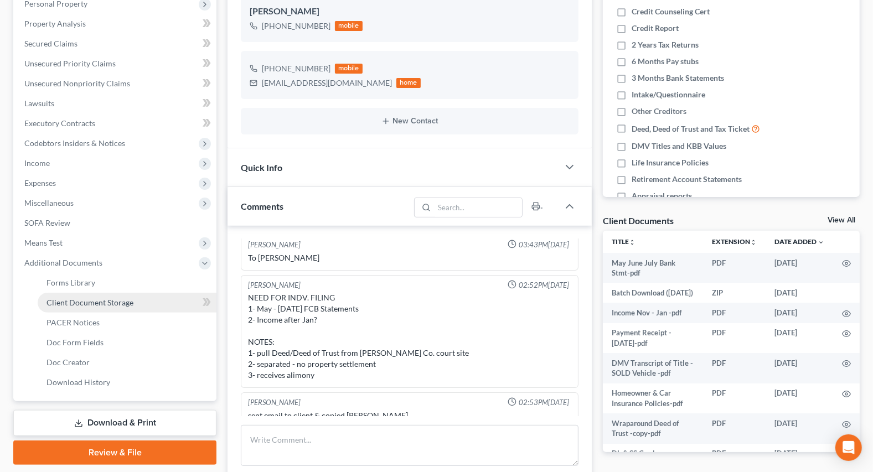
click at [76, 301] on span "Client Document Storage" at bounding box center [89, 302] width 87 height 9
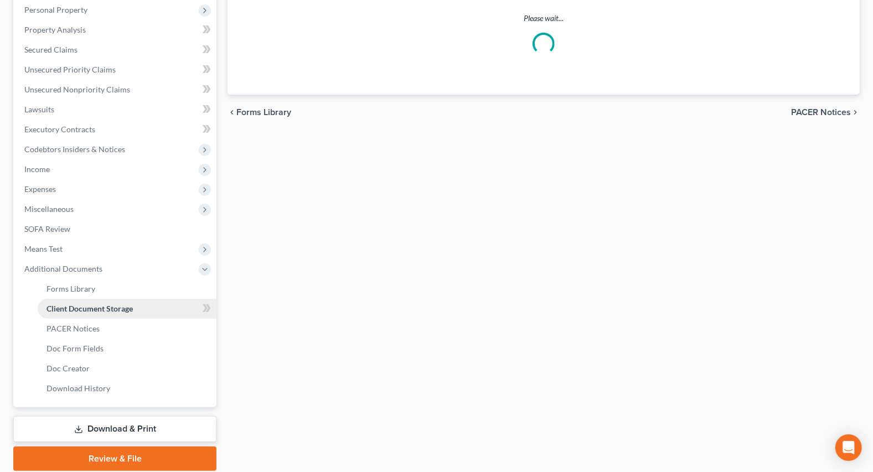
scroll to position [119, 0]
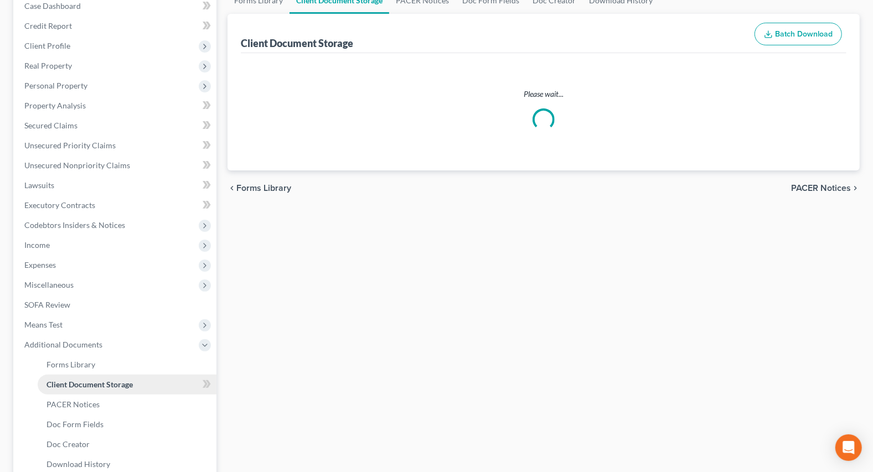
select select "0"
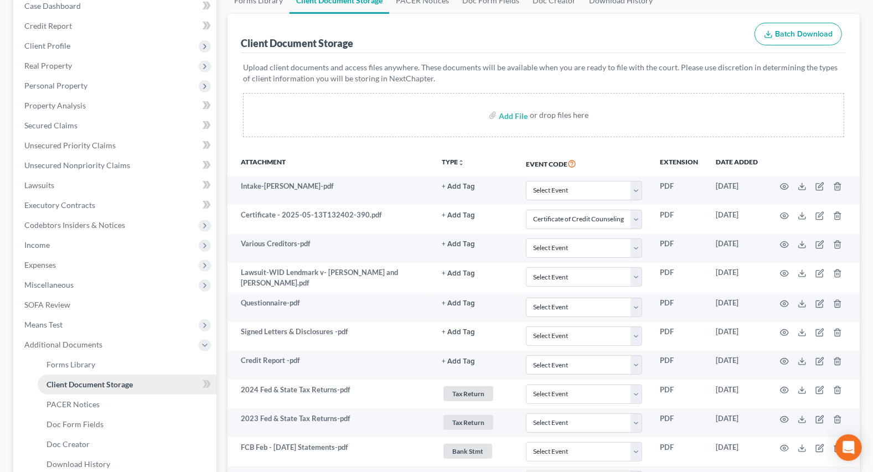
scroll to position [0, 0]
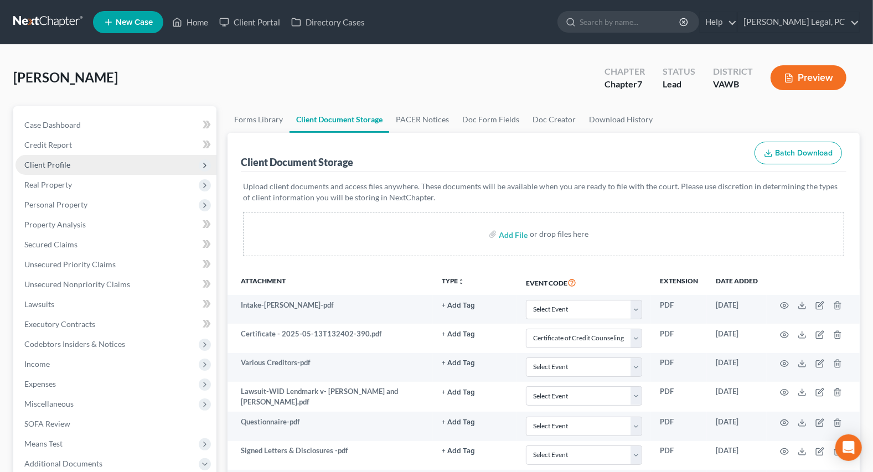
click at [53, 162] on span "Client Profile" at bounding box center [47, 164] width 46 height 9
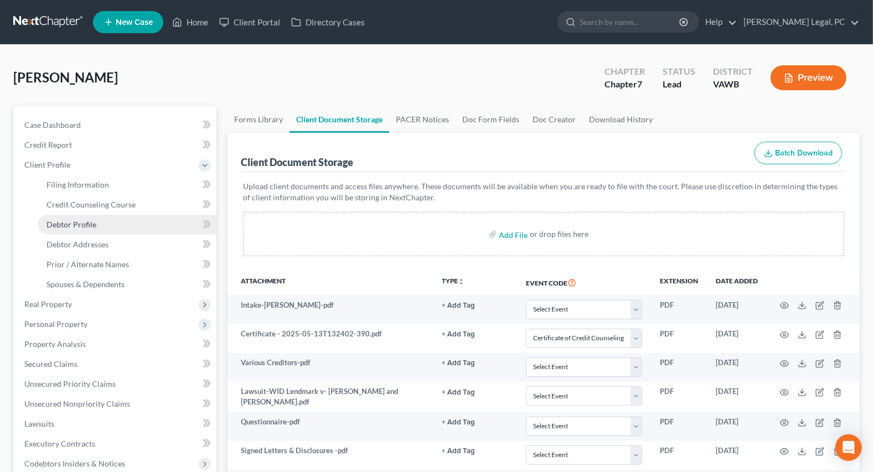
click at [94, 221] on span "Debtor Profile" at bounding box center [71, 224] width 50 height 9
select select "1"
select select "0"
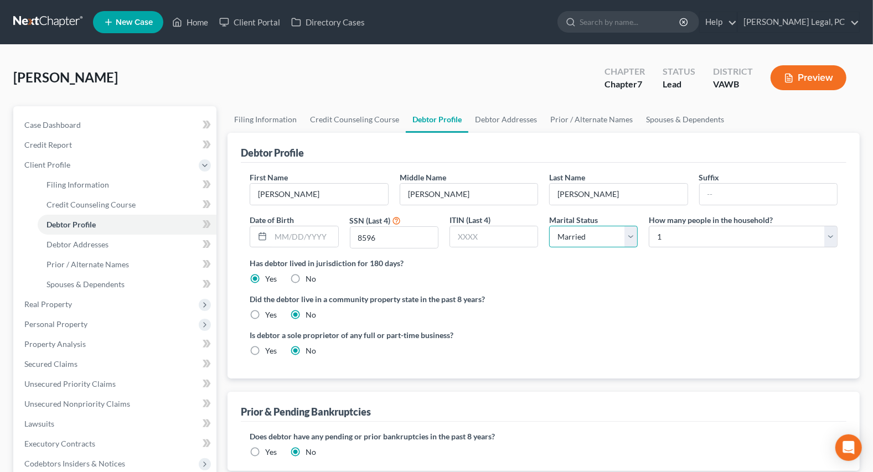
click at [561, 242] on select "Select Single Married Separated Divorced Widowed" at bounding box center [593, 237] width 89 height 22
select select "0"
click at [549, 226] on select "Select Single Married Separated Divorced Widowed" at bounding box center [593, 237] width 89 height 22
click at [574, 287] on ng-include "First Name Melanie Middle Name Dawn Last Name Barrett Suffix Date of Birth SSN …" at bounding box center [544, 269] width 588 height 194
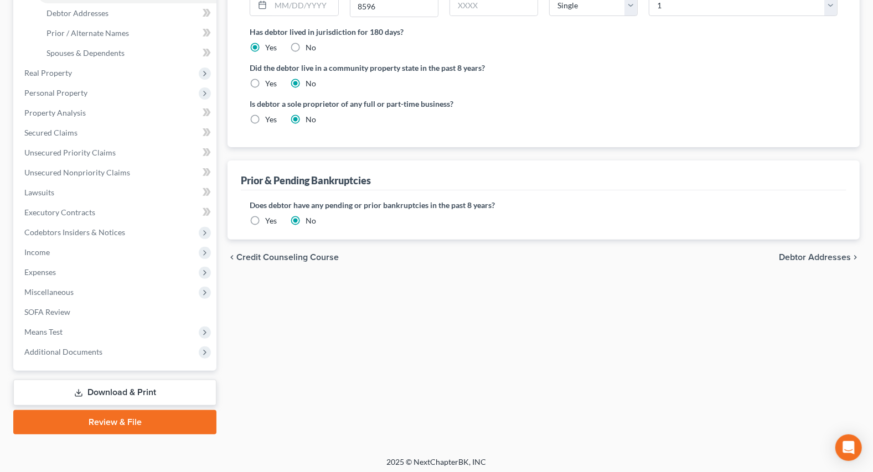
scroll to position [234, 0]
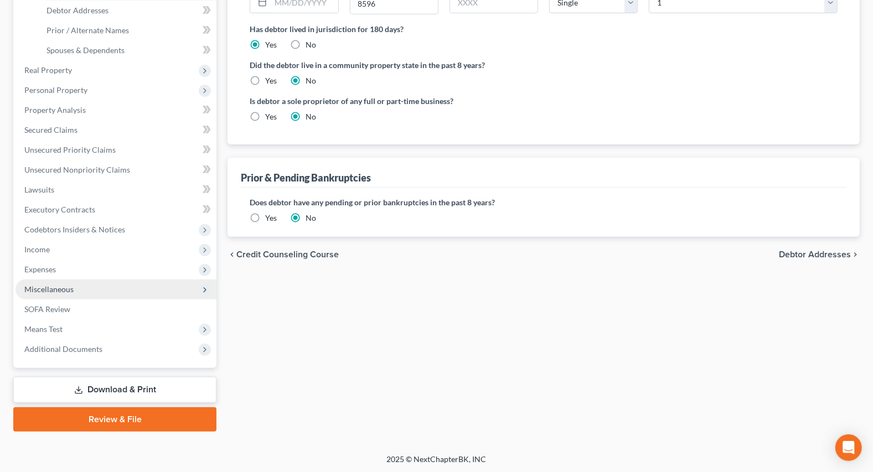
click at [54, 289] on span "Miscellaneous" at bounding box center [48, 289] width 49 height 9
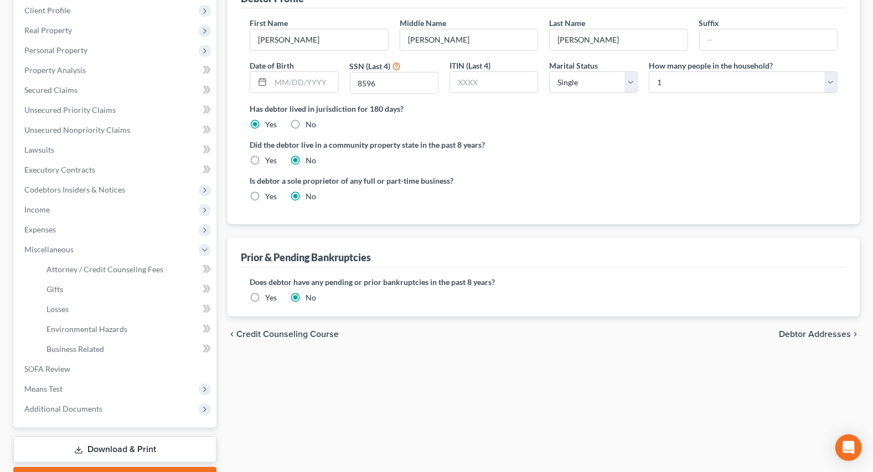
scroll to position [64, 0]
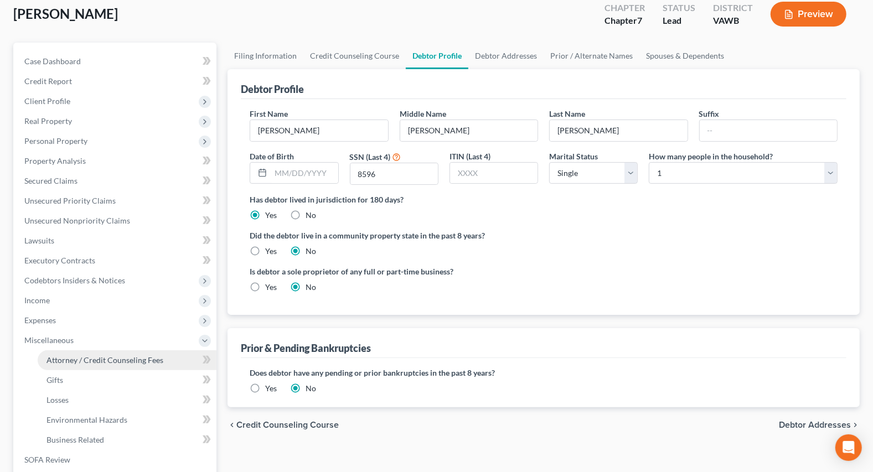
click at [120, 353] on link "Attorney / Credit Counseling Fees" at bounding box center [127, 360] width 179 height 20
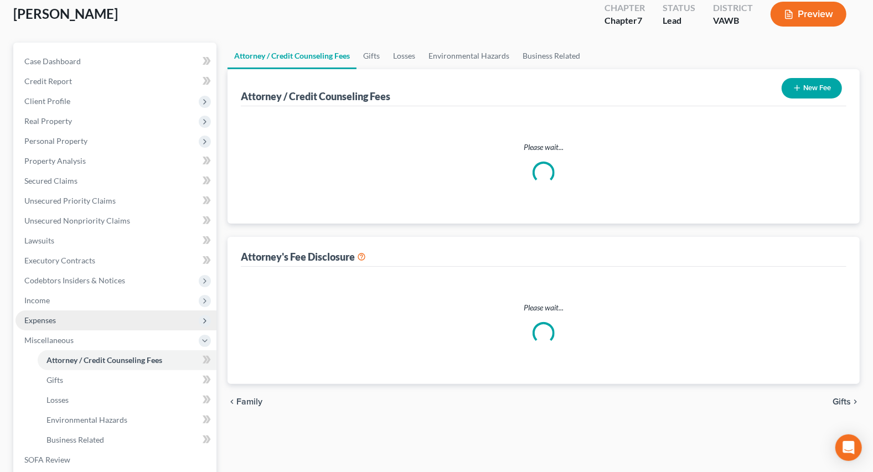
select select "0"
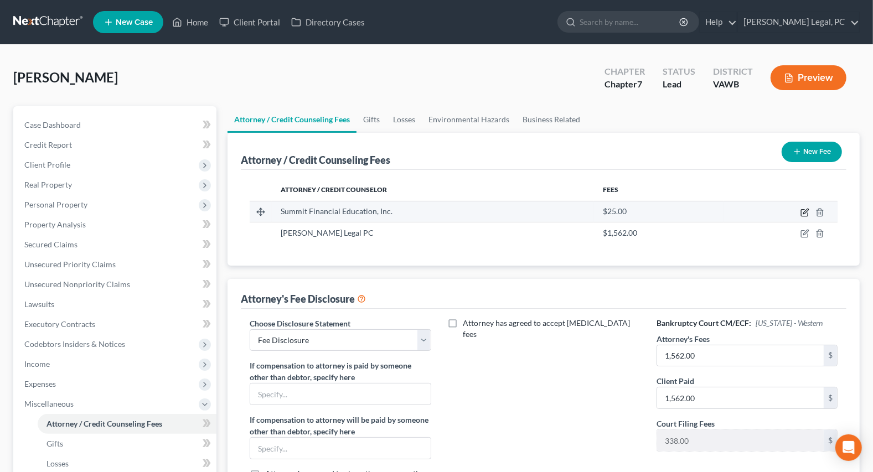
click at [804, 212] on icon "button" at bounding box center [804, 212] width 9 height 9
select select "3"
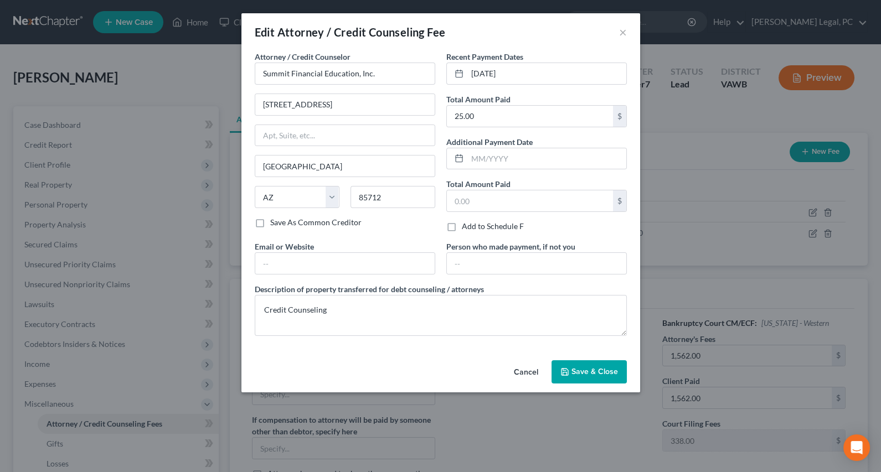
click at [605, 364] on button "Save & Close" at bounding box center [588, 371] width 75 height 23
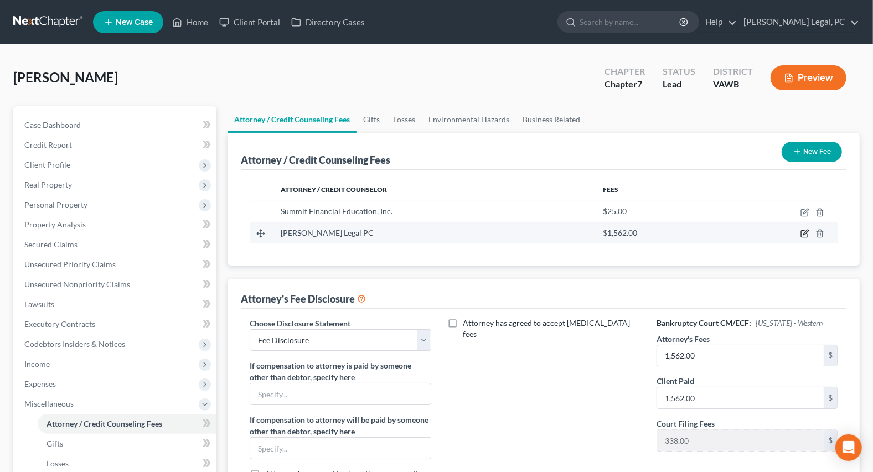
click at [804, 232] on icon "button" at bounding box center [804, 233] width 9 height 9
select select "48"
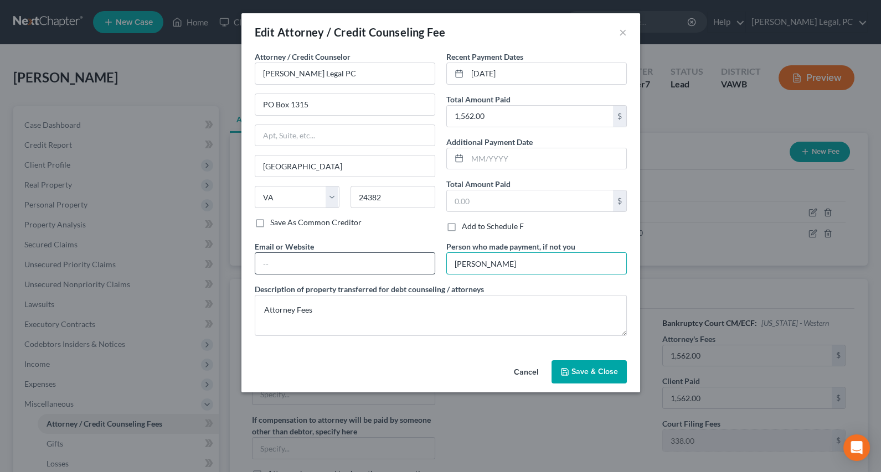
drag, startPoint x: 542, startPoint y: 260, endPoint x: 389, endPoint y: 265, distance: 152.9
click at [389, 265] on div "Attorney / Credit Counselor * Farthing Legal PC PO Box 1315 Wytheville State AL…" at bounding box center [440, 198] width 383 height 294
click at [603, 371] on span "Save & Close" at bounding box center [594, 371] width 46 height 9
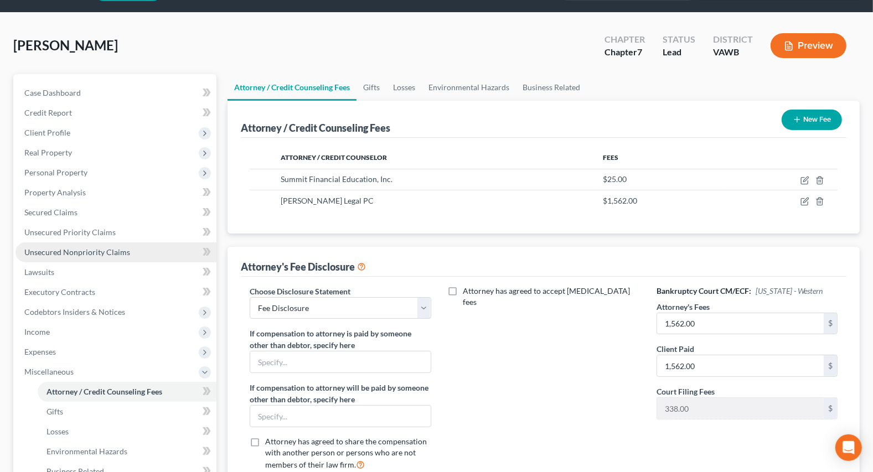
scroll to position [50, 0]
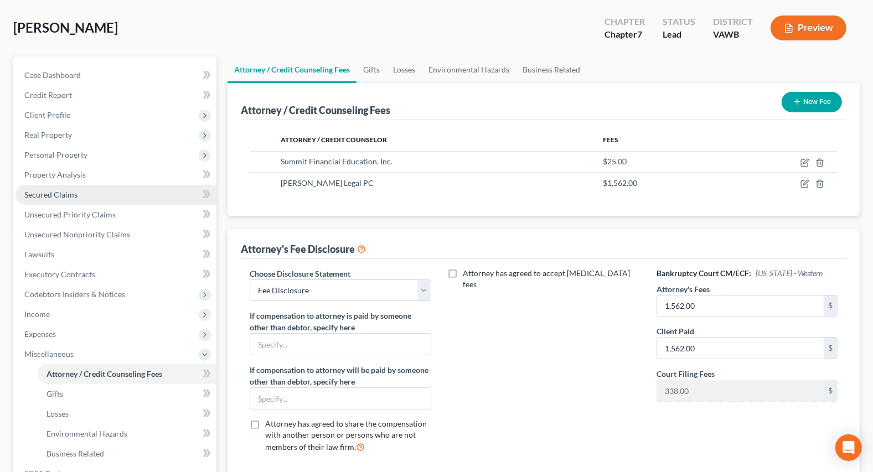
click at [60, 195] on span "Secured Claims" at bounding box center [50, 194] width 53 height 9
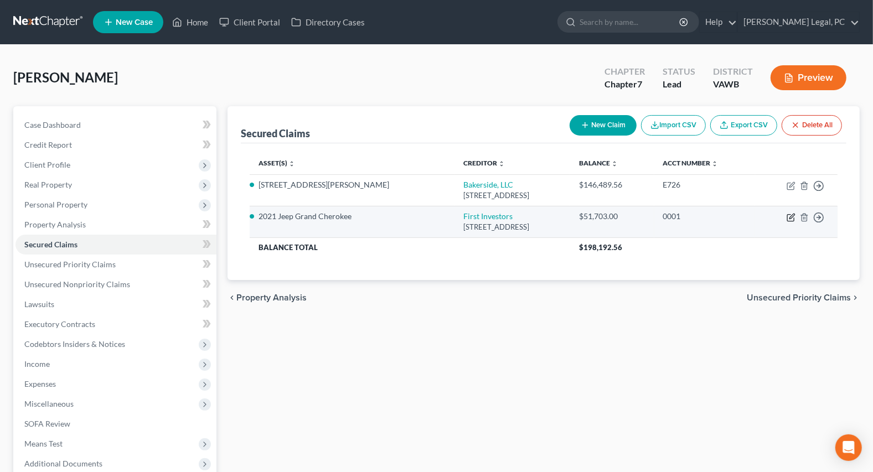
click at [789, 215] on icon "button" at bounding box center [791, 217] width 9 height 9
select select "10"
select select "5"
select select "0"
select select "3"
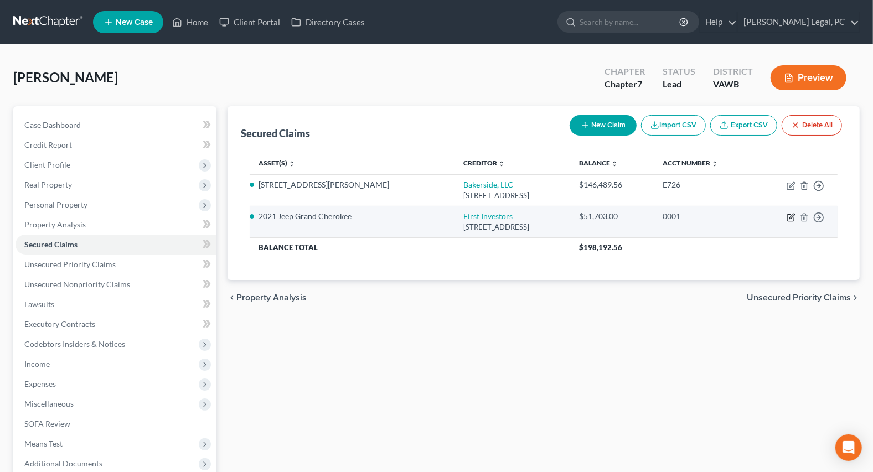
select select "0"
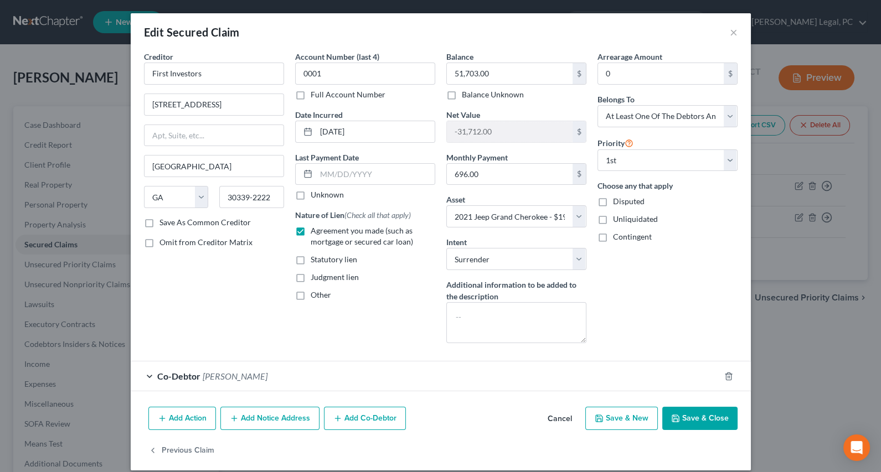
click at [715, 411] on button "Save & Close" at bounding box center [699, 418] width 75 height 23
select select
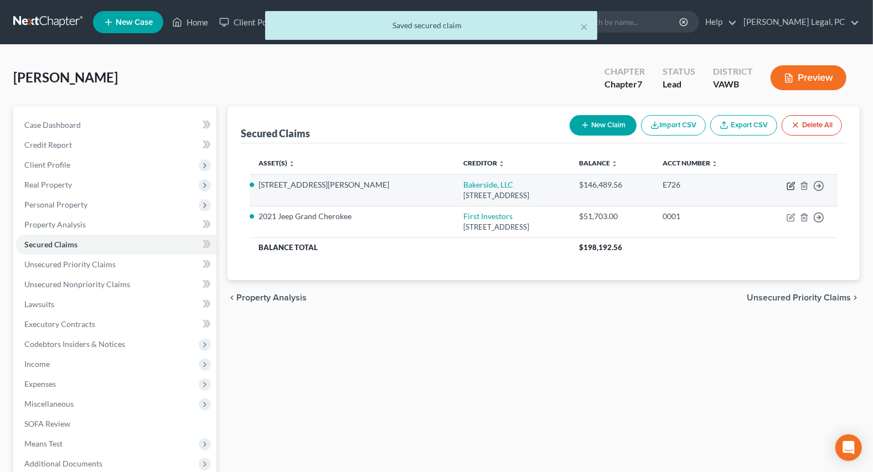
click at [792, 184] on icon "button" at bounding box center [791, 186] width 9 height 9
select select "48"
select select "9"
select select "0"
select select "3"
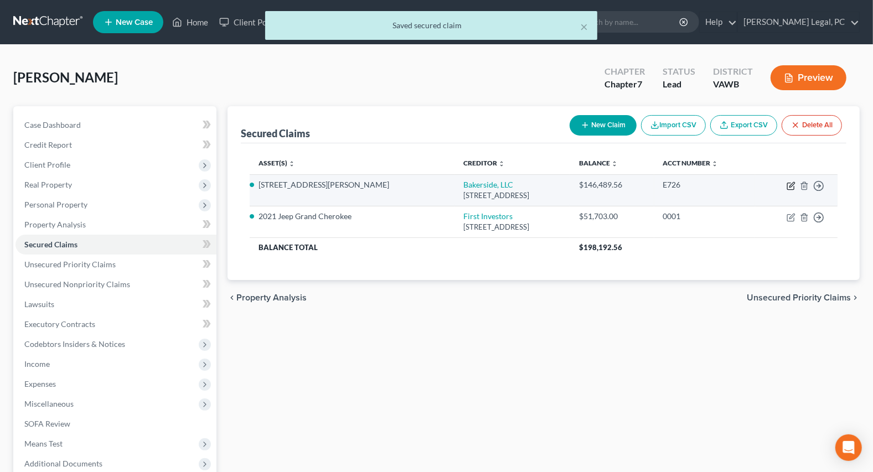
select select "0"
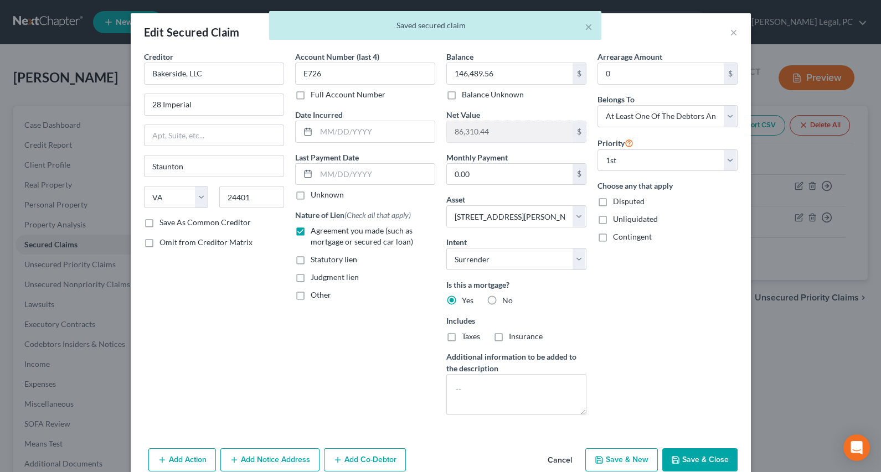
click at [683, 457] on button "Save & Close" at bounding box center [699, 459] width 75 height 23
select select
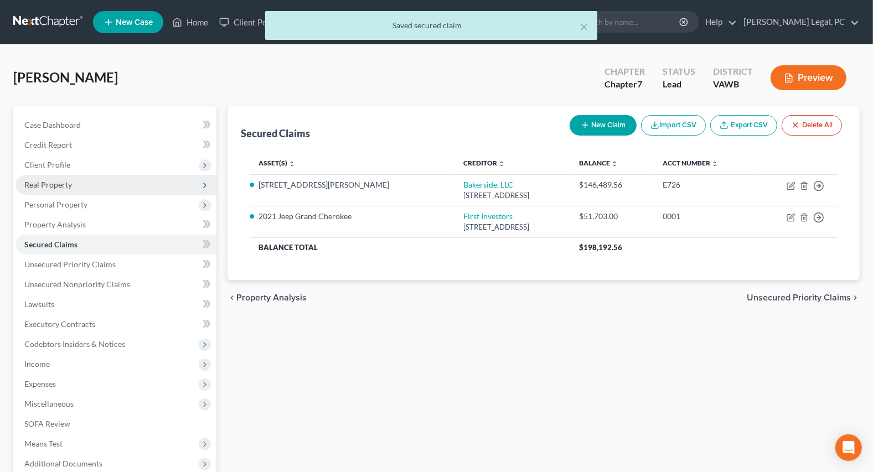
click at [58, 184] on span "Real Property" at bounding box center [48, 184] width 48 height 9
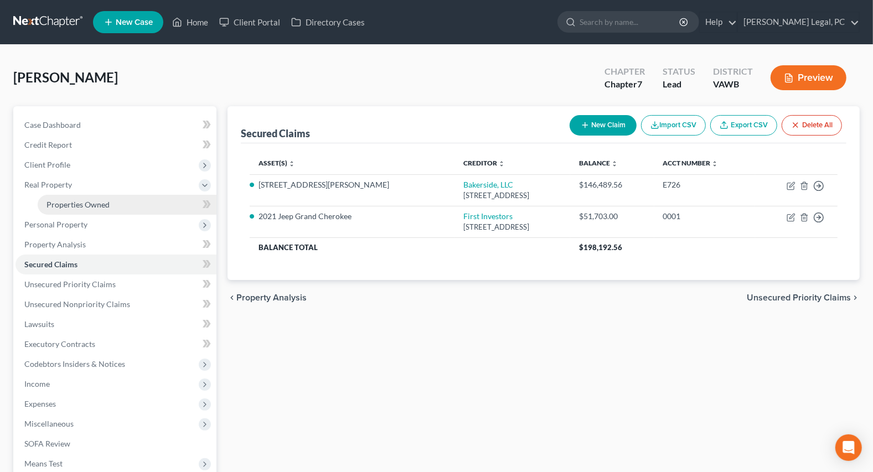
click at [66, 205] on span "Properties Owned" at bounding box center [77, 204] width 63 height 9
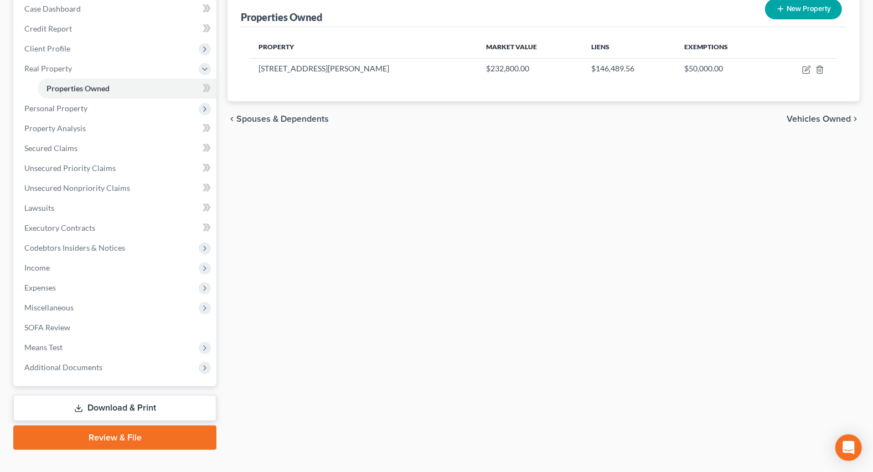
scroll to position [135, 0]
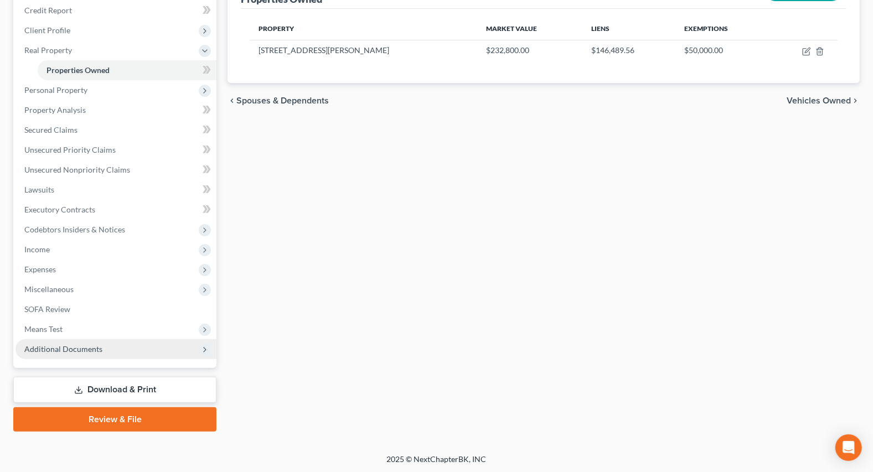
click at [74, 343] on span "Additional Documents" at bounding box center [115, 349] width 201 height 20
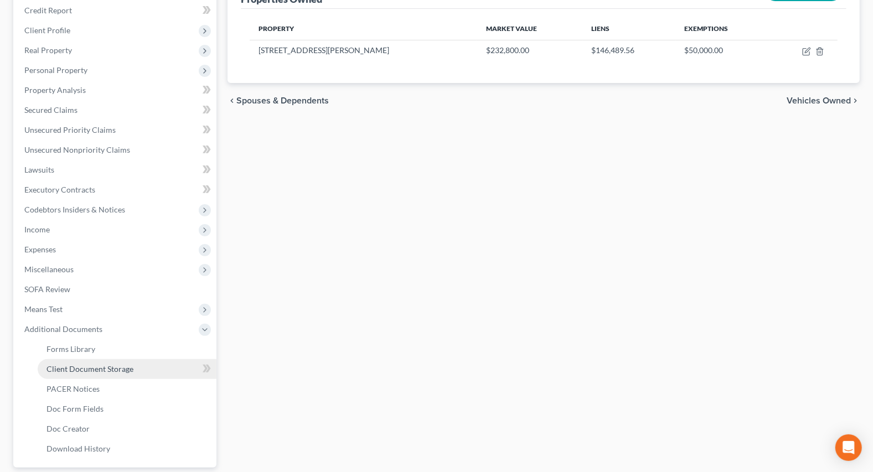
click at [75, 375] on link "Client Document Storage" at bounding box center [127, 369] width 179 height 20
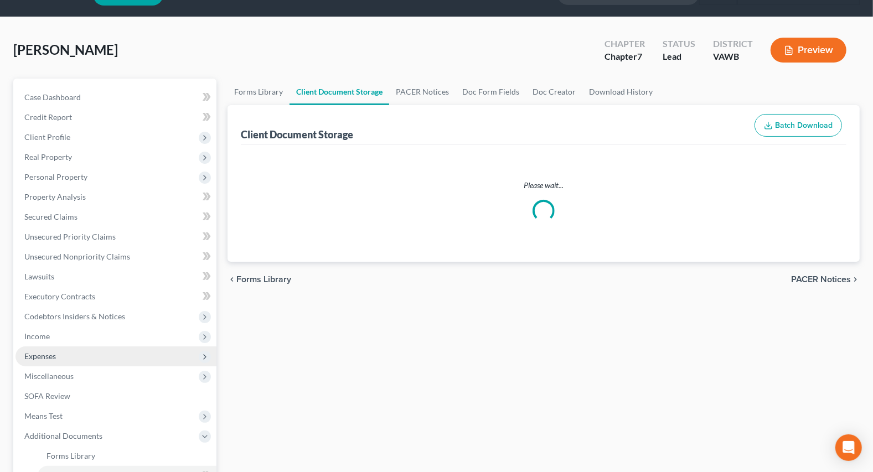
scroll to position [1, 0]
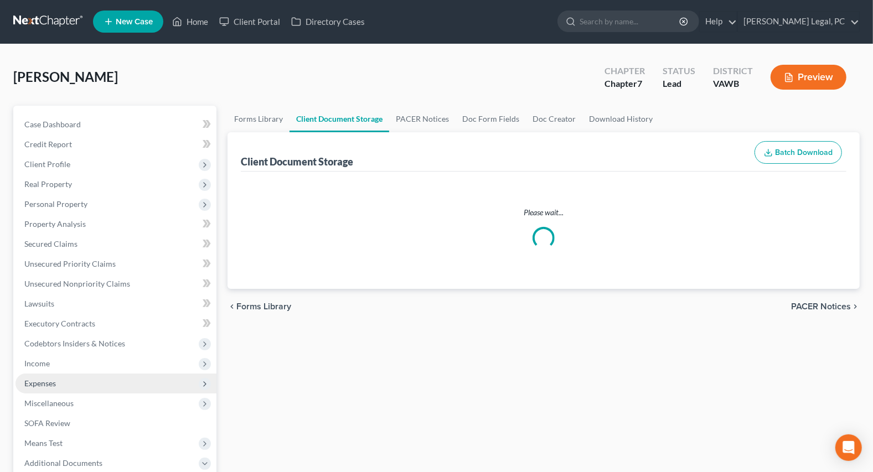
select select "0"
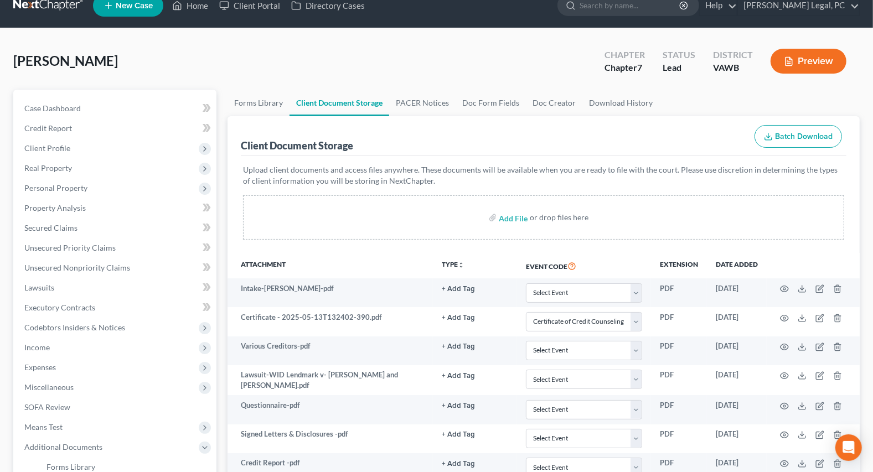
scroll to position [0, 0]
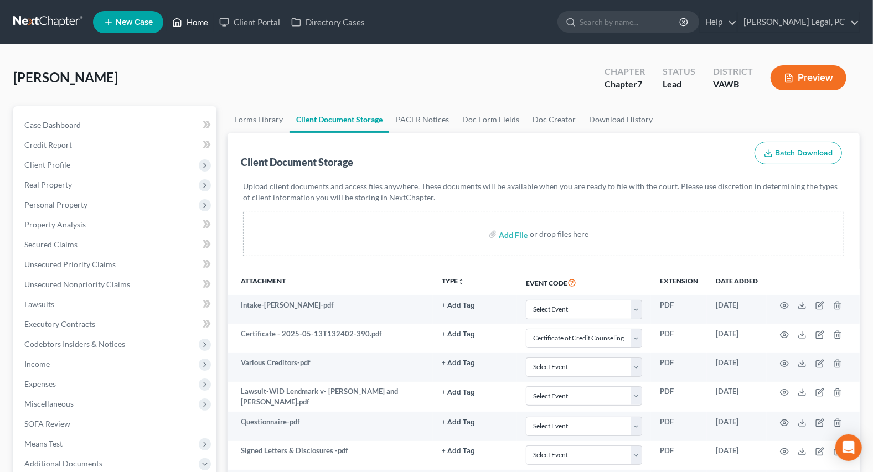
click at [198, 17] on link "Home" at bounding box center [190, 22] width 47 height 20
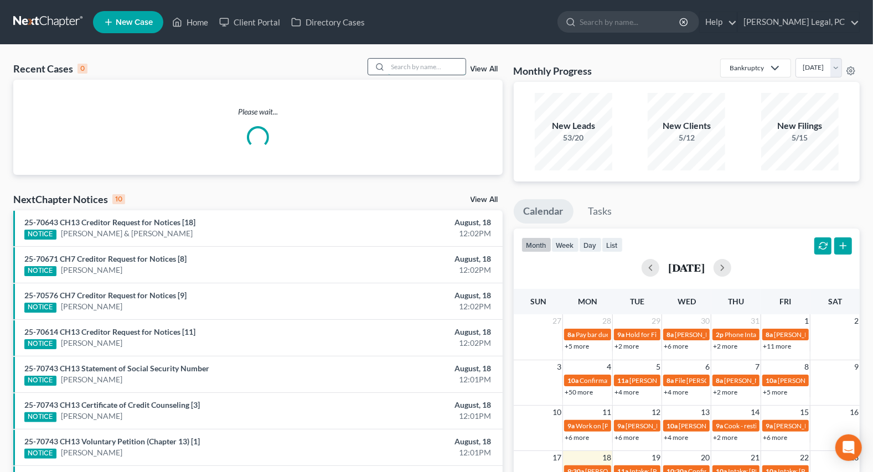
click at [400, 72] on input "search" at bounding box center [426, 67] width 77 height 16
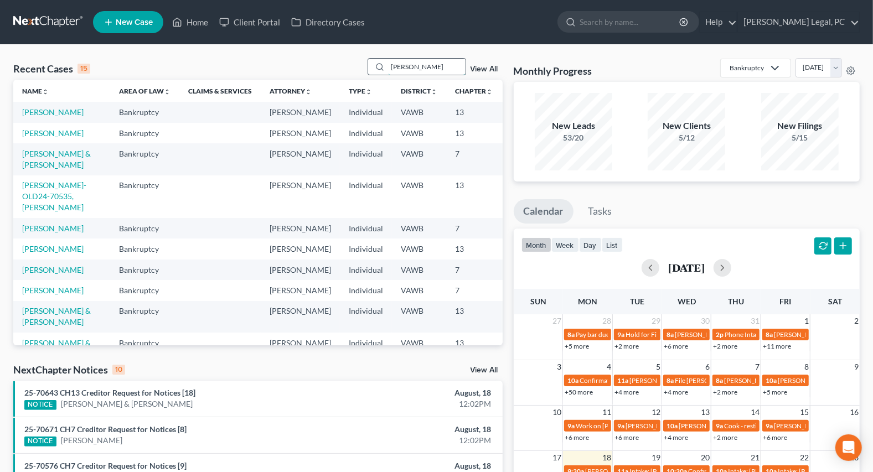
type input "[PERSON_NAME]"
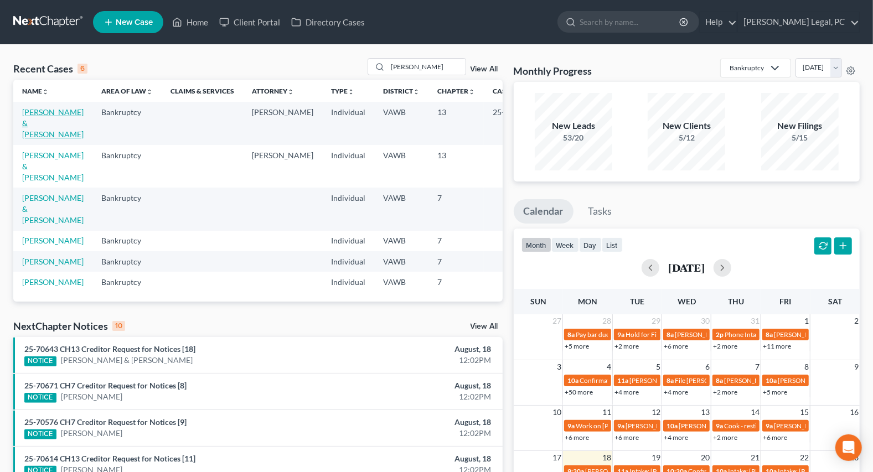
click at [49, 113] on link "[PERSON_NAME] & [PERSON_NAME]" at bounding box center [52, 123] width 61 height 32
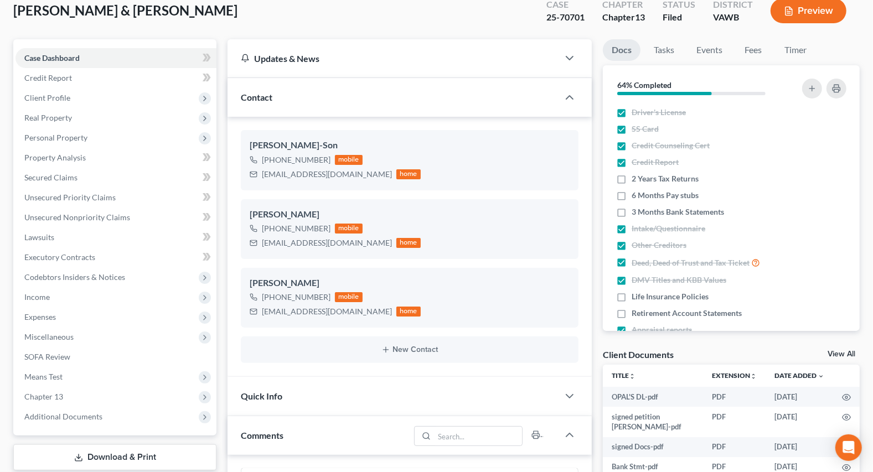
scroll to position [100, 0]
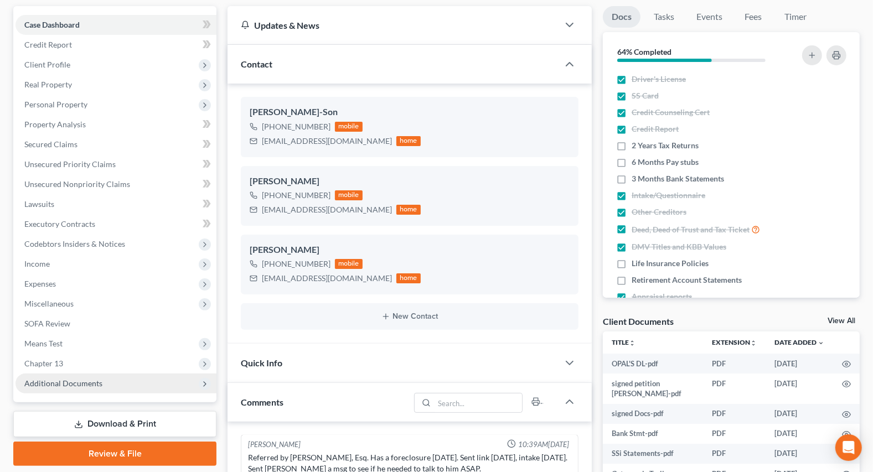
click at [44, 374] on span "Additional Documents" at bounding box center [115, 384] width 201 height 20
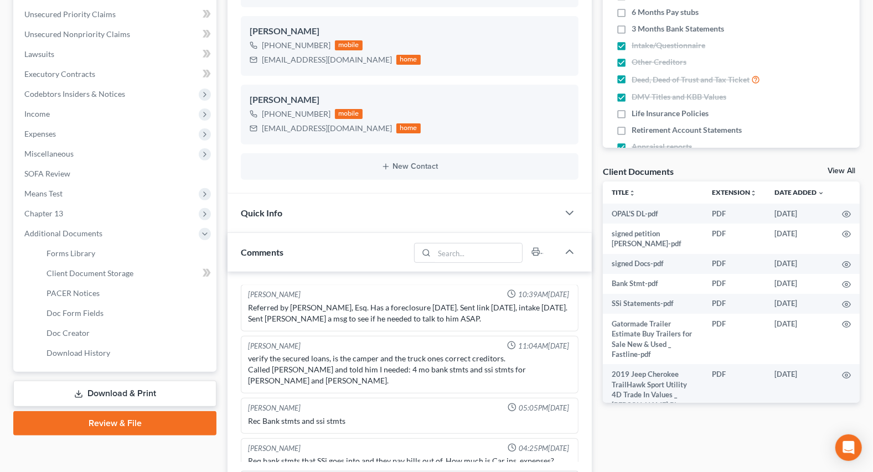
scroll to position [302, 0]
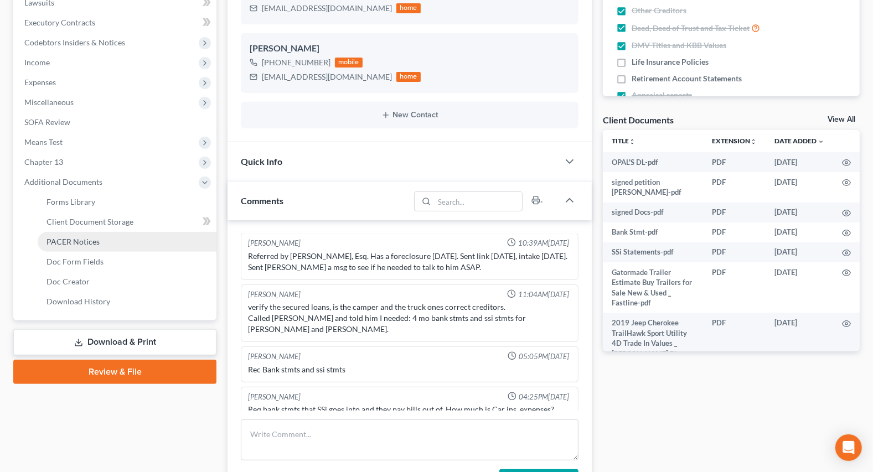
click at [85, 233] on link "PACER Notices" at bounding box center [127, 242] width 179 height 20
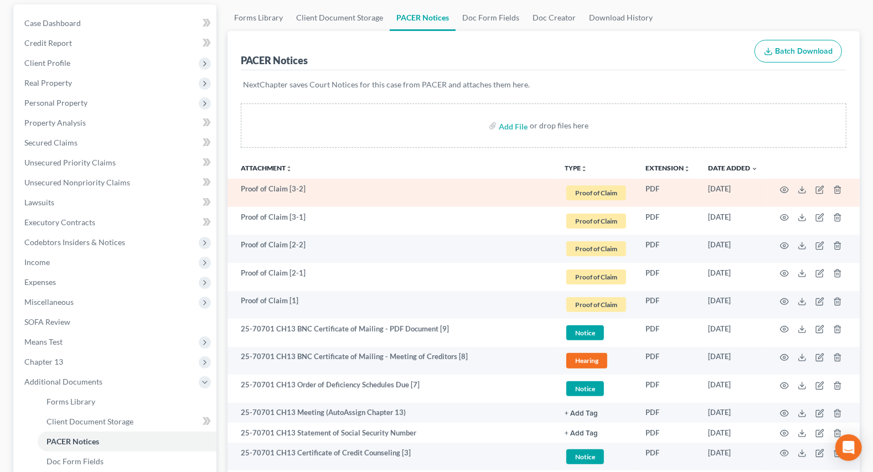
scroll to position [255, 0]
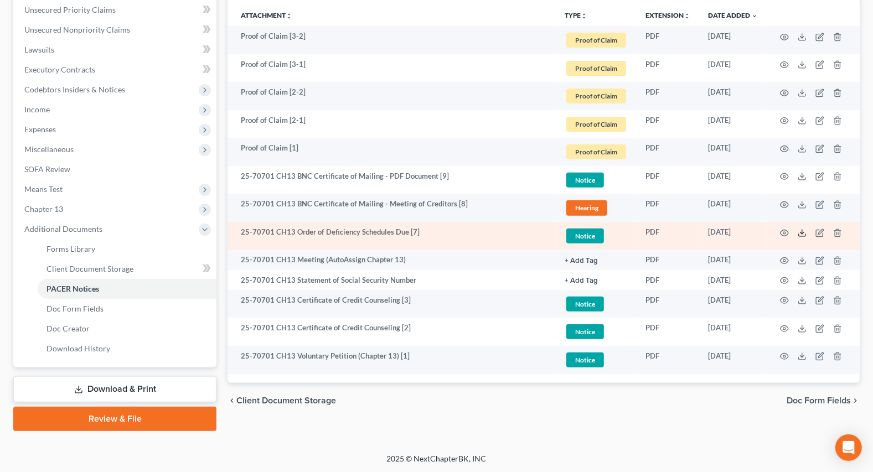
click at [802, 232] on icon at bounding box center [802, 233] width 9 height 9
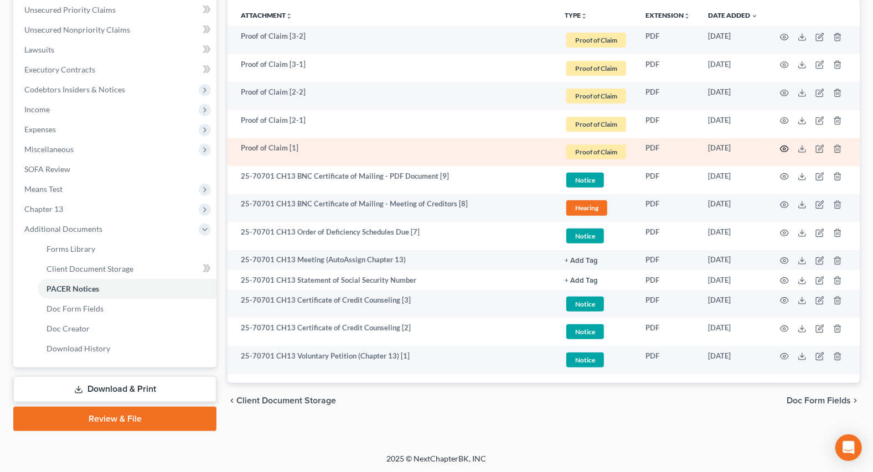
click at [788, 148] on icon "button" at bounding box center [784, 149] width 8 height 6
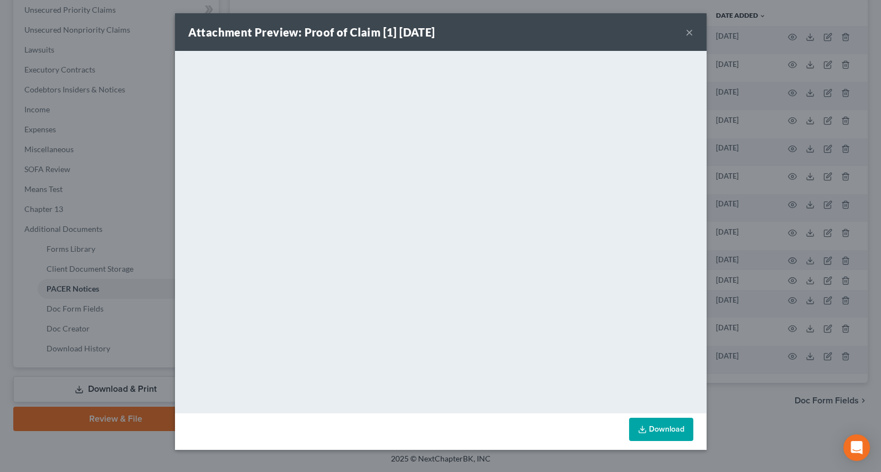
click at [691, 33] on button "×" at bounding box center [689, 31] width 8 height 13
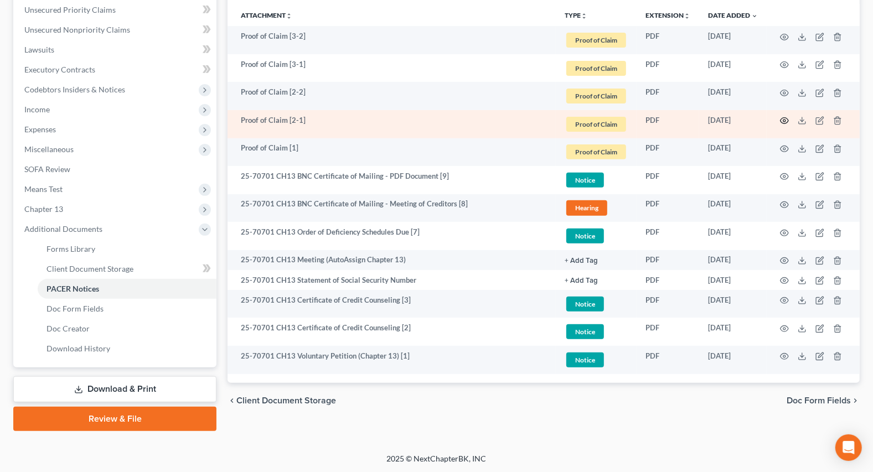
click at [784, 120] on circle "button" at bounding box center [784, 121] width 2 height 2
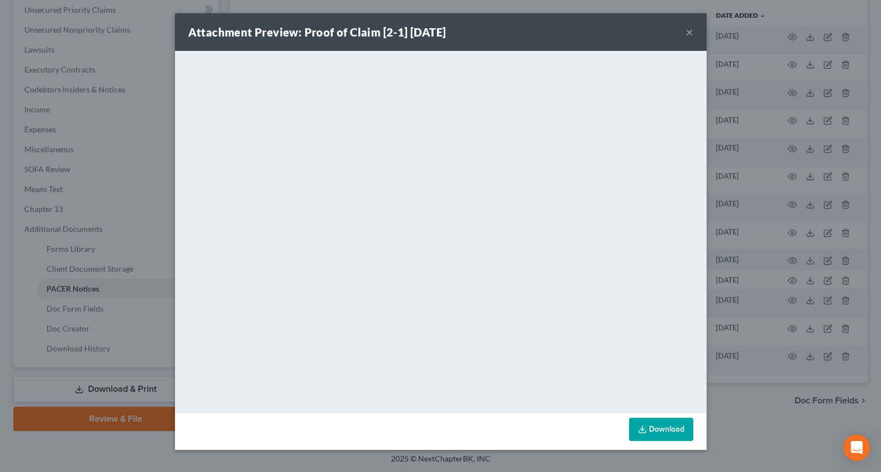
click at [692, 30] on button "×" at bounding box center [689, 31] width 8 height 13
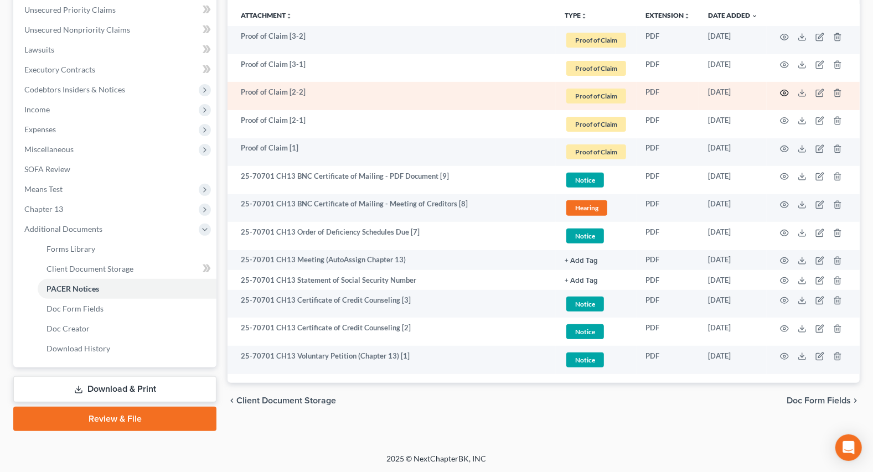
click at [783, 95] on icon "button" at bounding box center [784, 93] width 9 height 9
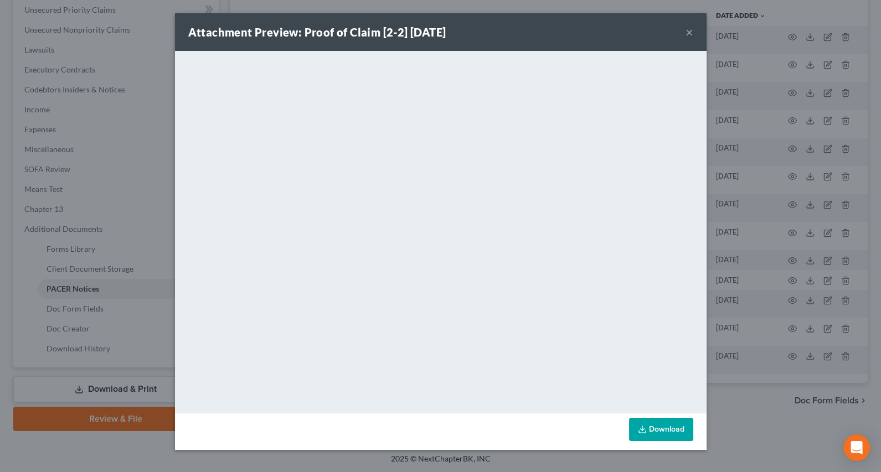
click at [686, 29] on button "×" at bounding box center [689, 31] width 8 height 13
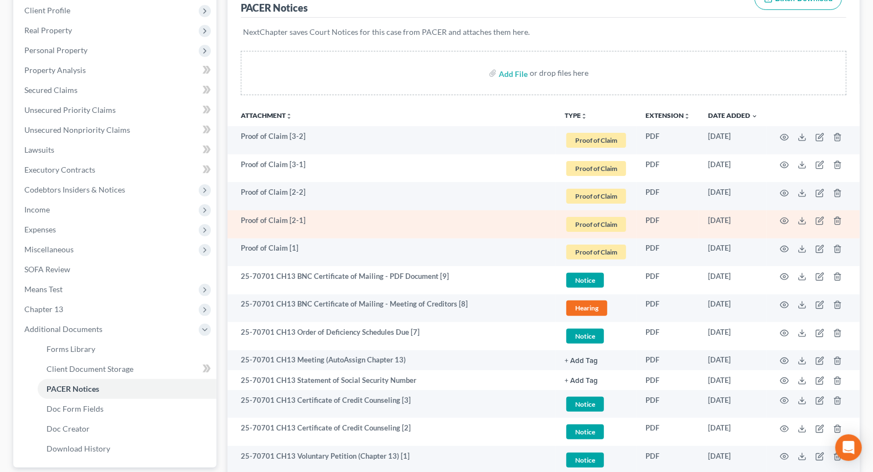
scroll to position [154, 0]
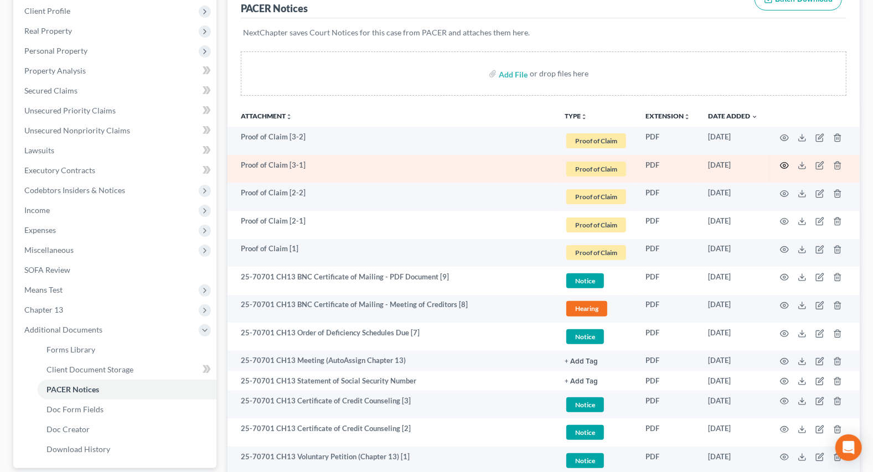
click at [782, 161] on icon "button" at bounding box center [784, 165] width 9 height 9
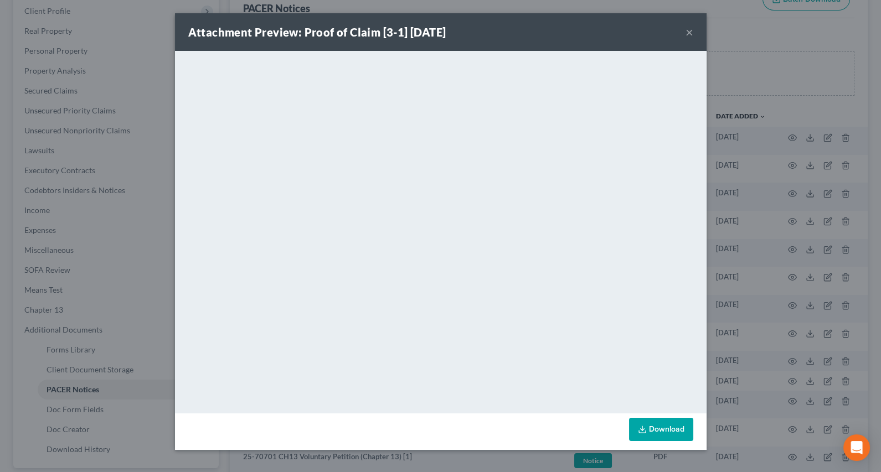
click at [685, 35] on button "×" at bounding box center [689, 31] width 8 height 13
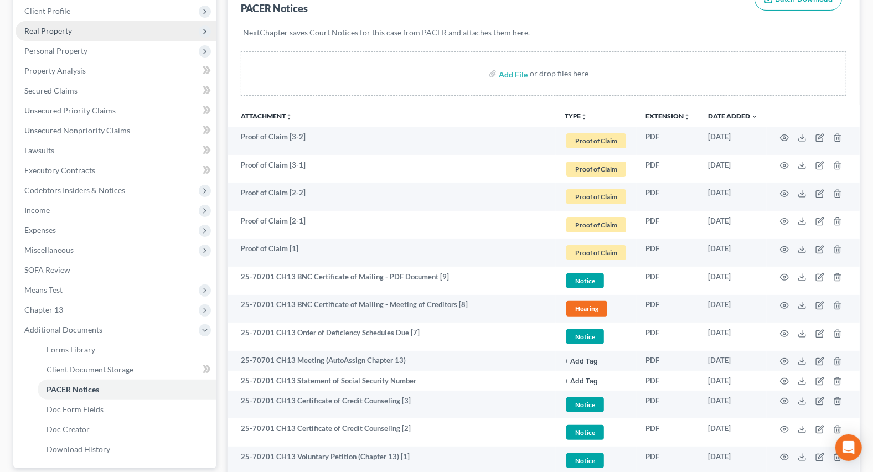
click at [48, 30] on span "Real Property" at bounding box center [48, 30] width 48 height 9
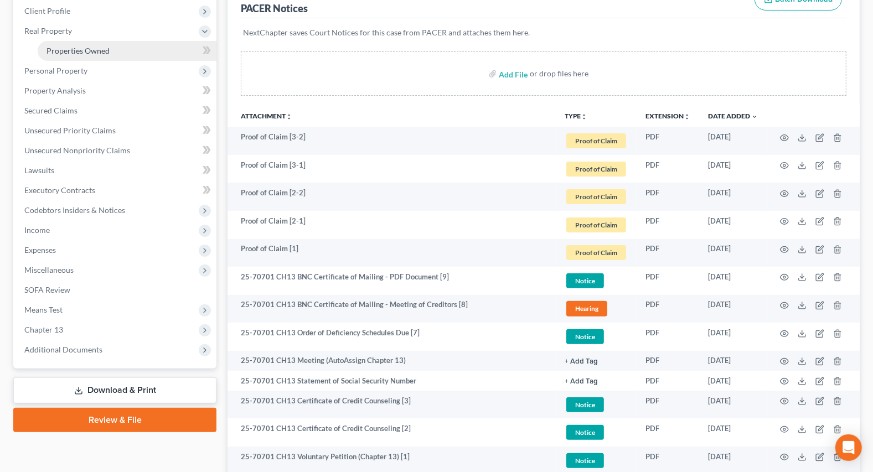
click at [64, 51] on span "Properties Owned" at bounding box center [77, 50] width 63 height 9
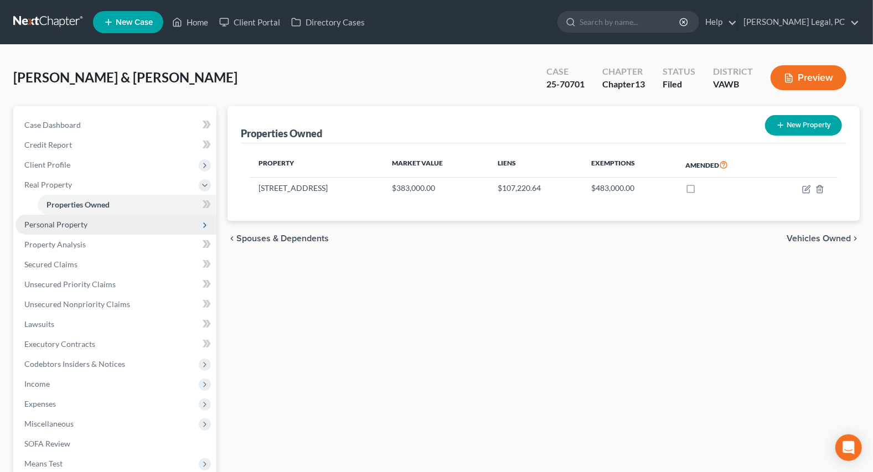
click at [77, 223] on span "Personal Property" at bounding box center [55, 224] width 63 height 9
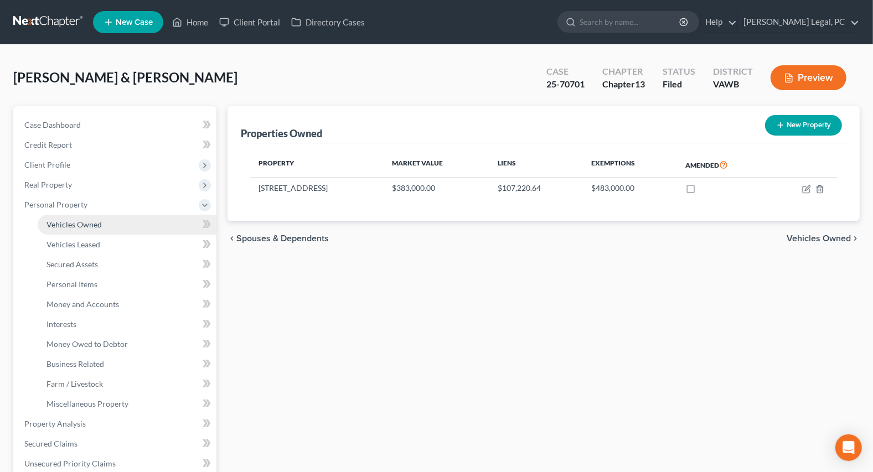
click at [90, 225] on span "Vehicles Owned" at bounding box center [73, 224] width 55 height 9
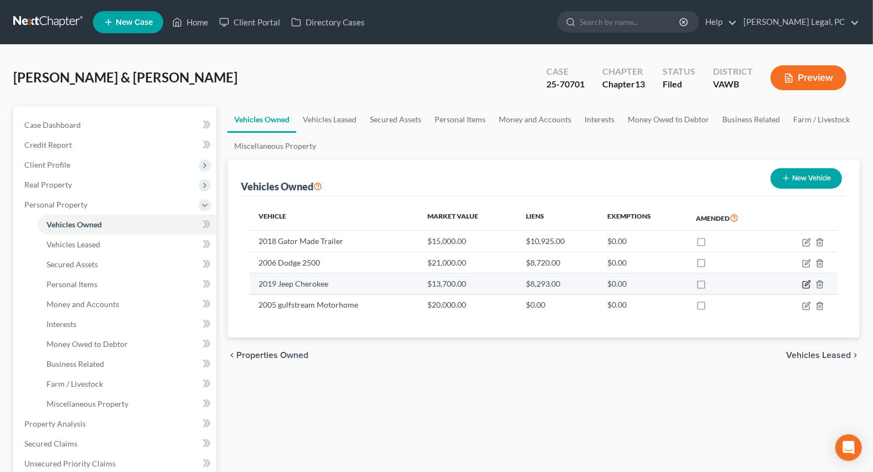
click at [807, 282] on icon "button" at bounding box center [806, 284] width 9 height 9
select select "0"
select select "7"
select select "2"
select select "0"
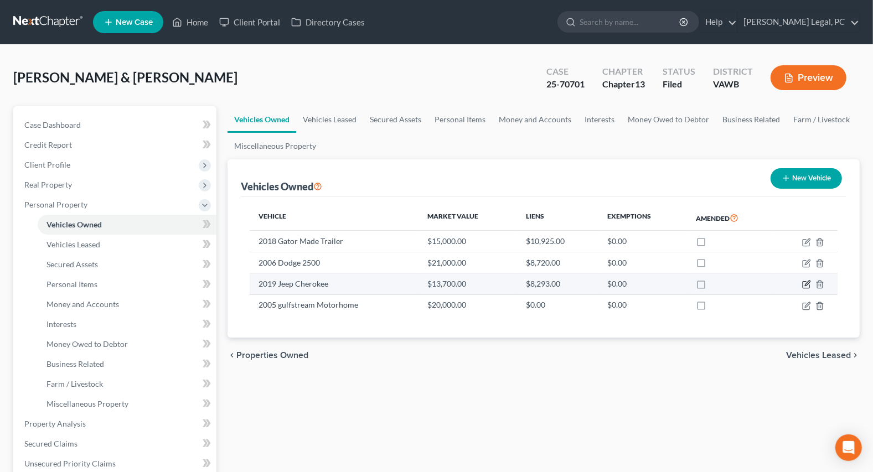
select select "36"
select select "2"
select select "0"
select select "2"
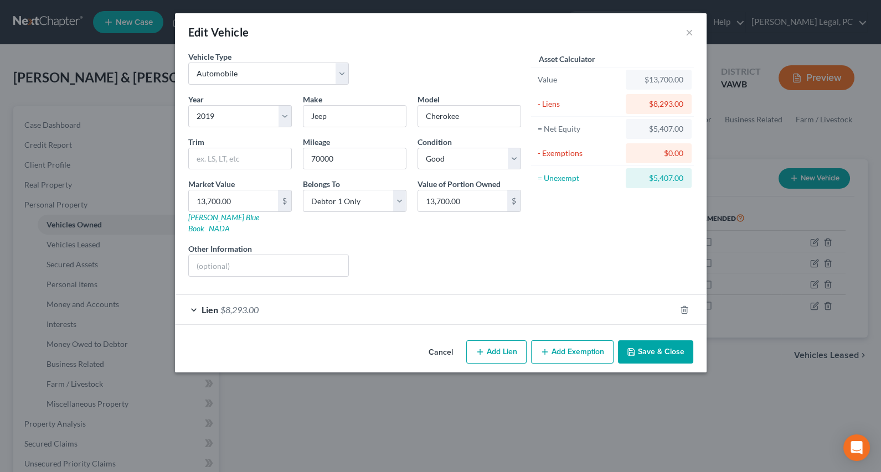
click at [353, 295] on div "Lien $8,293.00" at bounding box center [425, 309] width 500 height 29
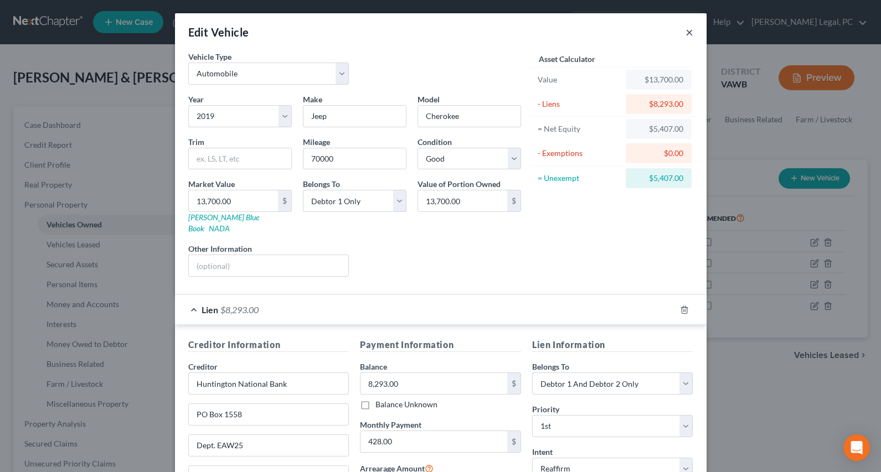
click at [685, 29] on button "×" at bounding box center [689, 31] width 8 height 13
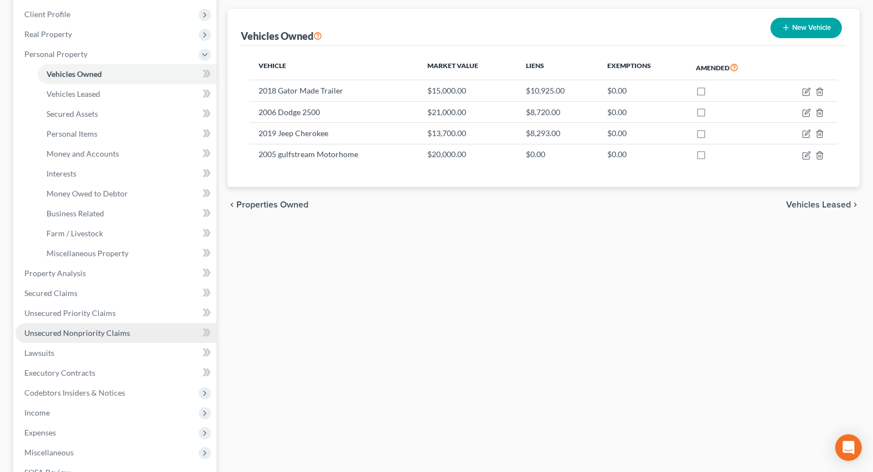
click at [69, 333] on span "Unsecured Nonpriority Claims" at bounding box center [77, 332] width 106 height 9
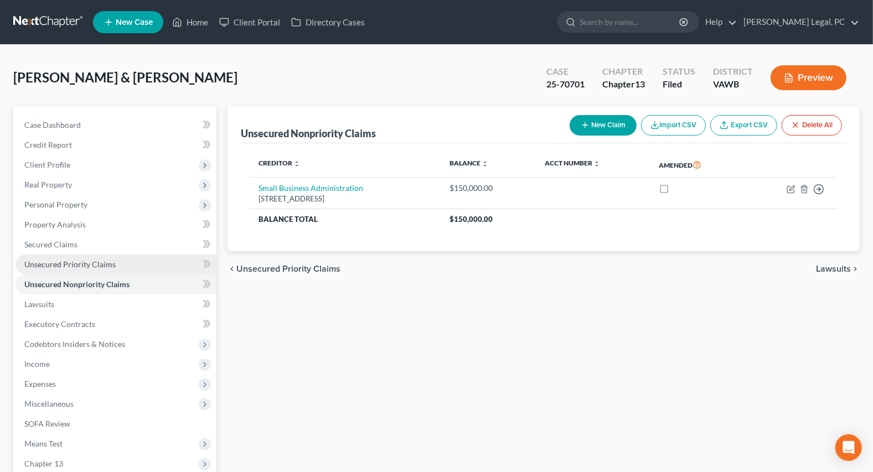
click at [60, 261] on span "Unsecured Priority Claims" at bounding box center [69, 264] width 91 height 9
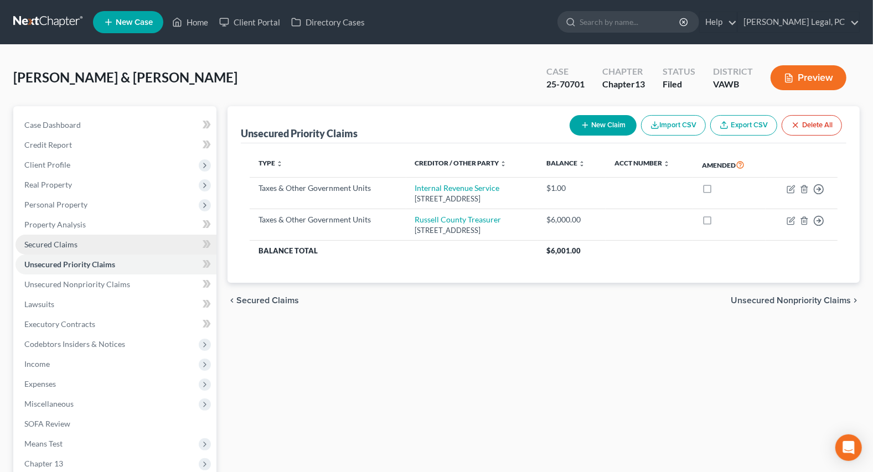
click at [75, 243] on span "Secured Claims" at bounding box center [50, 244] width 53 height 9
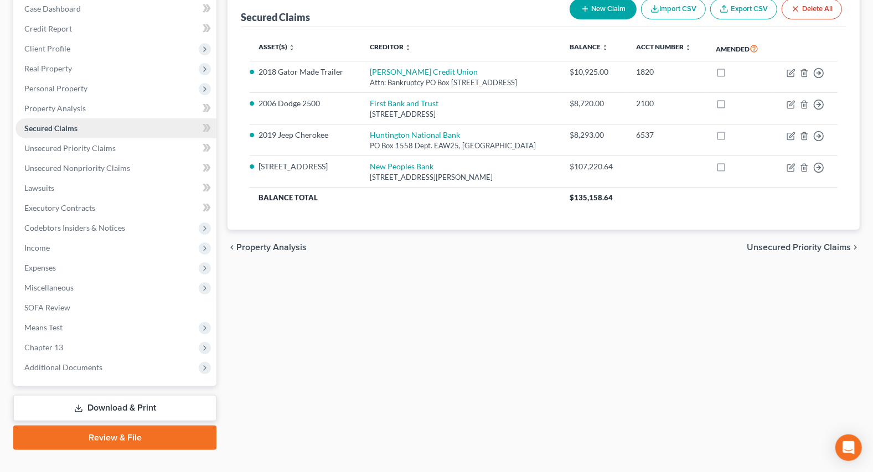
scroll to position [135, 0]
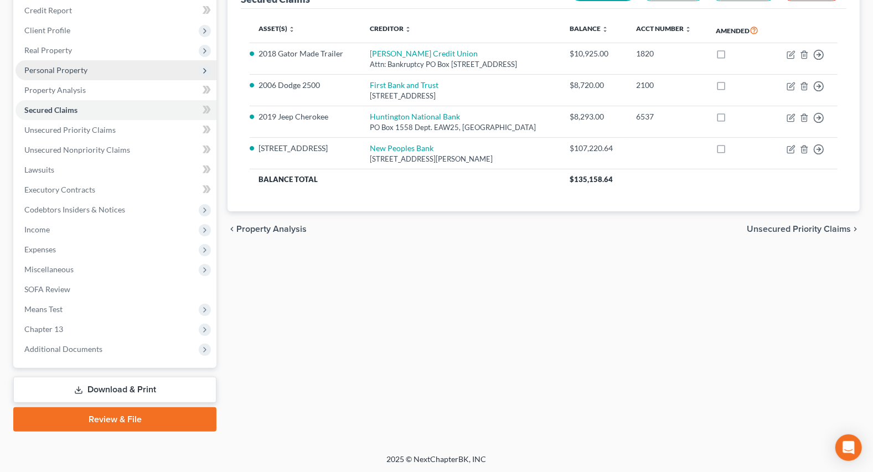
click at [51, 65] on span "Personal Property" at bounding box center [55, 69] width 63 height 9
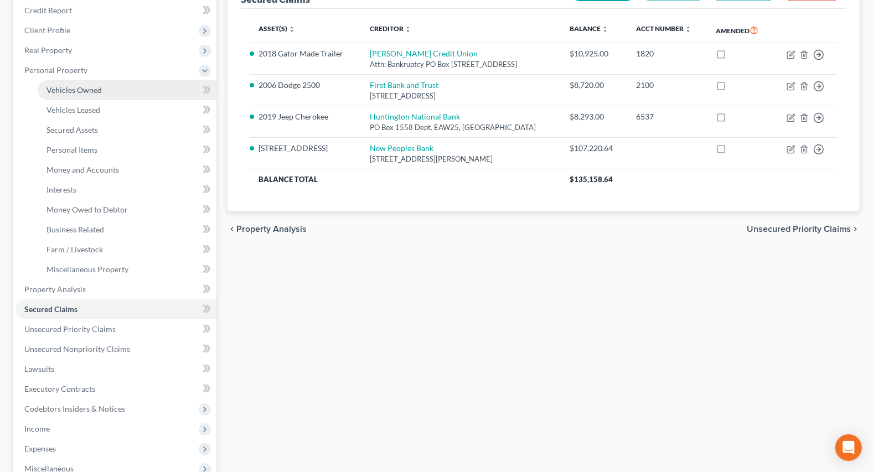
click at [70, 92] on span "Vehicles Owned" at bounding box center [73, 89] width 55 height 9
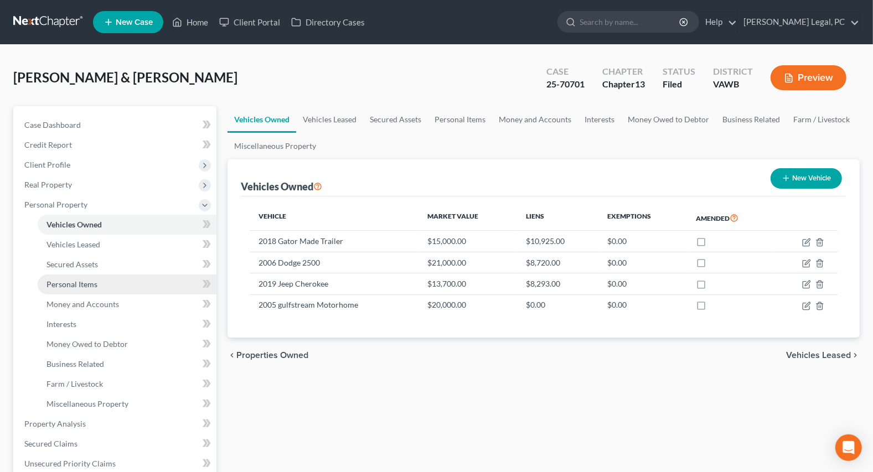
click at [73, 284] on span "Personal Items" at bounding box center [71, 284] width 51 height 9
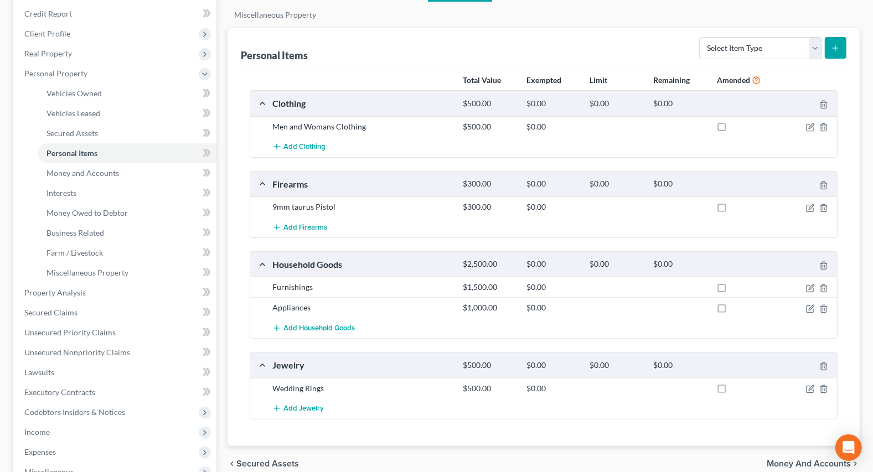
scroll to position [201, 0]
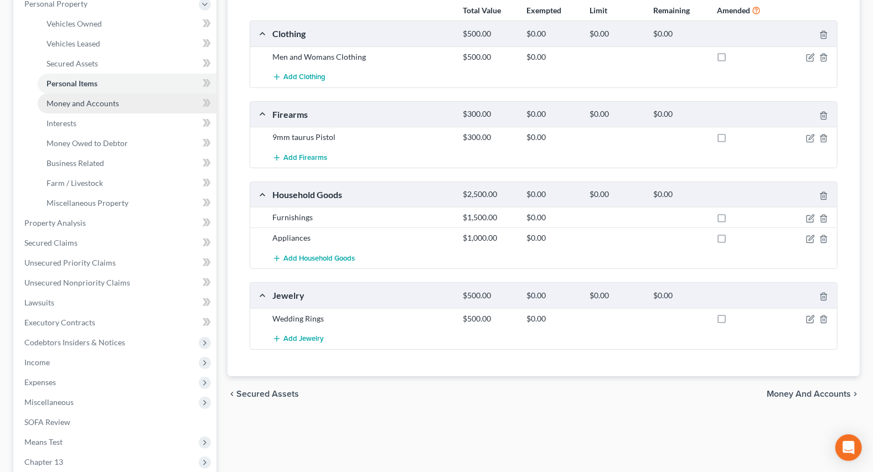
click at [81, 105] on span "Money and Accounts" at bounding box center [82, 103] width 73 height 9
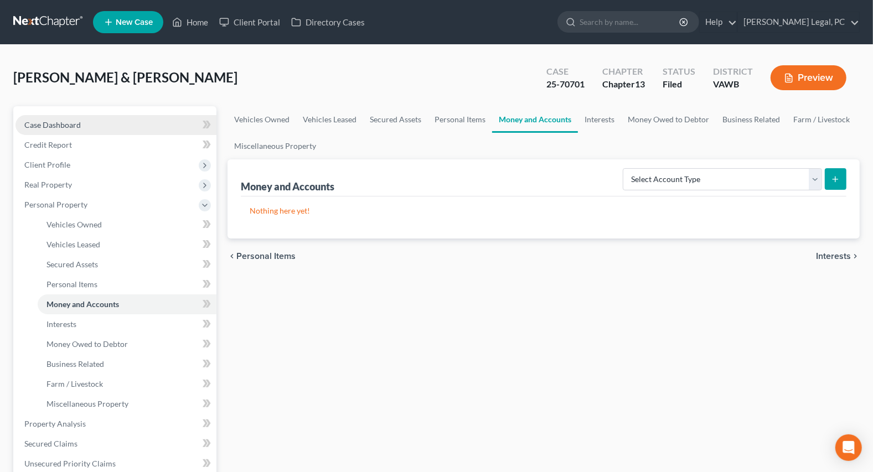
click at [57, 128] on span "Case Dashboard" at bounding box center [52, 124] width 56 height 9
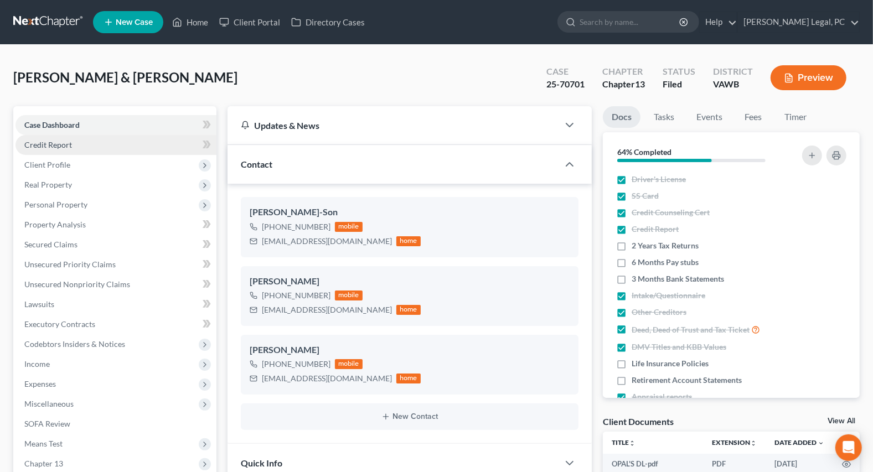
scroll to position [1, 0]
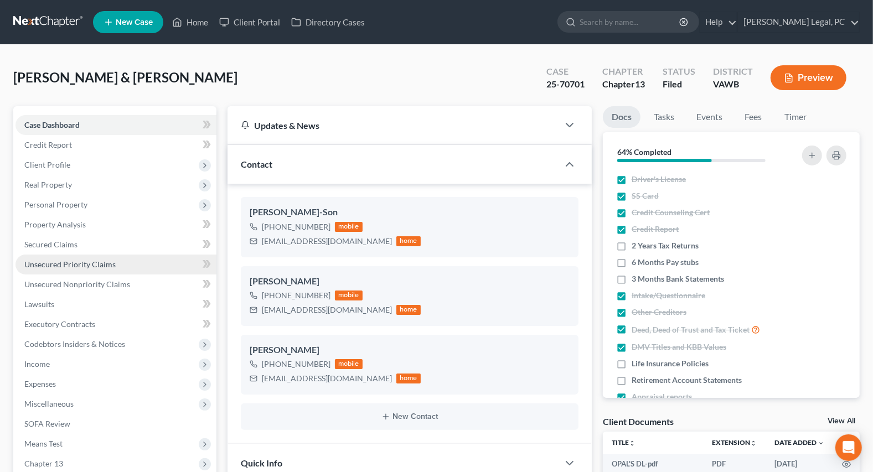
click at [56, 270] on link "Unsecured Priority Claims" at bounding box center [115, 265] width 201 height 20
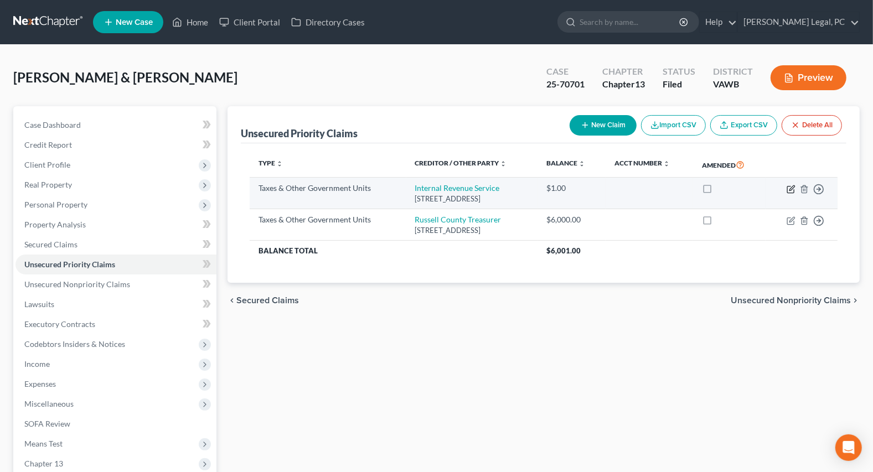
click at [790, 188] on icon "button" at bounding box center [791, 189] width 9 height 9
select select "0"
select select "39"
select select "2"
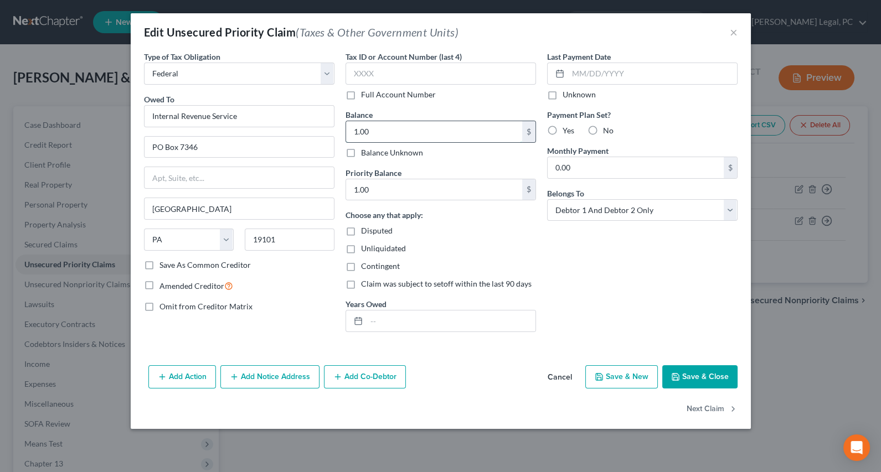
click at [379, 133] on input "1.00" at bounding box center [434, 131] width 176 height 21
type input "32,618.61"
click at [704, 376] on button "Save & Close" at bounding box center [699, 376] width 75 height 23
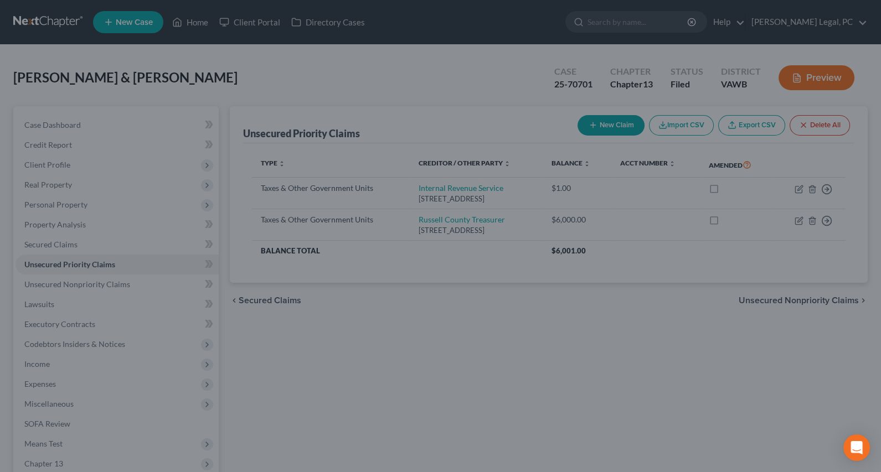
type input "0"
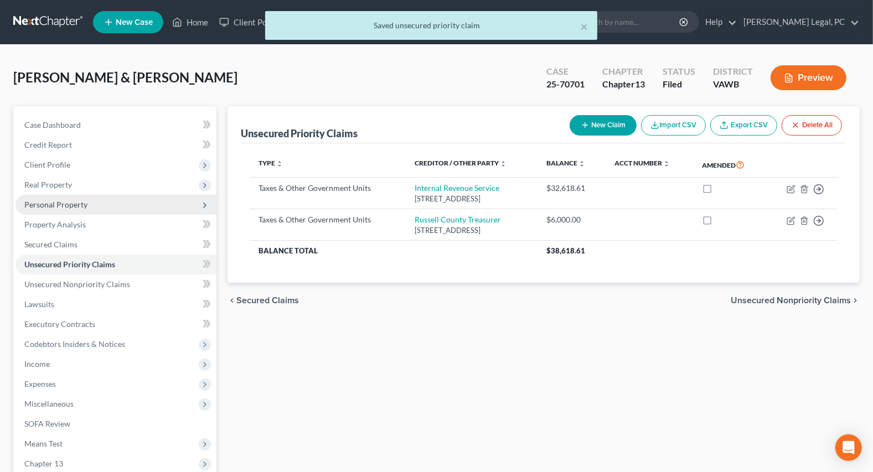
click at [50, 205] on span "Personal Property" at bounding box center [55, 204] width 63 height 9
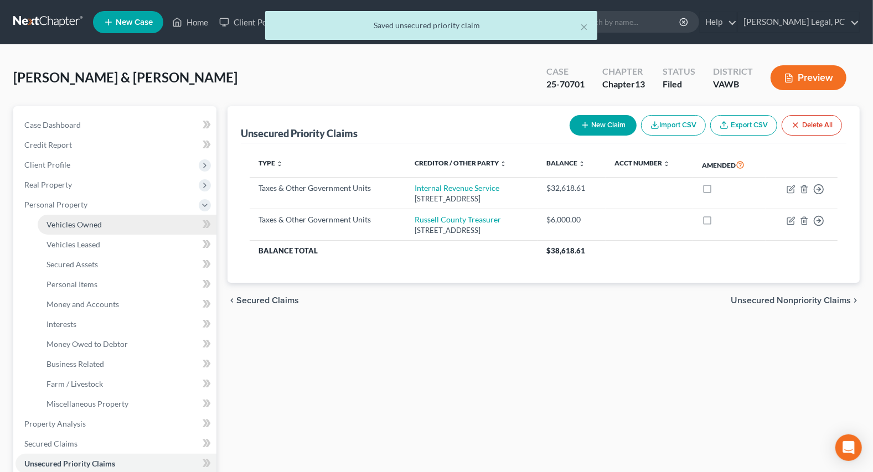
click at [75, 226] on span "Vehicles Owned" at bounding box center [73, 224] width 55 height 9
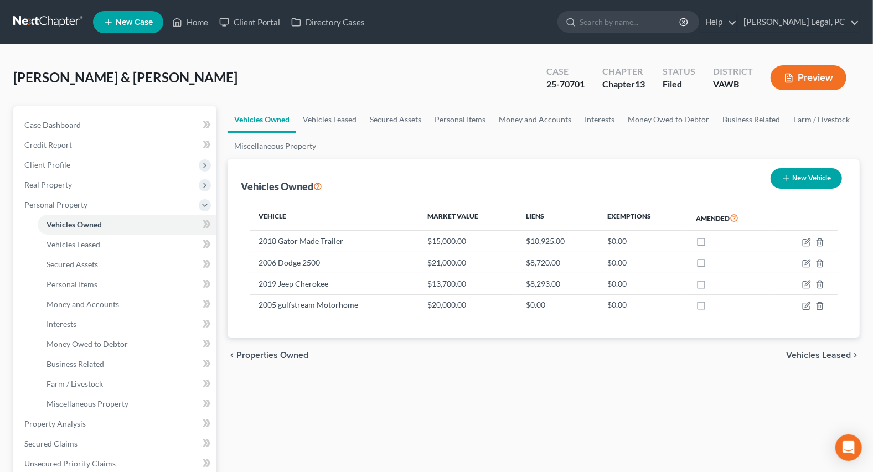
click at [796, 175] on button "New Vehicle" at bounding box center [806, 178] width 71 height 20
select select "0"
select select "2"
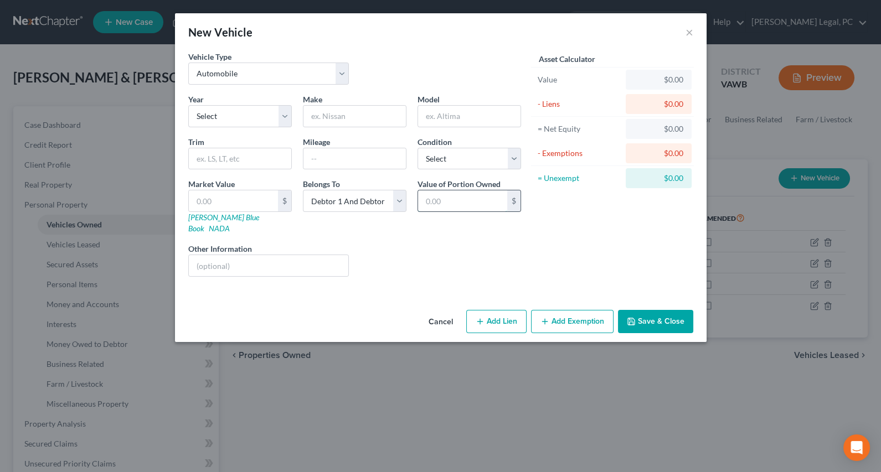
click at [446, 193] on input "text" at bounding box center [462, 200] width 89 height 21
click at [692, 36] on button "×" at bounding box center [689, 31] width 8 height 13
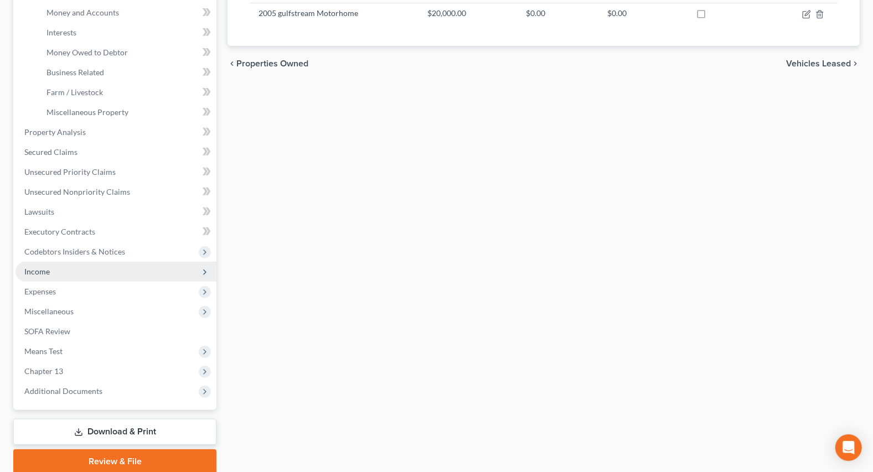
scroll to position [302, 0]
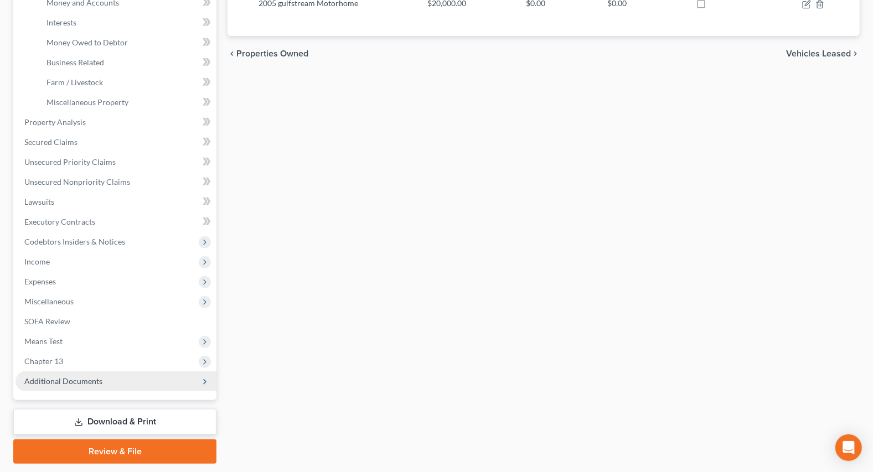
click at [65, 379] on span "Additional Documents" at bounding box center [63, 380] width 78 height 9
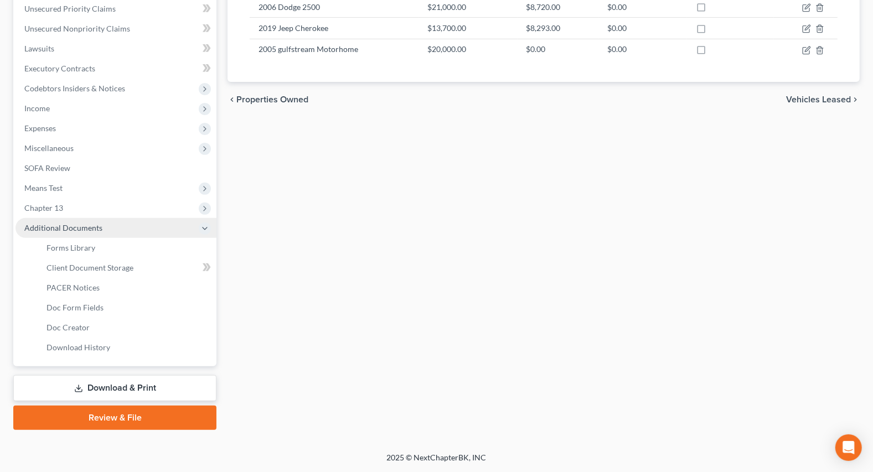
scroll to position [255, 0]
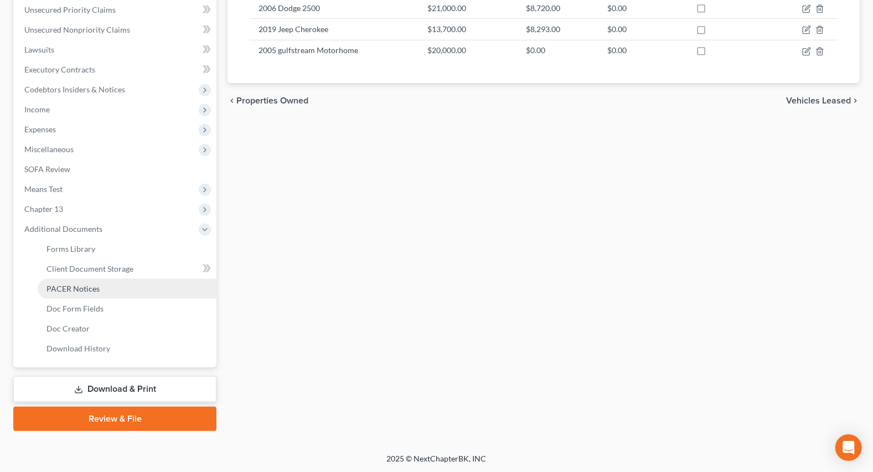
click at [82, 288] on span "PACER Notices" at bounding box center [72, 288] width 53 height 9
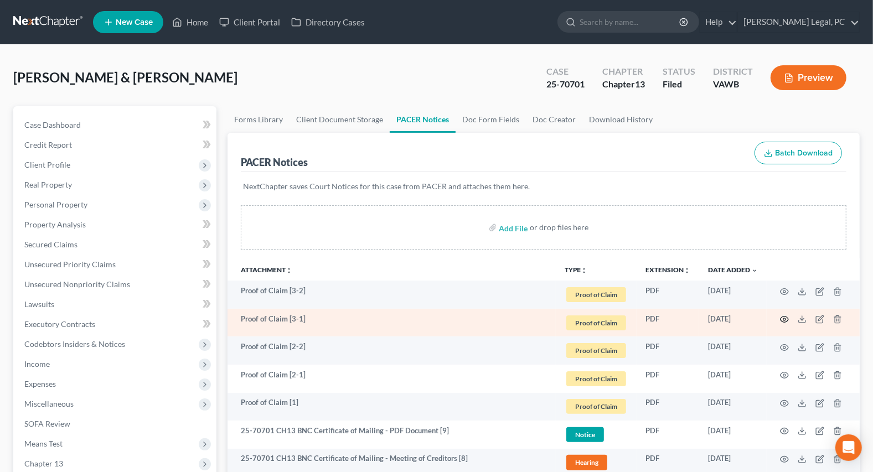
click at [785, 318] on circle "button" at bounding box center [784, 319] width 2 height 2
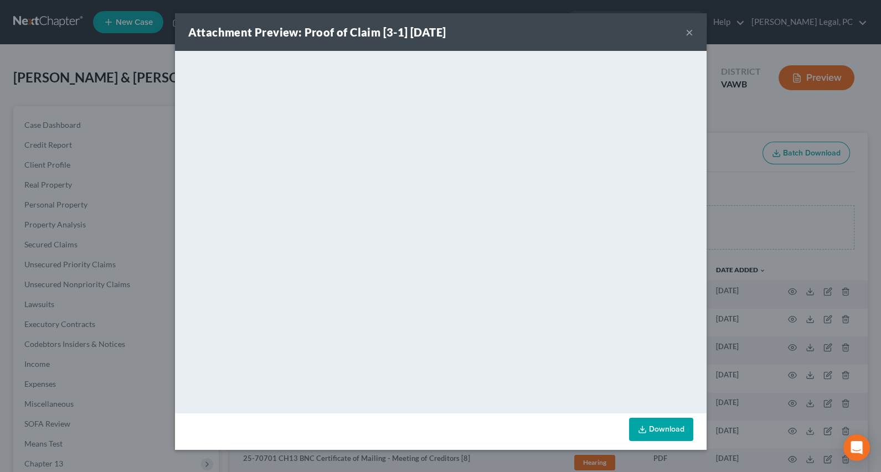
drag, startPoint x: 686, startPoint y: 37, endPoint x: 720, endPoint y: 197, distance: 163.5
click at [686, 37] on button "×" at bounding box center [689, 31] width 8 height 13
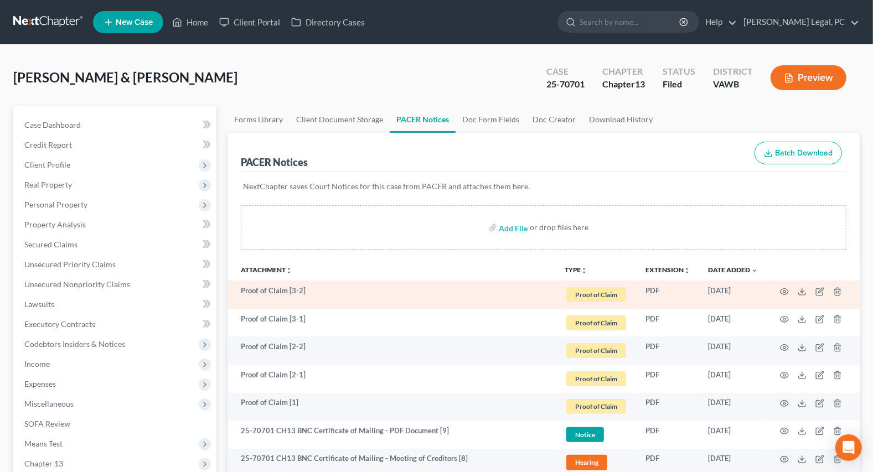
click at [784, 283] on td at bounding box center [813, 295] width 93 height 28
click at [784, 290] on icon "button" at bounding box center [784, 291] width 9 height 9
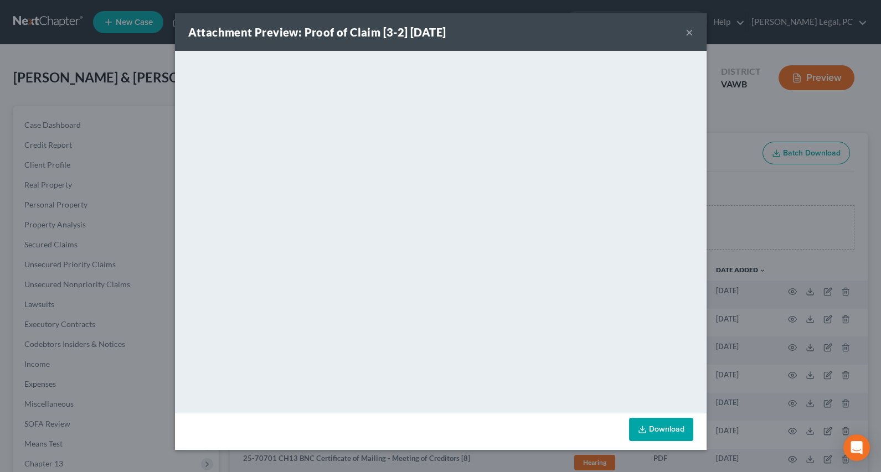
click at [689, 30] on button "×" at bounding box center [689, 31] width 8 height 13
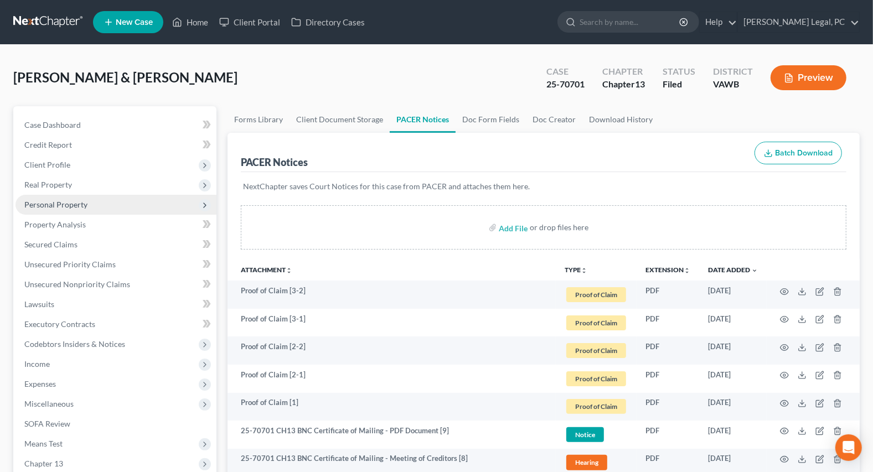
click at [49, 208] on span "Personal Property" at bounding box center [55, 204] width 63 height 9
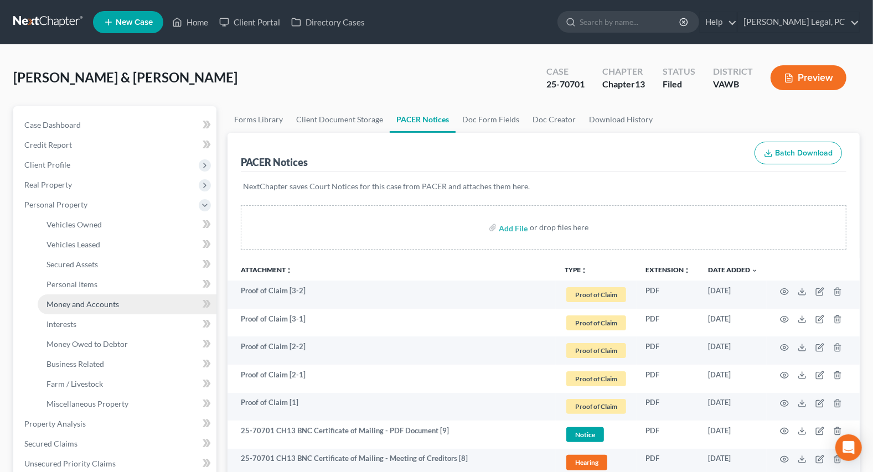
click at [58, 301] on span "Money and Accounts" at bounding box center [82, 303] width 73 height 9
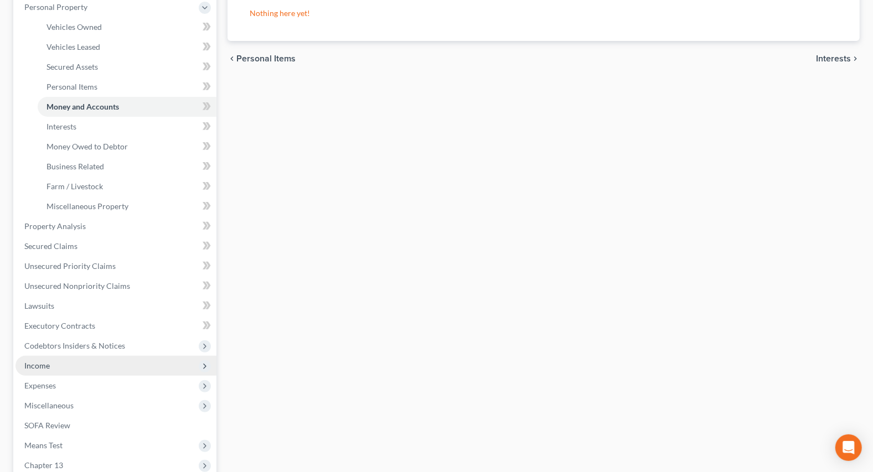
scroll to position [201, 0]
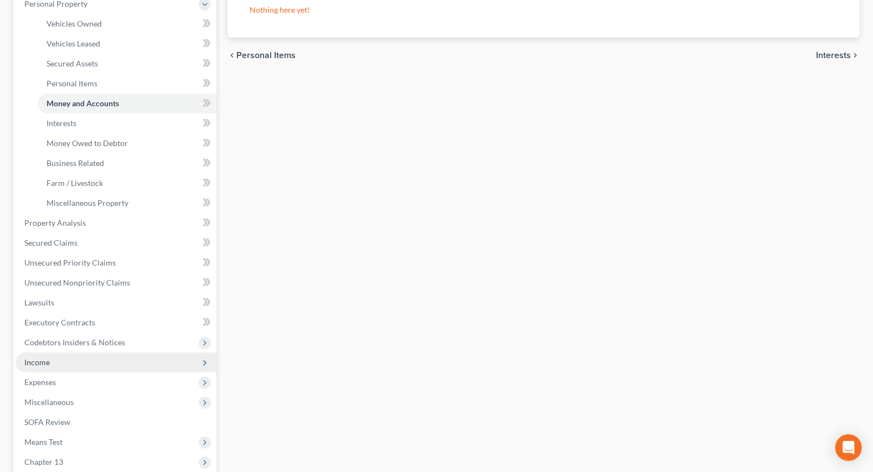
click at [44, 358] on span "Income" at bounding box center [36, 362] width 25 height 9
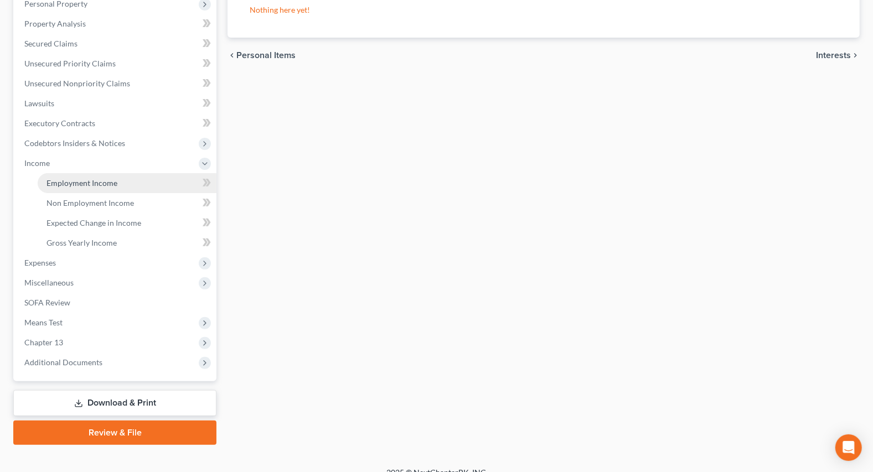
click at [90, 173] on link "Employment Income" at bounding box center [127, 183] width 179 height 20
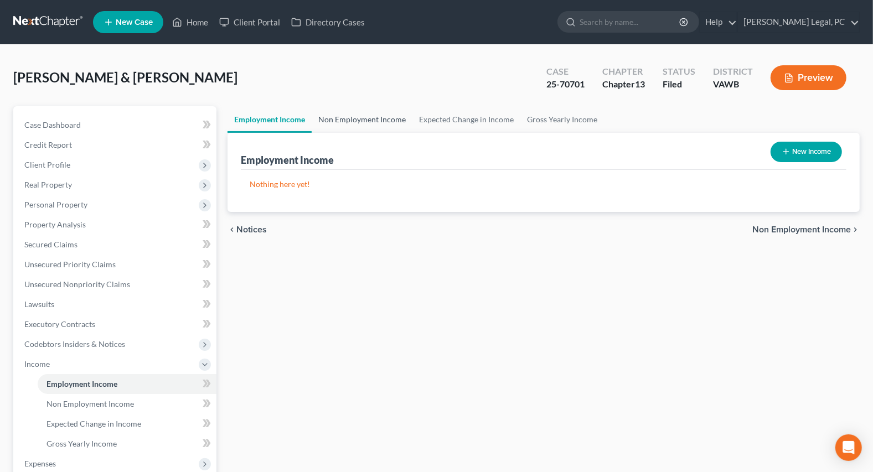
click at [393, 112] on link "Non Employment Income" at bounding box center [362, 119] width 101 height 27
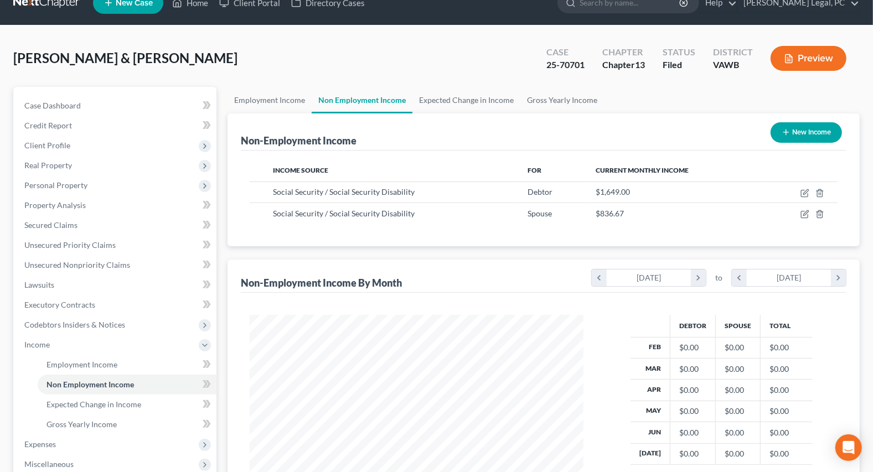
scroll to position [13, 0]
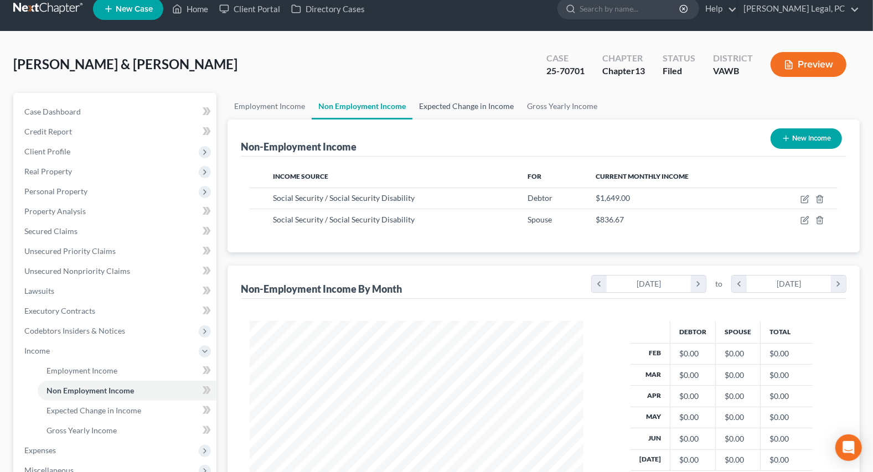
click at [444, 101] on link "Expected Change in Income" at bounding box center [466, 106] width 108 height 27
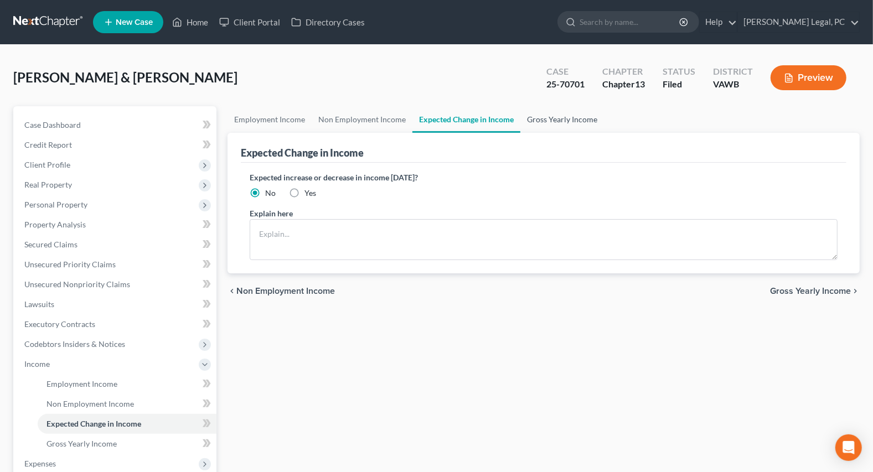
click at [553, 118] on link "Gross Yearly Income" at bounding box center [562, 119] width 84 height 27
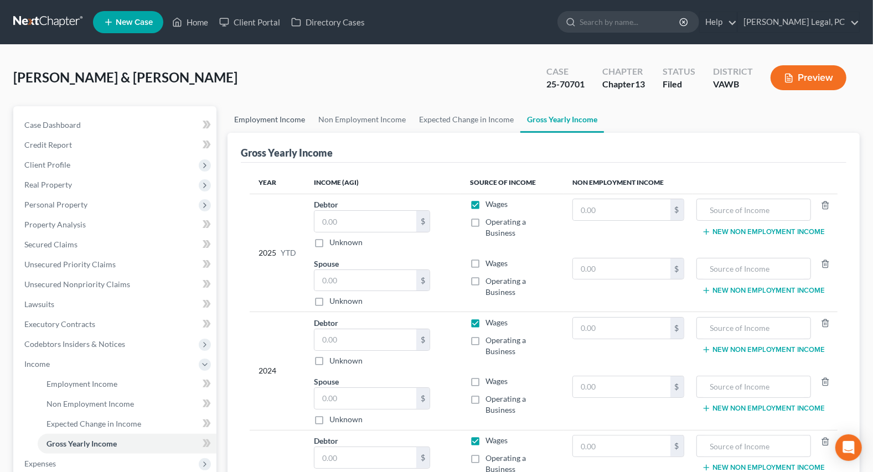
click at [259, 117] on link "Employment Income" at bounding box center [270, 119] width 84 height 27
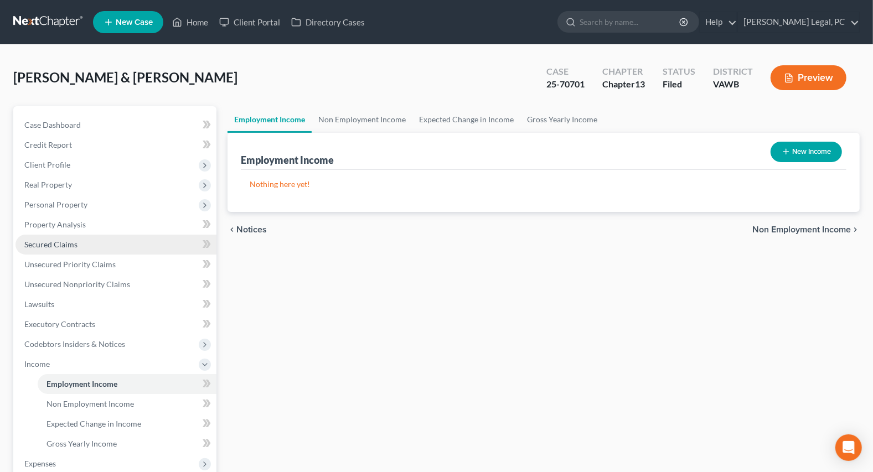
click at [45, 241] on span "Secured Claims" at bounding box center [50, 244] width 53 height 9
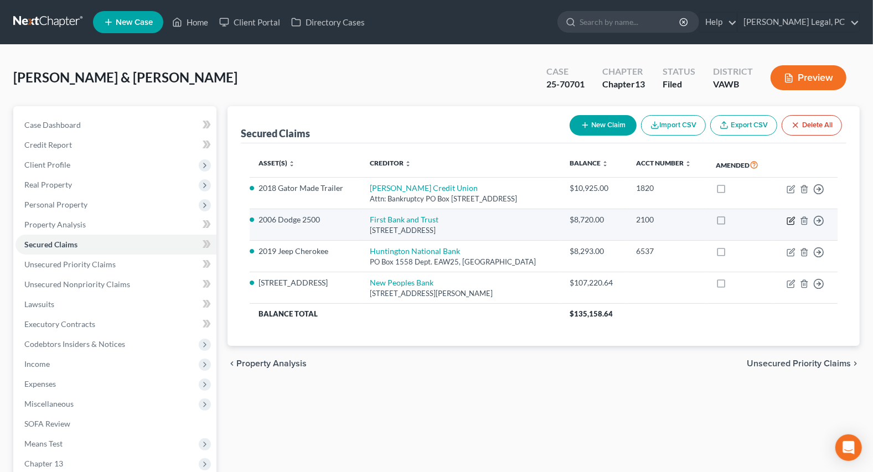
click at [790, 223] on icon "button" at bounding box center [790, 221] width 7 height 7
select select "48"
select select "9"
select select "2"
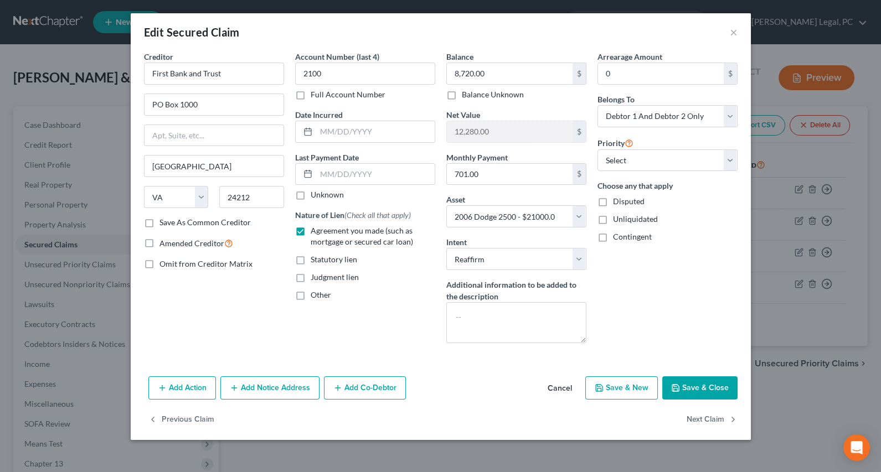
click at [683, 387] on button "Save & Close" at bounding box center [699, 387] width 75 height 23
select select
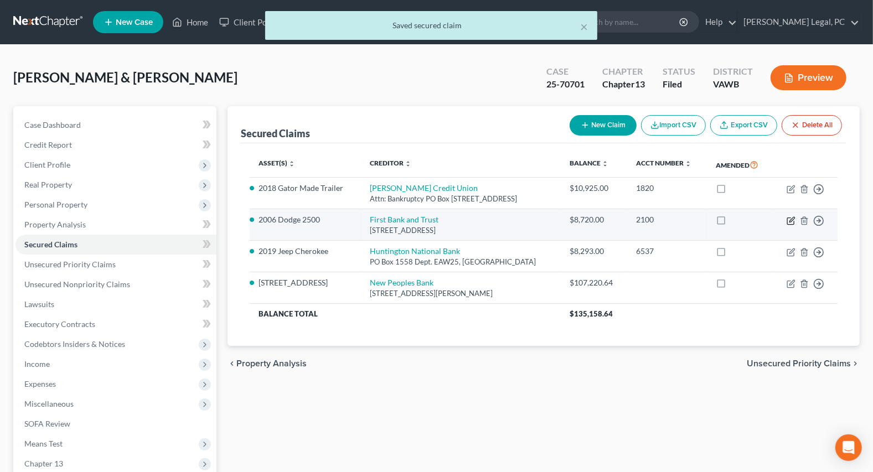
click at [790, 216] on icon "button" at bounding box center [791, 220] width 9 height 9
select select "48"
select select "9"
select select "2"
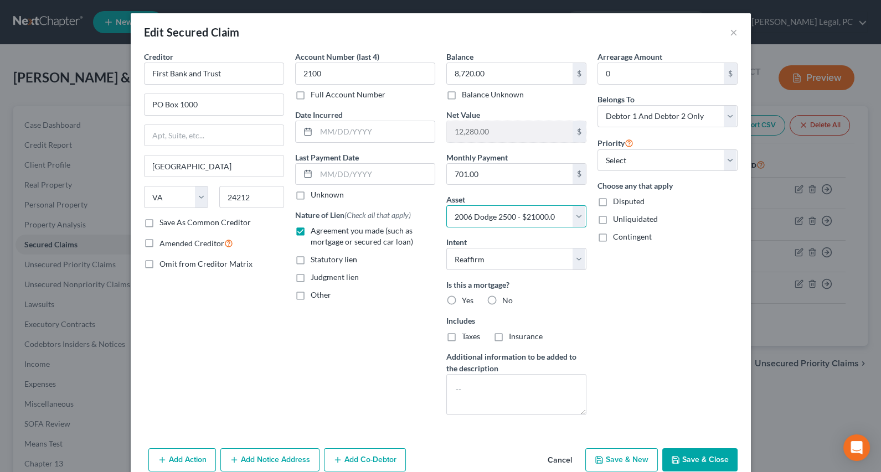
click at [575, 210] on select "Select Other Multiple Assets 460 Creek Side Drive - $383000.0 Clothing - Men an…" at bounding box center [516, 216] width 140 height 22
select select "11"
click at [446, 205] on select "Select Other Multiple Assets 460 Creek Side Drive - $383000.0 Clothing - Men an…" at bounding box center [516, 216] width 140 height 22
drag, startPoint x: 687, startPoint y: 462, endPoint x: 638, endPoint y: 430, distance: 59.3
click at [687, 462] on button "Save & Close" at bounding box center [699, 459] width 75 height 23
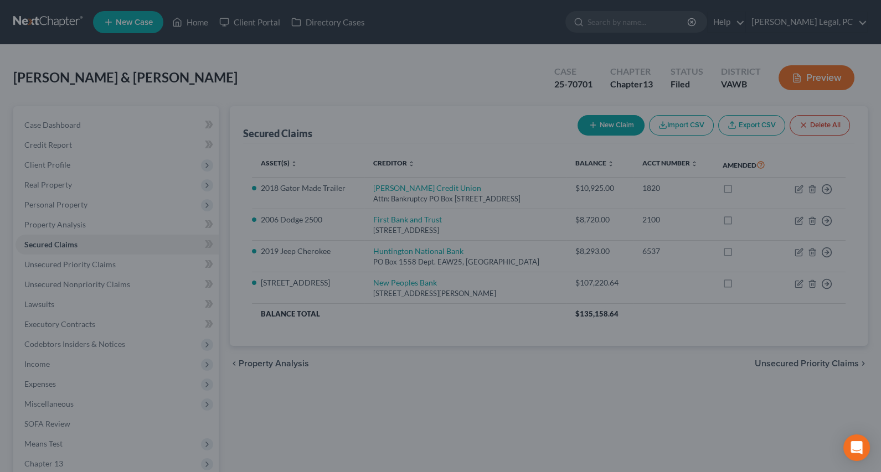
select select
type input "11,280.00"
select select "11"
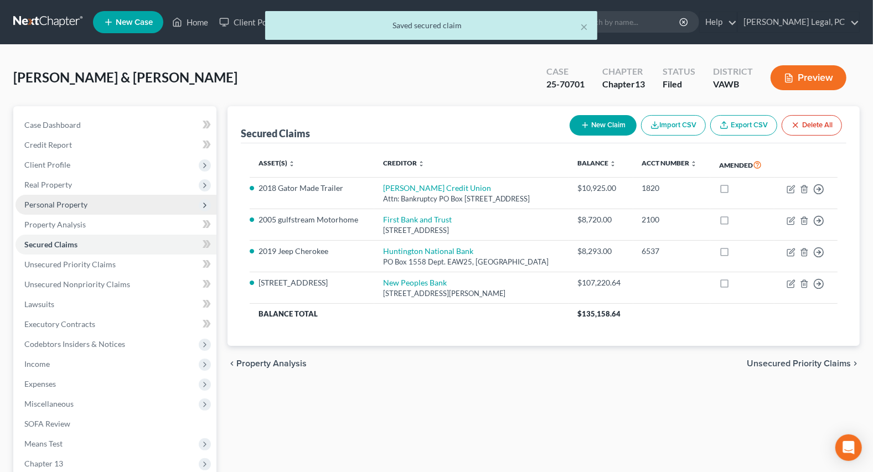
click at [101, 203] on span "Personal Property" at bounding box center [115, 205] width 201 height 20
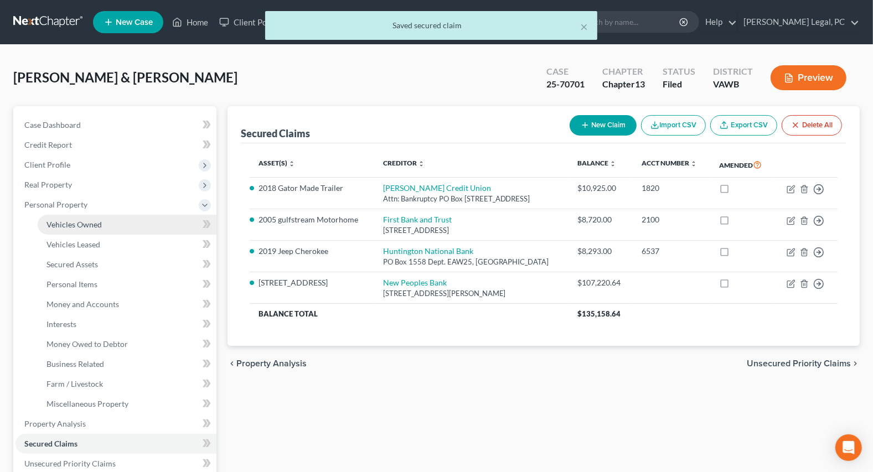
click at [97, 221] on span "Vehicles Owned" at bounding box center [73, 224] width 55 height 9
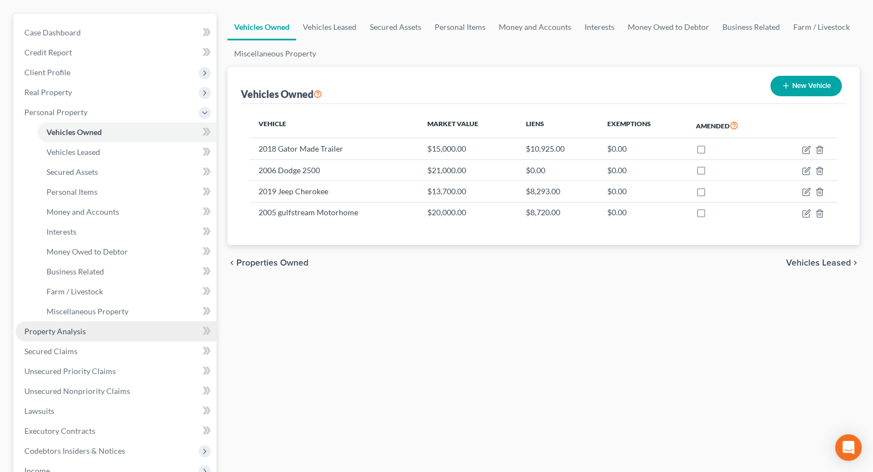
scroll to position [100, 0]
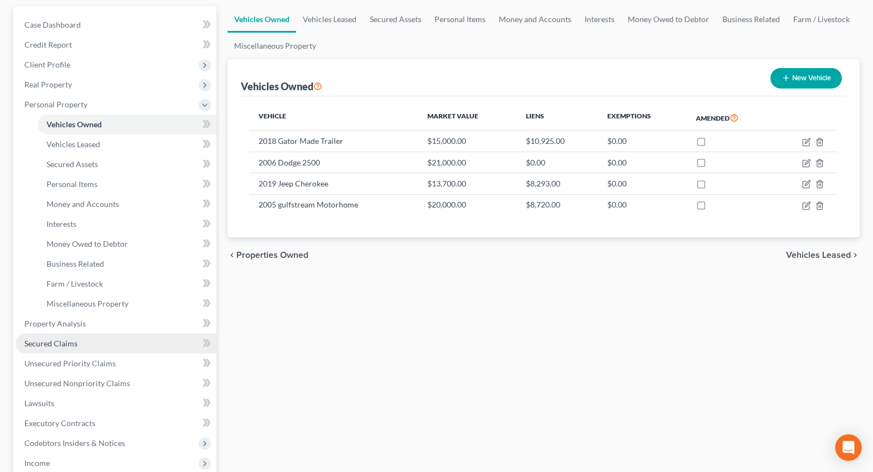
click at [38, 339] on span "Secured Claims" at bounding box center [50, 343] width 53 height 9
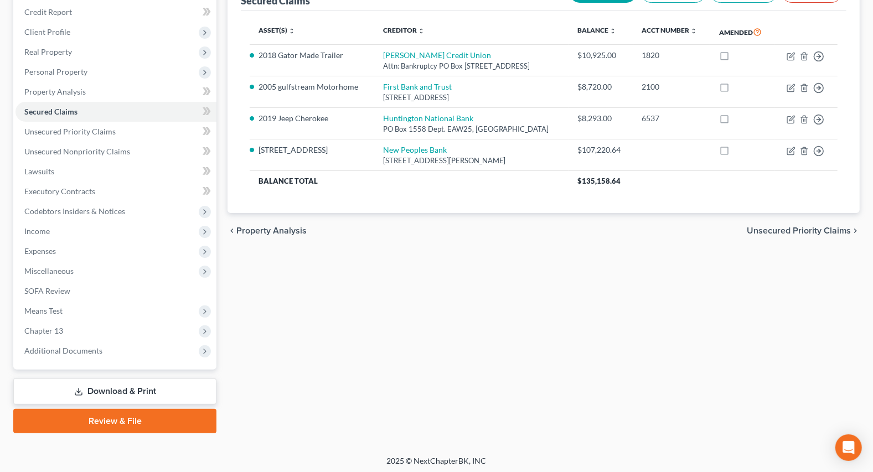
scroll to position [135, 0]
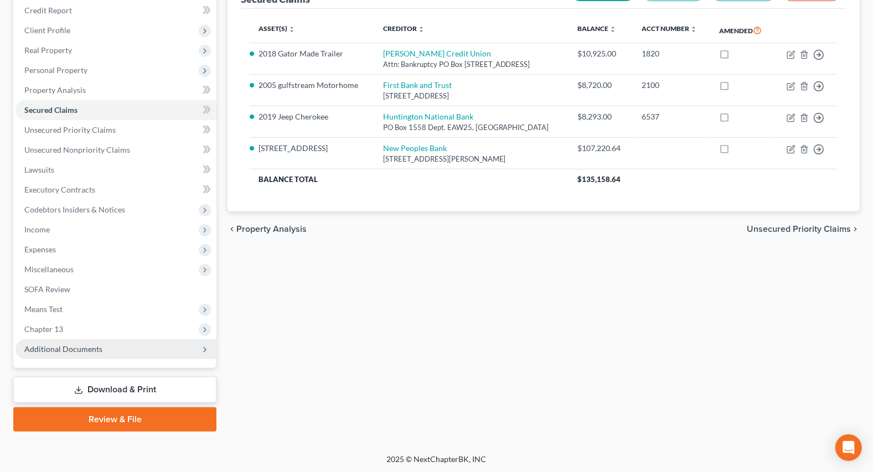
click at [61, 350] on span "Additional Documents" at bounding box center [63, 348] width 78 height 9
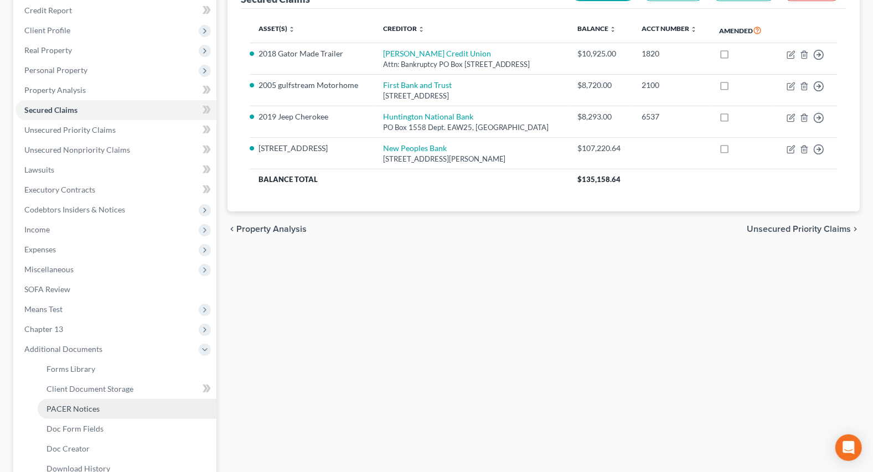
click at [61, 400] on link "PACER Notices" at bounding box center [127, 409] width 179 height 20
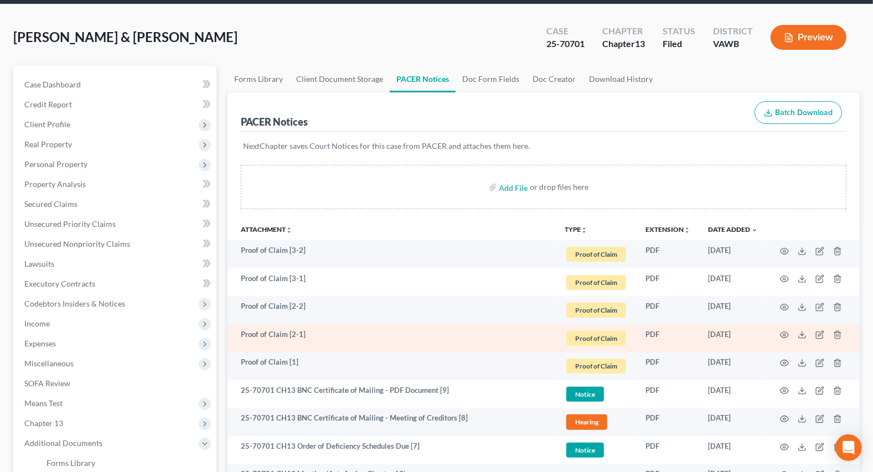
scroll to position [151, 0]
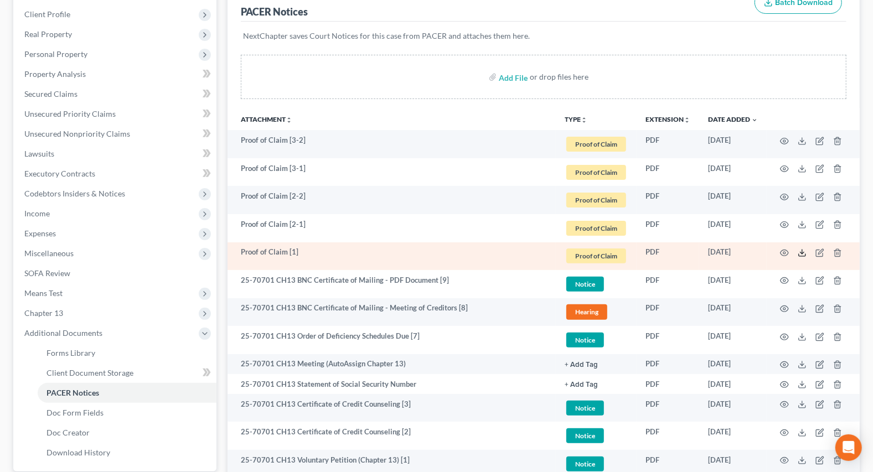
click at [802, 254] on icon at bounding box center [802, 253] width 9 height 9
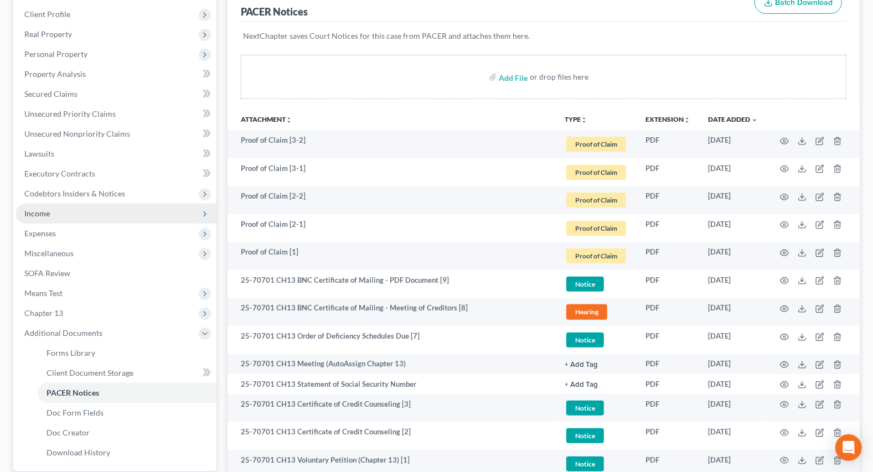
click at [53, 217] on span "Income" at bounding box center [115, 214] width 201 height 20
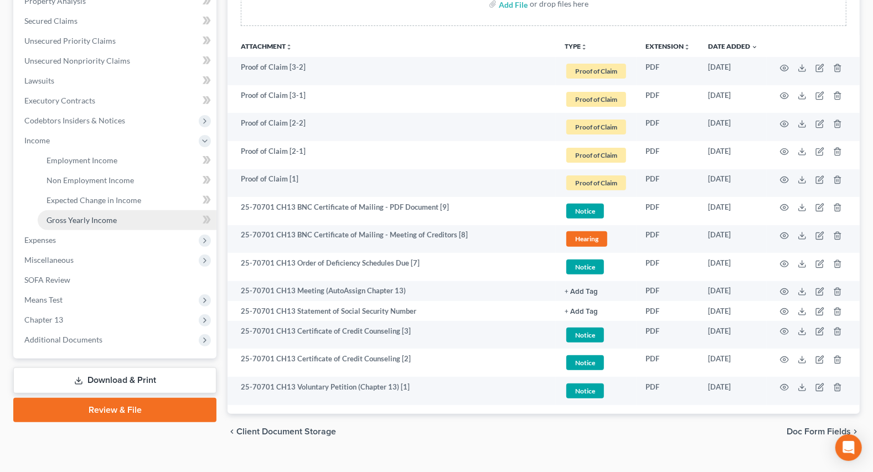
scroll to position [242, 0]
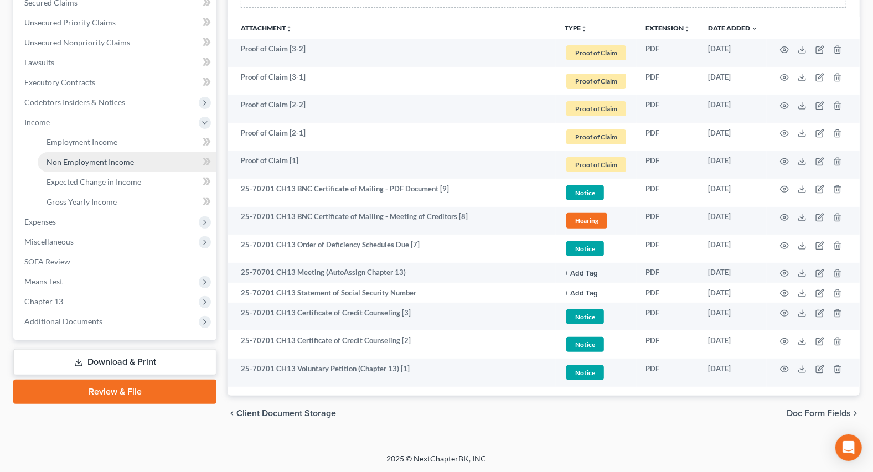
click at [66, 157] on span "Non Employment Income" at bounding box center [89, 161] width 87 height 9
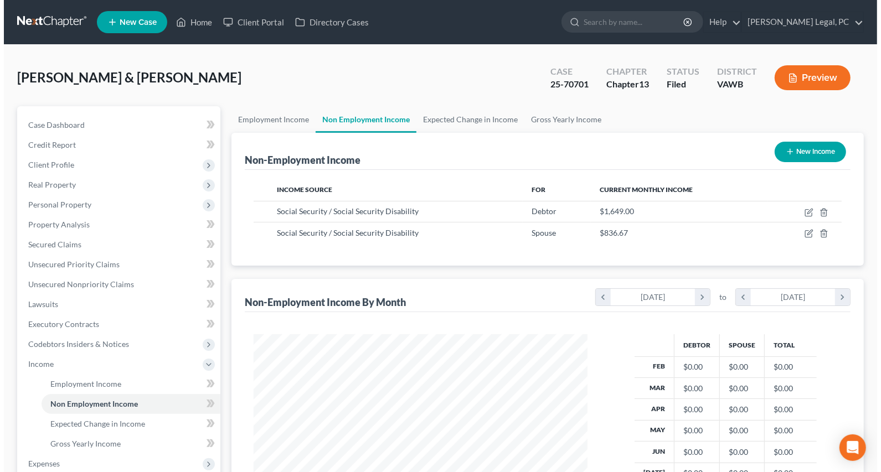
scroll to position [198, 355]
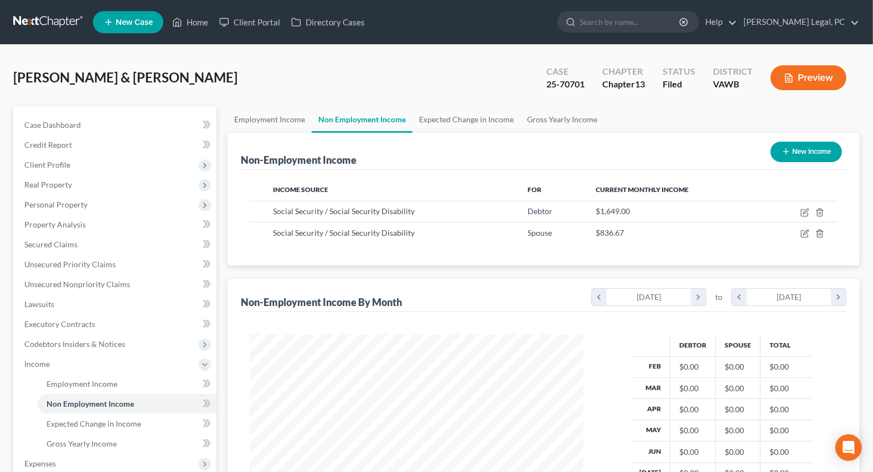
click at [800, 148] on button "New Income" at bounding box center [806, 152] width 71 height 20
select select "0"
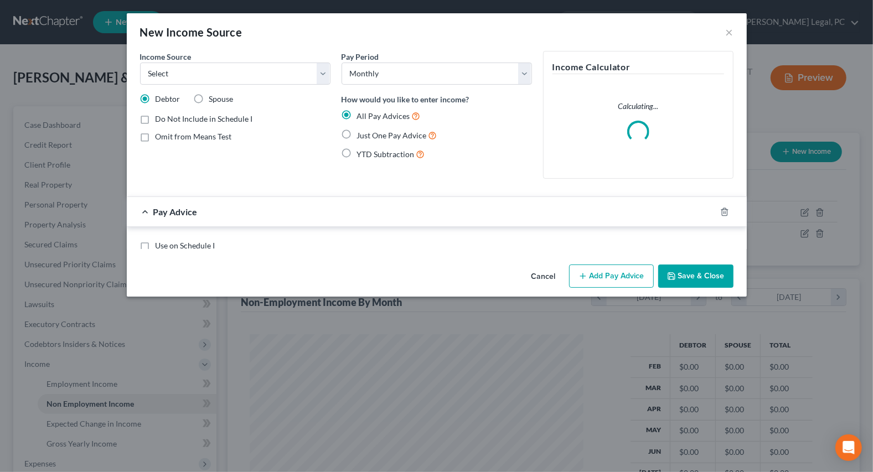
scroll to position [198, 359]
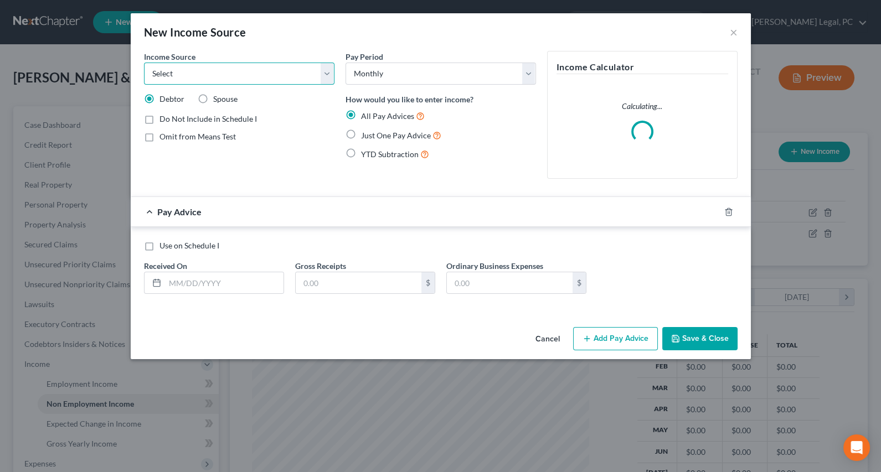
click at [201, 70] on select "Select Unemployment Disability (from employer) Pension Retirement Social Securi…" at bounding box center [239, 74] width 190 height 22
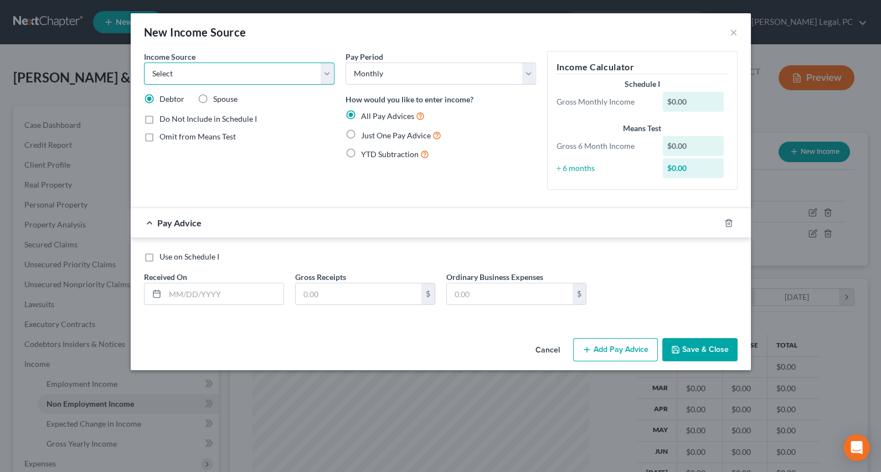
select select "9"
click at [144, 63] on select "Select Unemployment Disability (from employer) Pension Retirement Social Securi…" at bounding box center [239, 74] width 190 height 22
click at [159, 136] on label "Omit from Means Test" at bounding box center [197, 136] width 76 height 11
click at [164, 136] on input "Omit from Means Test" at bounding box center [167, 134] width 7 height 7
checkbox input "true"
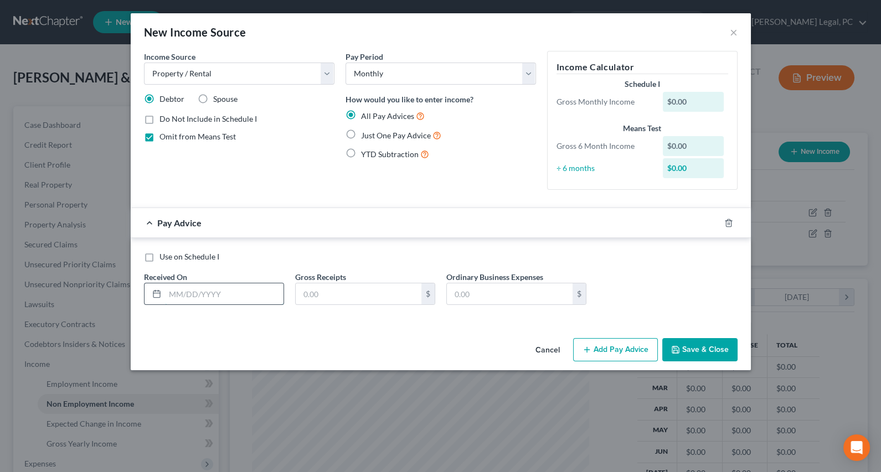
click at [198, 299] on input "text" at bounding box center [224, 293] width 118 height 21
type input "08/2025"
click at [325, 296] on input "text" at bounding box center [359, 293] width 126 height 21
type input "1,500"
click at [695, 349] on button "Save & Close" at bounding box center [699, 349] width 75 height 23
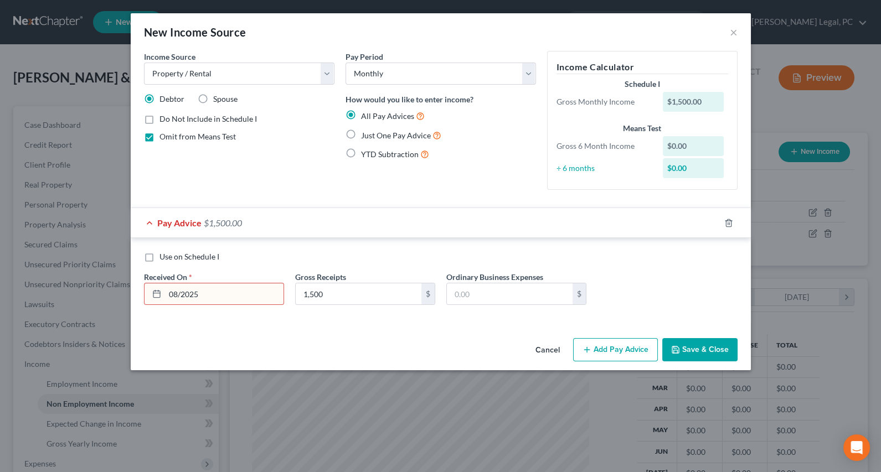
click at [206, 293] on input "08/2025" at bounding box center [224, 293] width 118 height 21
type input "[DATE]"
click at [693, 348] on button "Save & Close" at bounding box center [699, 349] width 75 height 23
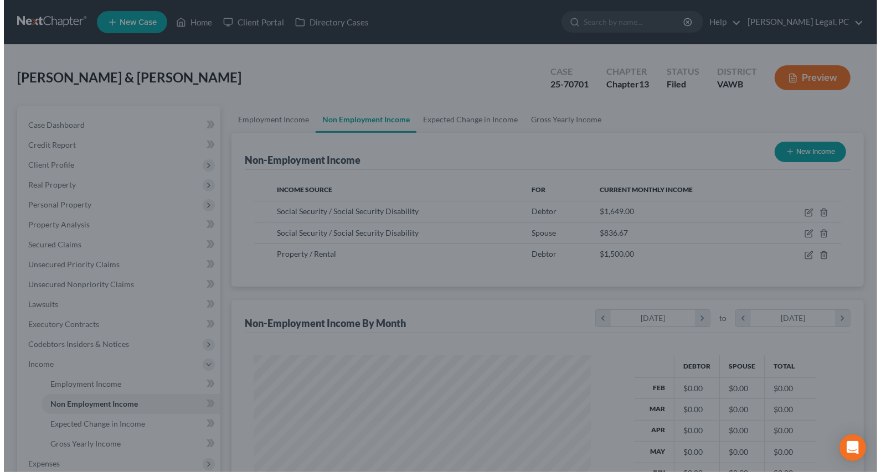
scroll to position [553344, 553186]
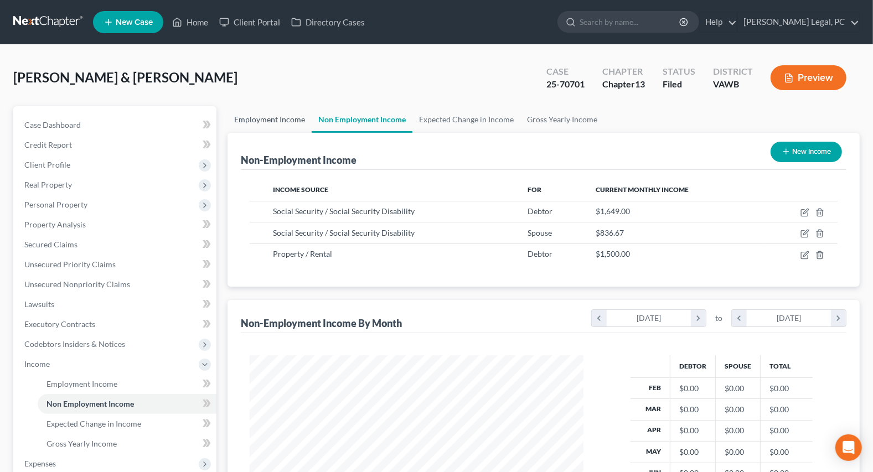
click at [263, 114] on link "Employment Income" at bounding box center [270, 119] width 84 height 27
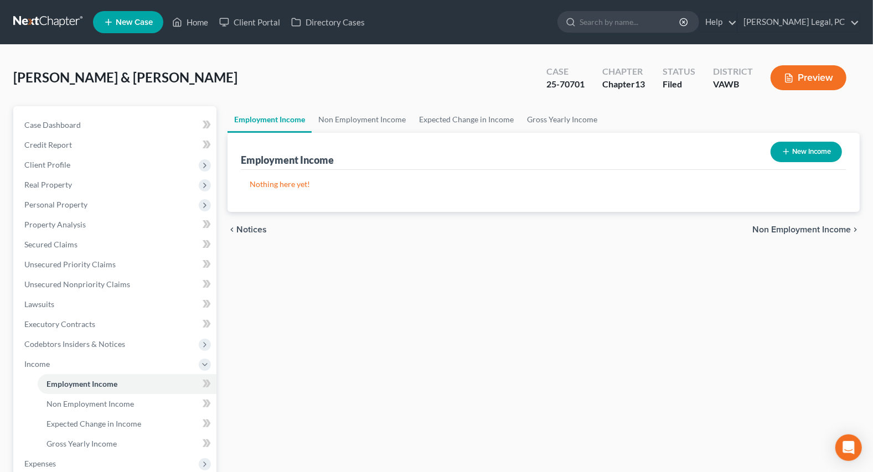
click at [793, 147] on button "New Income" at bounding box center [806, 152] width 71 height 20
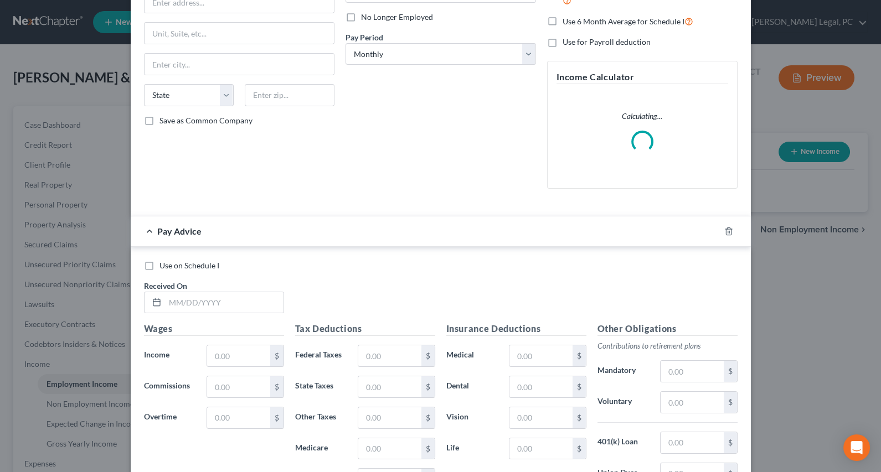
scroll to position [151, 0]
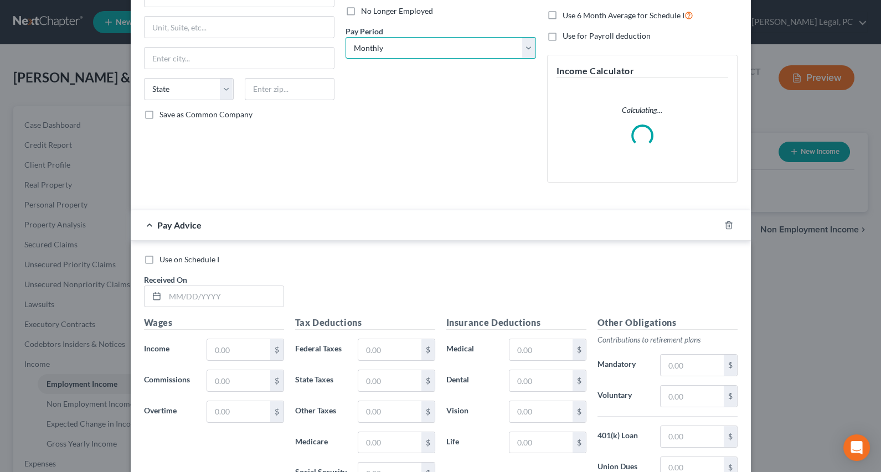
click at [385, 50] on select "Select Monthly Twice Monthly Every Other Week Weekly" at bounding box center [440, 48] width 190 height 22
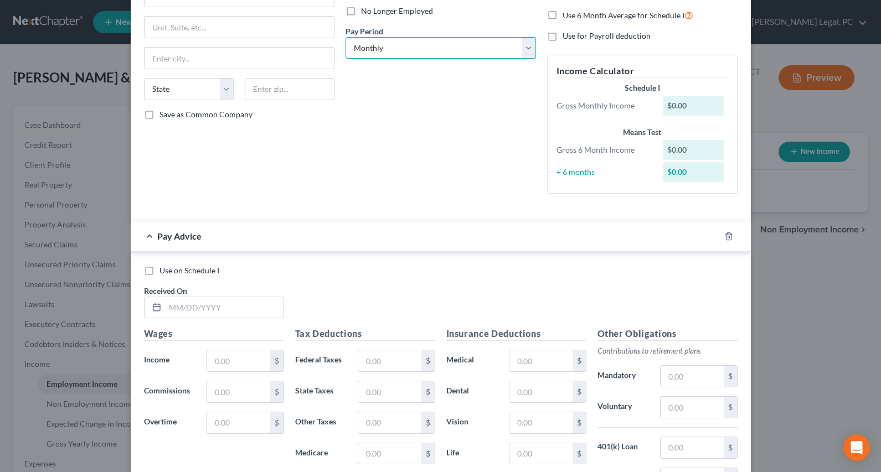
select select "3"
click at [345, 37] on select "Select Monthly Twice Monthly Every Other Week Weekly" at bounding box center [440, 48] width 190 height 22
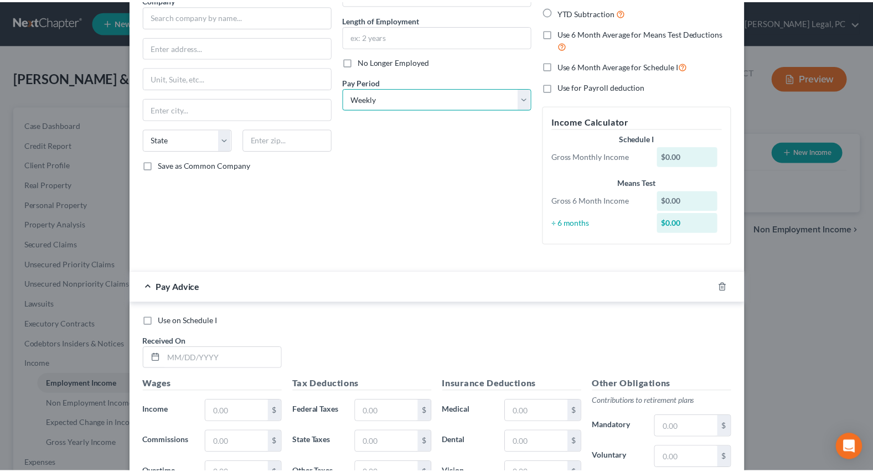
scroll to position [0, 0]
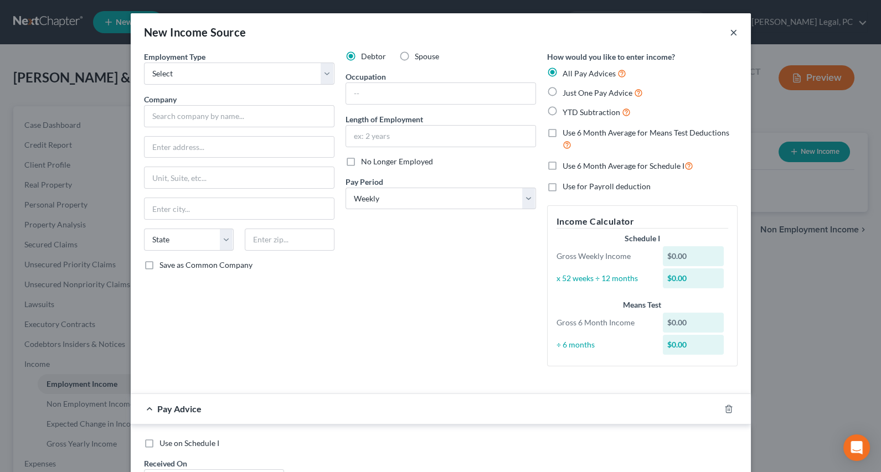
click at [730, 30] on button "×" at bounding box center [734, 31] width 8 height 13
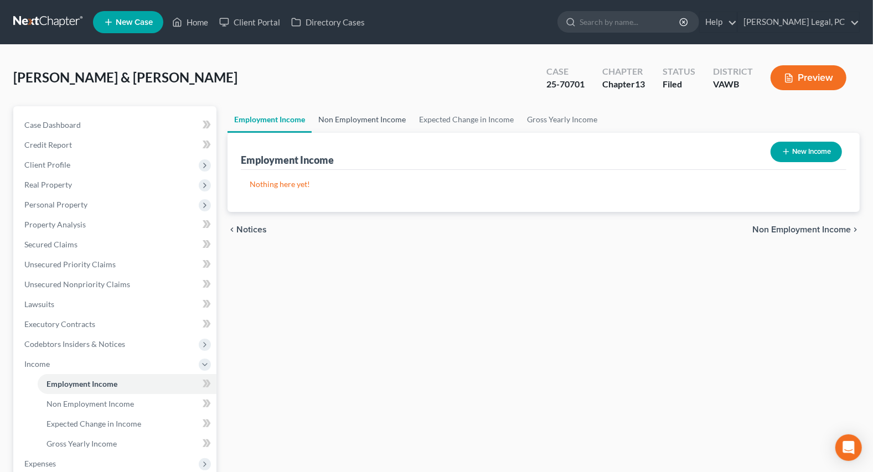
click at [377, 116] on link "Non Employment Income" at bounding box center [362, 119] width 101 height 27
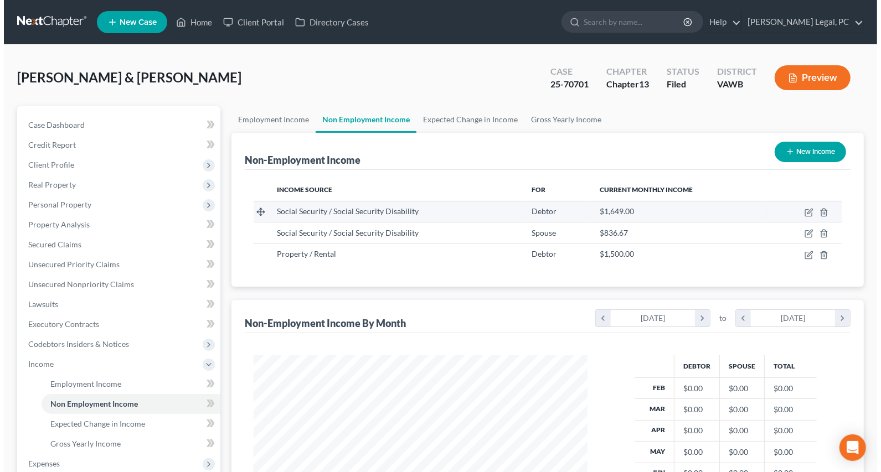
scroll to position [198, 355]
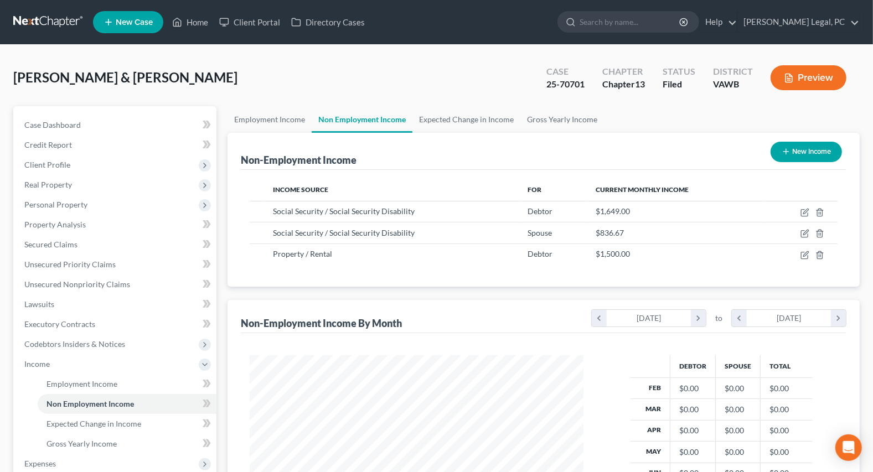
click at [792, 153] on button "New Income" at bounding box center [806, 152] width 71 height 20
select select "0"
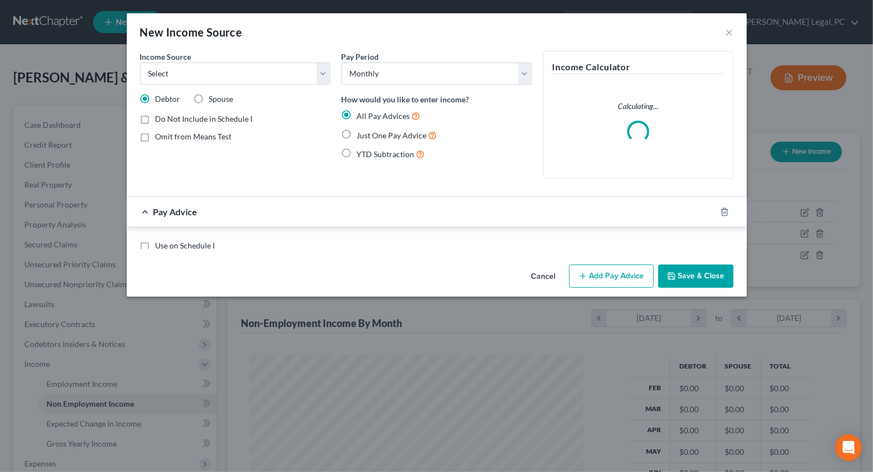
scroll to position [198, 359]
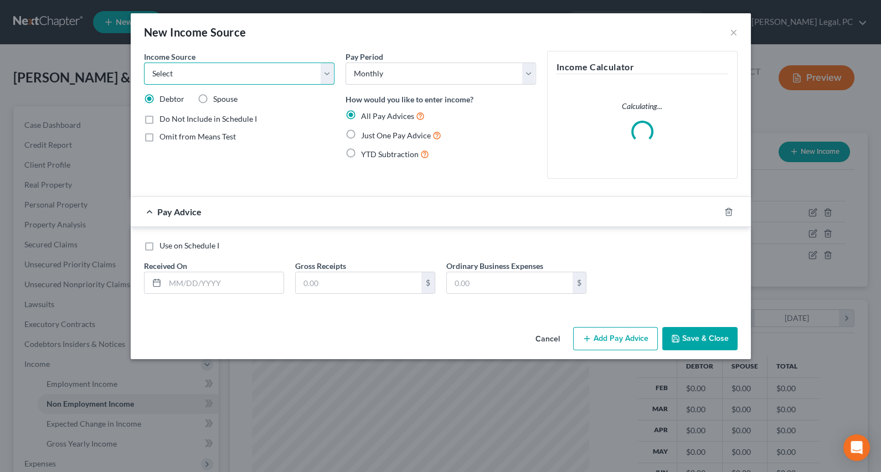
click at [281, 69] on select "Select Unemployment Disability (from employer) Pension Retirement Social Securi…" at bounding box center [239, 74] width 190 height 22
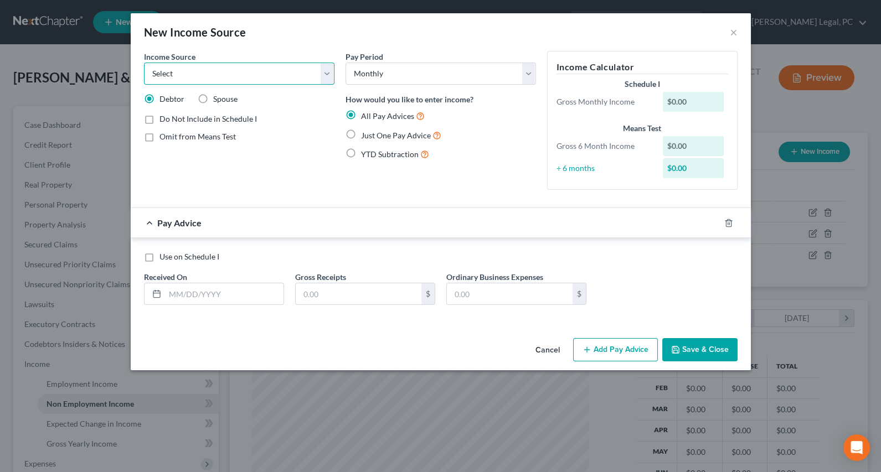
select select "10"
click at [144, 63] on select "Select Unemployment Disability (from employer) Pension Retirement Social Securi…" at bounding box center [239, 74] width 190 height 22
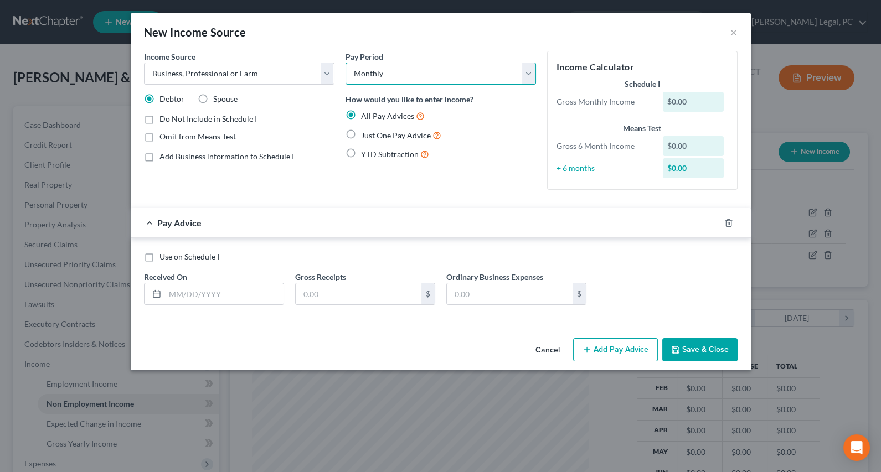
drag, startPoint x: 382, startPoint y: 64, endPoint x: 377, endPoint y: 82, distance: 18.9
click at [382, 64] on select "Select Monthly Twice Monthly Every Other Week Weekly" at bounding box center [440, 74] width 190 height 22
select select "3"
click at [345, 63] on select "Select Monthly Twice Monthly Every Other Week Weekly" at bounding box center [440, 74] width 190 height 22
click at [159, 137] on label "Omit from Means Test" at bounding box center [197, 136] width 76 height 11
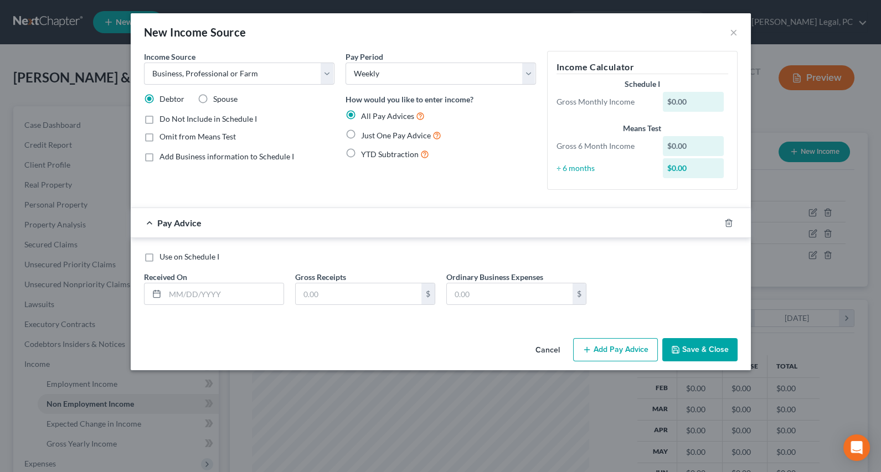
click at [164, 137] on input "Omit from Means Test" at bounding box center [167, 134] width 7 height 7
checkbox input "true"
drag, startPoint x: 199, startPoint y: 299, endPoint x: 200, endPoint y: 276, distance: 23.3
click at [199, 299] on input "text" at bounding box center [224, 293] width 118 height 21
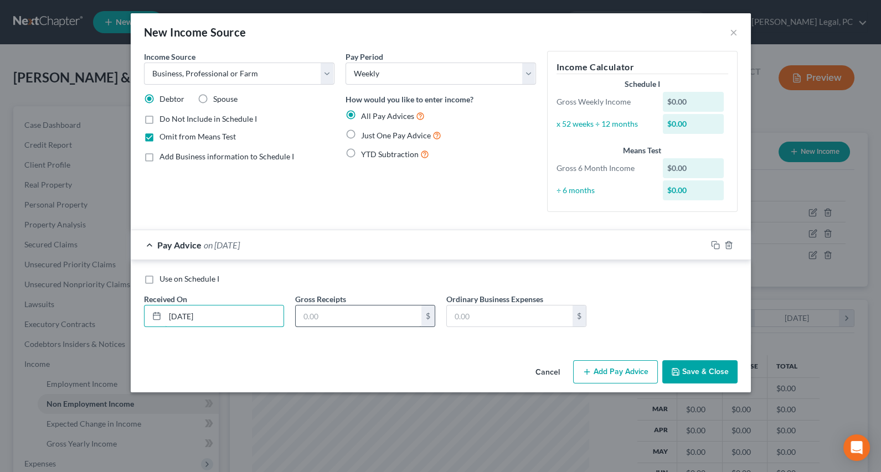
type input "[DATE]"
click at [356, 311] on input "text" at bounding box center [359, 316] width 126 height 21
type input "1,000"
click at [718, 369] on button "Save & Close" at bounding box center [699, 371] width 75 height 23
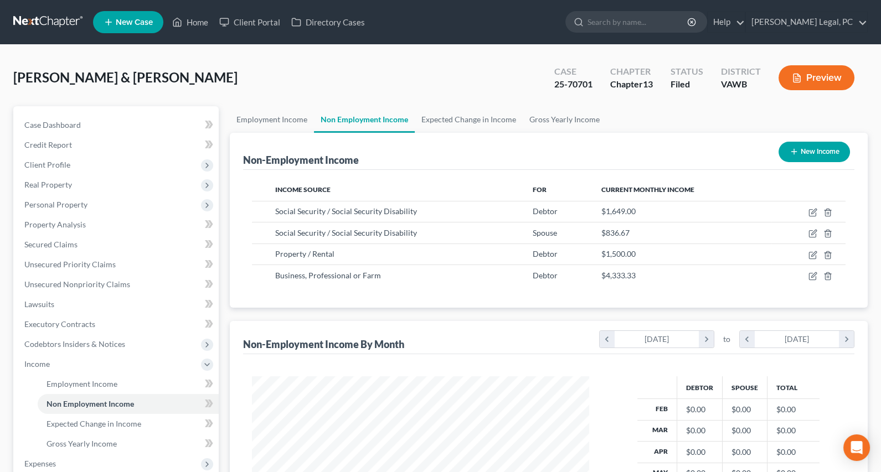
scroll to position [553344, 553186]
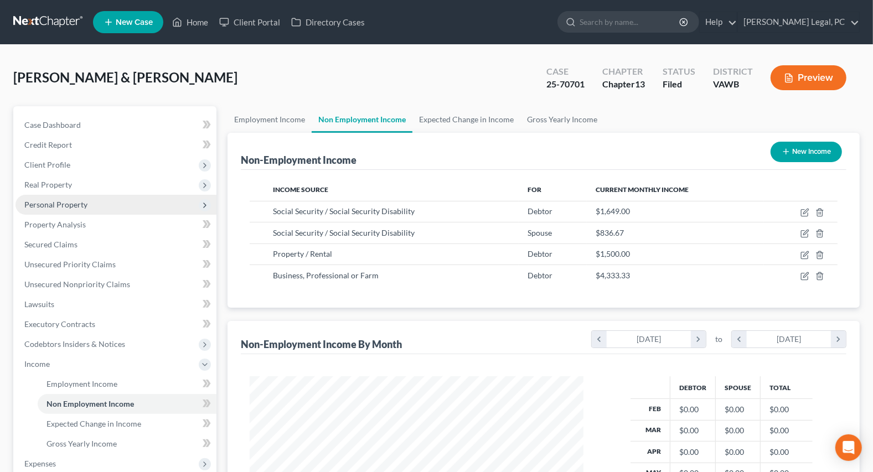
click at [60, 203] on span "Personal Property" at bounding box center [55, 204] width 63 height 9
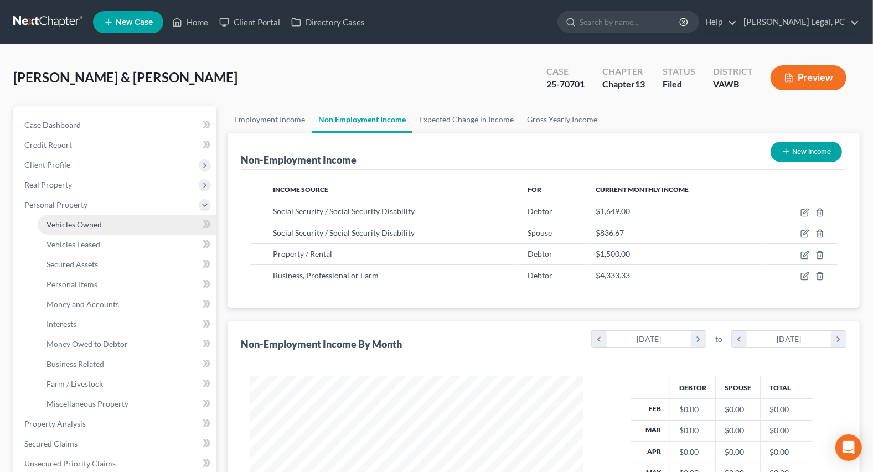
click at [75, 220] on span "Vehicles Owned" at bounding box center [73, 224] width 55 height 9
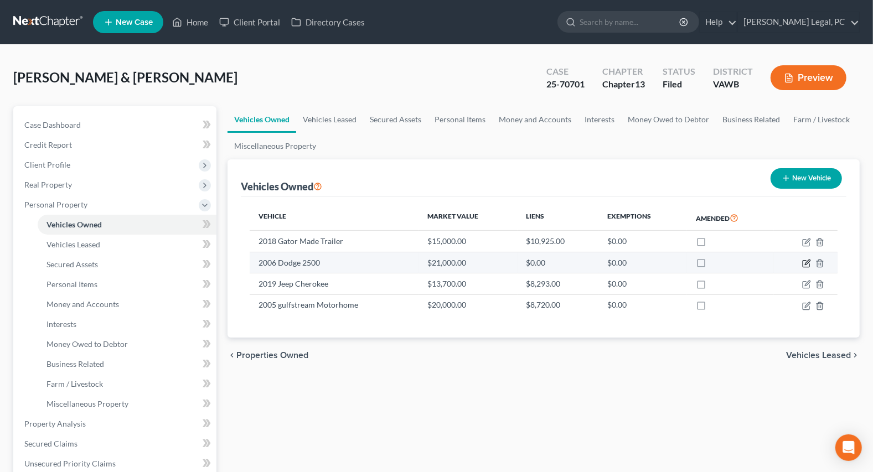
click at [802, 261] on icon "button" at bounding box center [806, 263] width 9 height 9
select select "0"
select select "20"
select select "2"
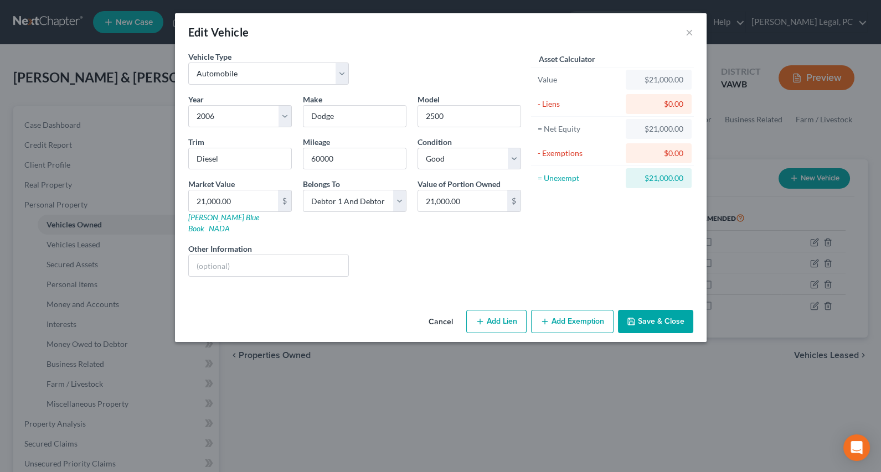
click at [582, 312] on button "Add Exemption" at bounding box center [572, 321] width 82 height 23
select select "2"
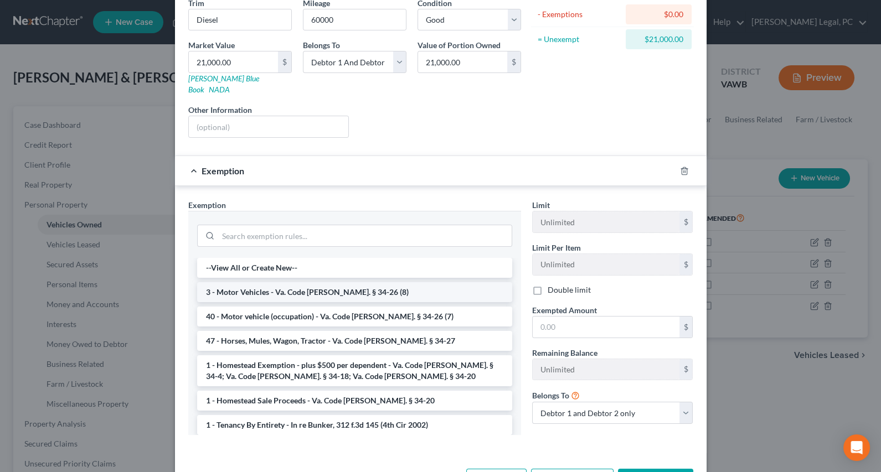
scroll to position [169, 0]
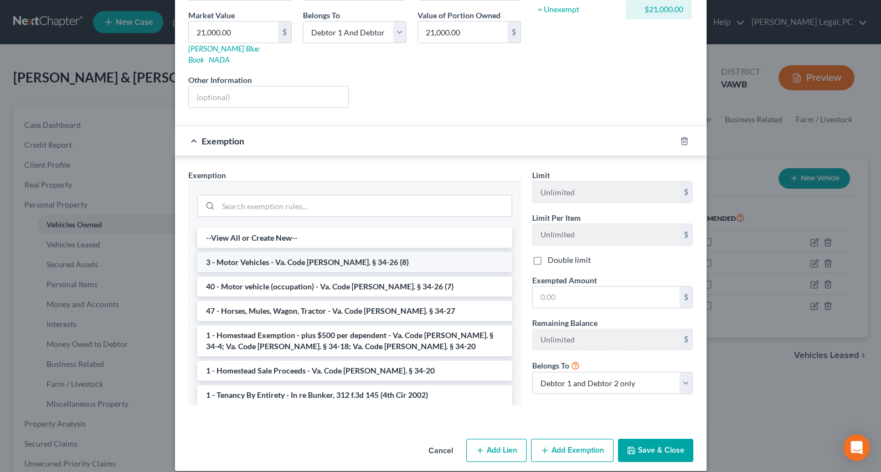
click at [249, 252] on li "3 - Motor Vehicles - Va. Code [PERSON_NAME]. § 34-26 (8)" at bounding box center [354, 262] width 315 height 20
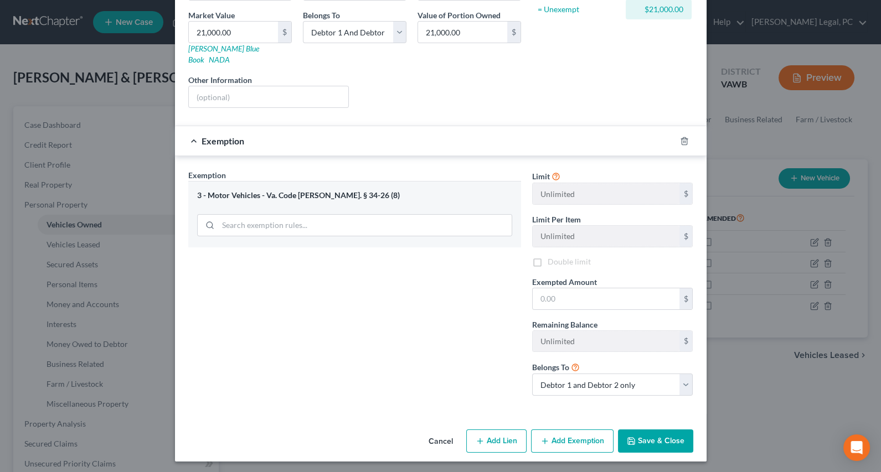
scroll to position [159, 0]
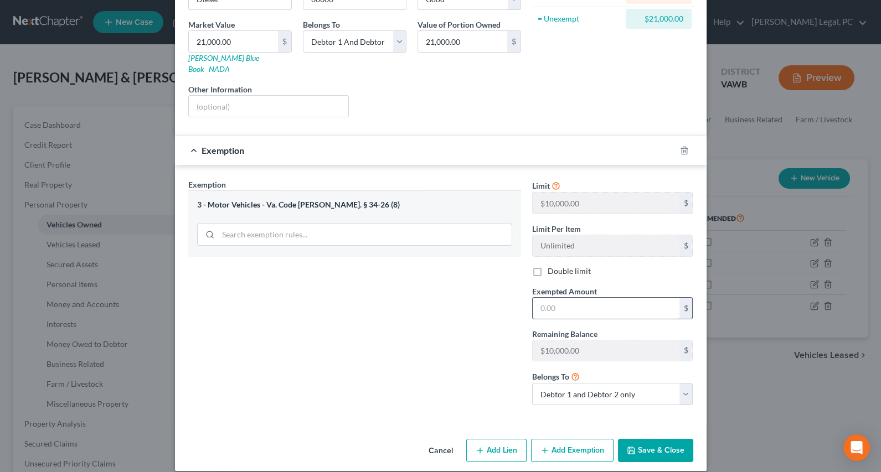
click at [559, 302] on input "text" at bounding box center [606, 308] width 147 height 21
type input "1"
type input "15,000"
click at [652, 444] on button "Save & Close" at bounding box center [655, 450] width 75 height 23
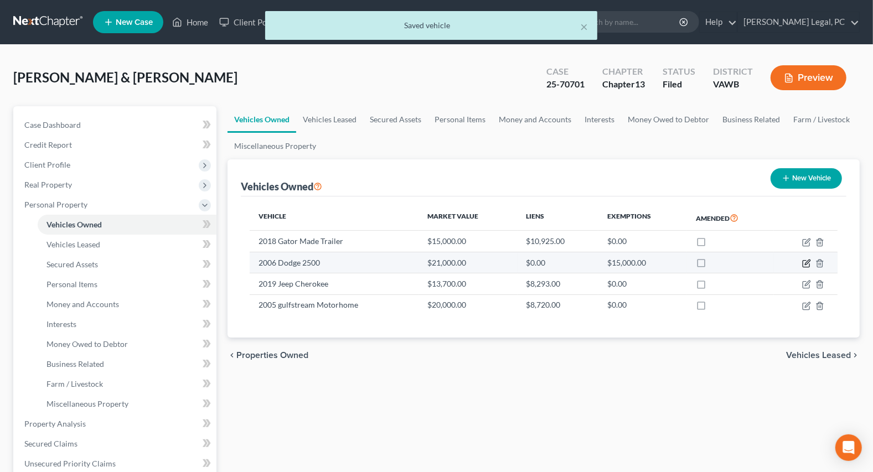
click at [805, 259] on icon "button" at bounding box center [806, 263] width 9 height 9
select select "0"
select select "20"
select select "2"
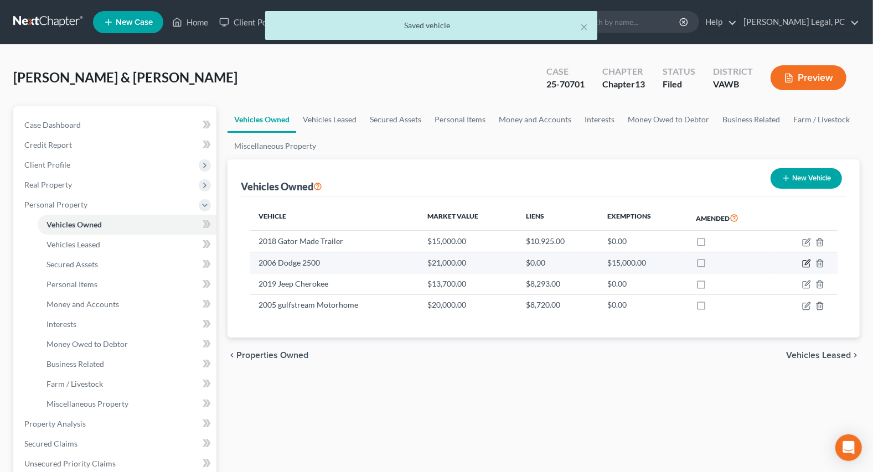
select select "2"
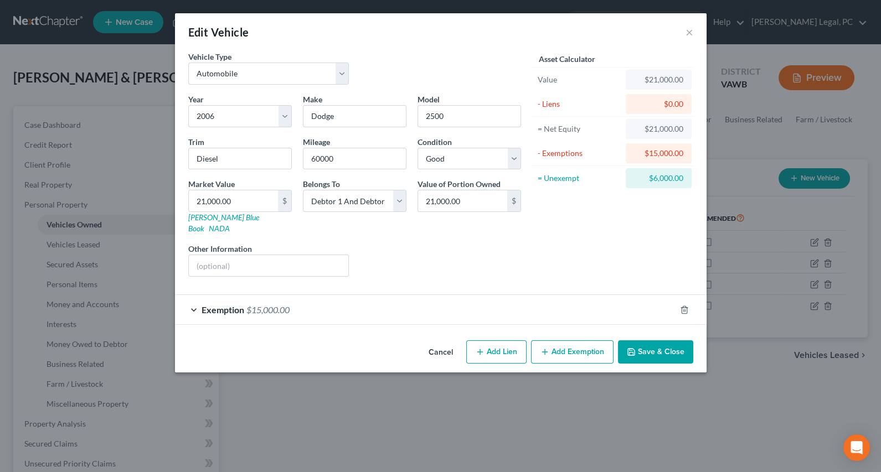
click at [406, 307] on div "Exemption $15,000.00" at bounding box center [425, 309] width 500 height 29
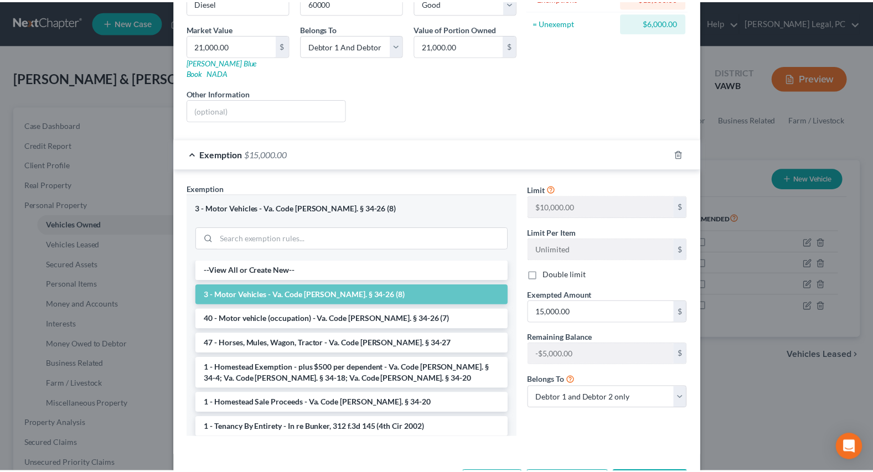
scroll to position [188, 0]
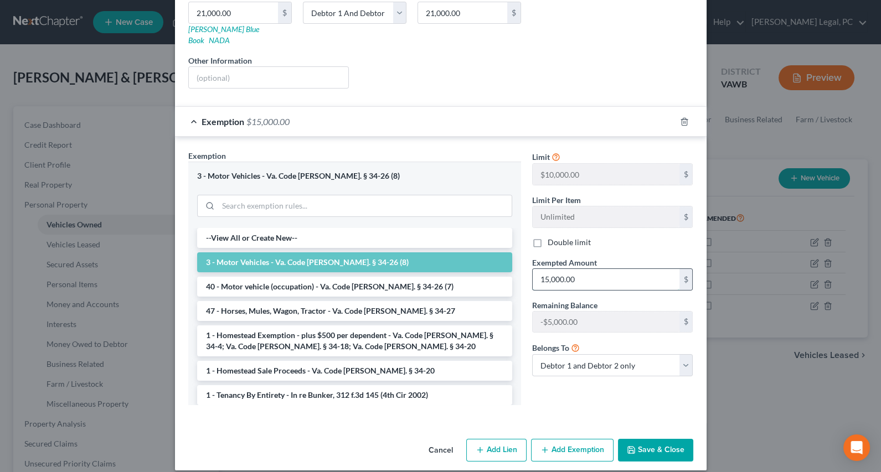
click at [593, 269] on input "15,000.00" at bounding box center [606, 279] width 147 height 21
type input "20,000"
click at [648, 439] on button "Save & Close" at bounding box center [655, 450] width 75 height 23
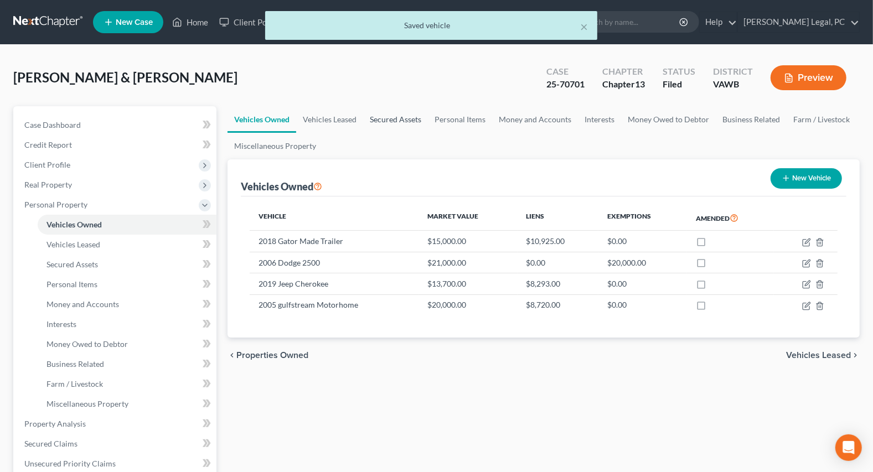
click at [399, 116] on link "Secured Assets" at bounding box center [395, 119] width 65 height 27
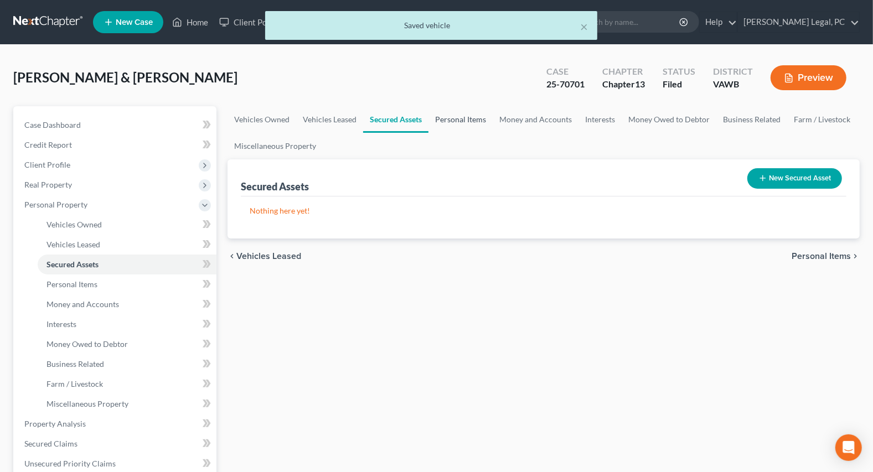
click at [448, 121] on link "Personal Items" at bounding box center [460, 119] width 64 height 27
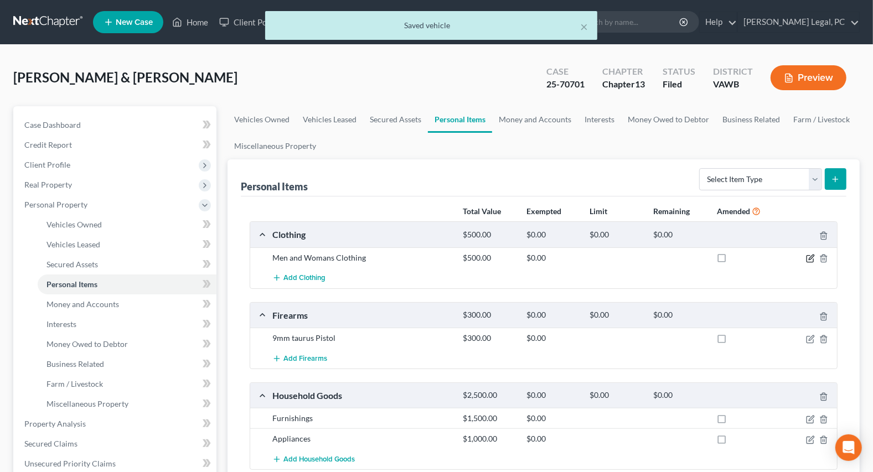
click at [809, 257] on icon "button" at bounding box center [810, 258] width 9 height 9
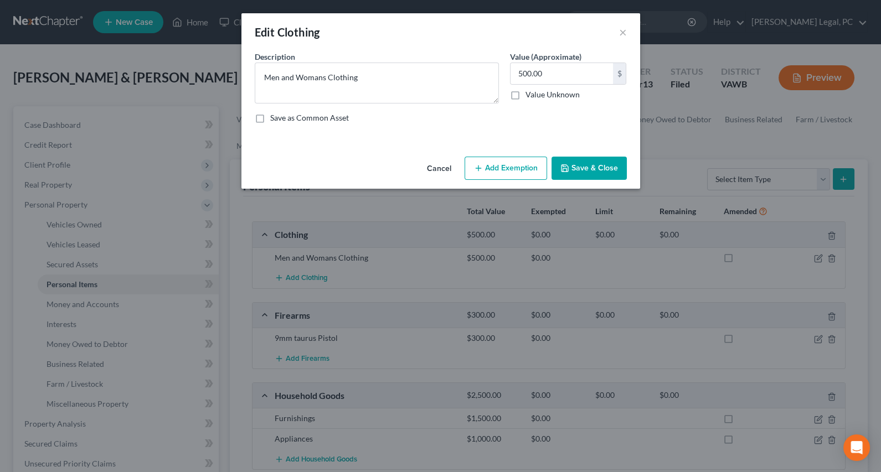
click at [509, 166] on button "Add Exemption" at bounding box center [505, 168] width 82 height 23
select select "2"
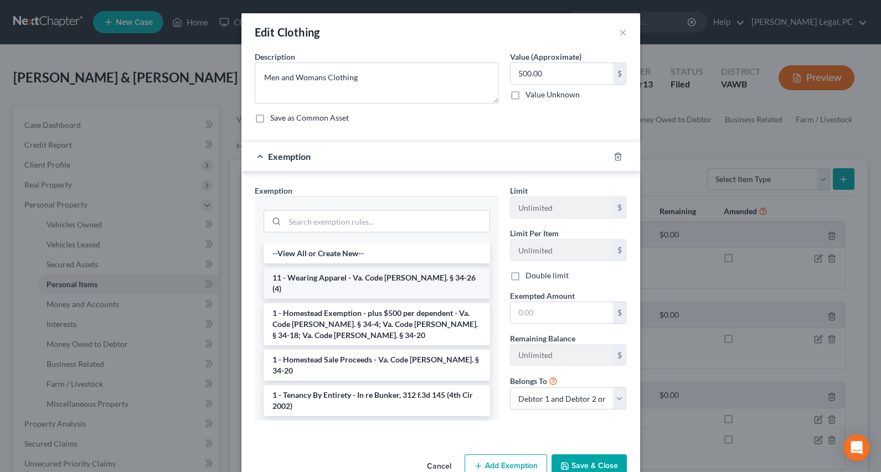
click at [344, 280] on li "11 - Wearing Apparel - Va. Code [PERSON_NAME]. § 34-26 (4)" at bounding box center [376, 283] width 226 height 31
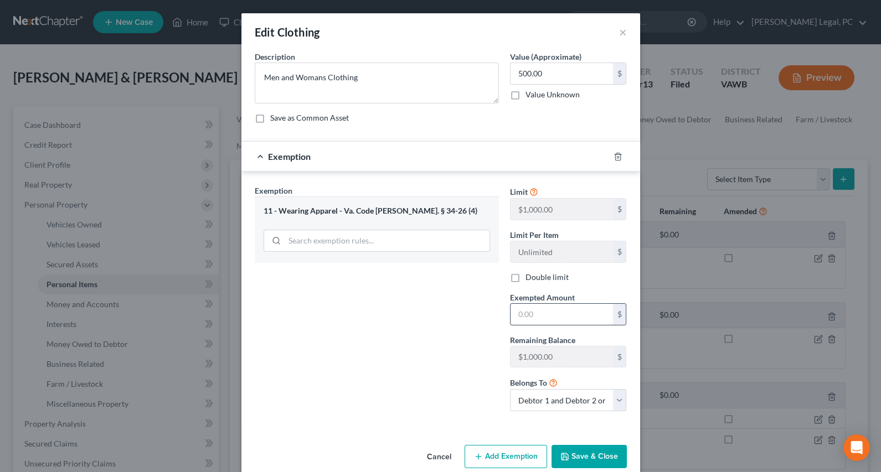
click at [536, 314] on input "text" at bounding box center [561, 314] width 102 height 21
type input "500"
click at [565, 459] on icon "button" at bounding box center [564, 456] width 9 height 9
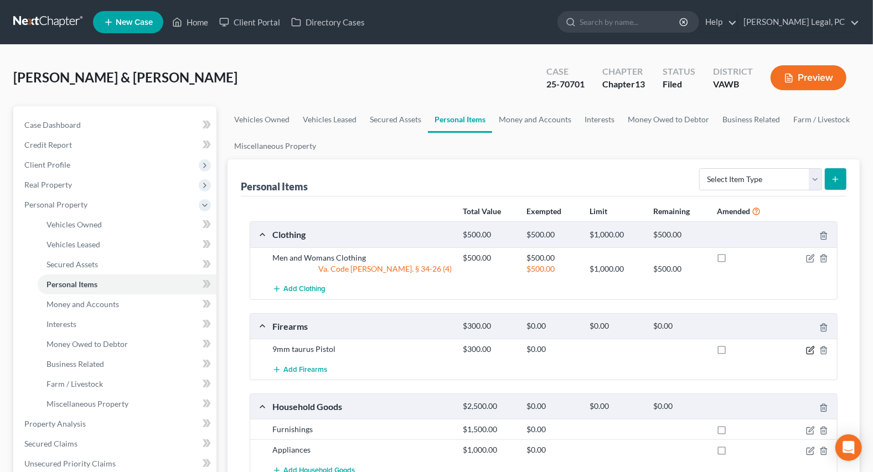
click at [808, 347] on icon "button" at bounding box center [810, 350] width 7 height 7
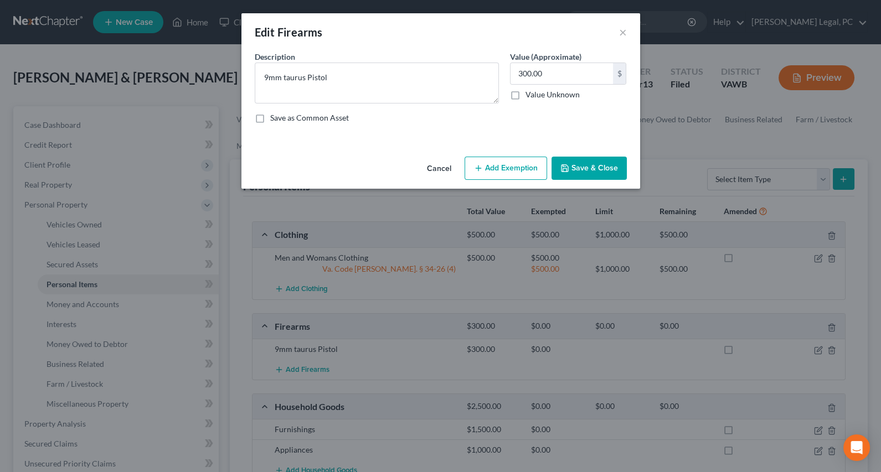
click at [519, 166] on button "Add Exemption" at bounding box center [505, 168] width 82 height 23
select select "2"
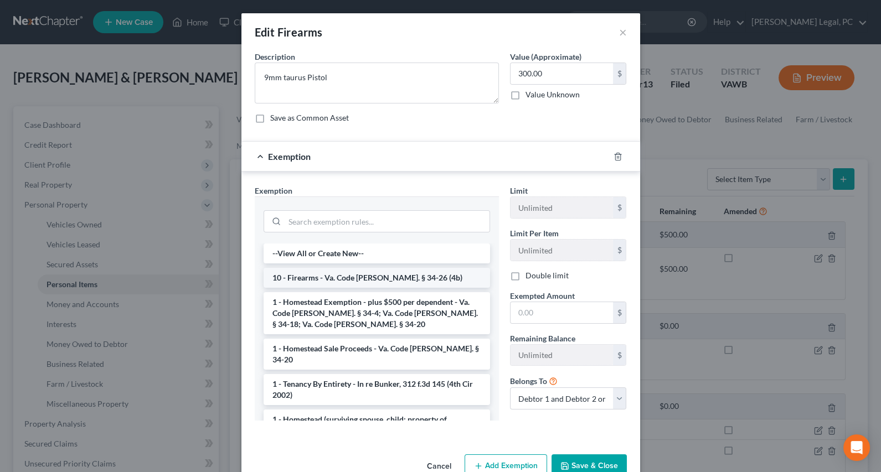
click at [354, 278] on li "10 - Firearms - Va. Code [PERSON_NAME]. § 34-26 (4b)" at bounding box center [376, 278] width 226 height 20
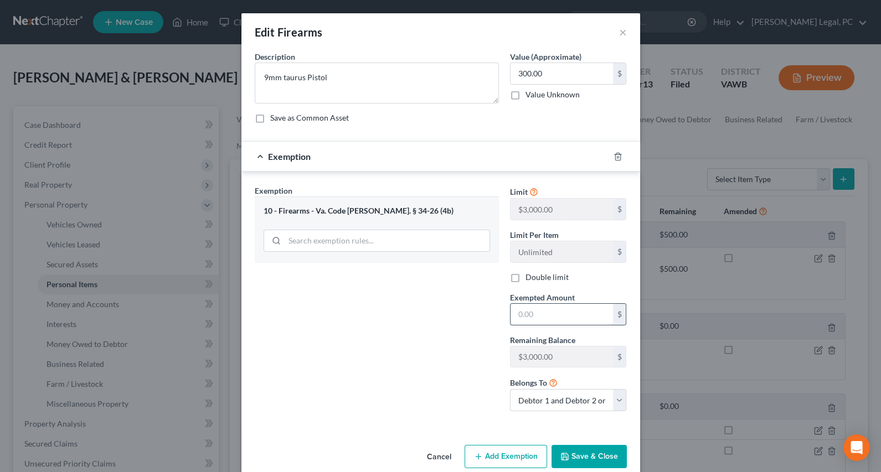
click at [554, 314] on input "text" at bounding box center [561, 314] width 102 height 21
type input "300"
click at [425, 312] on div "Exemption Set must be selected for CA. Exemption * 10 - Firearms - Va. Code Ann…" at bounding box center [376, 302] width 255 height 235
click at [576, 449] on button "Save & Close" at bounding box center [588, 456] width 75 height 23
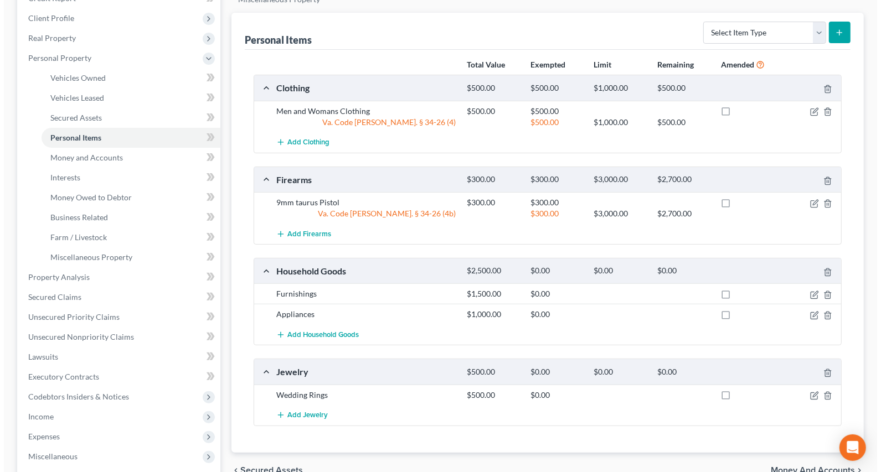
scroll to position [151, 0]
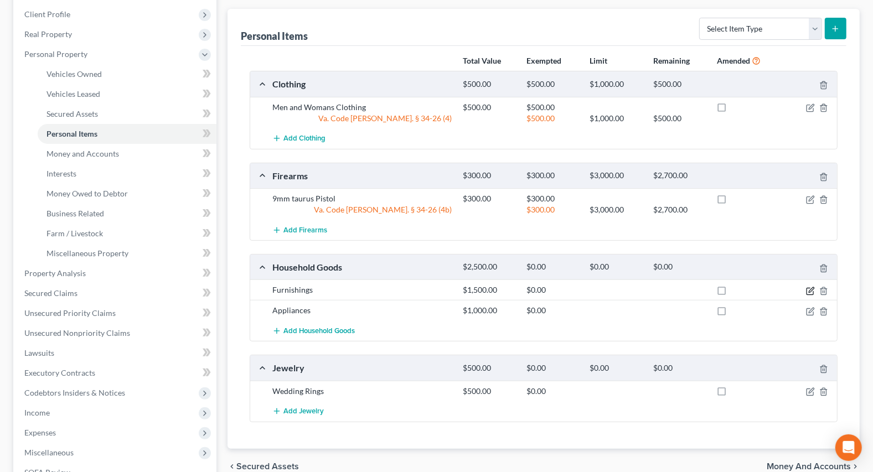
click at [809, 287] on icon "button" at bounding box center [810, 291] width 9 height 9
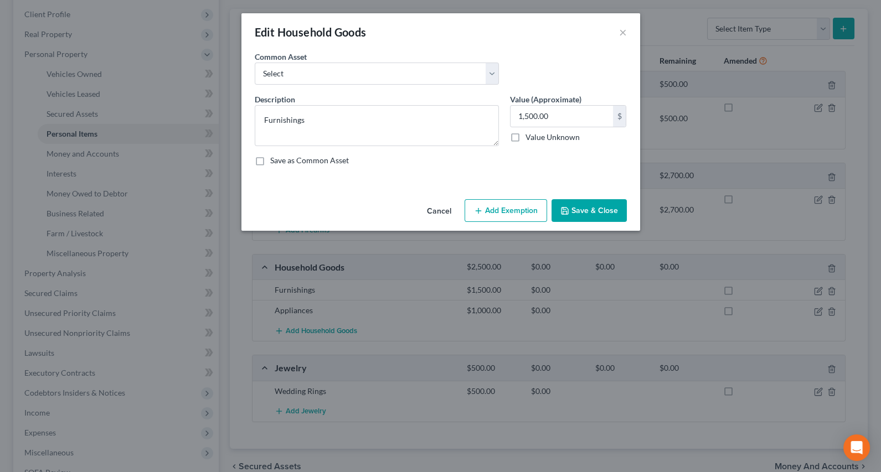
click at [507, 207] on button "Add Exemption" at bounding box center [505, 210] width 82 height 23
select select "2"
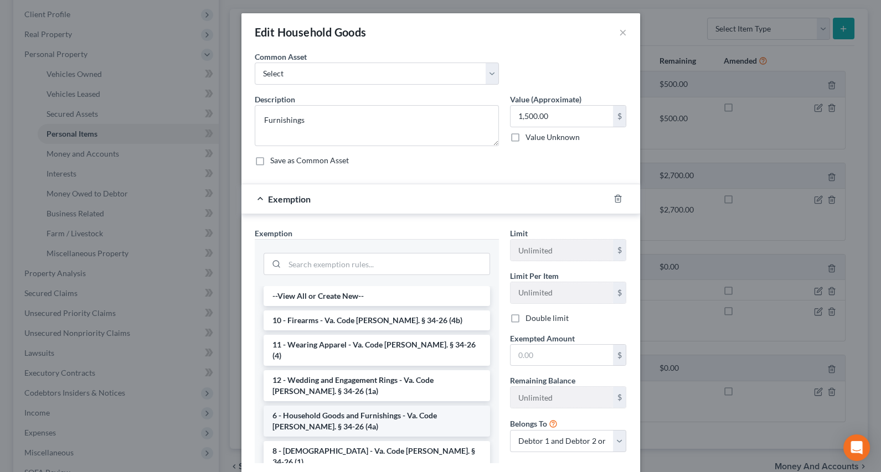
click at [360, 410] on li "6 - Household Goods and Furnishings - Va. Code [PERSON_NAME]. § 34-26 (4a)" at bounding box center [376, 421] width 226 height 31
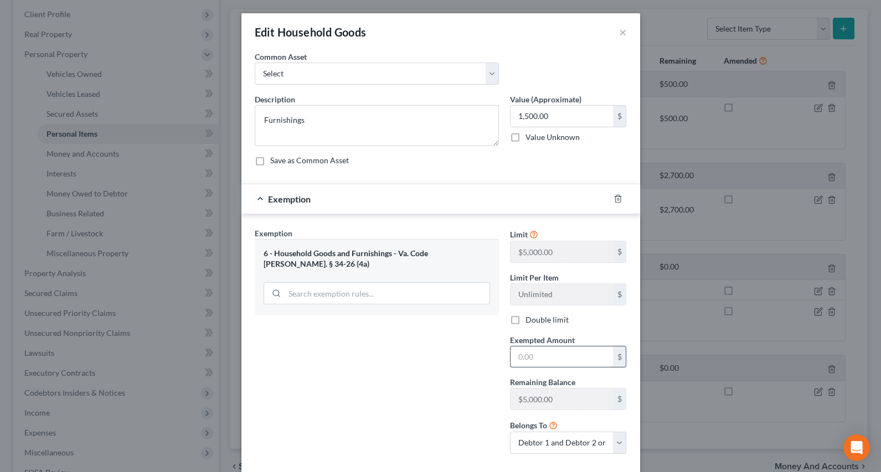
click at [534, 360] on input "text" at bounding box center [561, 357] width 102 height 21
type input "1,500"
click at [426, 369] on div "Exemption Set must be selected for CA. Exemption * 6 - Household Goods and Furn…" at bounding box center [376, 345] width 255 height 235
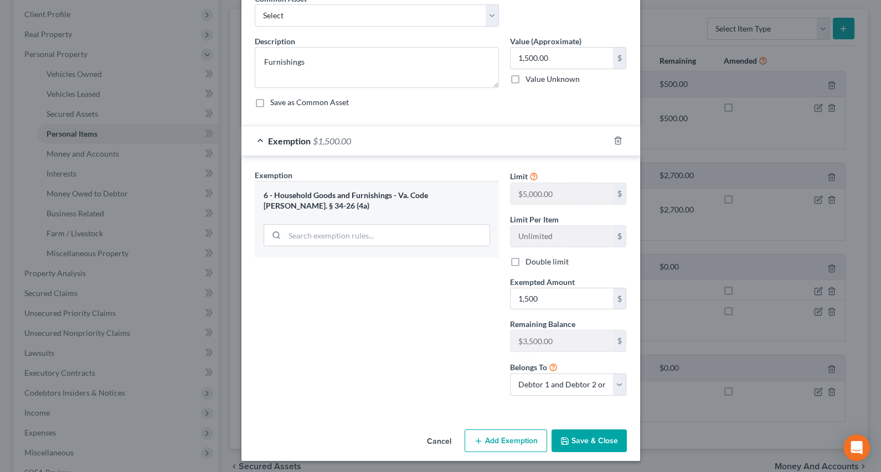
scroll to position [60, 0]
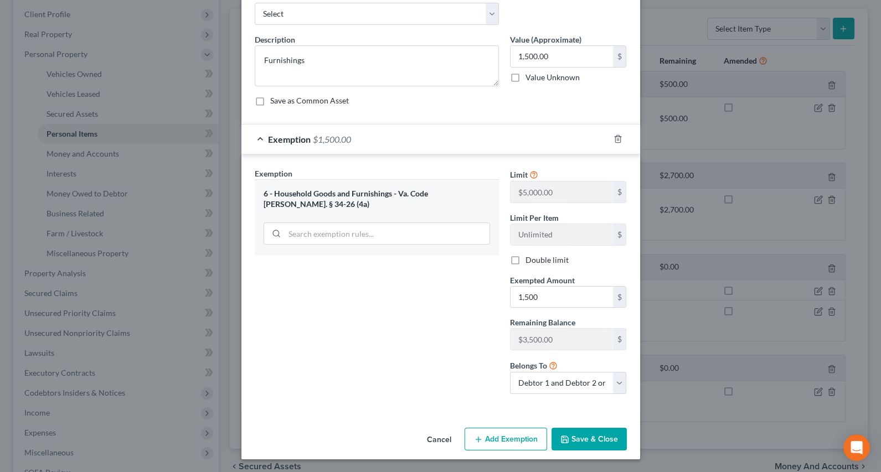
click at [611, 438] on button "Save & Close" at bounding box center [588, 439] width 75 height 23
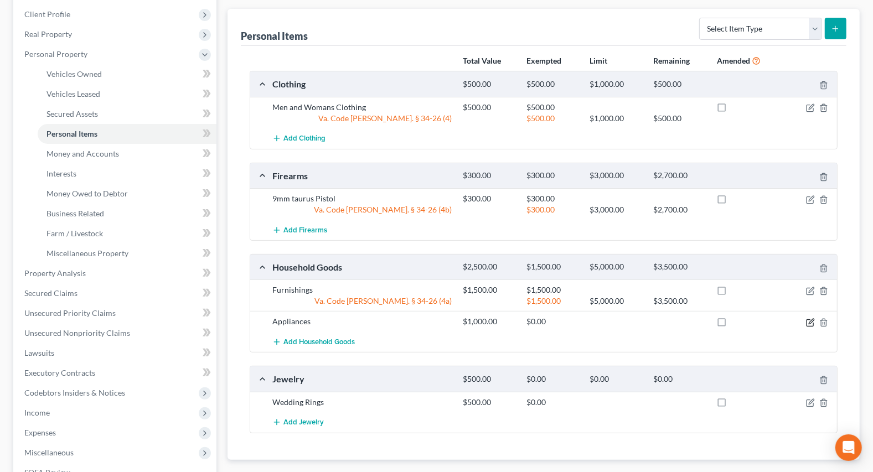
click at [811, 322] on icon "button" at bounding box center [810, 322] width 9 height 9
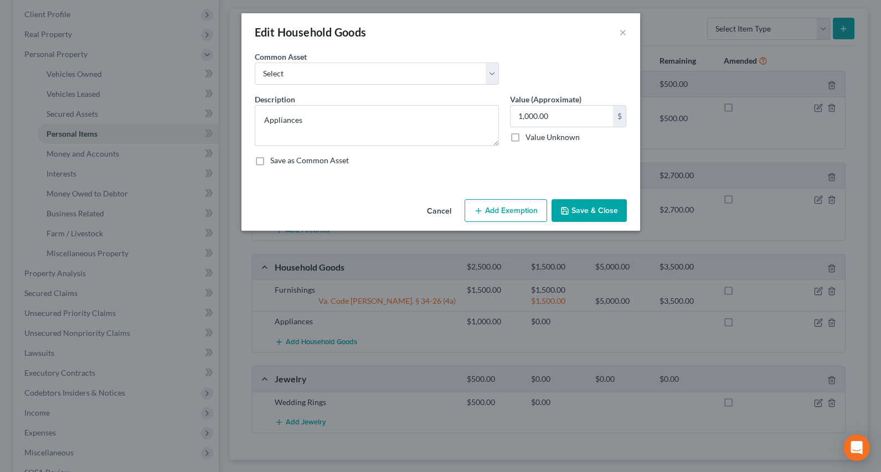
click at [498, 205] on button "Add Exemption" at bounding box center [505, 210] width 82 height 23
select select "2"
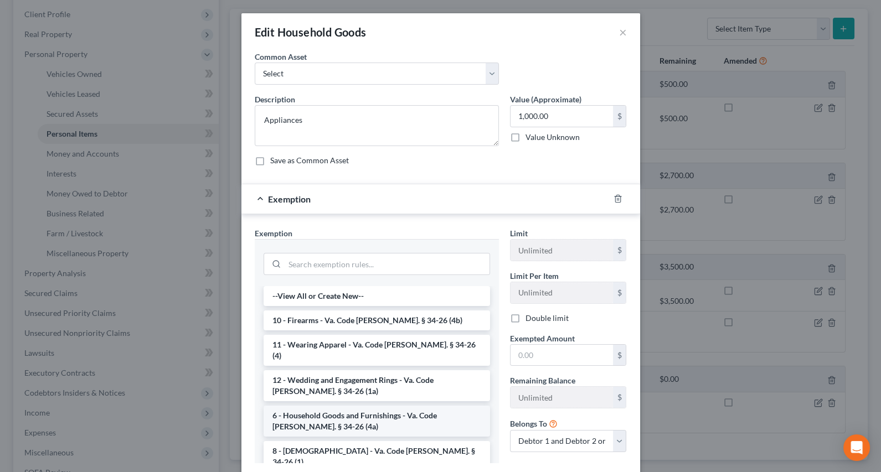
click at [350, 410] on li "6 - Household Goods and Furnishings - Va. Code [PERSON_NAME]. § 34-26 (4a)" at bounding box center [376, 421] width 226 height 31
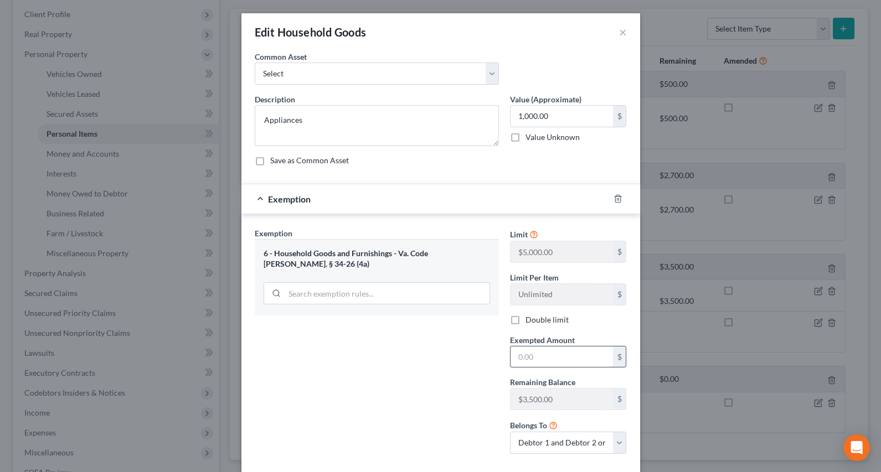
click at [541, 354] on input "text" at bounding box center [561, 357] width 102 height 21
type input "1,000"
click at [409, 369] on div "Exemption Set must be selected for CA. Exemption * 6 - Household Goods and Furn…" at bounding box center [376, 345] width 255 height 235
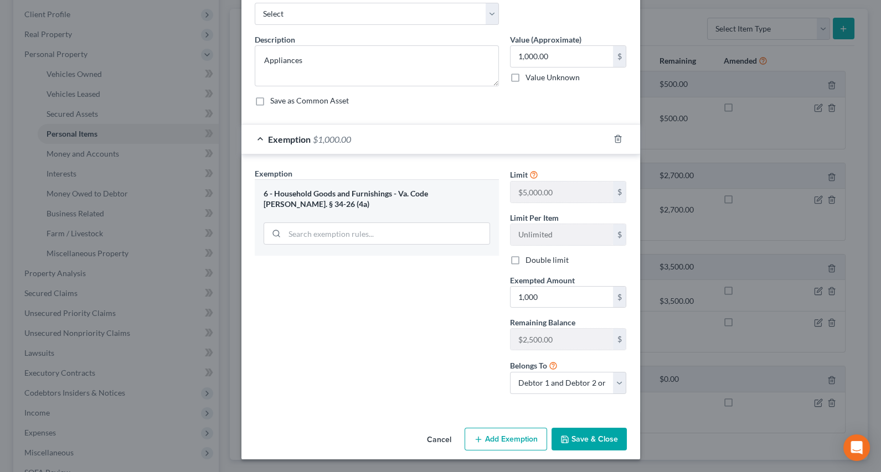
click at [597, 436] on button "Save & Close" at bounding box center [588, 439] width 75 height 23
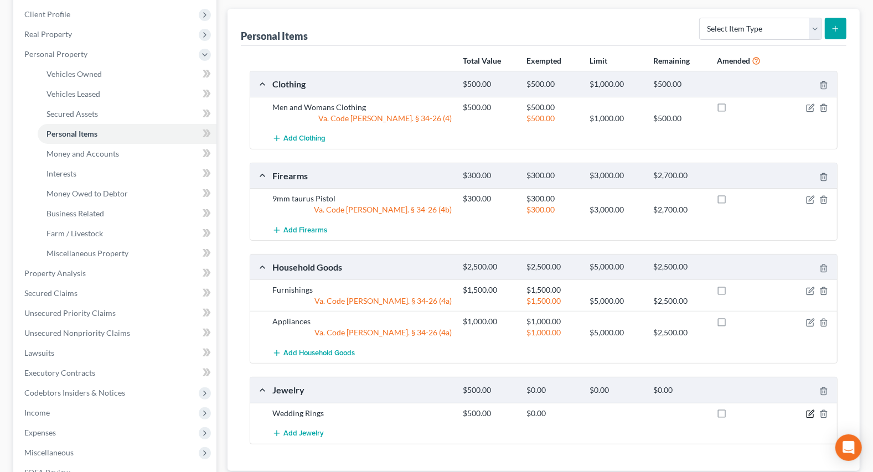
click at [810, 412] on icon "button" at bounding box center [810, 414] width 9 height 9
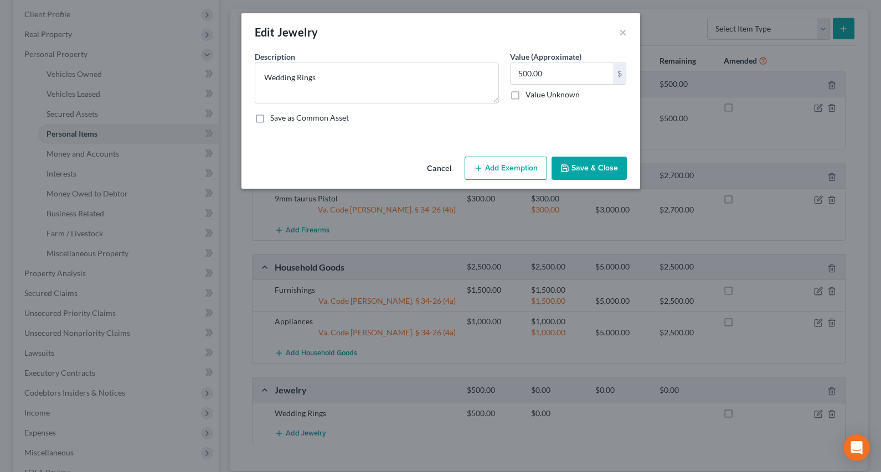
click at [482, 170] on icon "button" at bounding box center [478, 168] width 9 height 9
select select "2"
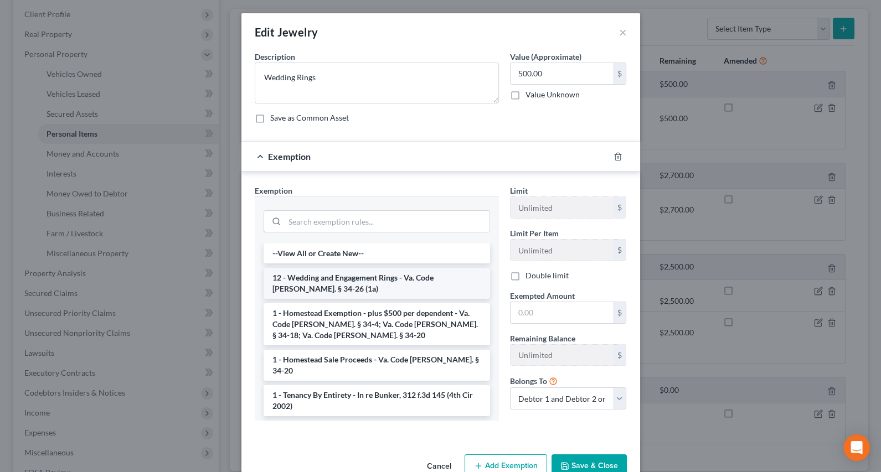
click at [382, 282] on li "12 - Wedding and Engagement Rings - Va. Code [PERSON_NAME]. § 34-26 (1a)" at bounding box center [376, 283] width 226 height 31
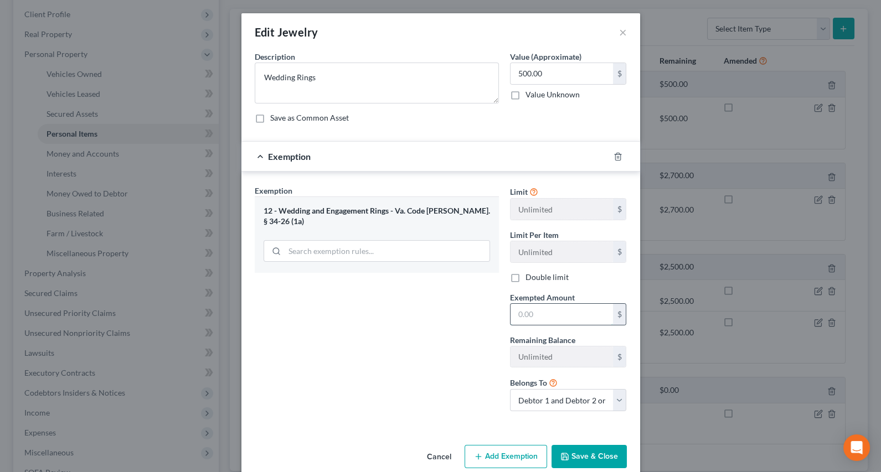
click at [531, 319] on input "text" at bounding box center [561, 314] width 102 height 21
type input "500"
click at [459, 332] on div "Exemption Set must be selected for CA. Exemption * 12 - Wedding and Engagement …" at bounding box center [376, 302] width 255 height 235
click at [578, 455] on button "Save & Close" at bounding box center [588, 456] width 75 height 23
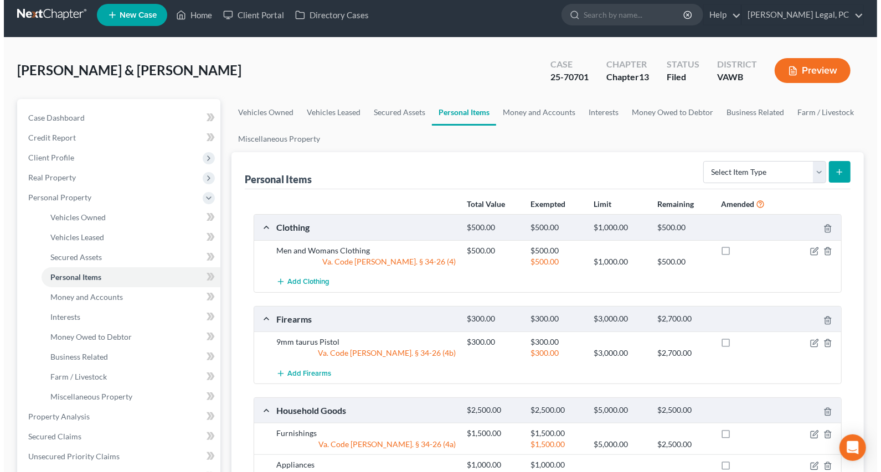
scroll to position [0, 0]
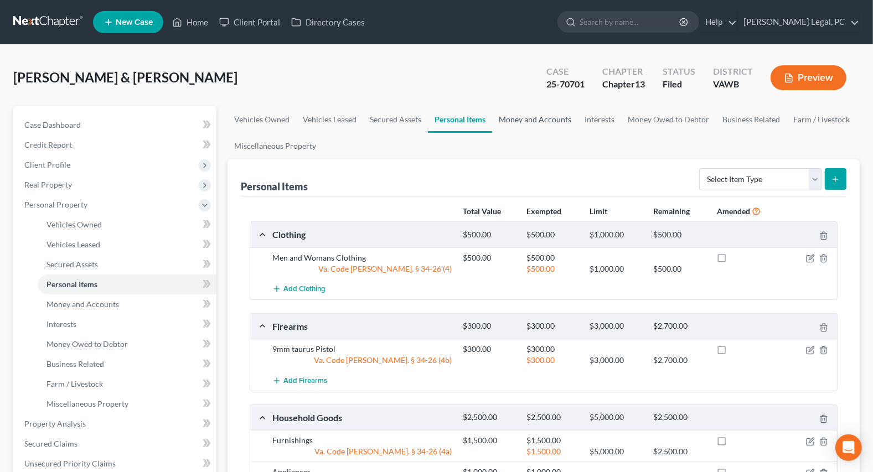
click at [514, 124] on link "Money and Accounts" at bounding box center [535, 119] width 86 height 27
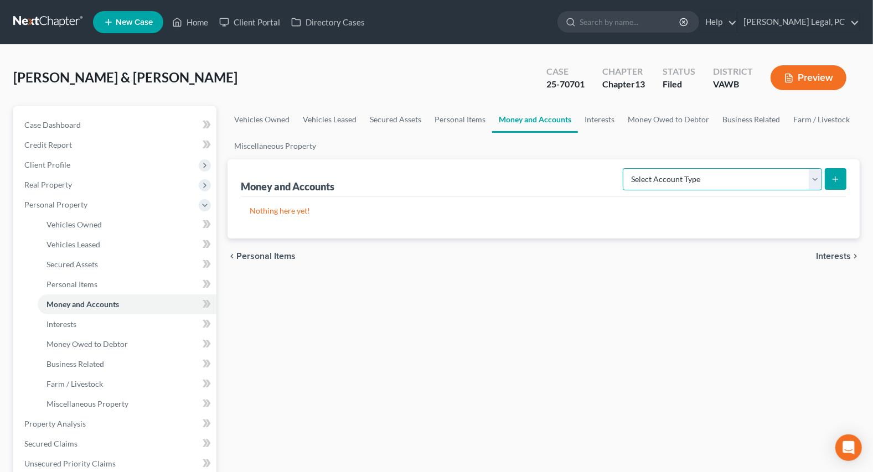
drag, startPoint x: 731, startPoint y: 178, endPoint x: 722, endPoint y: 188, distance: 13.7
click at [731, 178] on select "Select Account Type Brokerage Cash on Hand Certificates of Deposit Checking Acc…" at bounding box center [722, 179] width 199 height 22
select select "checking"
click at [626, 168] on select "Select Account Type Brokerage Cash on Hand Certificates of Deposit Checking Acc…" at bounding box center [722, 179] width 199 height 22
click at [836, 177] on icon "submit" at bounding box center [835, 179] width 9 height 9
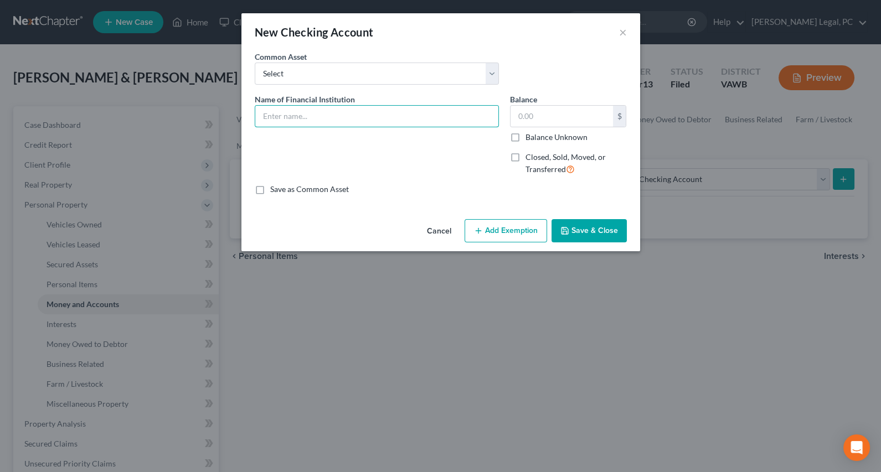
drag, startPoint x: 316, startPoint y: 116, endPoint x: 328, endPoint y: 100, distance: 20.9
click at [316, 116] on input "text" at bounding box center [376, 116] width 243 height 21
type input "First Bank and Trust Checking Account"
click at [548, 115] on input "text" at bounding box center [561, 116] width 102 height 21
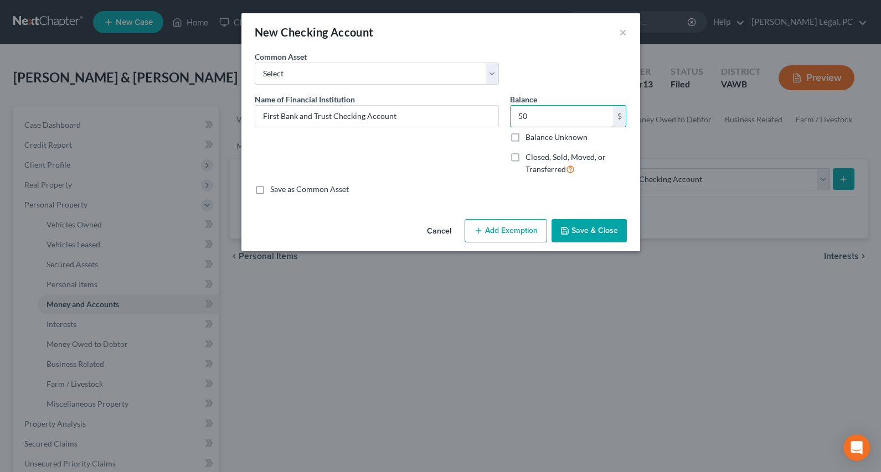
type input "50"
click at [534, 234] on button "Add Exemption" at bounding box center [505, 230] width 82 height 23
select select "2"
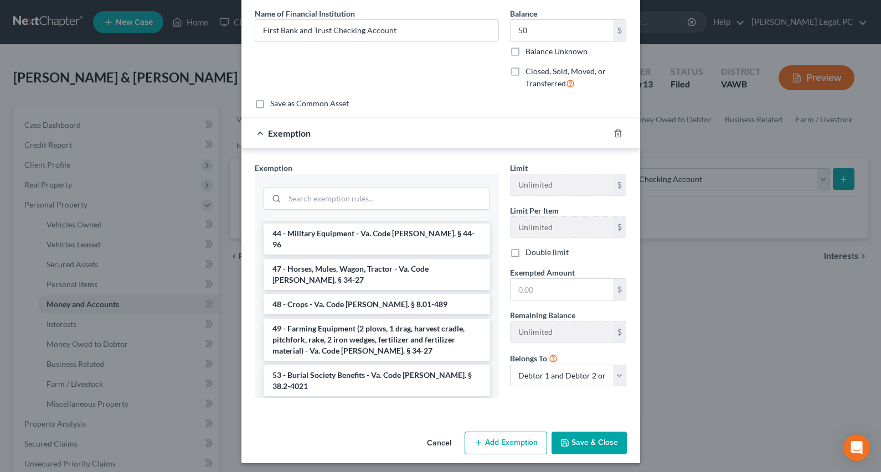
scroll to position [90, 0]
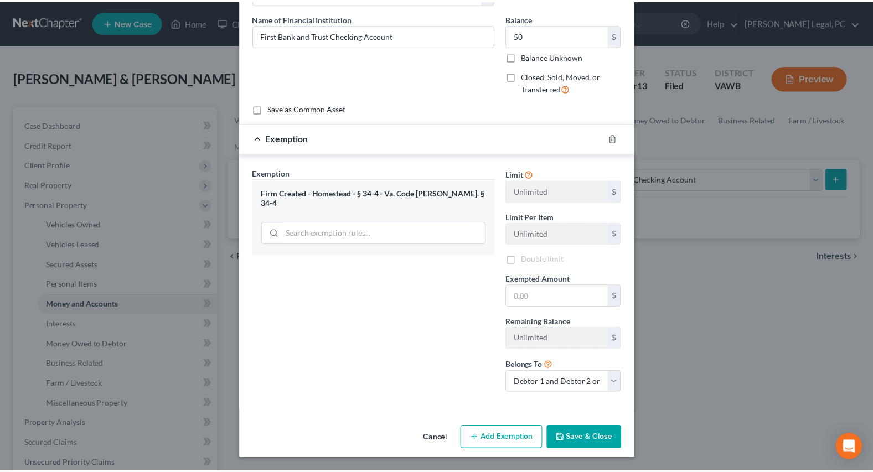
scroll to position [80, 0]
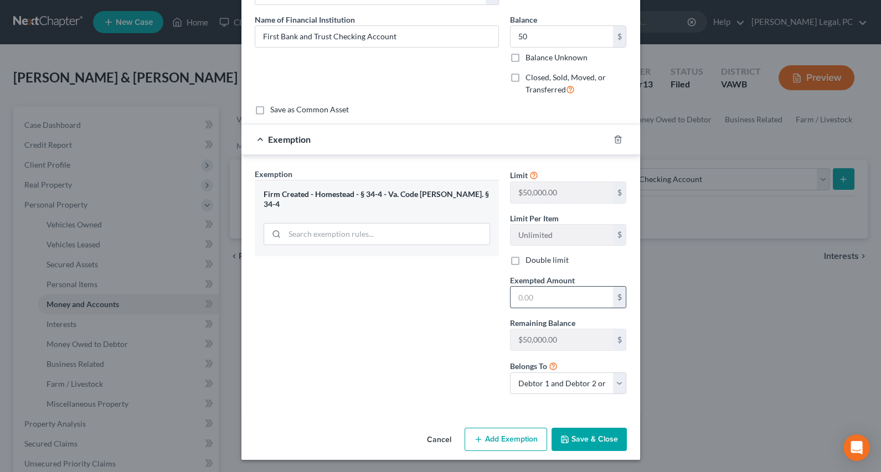
click at [517, 296] on input "text" at bounding box center [561, 297] width 102 height 21
type input "50"
click at [447, 308] on div "Exemption Set must be selected for CA. Exemption * Firm Created - Homestead - §…" at bounding box center [376, 285] width 255 height 235
click at [564, 443] on icon "button" at bounding box center [564, 439] width 9 height 9
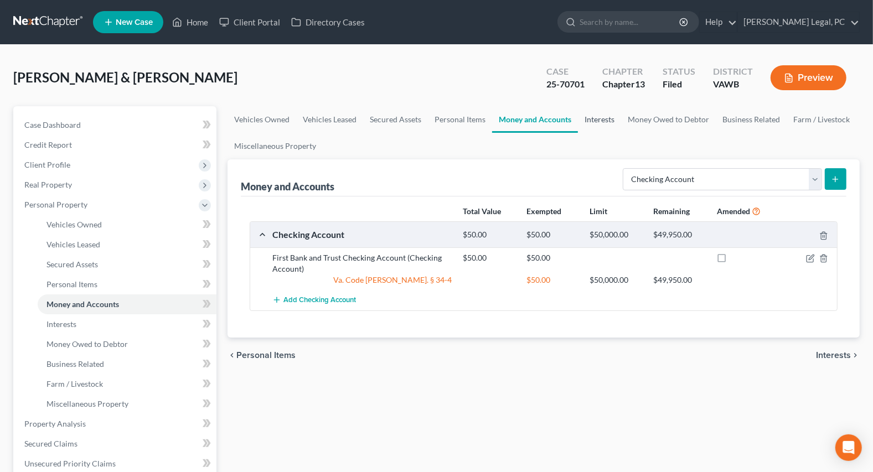
click at [607, 122] on link "Interests" at bounding box center [599, 119] width 43 height 27
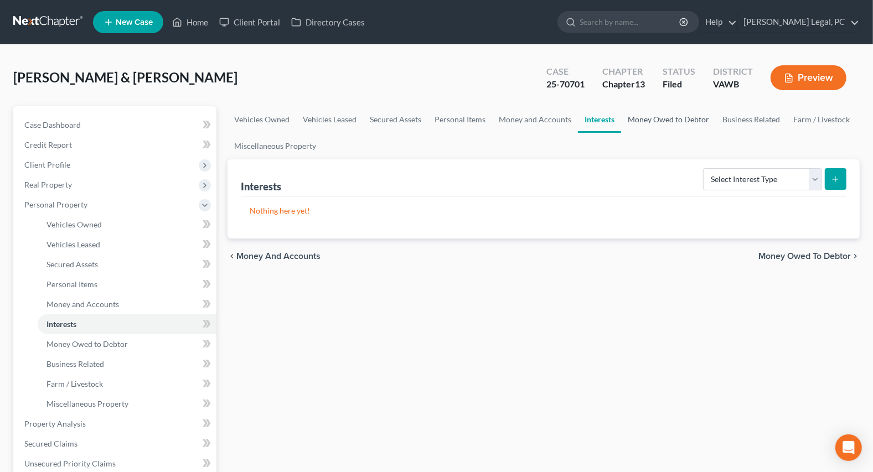
click at [650, 118] on link "Money Owed to Debtor" at bounding box center [668, 119] width 95 height 27
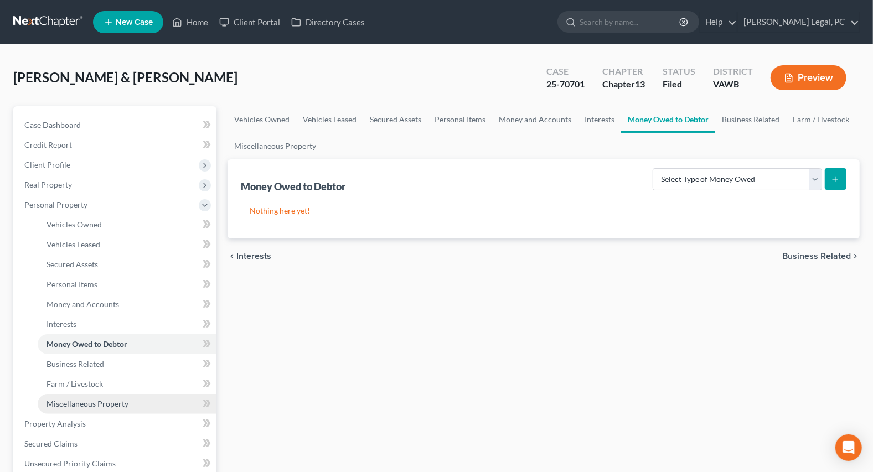
click at [88, 402] on span "Miscellaneous Property" at bounding box center [87, 403] width 82 height 9
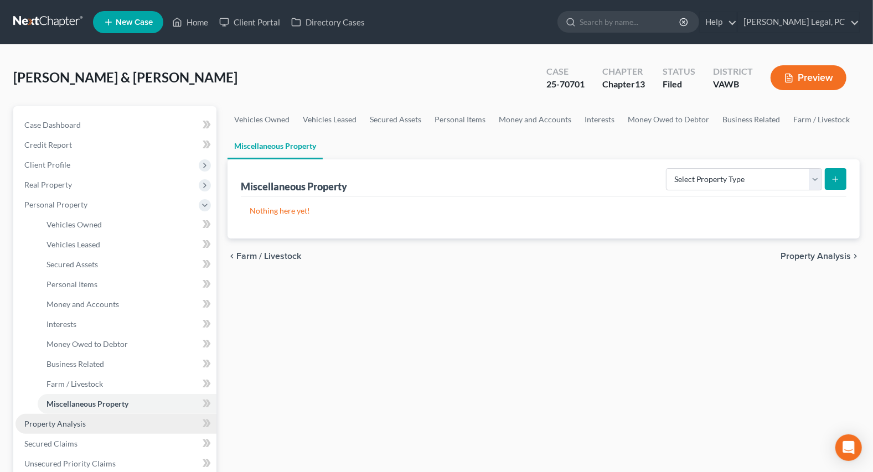
click at [64, 423] on span "Property Analysis" at bounding box center [54, 423] width 61 height 9
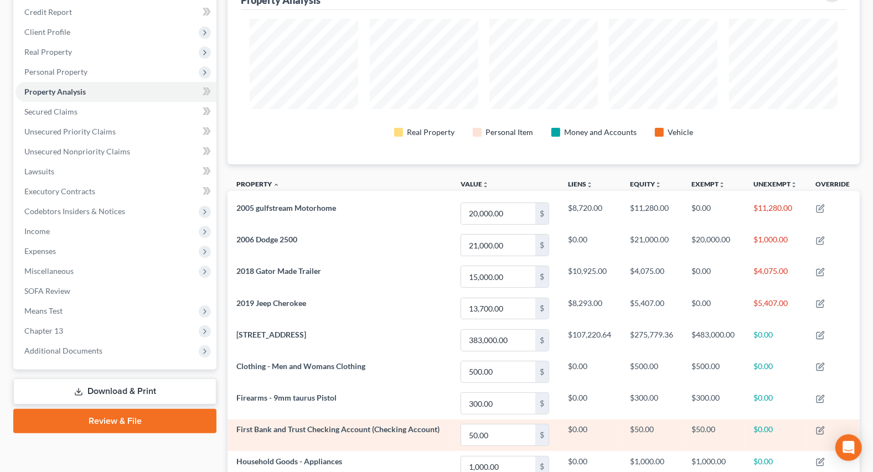
scroll to position [112, 0]
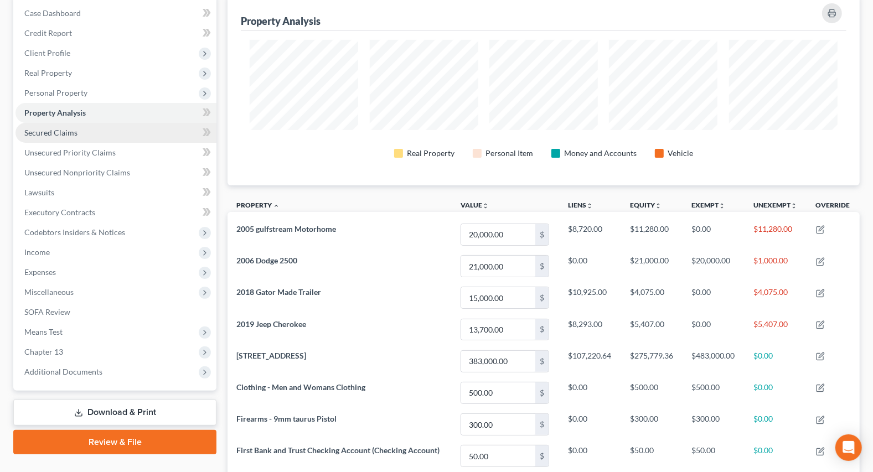
click at [56, 128] on span "Secured Claims" at bounding box center [50, 132] width 53 height 9
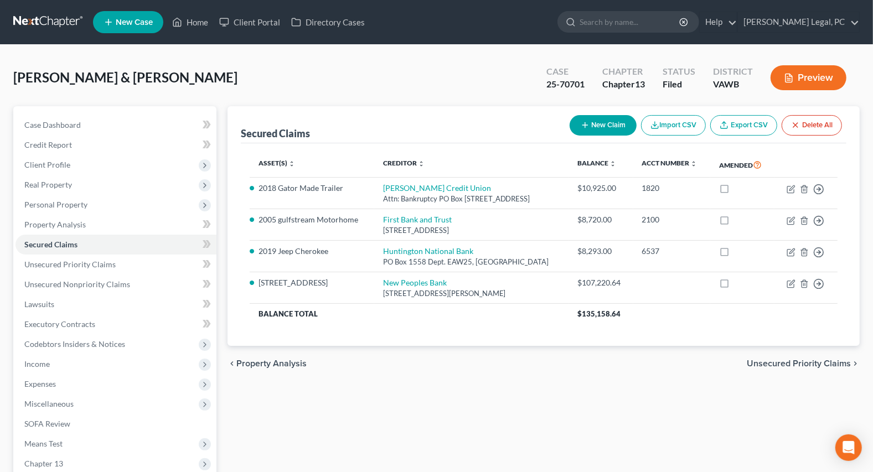
click at [583, 121] on icon "button" at bounding box center [585, 125] width 9 height 9
select select "0"
select select "2"
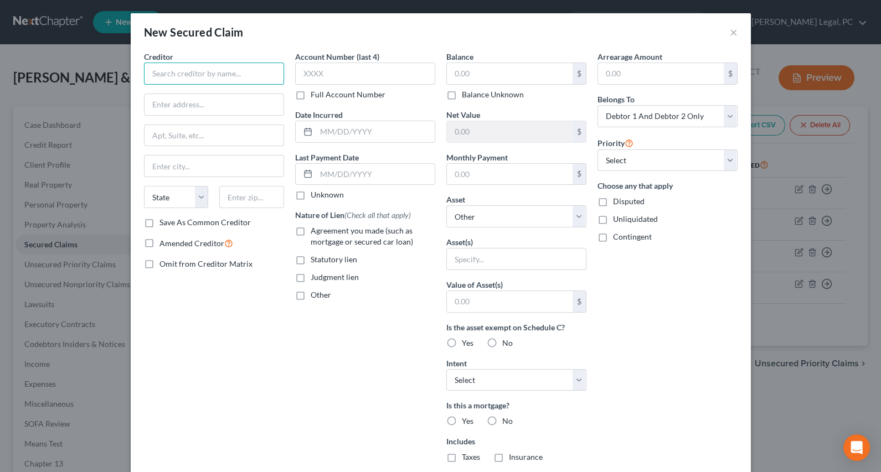
click at [188, 77] on input "text" at bounding box center [214, 74] width 140 height 22
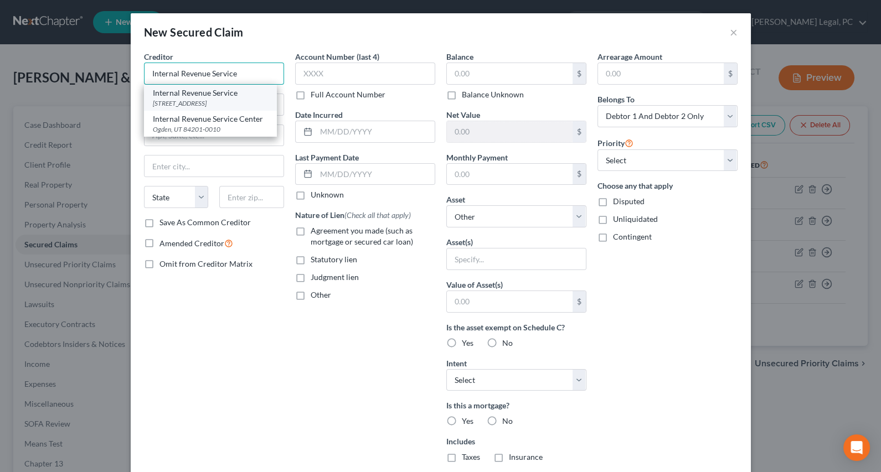
type input "Internal Revenue Service"
click at [175, 104] on div "PO Box 7346, Philadelphia, PA 19101" at bounding box center [210, 103] width 115 height 9
type input "PO Box 7346"
type input "Philadelphia"
select select "39"
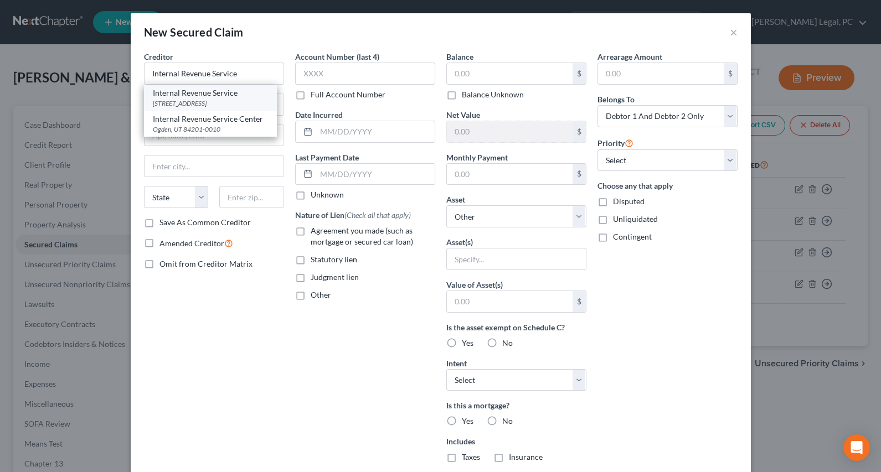
type input "19101"
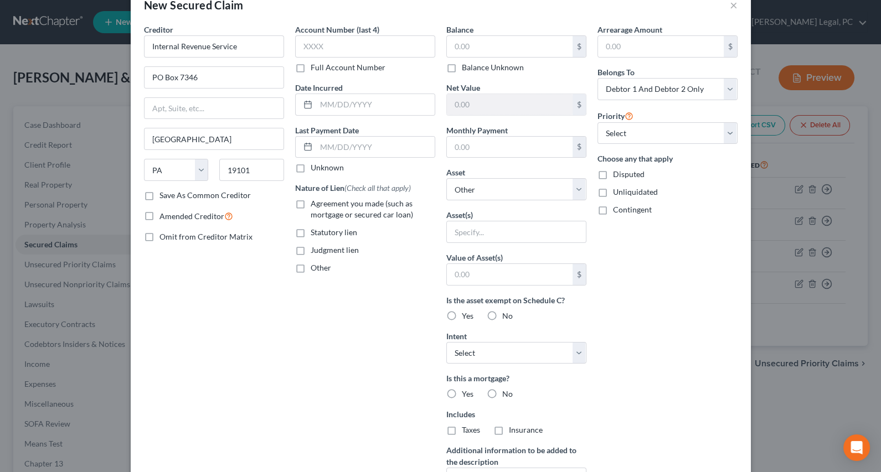
scroll to position [50, 0]
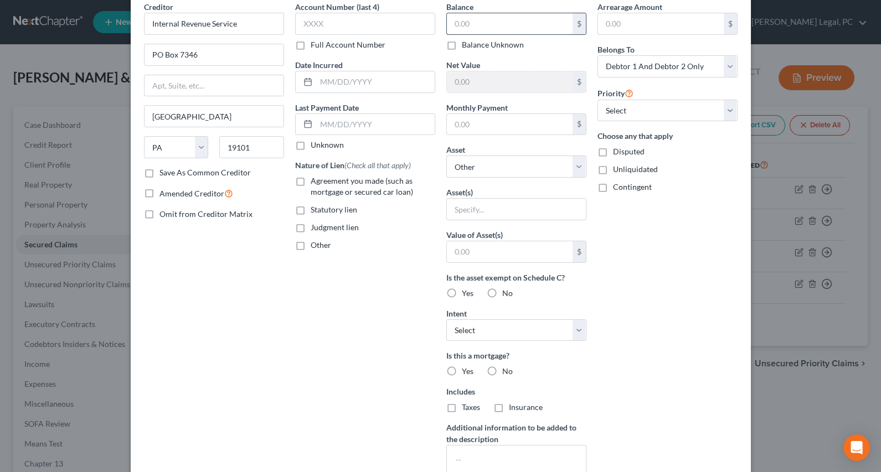
click at [465, 25] on input "text" at bounding box center [510, 23] width 126 height 21
type input "61,876.29"
click at [479, 127] on input "text" at bounding box center [510, 124] width 126 height 21
click at [463, 162] on select "Select Other Multiple Assets 460 Creek Side Drive - $383000.0 Clothing - Men an…" at bounding box center [516, 167] width 140 height 22
select select "2"
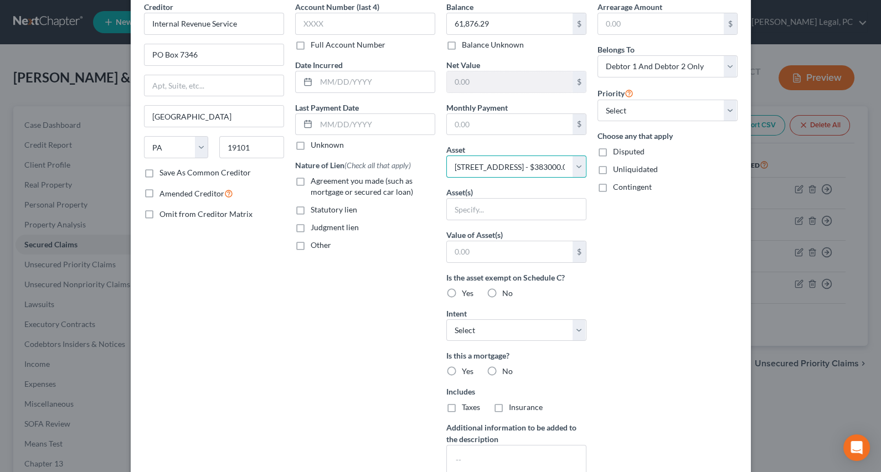
click at [446, 178] on select "Select Other Multiple Assets 460 Creek Side Drive - $383000.0 Clothing - Men an…" at bounding box center [516, 167] width 140 height 22
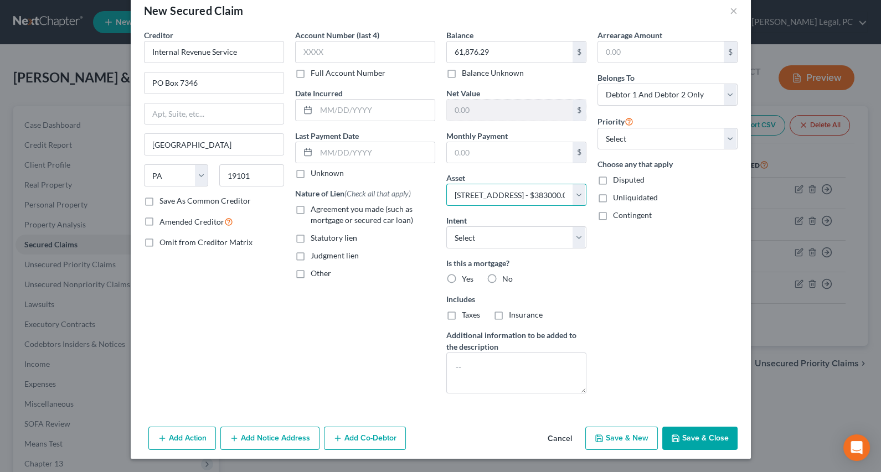
scroll to position [20, 0]
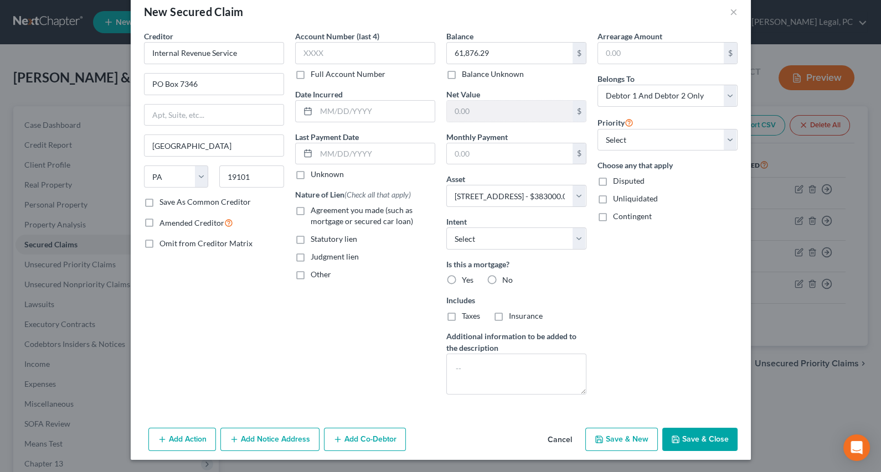
click at [311, 241] on label "Statutory lien" at bounding box center [334, 239] width 46 height 11
click at [315, 241] on input "Statutory lien" at bounding box center [318, 237] width 7 height 7
checkbox input "true"
drag, startPoint x: 614, startPoint y: 137, endPoint x: 614, endPoint y: 149, distance: 12.2
click at [614, 137] on select "Select 2nd 3rd 4th 5th 6th 7th 8th 9th 10th 11th 12th 13th 14th 15th 16th 17th …" at bounding box center [667, 140] width 140 height 22
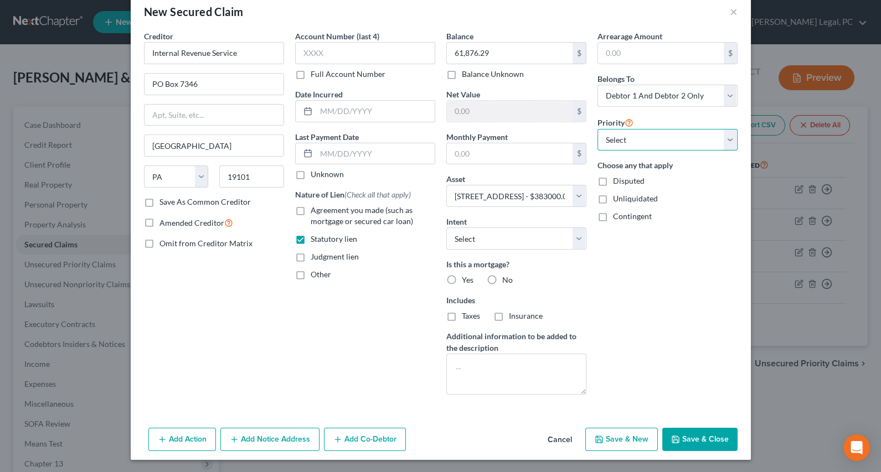
select select "0"
click at [597, 129] on select "Select 2nd 3rd 4th 5th 6th 7th 8th 9th 10th 11th 12th 13th 14th 15th 16th 17th …" at bounding box center [667, 140] width 140 height 22
click at [689, 434] on button "Save & Close" at bounding box center [699, 439] width 75 height 23
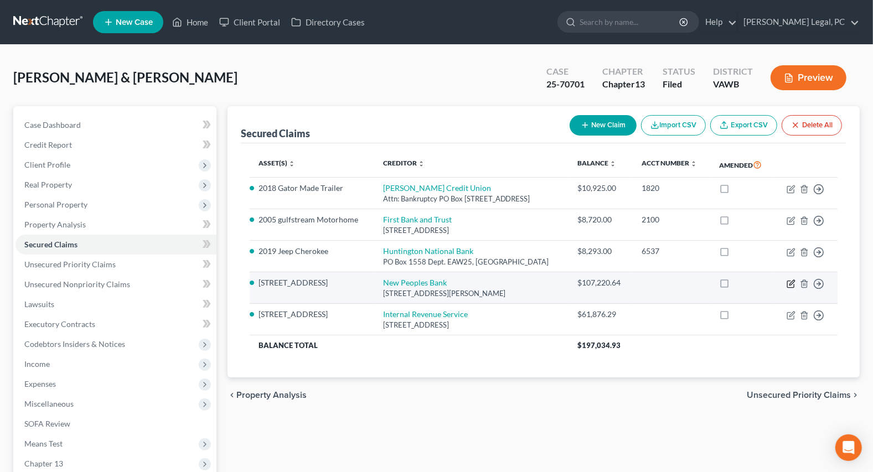
click at [790, 285] on icon "button" at bounding box center [791, 284] width 9 height 9
select select "48"
select select "2"
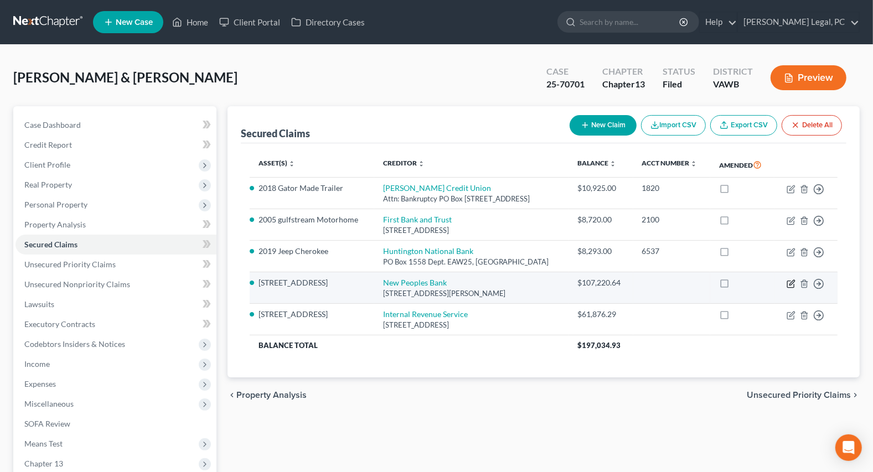
select select "0"
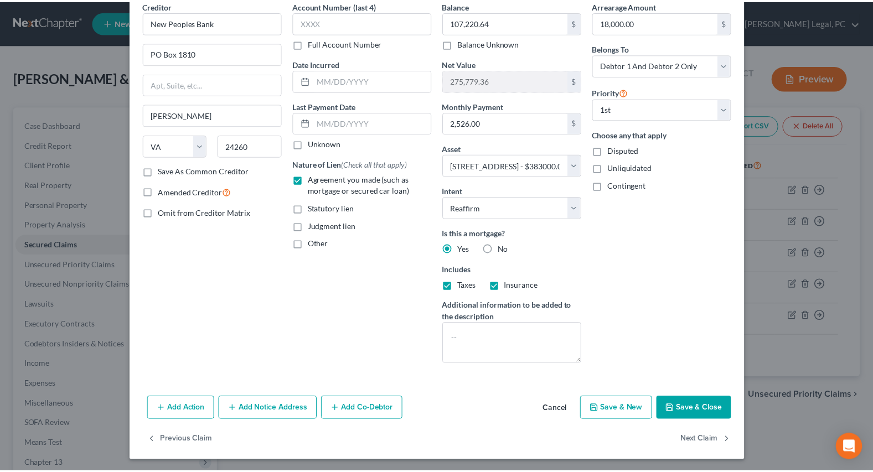
scroll to position [53, 0]
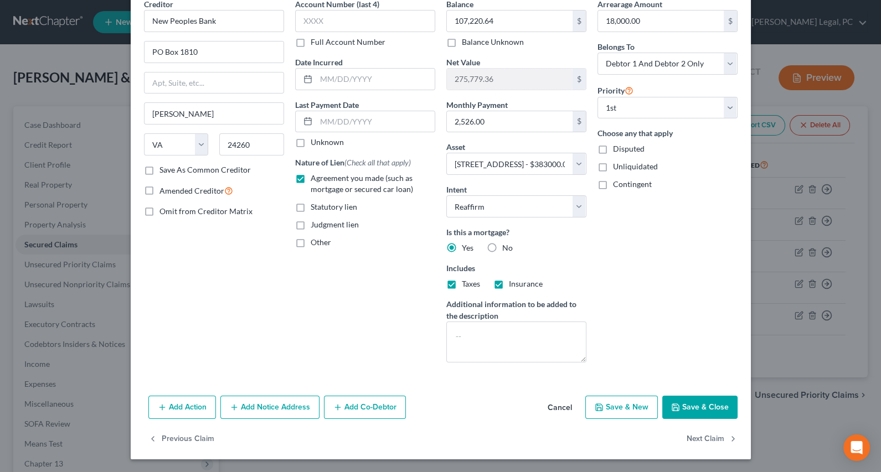
click at [686, 409] on button "Save & Close" at bounding box center [699, 407] width 75 height 23
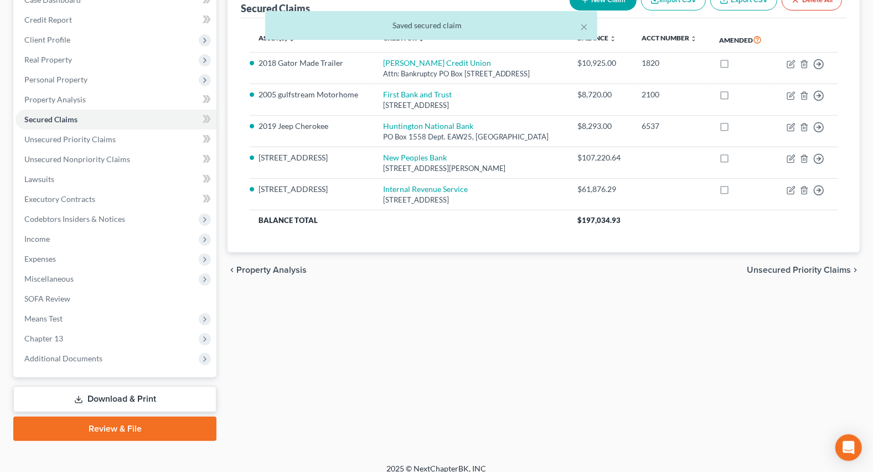
scroll to position [135, 0]
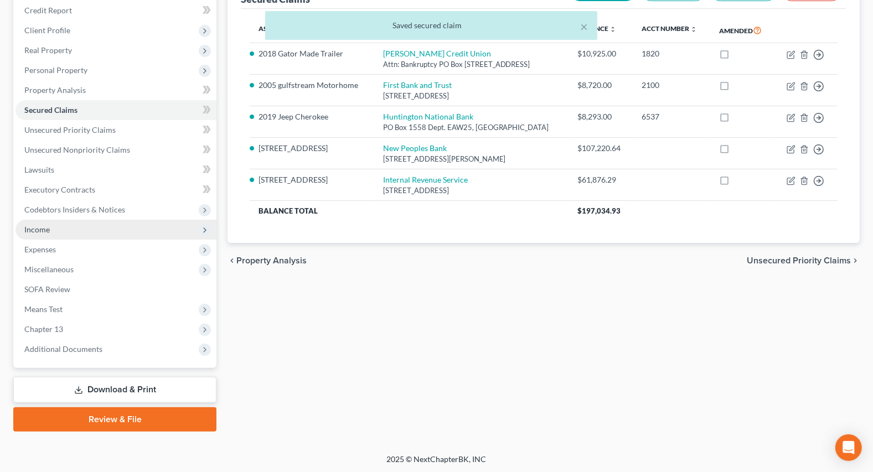
click at [44, 229] on span "Income" at bounding box center [36, 229] width 25 height 9
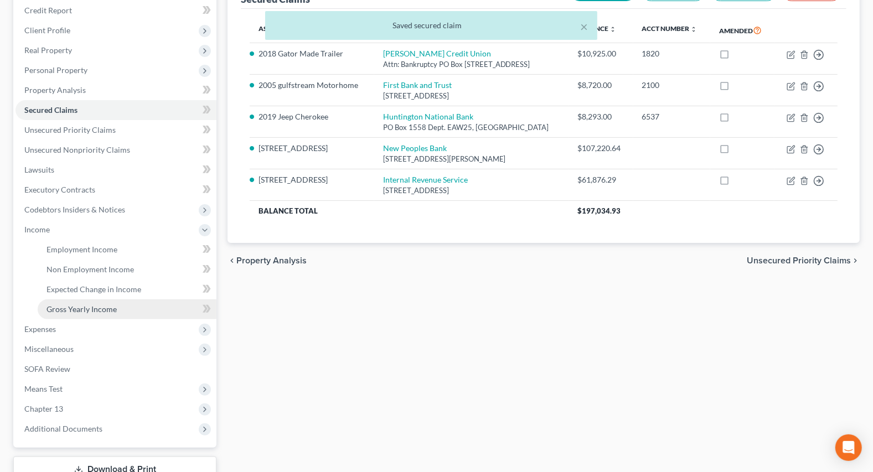
click at [70, 311] on span "Gross Yearly Income" at bounding box center [81, 308] width 70 height 9
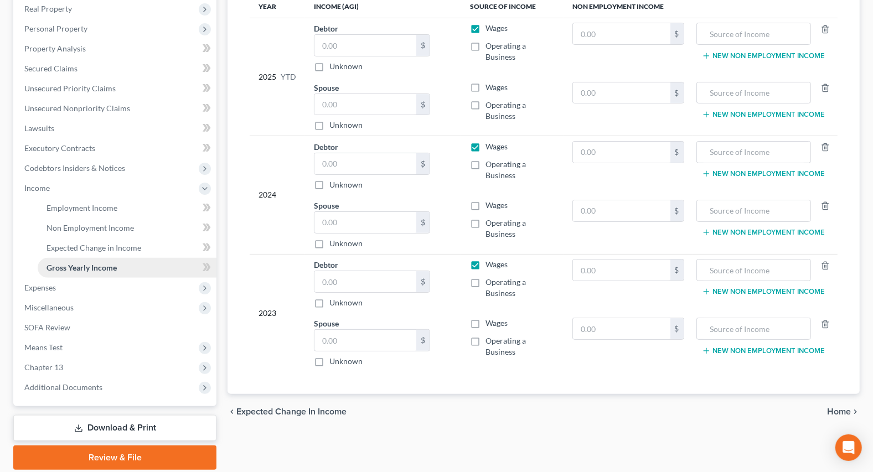
scroll to position [151, 0]
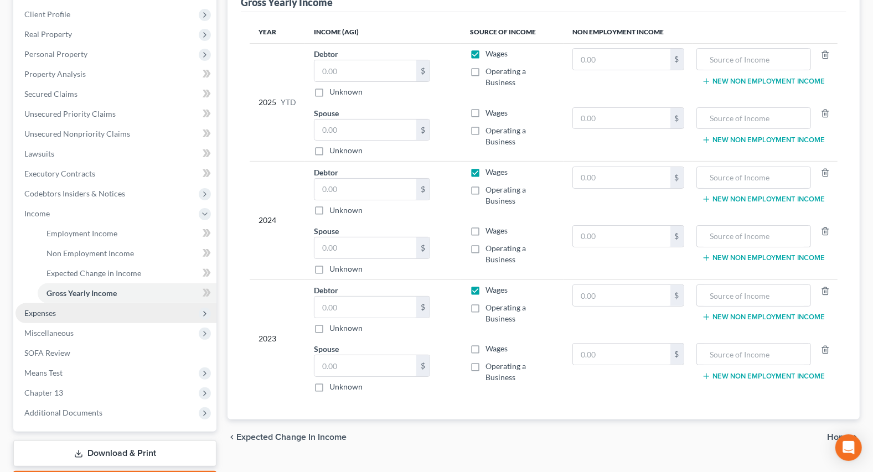
click at [43, 309] on span "Expenses" at bounding box center [40, 312] width 32 height 9
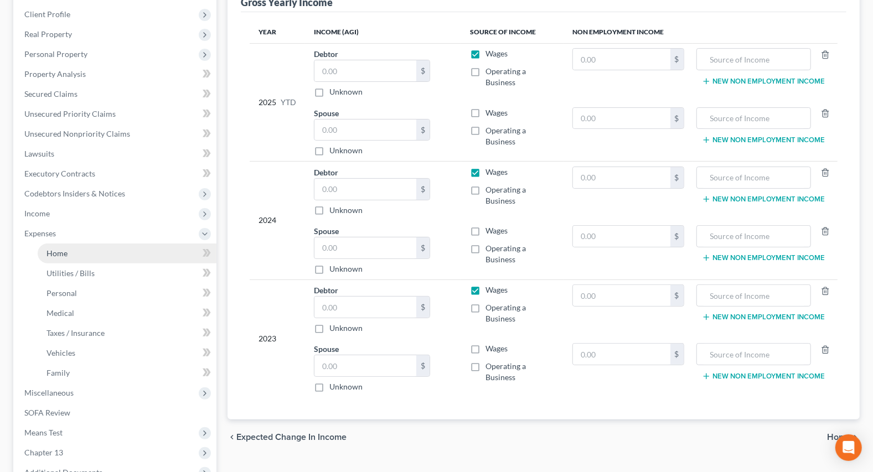
click at [66, 255] on span "Home" at bounding box center [56, 253] width 21 height 9
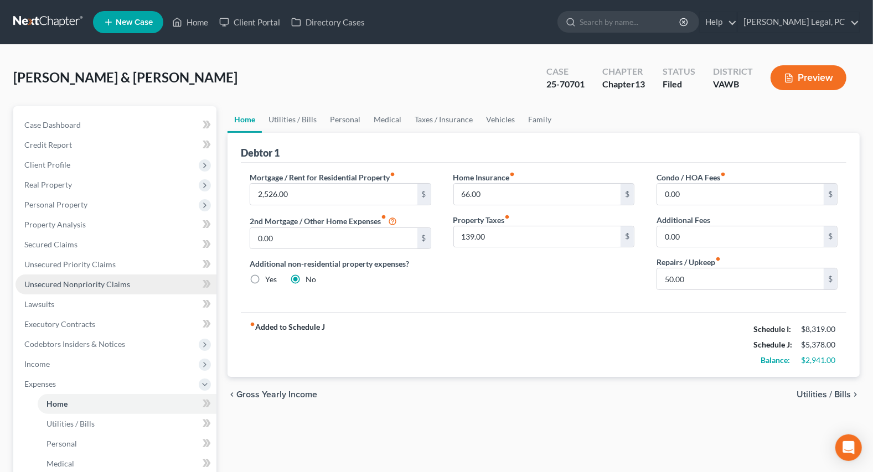
click at [73, 284] on span "Unsecured Nonpriority Claims" at bounding box center [77, 284] width 106 height 9
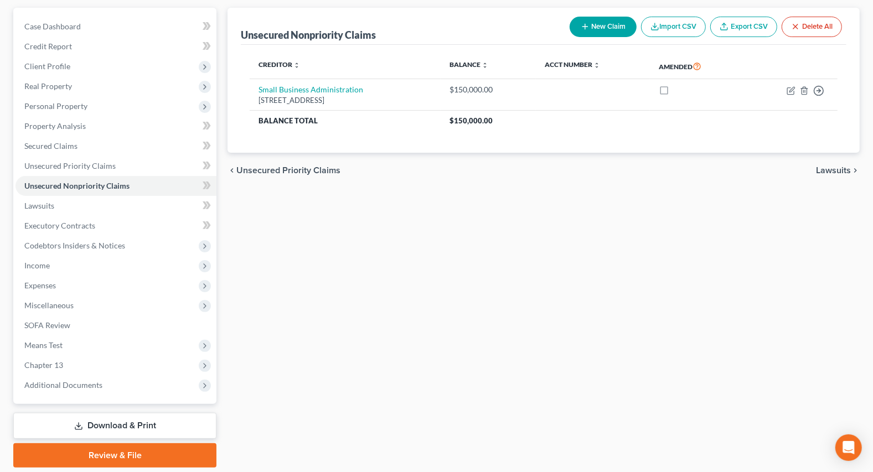
scroll to position [135, 0]
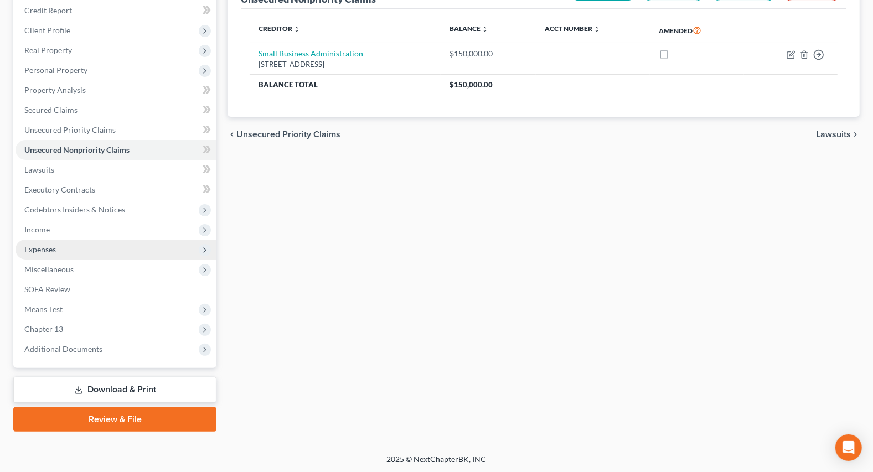
click at [49, 252] on span "Expenses" at bounding box center [40, 249] width 32 height 9
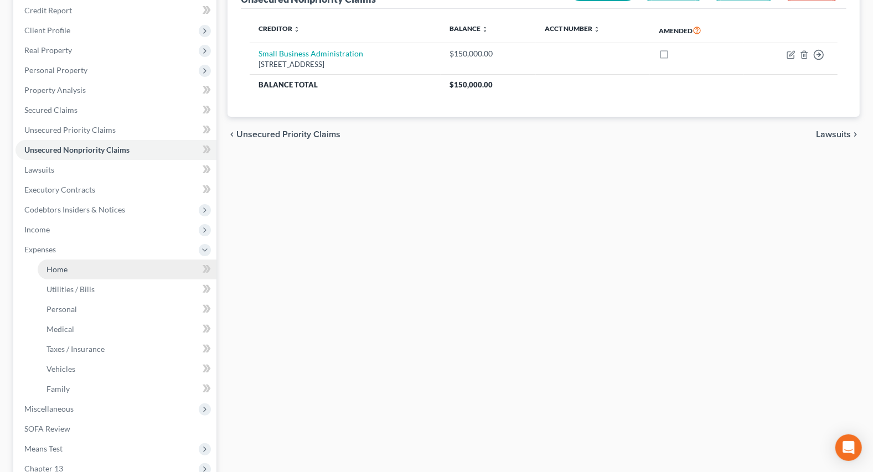
click at [60, 262] on link "Home" at bounding box center [127, 270] width 179 height 20
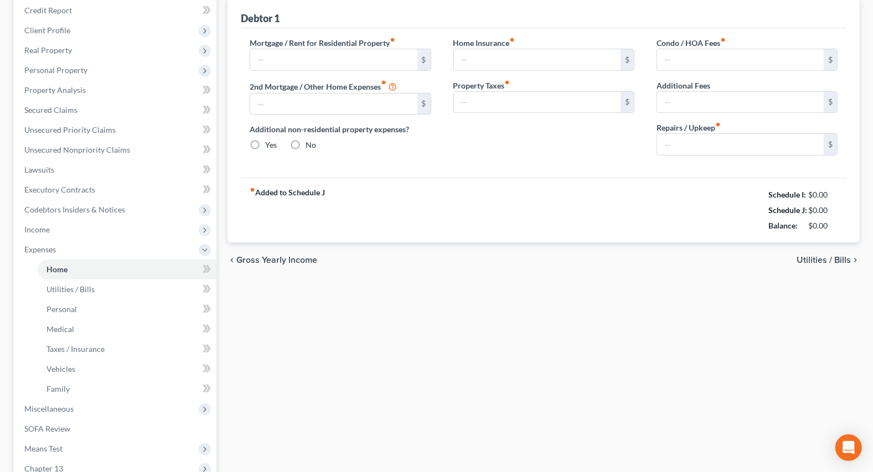
scroll to position [19, 0]
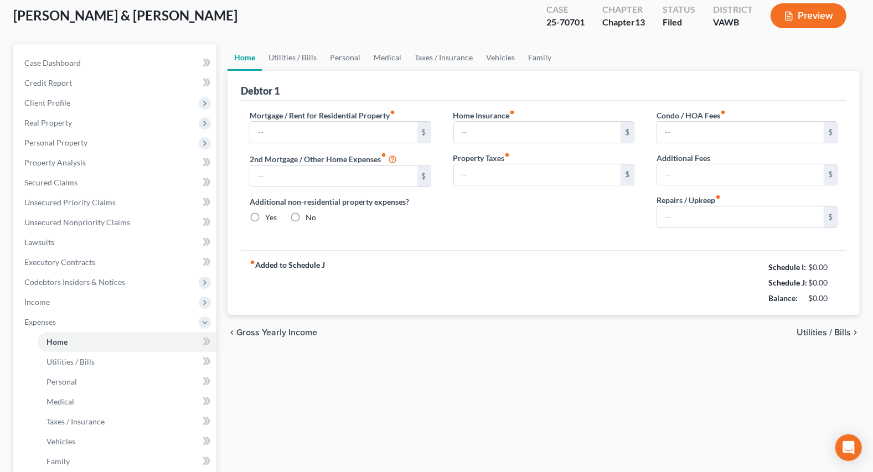
type input "2,526.00"
type input "0.00"
radio input "true"
type input "66.00"
type input "139.00"
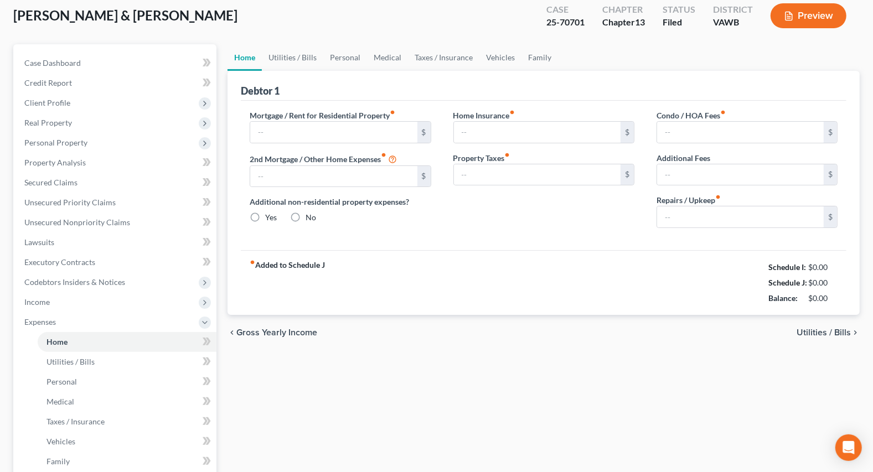
type input "0.00"
type input "50.00"
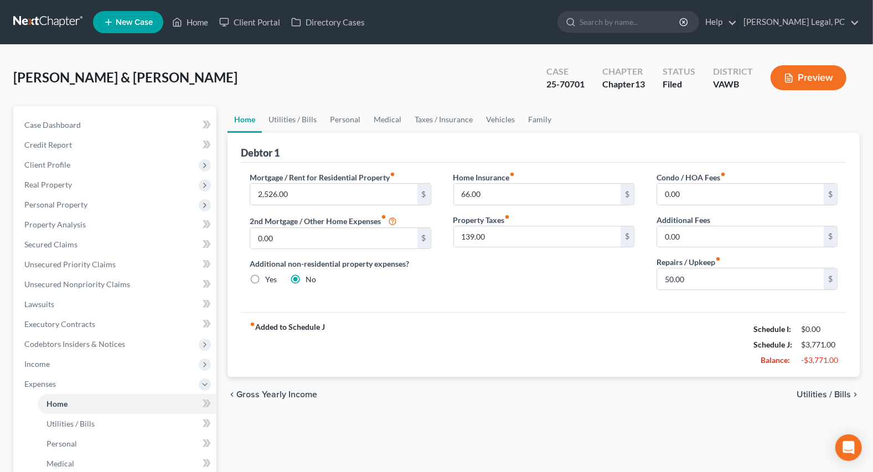
scroll to position [0, 0]
click at [89, 280] on span "Unsecured Nonpriority Claims" at bounding box center [77, 284] width 106 height 9
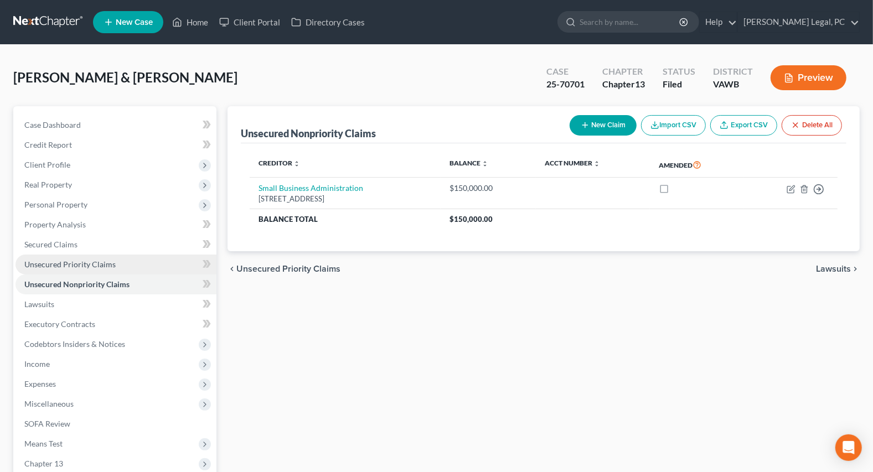
click at [74, 260] on span "Unsecured Priority Claims" at bounding box center [69, 264] width 91 height 9
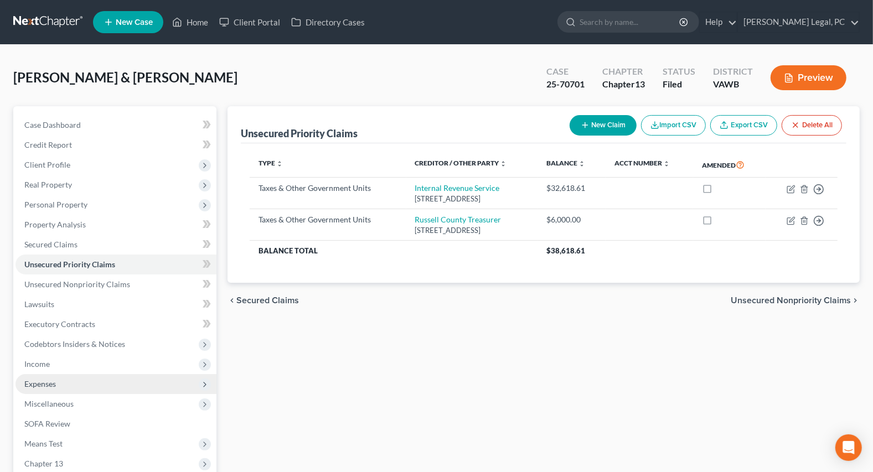
click at [34, 384] on span "Expenses" at bounding box center [40, 383] width 32 height 9
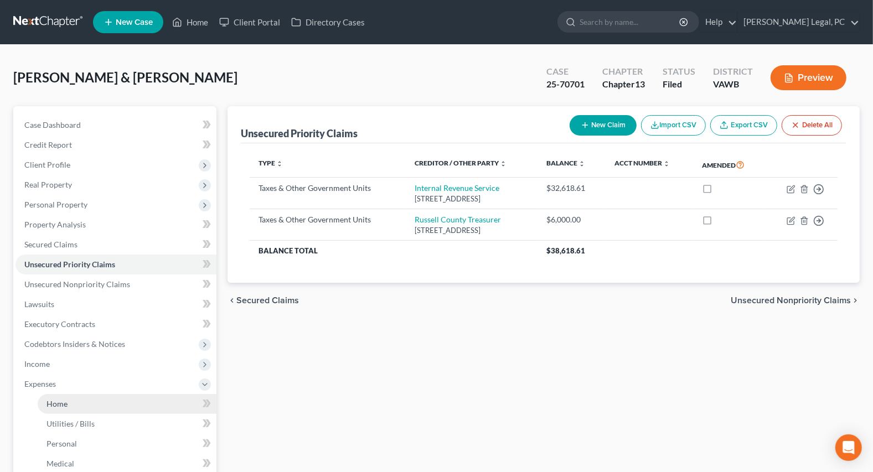
click at [60, 397] on link "Home" at bounding box center [127, 404] width 179 height 20
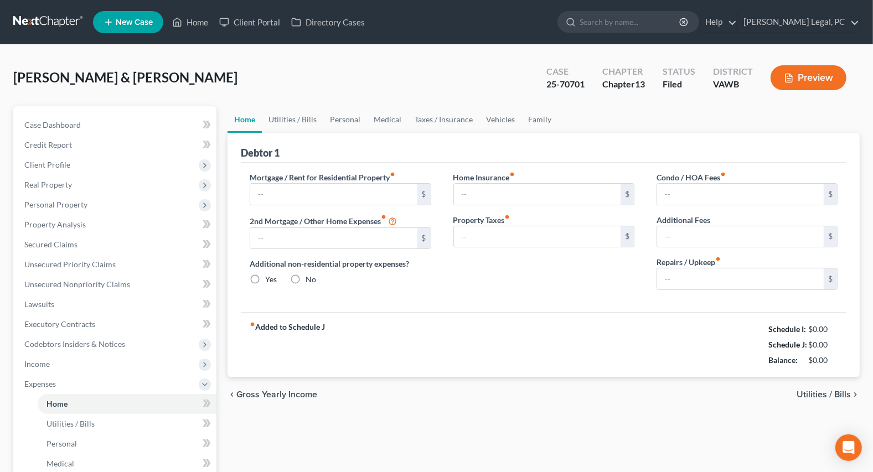
type input "2,526.00"
type input "0.00"
radio input "true"
type input "66.00"
type input "139.00"
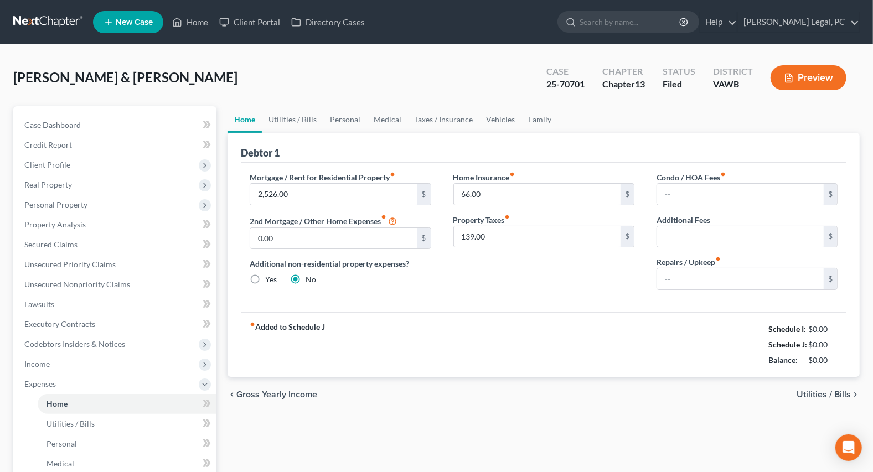
type input "0.00"
type input "50.00"
click at [344, 190] on input "2,526.00" at bounding box center [333, 194] width 167 height 21
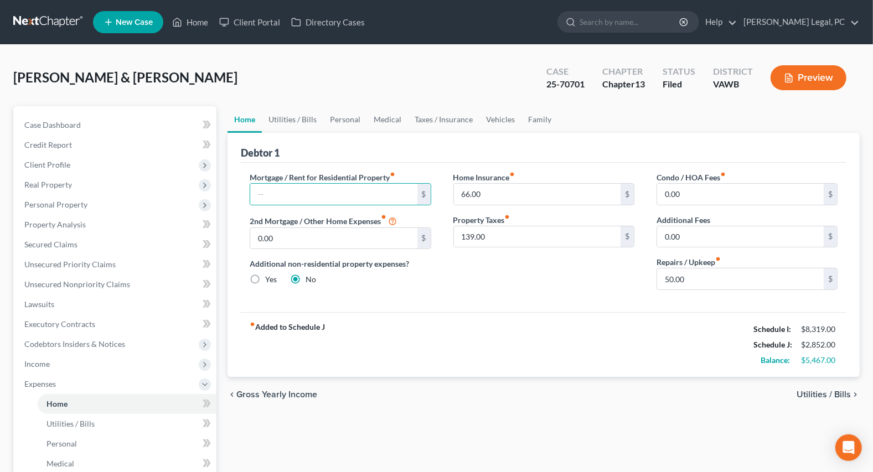
click at [550, 341] on div "fiber_manual_record Added to Schedule J Schedule I: $8,319.00 Schedule J: $2,85…" at bounding box center [544, 344] width 606 height 65
click at [709, 273] on input "50.00" at bounding box center [740, 278] width 167 height 21
type input "100"
click at [581, 377] on div "chevron_left Gross Yearly Income Utilities / Bills chevron_right" at bounding box center [544, 394] width 632 height 35
click at [291, 122] on link "Utilities / Bills" at bounding box center [292, 119] width 61 height 27
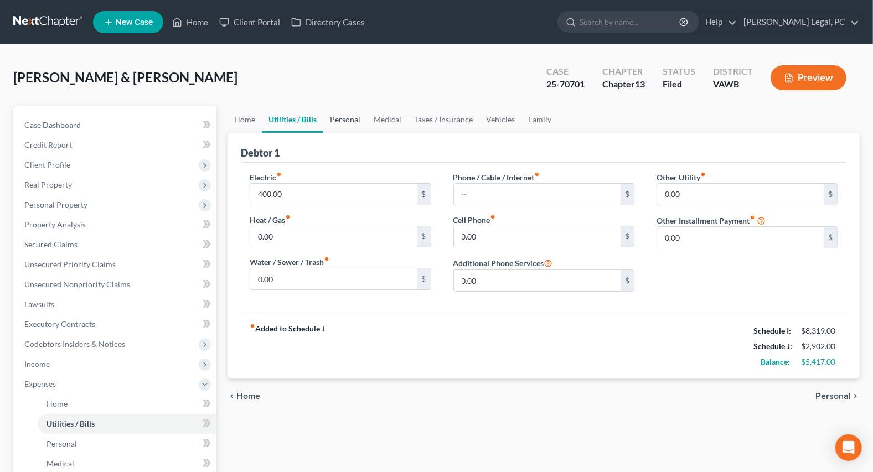
click at [338, 118] on link "Personal" at bounding box center [345, 119] width 44 height 27
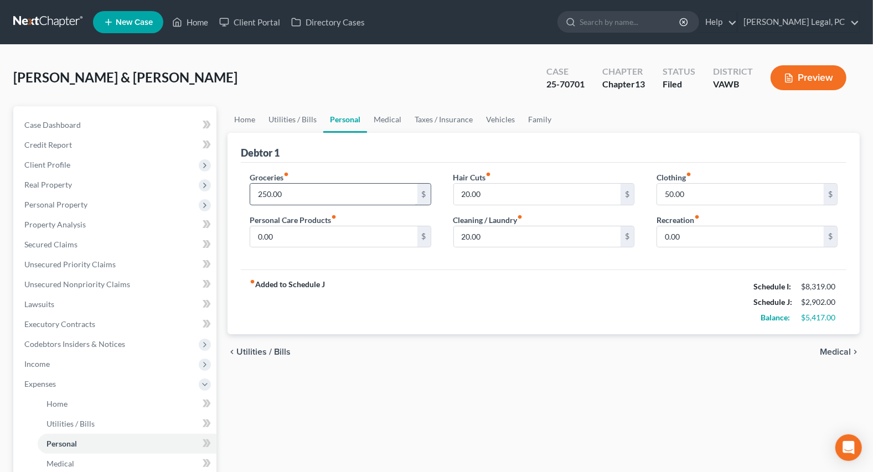
click at [301, 190] on input "250.00" at bounding box center [333, 194] width 167 height 21
type input "500"
click at [390, 116] on link "Medical" at bounding box center [387, 119] width 41 height 27
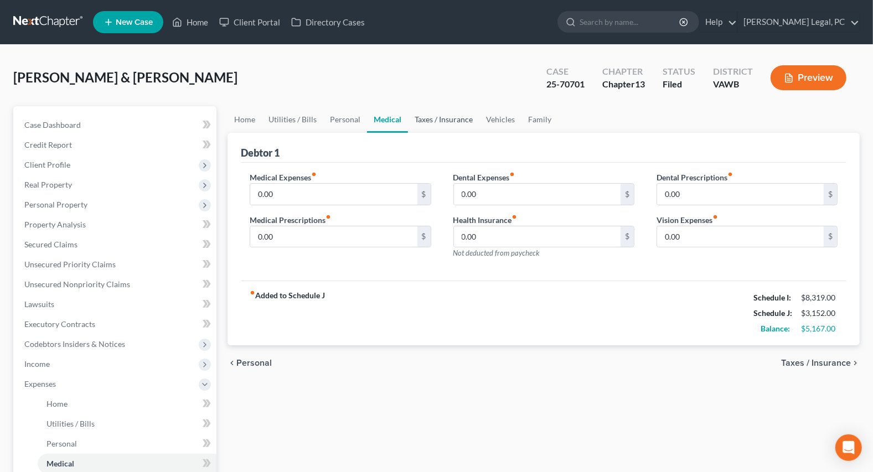
click at [442, 121] on link "Taxes / Insurance" at bounding box center [443, 119] width 71 height 27
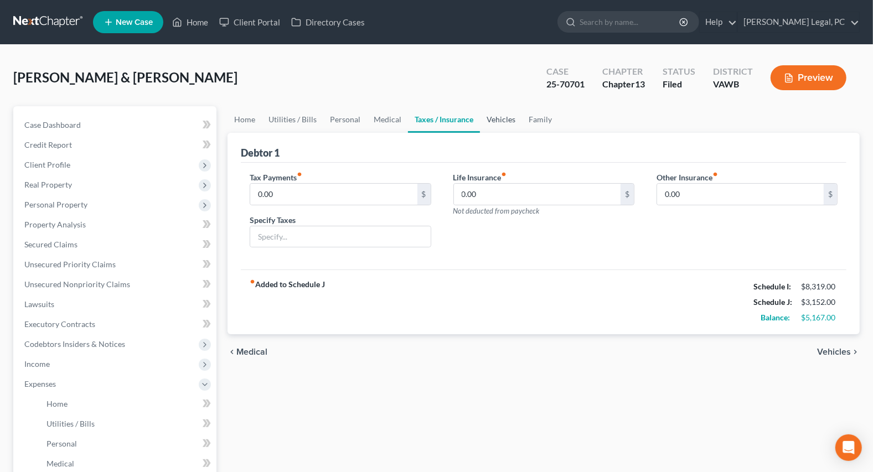
click at [505, 116] on link "Vehicles" at bounding box center [501, 119] width 42 height 27
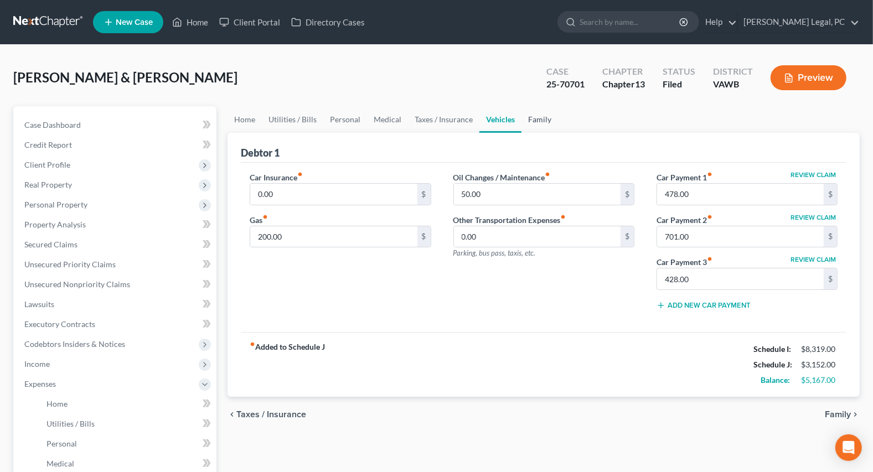
click at [537, 123] on link "Family" at bounding box center [539, 119] width 37 height 27
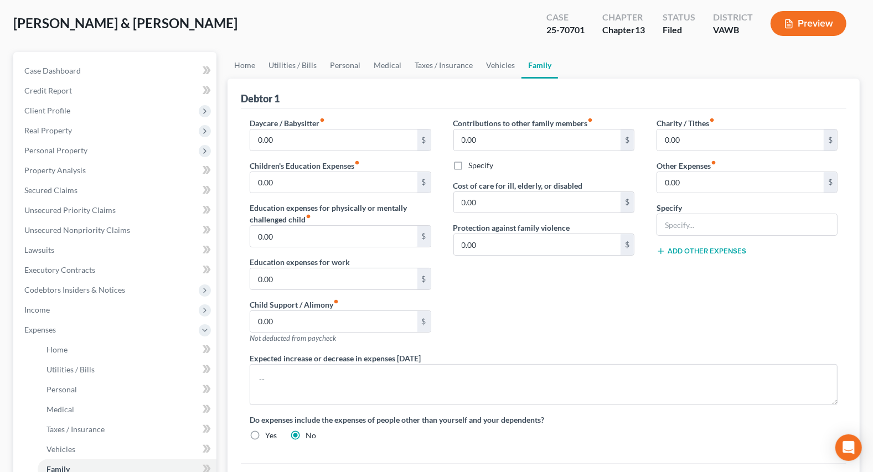
scroll to position [50, 0]
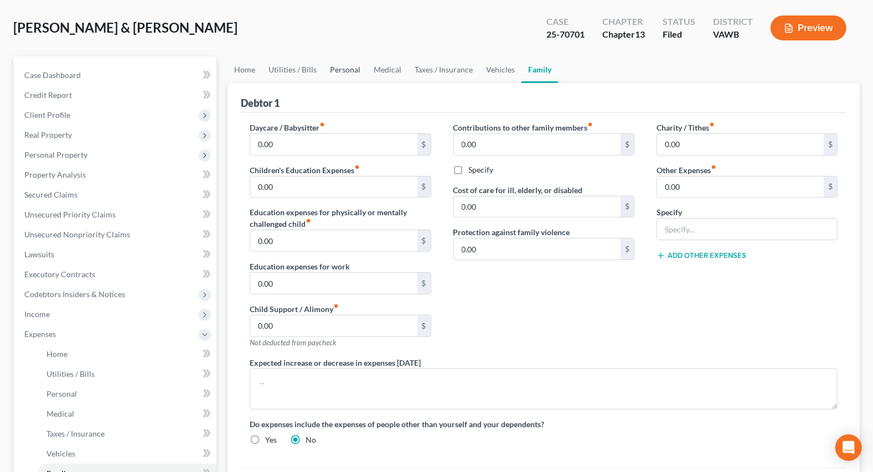
click at [327, 68] on link "Personal" at bounding box center [345, 69] width 44 height 27
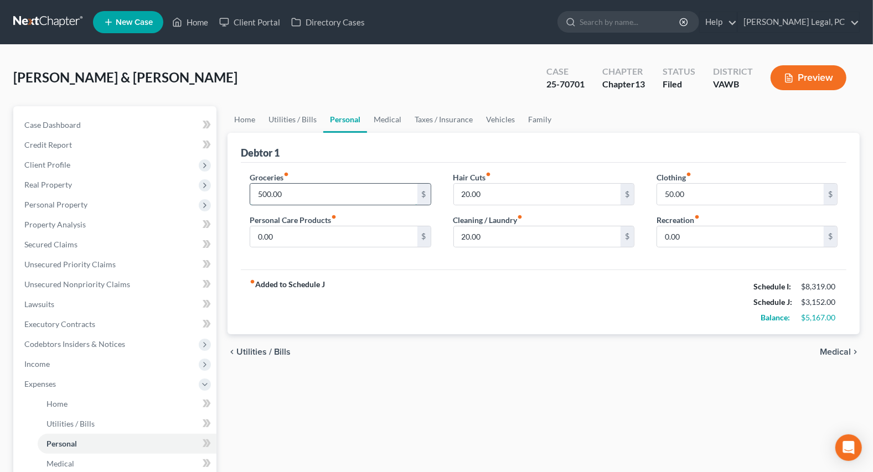
click at [306, 196] on input "500.00" at bounding box center [333, 194] width 167 height 21
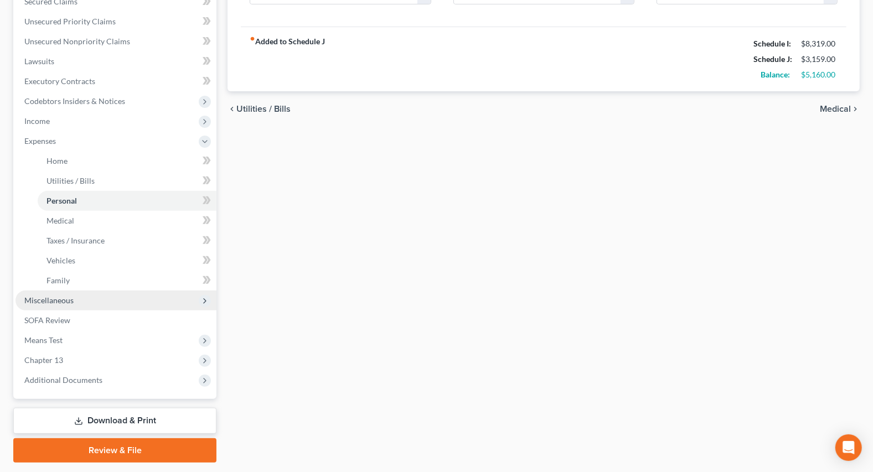
scroll to position [251, 0]
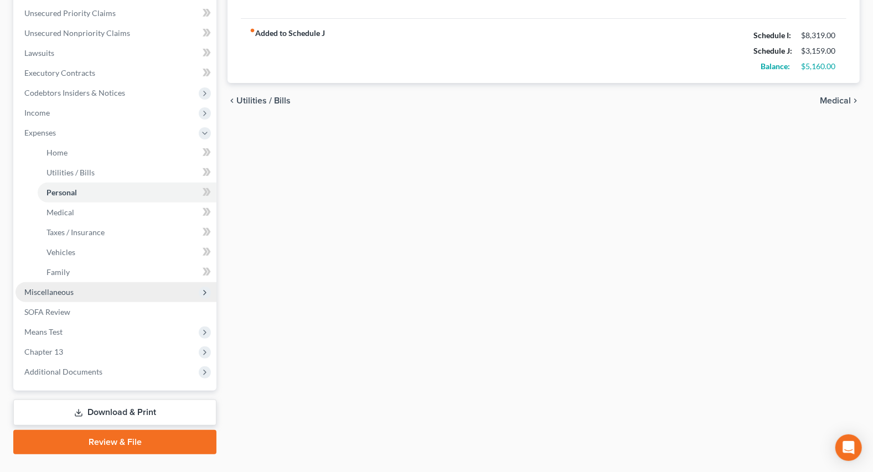
click at [60, 285] on span "Miscellaneous" at bounding box center [115, 292] width 201 height 20
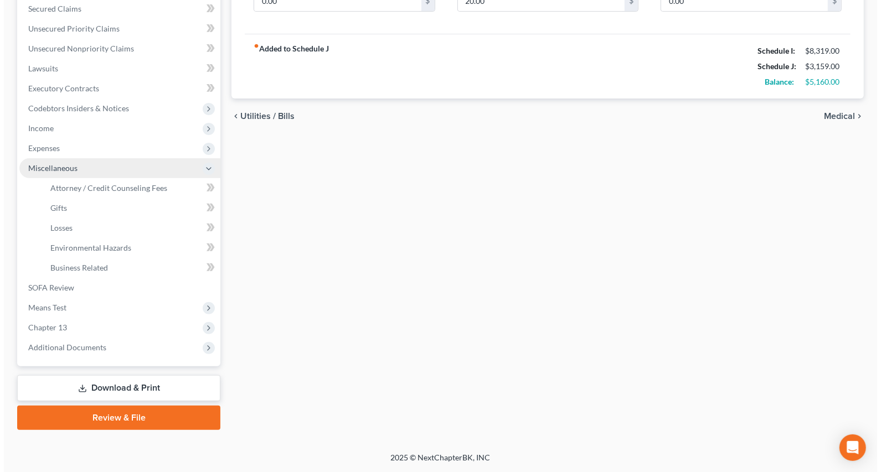
scroll to position [234, 0]
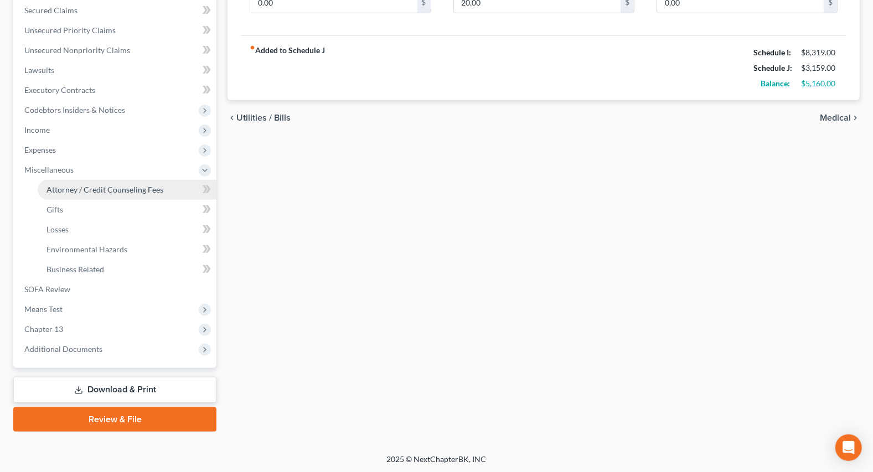
click at [95, 182] on link "Attorney / Credit Counseling Fees" at bounding box center [127, 190] width 179 height 20
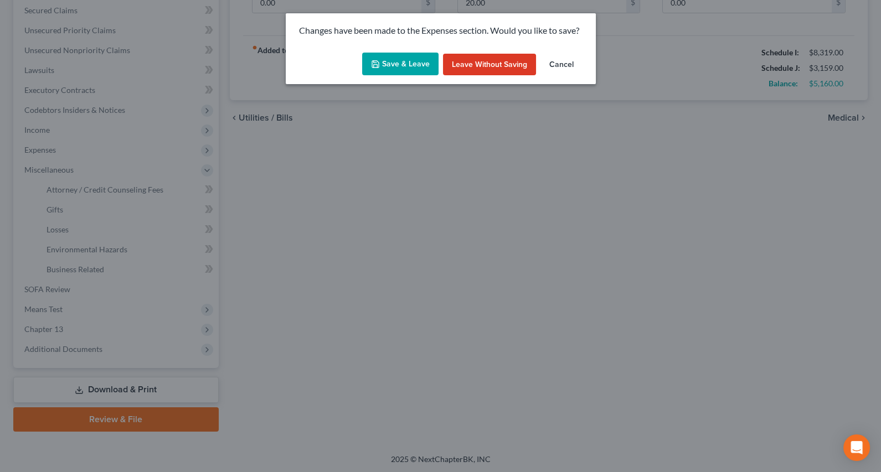
drag, startPoint x: 384, startPoint y: 65, endPoint x: 392, endPoint y: 85, distance: 21.9
click at [384, 64] on button "Save & Leave" at bounding box center [400, 64] width 76 height 23
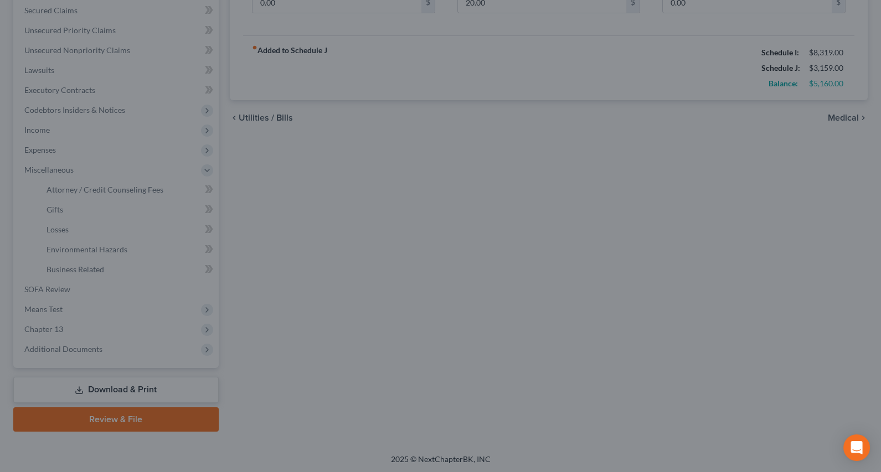
type input "507.00"
select select "0"
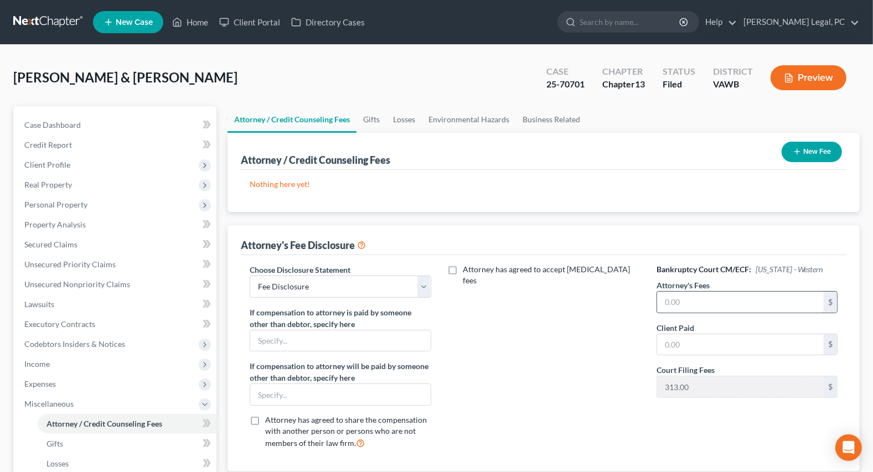
click at [676, 299] on input "text" at bounding box center [740, 302] width 167 height 21
type input "4,750"
click at [672, 343] on input "text" at bounding box center [740, 344] width 167 height 21
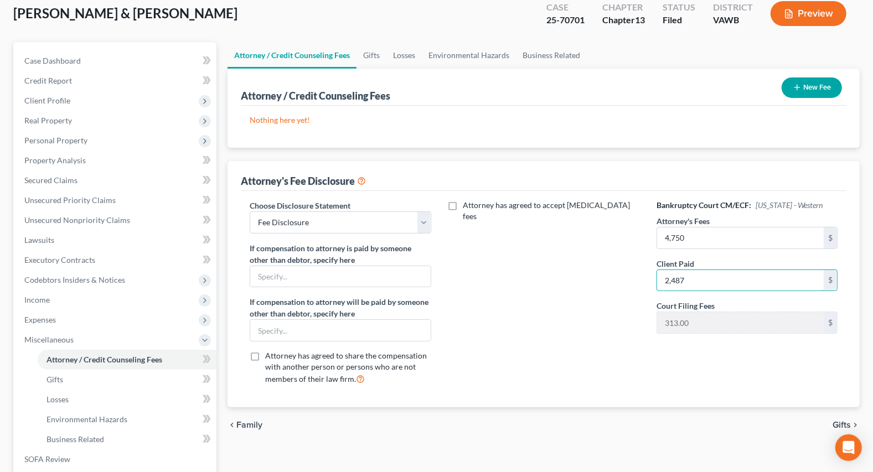
scroll to position [50, 0]
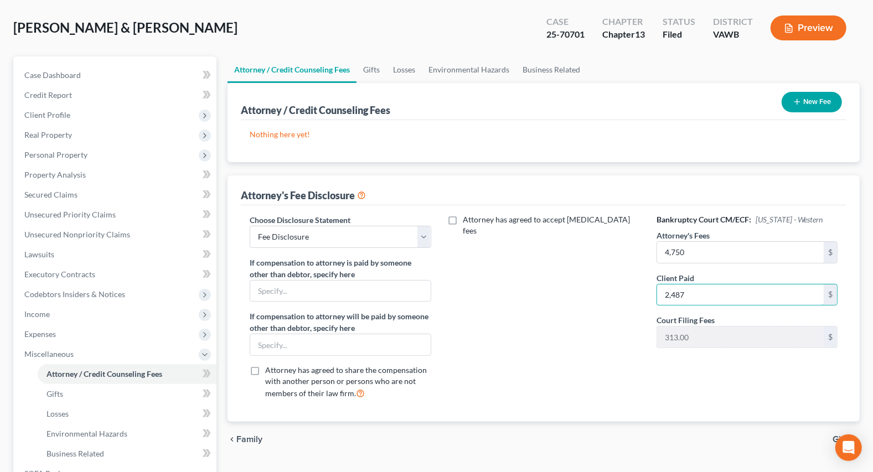
type input "2,487"
click at [790, 101] on button "New Fee" at bounding box center [812, 102] width 60 height 20
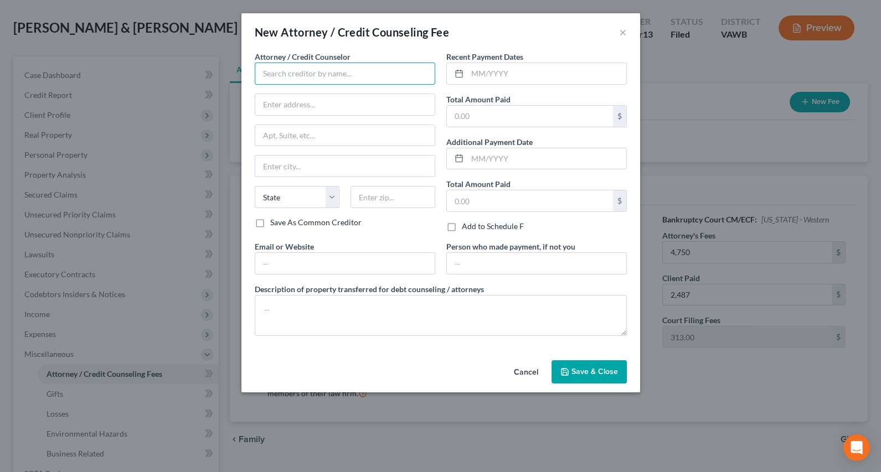
click at [289, 66] on input "text" at bounding box center [345, 74] width 180 height 22
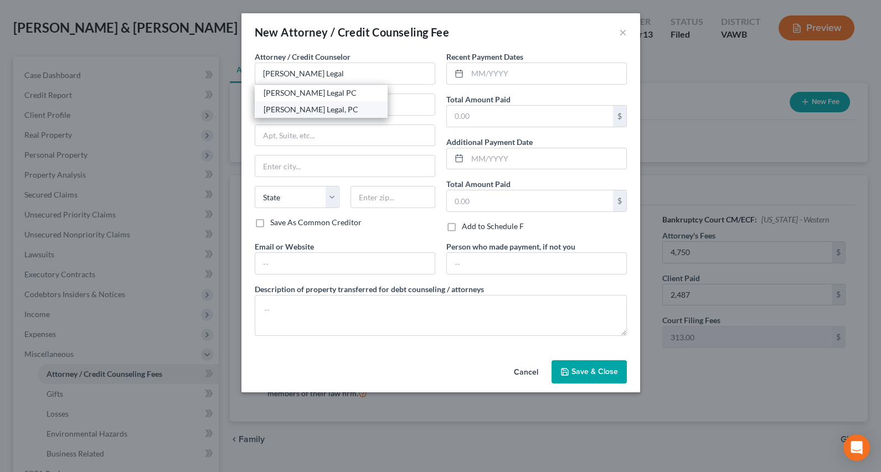
click at [303, 106] on div "[PERSON_NAME] Legal, PC" at bounding box center [320, 109] width 115 height 11
type input "[PERSON_NAME] Legal, PC"
type input "[STREET_ADDRESS]"
type input "[GEOGRAPHIC_DATA]"
select select "48"
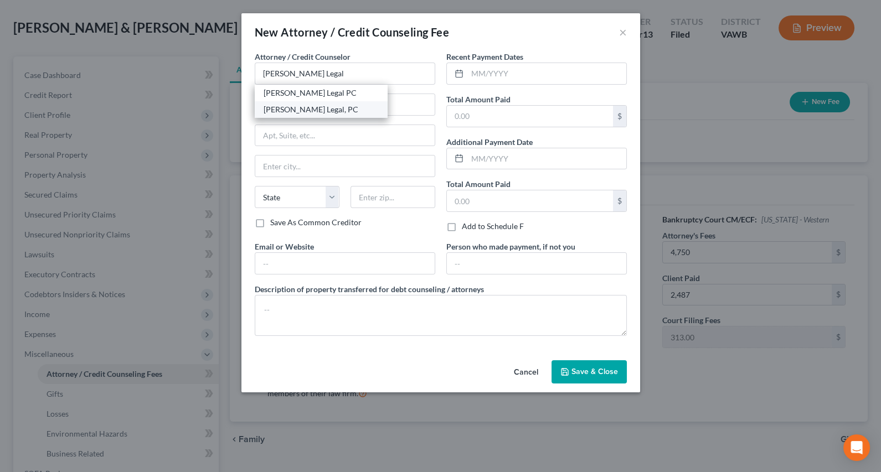
type input "24382"
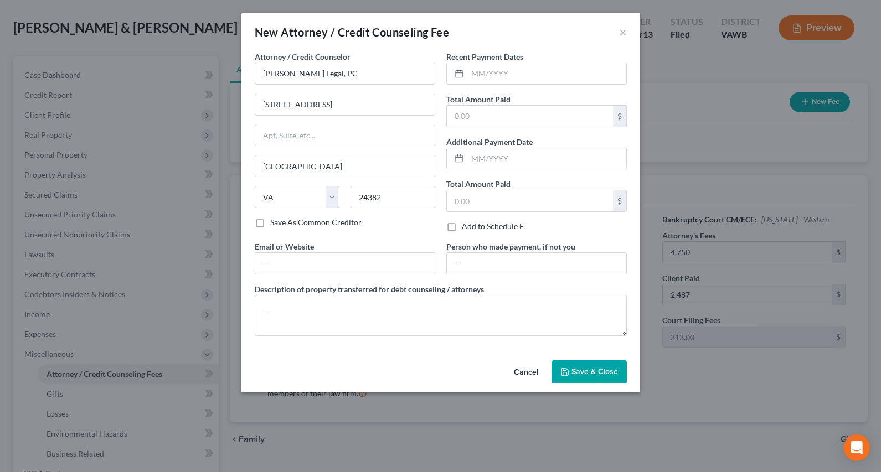
click at [483, 60] on label "Recent Payment Dates" at bounding box center [484, 57] width 77 height 12
click at [487, 70] on input "text" at bounding box center [546, 73] width 159 height 21
click at [466, 112] on input "text" at bounding box center [530, 116] width 166 height 21
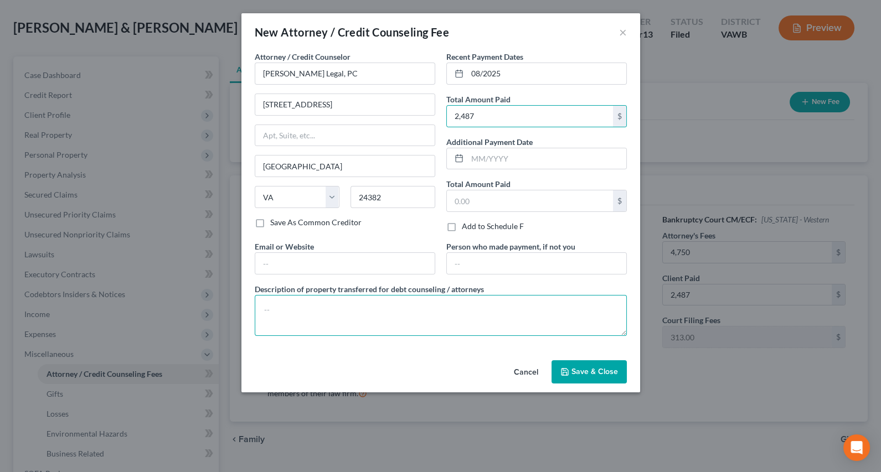
click at [379, 299] on textarea at bounding box center [441, 315] width 372 height 41
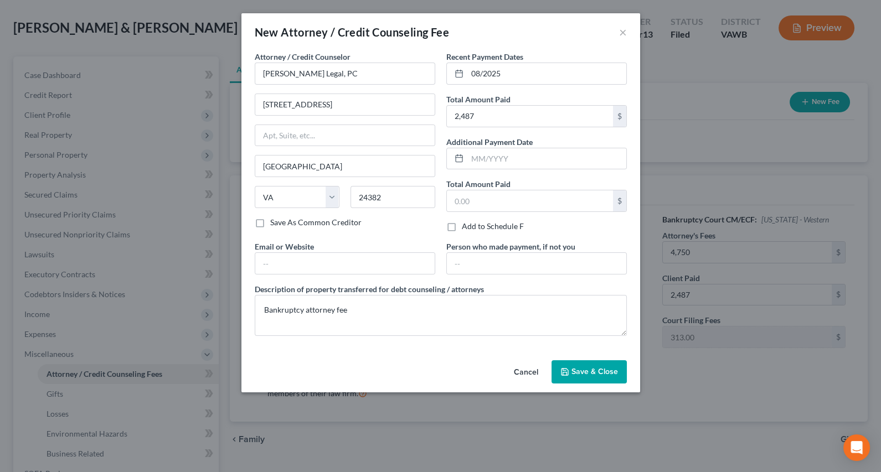
click at [563, 369] on polyline "button" at bounding box center [563, 370] width 3 height 2
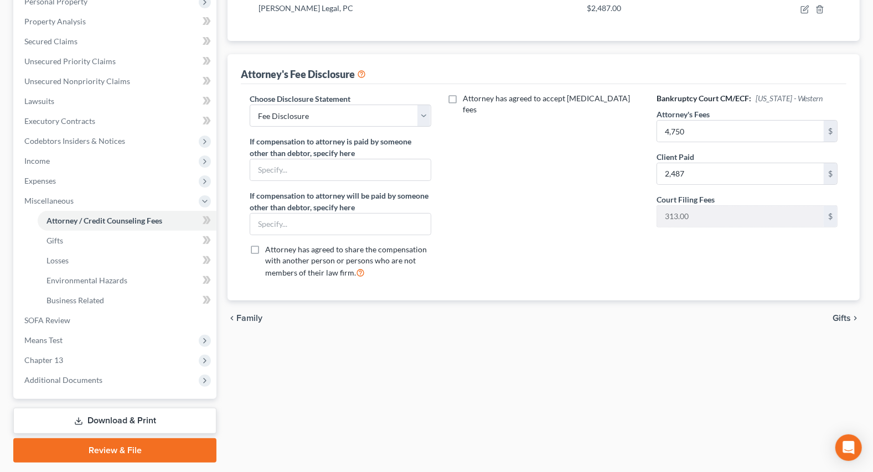
scroll to position [234, 0]
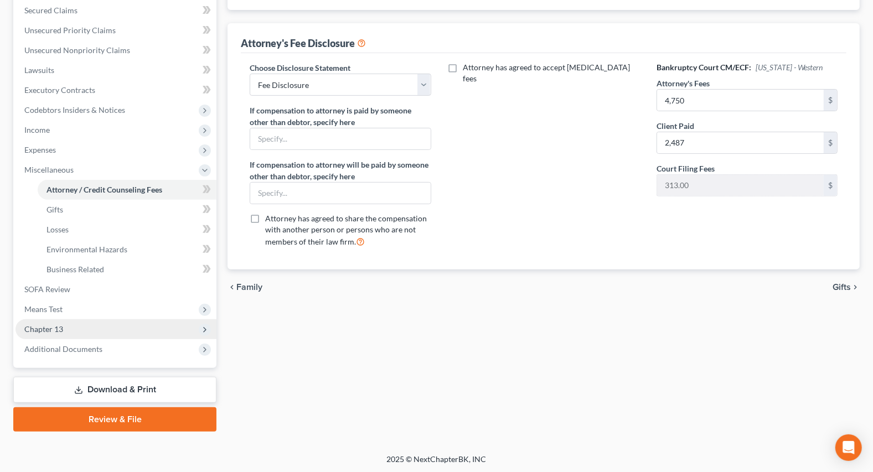
click at [50, 327] on span "Chapter 13" at bounding box center [43, 328] width 39 height 9
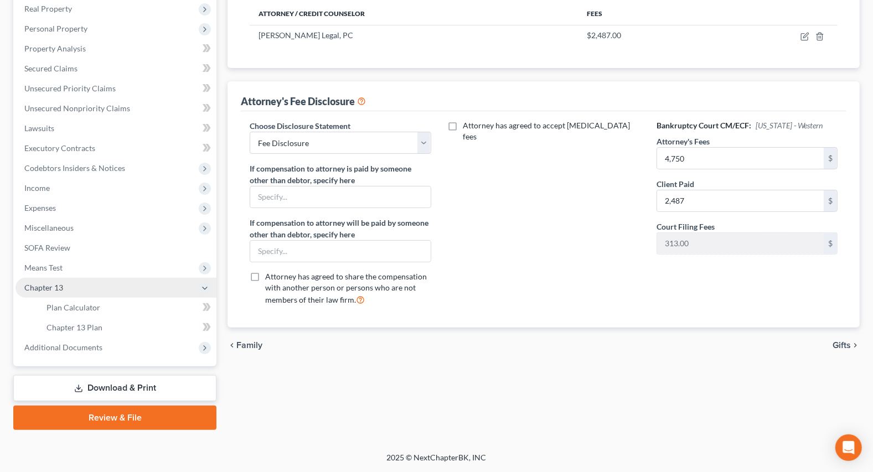
scroll to position [175, 0]
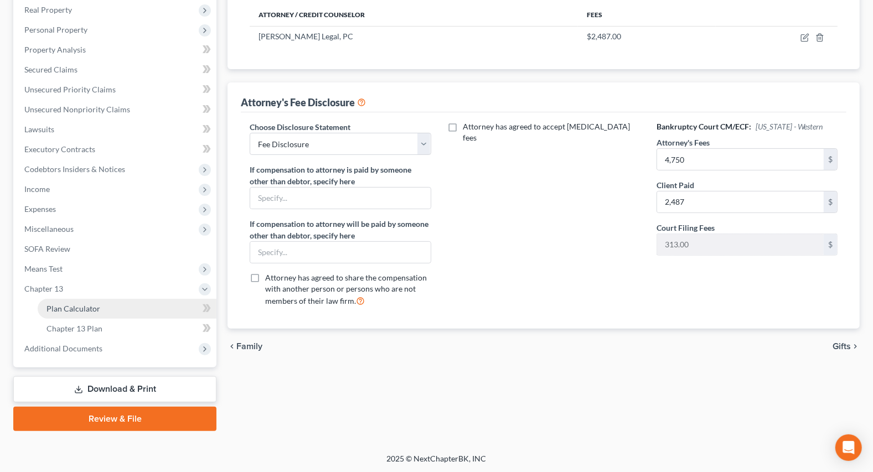
click at [73, 305] on span "Plan Calculator" at bounding box center [73, 308] width 54 height 9
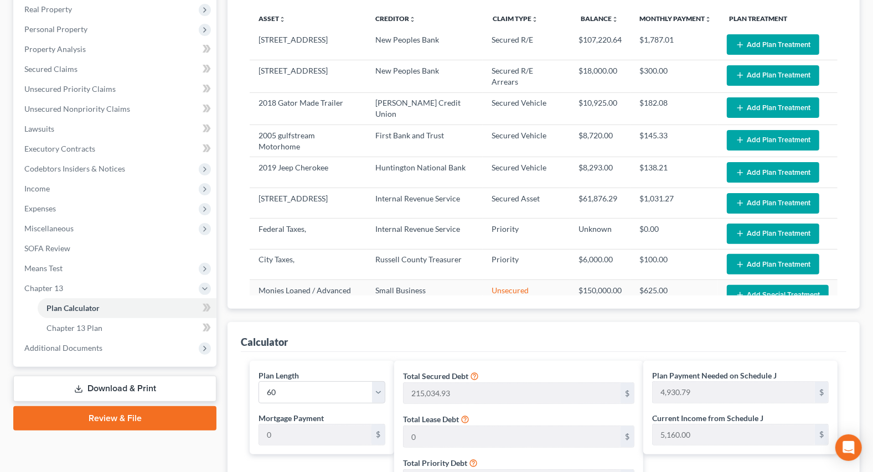
scroll to position [151, 0]
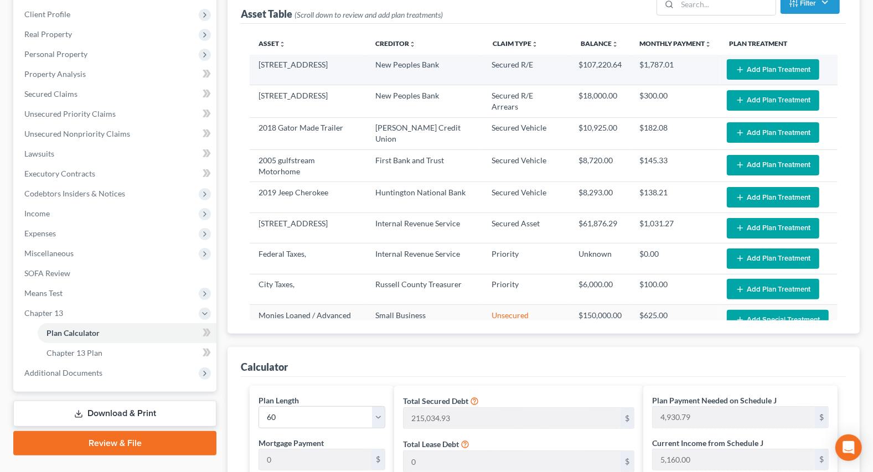
click at [750, 69] on button "Add Plan Treatment" at bounding box center [773, 69] width 92 height 20
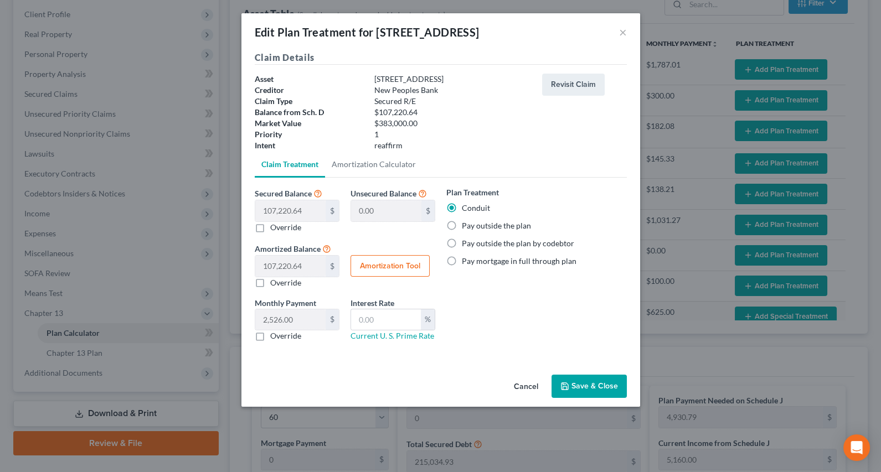
click at [462, 262] on label "Pay mortgage in full through plan" at bounding box center [519, 261] width 115 height 11
click at [466, 262] on input "Pay mortgage in full through plan" at bounding box center [469, 259] width 7 height 7
click at [371, 271] on button "Amortization Tool" at bounding box center [389, 266] width 79 height 22
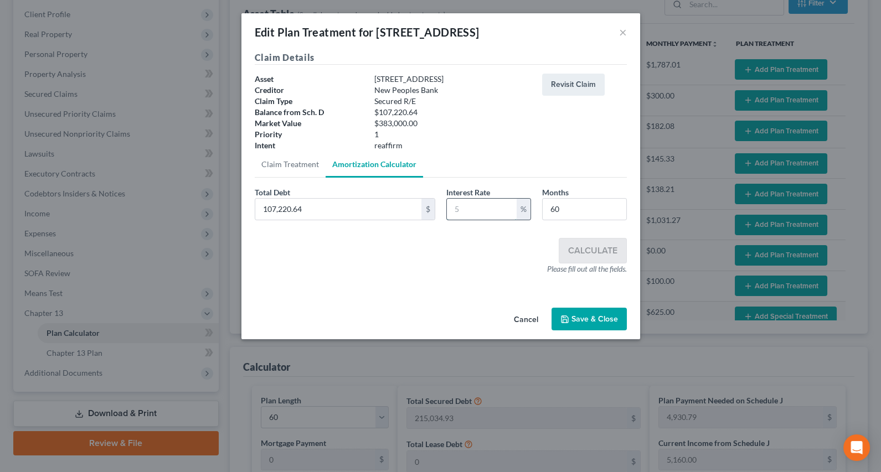
click at [456, 209] on input "text" at bounding box center [482, 209] width 70 height 21
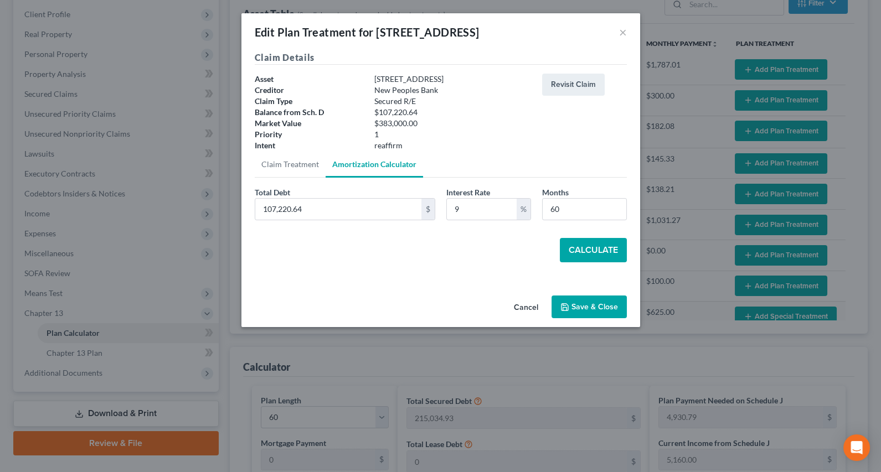
click at [571, 243] on button "Calculate" at bounding box center [593, 250] width 67 height 24
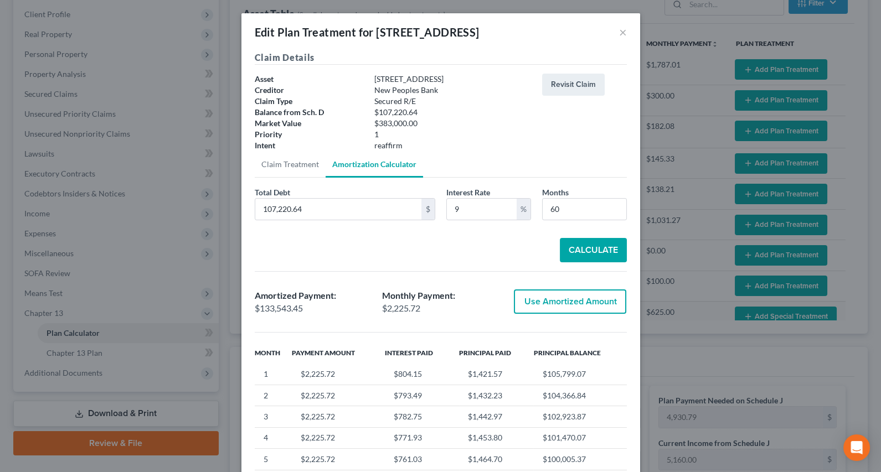
click at [536, 304] on button "Use Amortized Amount" at bounding box center [570, 302] width 112 height 24
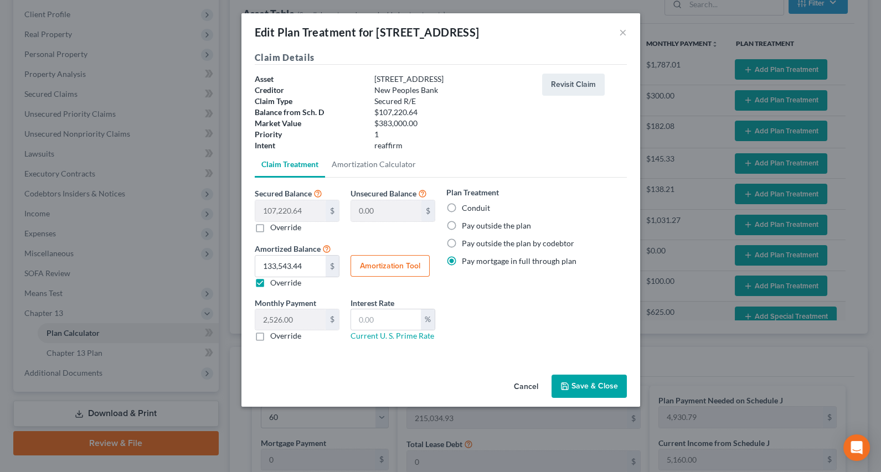
click at [270, 338] on label "Override" at bounding box center [285, 335] width 31 height 11
click at [275, 338] on input "Override" at bounding box center [278, 333] width 7 height 7
click at [290, 321] on input "text" at bounding box center [290, 319] width 70 height 21
click at [362, 322] on input "text" at bounding box center [386, 319] width 70 height 21
click at [468, 302] on div "Plan Treatment Conduit Pay outside the plan Pay outside the plan by codebtor Pa…" at bounding box center [537, 269] width 192 height 164
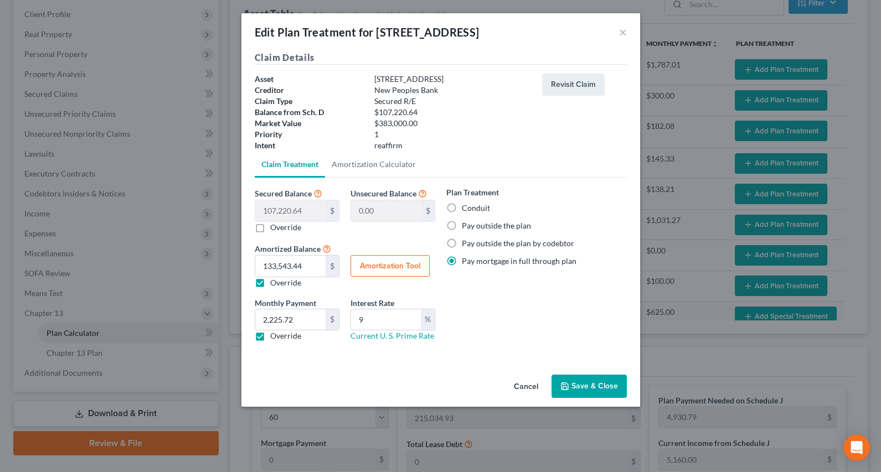
click at [580, 382] on button "Save & Close" at bounding box center [588, 386] width 75 height 23
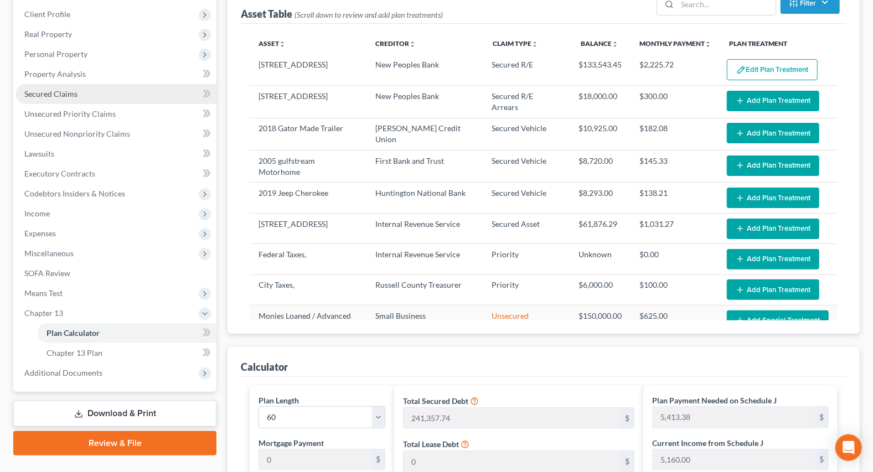
click at [72, 94] on span "Secured Claims" at bounding box center [50, 93] width 53 height 9
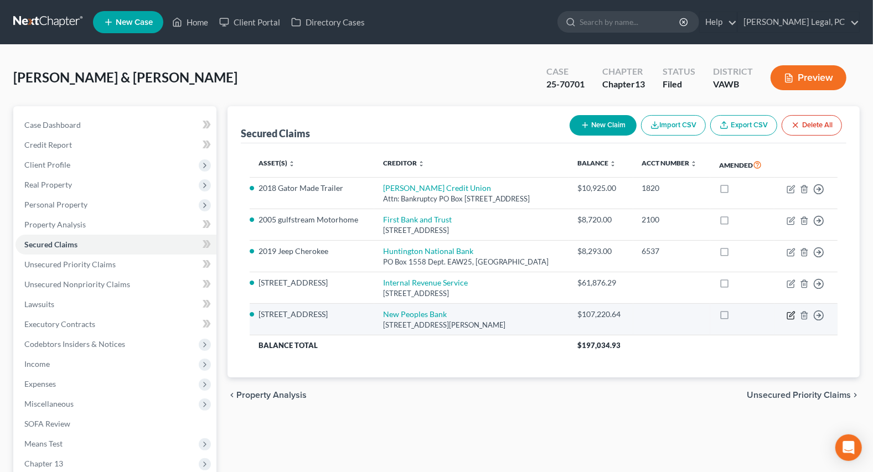
click at [790, 314] on icon "button" at bounding box center [791, 315] width 9 height 9
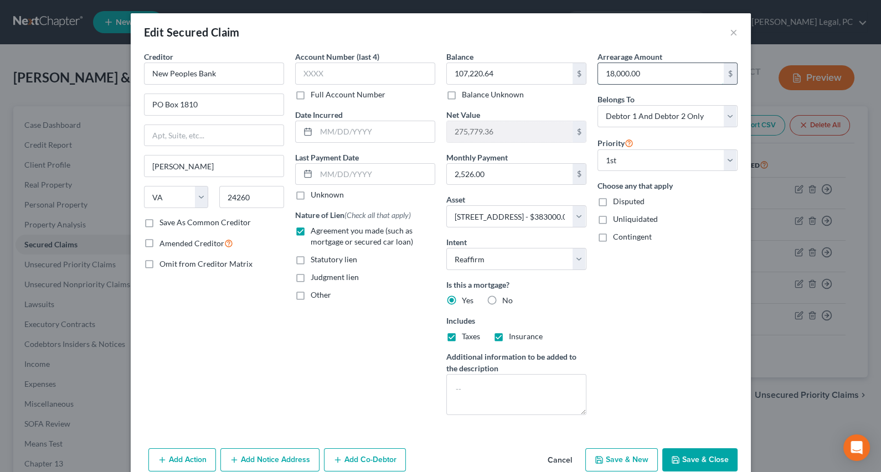
click at [648, 77] on input "18,000.00" at bounding box center [661, 73] width 126 height 21
click at [691, 324] on div "Arrearage Amount $ Belongs To * Select Debtor 1 Only Debtor 2 Only Debtor 1 And…" at bounding box center [667, 237] width 151 height 373
click at [681, 454] on button "Save & Close" at bounding box center [699, 459] width 75 height 23
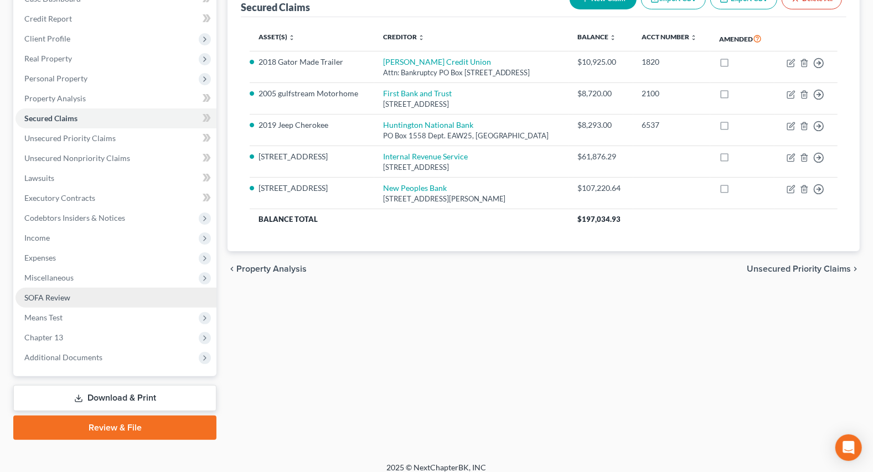
scroll to position [135, 0]
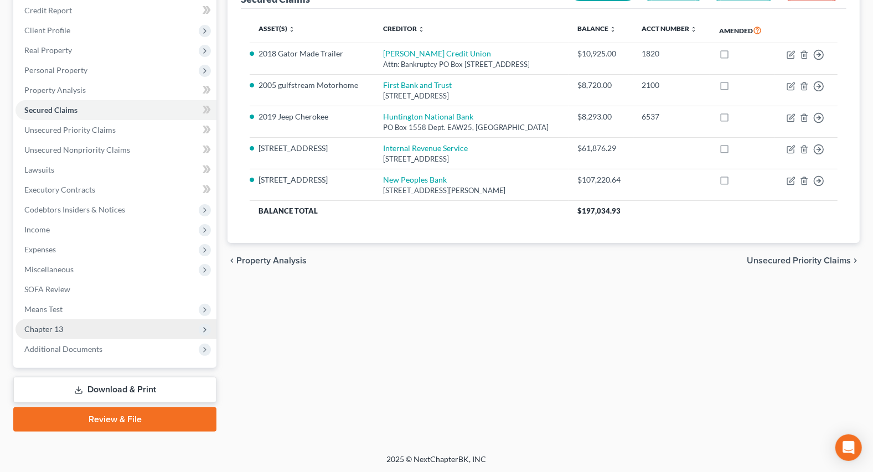
click at [61, 333] on span "Chapter 13" at bounding box center [115, 329] width 201 height 20
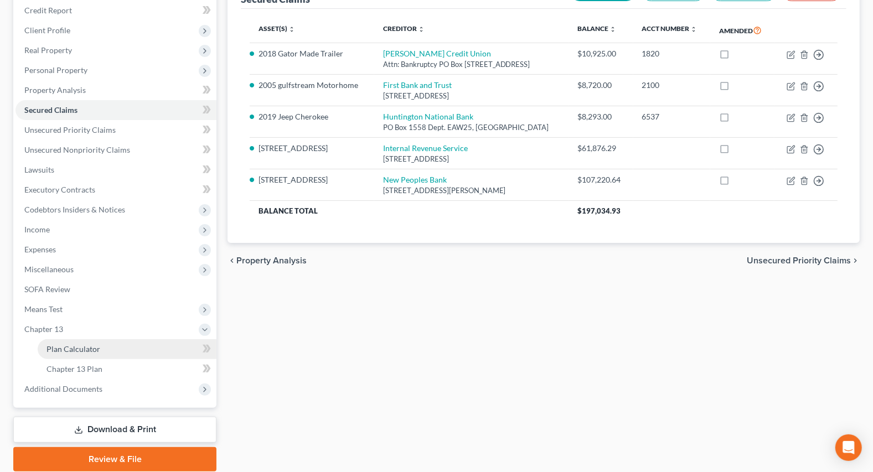
click at [94, 350] on span "Plan Calculator" at bounding box center [73, 348] width 54 height 9
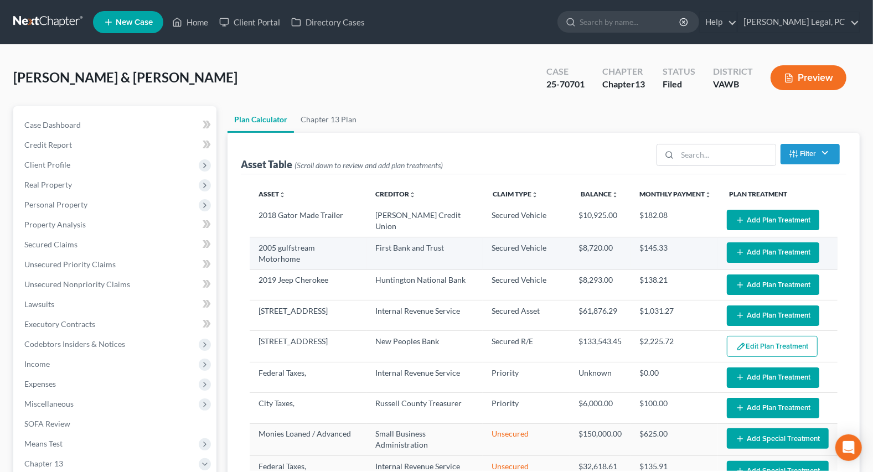
click at [736, 248] on icon "button" at bounding box center [740, 252] width 9 height 9
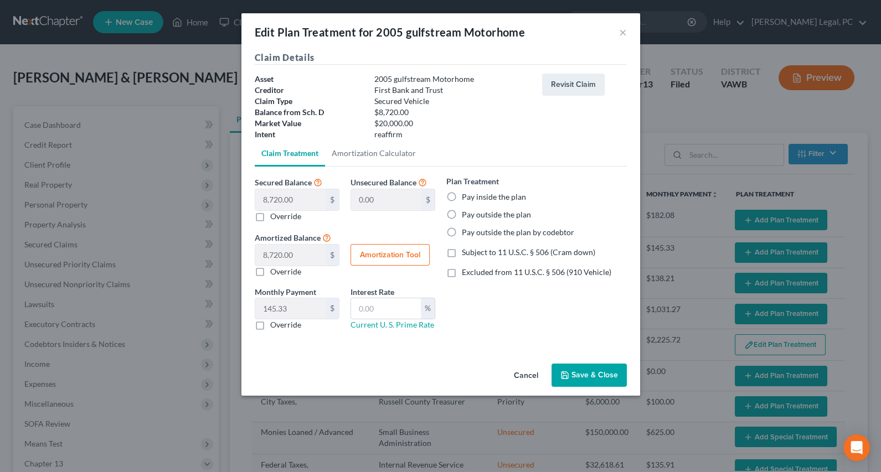
click at [462, 218] on label "Pay outside the plan" at bounding box center [496, 214] width 69 height 11
click at [466, 216] on input "Pay outside the plan" at bounding box center [469, 212] width 7 height 7
click at [462, 276] on label "Excluded from 11 U.S.C. § 506 (910 Vehicle)" at bounding box center [536, 272] width 149 height 11
click at [466, 274] on input "Excluded from 11 U.S.C. § 506 (910 Vehicle)" at bounding box center [469, 270] width 7 height 7
click at [561, 378] on icon "button" at bounding box center [564, 375] width 9 height 9
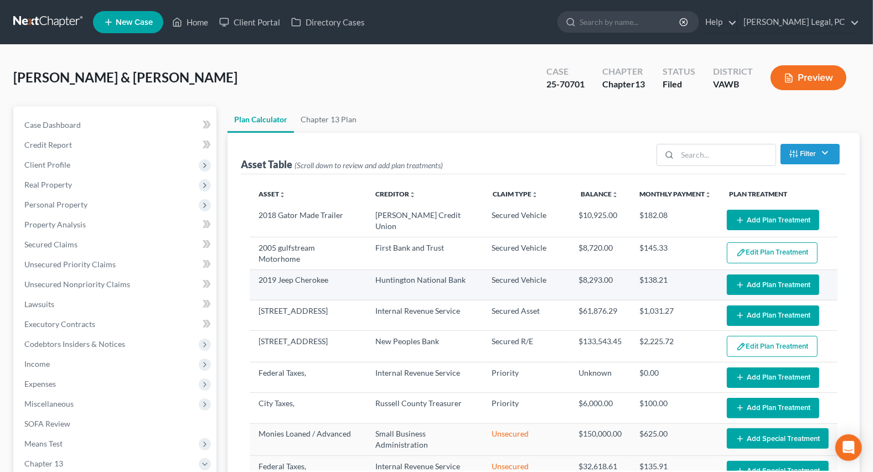
click at [736, 282] on icon "button" at bounding box center [740, 285] width 9 height 9
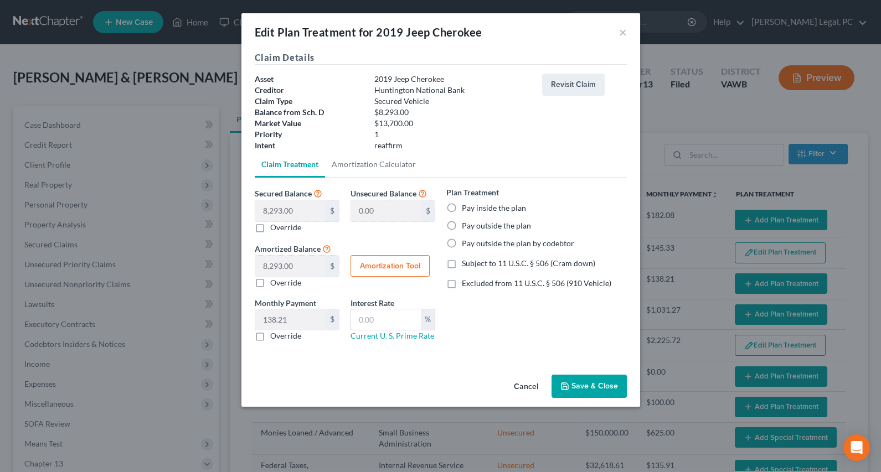
click at [462, 229] on label "Pay outside the plan" at bounding box center [496, 225] width 69 height 11
click at [466, 228] on input "Pay outside the plan" at bounding box center [469, 223] width 7 height 7
click at [462, 287] on label "Excluded from 11 U.S.C. § 506 (910 Vehicle)" at bounding box center [536, 283] width 149 height 11
click at [466, 285] on input "Excluded from 11 U.S.C. § 506 (910 Vehicle)" at bounding box center [469, 281] width 7 height 7
click at [567, 388] on icon "button" at bounding box center [564, 386] width 9 height 9
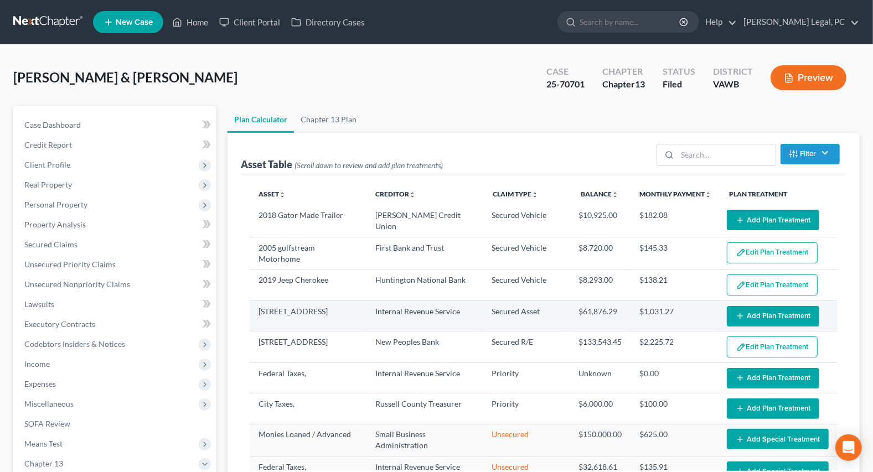
click at [737, 308] on button "Add Plan Treatment" at bounding box center [773, 316] width 92 height 20
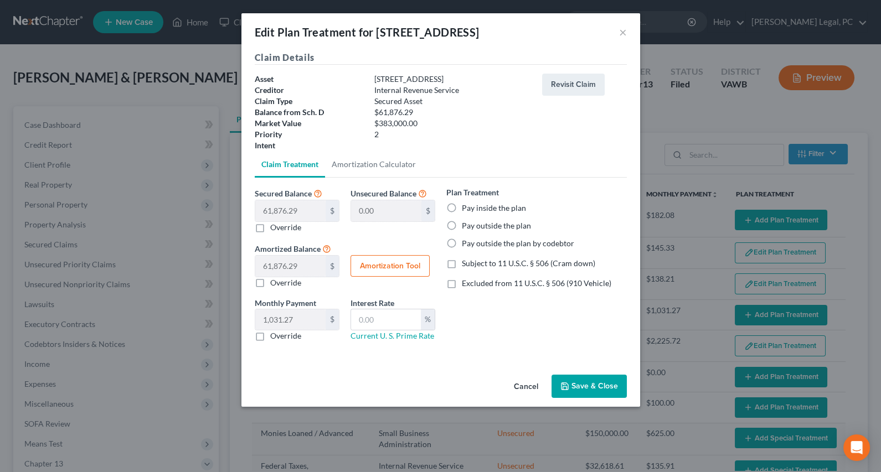
click at [462, 206] on label "Pay inside the plan" at bounding box center [494, 208] width 64 height 11
click at [466, 206] on input "Pay inside the plan" at bounding box center [469, 206] width 7 height 7
click at [462, 283] on label "Excluded from 11 U.S.C. § 506 (910 Vehicle)" at bounding box center [536, 283] width 149 height 11
click at [466, 283] on input "Excluded from 11 U.S.C. § 506 (910 Vehicle)" at bounding box center [469, 281] width 7 height 7
click at [568, 385] on icon "button" at bounding box center [564, 386] width 9 height 9
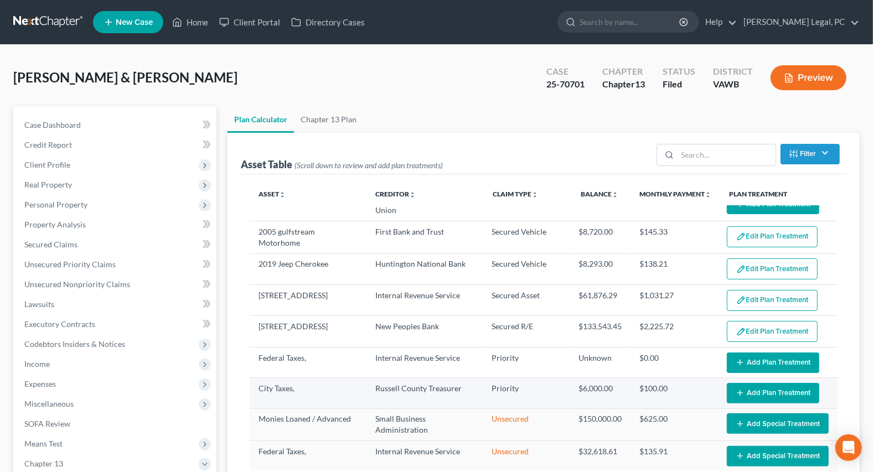
scroll to position [22, 0]
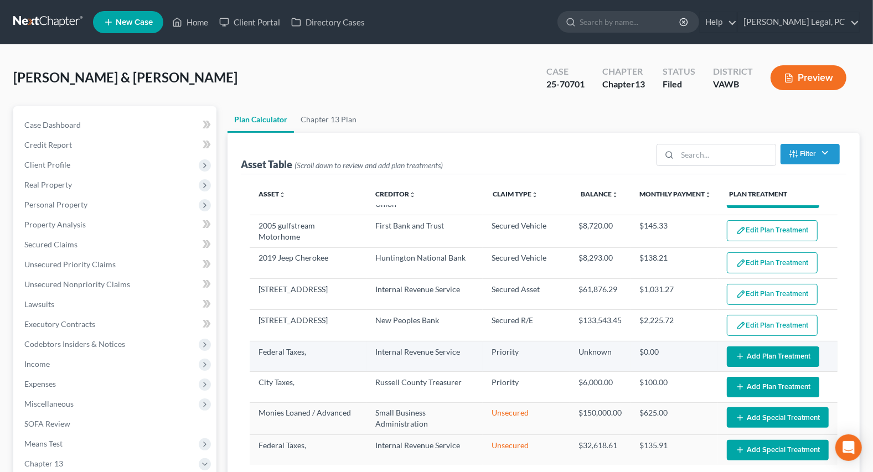
click at [751, 354] on button "Add Plan Treatment" at bounding box center [773, 357] width 92 height 20
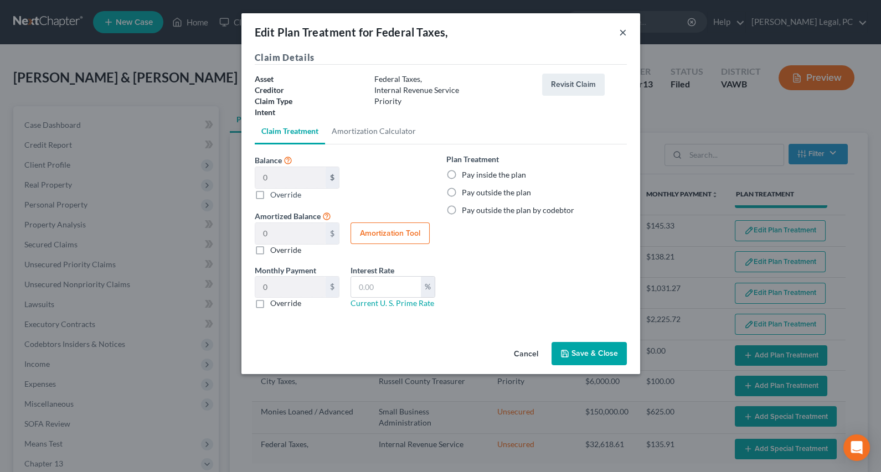
click at [620, 35] on button "×" at bounding box center [623, 31] width 8 height 13
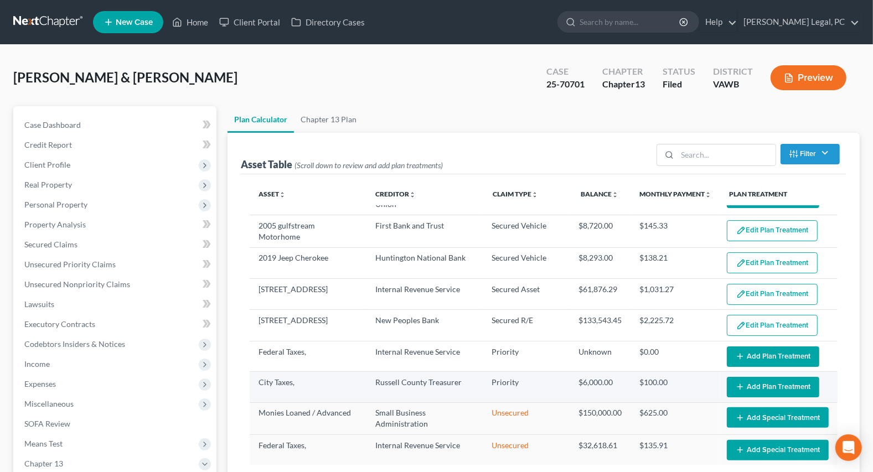
click at [742, 381] on button "Add Plan Treatment" at bounding box center [773, 387] width 92 height 20
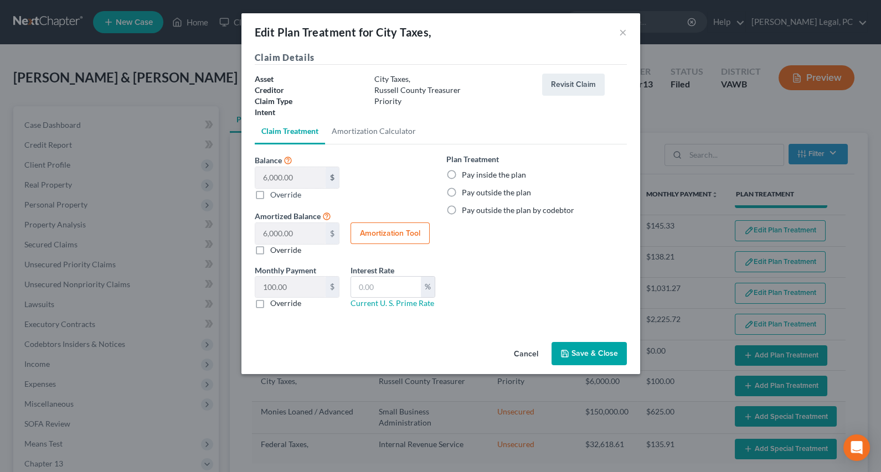
drag, startPoint x: 449, startPoint y: 172, endPoint x: 540, endPoint y: 321, distance: 174.4
click at [462, 172] on label "Pay inside the plan" at bounding box center [494, 174] width 64 height 11
click at [466, 172] on input "Pay inside the plan" at bounding box center [469, 172] width 7 height 7
click at [582, 354] on button "Save & Close" at bounding box center [588, 353] width 75 height 23
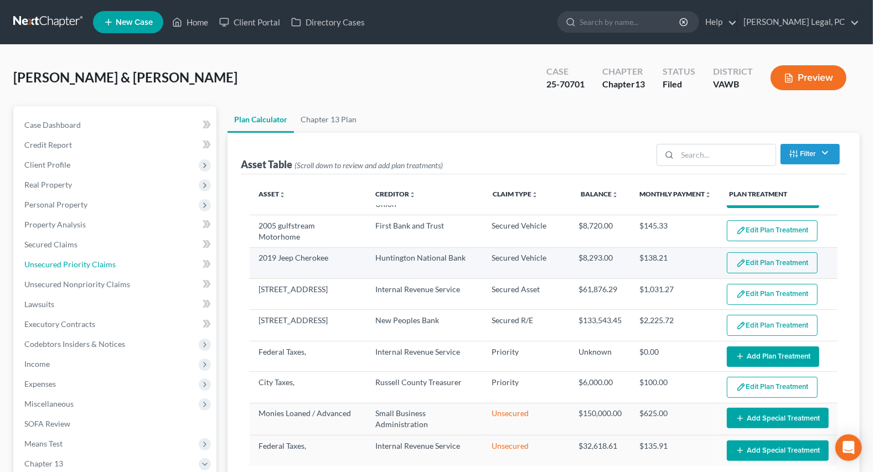
drag, startPoint x: 103, startPoint y: 267, endPoint x: 293, endPoint y: 245, distance: 191.2
click at [103, 267] on span "Unsecured Priority Claims" at bounding box center [69, 264] width 91 height 9
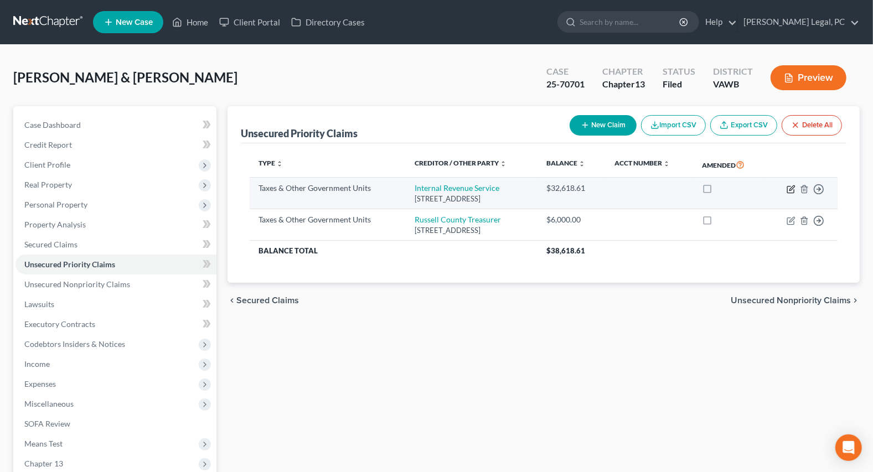
click at [787, 189] on icon "button" at bounding box center [790, 189] width 7 height 7
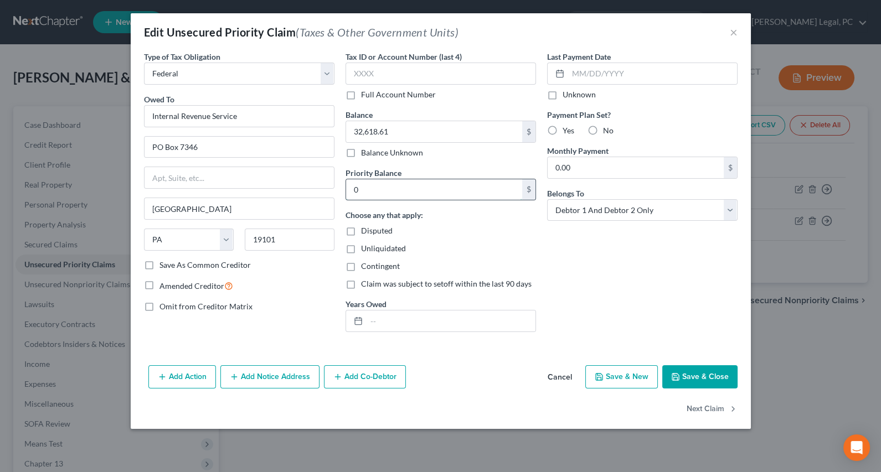
click at [394, 185] on input "0" at bounding box center [434, 189] width 176 height 21
click at [692, 376] on button "Save & Close" at bounding box center [699, 376] width 75 height 23
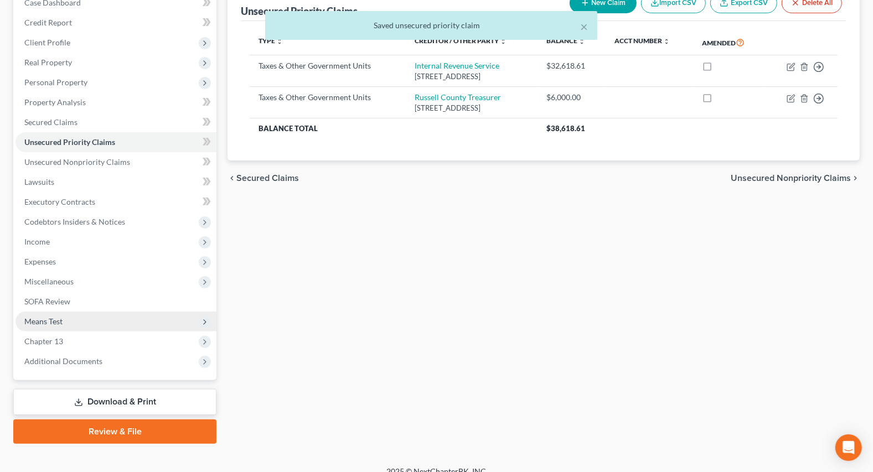
scroll to position [135, 0]
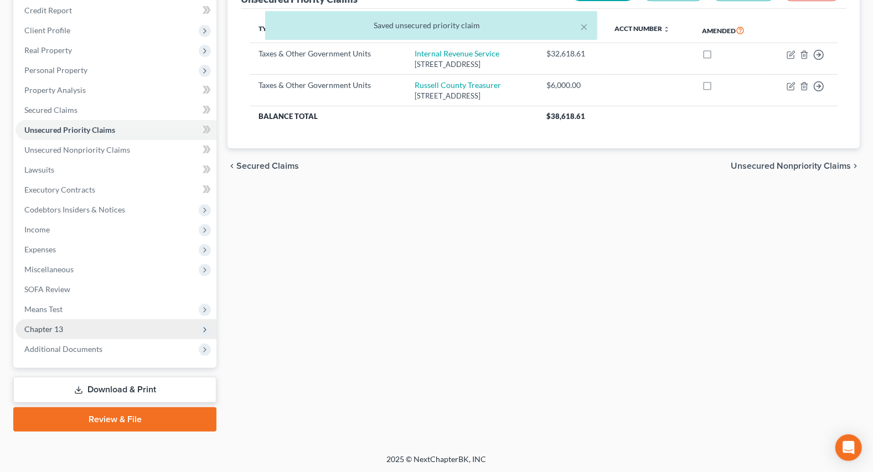
click at [33, 333] on span "Chapter 13" at bounding box center [115, 329] width 201 height 20
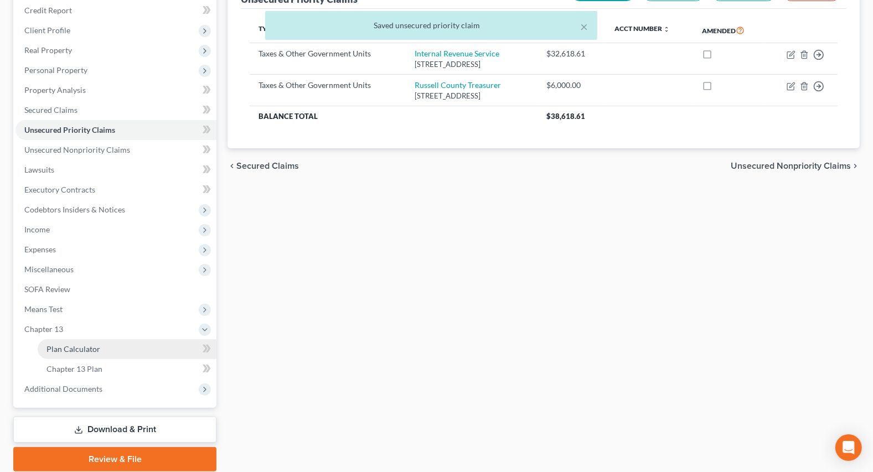
click at [52, 344] on span "Plan Calculator" at bounding box center [73, 348] width 54 height 9
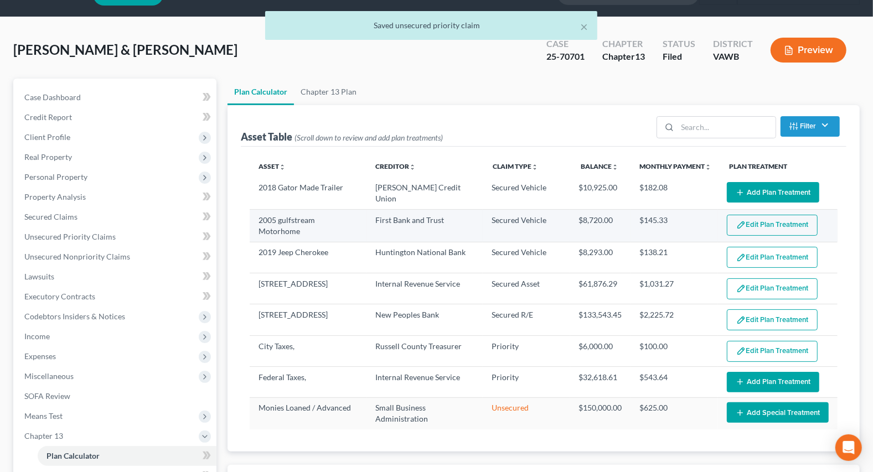
scroll to position [50, 0]
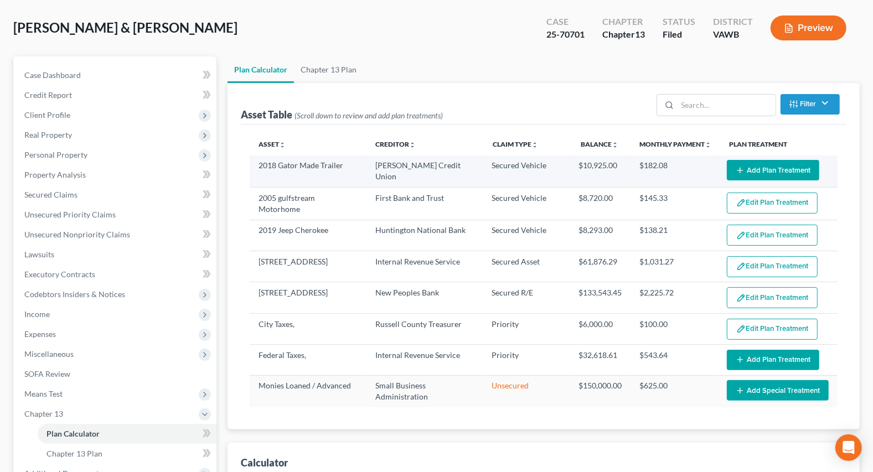
click at [742, 167] on icon "button" at bounding box center [740, 170] width 9 height 9
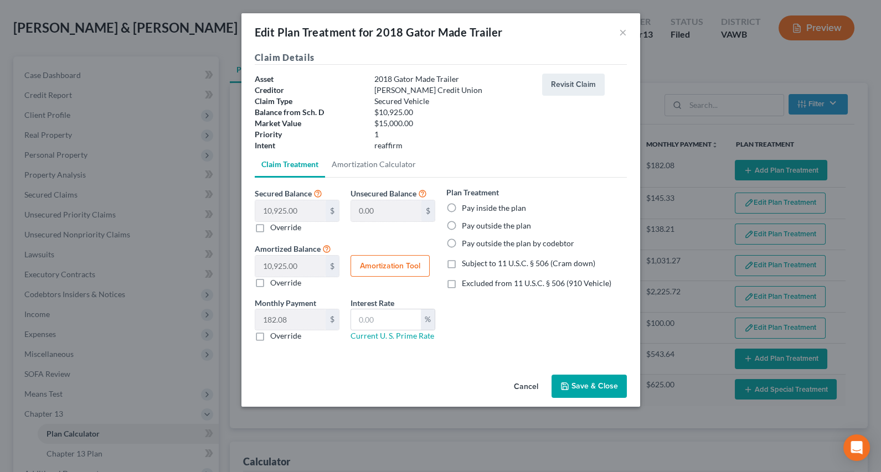
drag, startPoint x: 450, startPoint y: 225, endPoint x: 451, endPoint y: 281, distance: 55.4
click at [462, 225] on label "Pay outside the plan" at bounding box center [496, 225] width 69 height 11
click at [466, 225] on input "Pay outside the plan" at bounding box center [469, 223] width 7 height 7
click at [462, 282] on label "Excluded from 11 U.S.C. § 506 (910 Vehicle)" at bounding box center [536, 283] width 149 height 11
click at [466, 282] on input "Excluded from 11 U.S.C. § 506 (910 Vehicle)" at bounding box center [469, 281] width 7 height 7
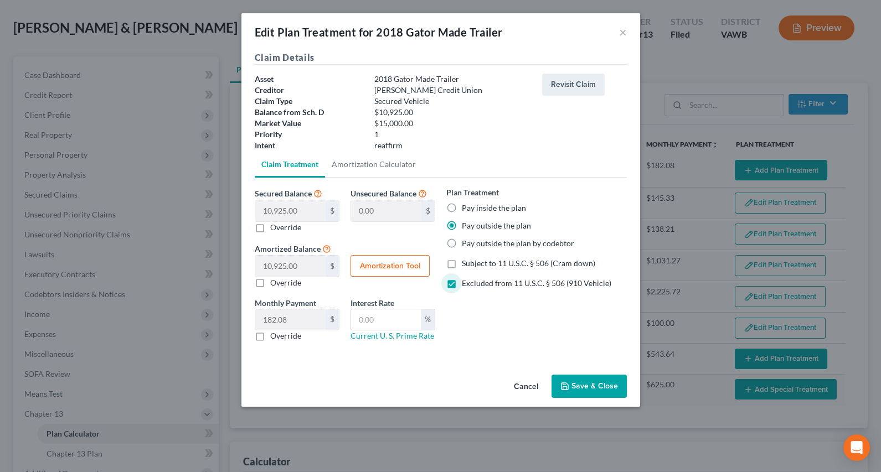
click at [560, 382] on icon "button" at bounding box center [564, 386] width 9 height 9
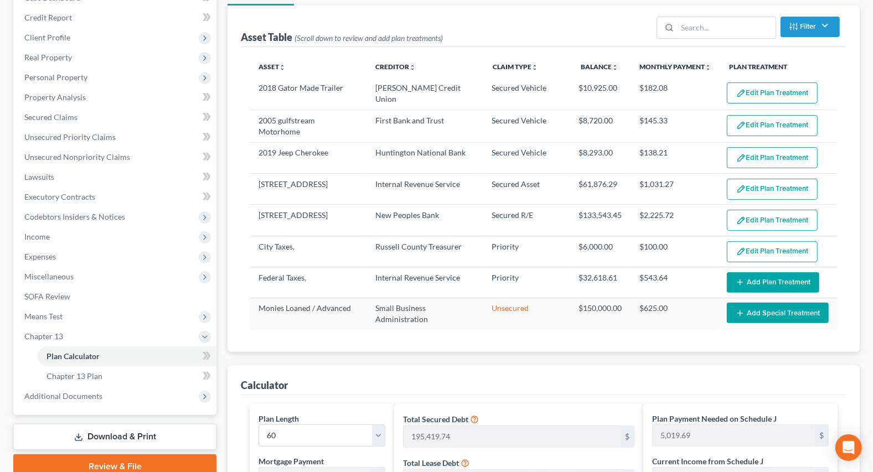
scroll to position [151, 0]
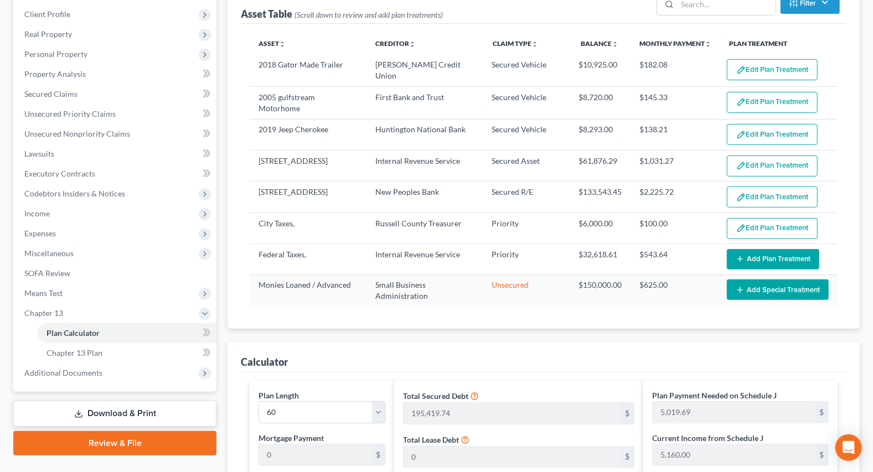
click at [757, 249] on button "Add Plan Treatment" at bounding box center [773, 259] width 92 height 20
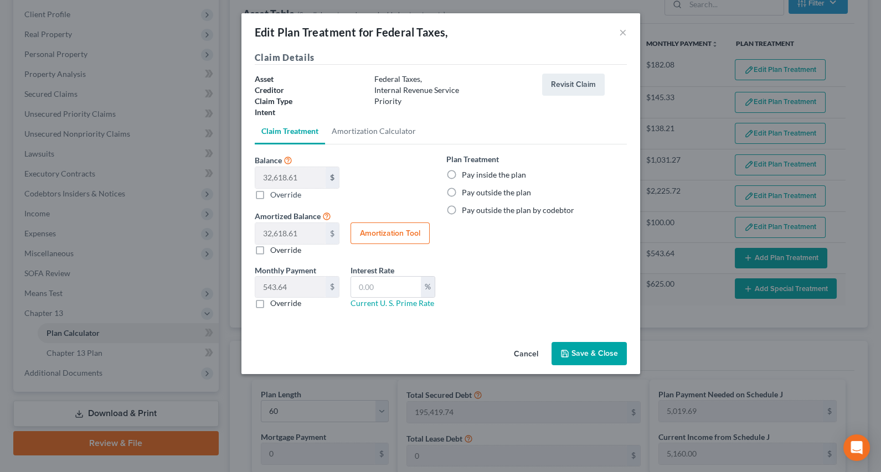
click at [462, 173] on label "Pay inside the plan" at bounding box center [494, 174] width 64 height 11
click at [466, 173] on input "Pay inside the plan" at bounding box center [469, 172] width 7 height 7
click at [569, 346] on button "Save & Close" at bounding box center [588, 353] width 75 height 23
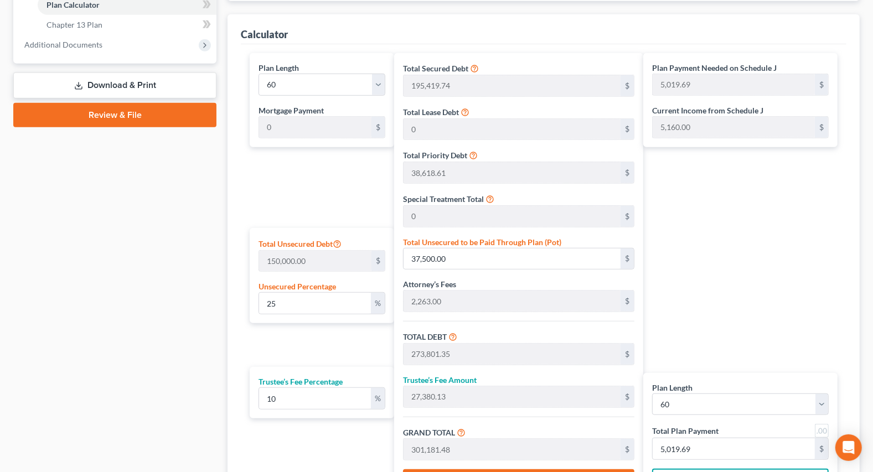
scroll to position [503, 0]
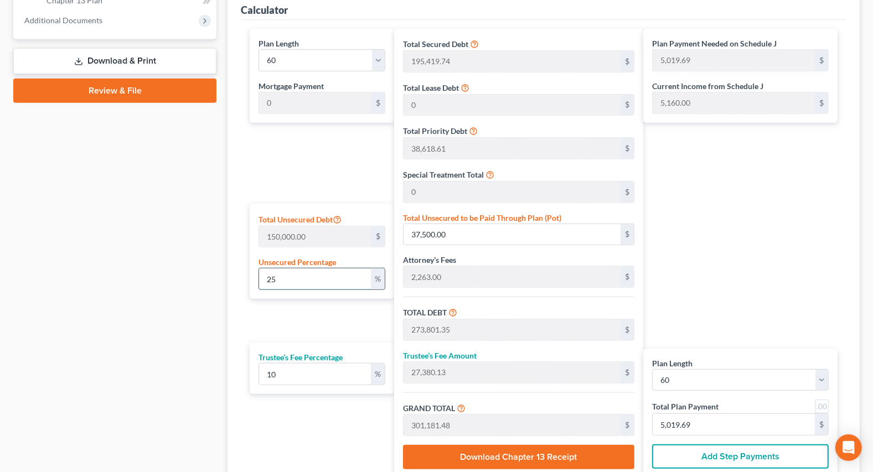
click at [314, 283] on input "25" at bounding box center [314, 278] width 111 height 21
drag, startPoint x: 314, startPoint y: 283, endPoint x: 251, endPoint y: 272, distance: 64.1
click at [251, 272] on div "Total Unsecured Debt 150,000.00 $ Unsecured Percentage 25 %" at bounding box center [322, 252] width 144 height 96
click at [217, 278] on div "Case Dashboard Payments Invoices Payments Payments Credit Report Client Profile" at bounding box center [115, 65] width 214 height 924
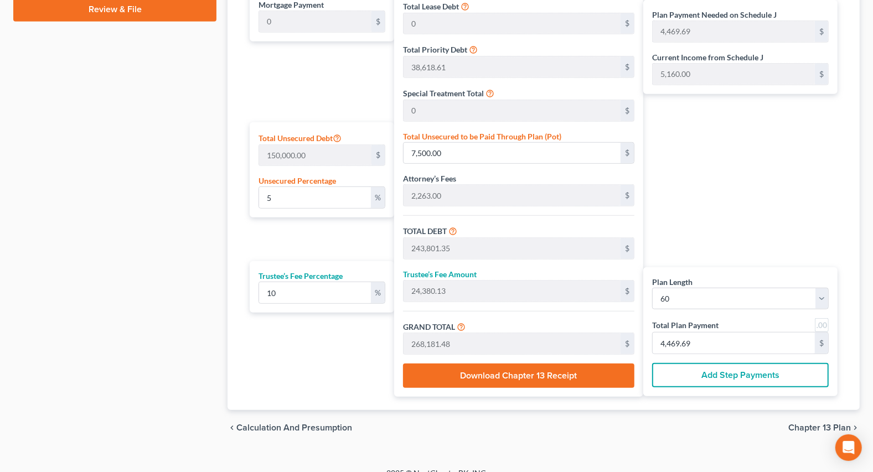
scroll to position [595, 0]
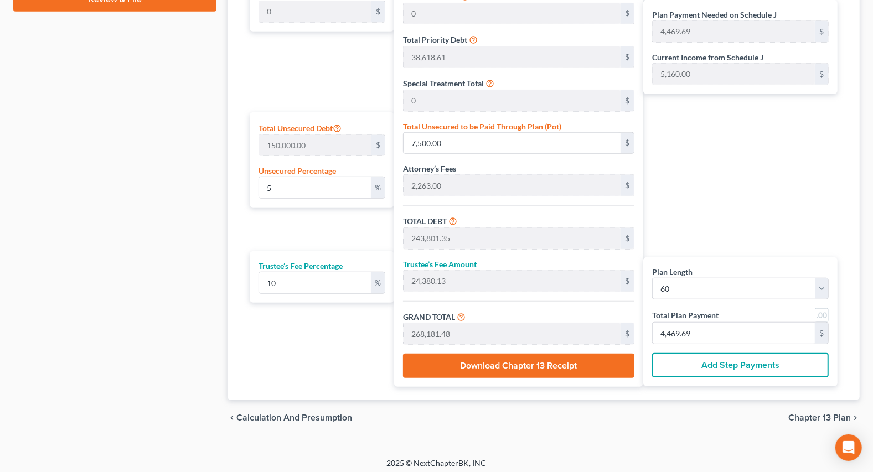
click at [819, 308] on link at bounding box center [822, 315] width 14 height 14
click at [714, 324] on input "4,470.00" at bounding box center [734, 333] width 162 height 21
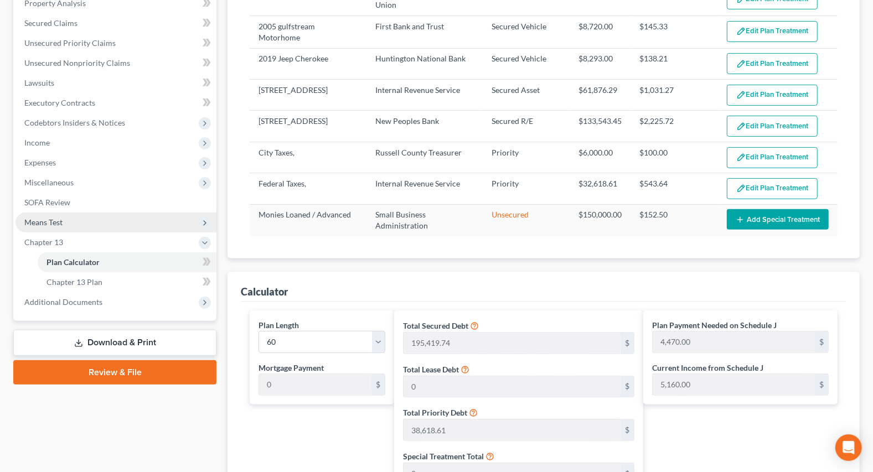
scroll to position [192, 0]
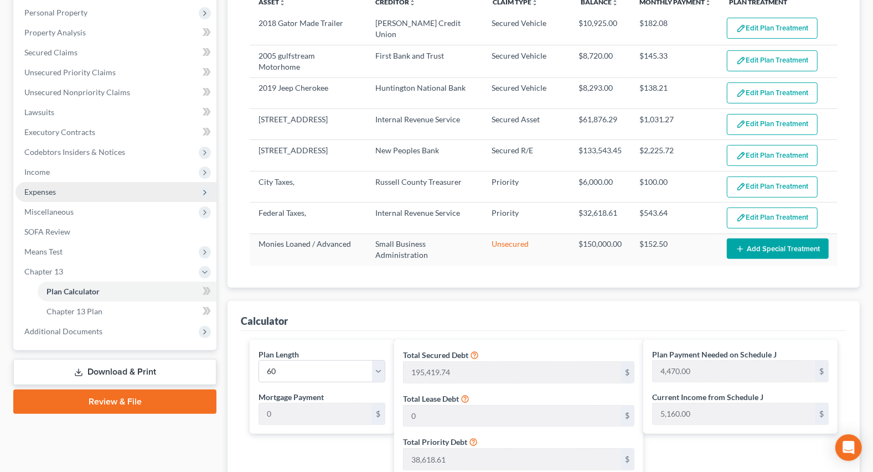
click at [60, 194] on span "Expenses" at bounding box center [115, 192] width 201 height 20
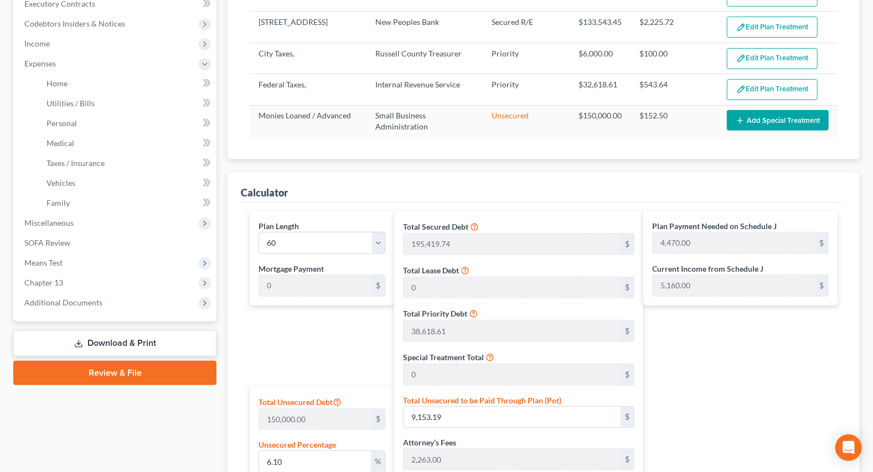
scroll to position [293, 0]
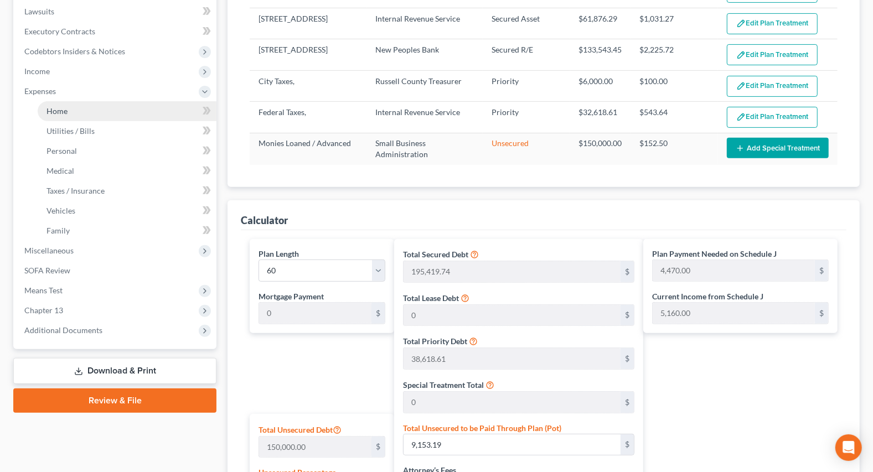
click at [55, 113] on span "Home" at bounding box center [56, 110] width 21 height 9
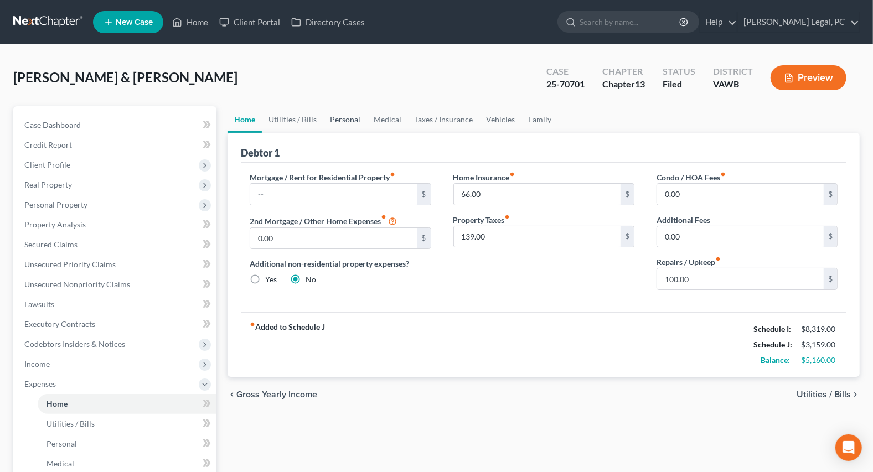
click at [335, 120] on link "Personal" at bounding box center [345, 119] width 44 height 27
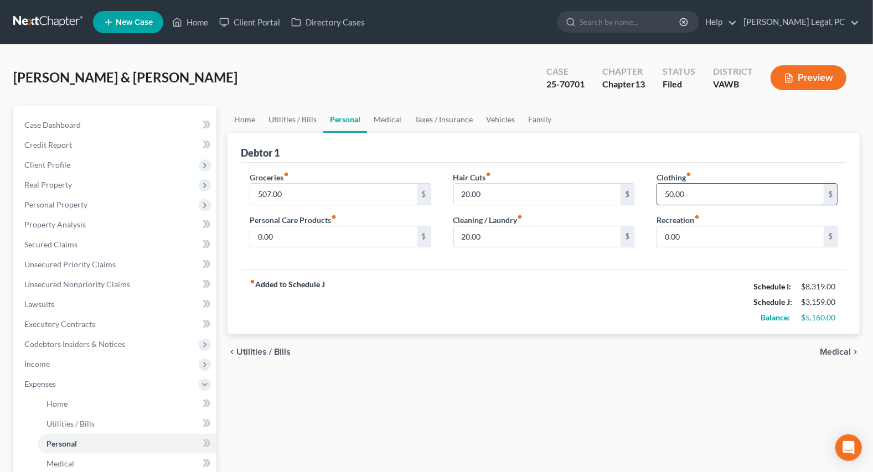
click at [689, 195] on input "50.00" at bounding box center [740, 194] width 167 height 21
click at [309, 229] on input "0.00" at bounding box center [333, 236] width 167 height 21
click at [684, 235] on input "0.00" at bounding box center [740, 236] width 167 height 21
click at [327, 188] on input "507.00" at bounding box center [333, 194] width 167 height 21
click at [376, 116] on link "Medical" at bounding box center [387, 119] width 41 height 27
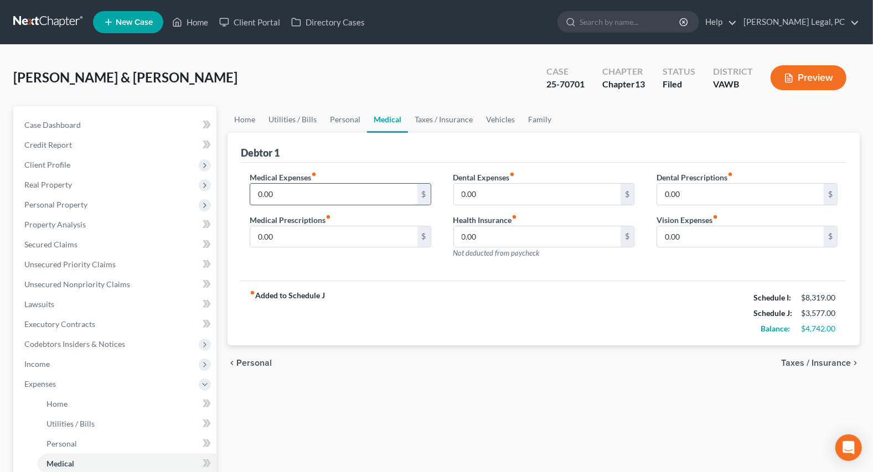
click at [301, 192] on input "0.00" at bounding box center [333, 194] width 167 height 21
click at [414, 290] on div "fiber_manual_record Added to Schedule J Schedule I: $8,319.00 Schedule J: $3,72…" at bounding box center [544, 313] width 606 height 65
click at [498, 120] on link "Vehicles" at bounding box center [500, 119] width 42 height 27
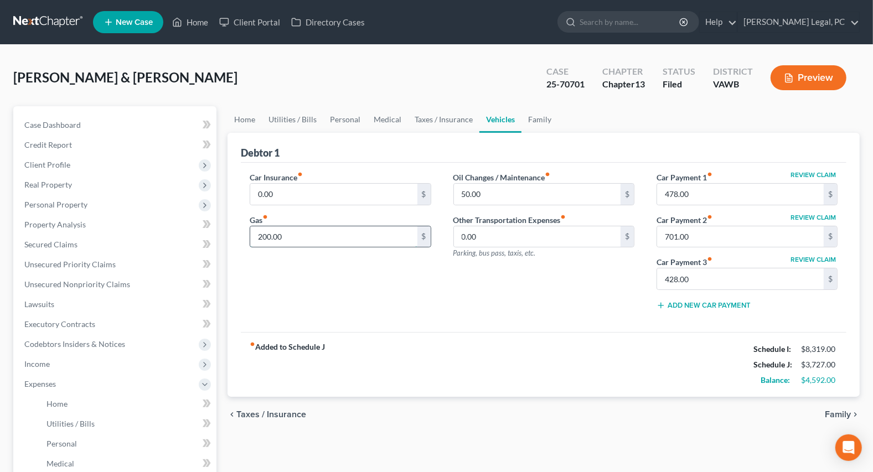
click at [346, 231] on input "200.00" at bounding box center [333, 236] width 167 height 21
click at [423, 320] on div "Car Insurance fiber_manual_record 0.00 $ Gas fiber_manual_record 292 $ Oil Chan…" at bounding box center [544, 247] width 606 height 169
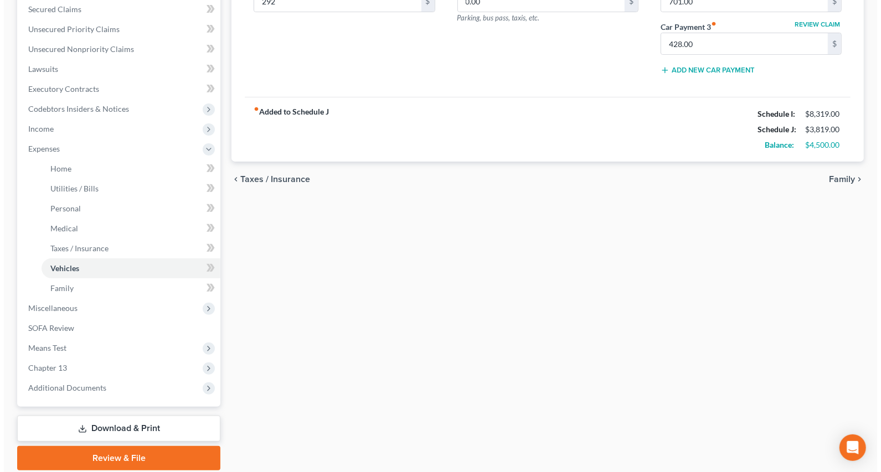
scroll to position [275, 0]
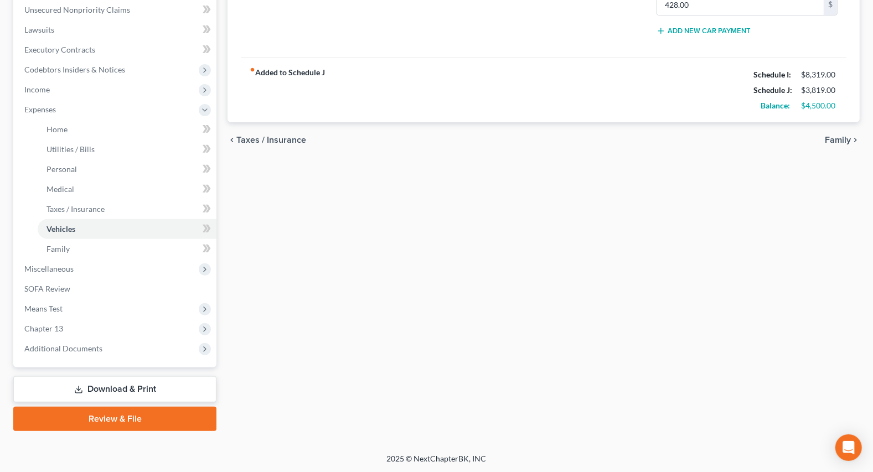
click at [126, 381] on link "Download & Print" at bounding box center [114, 389] width 203 height 26
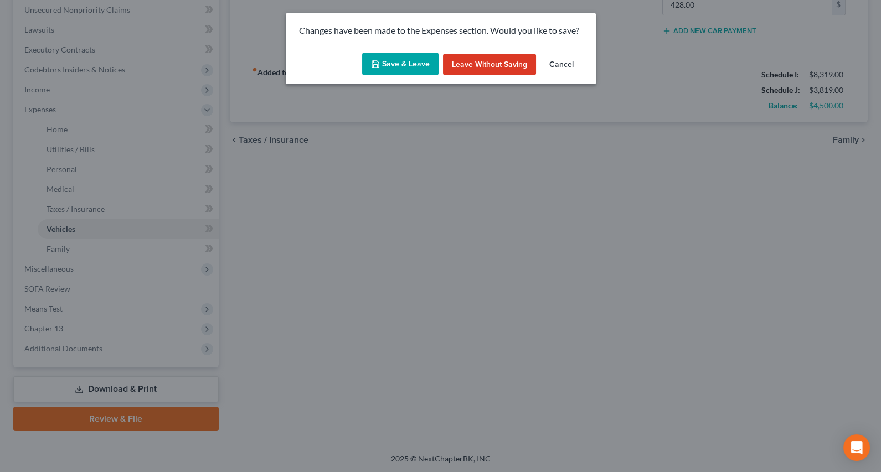
click at [422, 55] on button "Save & Leave" at bounding box center [400, 64] width 76 height 23
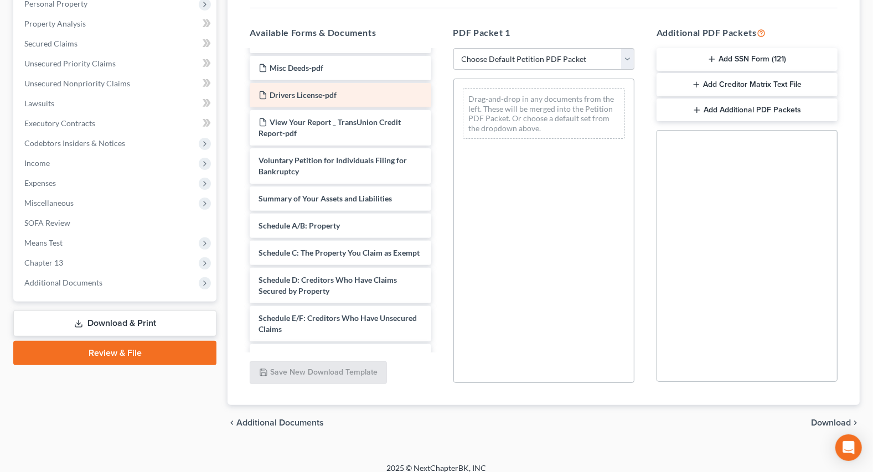
scroll to position [956, 0]
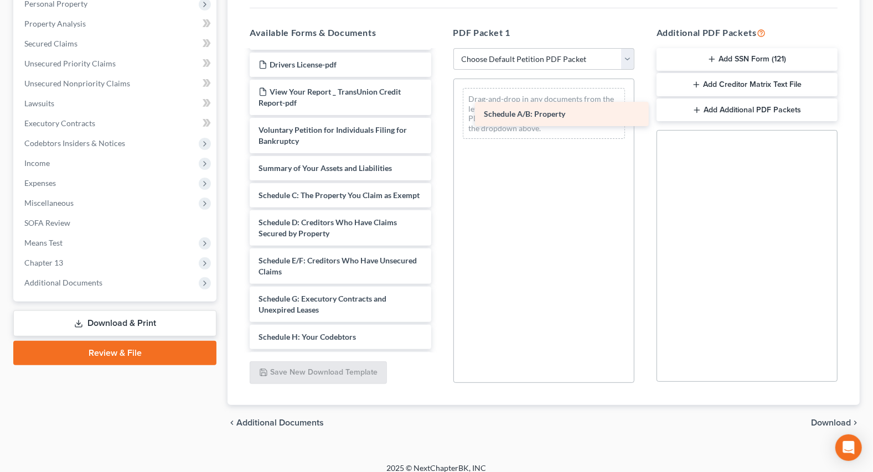
drag, startPoint x: 293, startPoint y: 171, endPoint x: 519, endPoint y: 114, distance: 232.4
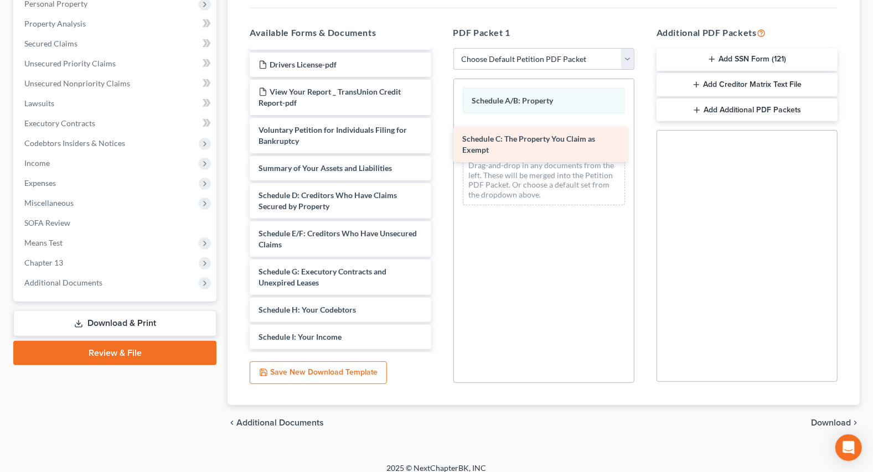
drag, startPoint x: 312, startPoint y: 179, endPoint x: 516, endPoint y: 147, distance: 206.2
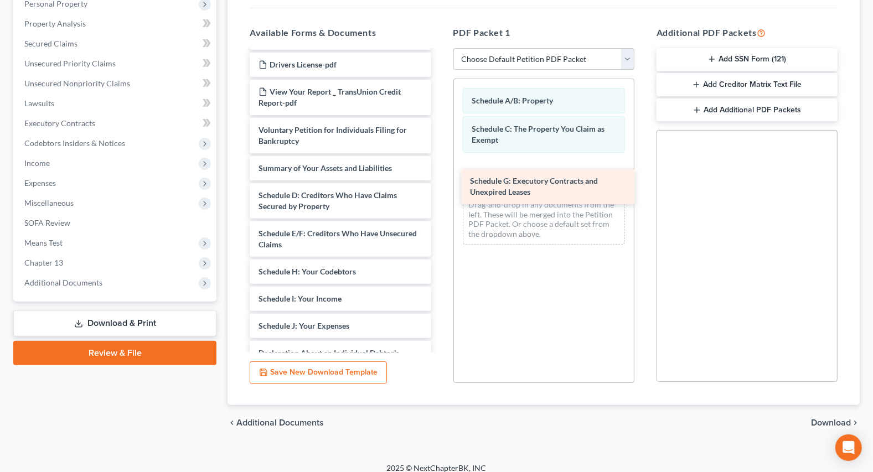
drag, startPoint x: 311, startPoint y: 250, endPoint x: 523, endPoint y: 184, distance: 221.6
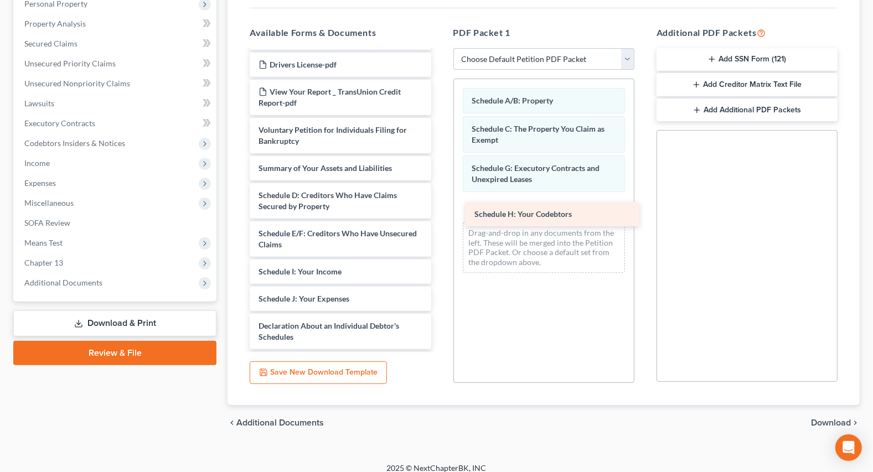
drag, startPoint x: 311, startPoint y: 248, endPoint x: 527, endPoint y: 215, distance: 218.4
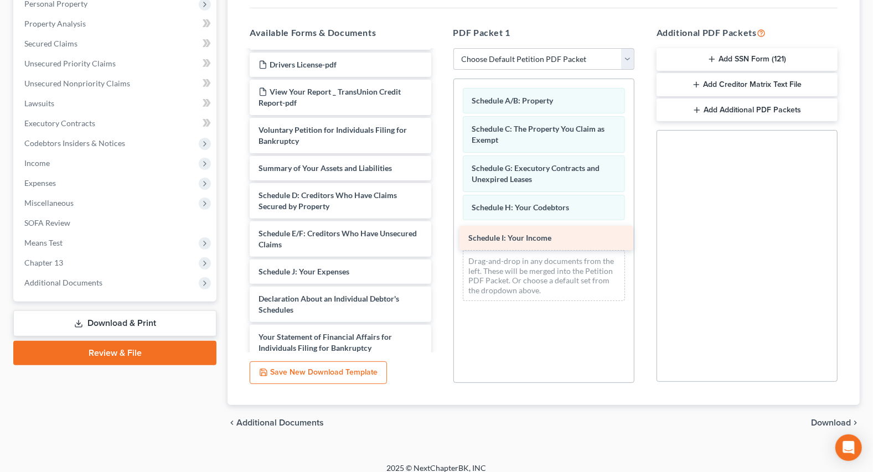
drag, startPoint x: 310, startPoint y: 250, endPoint x: 520, endPoint y: 240, distance: 210.0
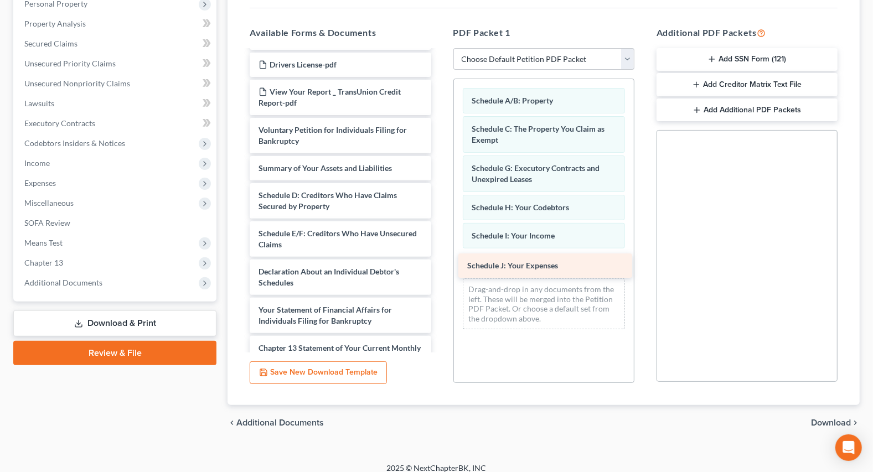
drag, startPoint x: 338, startPoint y: 247, endPoint x: 546, endPoint y: 265, distance: 209.5
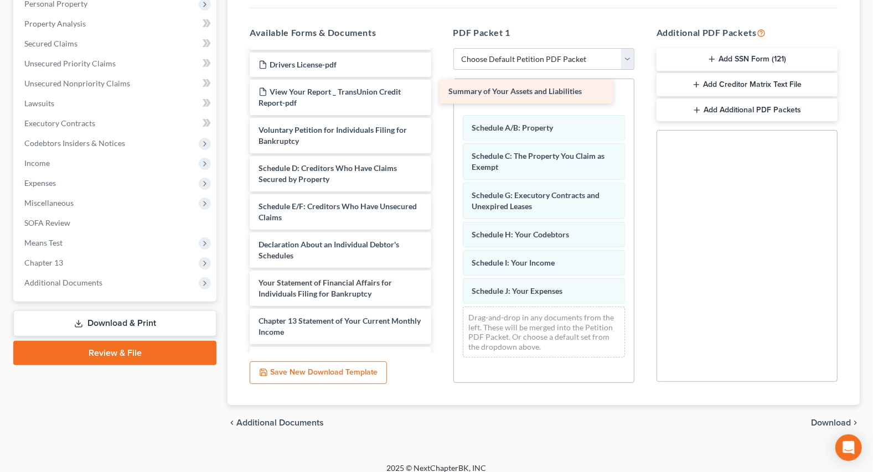
drag, startPoint x: 297, startPoint y: 144, endPoint x: 487, endPoint y: 92, distance: 196.9
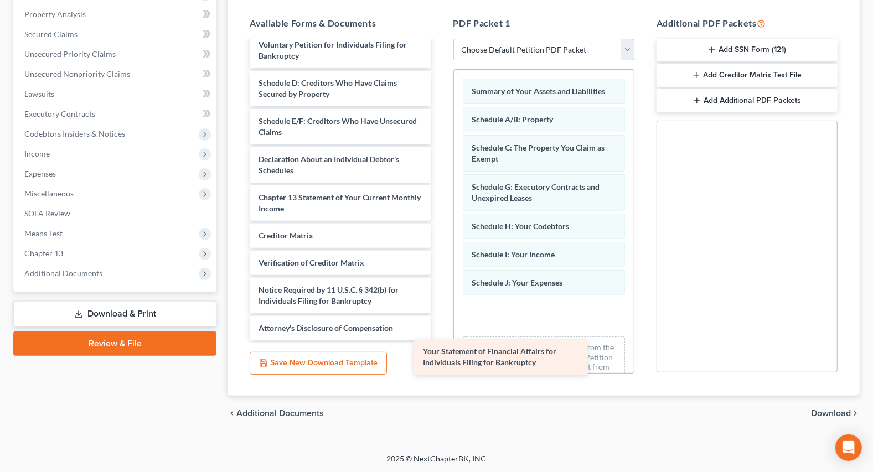
scroll to position [1009, 0]
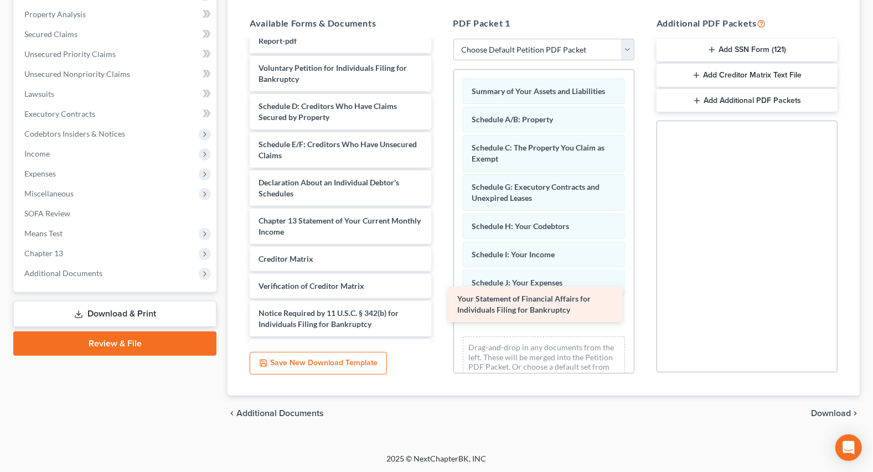
drag, startPoint x: 339, startPoint y: 166, endPoint x: 537, endPoint y: 307, distance: 243.8
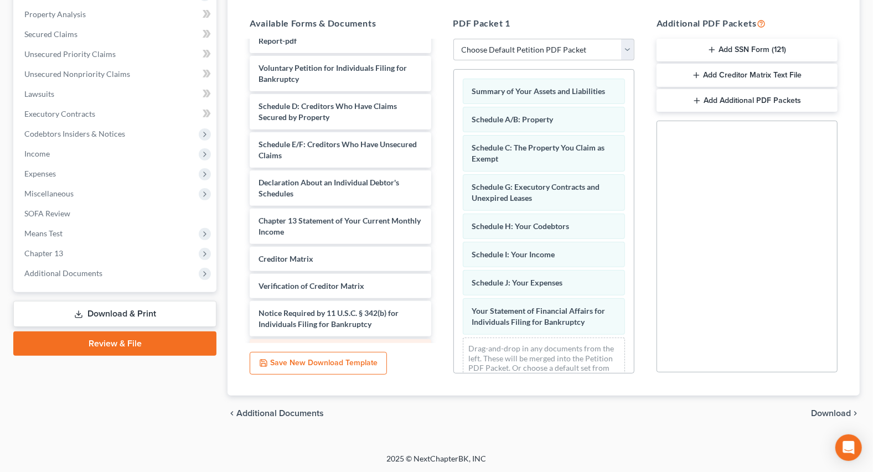
scroll to position [982, 0]
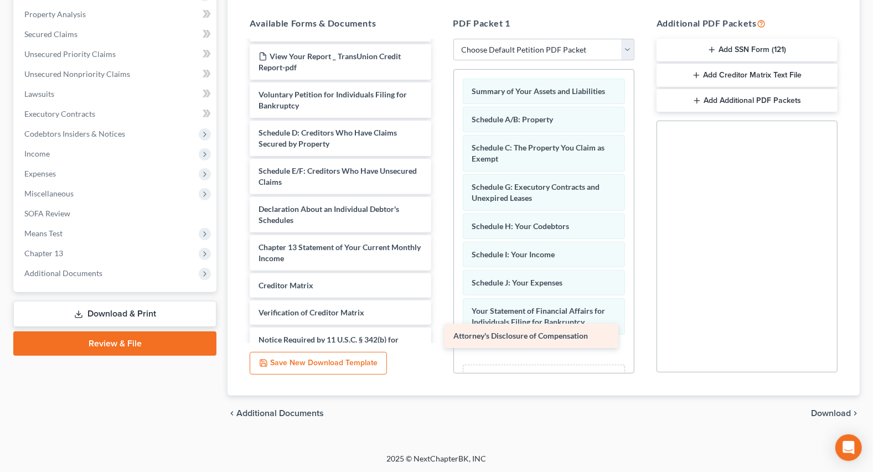
drag, startPoint x: 342, startPoint y: 330, endPoint x: 536, endPoint y: 339, distance: 195.1
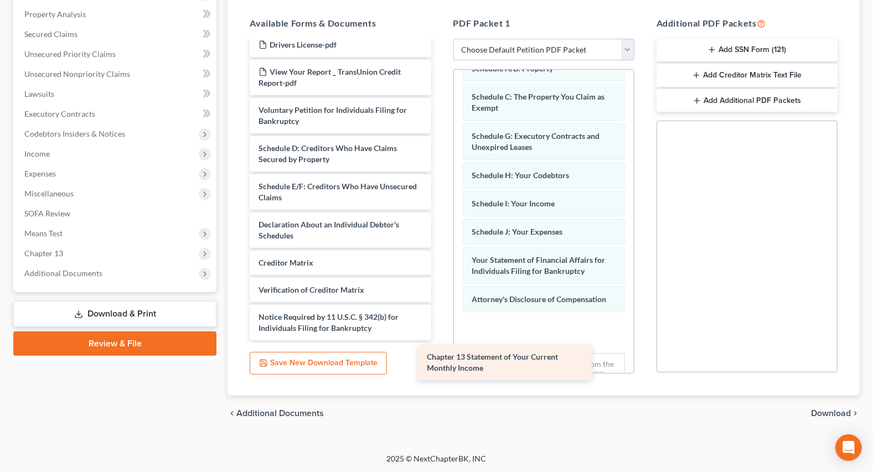
scroll to position [944, 0]
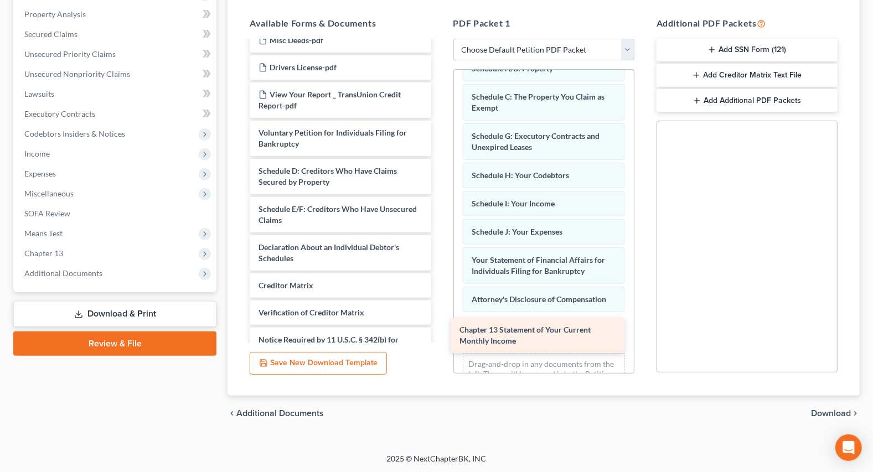
drag, startPoint x: 335, startPoint y: 228, endPoint x: 536, endPoint y: 334, distance: 227.3
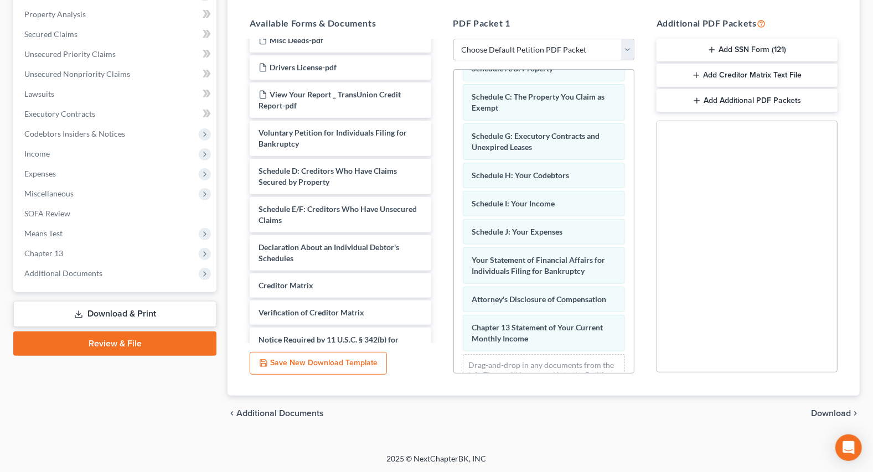
click at [824, 409] on span "Download" at bounding box center [831, 413] width 40 height 9
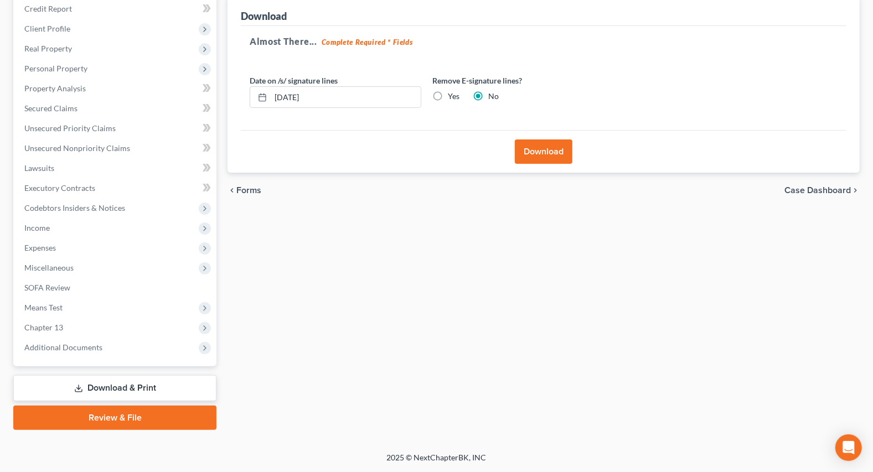
scroll to position [135, 0]
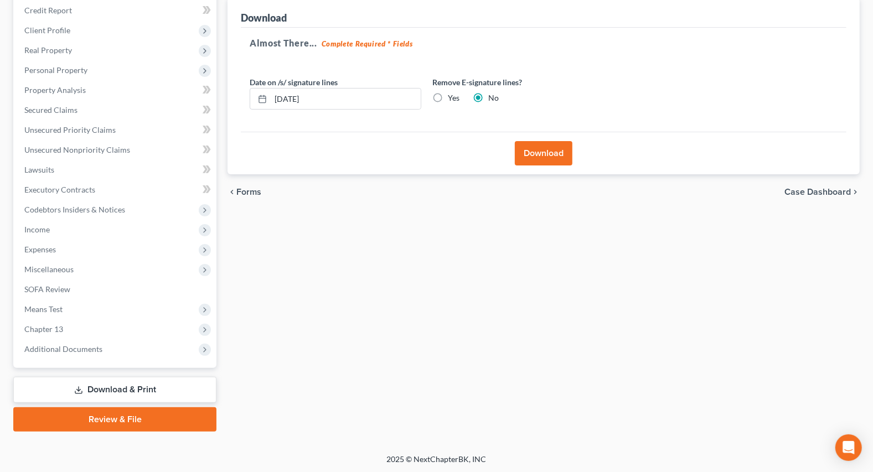
click at [536, 152] on button "Download" at bounding box center [544, 153] width 58 height 24
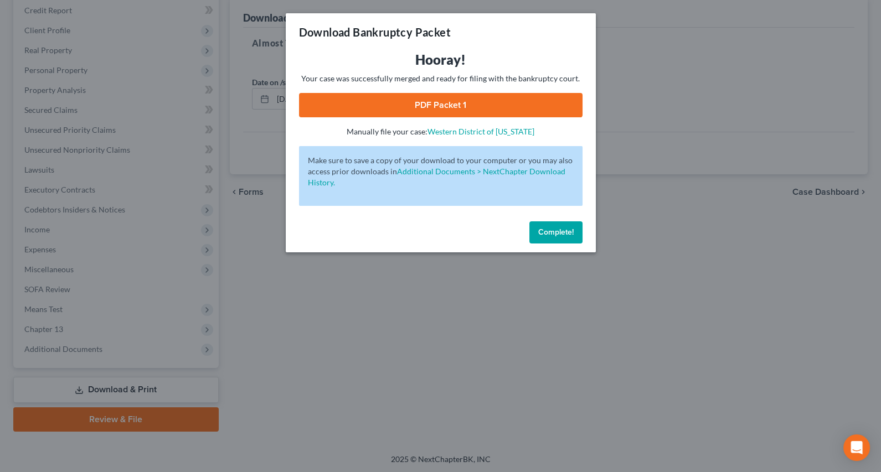
click at [398, 106] on link "PDF Packet 1" at bounding box center [440, 105] width 283 height 24
click at [282, 324] on div "Download Bankruptcy Packet Hooray! Your case was successfully merged and ready …" at bounding box center [440, 236] width 881 height 472
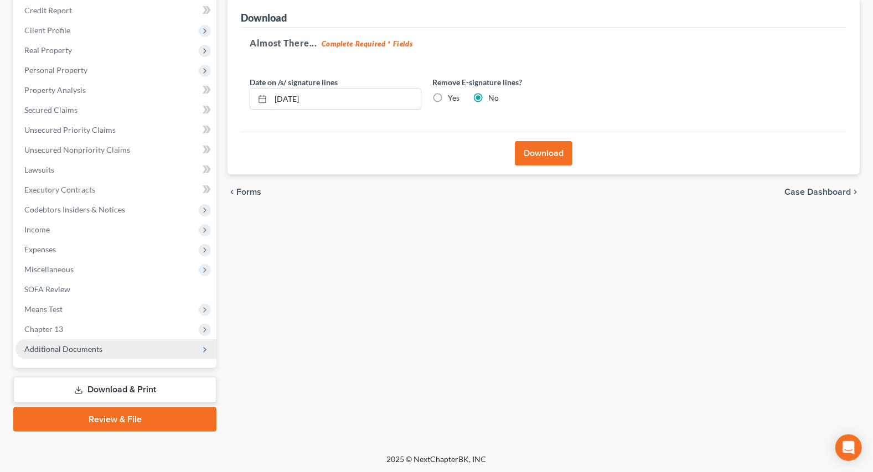
click at [33, 349] on span "Additional Documents" at bounding box center [63, 348] width 78 height 9
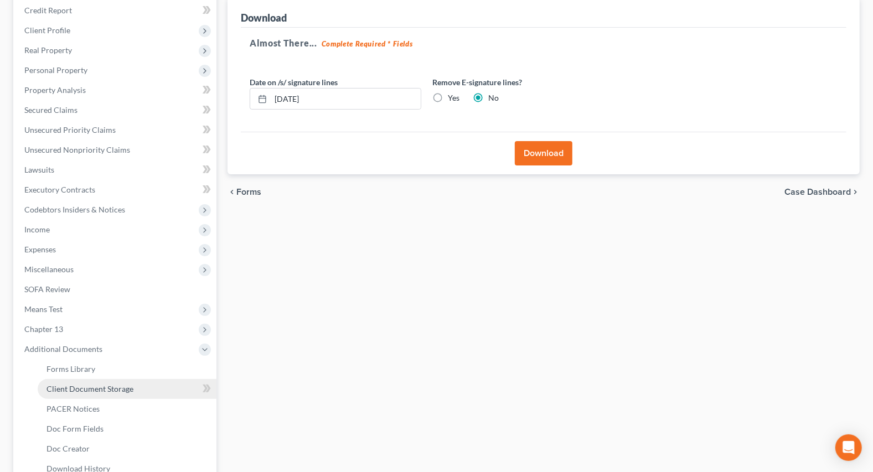
click at [83, 393] on link "Client Document Storage" at bounding box center [127, 389] width 179 height 20
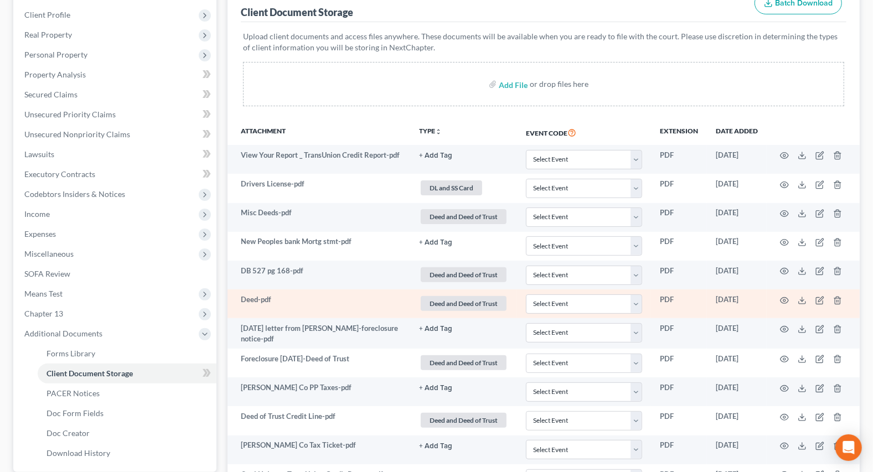
scroll to position [151, 0]
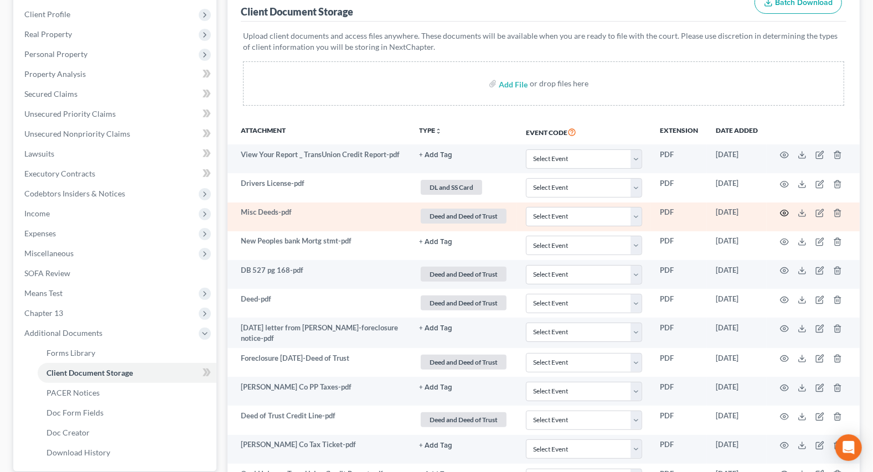
click at [783, 212] on circle "button" at bounding box center [784, 213] width 2 height 2
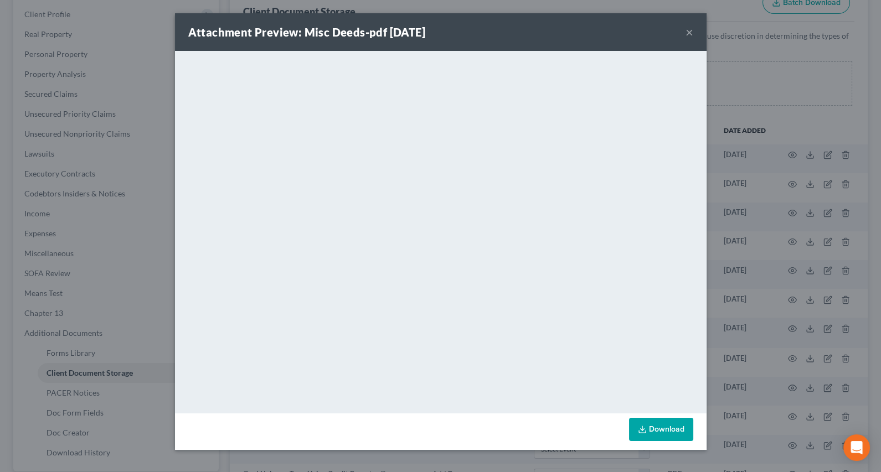
click at [692, 28] on button "×" at bounding box center [689, 31] width 8 height 13
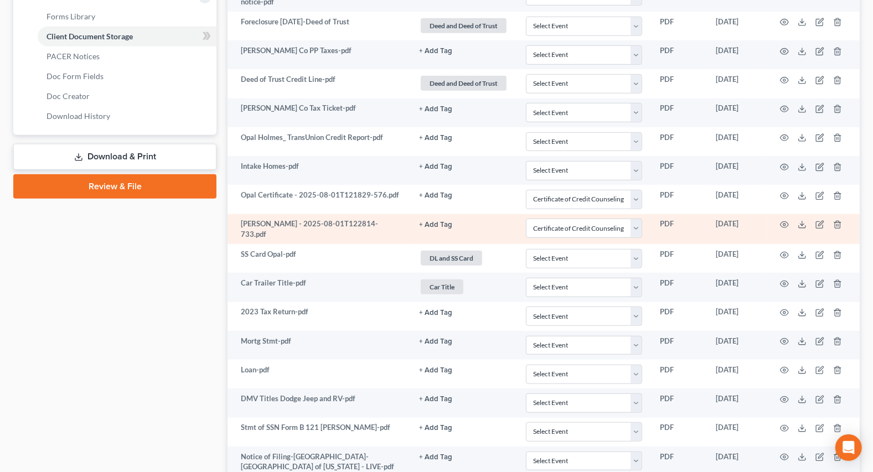
scroll to position [503, 0]
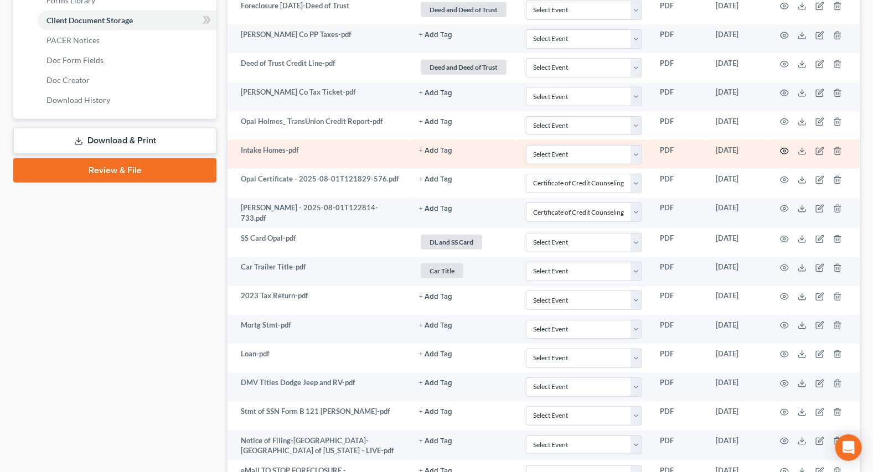
click at [781, 149] on icon "button" at bounding box center [784, 151] width 8 height 6
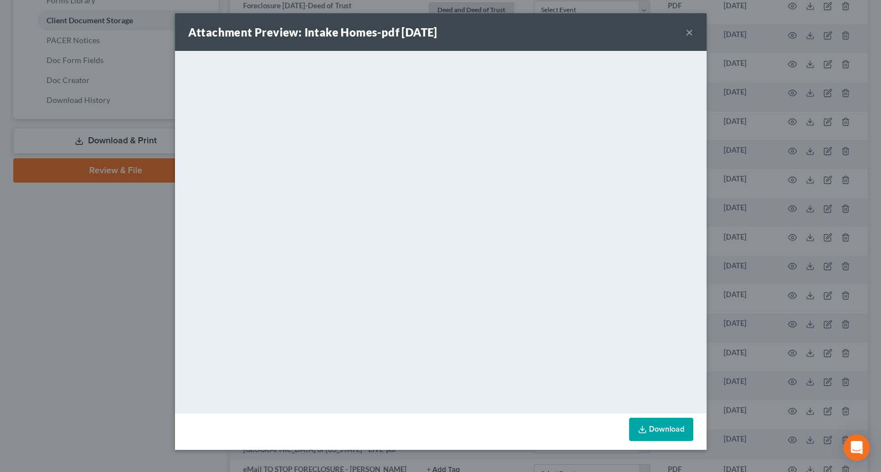
click at [127, 314] on div "Attachment Preview: Intake Homes-pdf 07/28/2025 × <object ng-attr-data='https:/…" at bounding box center [440, 236] width 881 height 472
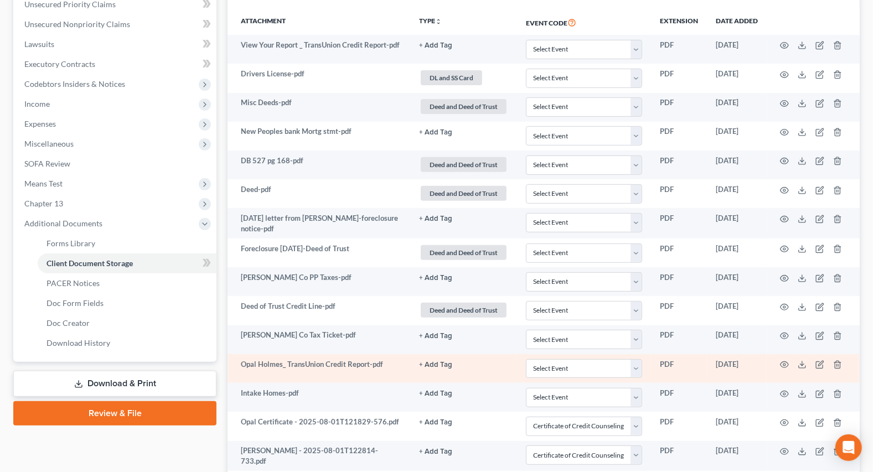
scroll to position [214, 0]
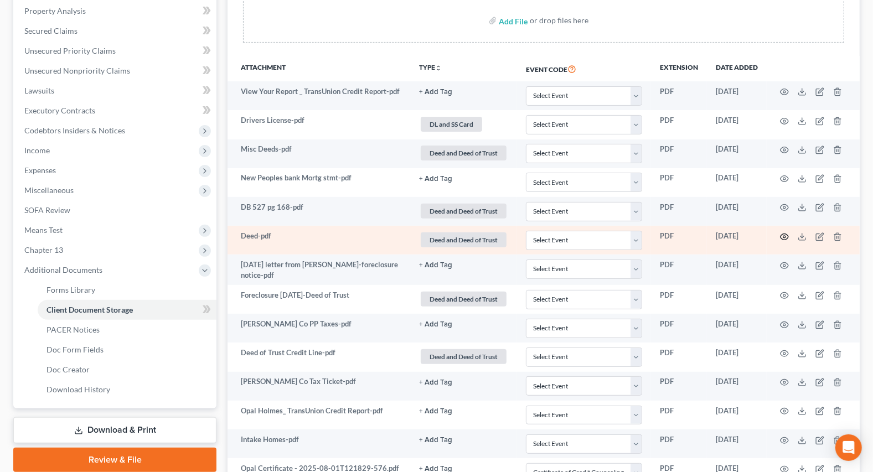
click at [782, 235] on icon "button" at bounding box center [784, 236] width 9 height 9
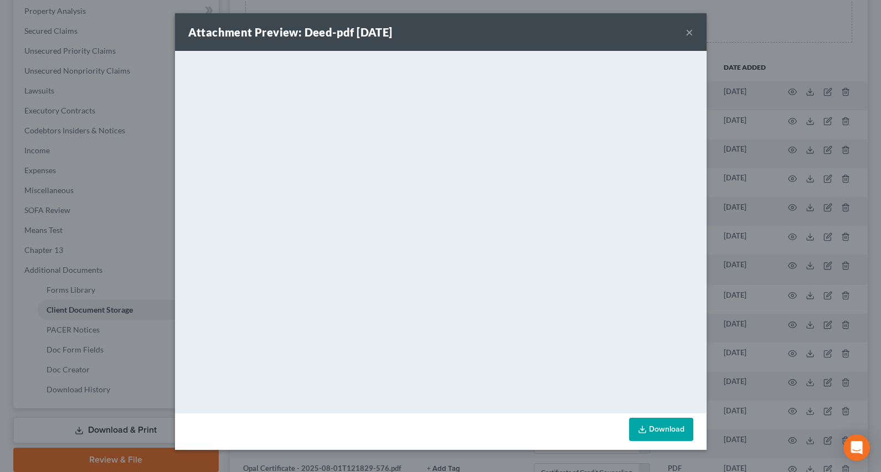
click at [688, 35] on button "×" at bounding box center [689, 31] width 8 height 13
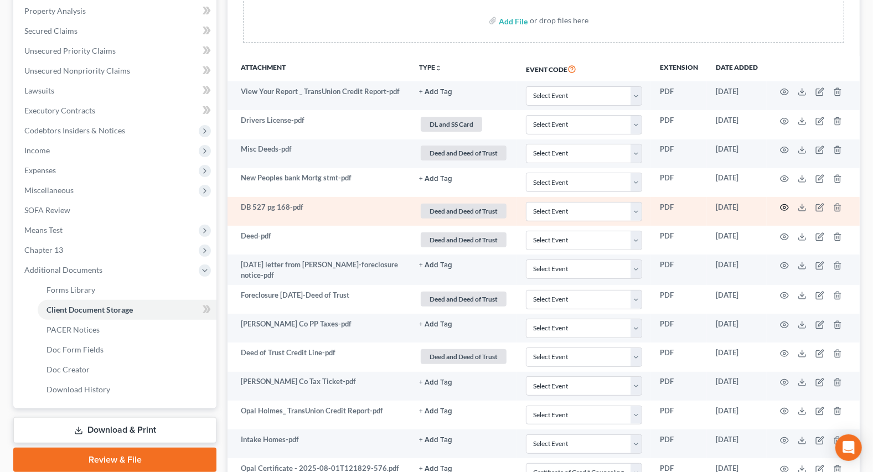
click at [784, 210] on icon "button" at bounding box center [784, 207] width 9 height 9
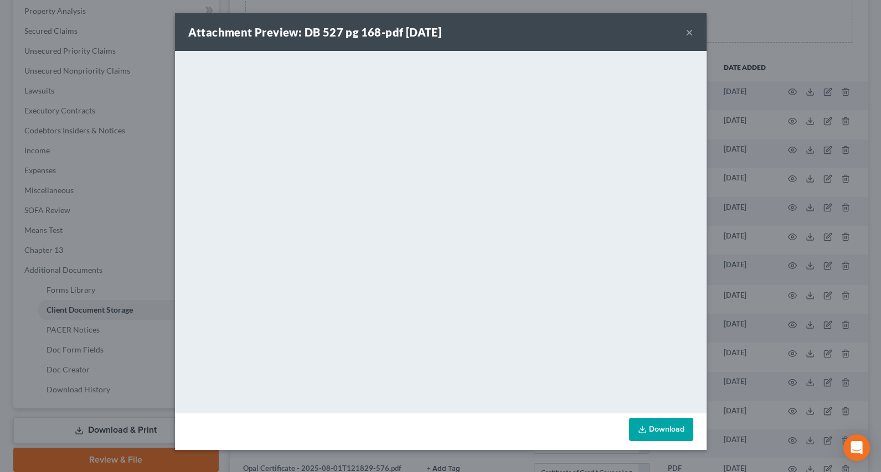
click at [687, 33] on button "×" at bounding box center [689, 31] width 8 height 13
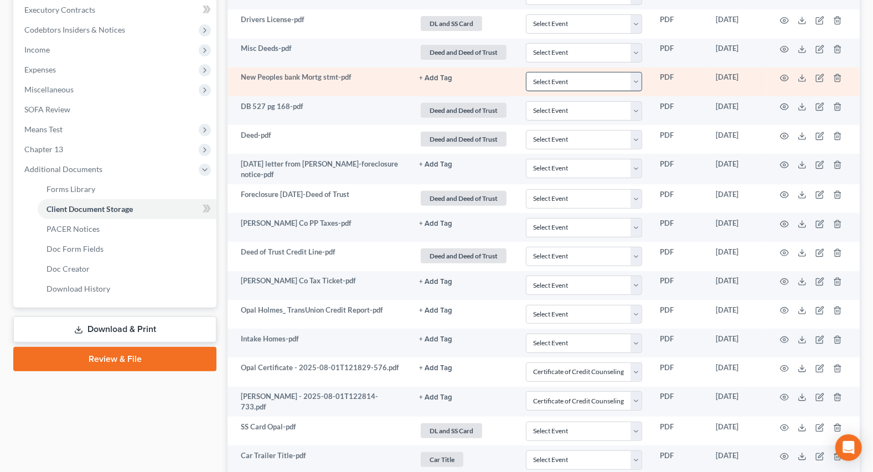
scroll to position [365, 0]
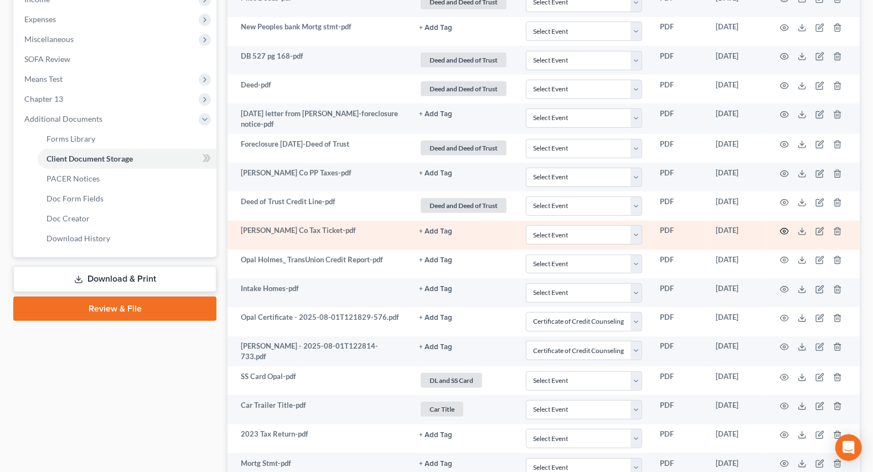
click at [783, 230] on circle "button" at bounding box center [784, 231] width 2 height 2
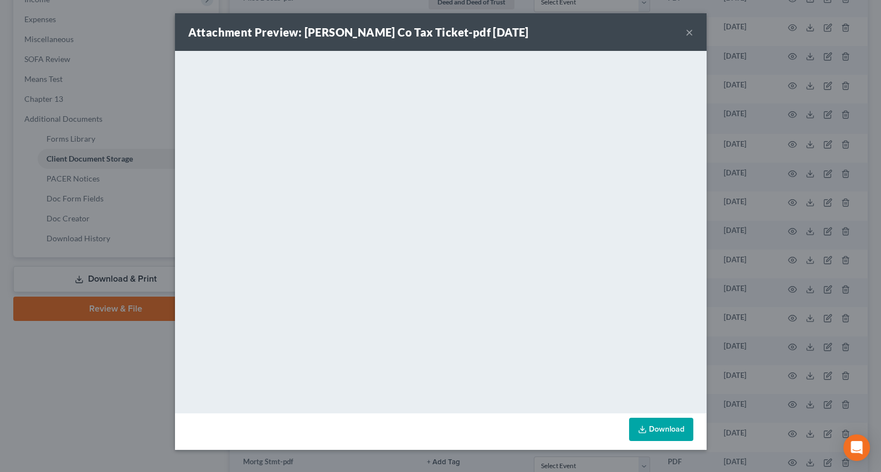
click at [86, 356] on div "Attachment Preview: Russell Co Tax Ticket-pdf 07/22/2025 × <object ng-attr-data…" at bounding box center [440, 236] width 881 height 472
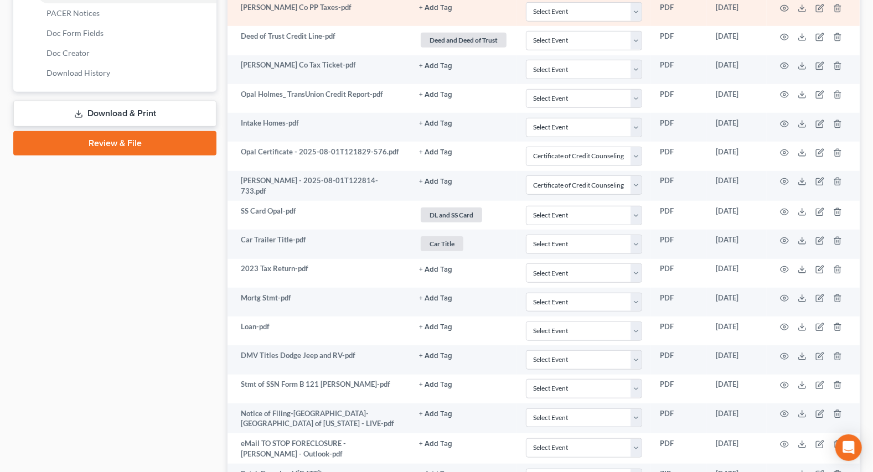
scroll to position [566, 0]
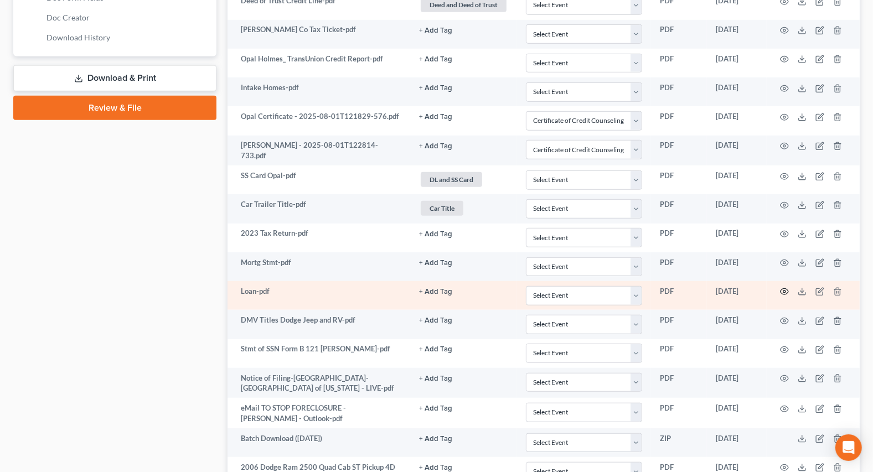
click at [785, 291] on circle "button" at bounding box center [784, 292] width 2 height 2
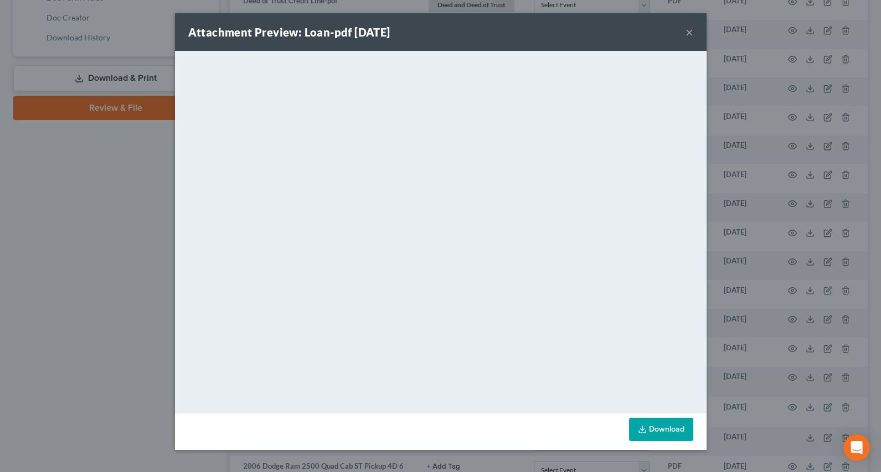
click at [115, 254] on div "Attachment Preview: Loan-pdf 08/04/2025 × <object ng-attr-data='https://nextcha…" at bounding box center [440, 236] width 881 height 472
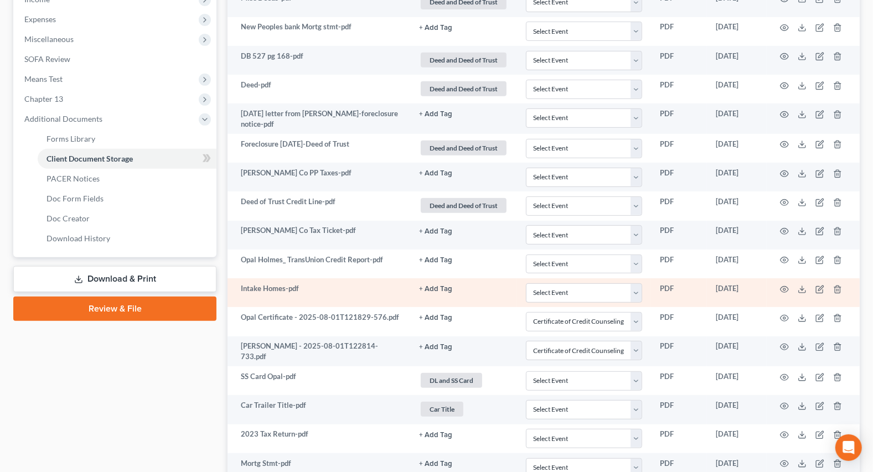
scroll to position [314, 0]
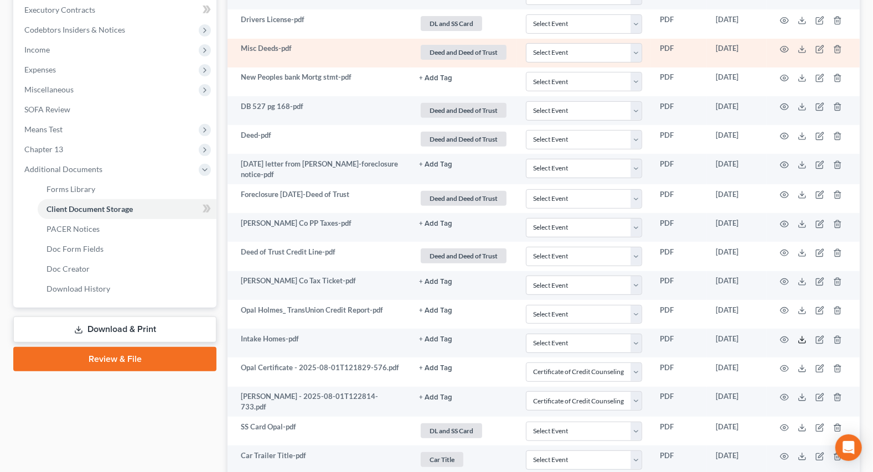
drag, startPoint x: 802, startPoint y: 337, endPoint x: 470, endPoint y: 53, distance: 437.0
click at [802, 337] on line at bounding box center [802, 339] width 0 height 4
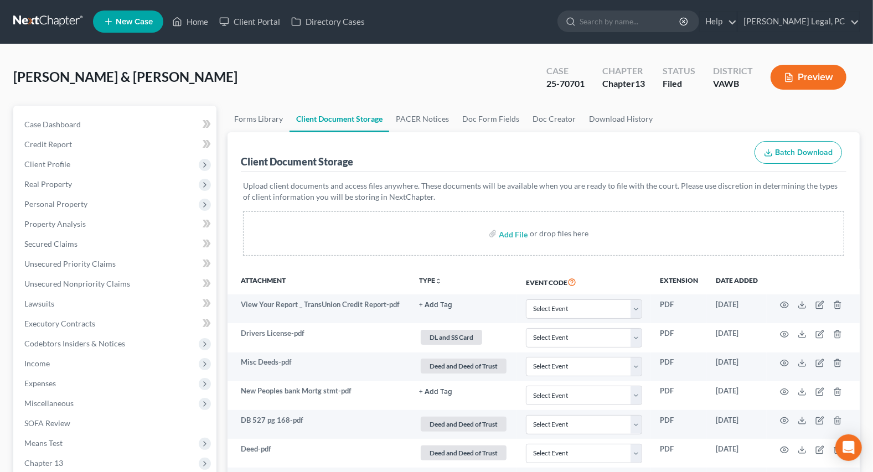
scroll to position [0, 0]
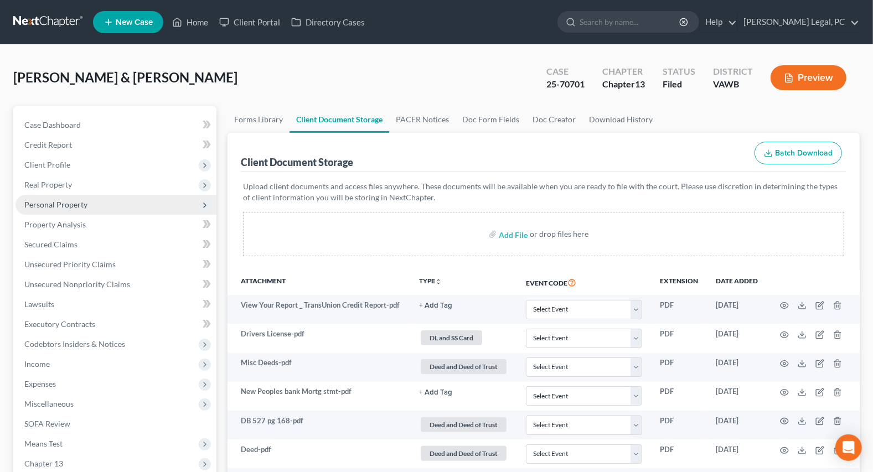
click at [53, 200] on span "Personal Property" at bounding box center [55, 204] width 63 height 9
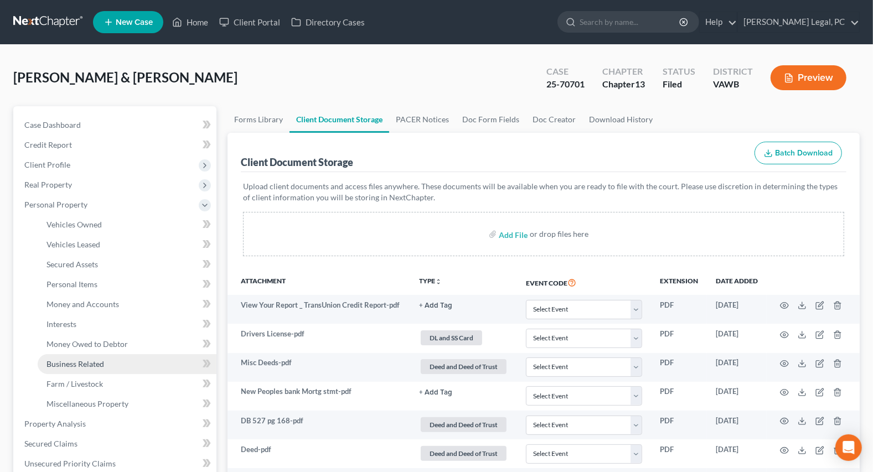
click at [77, 358] on link "Business Related" at bounding box center [127, 364] width 179 height 20
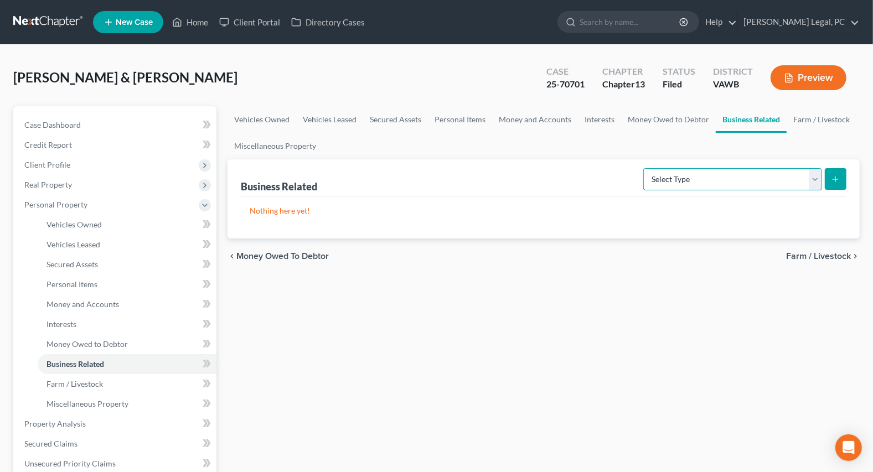
click at [746, 170] on select "Select Type Customer Lists Franchises Inventory Licenses Machinery Office Equip…" at bounding box center [732, 179] width 179 height 22
click at [591, 120] on link "Interests" at bounding box center [599, 119] width 43 height 27
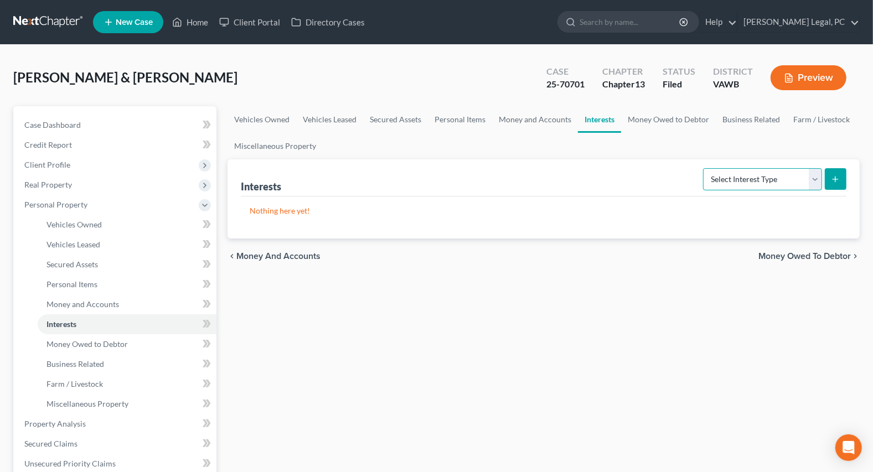
click at [735, 174] on select "Select Interest Type 401K Annuity Bond Education IRA Government Bond Government…" at bounding box center [762, 179] width 119 height 22
click at [705, 168] on select "Select Interest Type 401K Annuity Bond Education IRA Government Bond Government…" at bounding box center [762, 179] width 119 height 22
click at [838, 177] on icon "submit" at bounding box center [835, 179] width 9 height 9
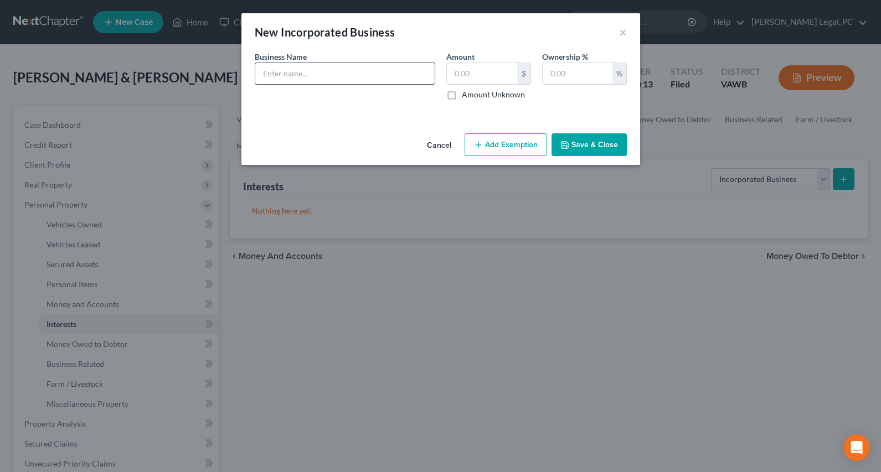
click at [286, 77] on input "text" at bounding box center [344, 73] width 179 height 21
click at [345, 74] on input "Cedar Ridge Truck Parts, Inc." at bounding box center [344, 73] width 179 height 21
click at [483, 77] on input "text" at bounding box center [482, 73] width 70 height 21
click at [580, 144] on button "Save & Close" at bounding box center [588, 144] width 75 height 23
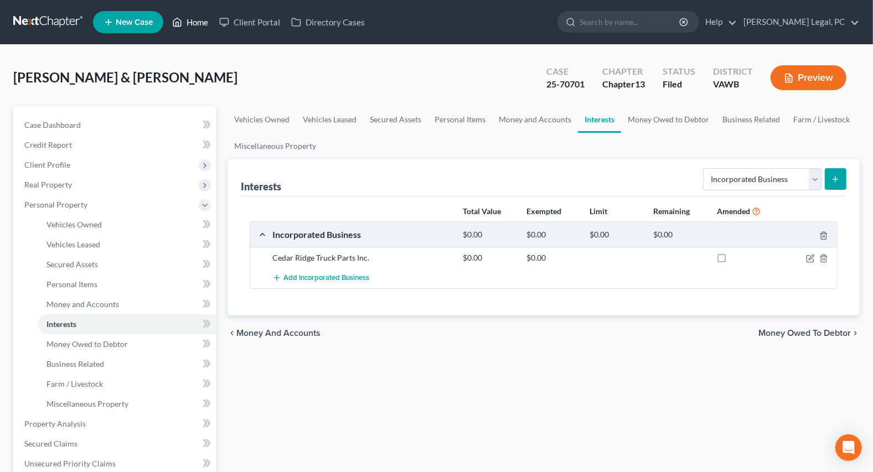
click at [192, 18] on link "Home" at bounding box center [190, 22] width 47 height 20
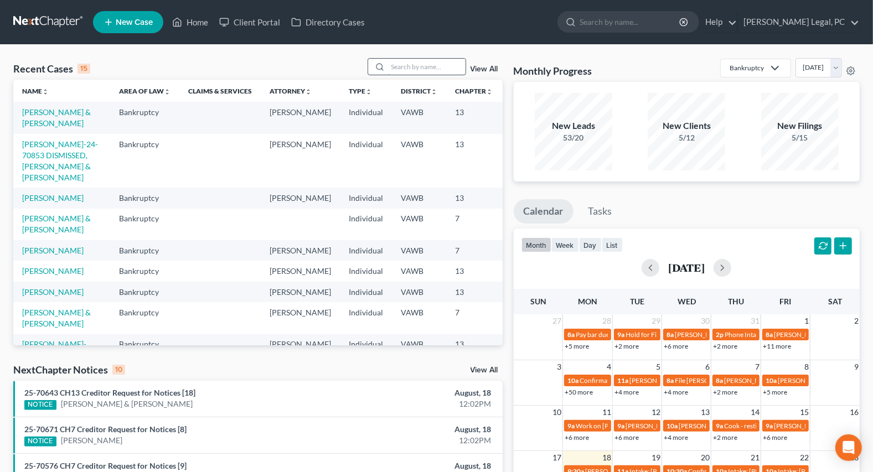
click at [415, 65] on input "search" at bounding box center [426, 67] width 77 height 16
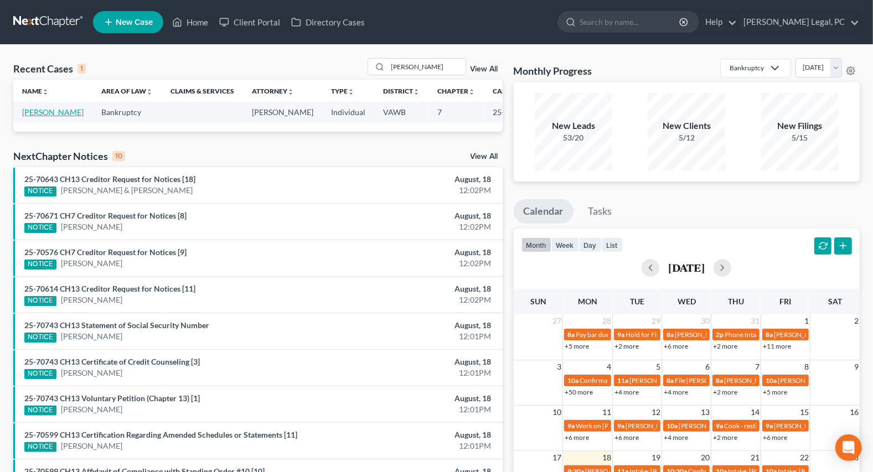
click at [27, 117] on link "Riegel, Davida" at bounding box center [52, 111] width 61 height 9
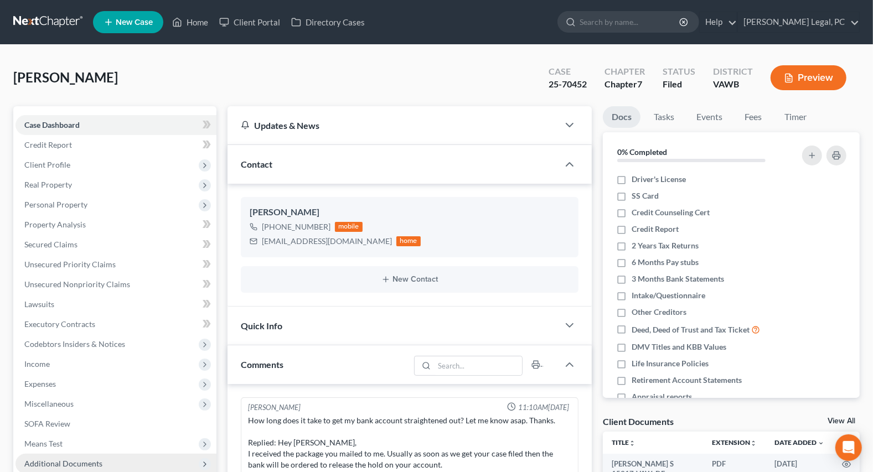
scroll to position [302, 0]
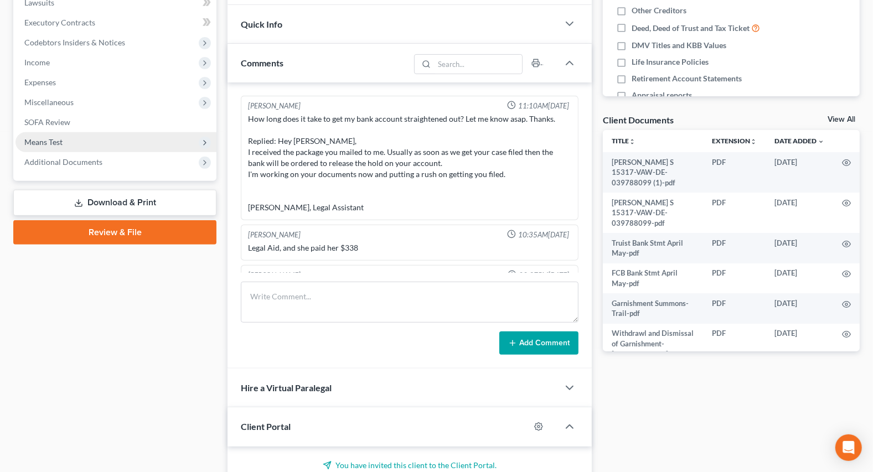
click at [71, 148] on span "Means Test" at bounding box center [115, 142] width 201 height 20
click at [66, 157] on span "Additional Documents" at bounding box center [63, 161] width 78 height 9
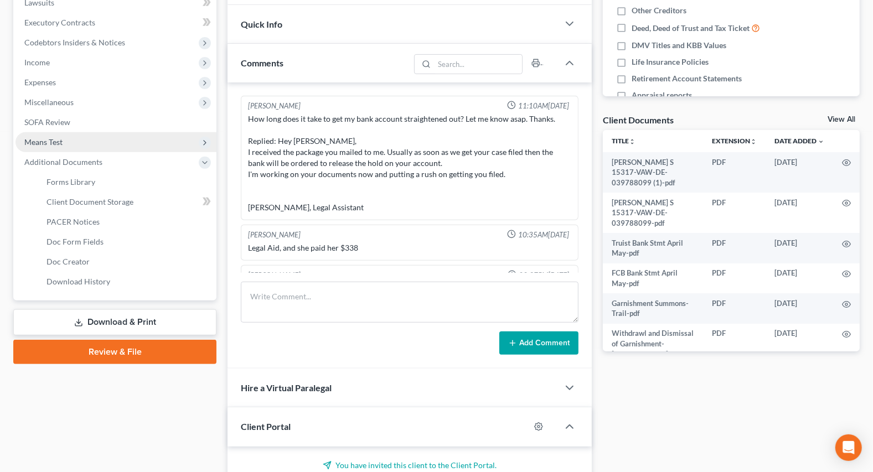
scroll to position [718, 0]
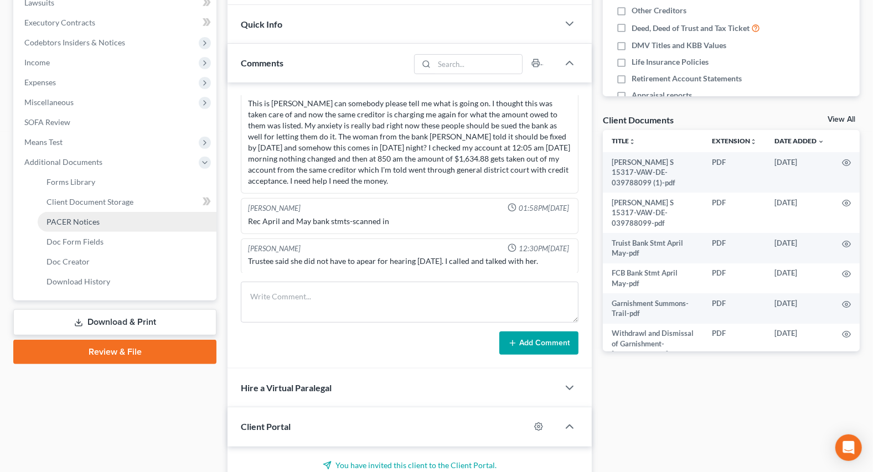
click at [75, 221] on span "PACER Notices" at bounding box center [72, 221] width 53 height 9
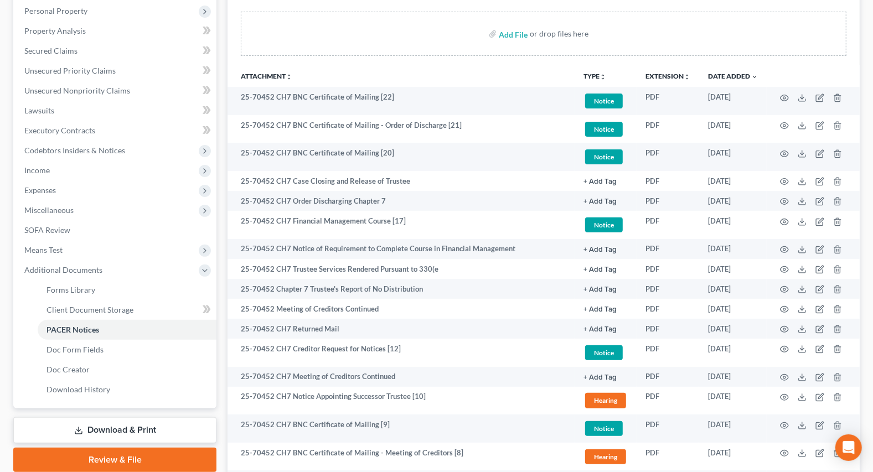
scroll to position [201, 0]
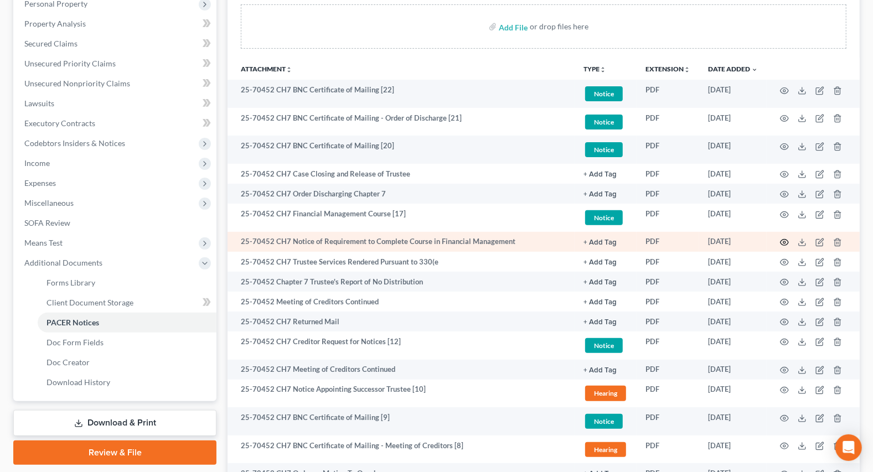
click at [784, 238] on icon "button" at bounding box center [784, 242] width 9 height 9
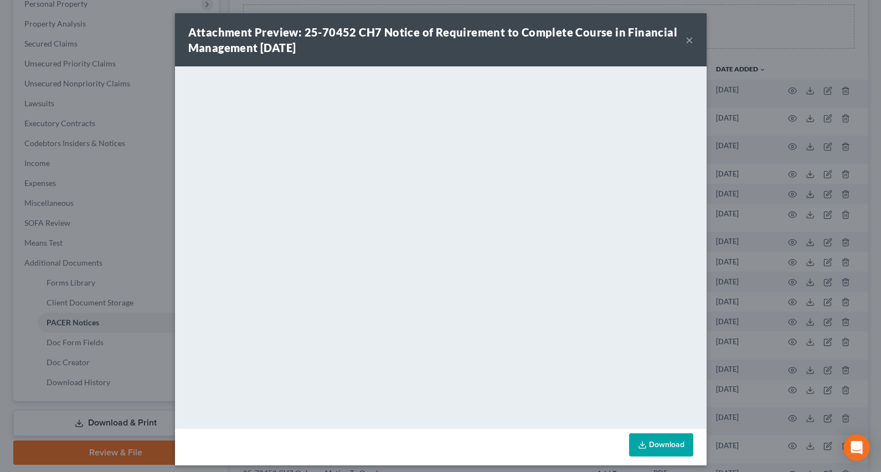
click at [685, 39] on button "×" at bounding box center [689, 39] width 8 height 13
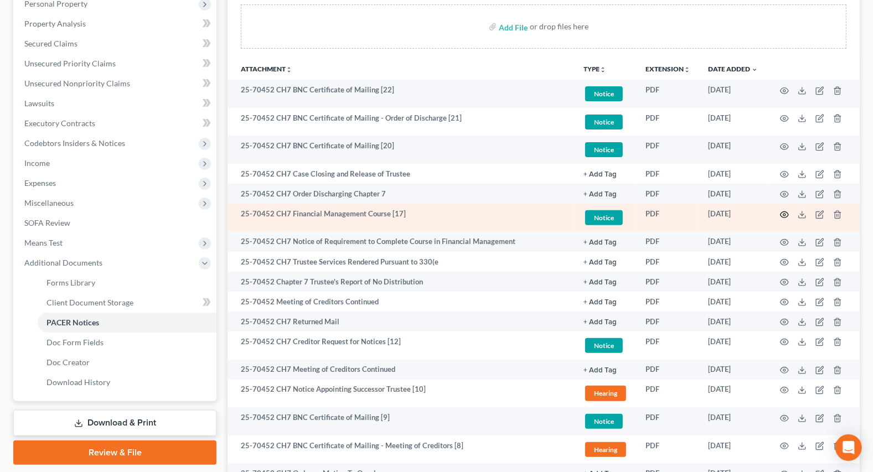
click at [786, 213] on icon "button" at bounding box center [784, 214] width 9 height 9
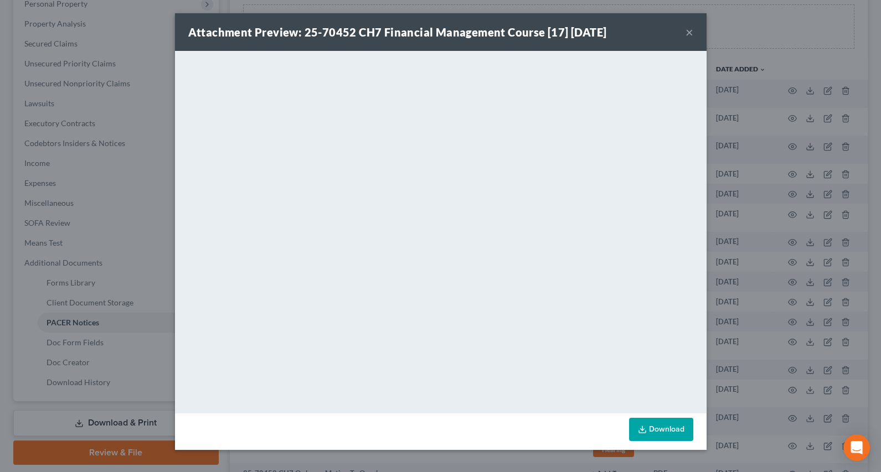
drag, startPoint x: 691, startPoint y: 32, endPoint x: 740, endPoint y: 106, distance: 88.4
click at [691, 31] on button "×" at bounding box center [689, 31] width 8 height 13
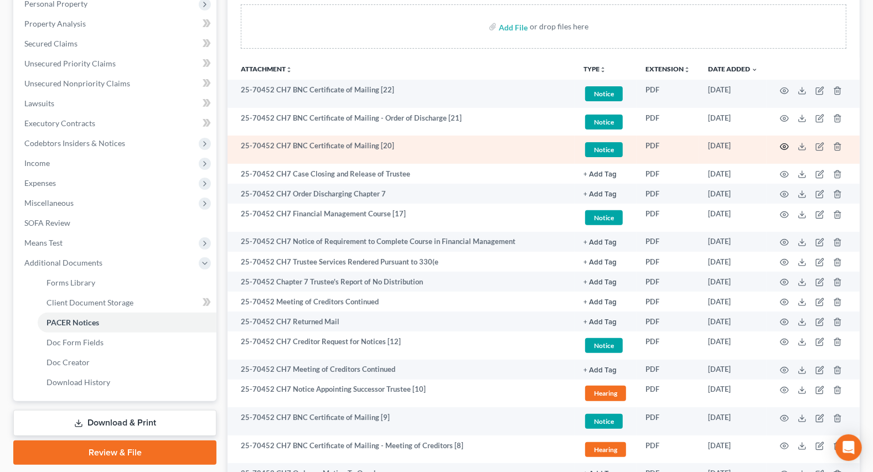
click at [785, 146] on circle "button" at bounding box center [784, 147] width 2 height 2
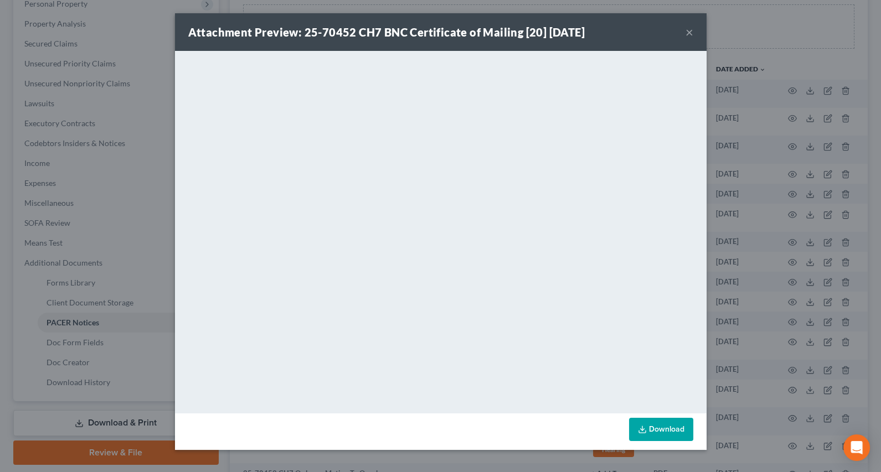
click at [686, 28] on button "×" at bounding box center [689, 31] width 8 height 13
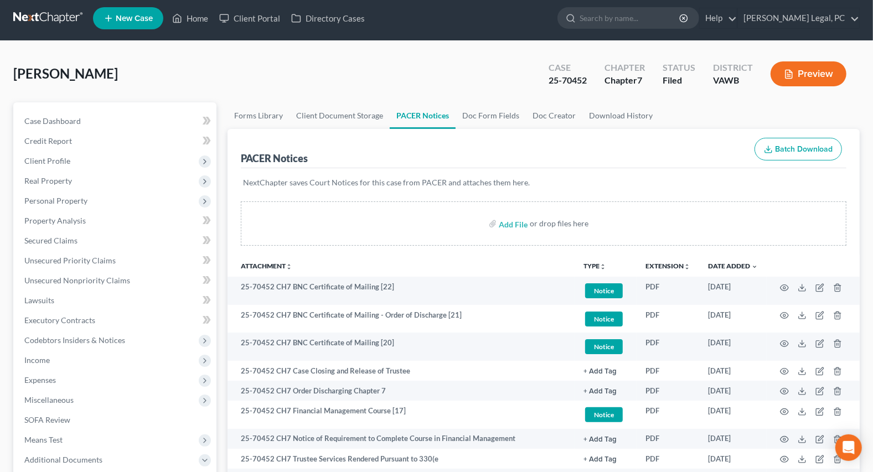
scroll to position [0, 0]
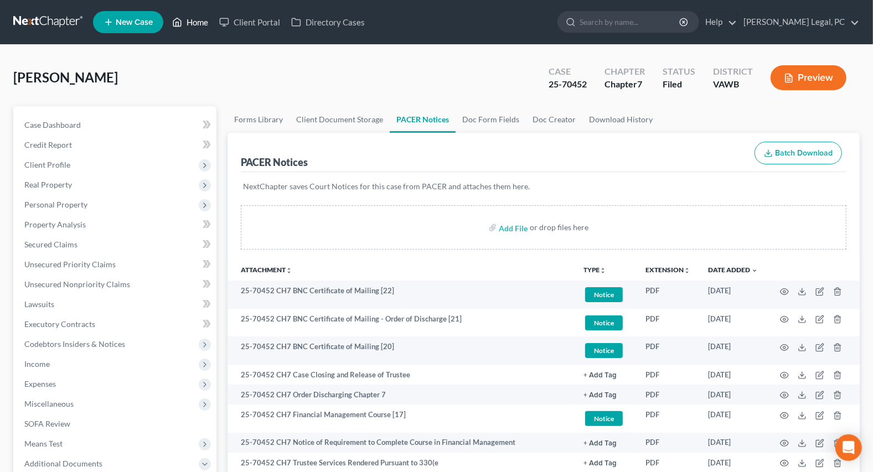
click at [203, 15] on link "Home" at bounding box center [190, 22] width 47 height 20
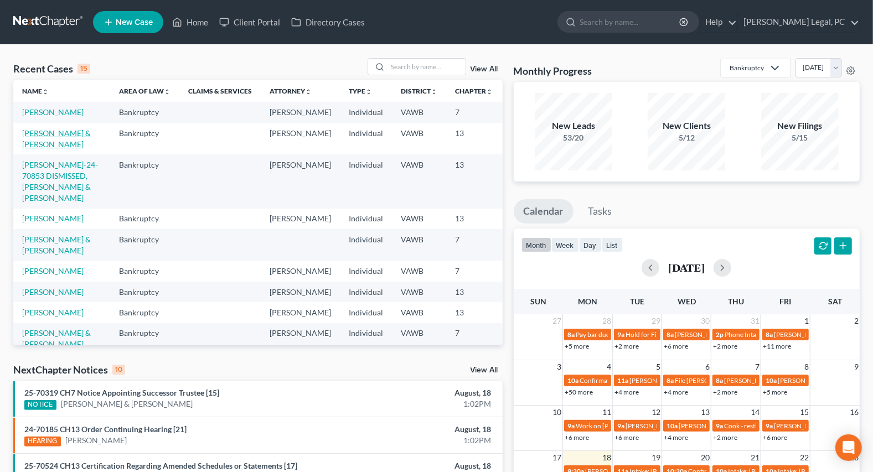
click at [36, 144] on link "[PERSON_NAME] & [PERSON_NAME]" at bounding box center [56, 138] width 69 height 20
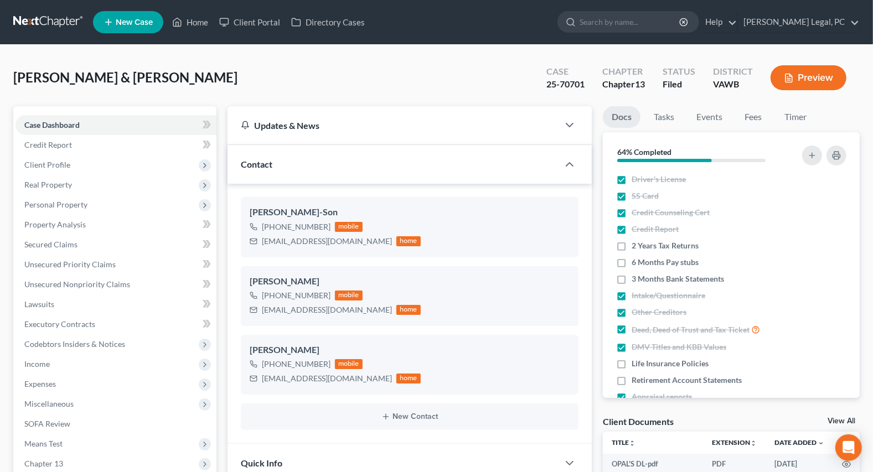
scroll to position [1, 0]
click at [60, 203] on span "Personal Property" at bounding box center [55, 204] width 63 height 9
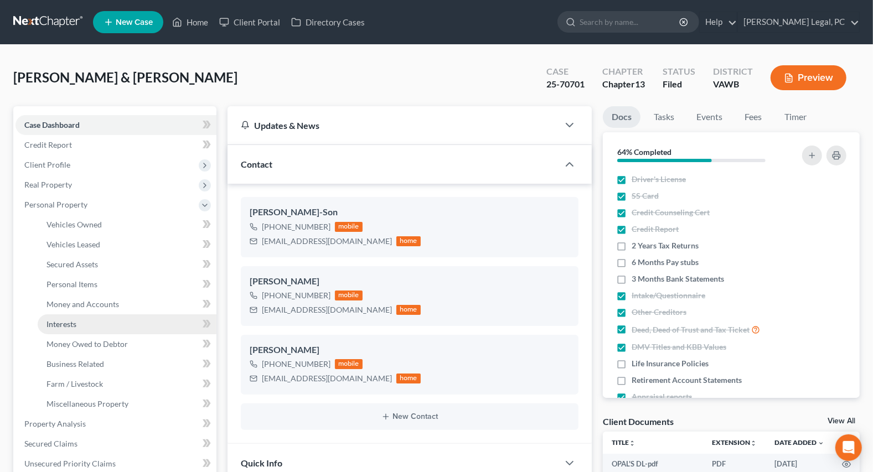
click at [72, 327] on span "Interests" at bounding box center [61, 323] width 30 height 9
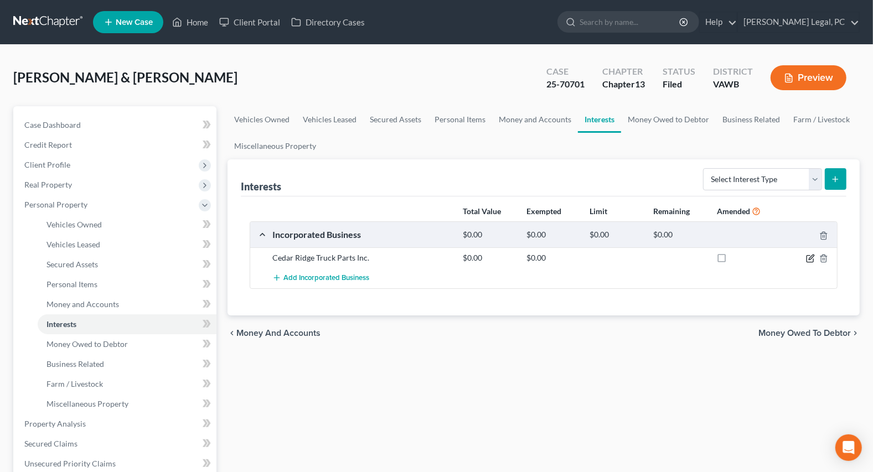
click at [809, 259] on icon "button" at bounding box center [811, 257] width 5 height 5
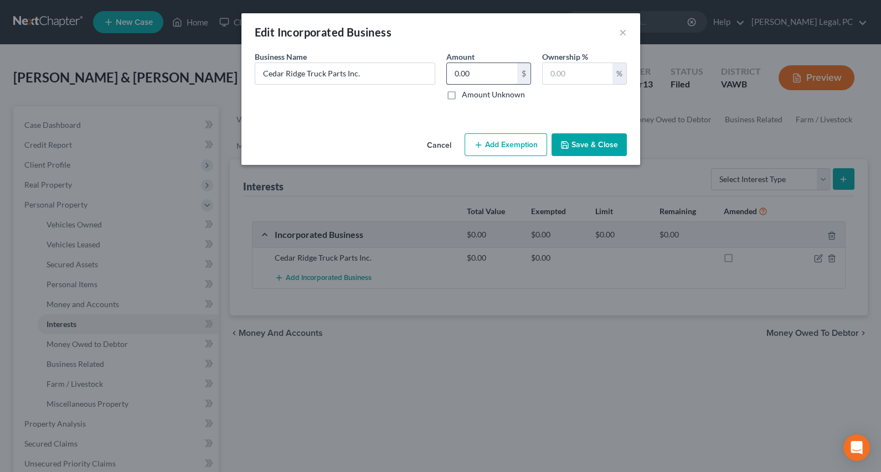
click at [490, 77] on input "0.00" at bounding box center [482, 73] width 70 height 21
click at [573, 70] on input "text" at bounding box center [577, 73] width 70 height 21
click at [516, 146] on button "Add Exemption" at bounding box center [505, 144] width 82 height 23
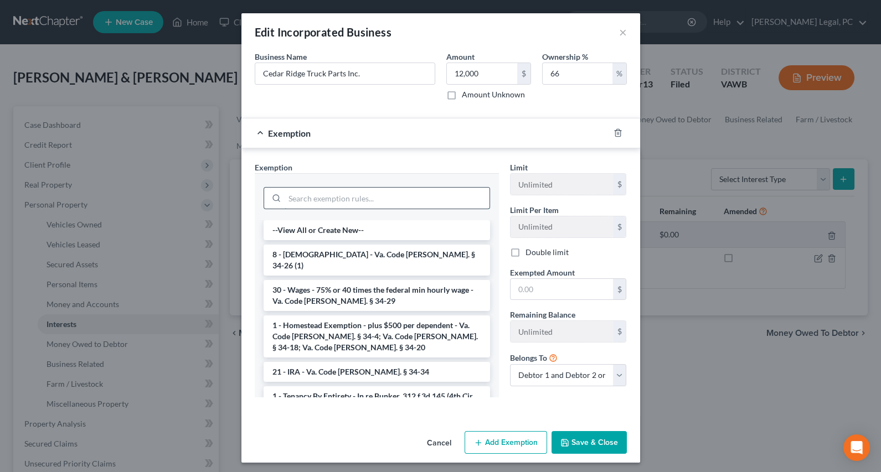
click at [351, 199] on input "search" at bounding box center [387, 198] width 205 height 21
click at [476, 77] on input "12,000" at bounding box center [482, 73] width 70 height 21
click at [572, 435] on button "Save & Close" at bounding box center [588, 442] width 75 height 23
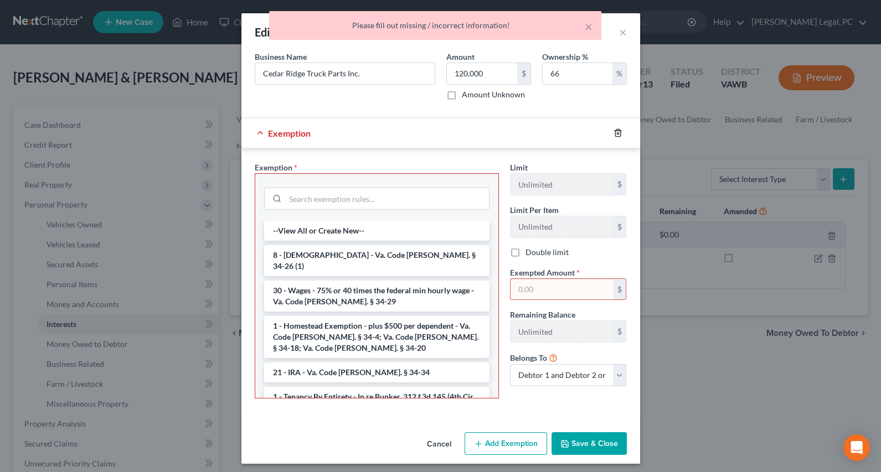
click at [613, 132] on icon "button" at bounding box center [617, 132] width 9 height 9
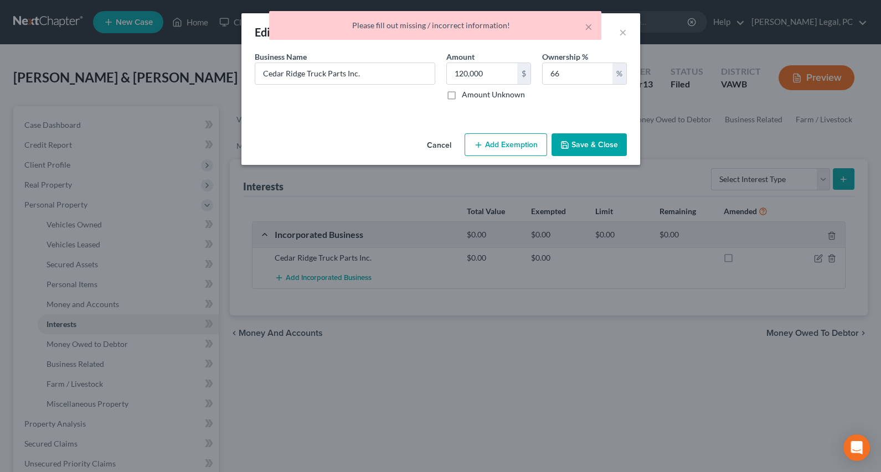
click at [590, 144] on button "Save & Close" at bounding box center [588, 144] width 75 height 23
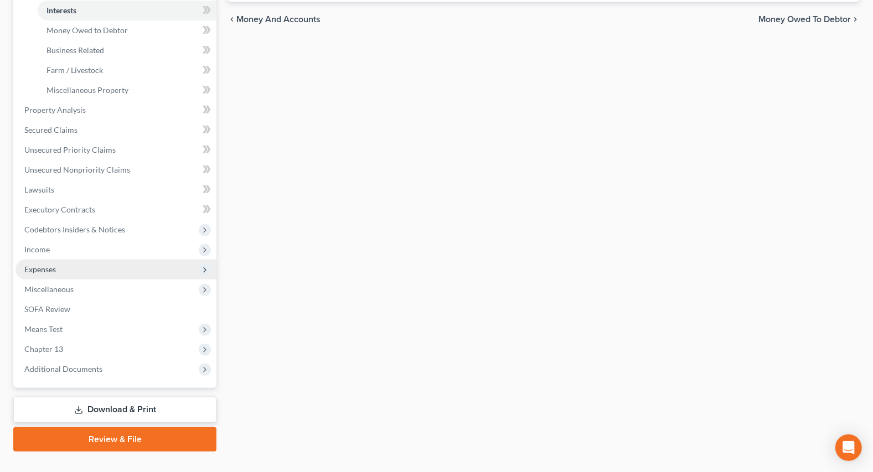
scroll to position [334, 0]
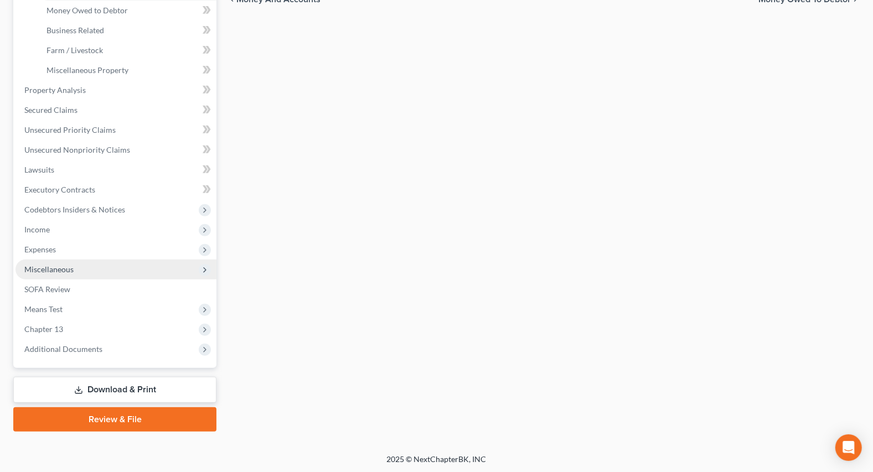
click at [50, 276] on span "Miscellaneous" at bounding box center [115, 270] width 201 height 20
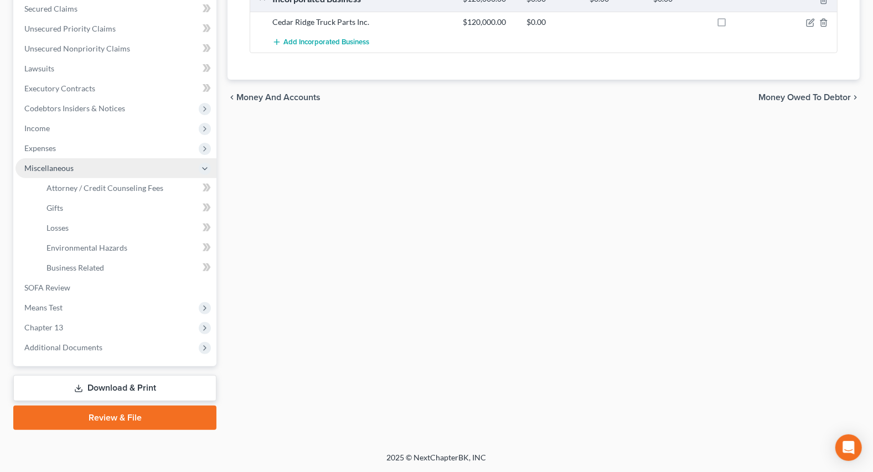
scroll to position [234, 0]
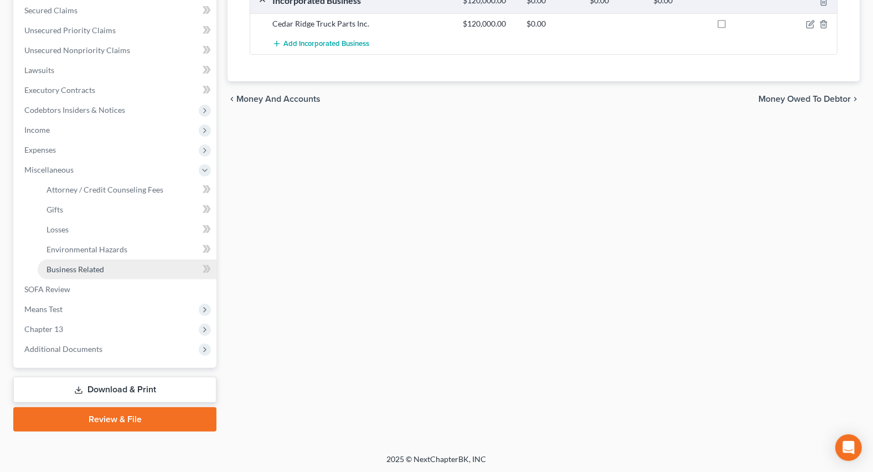
click at [59, 268] on span "Business Related" at bounding box center [75, 269] width 58 height 9
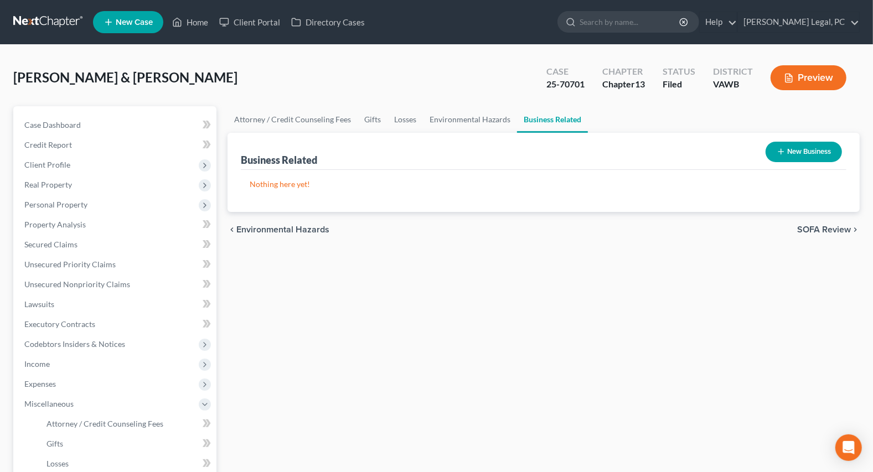
click at [786, 153] on button "New Business" at bounding box center [804, 152] width 76 height 20
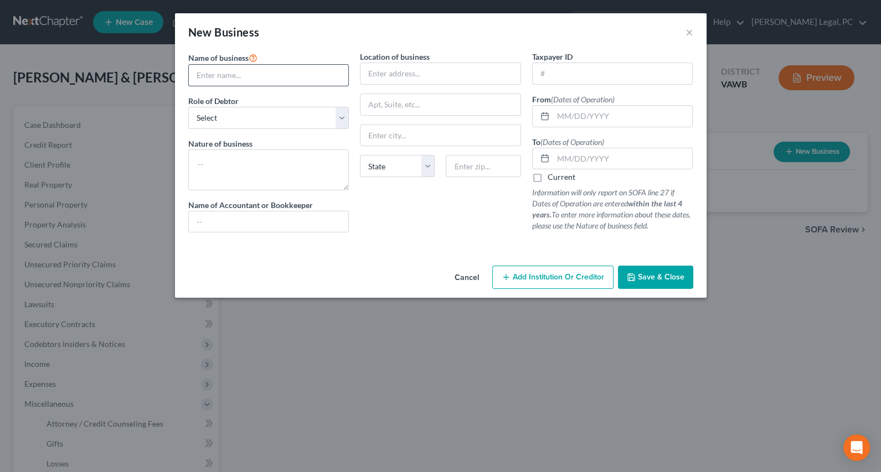
click at [240, 75] on input "text" at bounding box center [269, 75] width 160 height 21
click at [245, 119] on select "Select A member of a limited liability company (LLC) or limited liability partn…" at bounding box center [268, 118] width 161 height 22
click at [188, 107] on select "Select A member of a limited liability company (LLC) or limited liability partn…" at bounding box center [268, 118] width 161 height 22
click at [252, 162] on textarea at bounding box center [268, 169] width 161 height 41
click at [442, 77] on input "text" at bounding box center [440, 73] width 160 height 21
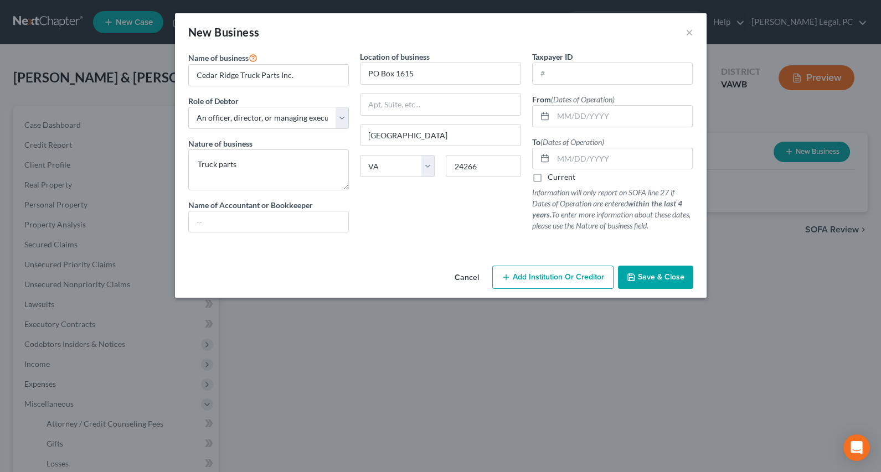
click at [547, 178] on label "Current" at bounding box center [561, 177] width 28 height 11
click at [552, 178] on input "Current" at bounding box center [555, 175] width 7 height 7
click at [588, 119] on input "text" at bounding box center [622, 116] width 139 height 21
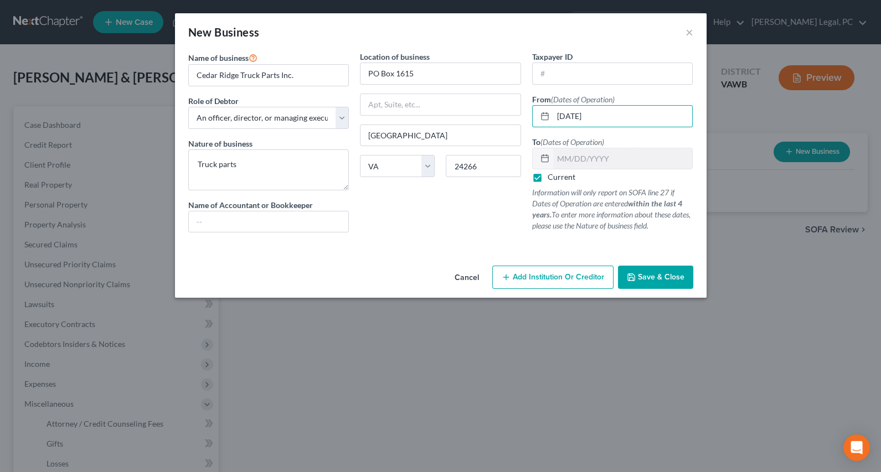
click at [670, 274] on span "Save & Close" at bounding box center [661, 276] width 46 height 9
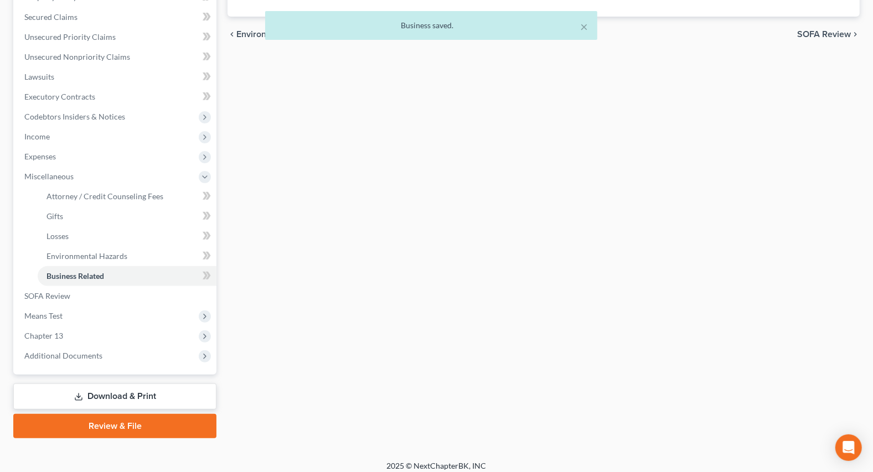
scroll to position [234, 0]
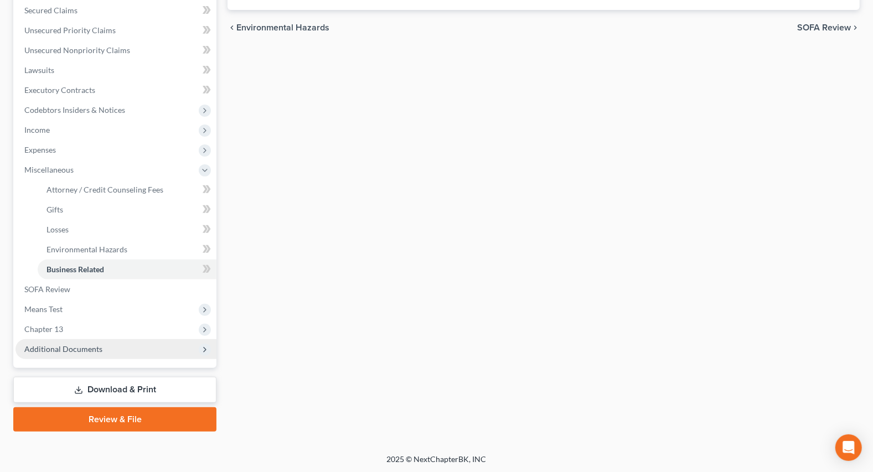
click at [61, 348] on span "Additional Documents" at bounding box center [63, 348] width 78 height 9
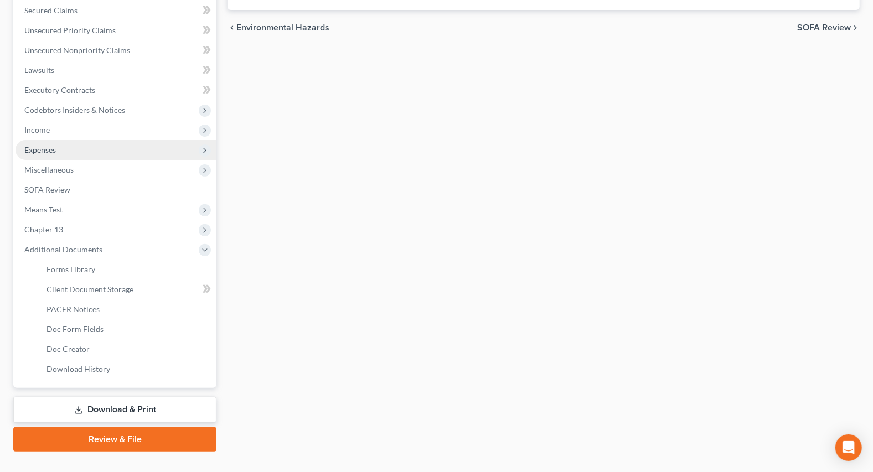
click at [50, 153] on span "Expenses" at bounding box center [115, 150] width 201 height 20
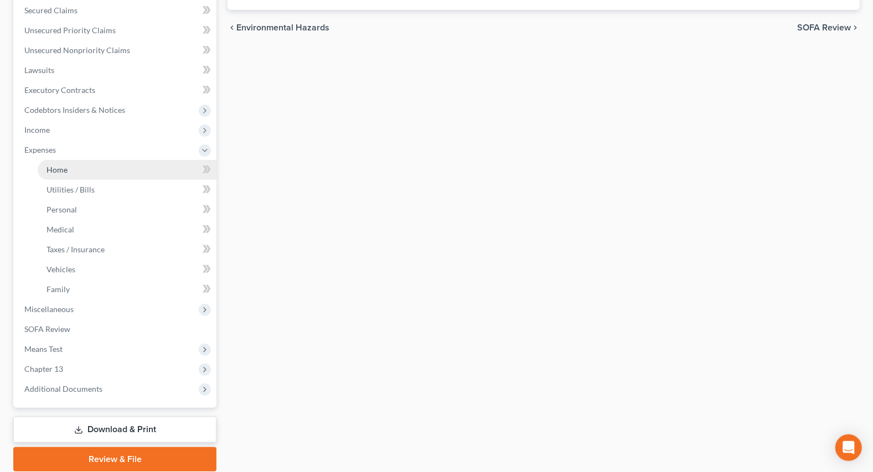
click at [63, 162] on link "Home" at bounding box center [127, 170] width 179 height 20
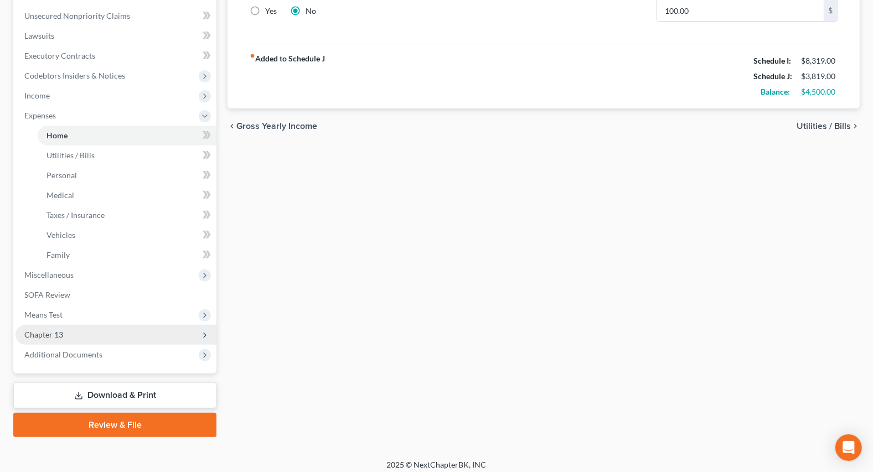
scroll to position [275, 0]
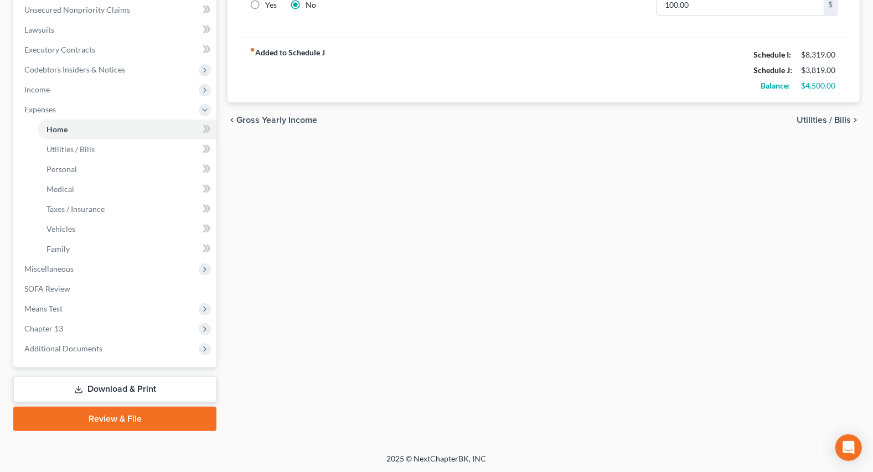
click at [127, 389] on link "Download & Print" at bounding box center [114, 389] width 203 height 26
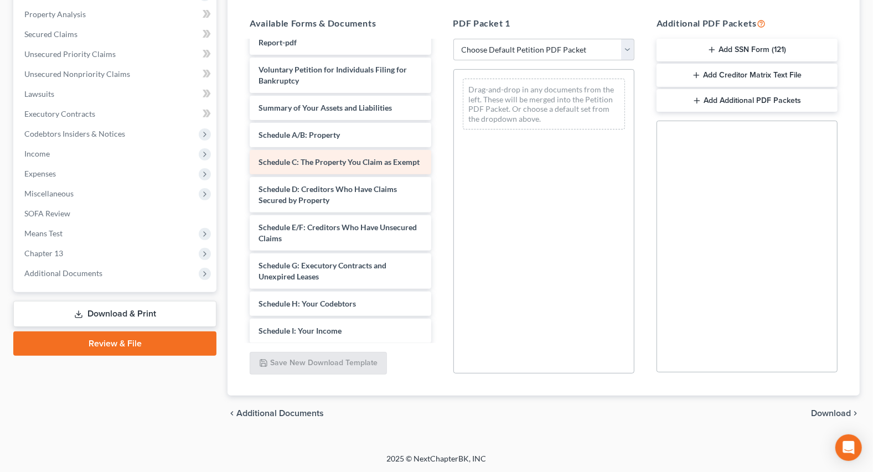
scroll to position [1006, 0]
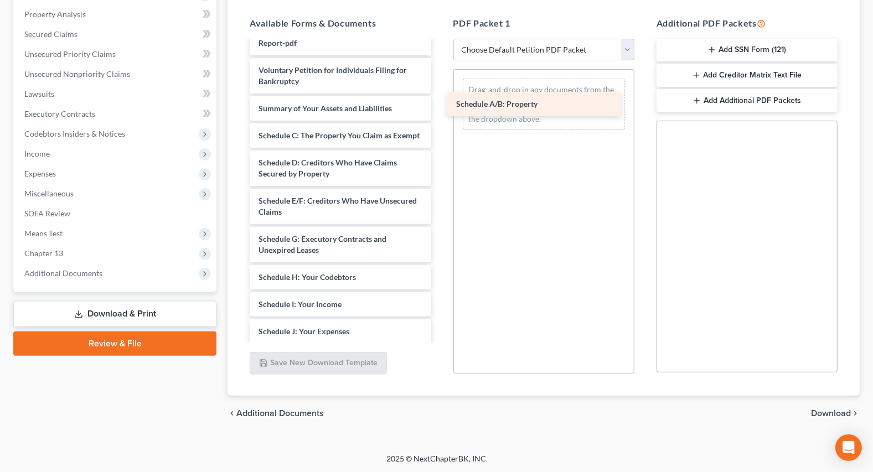
drag, startPoint x: 313, startPoint y: 115, endPoint x: 507, endPoint y: 113, distance: 194.3
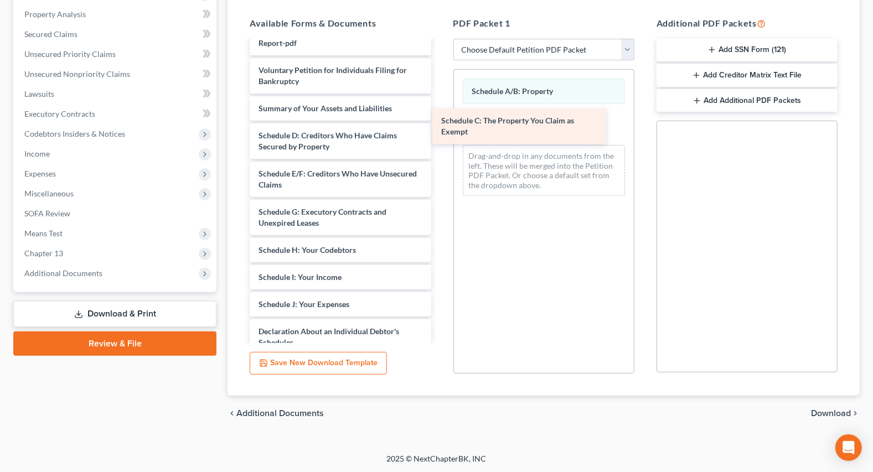
drag, startPoint x: 299, startPoint y: 117, endPoint x: 482, endPoint y: 127, distance: 183.5
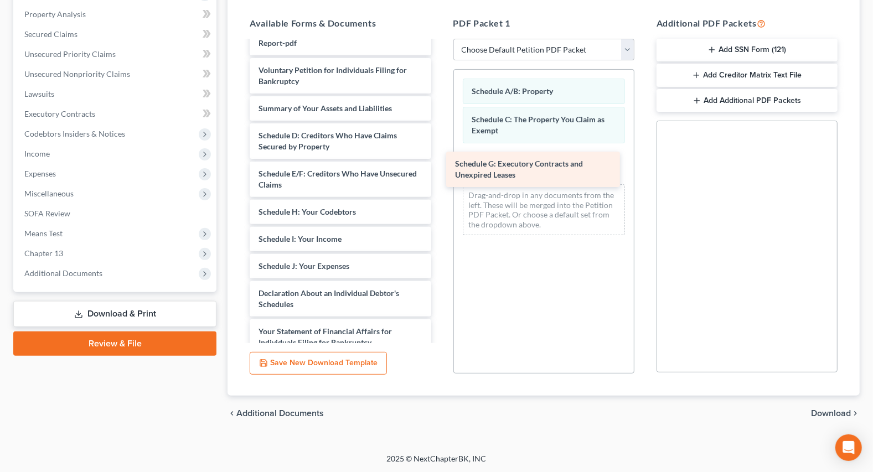
drag, startPoint x: 327, startPoint y: 192, endPoint x: 523, endPoint y: 169, distance: 197.9
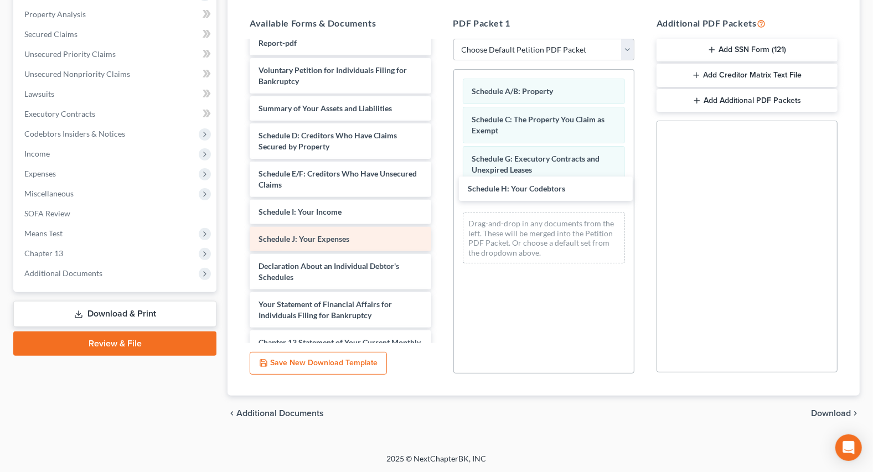
drag, startPoint x: 305, startPoint y: 193, endPoint x: 335, endPoint y: 222, distance: 41.9
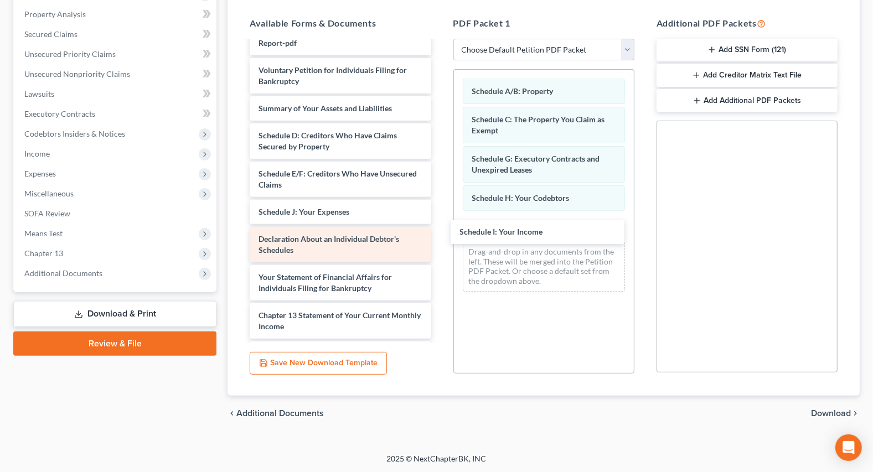
drag, startPoint x: 332, startPoint y: 188, endPoint x: 332, endPoint y: 219, distance: 30.4
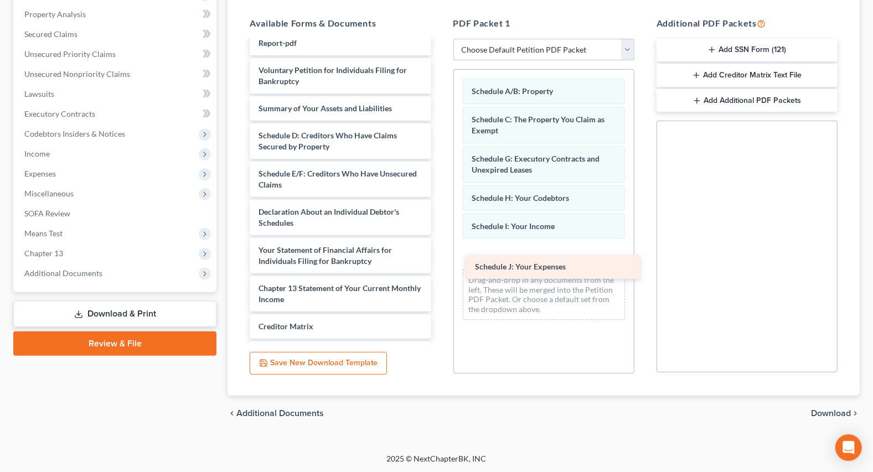
drag, startPoint x: 307, startPoint y: 185, endPoint x: 521, endPoint y: 261, distance: 227.6
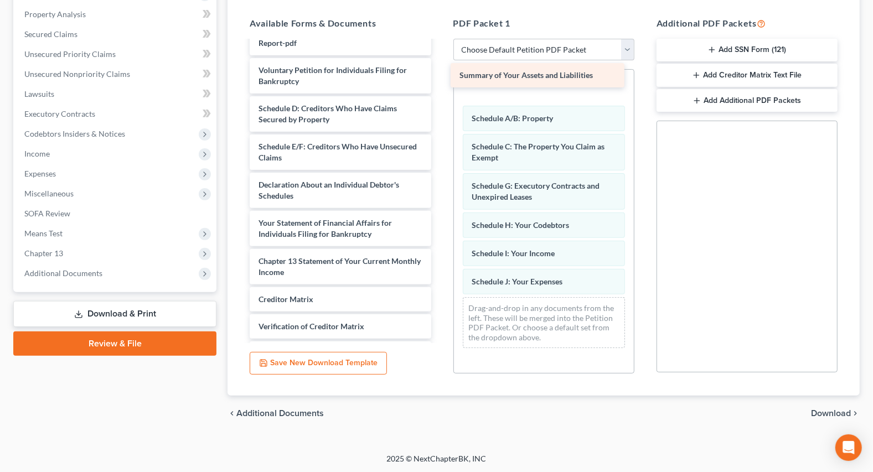
drag, startPoint x: 304, startPoint y: 87, endPoint x: 506, endPoint y: 82, distance: 202.1
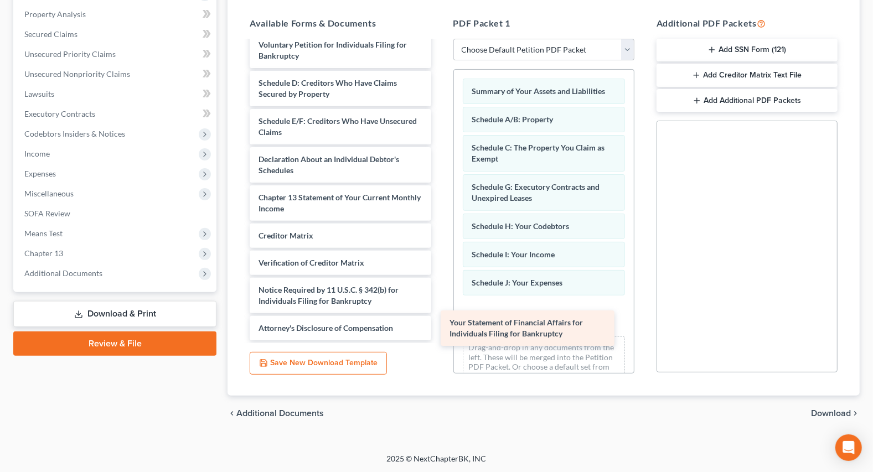
scroll to position [1009, 0]
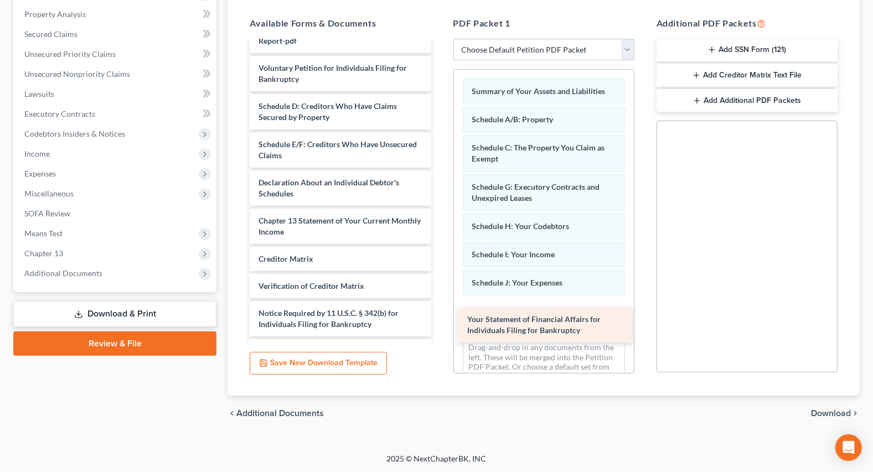
drag, startPoint x: 308, startPoint y: 164, endPoint x: 517, endPoint y: 326, distance: 264.0
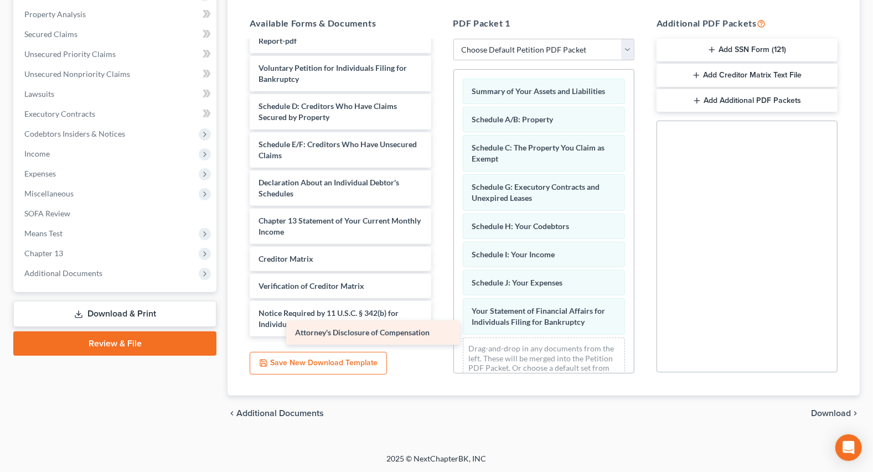
scroll to position [982, 0]
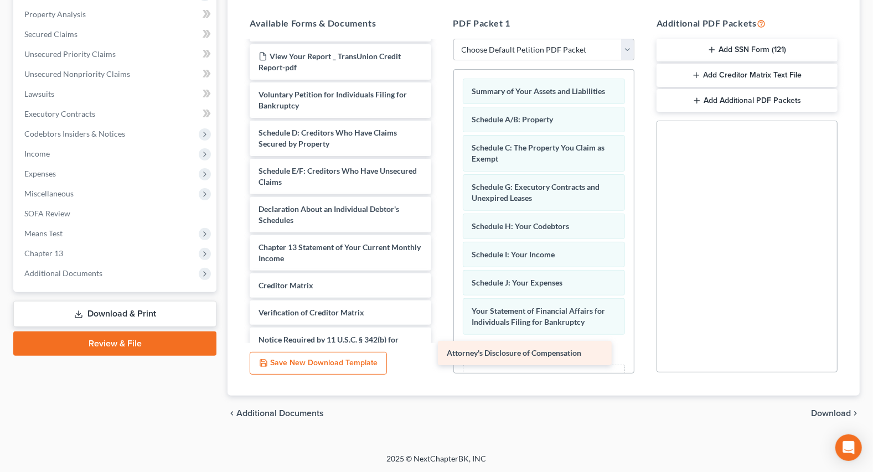
drag, startPoint x: 334, startPoint y: 324, endPoint x: 522, endPoint y: 350, distance: 190.1
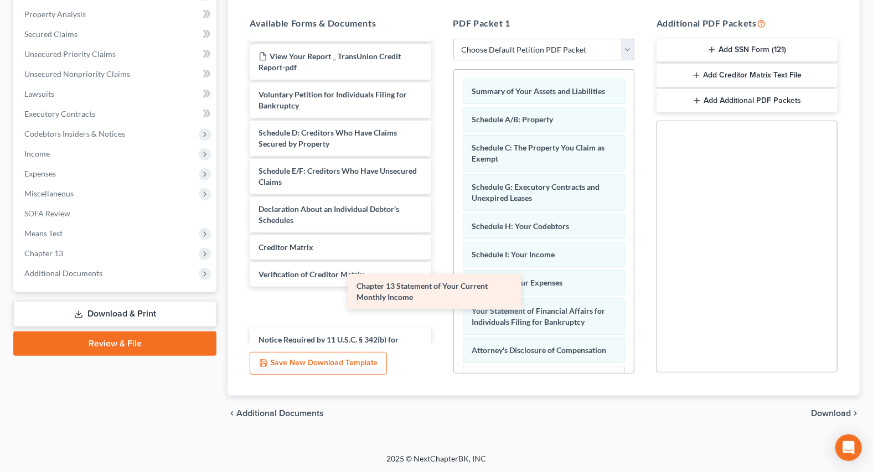
scroll to position [944, 0]
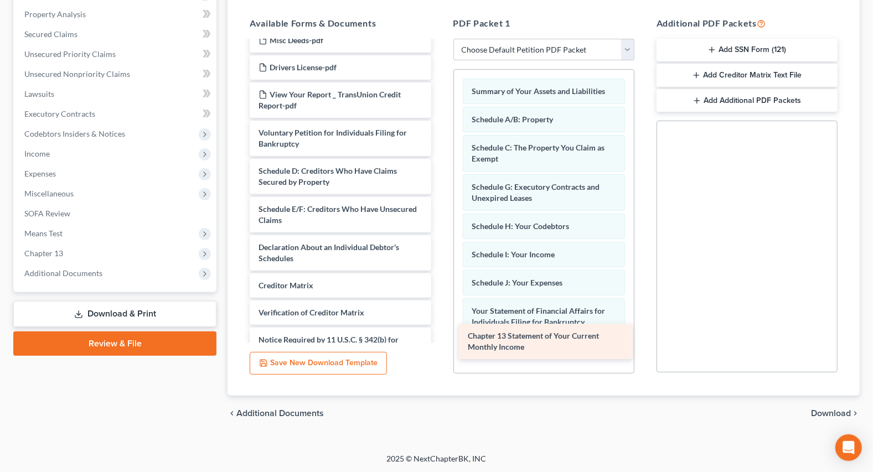
drag, startPoint x: 332, startPoint y: 228, endPoint x: 541, endPoint y: 340, distance: 237.8
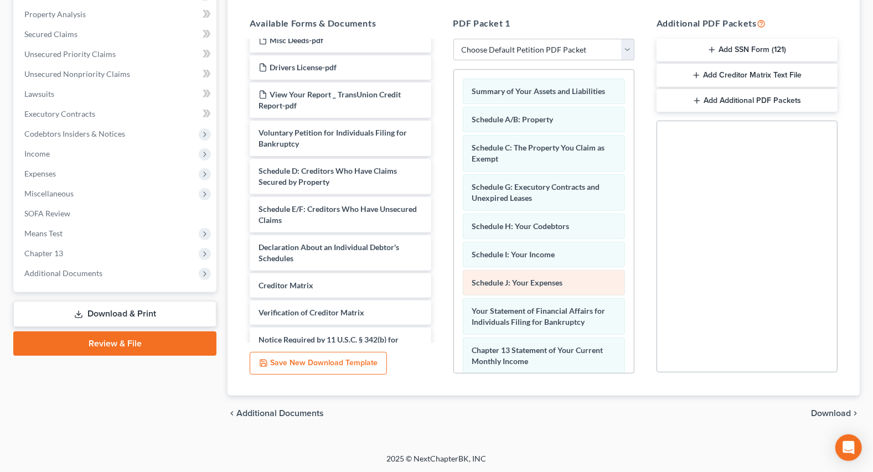
scroll to position [90, 0]
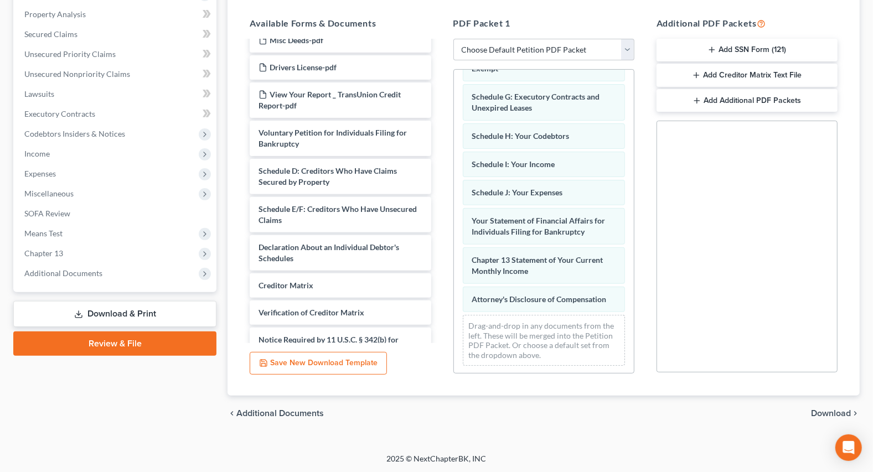
click at [834, 415] on span "Download" at bounding box center [831, 413] width 40 height 9
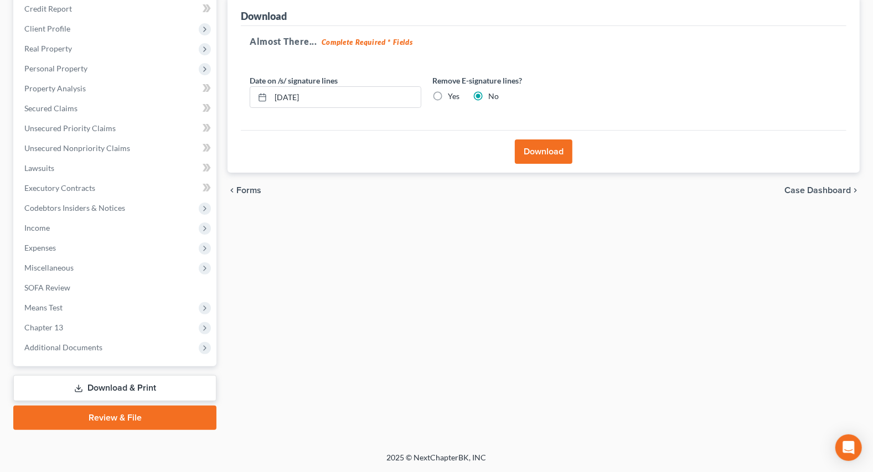
scroll to position [135, 0]
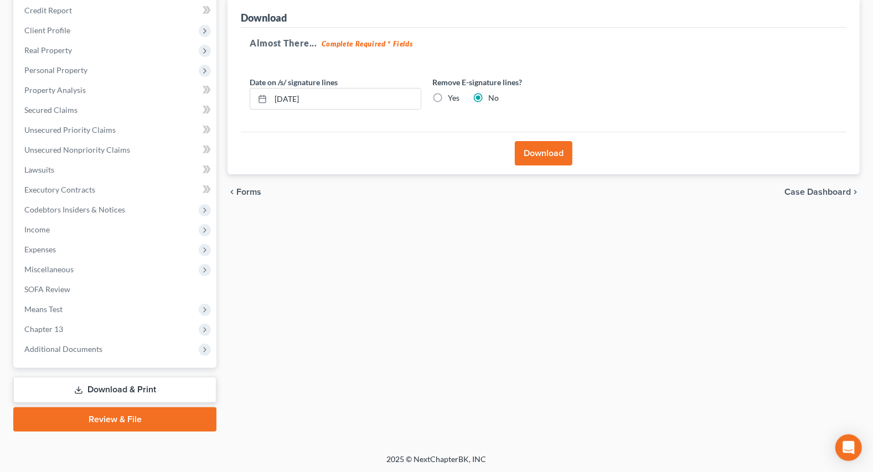
click at [528, 151] on button "Download" at bounding box center [544, 153] width 58 height 24
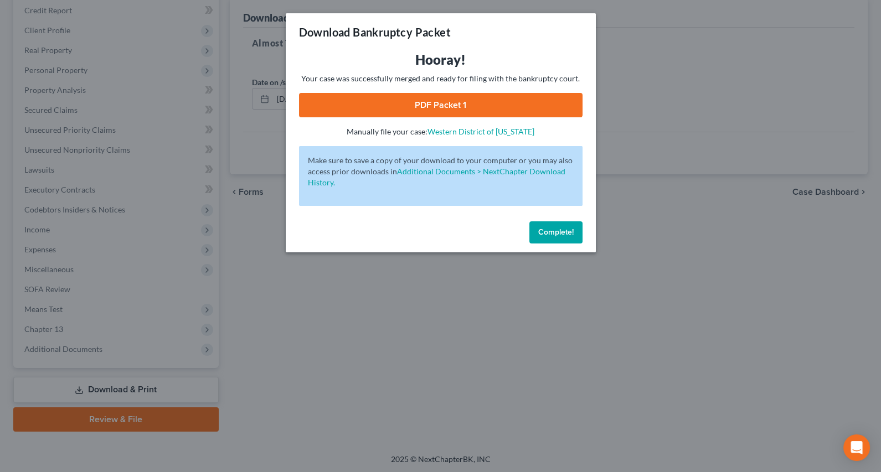
click at [467, 104] on link "PDF Packet 1" at bounding box center [440, 105] width 283 height 24
drag, startPoint x: 451, startPoint y: 321, endPoint x: 14, endPoint y: 28, distance: 526.0
click at [450, 321] on div "Download Bankruptcy Packet Hooray! Your case was successfully merged and ready …" at bounding box center [440, 236] width 881 height 472
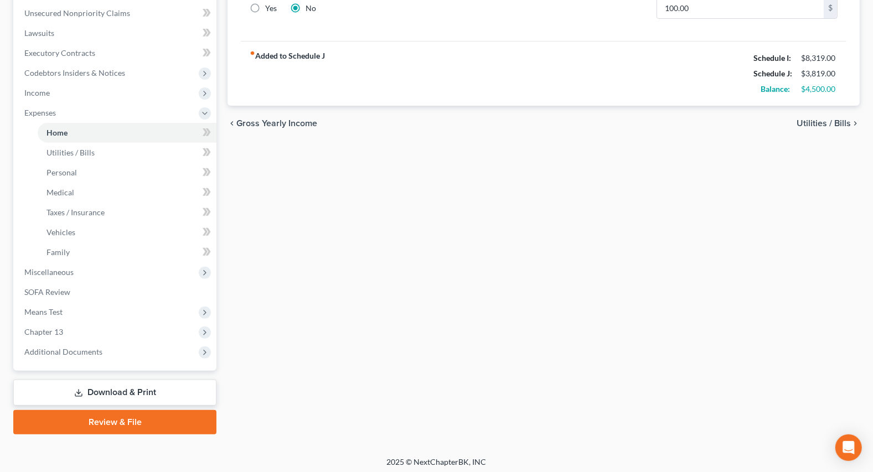
scroll to position [275, 0]
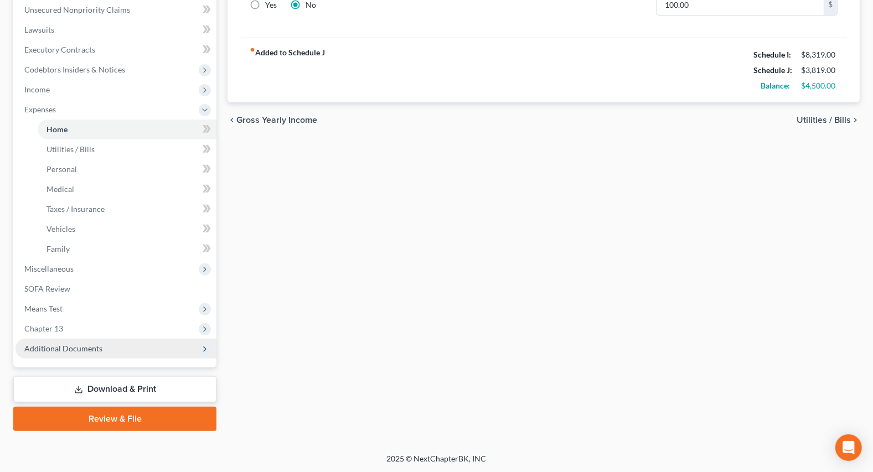
click at [76, 347] on span "Additional Documents" at bounding box center [63, 348] width 78 height 9
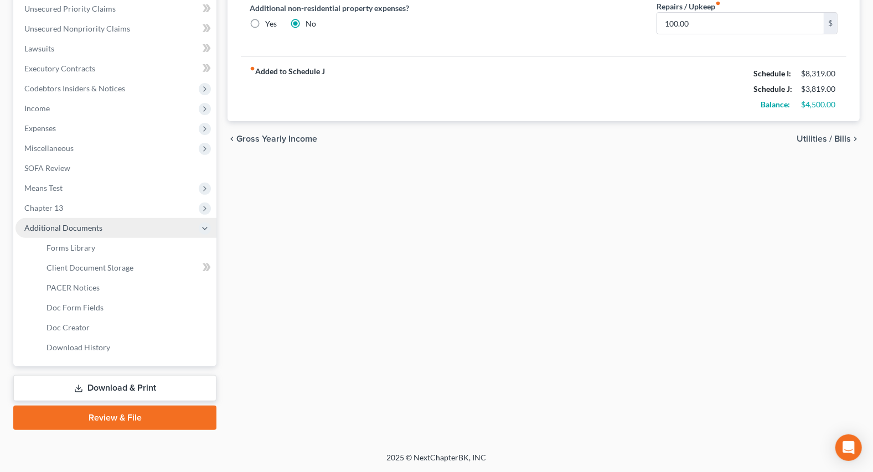
scroll to position [255, 0]
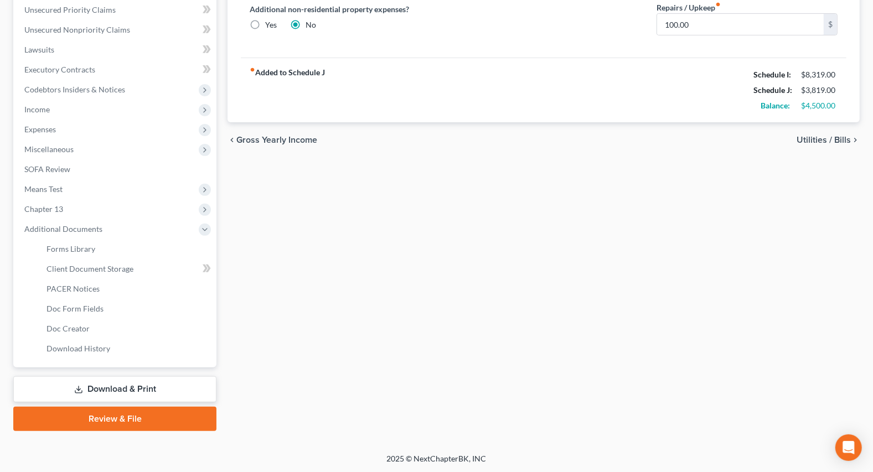
click at [129, 397] on link "Download & Print" at bounding box center [114, 389] width 203 height 26
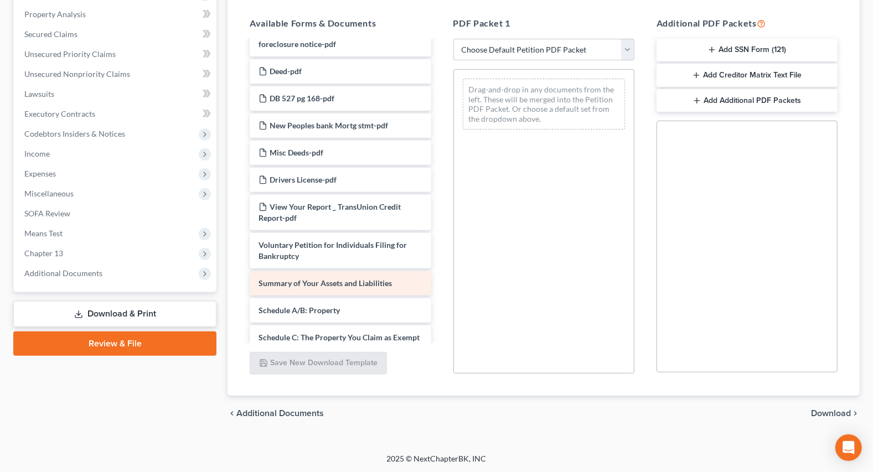
scroll to position [855, 0]
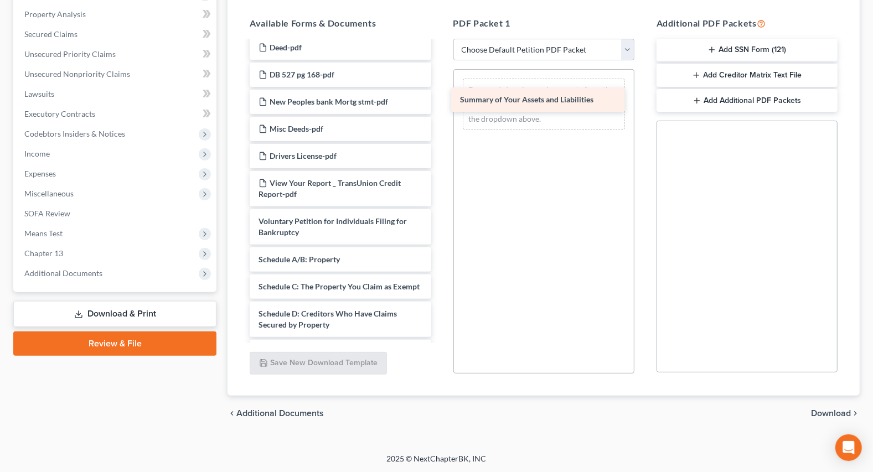
drag, startPoint x: 308, startPoint y: 241, endPoint x: 509, endPoint y: 105, distance: 242.9
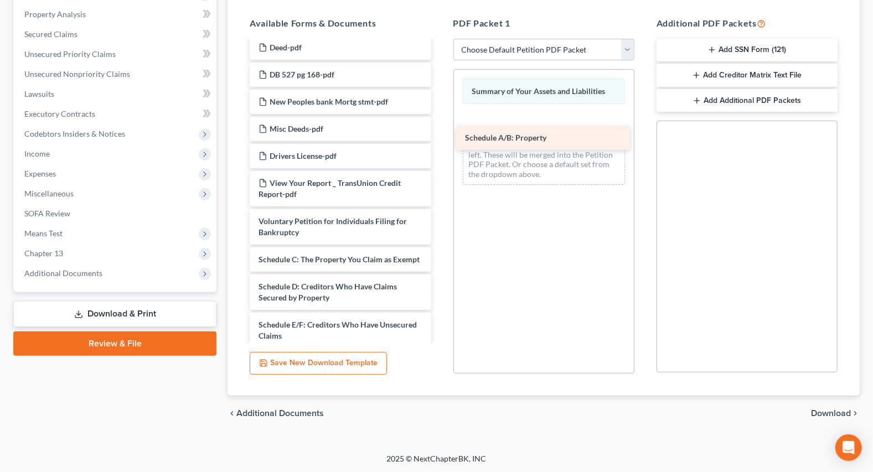
drag, startPoint x: 296, startPoint y: 235, endPoint x: 511, endPoint y: 126, distance: 241.9
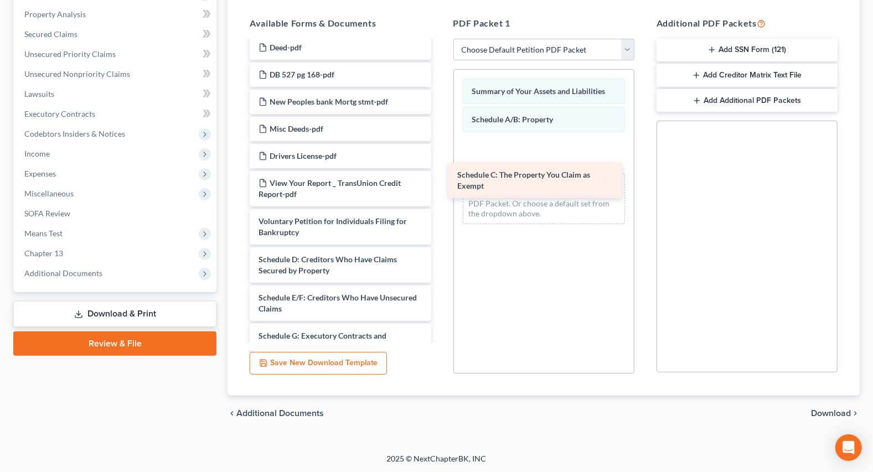
drag, startPoint x: 306, startPoint y: 239, endPoint x: 505, endPoint y: 176, distance: 208.9
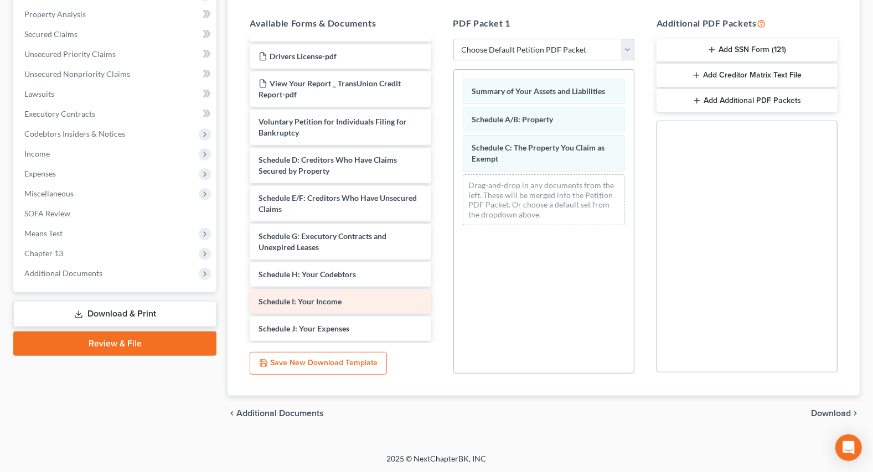
scroll to position [956, 0]
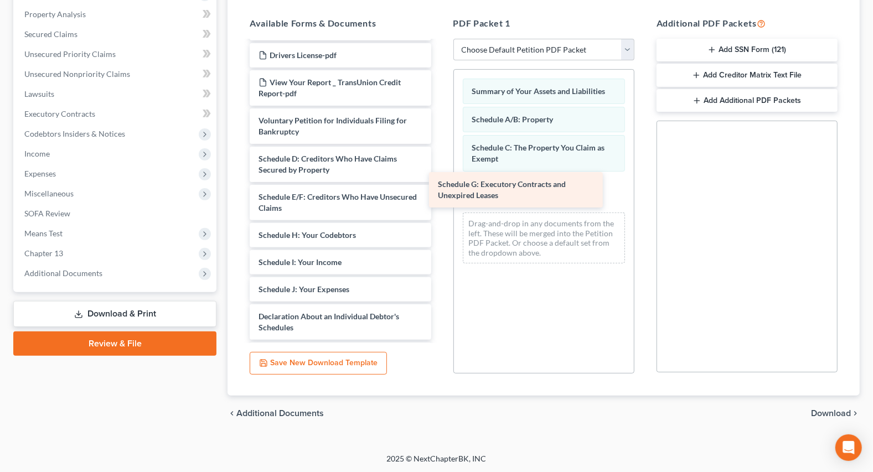
drag, startPoint x: 321, startPoint y: 213, endPoint x: 503, endPoint y: 187, distance: 184.0
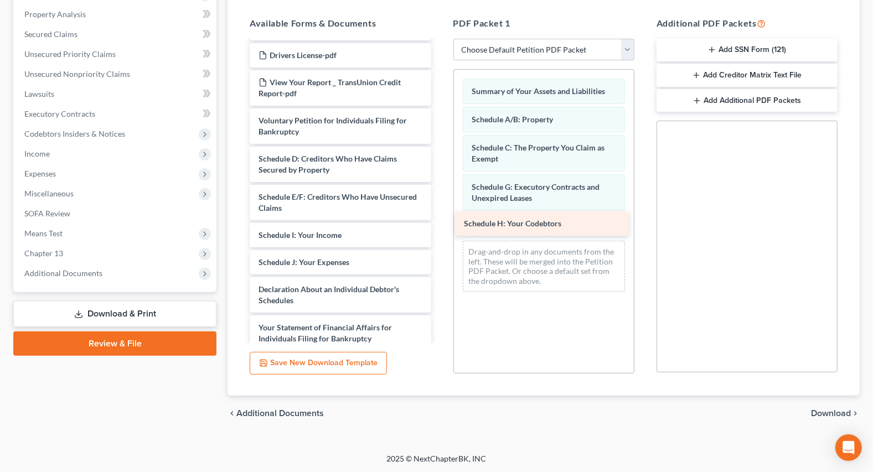
drag, startPoint x: 298, startPoint y: 213, endPoint x: 503, endPoint y: 225, distance: 205.8
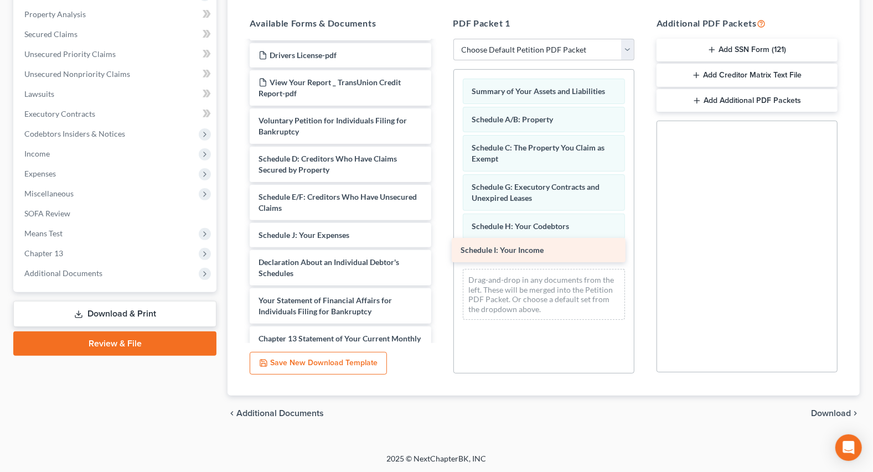
drag, startPoint x: 306, startPoint y: 216, endPoint x: 508, endPoint y: 256, distance: 205.9
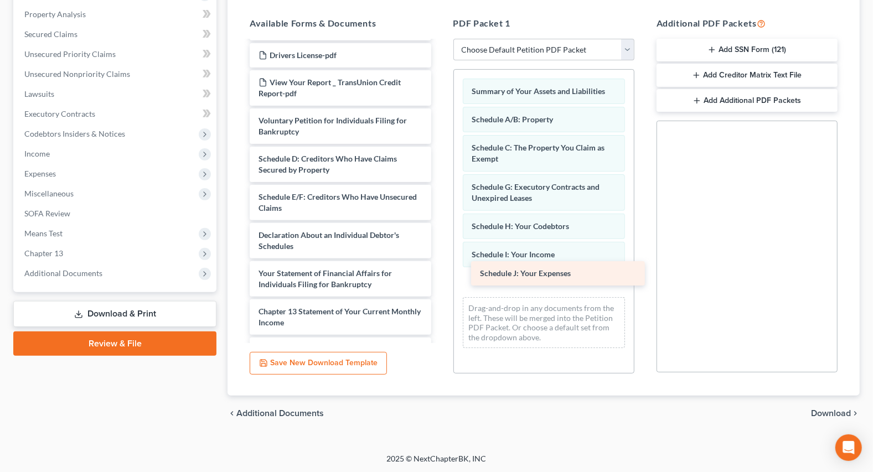
drag, startPoint x: 291, startPoint y: 219, endPoint x: 512, endPoint y: 281, distance: 229.4
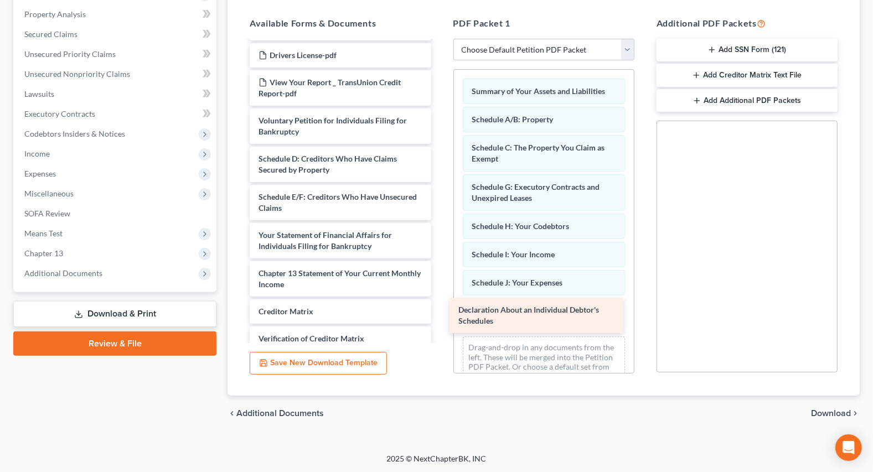
drag, startPoint x: 350, startPoint y: 212, endPoint x: 550, endPoint y: 311, distance: 223.0
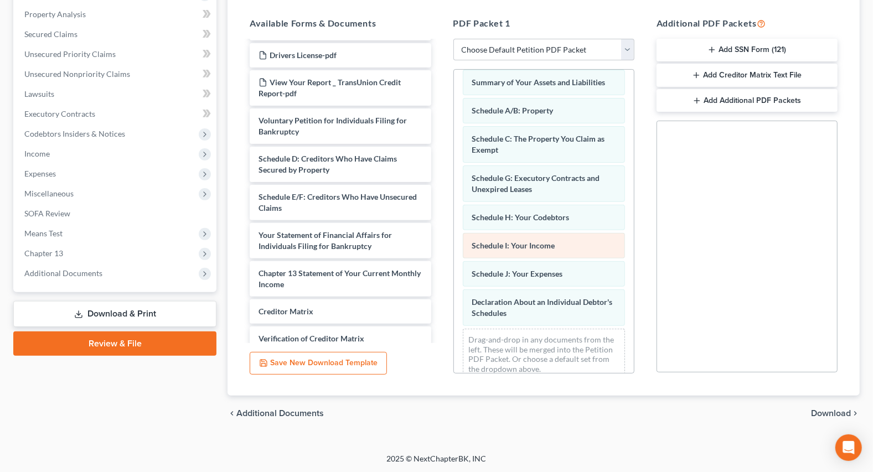
scroll to position [23, 0]
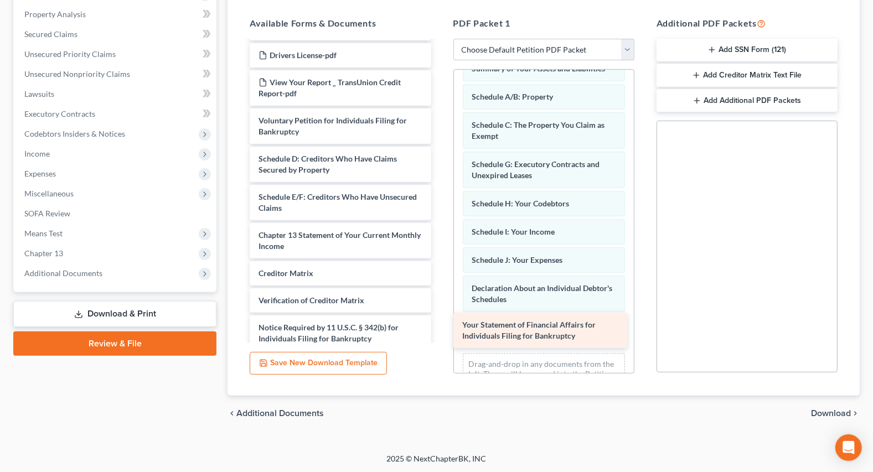
drag, startPoint x: 291, startPoint y: 222, endPoint x: 496, endPoint y: 336, distance: 234.4
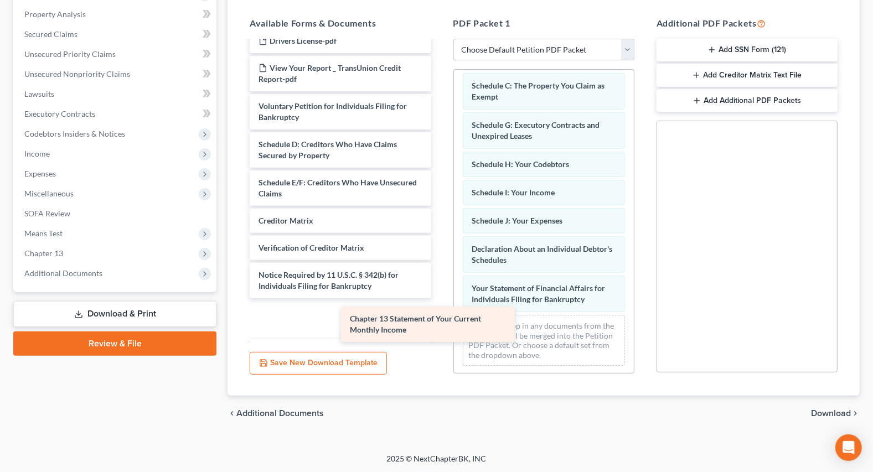
scroll to position [933, 0]
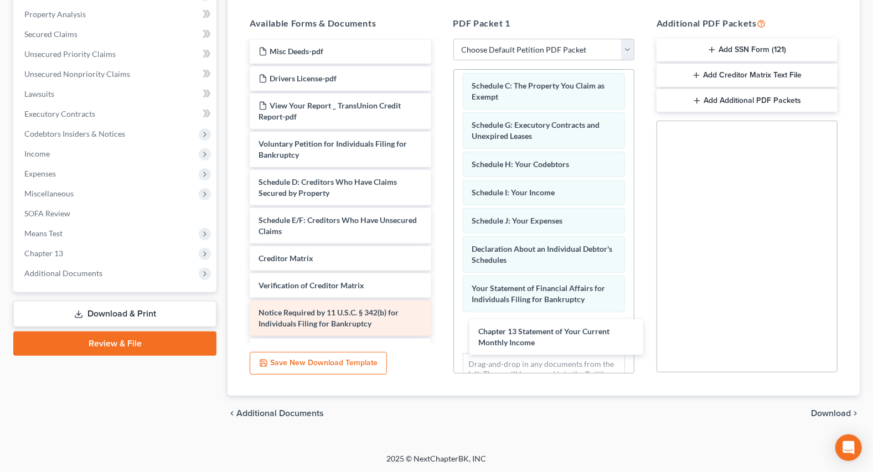
drag, startPoint x: 292, startPoint y: 199, endPoint x: 352, endPoint y: 304, distance: 121.0
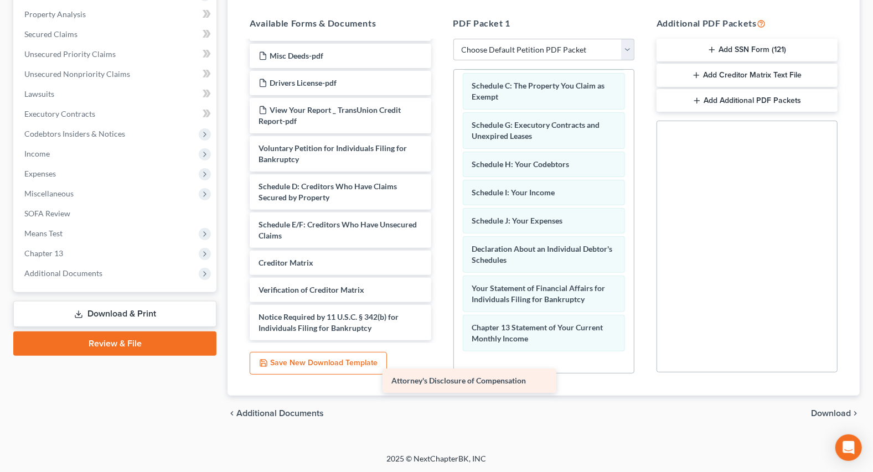
scroll to position [906, 0]
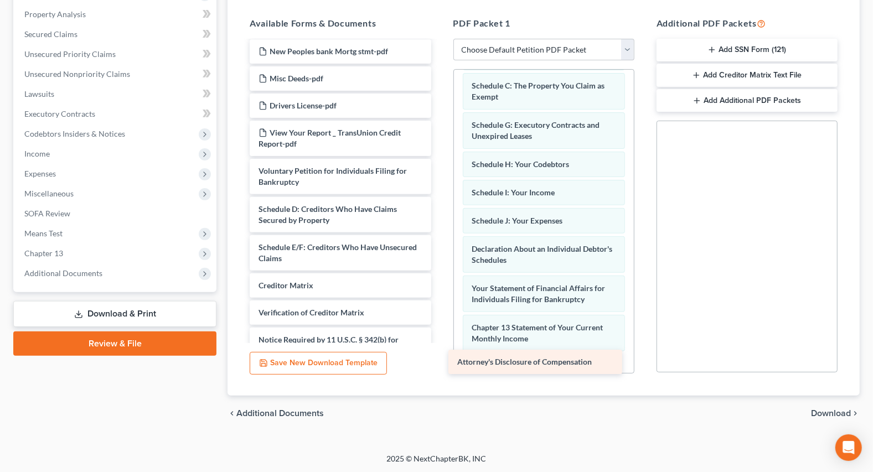
drag, startPoint x: 321, startPoint y: 322, endPoint x: 521, endPoint y: 356, distance: 203.3
click at [825, 411] on span "Download" at bounding box center [831, 413] width 40 height 9
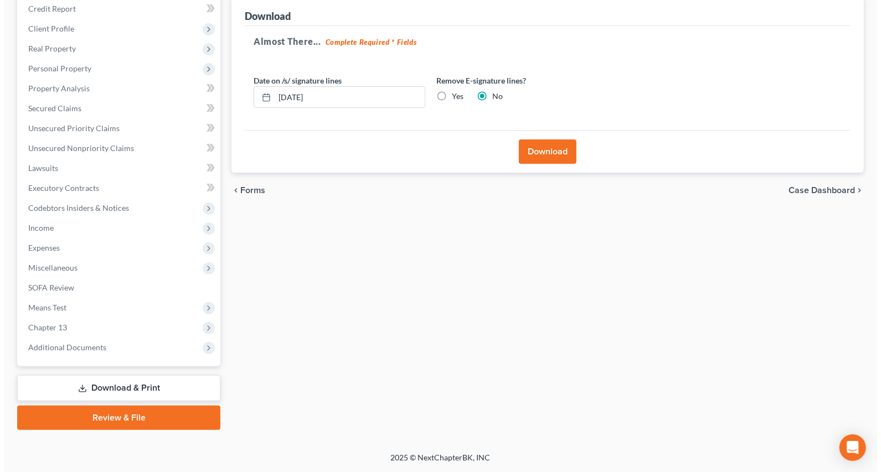
scroll to position [135, 0]
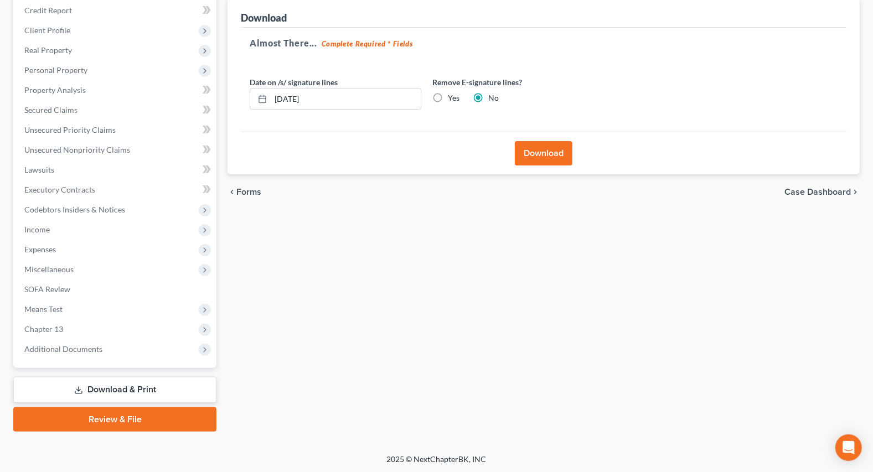
click at [553, 155] on button "Download" at bounding box center [544, 153] width 58 height 24
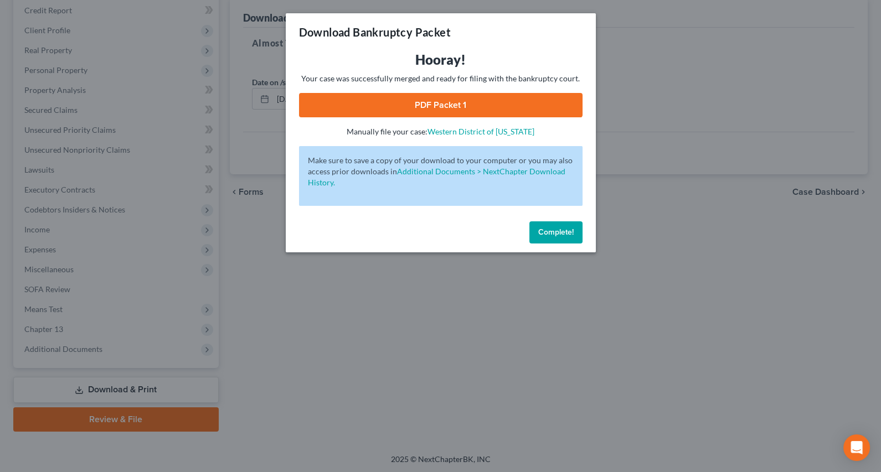
click at [454, 106] on link "PDF Packet 1" at bounding box center [440, 105] width 283 height 24
